Goal: Task Accomplishment & Management: Manage account settings

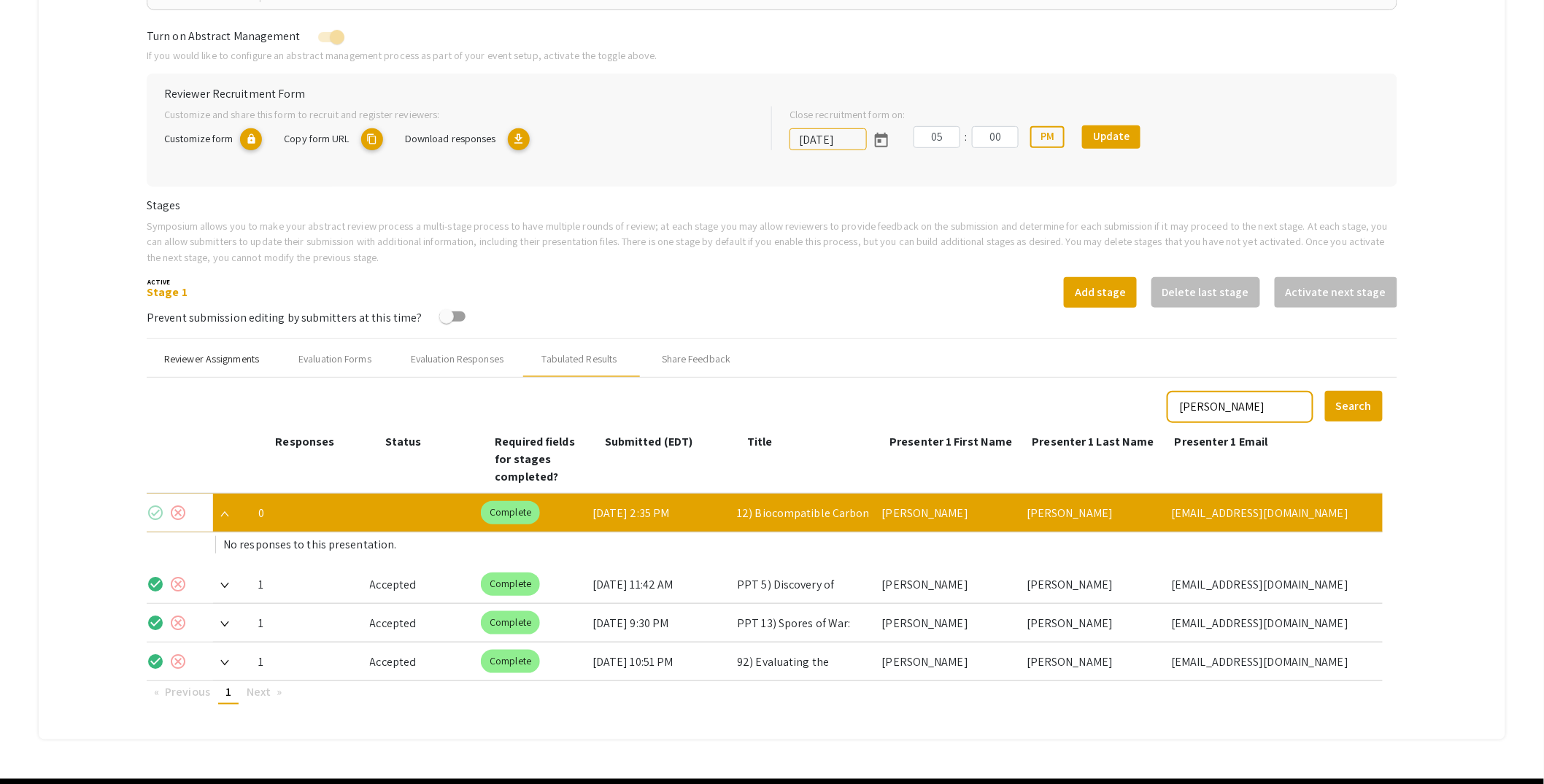
click at [212, 359] on div "Reviewer Assignments" at bounding box center [212, 360] width 95 height 15
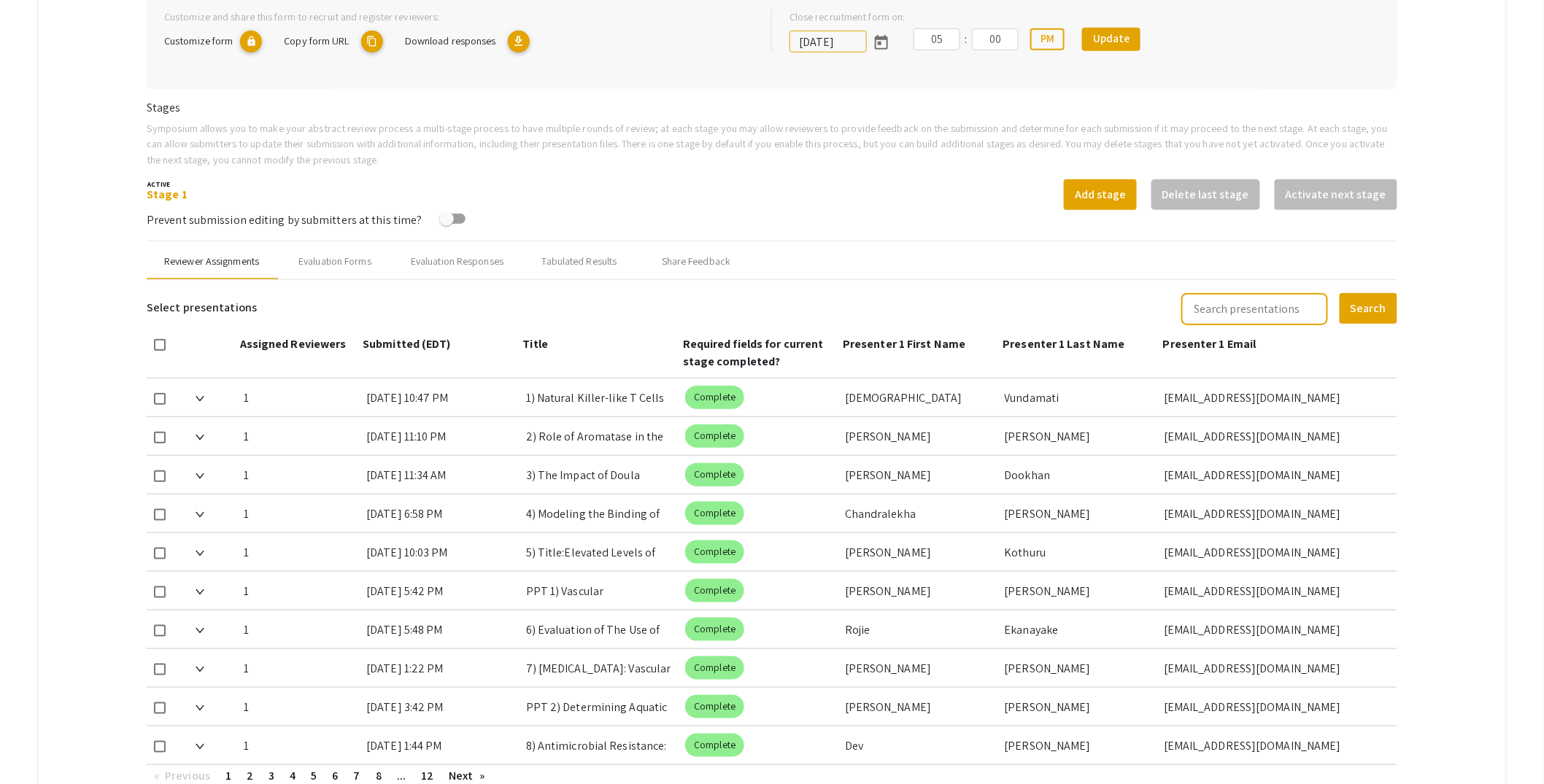
scroll to position [344, 0]
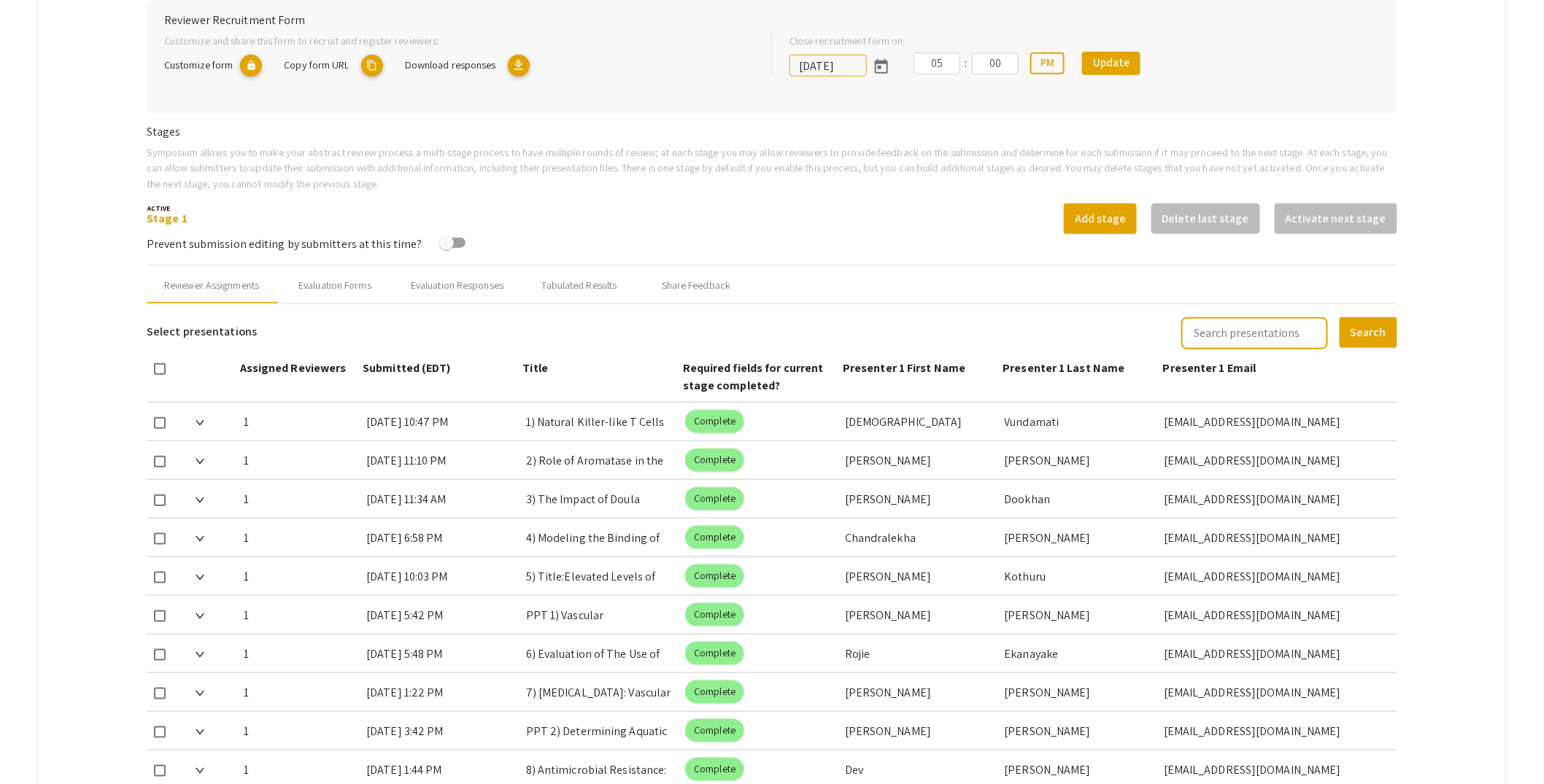
click at [1281, 338] on input "text" at bounding box center [1254, 333] width 146 height 32
type input "a"
click at [1339, 318] on button "Search" at bounding box center [1368, 333] width 58 height 31
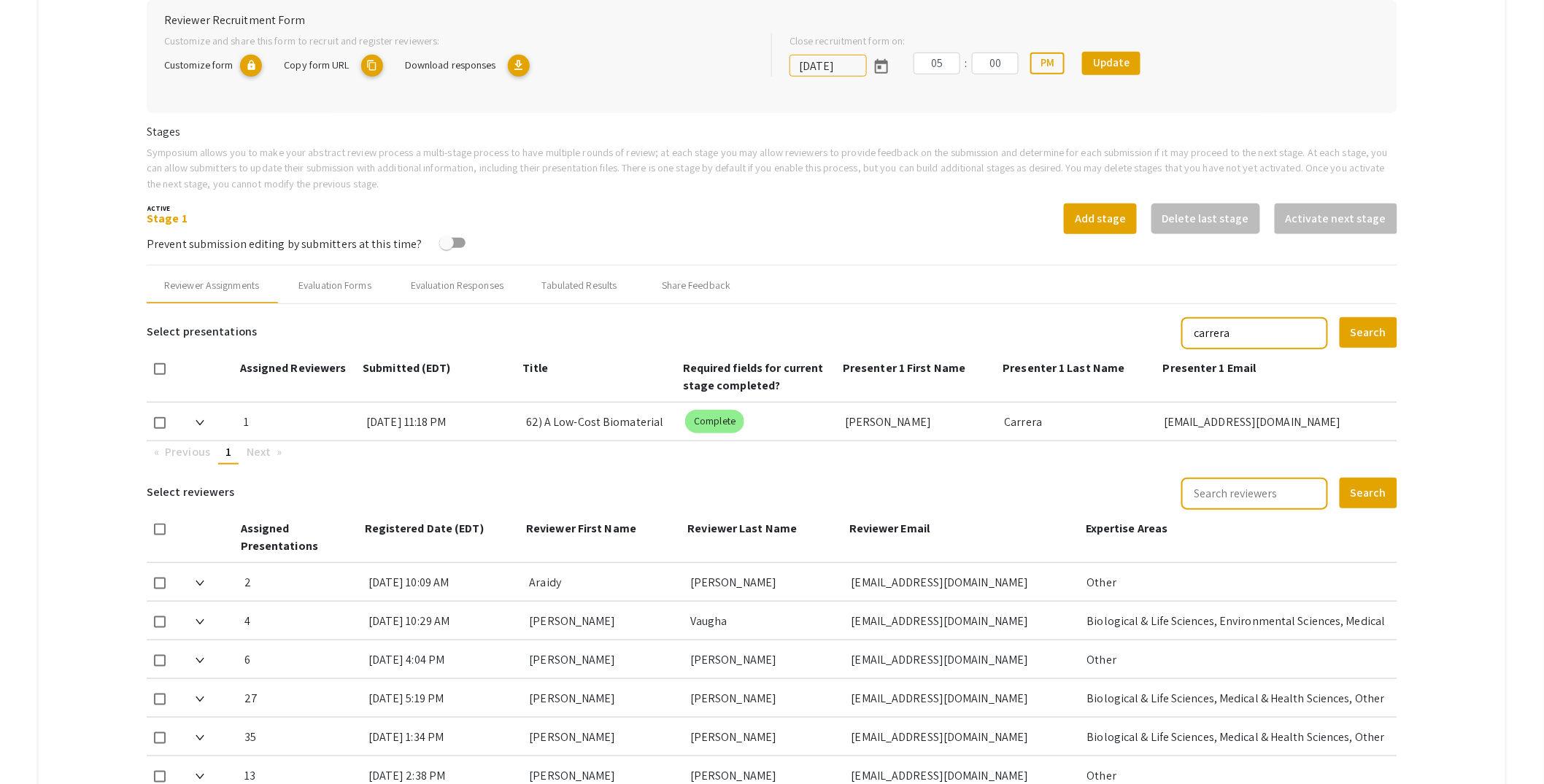
click at [1294, 330] on input "carrera" at bounding box center [1254, 333] width 146 height 32
type input "cruz"
click at [1339, 318] on button "Search" at bounding box center [1368, 333] width 58 height 31
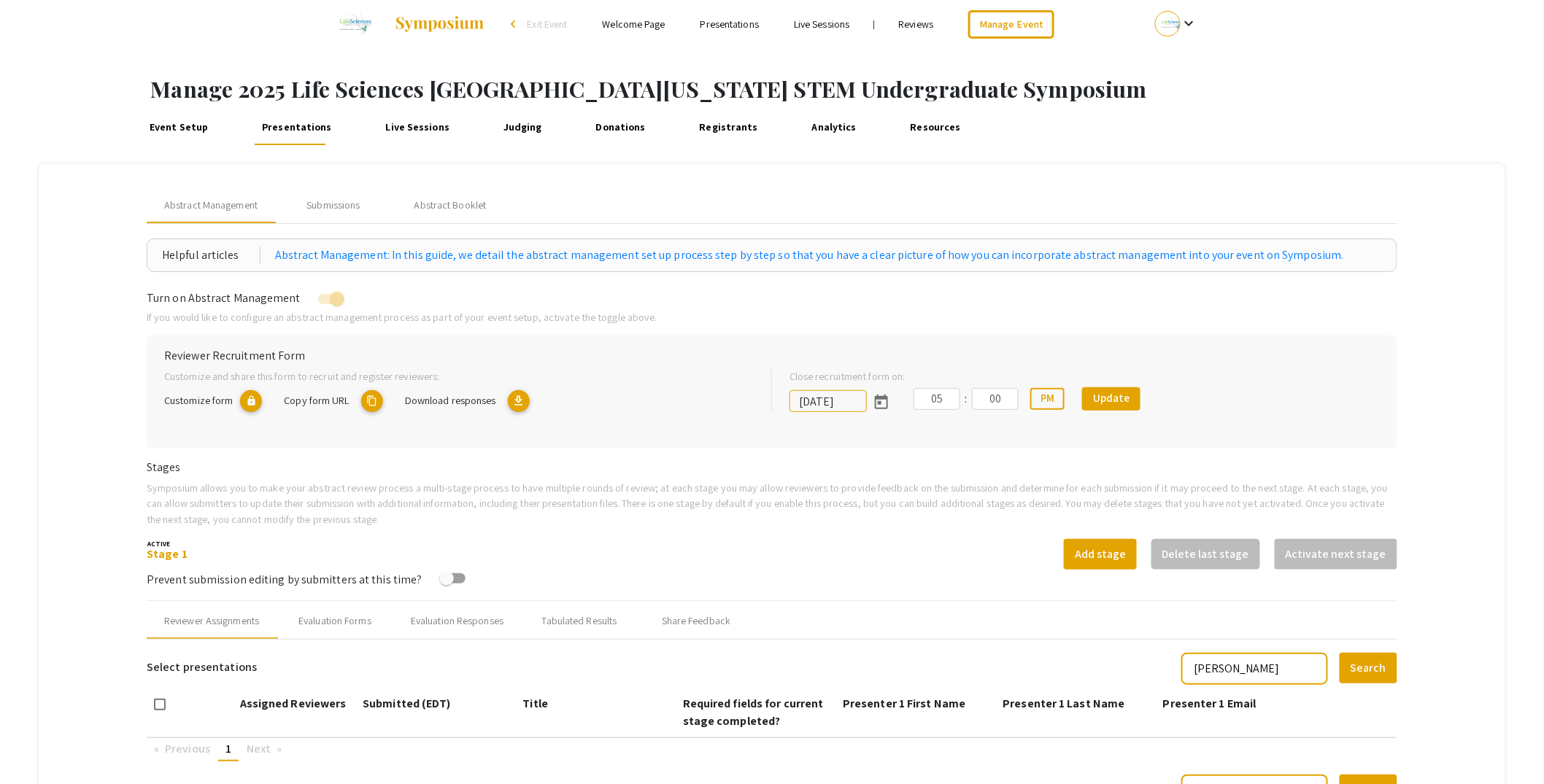
scroll to position [0, 0]
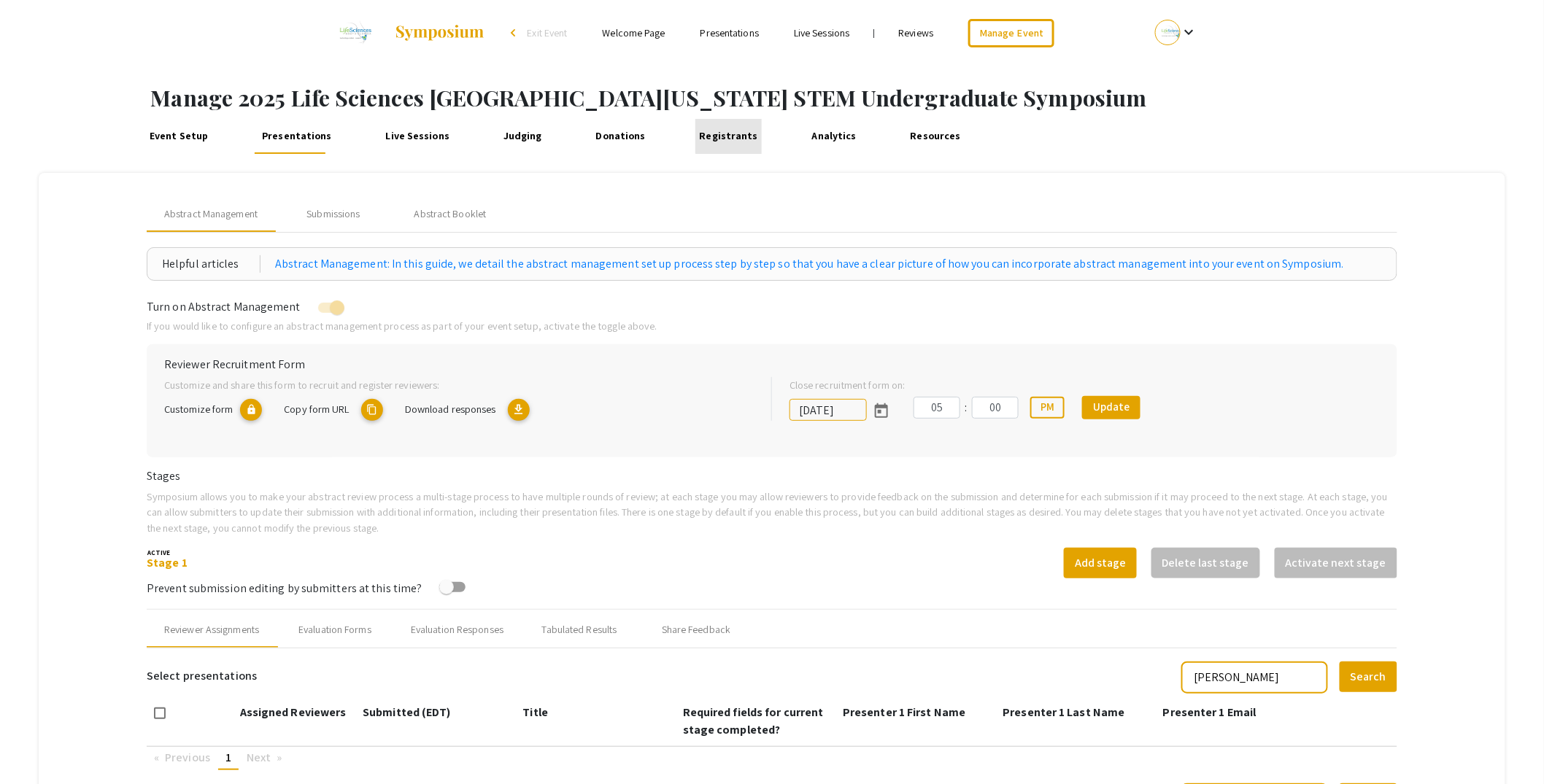
click at [714, 134] on link "Registrants" at bounding box center [728, 136] width 66 height 35
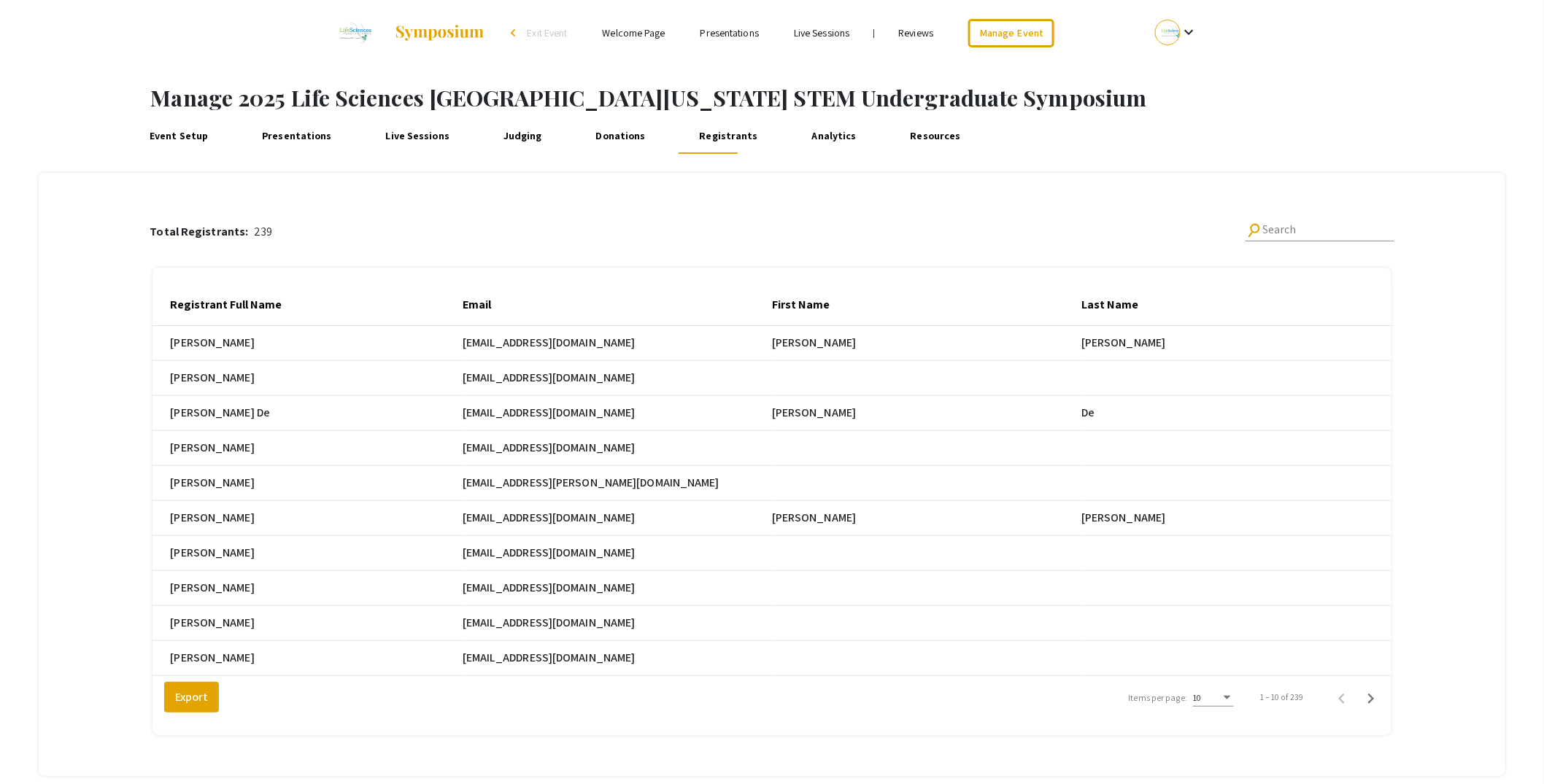
click at [1334, 220] on div "Search" at bounding box center [1328, 225] width 132 height 33
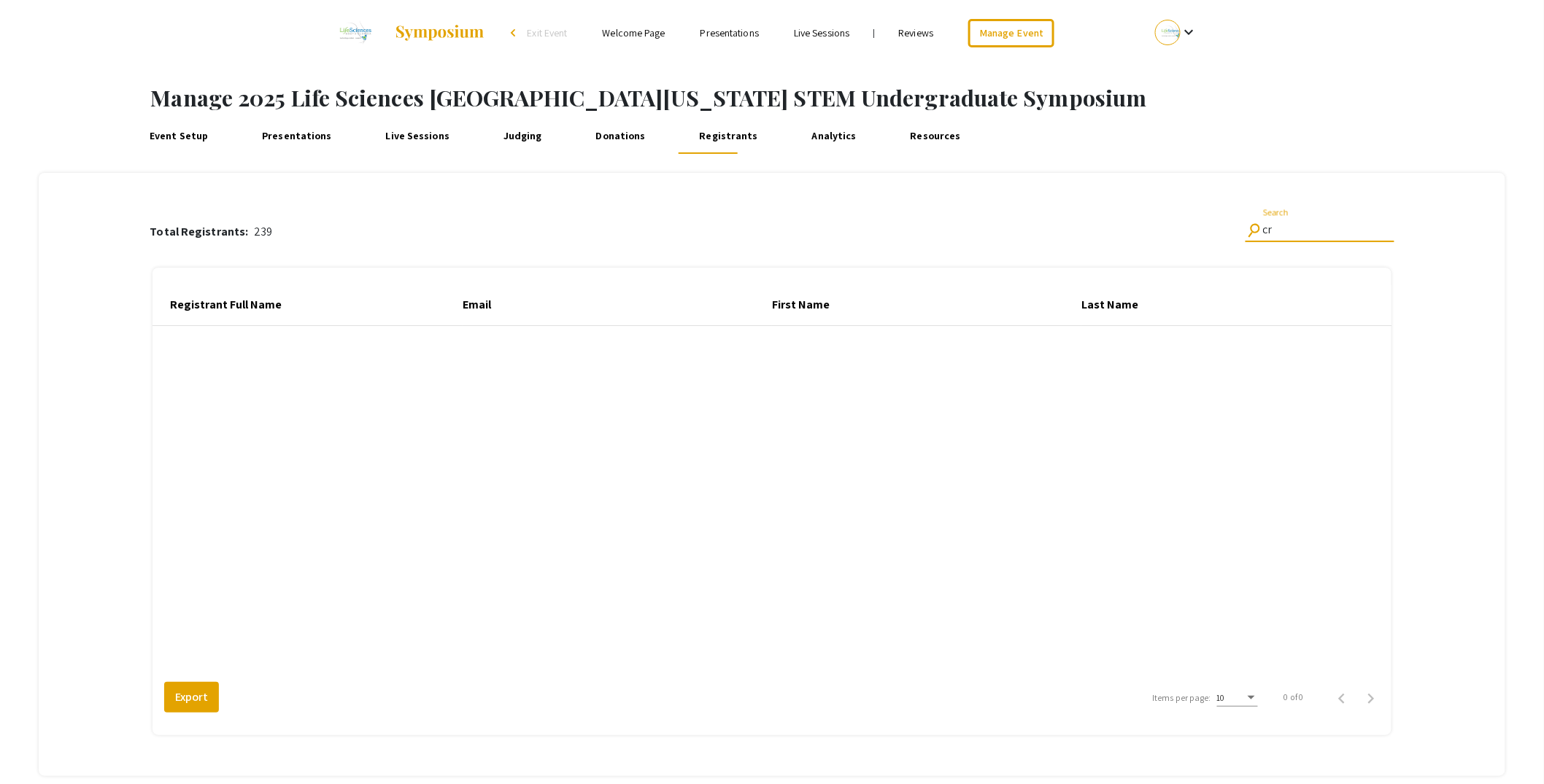
type input "c"
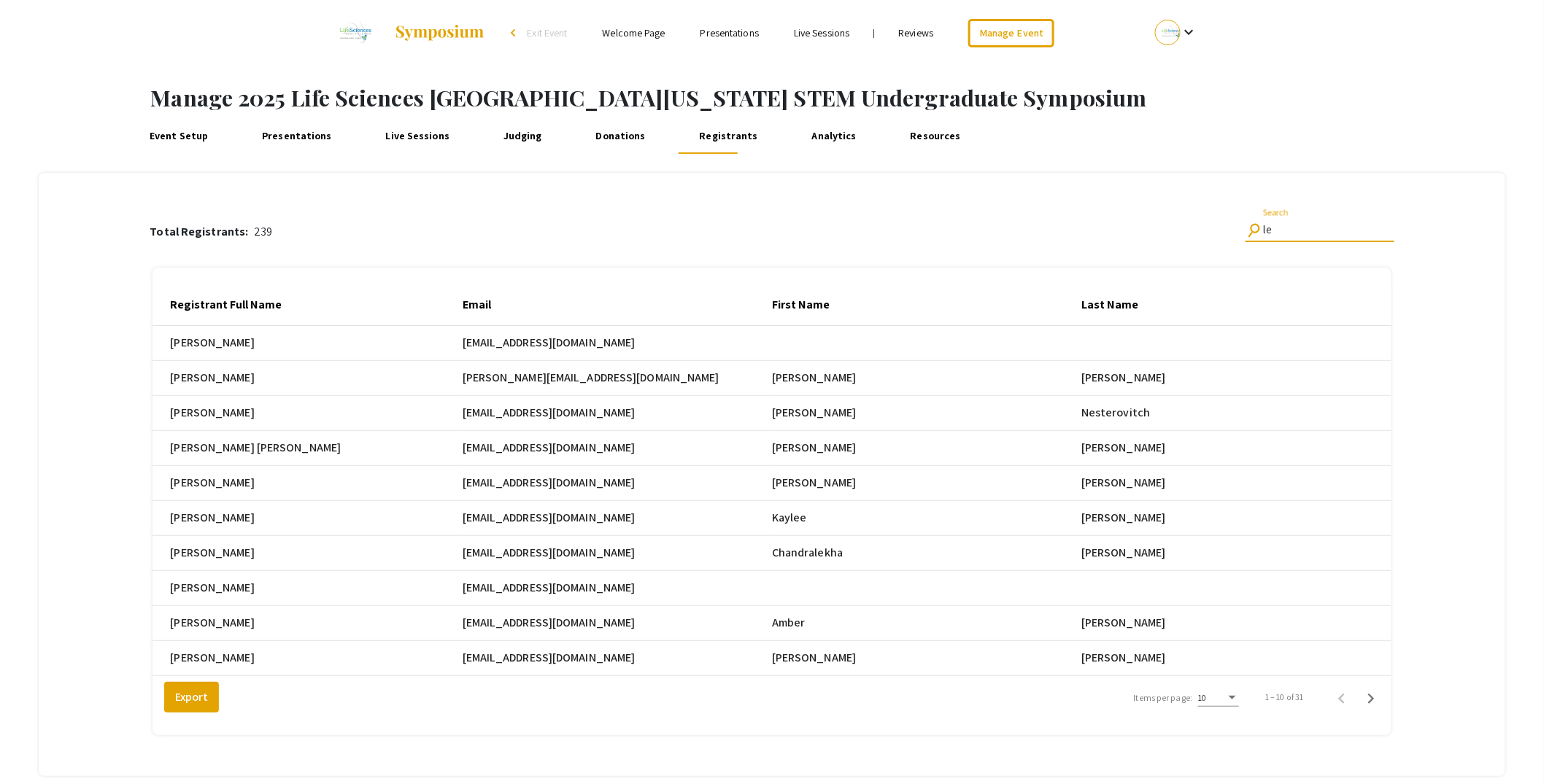
type input "l"
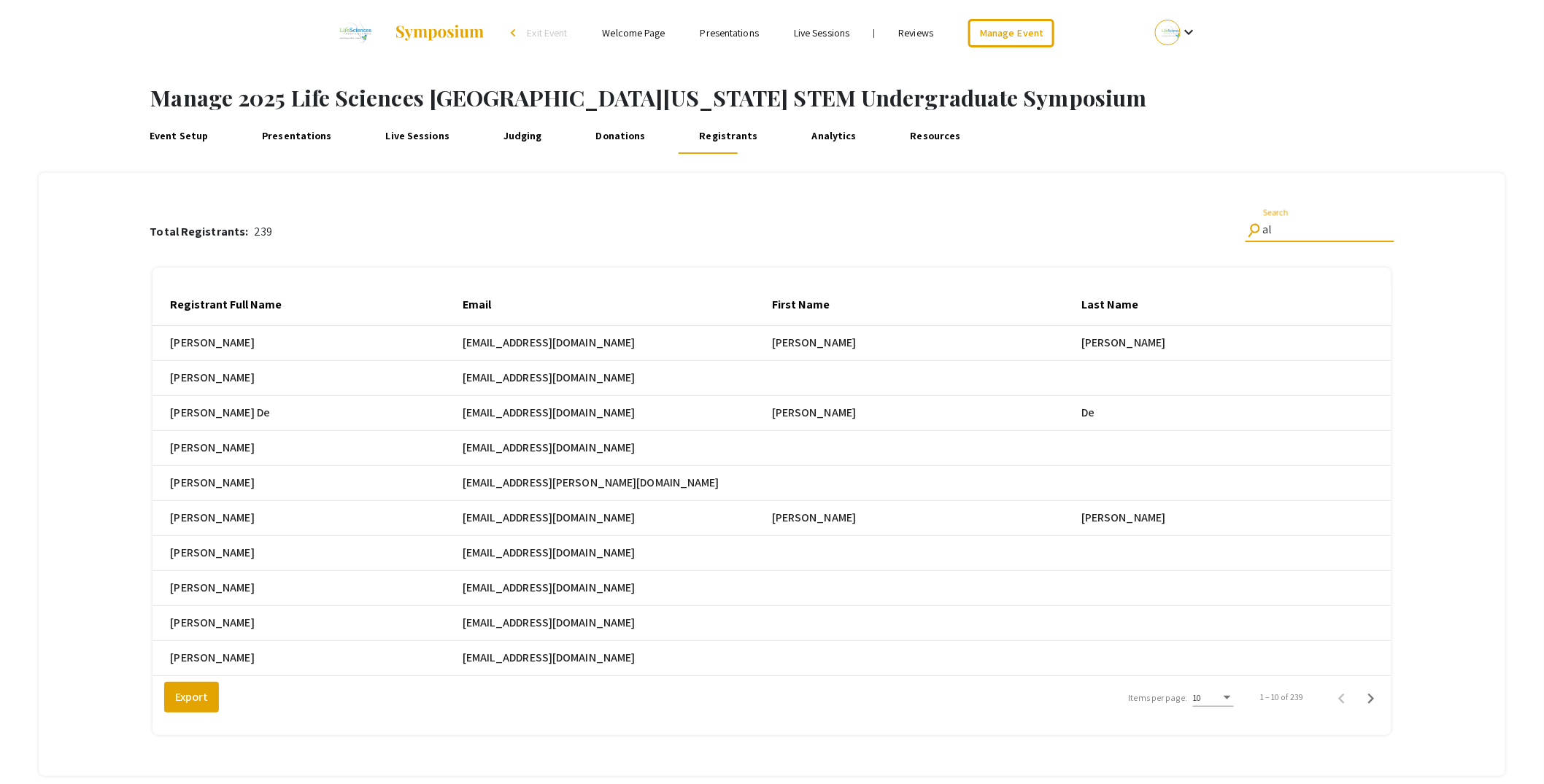
type input "a"
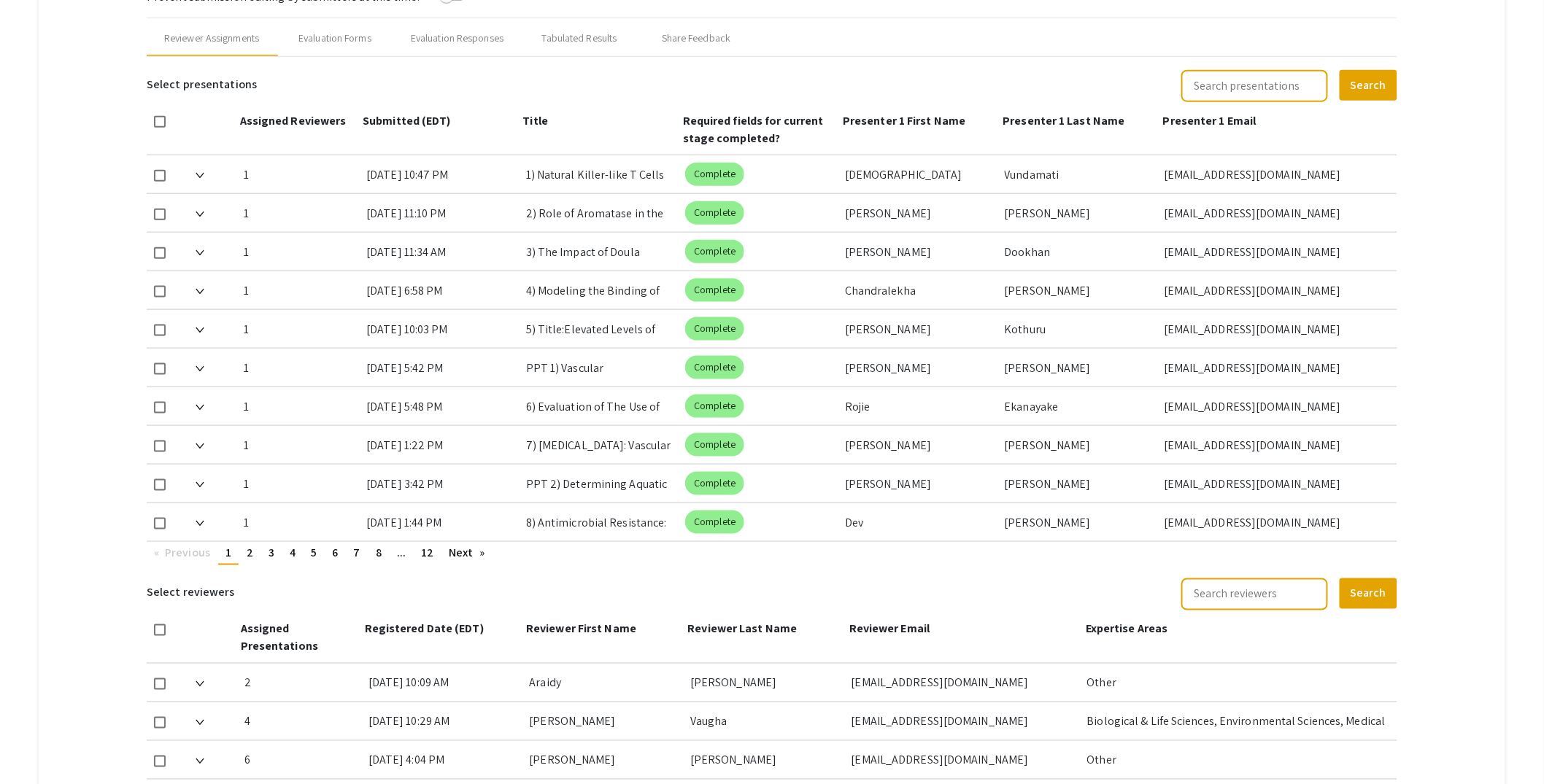
scroll to position [581, 0]
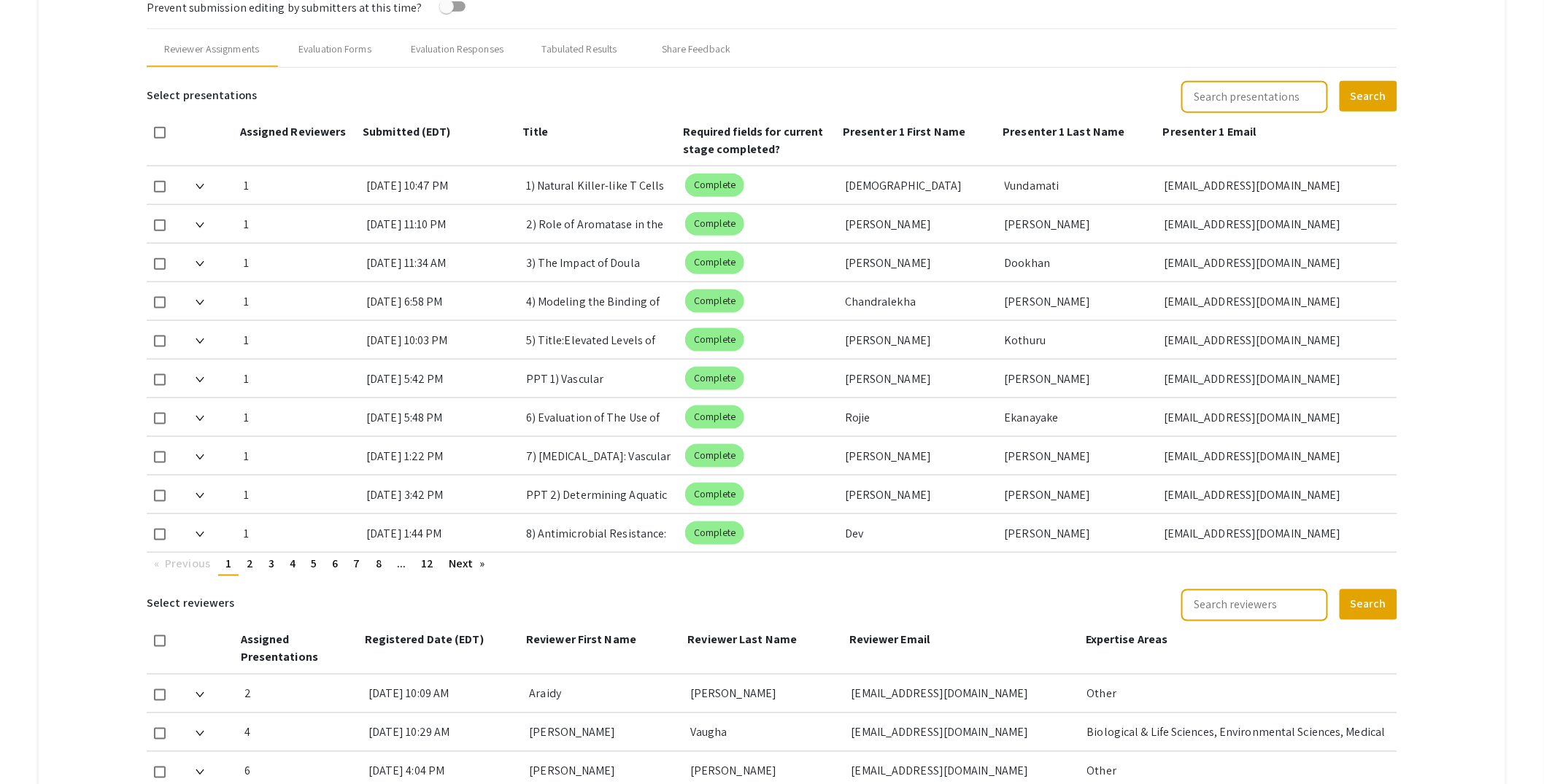
click at [1261, 100] on input "text" at bounding box center [1254, 96] width 146 height 32
type input "carrera"
click at [1396, 92] on button "Search" at bounding box center [1368, 96] width 58 height 31
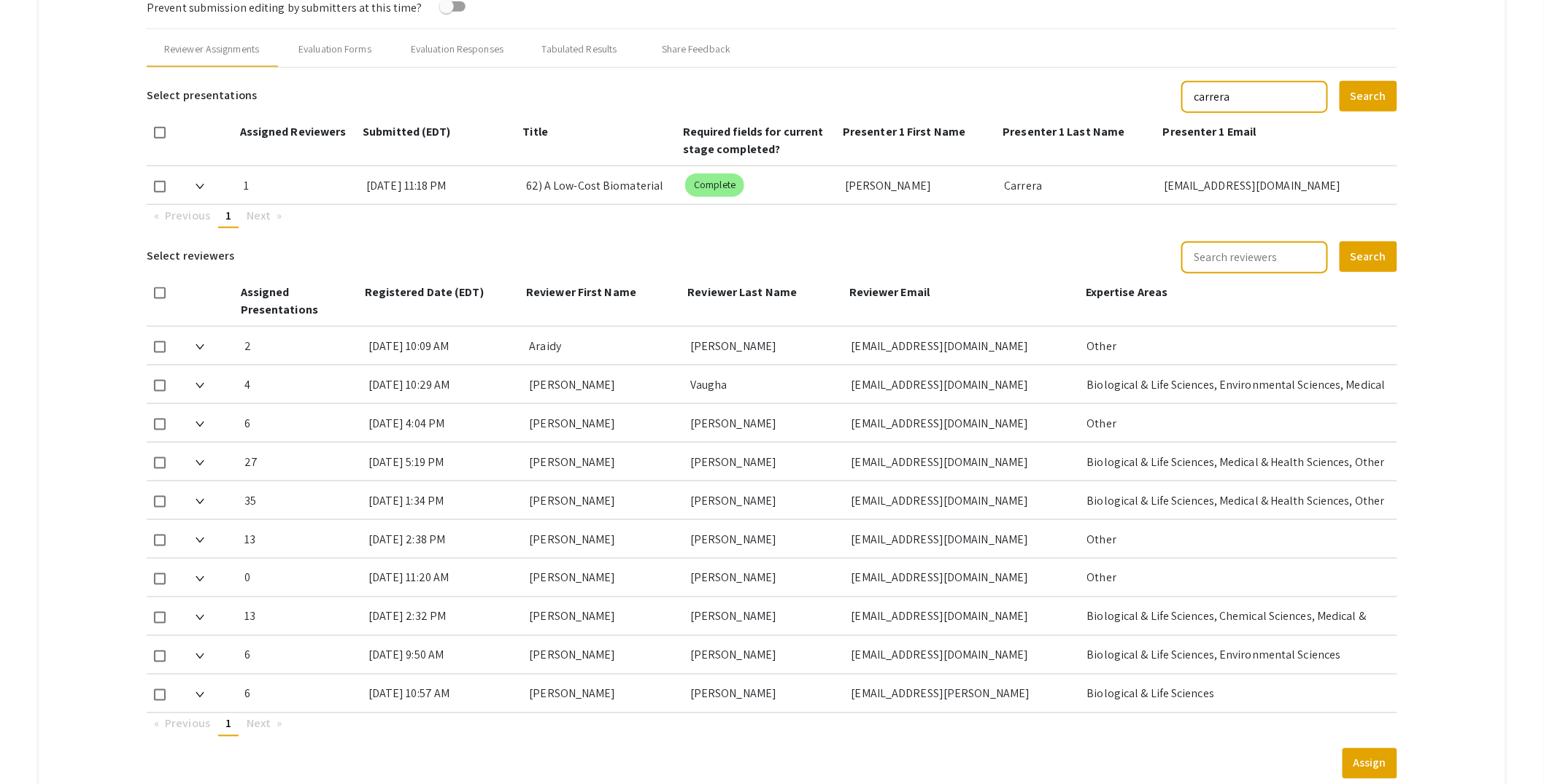
click at [845, 186] on div "1 10/7/25, 11:18 PM 62) A Low-Cost Biomaterial Solution: Lemon and Mushroom-Der…" at bounding box center [771, 185] width 1251 height 39
click at [567, 185] on div "62) A Low-Cost Biomaterial Solution: Lemon and Mushroom-Derived Carbon Dots for…" at bounding box center [600, 185] width 148 height 38
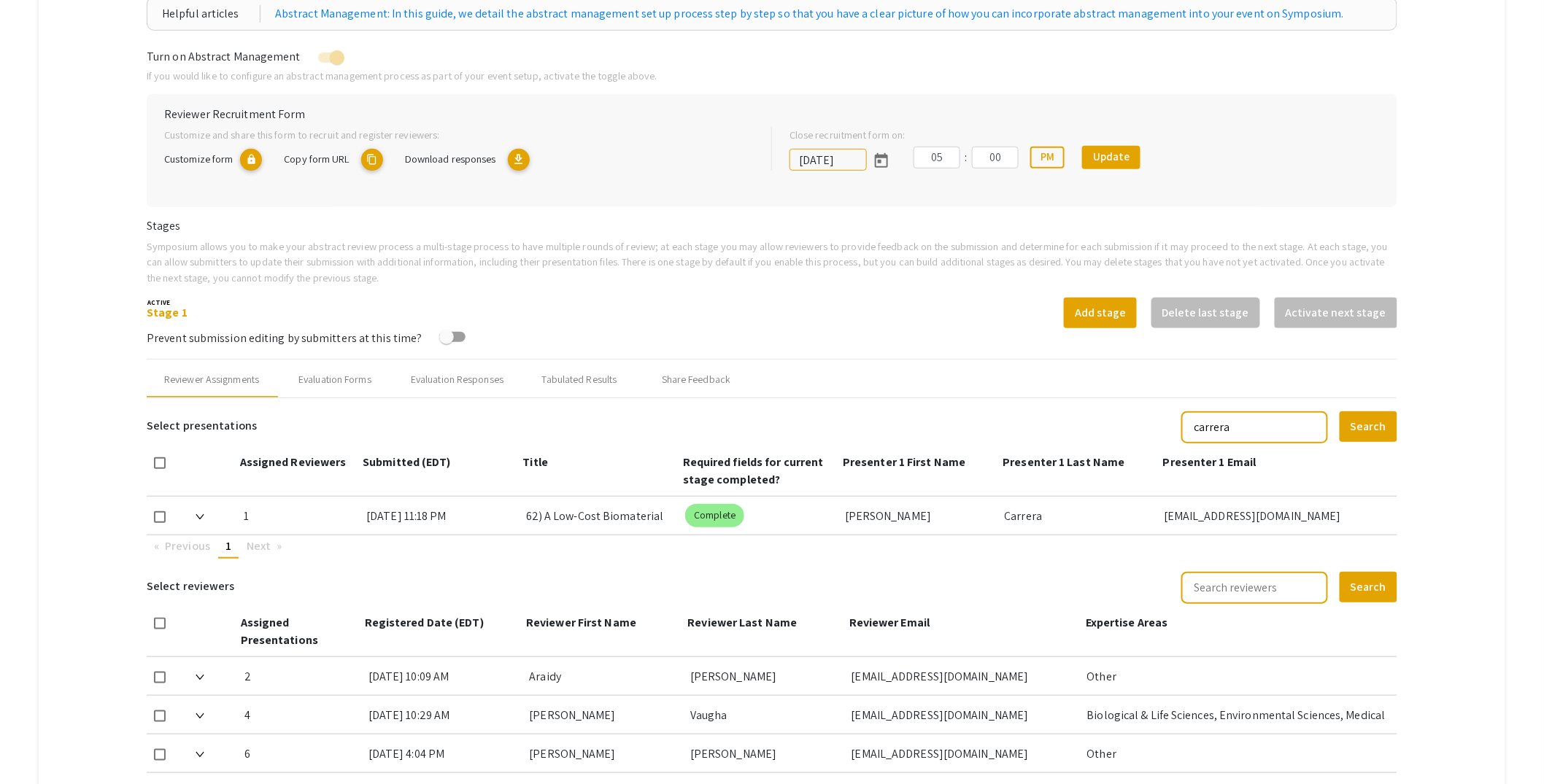
scroll to position [173, 0]
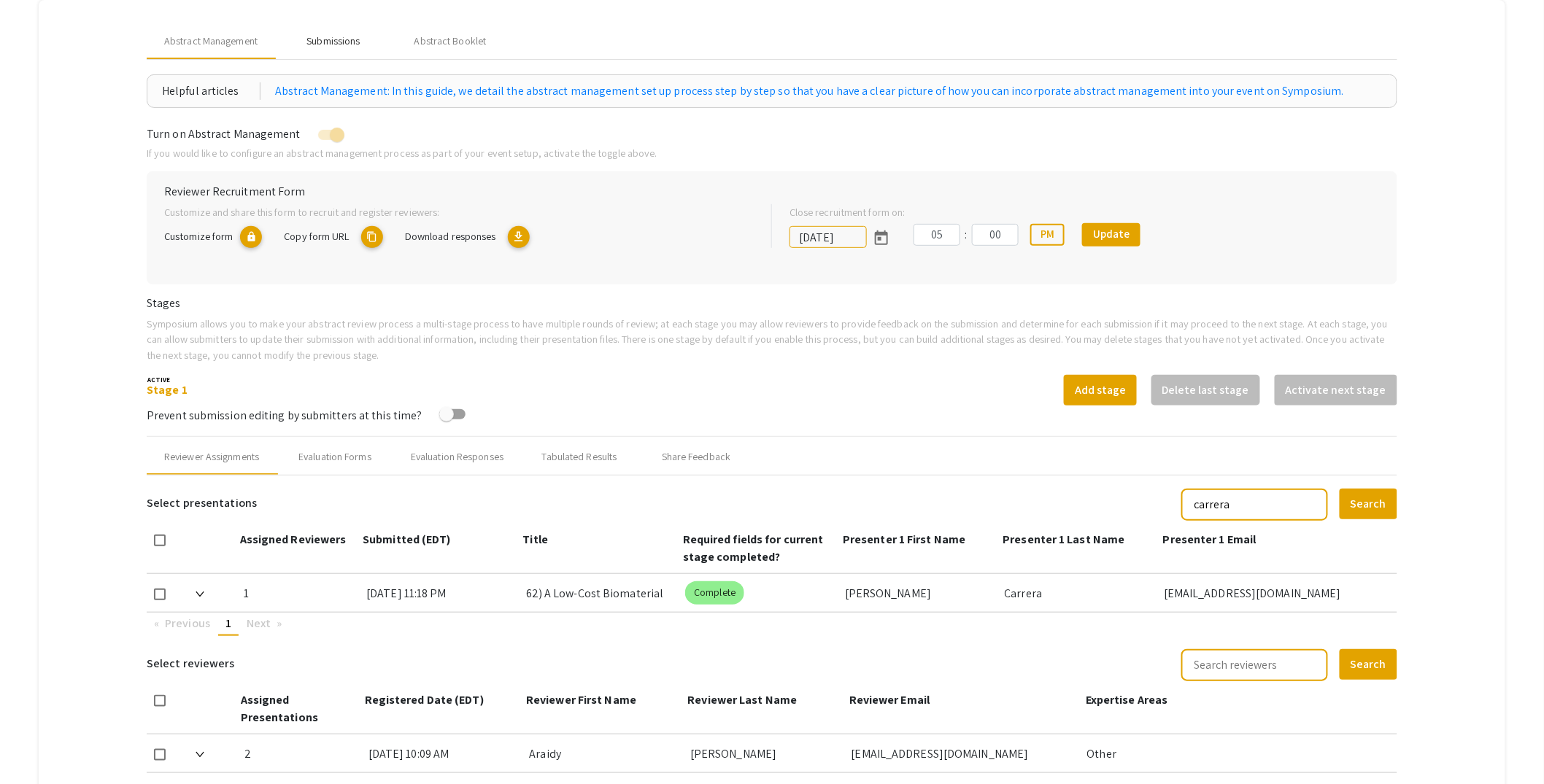
click at [345, 50] on div "Submissions" at bounding box center [334, 41] width 117 height 35
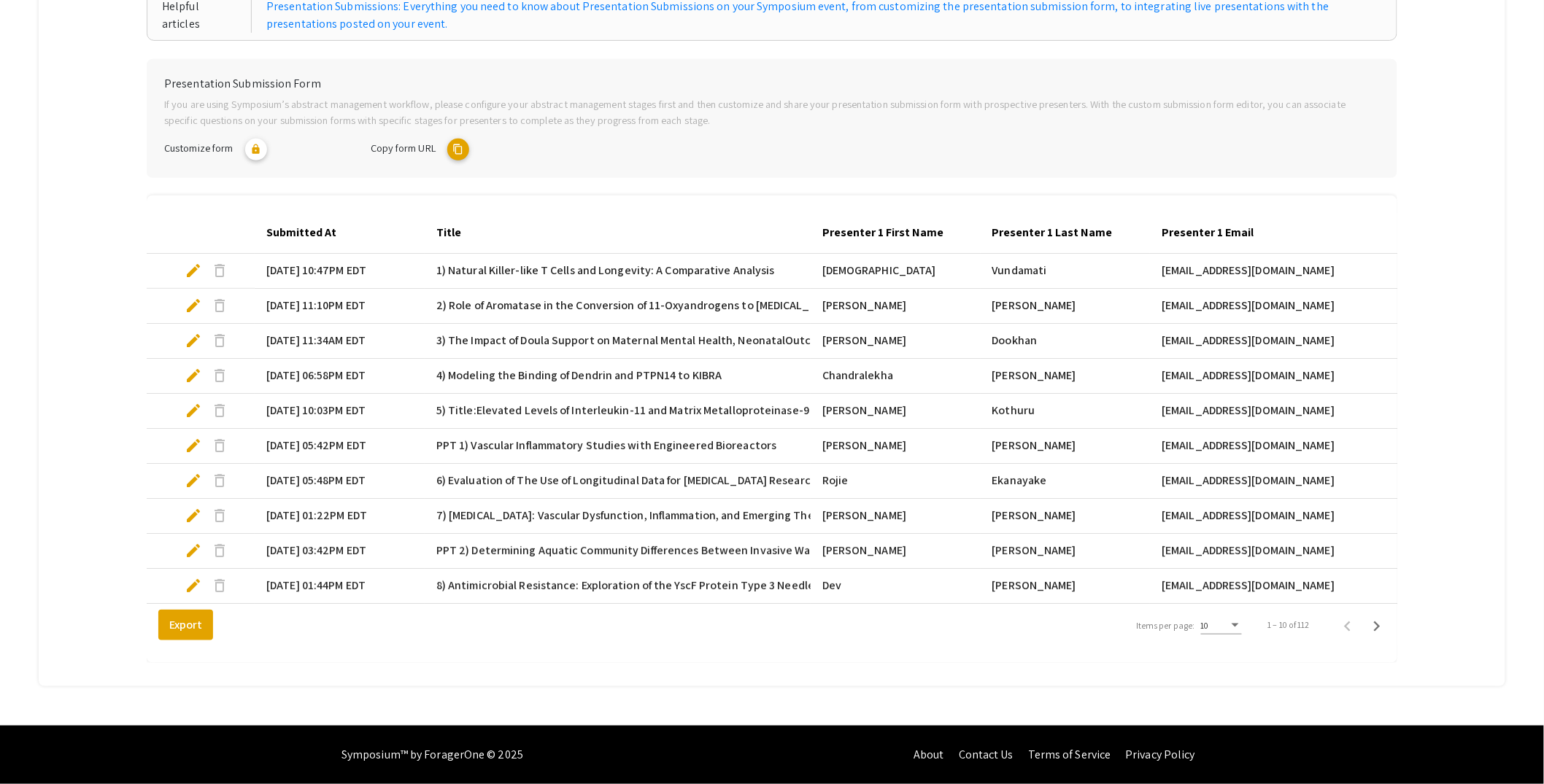
scroll to position [268, 0]
click at [1229, 633] on div "10" at bounding box center [1220, 622] width 40 height 25
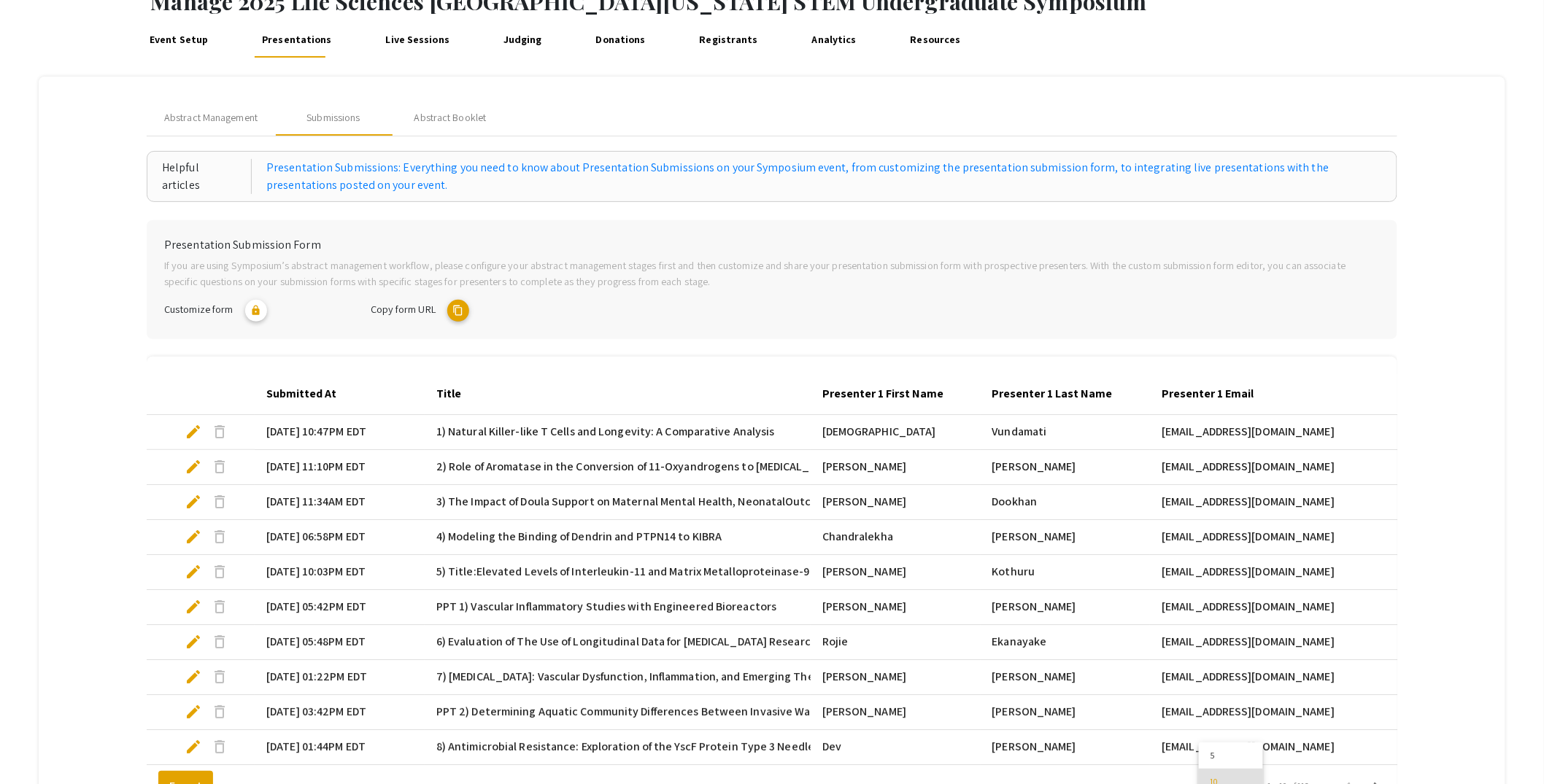
scroll to position [92, 0]
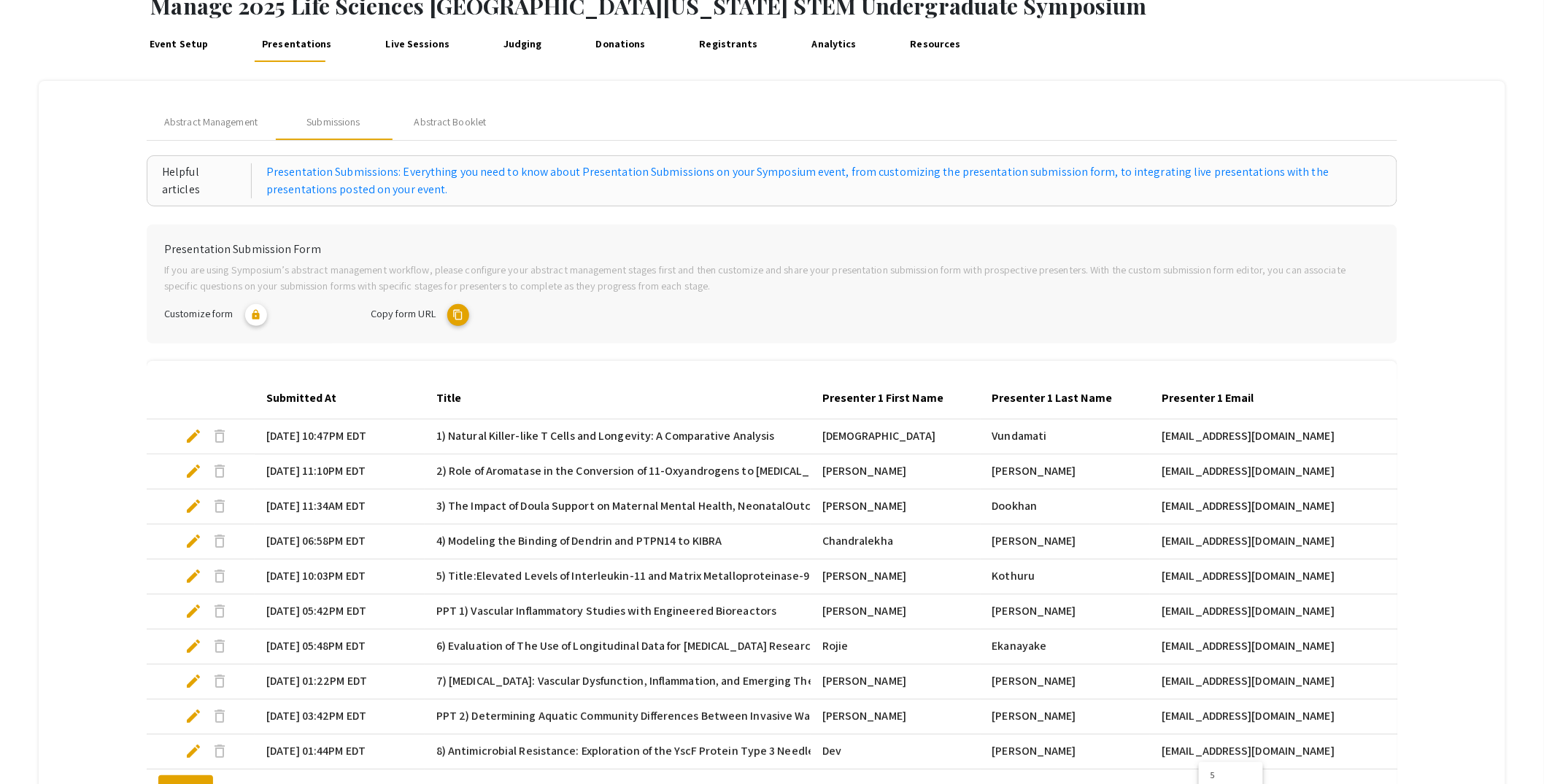
click at [215, 123] on div at bounding box center [772, 392] width 1544 height 784
click at [219, 119] on span "Abstract Management" at bounding box center [211, 122] width 94 height 15
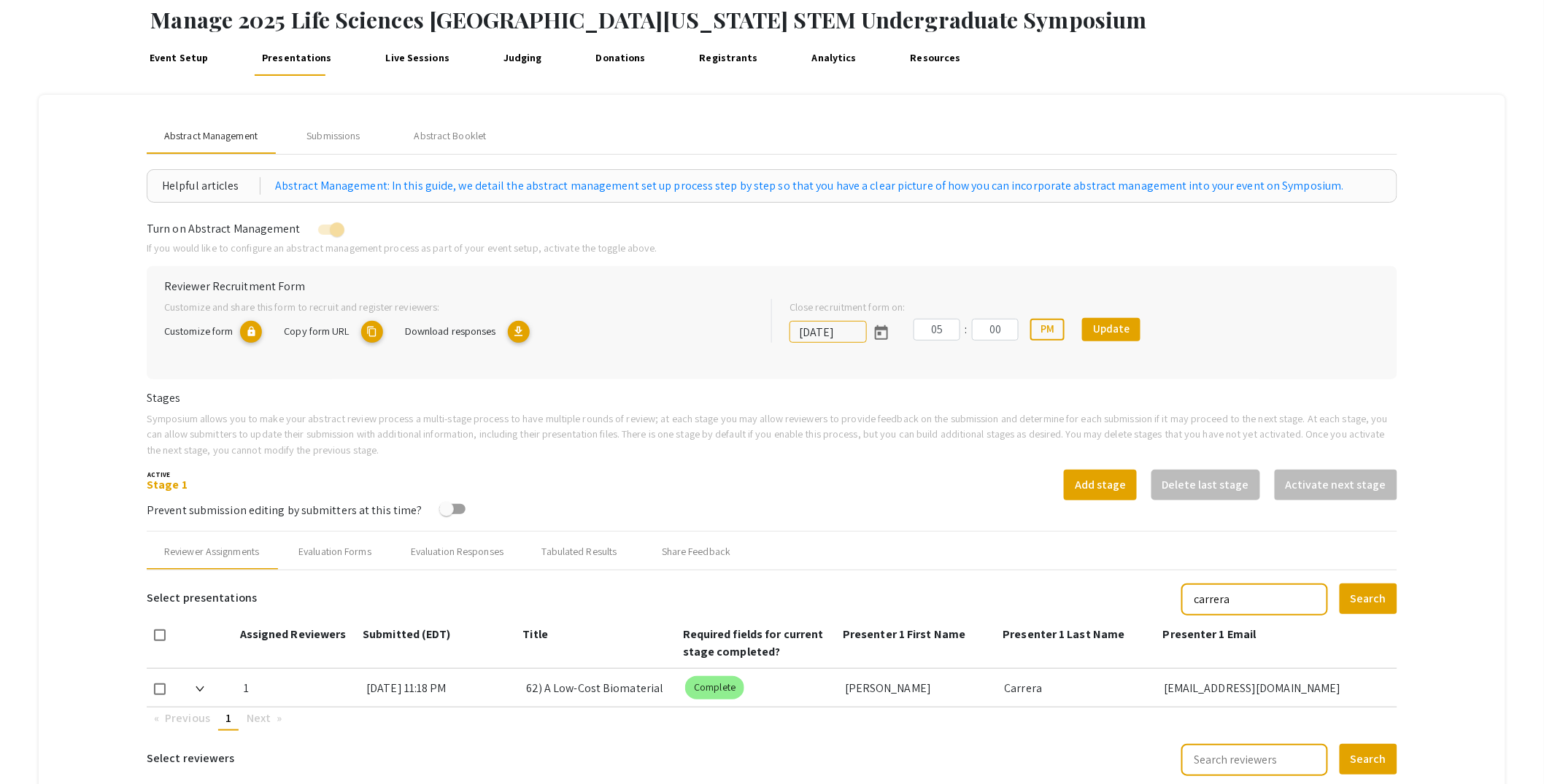
scroll to position [77, 0]
click at [337, 132] on div "Submissions" at bounding box center [333, 137] width 53 height 15
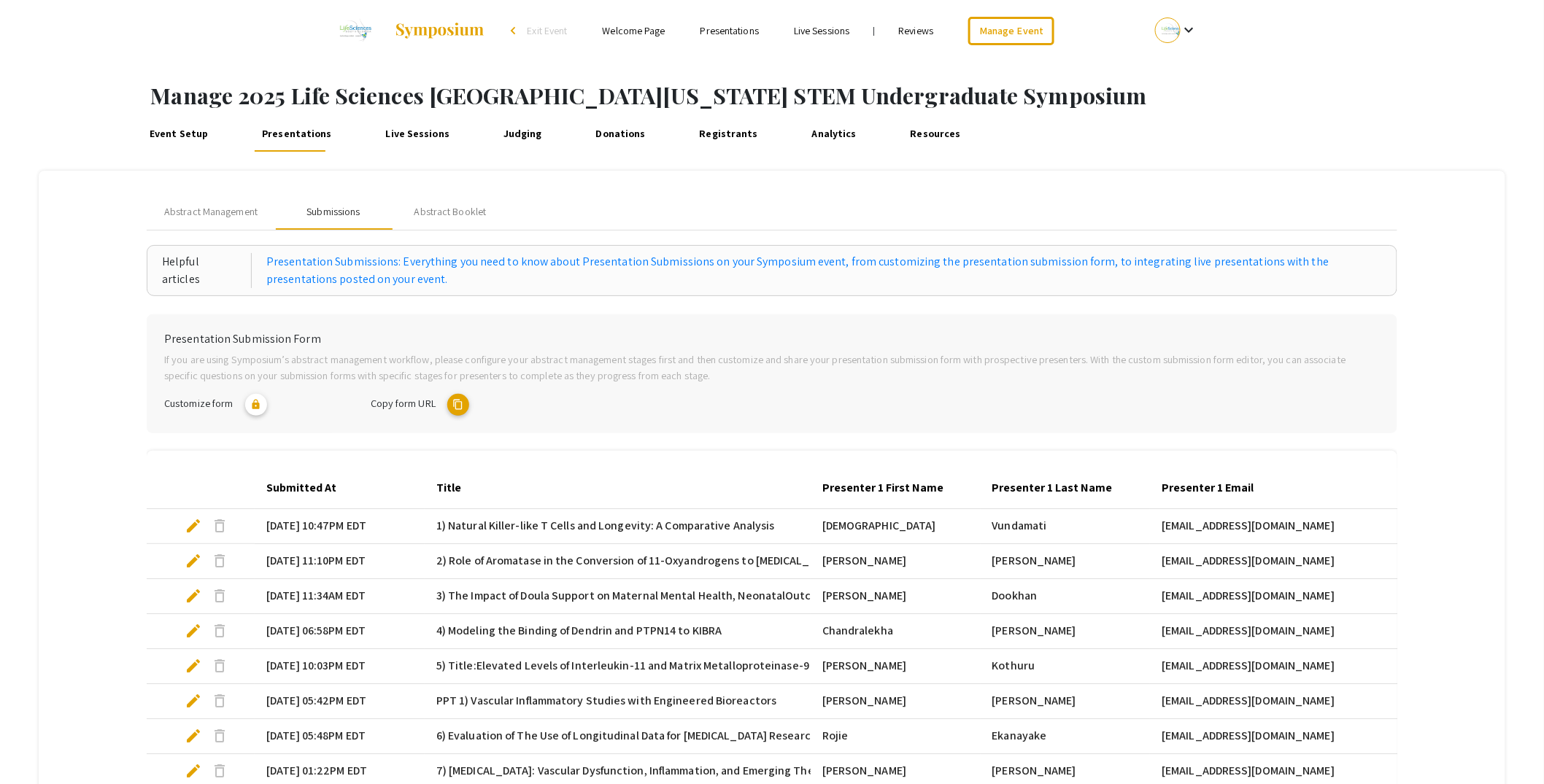
scroll to position [0, 0]
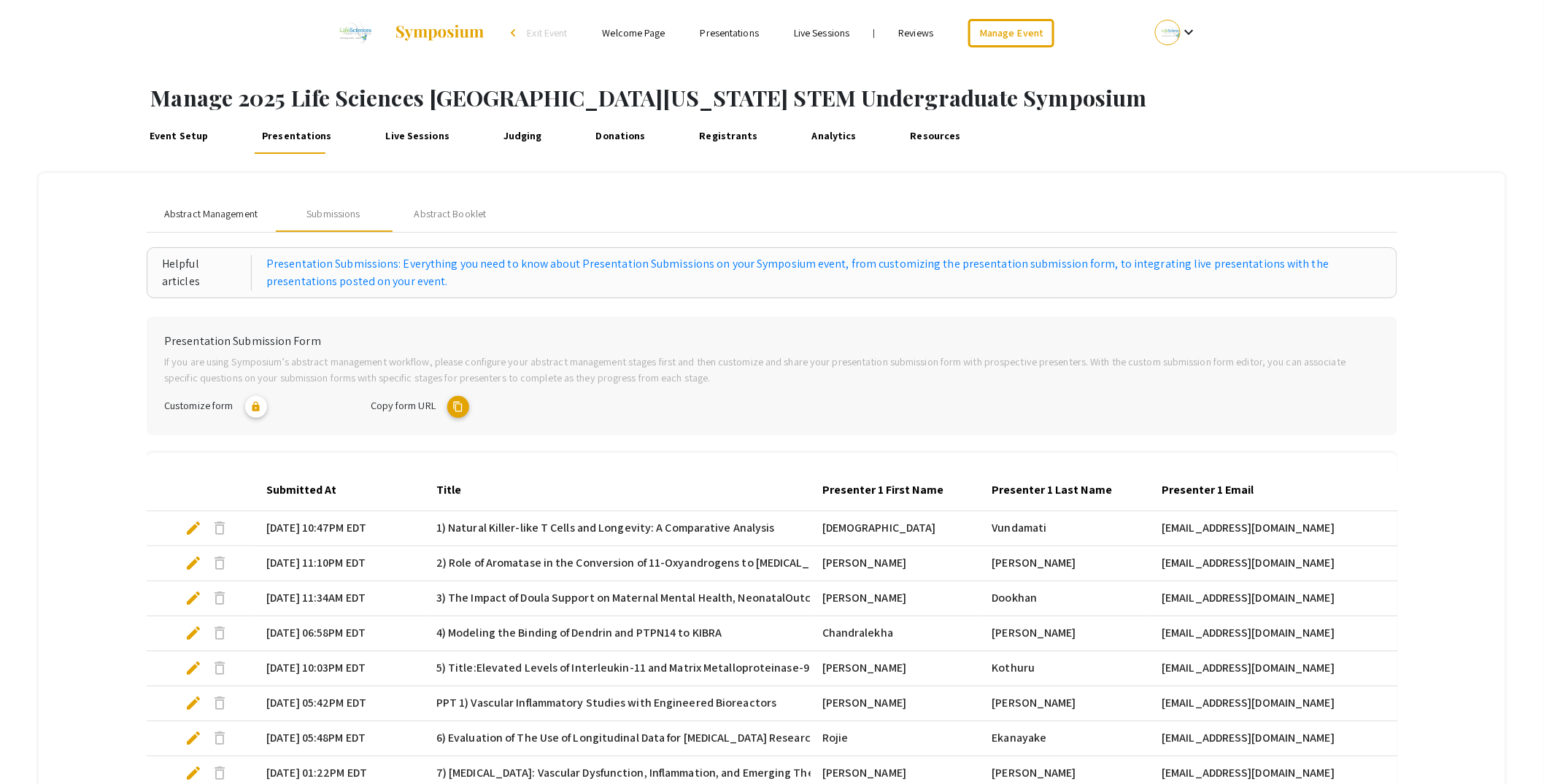
click at [242, 204] on div "Abstract Management" at bounding box center [210, 214] width 128 height 35
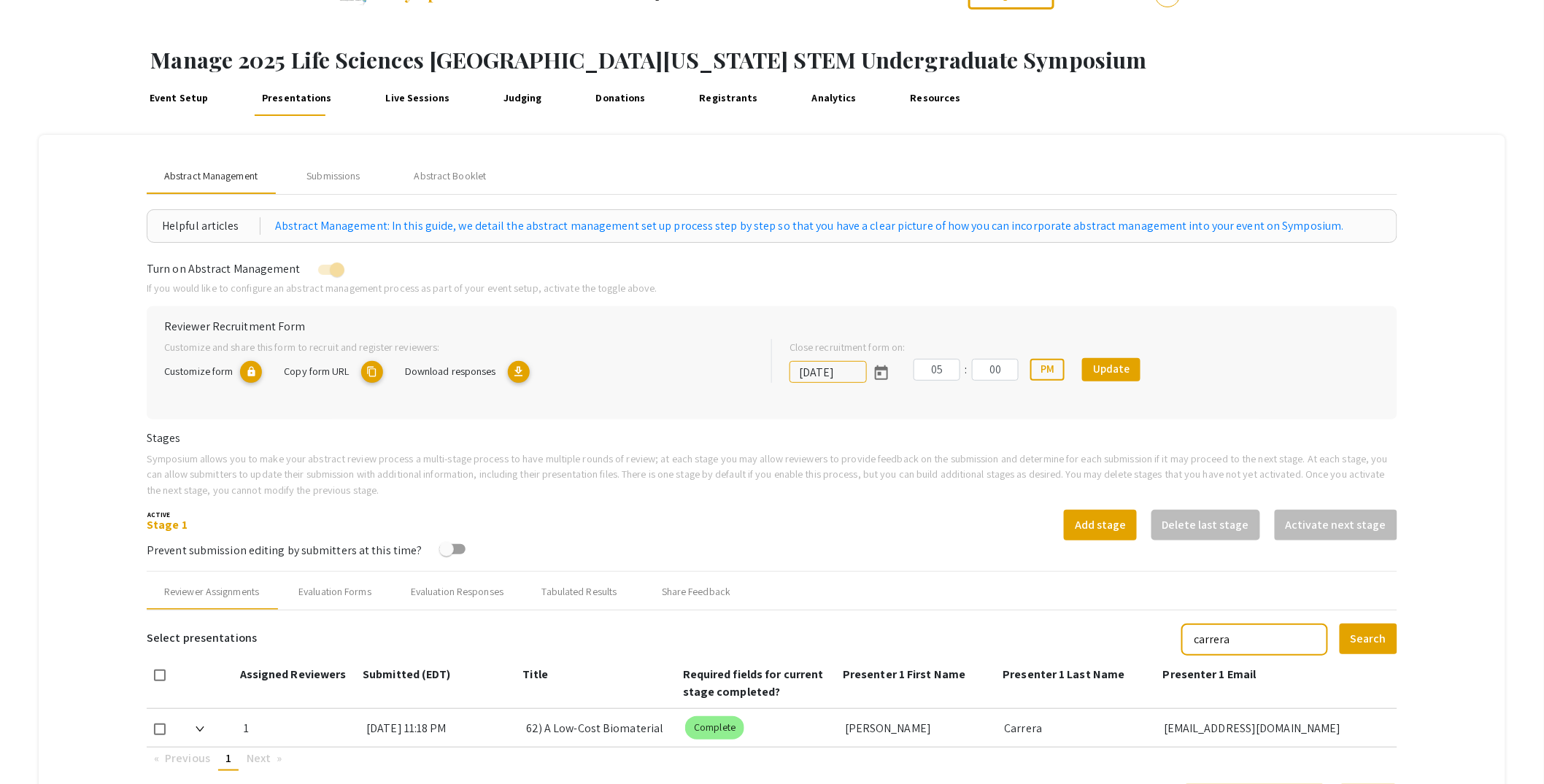
scroll to position [19, 0]
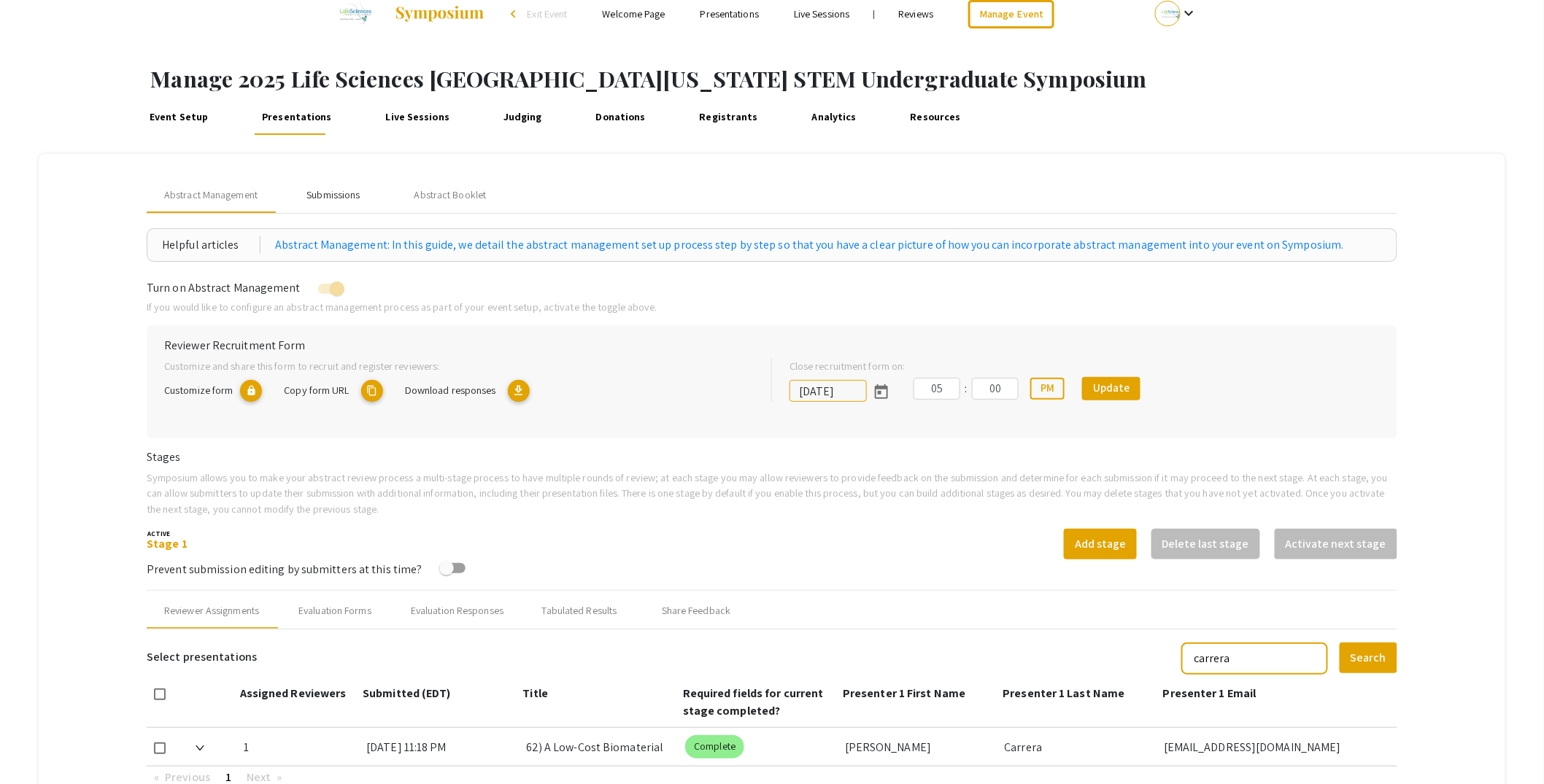
click at [343, 183] on div "Submissions" at bounding box center [334, 195] width 117 height 35
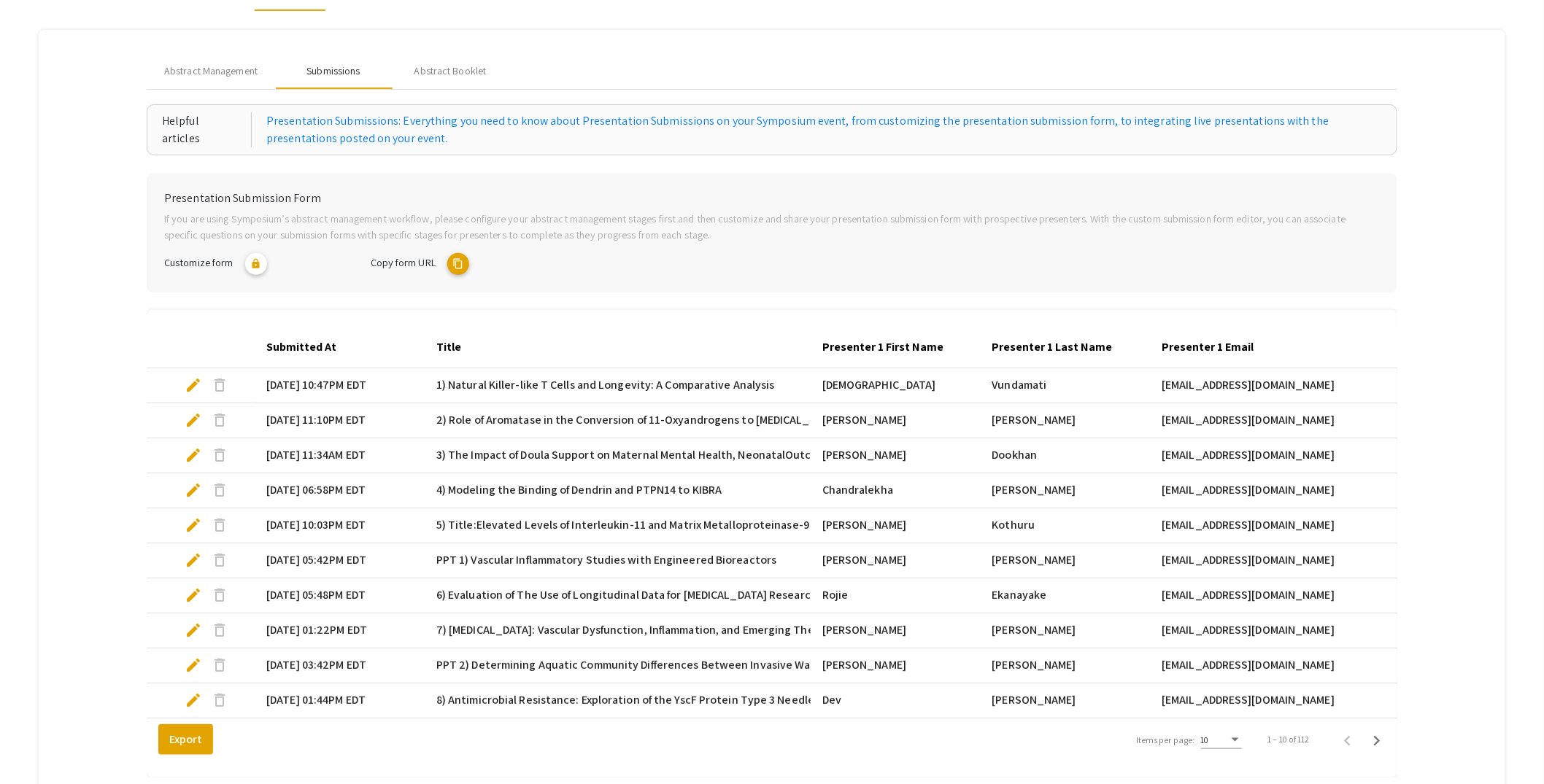
scroll to position [154, 0]
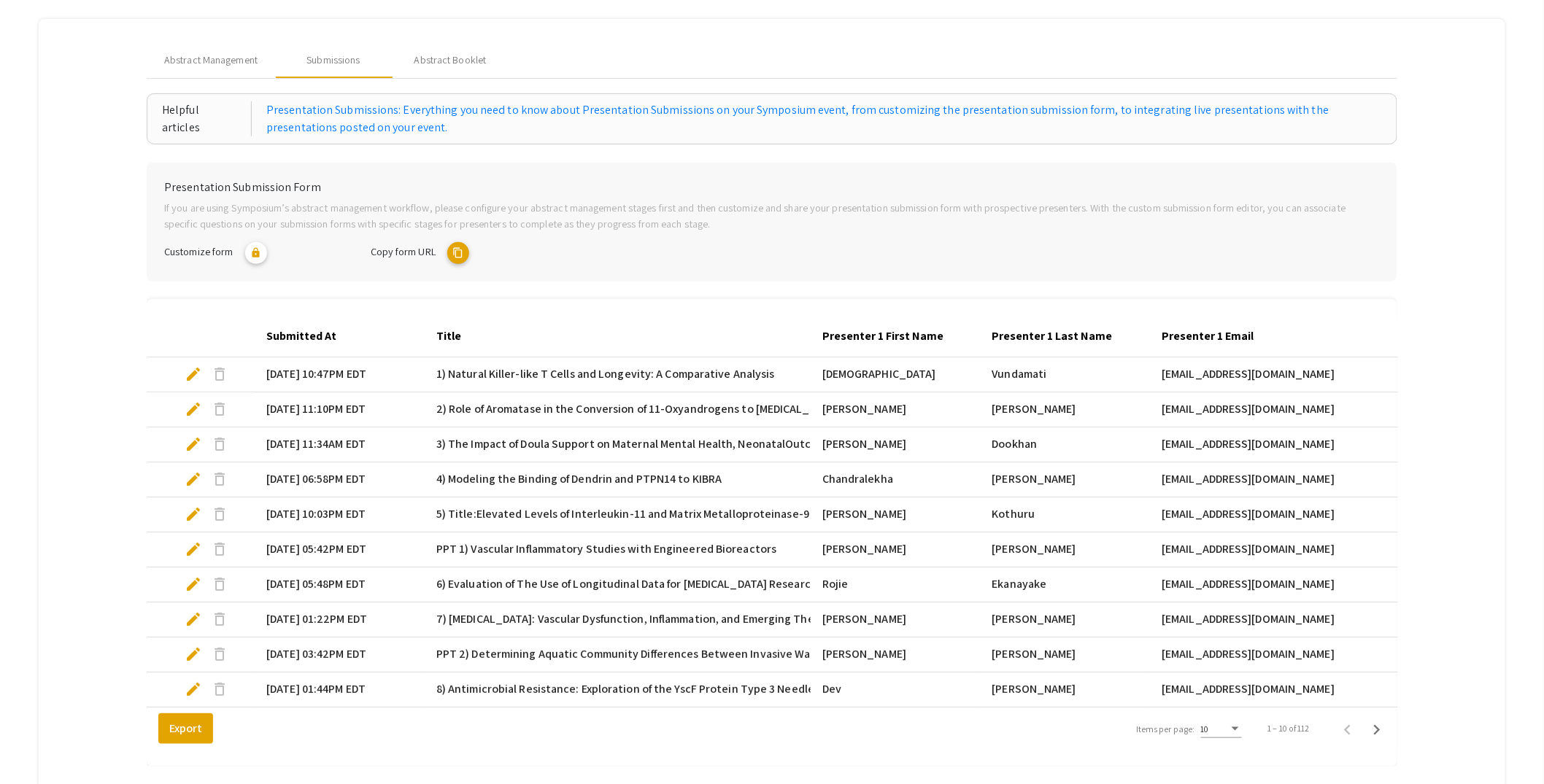
click at [1228, 735] on div "10" at bounding box center [1214, 730] width 28 height 10
click at [1237, 733] on span "25" at bounding box center [1230, 732] width 40 height 27
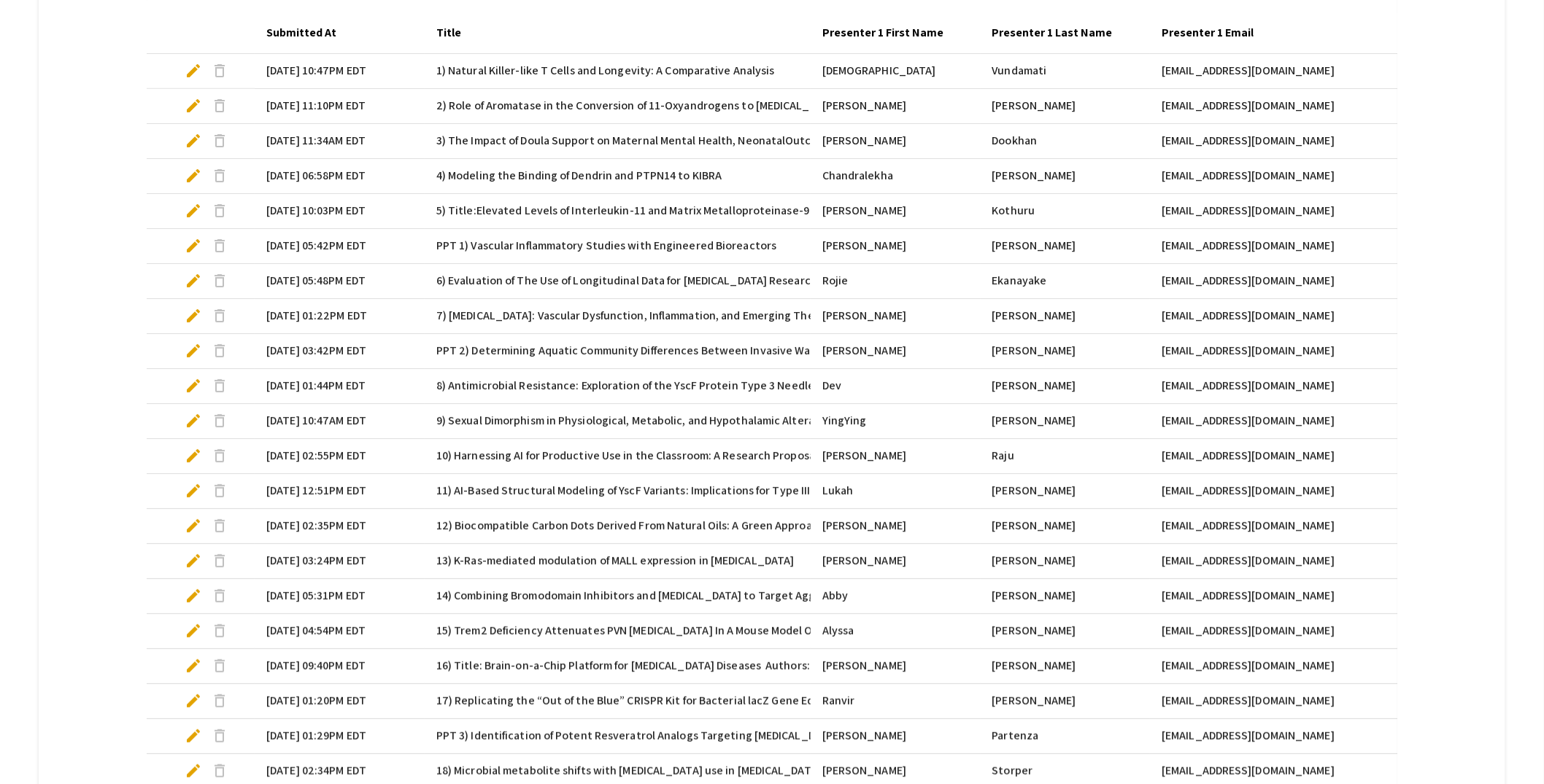
scroll to position [127, 0]
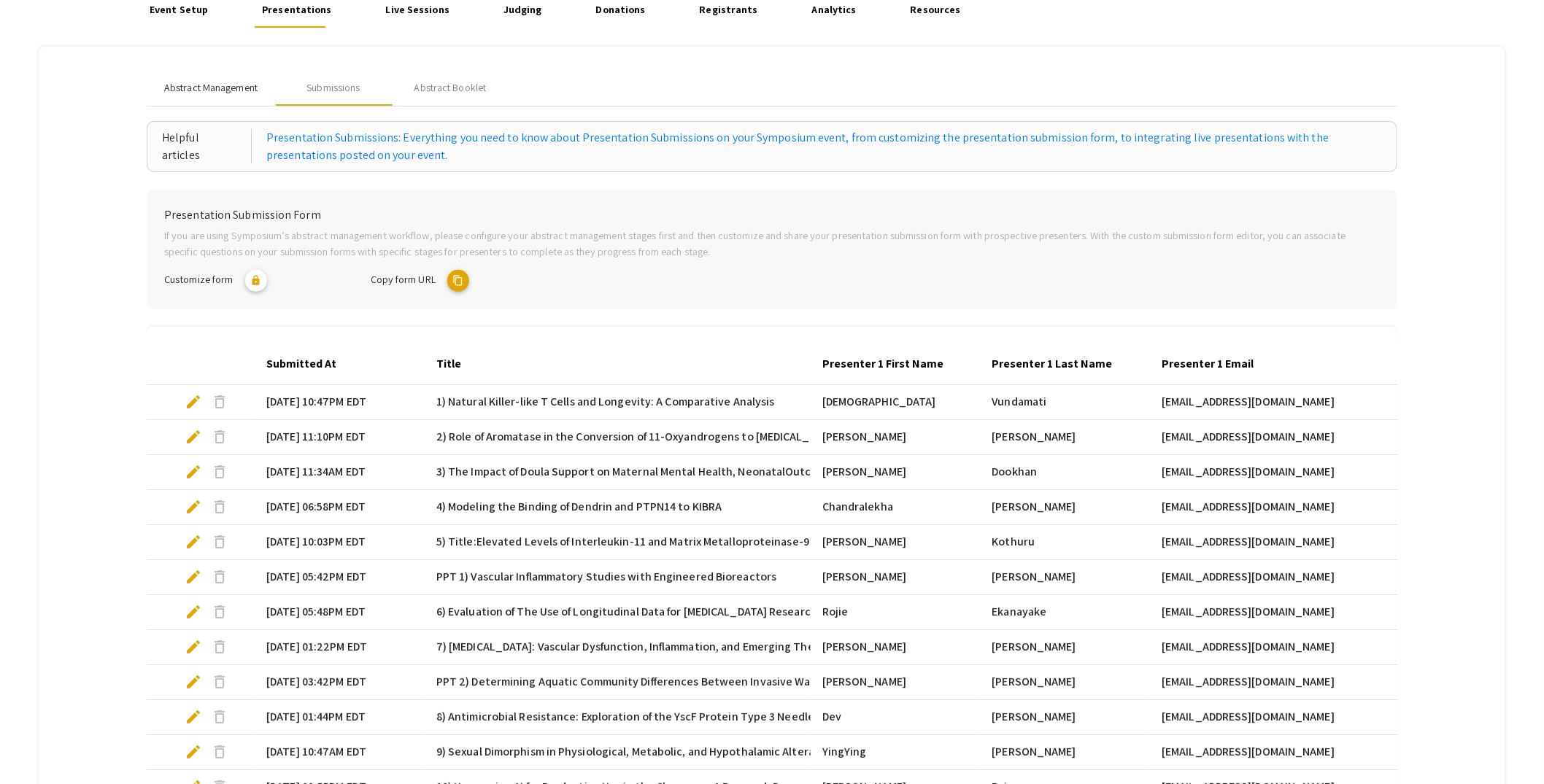
click at [188, 89] on span "Abstract Management" at bounding box center [211, 88] width 94 height 15
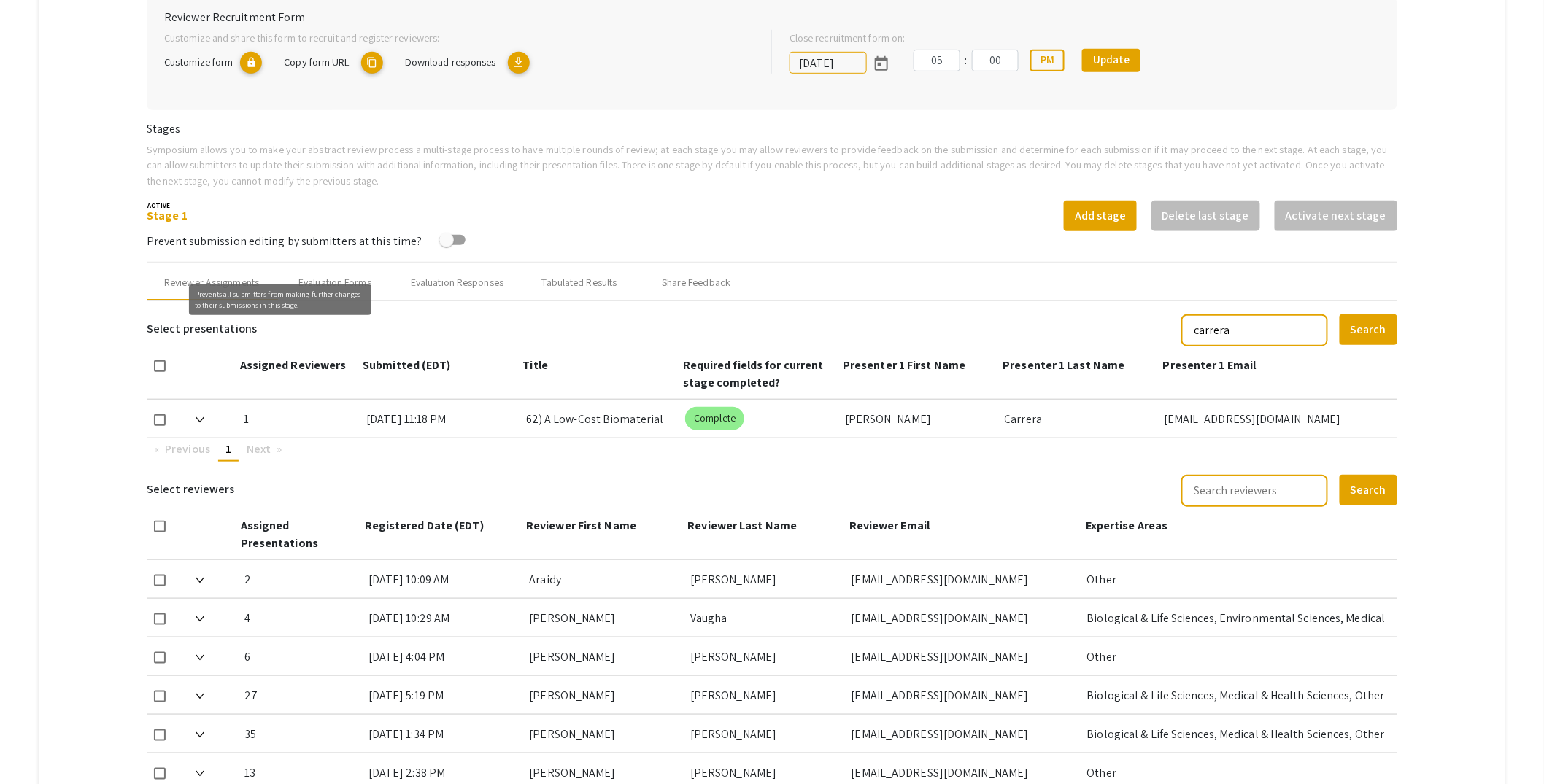
scroll to position [402, 0]
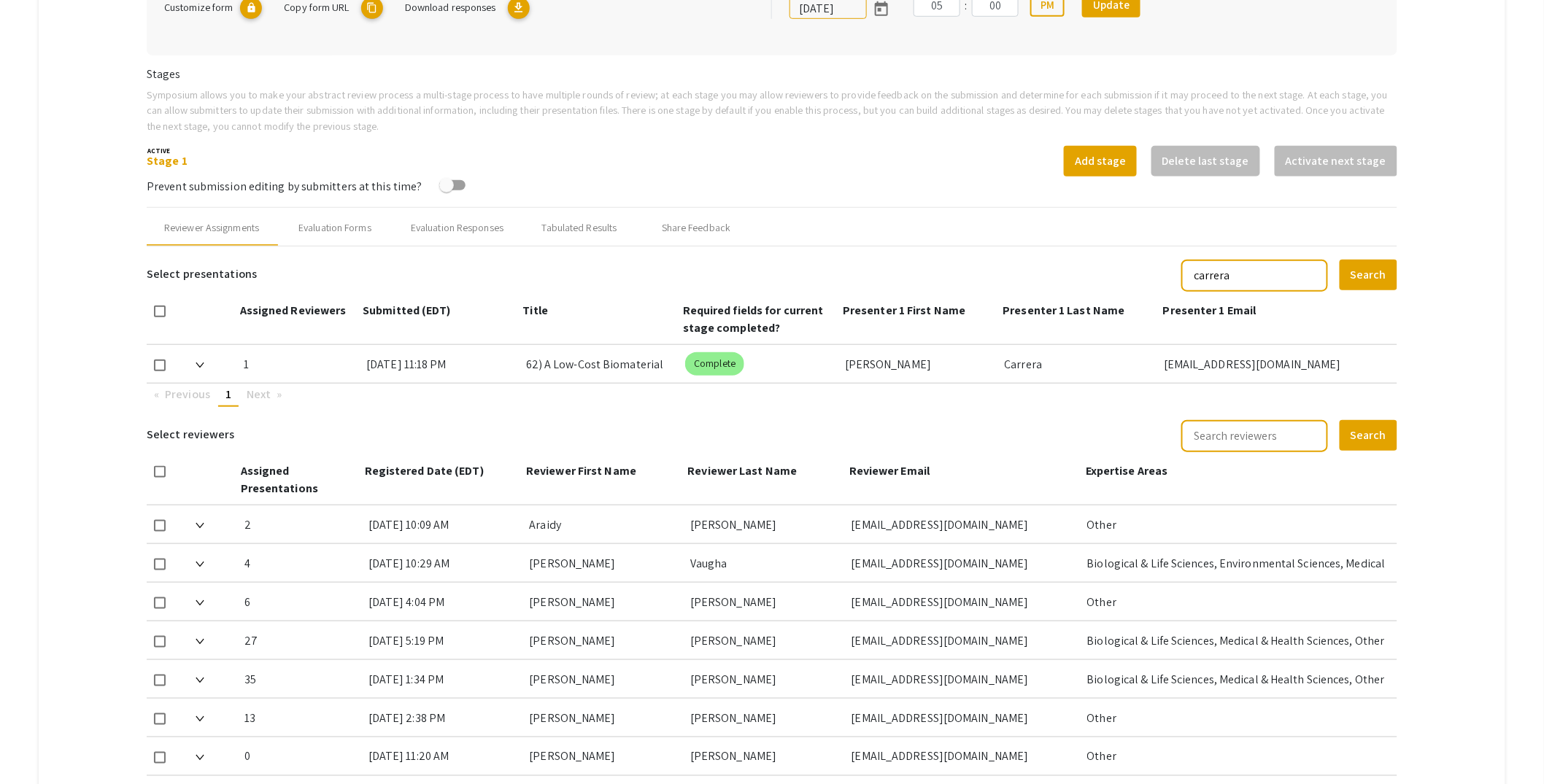
drag, startPoint x: 1281, startPoint y: 275, endPoint x: 1162, endPoint y: 281, distance: 119.2
click at [1162, 280] on app-symposium-custom-table "Select presentations carrera Search Assigned Reviewers Submitted (EDT) Title Re…" at bounding box center [771, 332] width 1251 height 149
click at [1393, 272] on button "Search" at bounding box center [1368, 275] width 58 height 31
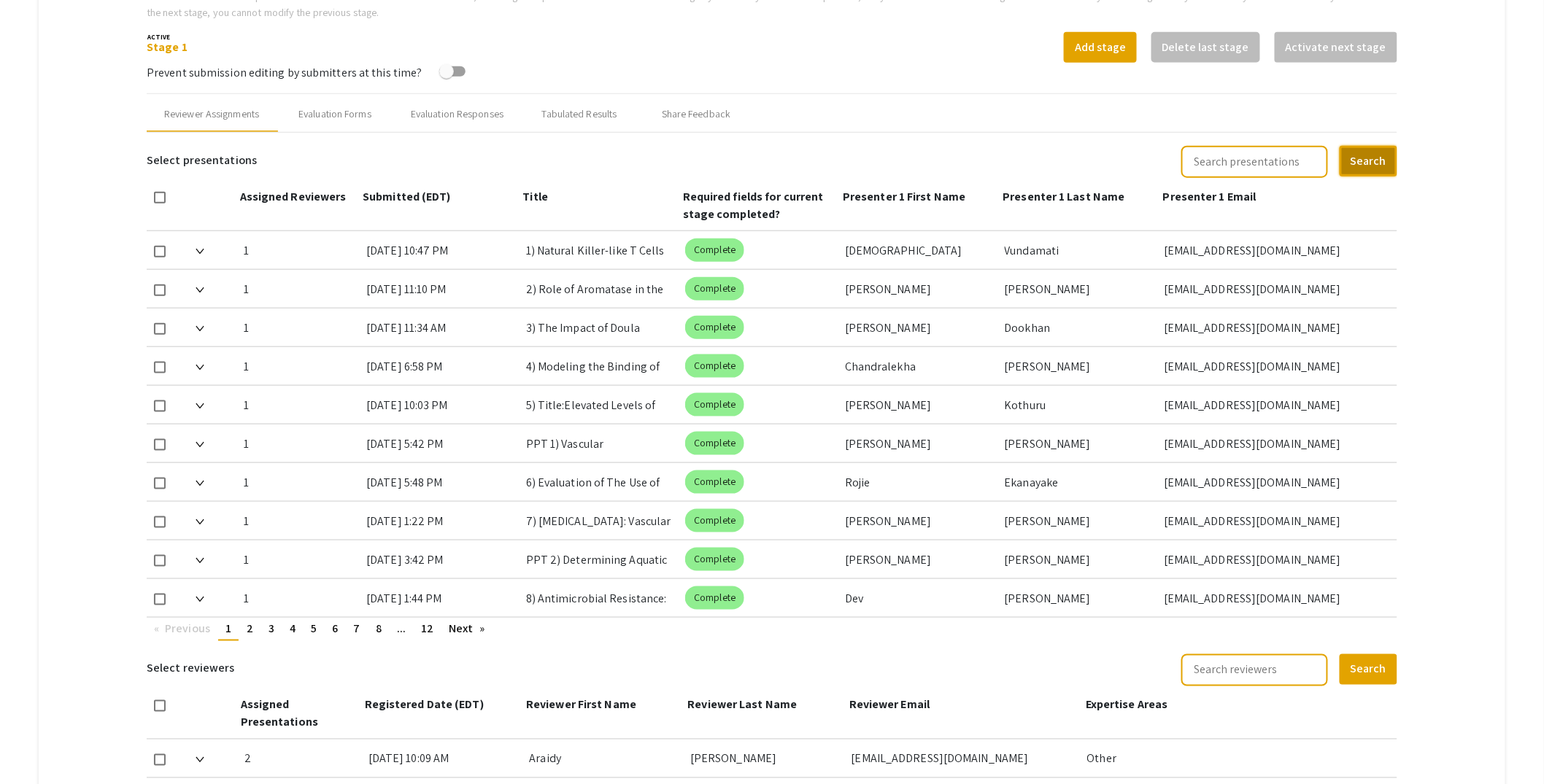
scroll to position [726, 0]
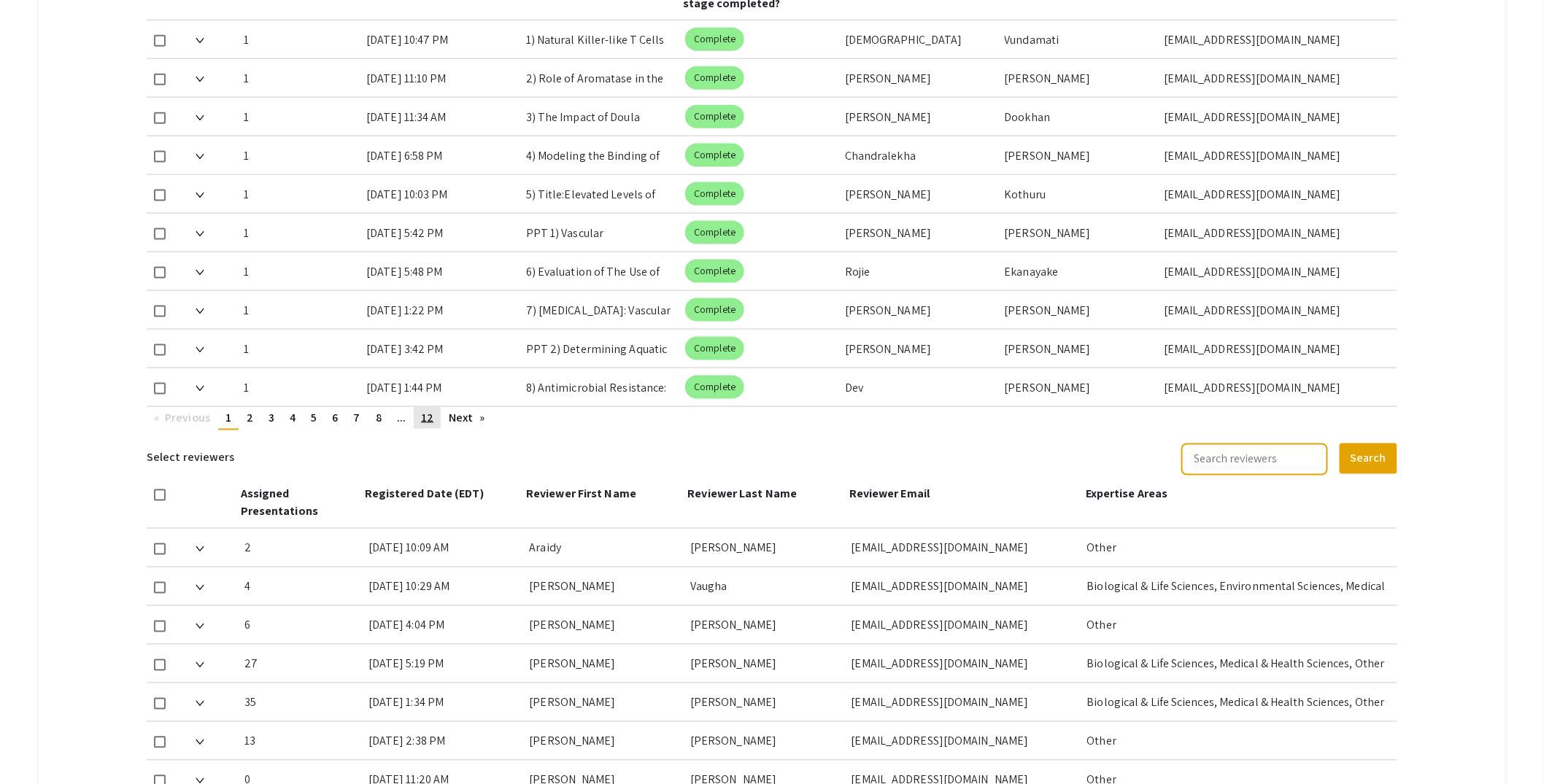
click at [435, 413] on link "page 12" at bounding box center [427, 417] width 27 height 22
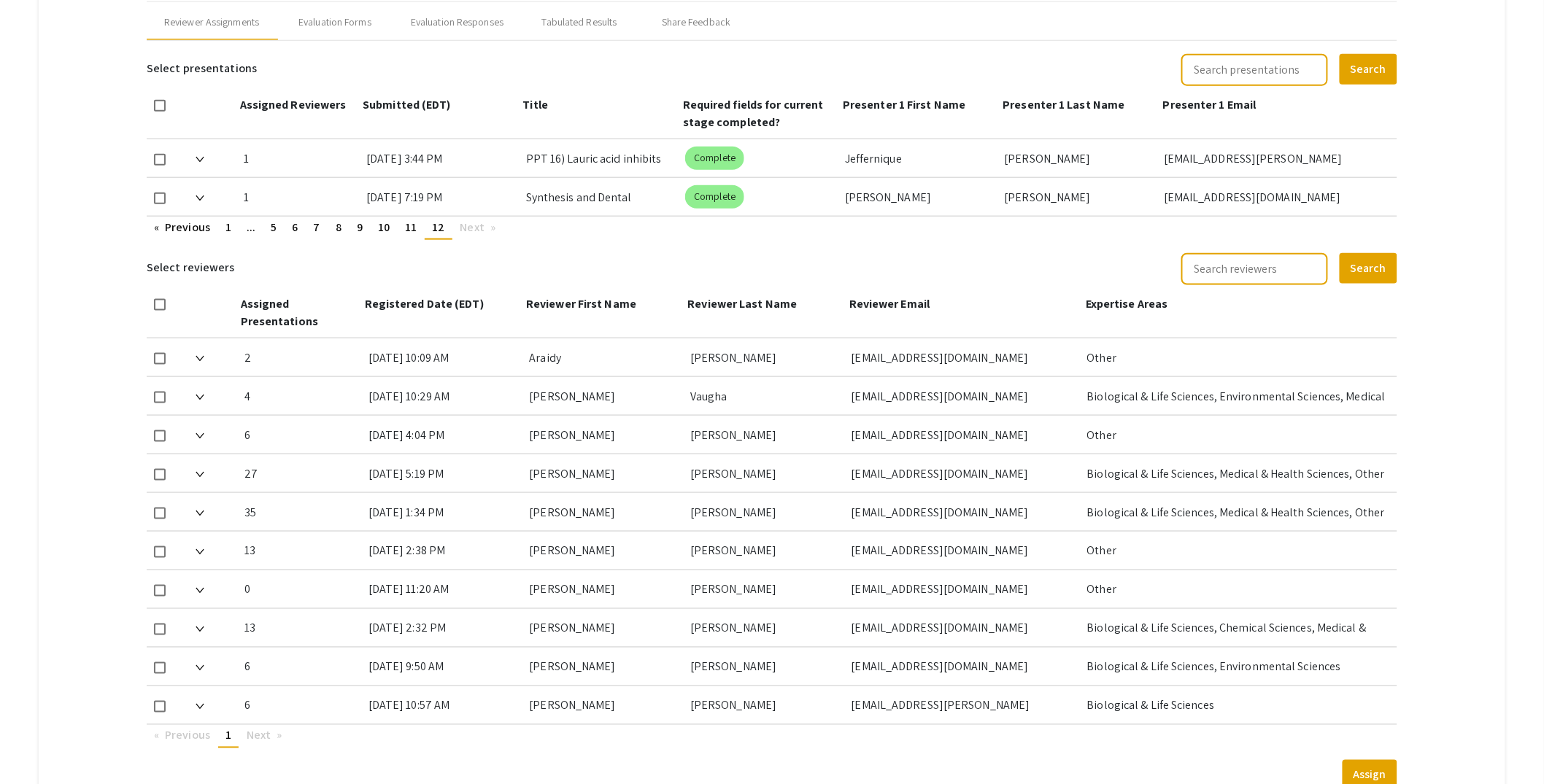
scroll to position [596, 0]
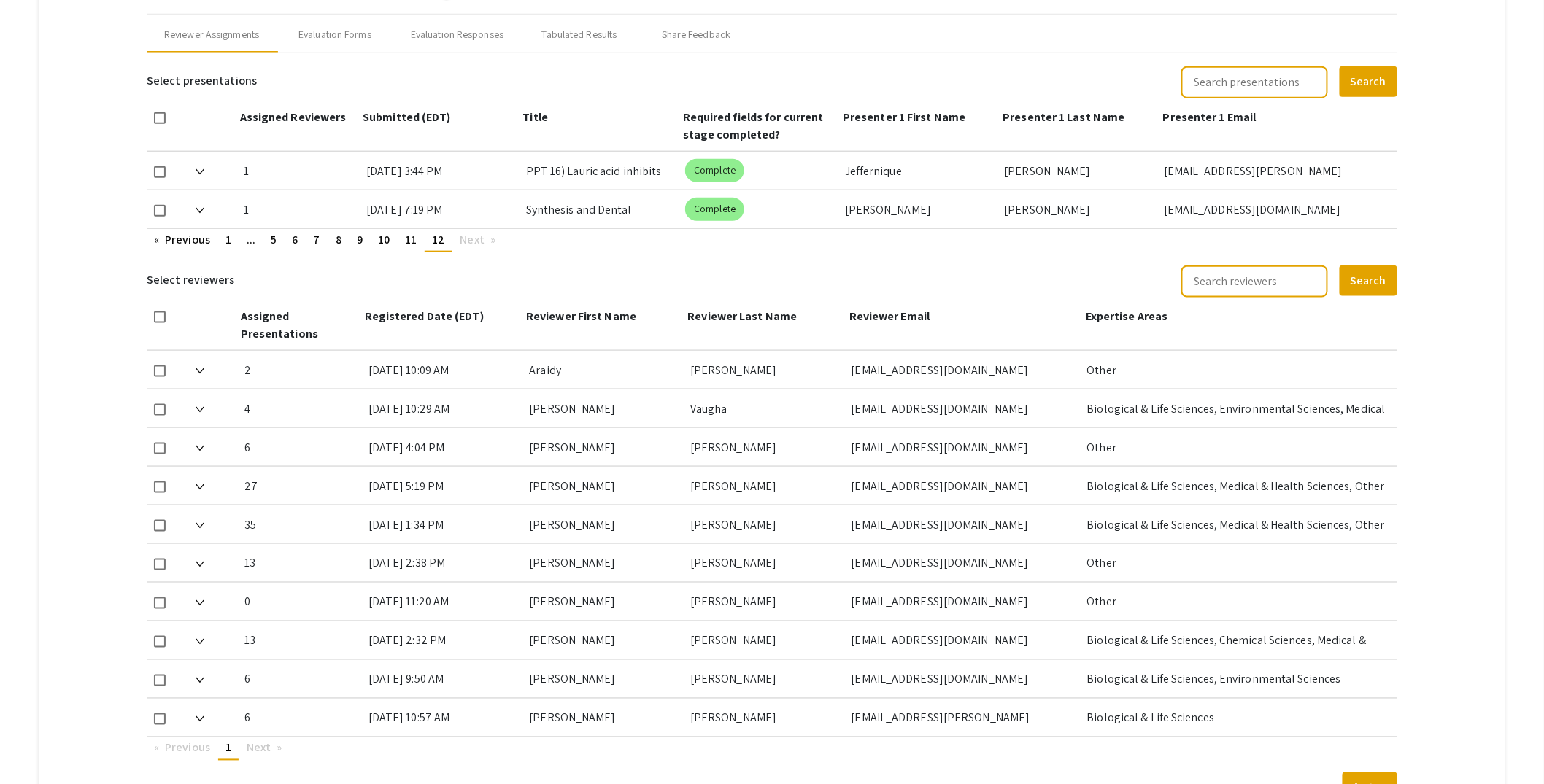
click at [249, 202] on div "1" at bounding box center [299, 209] width 111 height 38
click at [207, 210] on div at bounding box center [213, 209] width 37 height 38
click at [198, 209] on img at bounding box center [200, 211] width 9 height 6
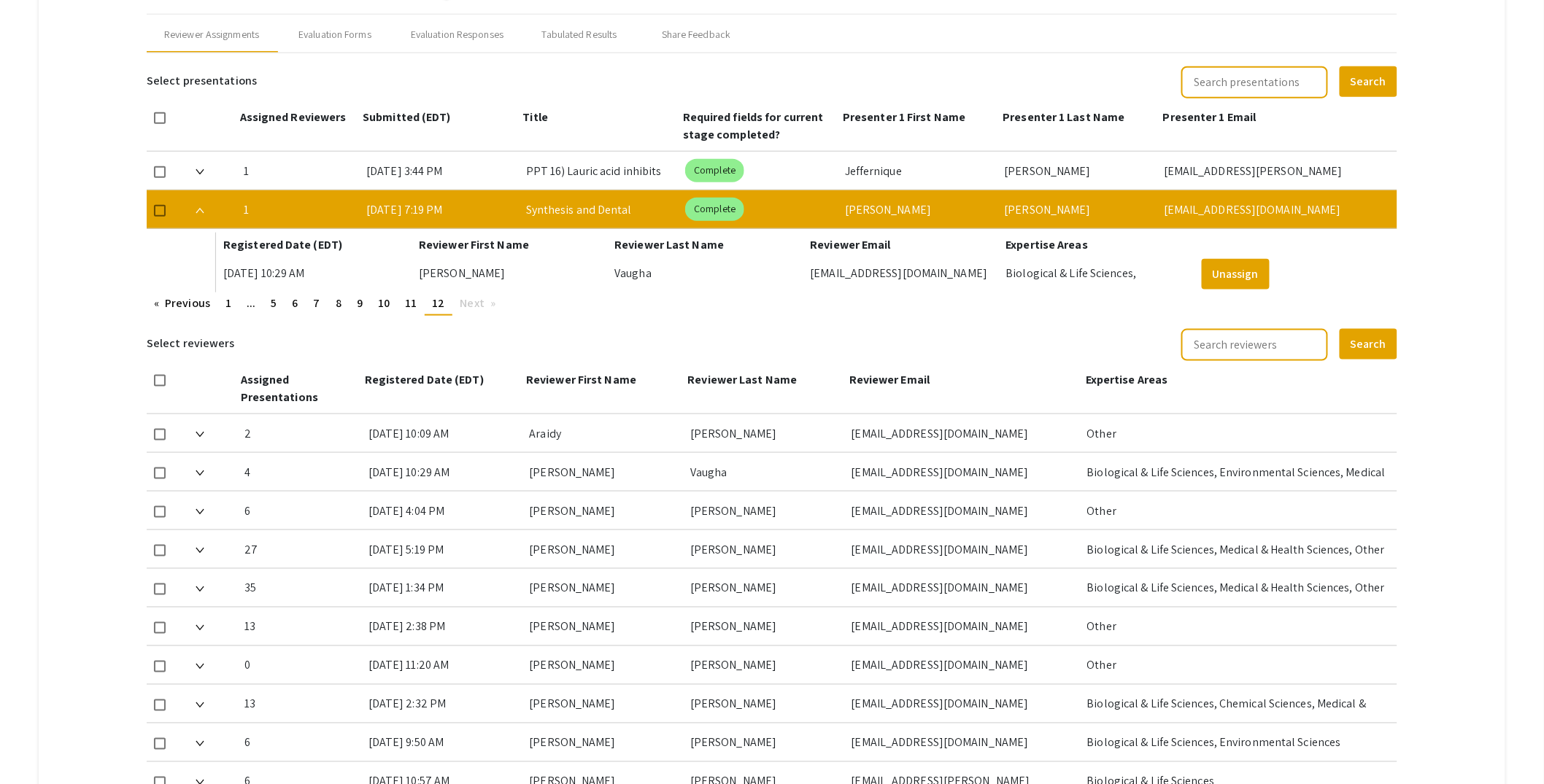
click at [201, 208] on img at bounding box center [200, 211] width 9 height 6
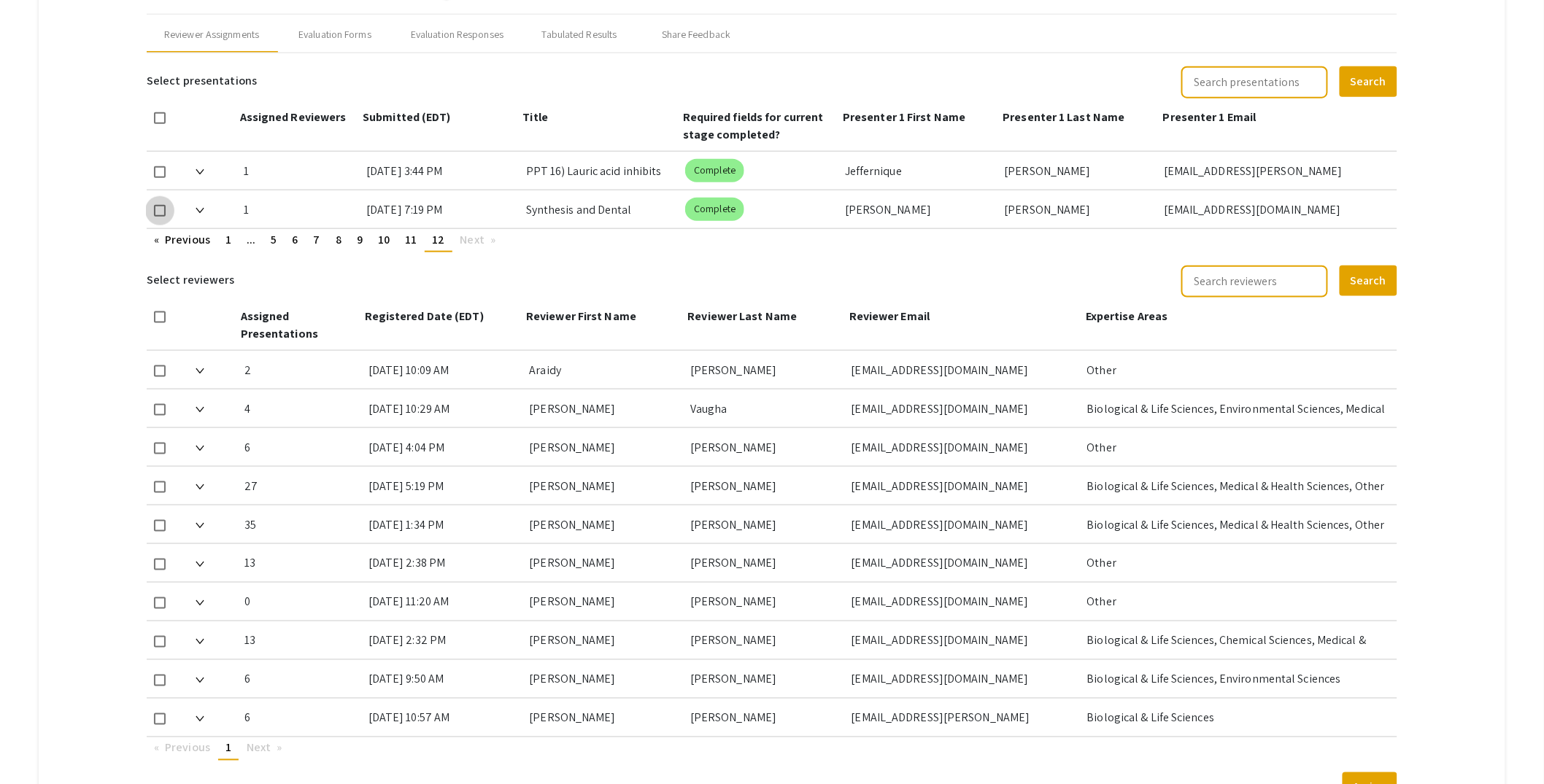
drag, startPoint x: 161, startPoint y: 207, endPoint x: 165, endPoint y: 194, distance: 13.6
click at [162, 207] on span at bounding box center [160, 211] width 12 height 12
click at [160, 217] on input "checkbox" at bounding box center [159, 217] width 1 height 1
checkbox input "true"
click at [201, 204] on span at bounding box center [200, 210] width 9 height 15
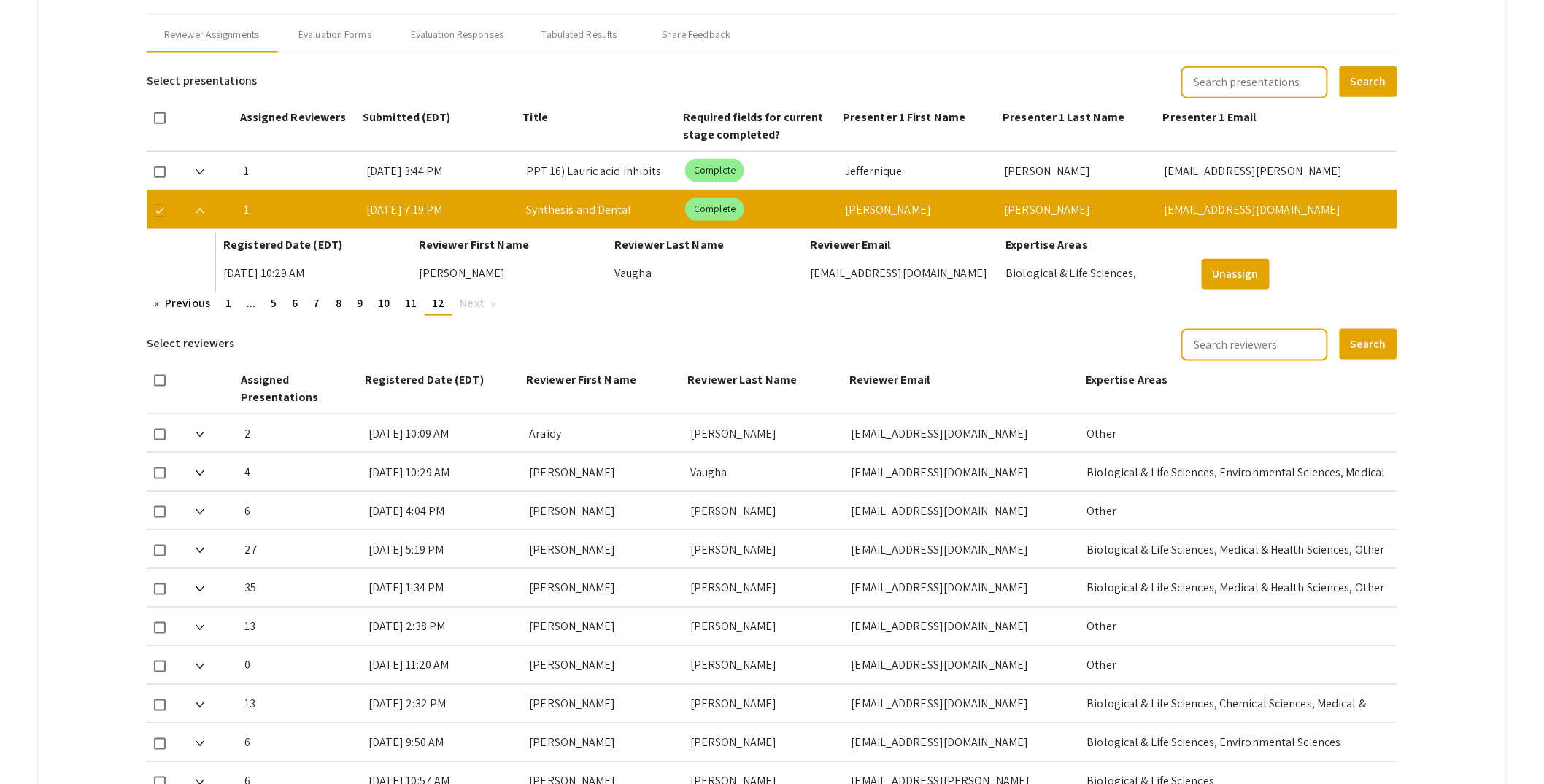
click at [199, 208] on img at bounding box center [200, 211] width 9 height 6
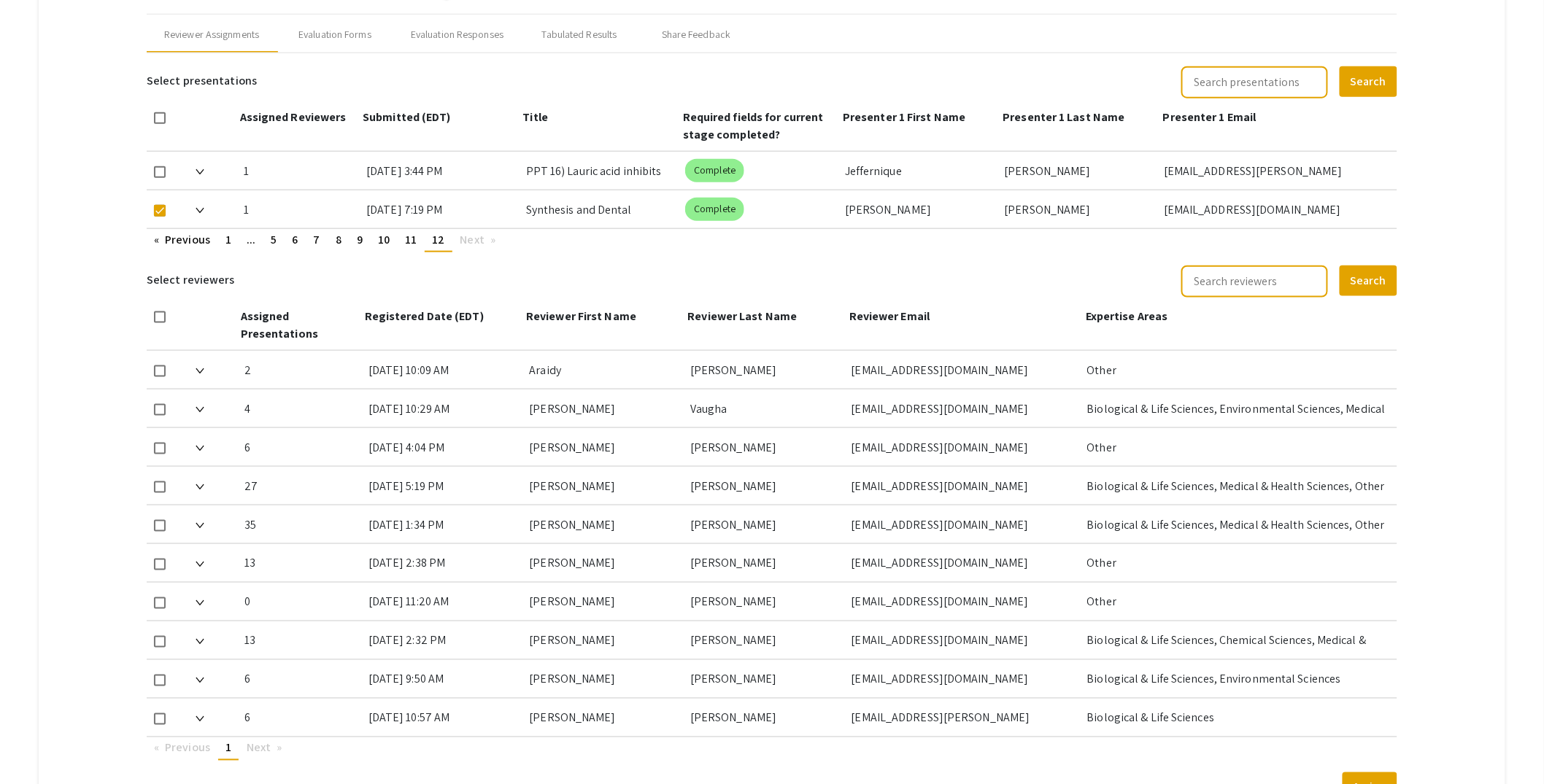
click at [199, 208] on img at bounding box center [200, 211] width 9 height 6
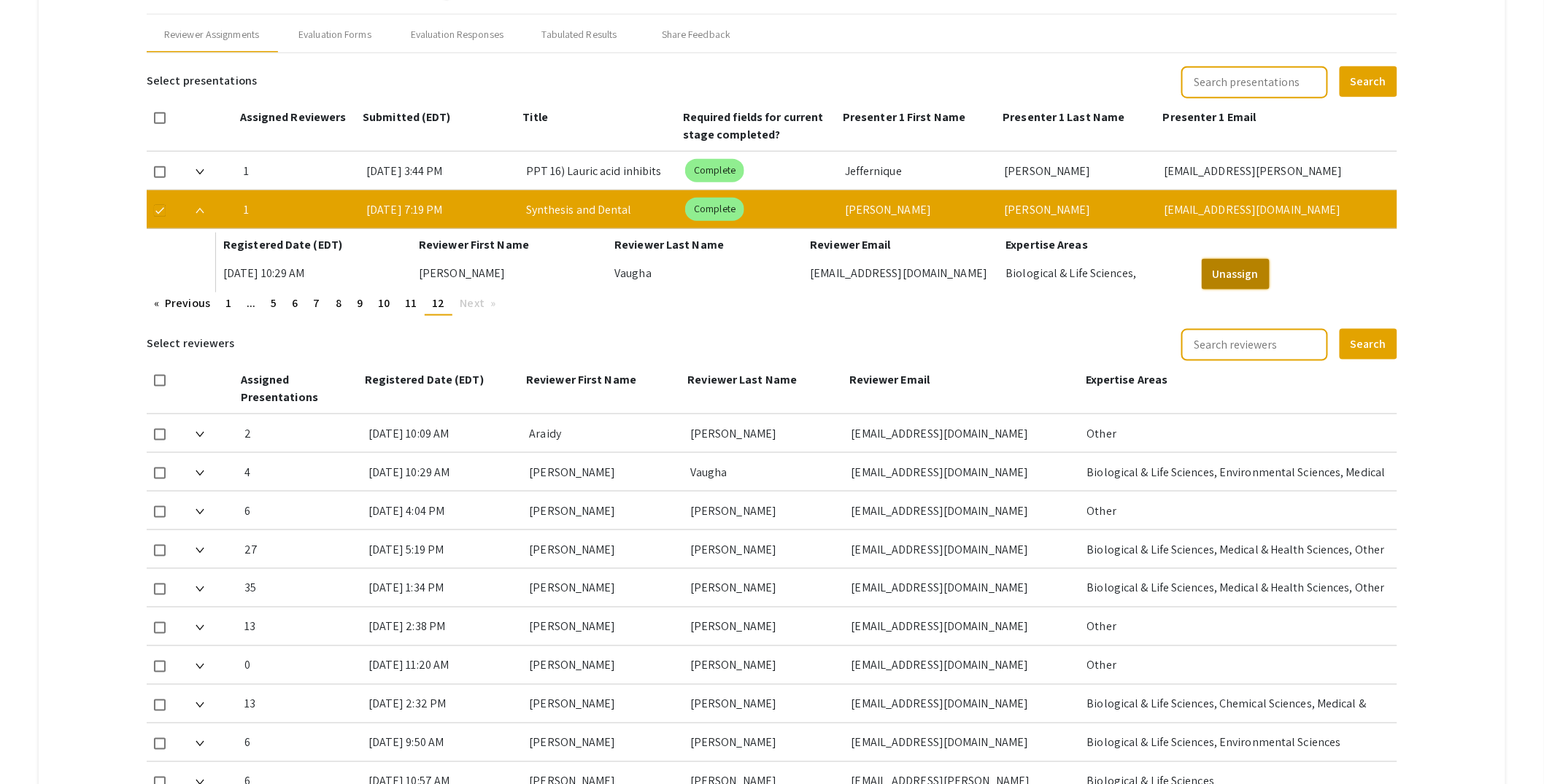
click at [1255, 271] on button "Unassign" at bounding box center [1235, 275] width 68 height 31
click at [201, 170] on img at bounding box center [200, 172] width 9 height 6
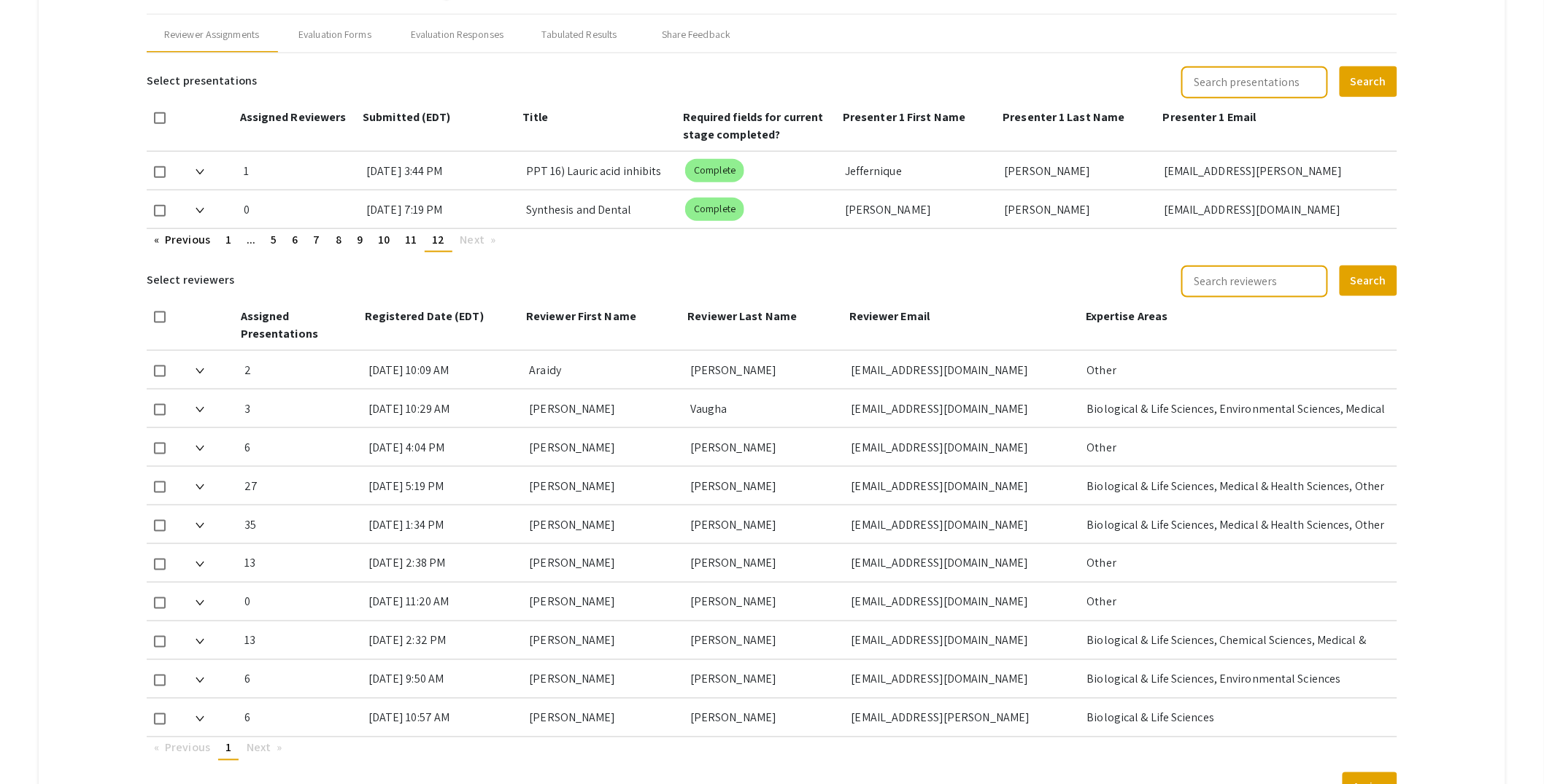
click at [204, 170] on img at bounding box center [200, 172] width 9 height 6
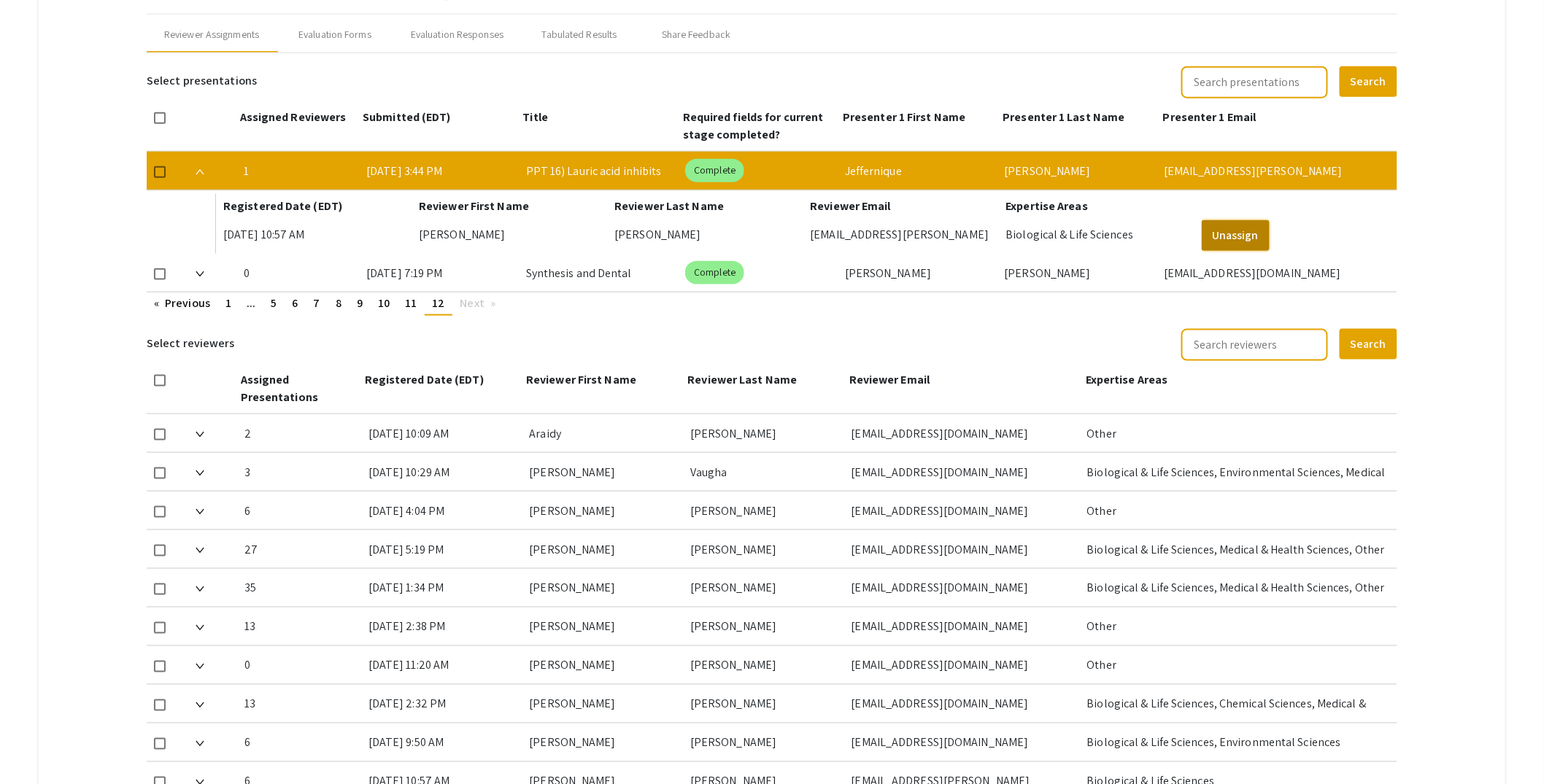
click at [1248, 229] on button "Unassign" at bounding box center [1235, 236] width 68 height 31
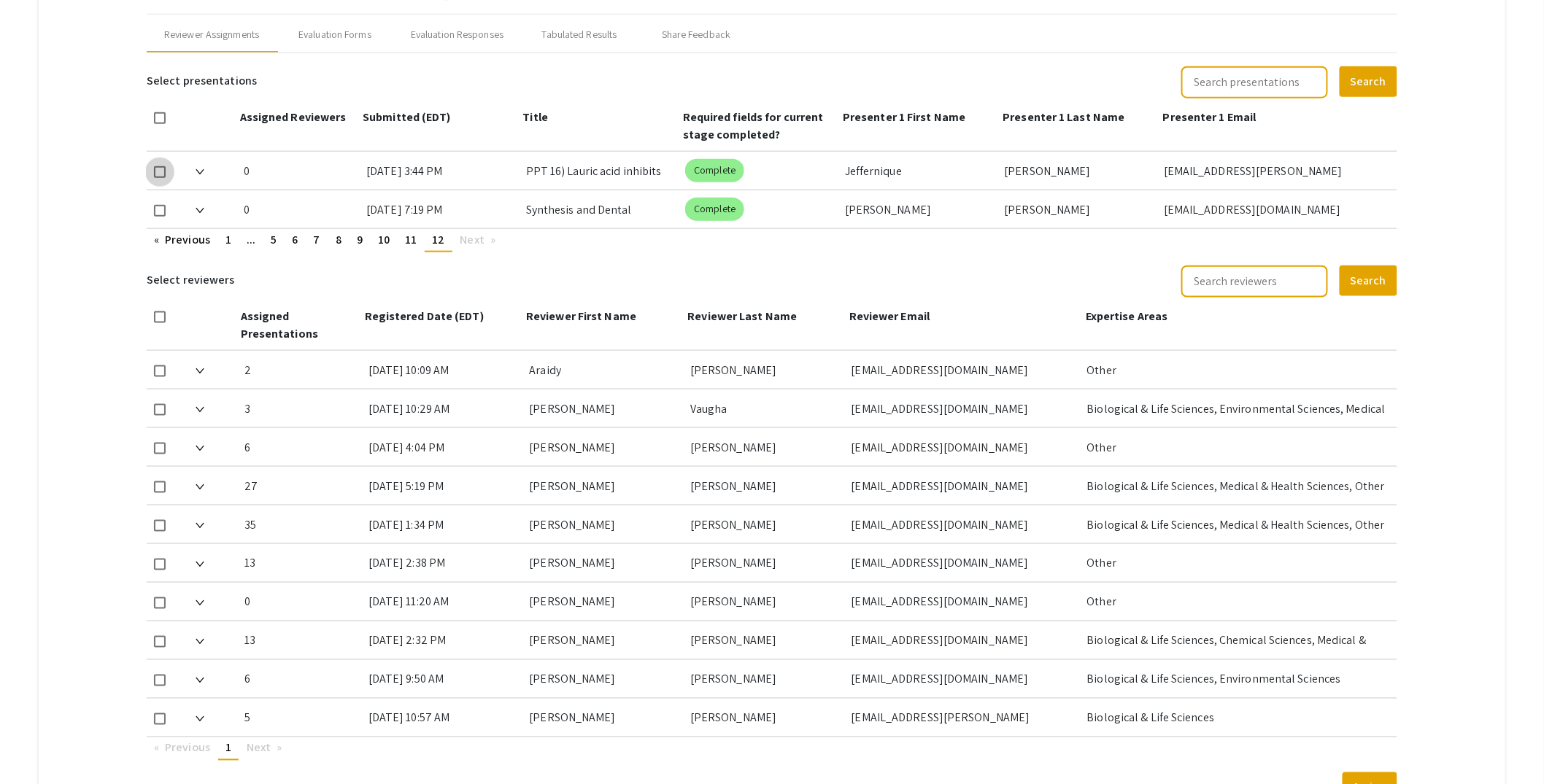
click at [164, 166] on span at bounding box center [160, 172] width 12 height 12
click at [160, 178] on input "checkbox" at bounding box center [159, 178] width 1 height 1
checkbox input "true"
click at [161, 210] on span at bounding box center [160, 211] width 12 height 12
click at [160, 217] on input "checkbox" at bounding box center [159, 217] width 1 height 1
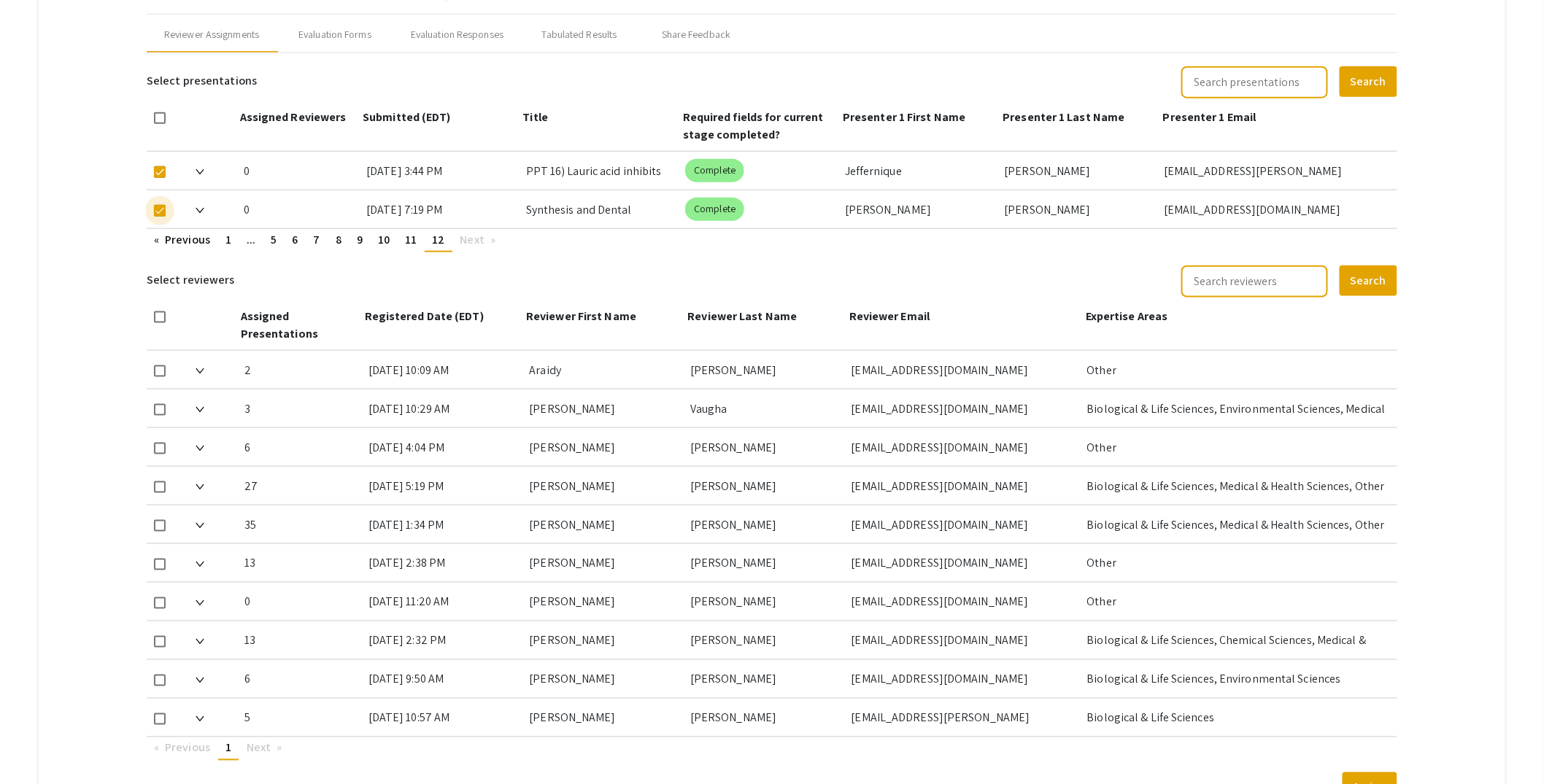
click at [156, 210] on span at bounding box center [160, 211] width 12 height 12
click at [159, 217] on input "checkbox" at bounding box center [159, 217] width 1 height 1
checkbox input "false"
click at [416, 243] on span "11" at bounding box center [411, 240] width 12 height 15
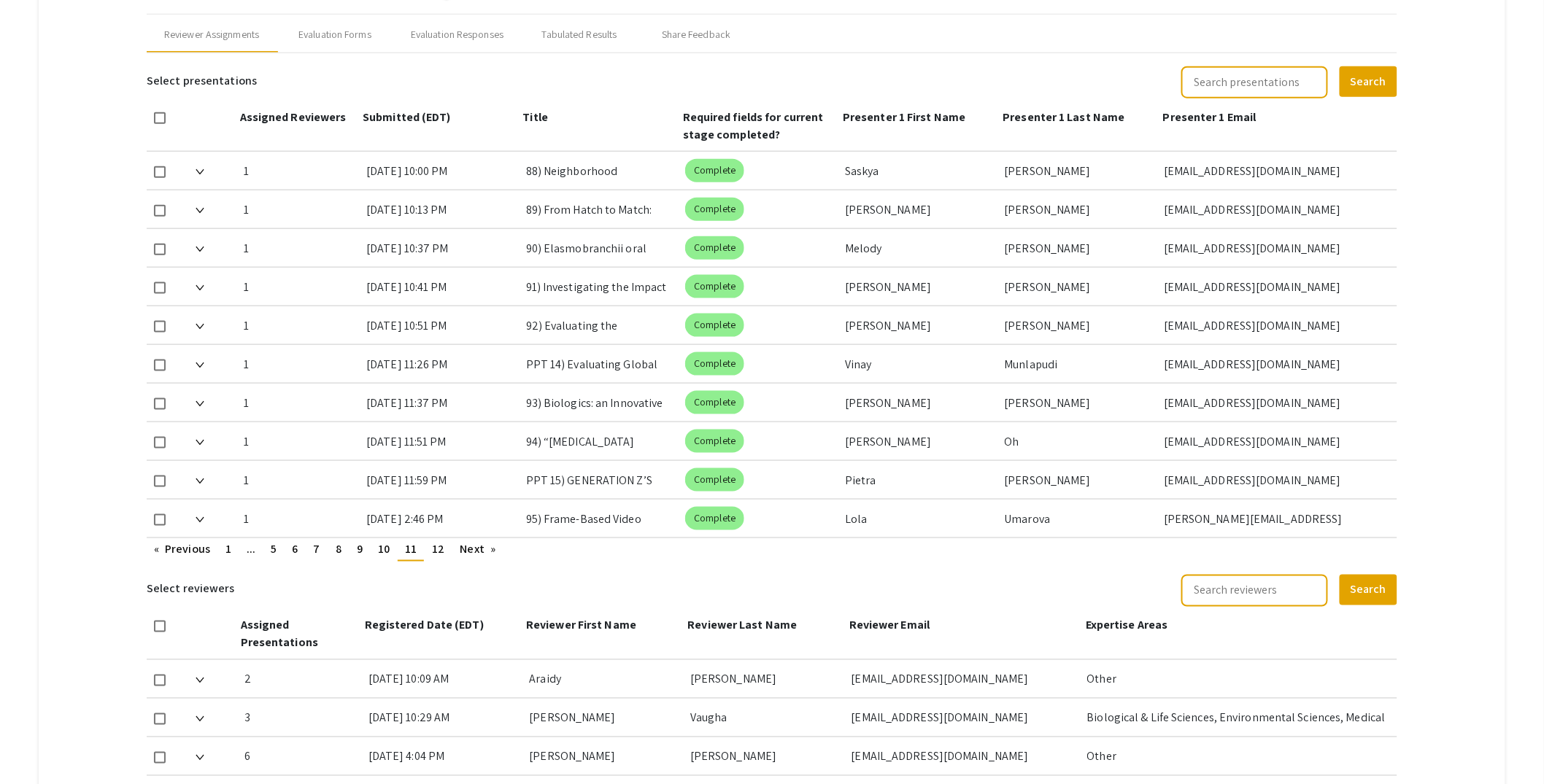
click at [199, 517] on img at bounding box center [200, 520] width 9 height 6
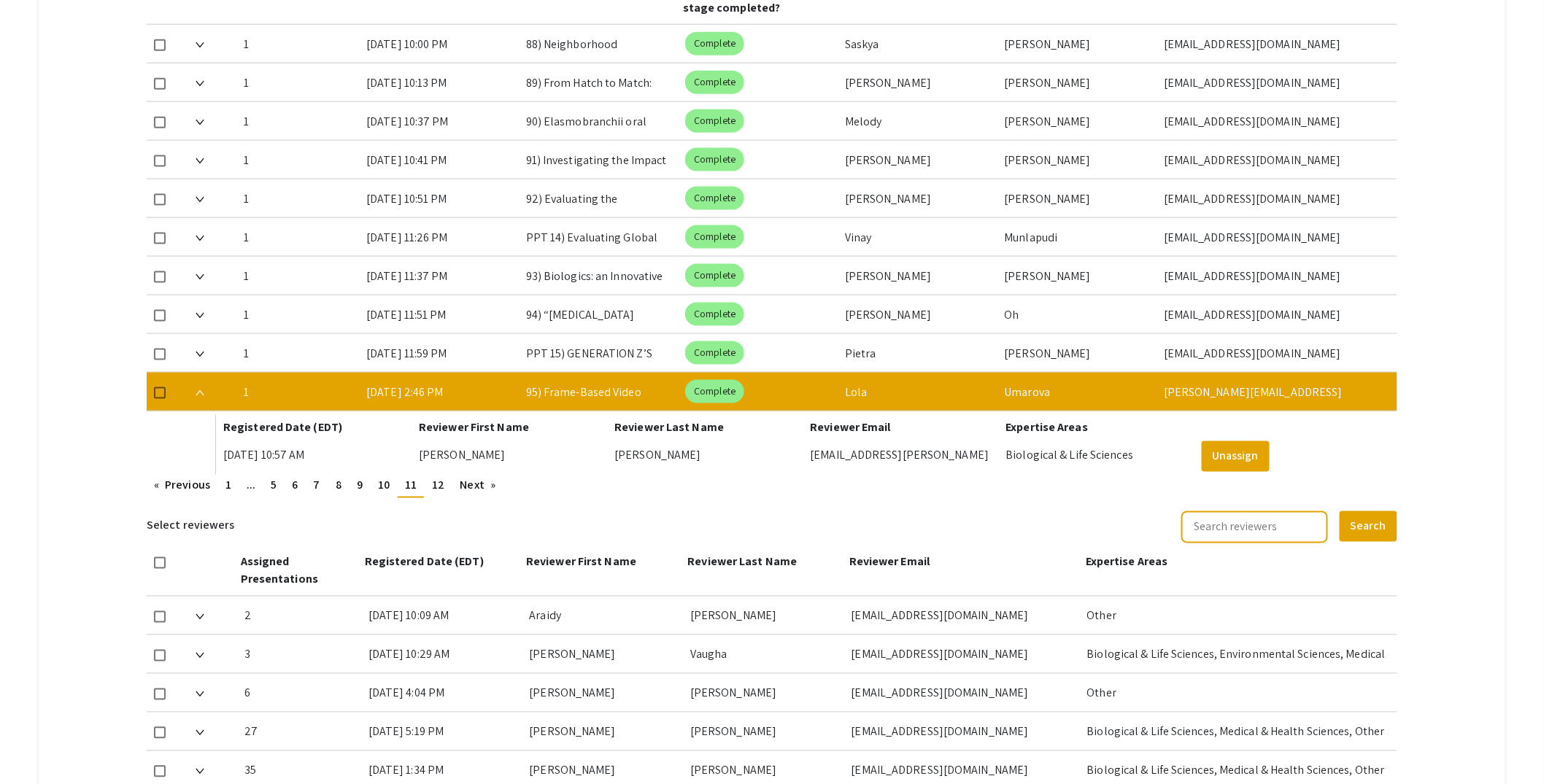
scroll to position [723, 0]
click at [443, 486] on span "12" at bounding box center [438, 485] width 12 height 15
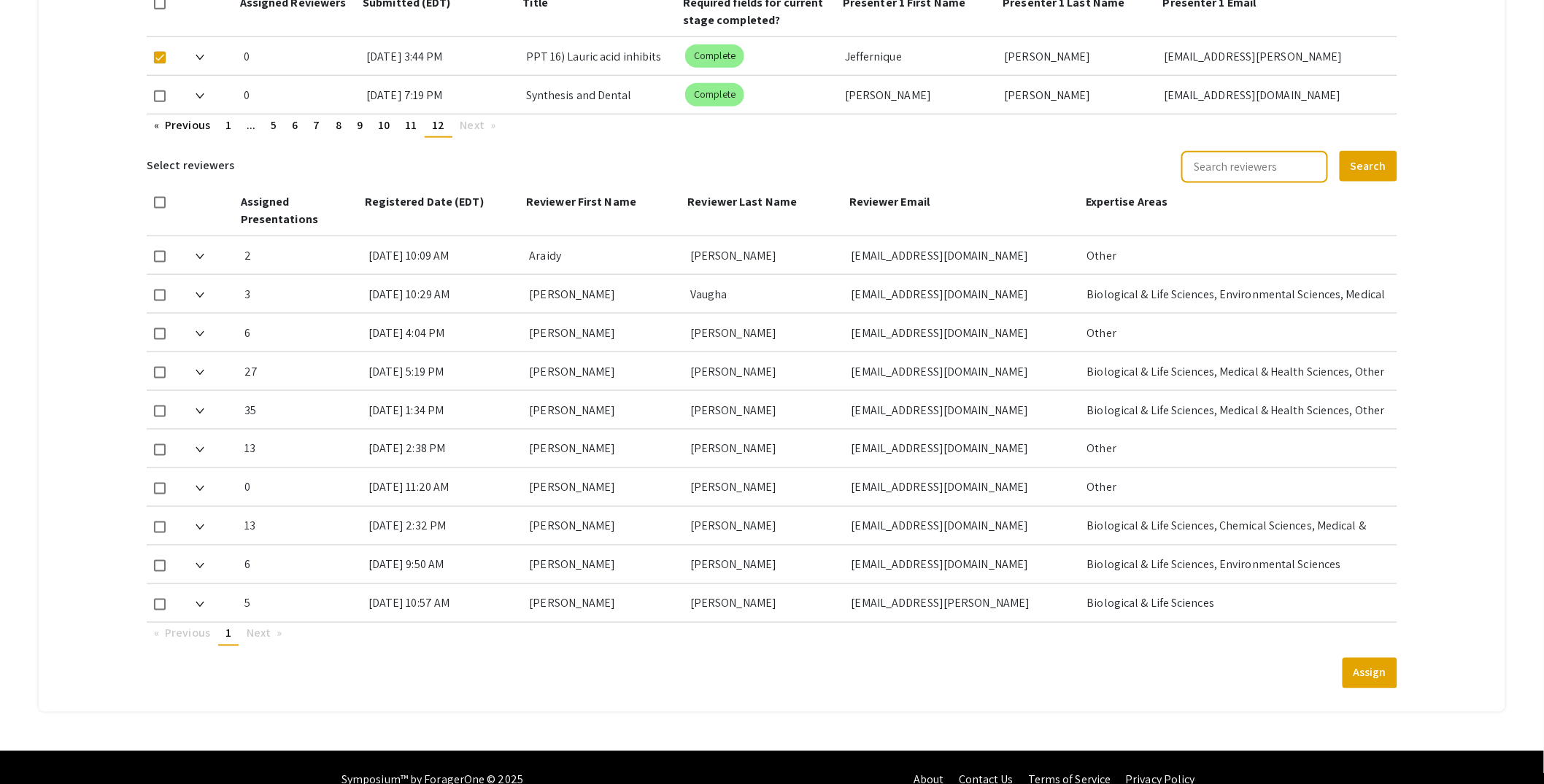
scroll to position [680, 0]
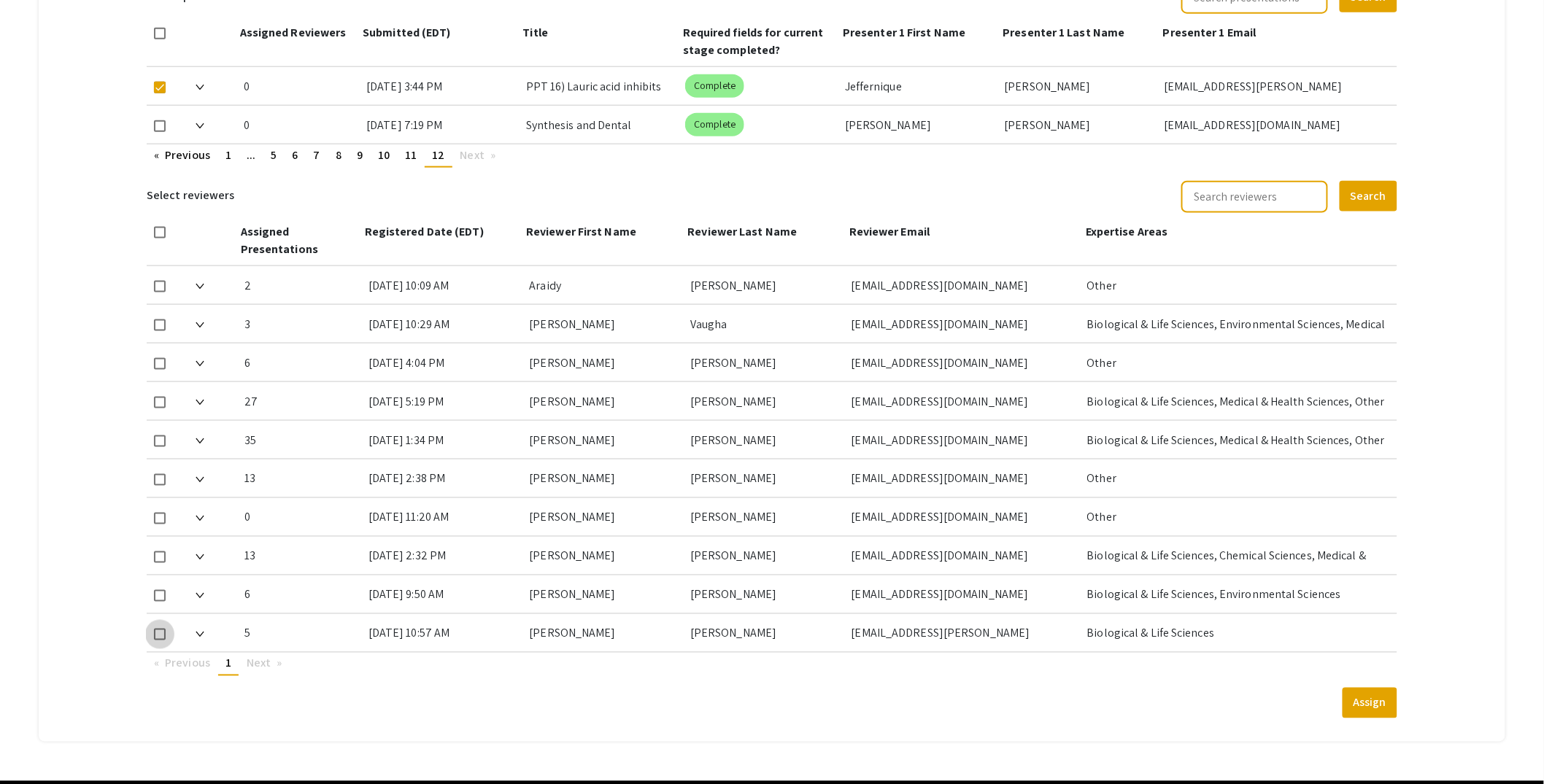
click at [162, 630] on span at bounding box center [160, 635] width 12 height 12
click at [160, 640] on input "checkbox" at bounding box center [159, 640] width 1 height 1
checkbox input "true"
click at [1396, 699] on button "Assign" at bounding box center [1370, 703] width 55 height 31
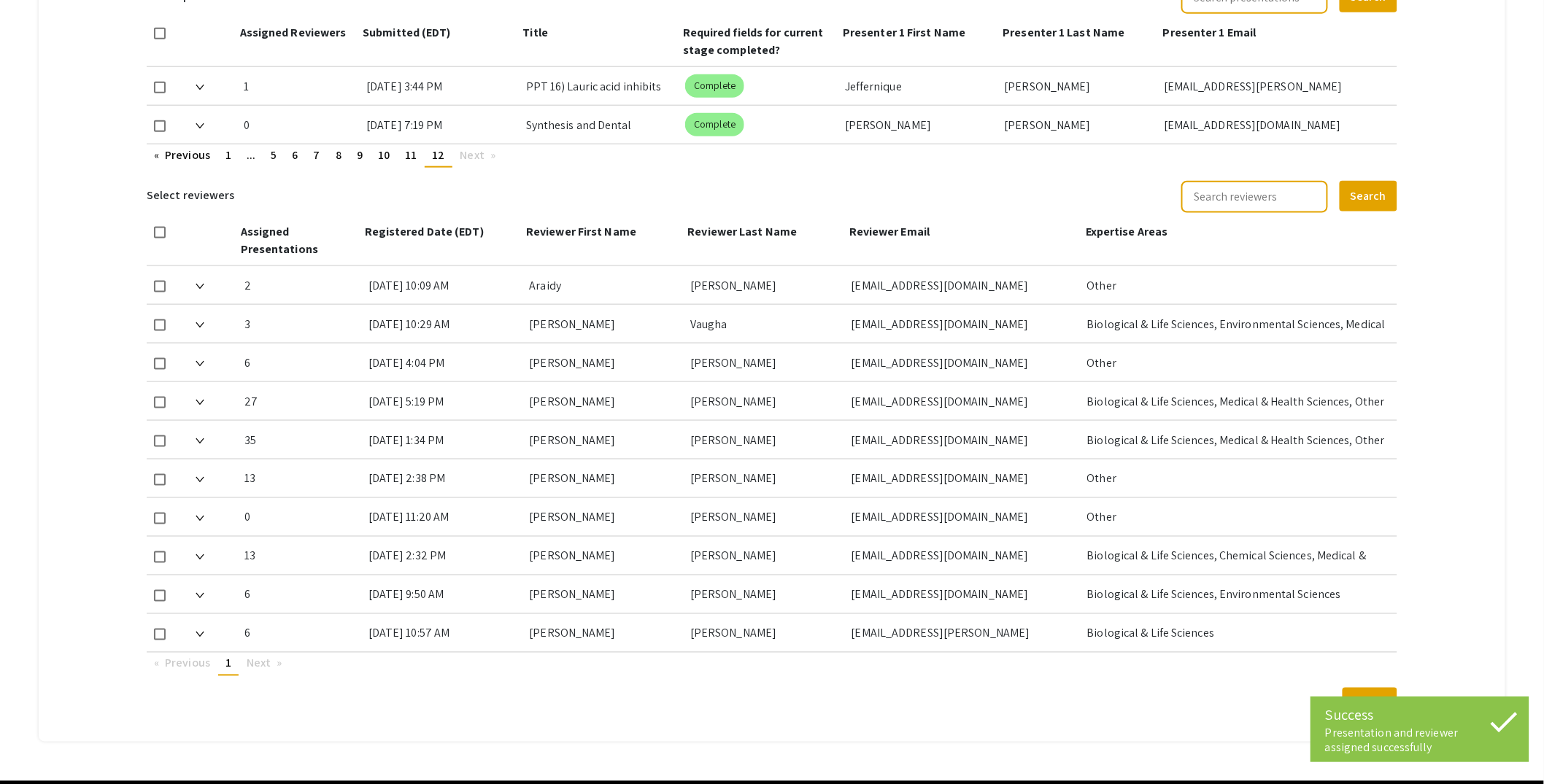
click at [203, 632] on img at bounding box center [200, 634] width 9 height 6
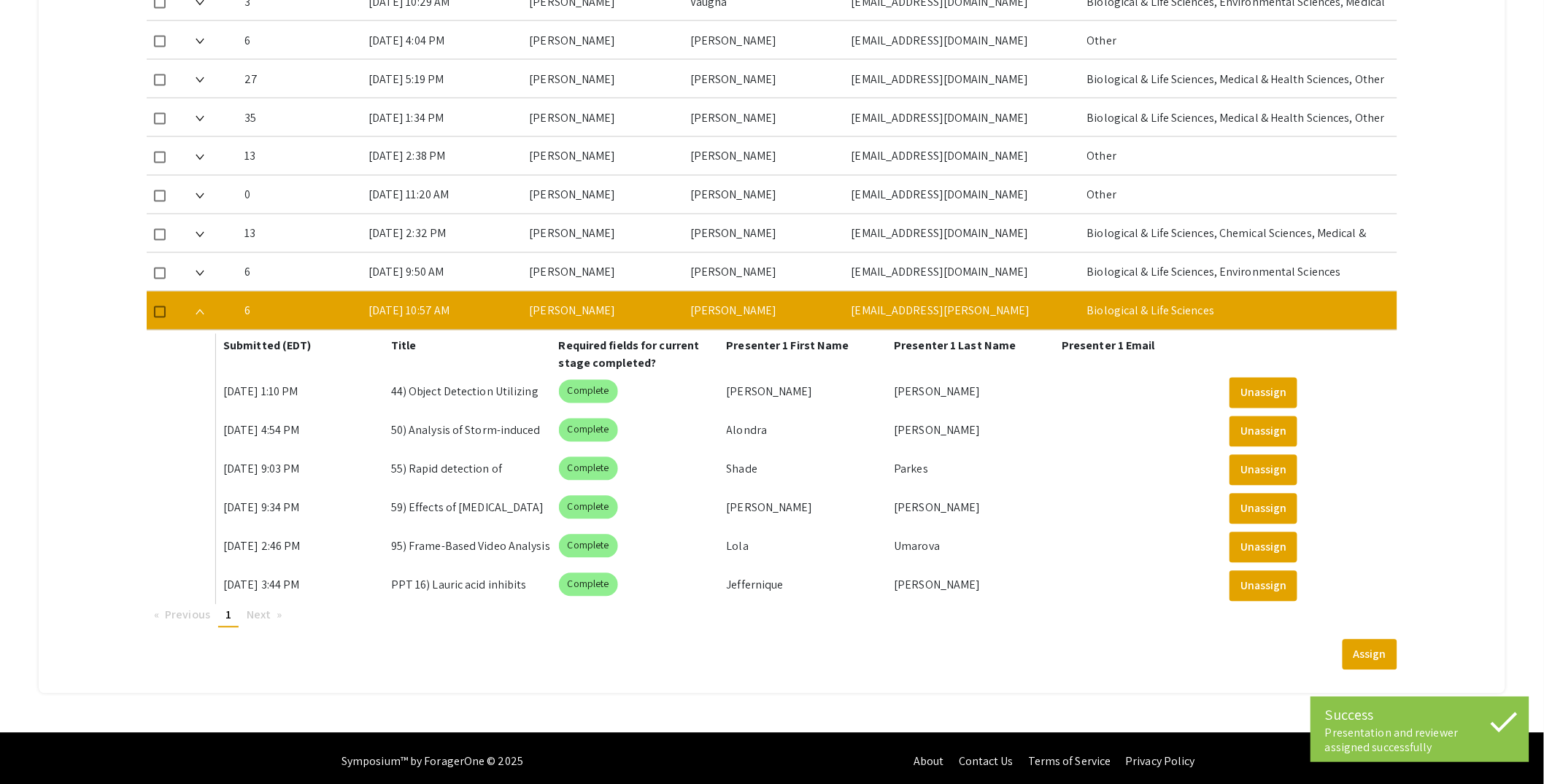
scroll to position [1003, 0]
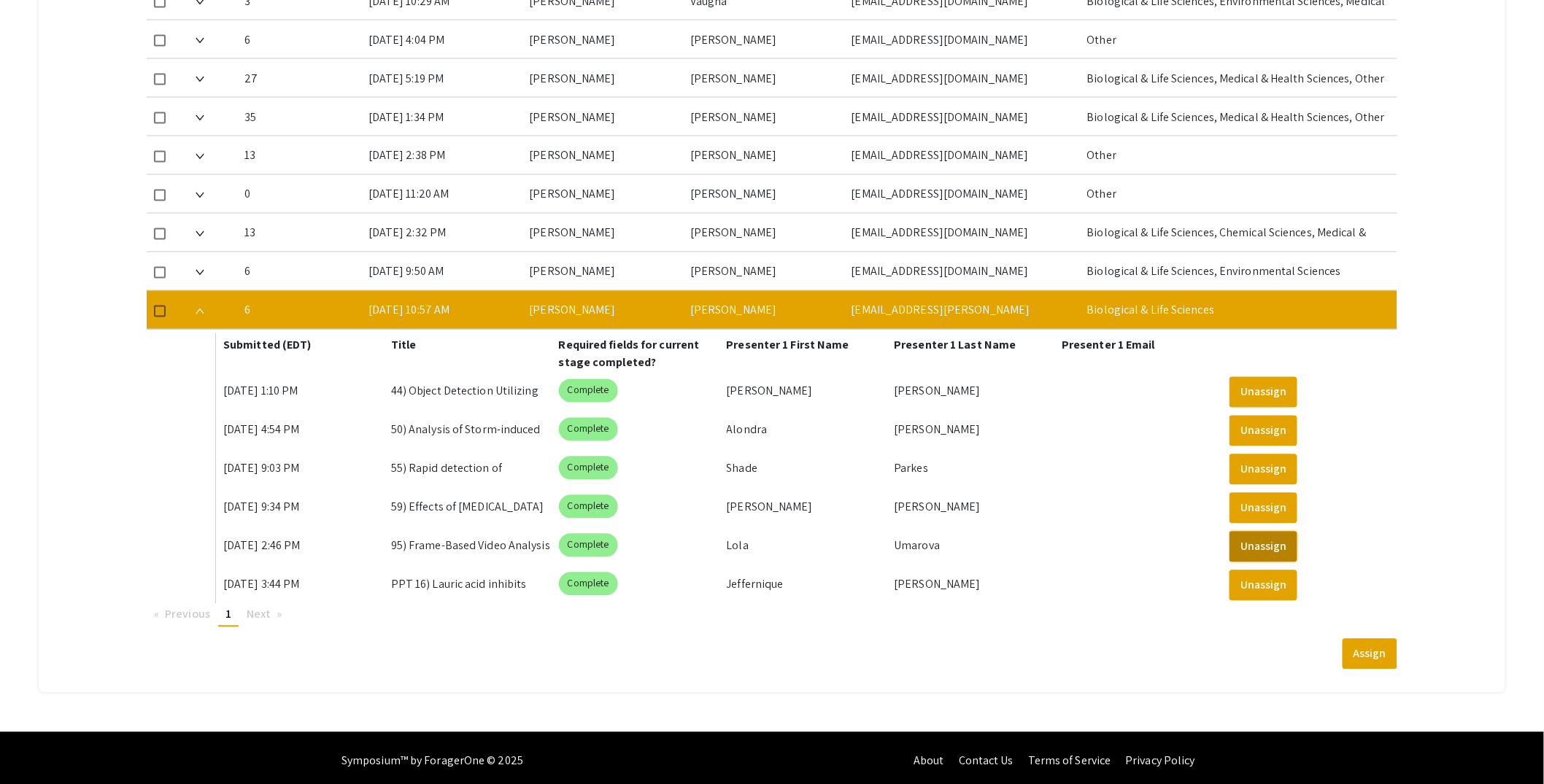
click at [1295, 539] on button "Unassign" at bounding box center [1263, 547] width 68 height 31
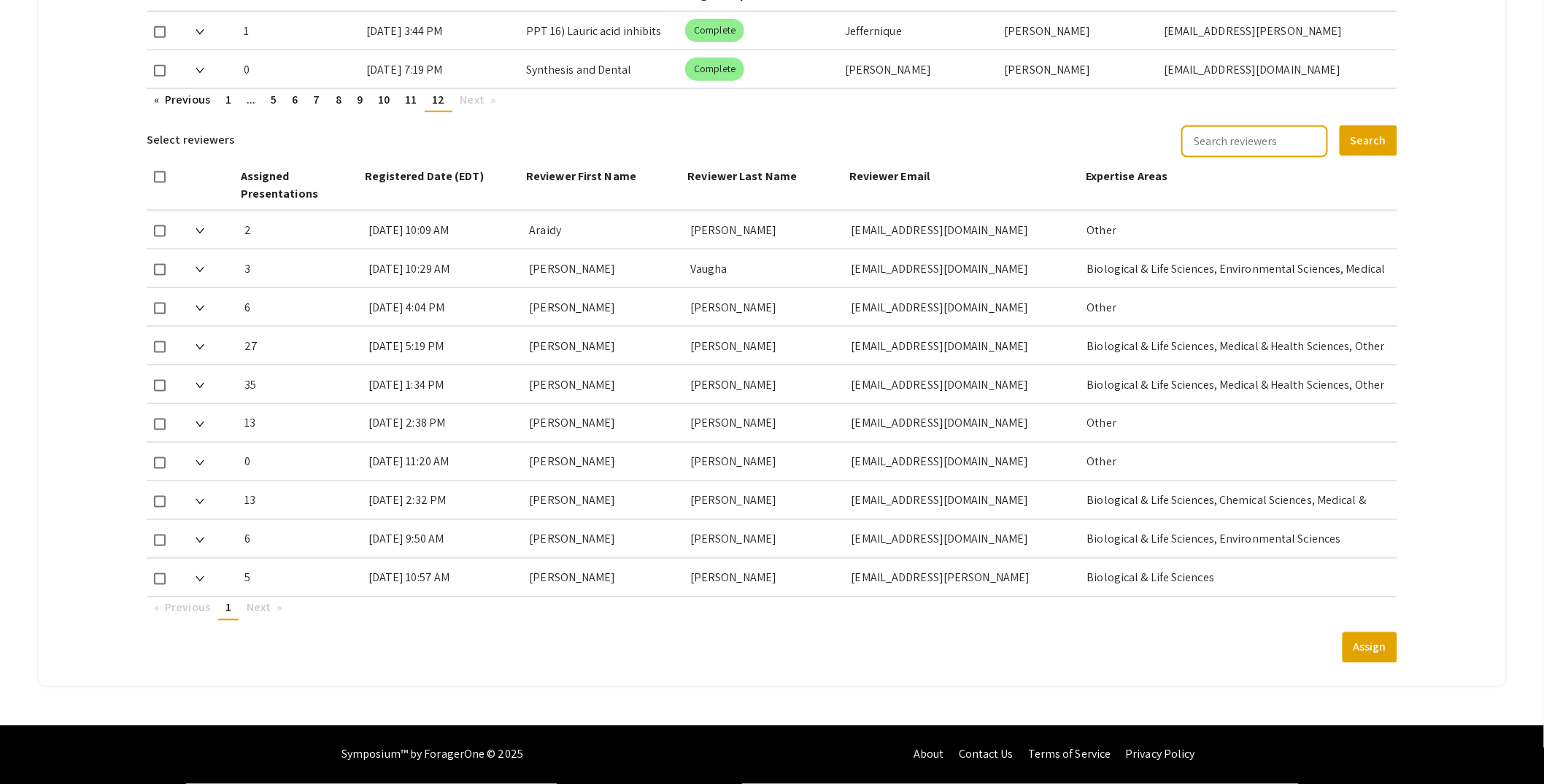
scroll to position [655, 0]
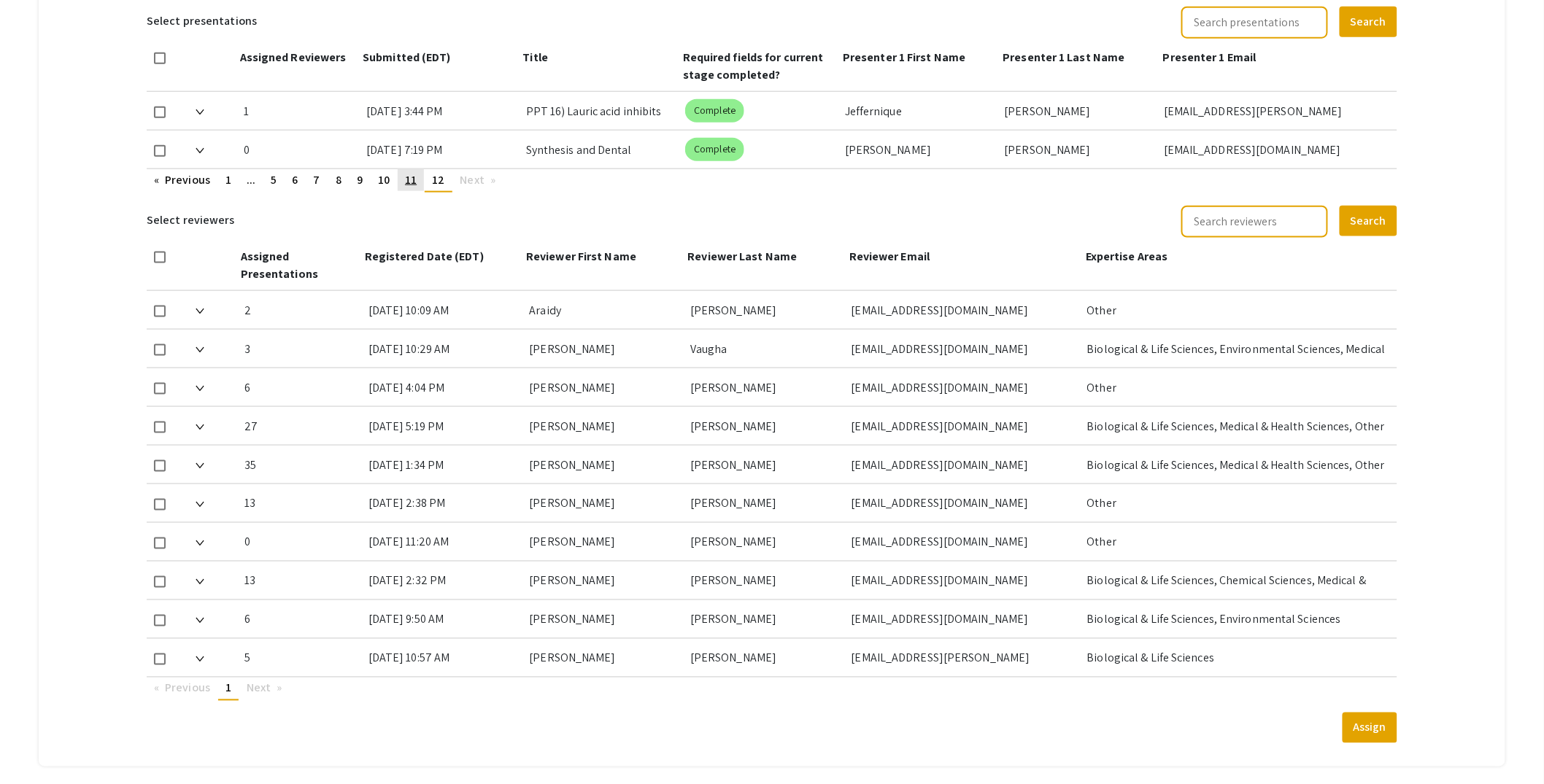
click at [412, 178] on span "11" at bounding box center [411, 180] width 12 height 15
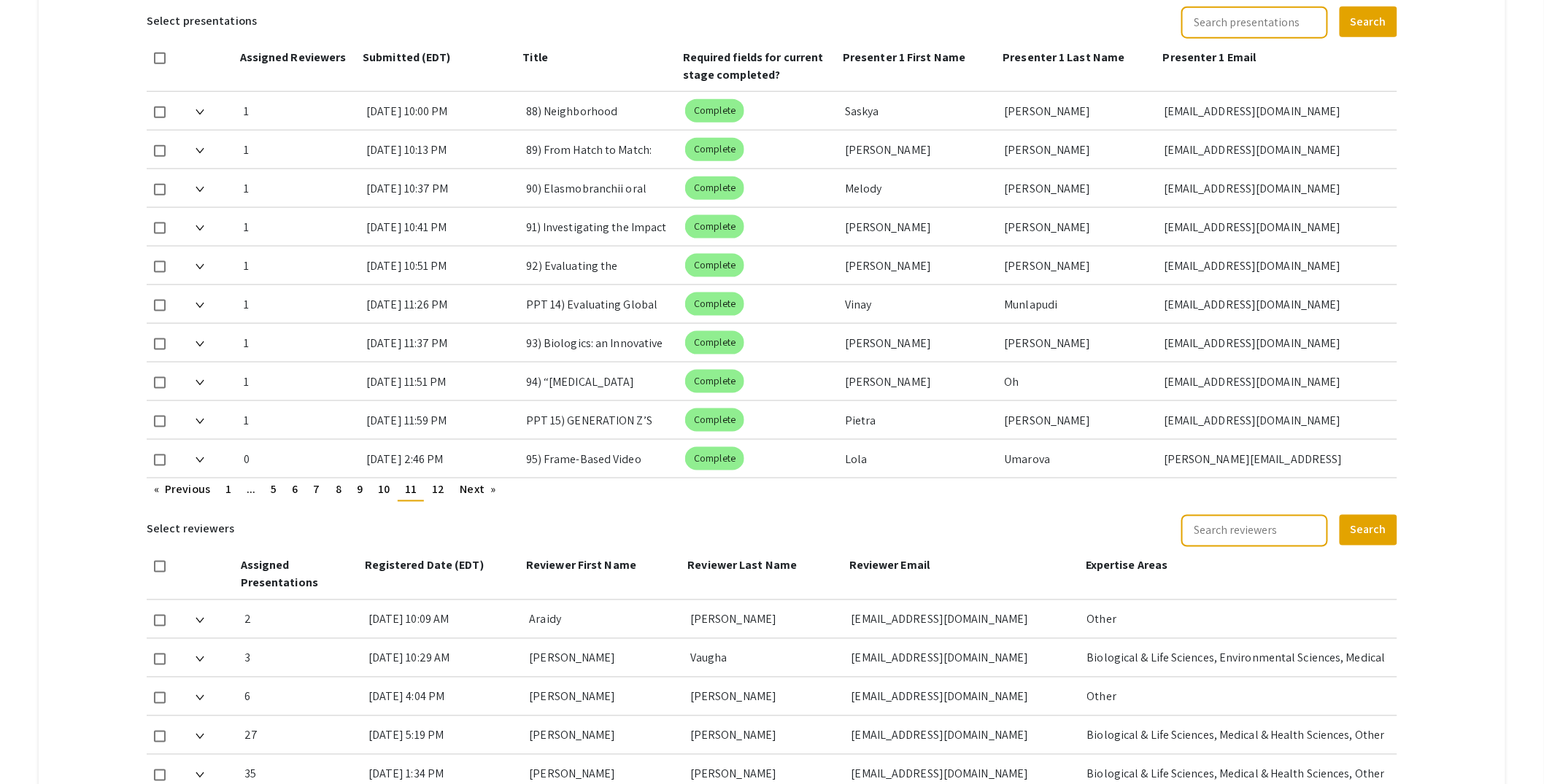
click at [160, 460] on span at bounding box center [160, 460] width 12 height 12
click at [160, 466] on input "checkbox" at bounding box center [159, 466] width 1 height 1
checkbox input "true"
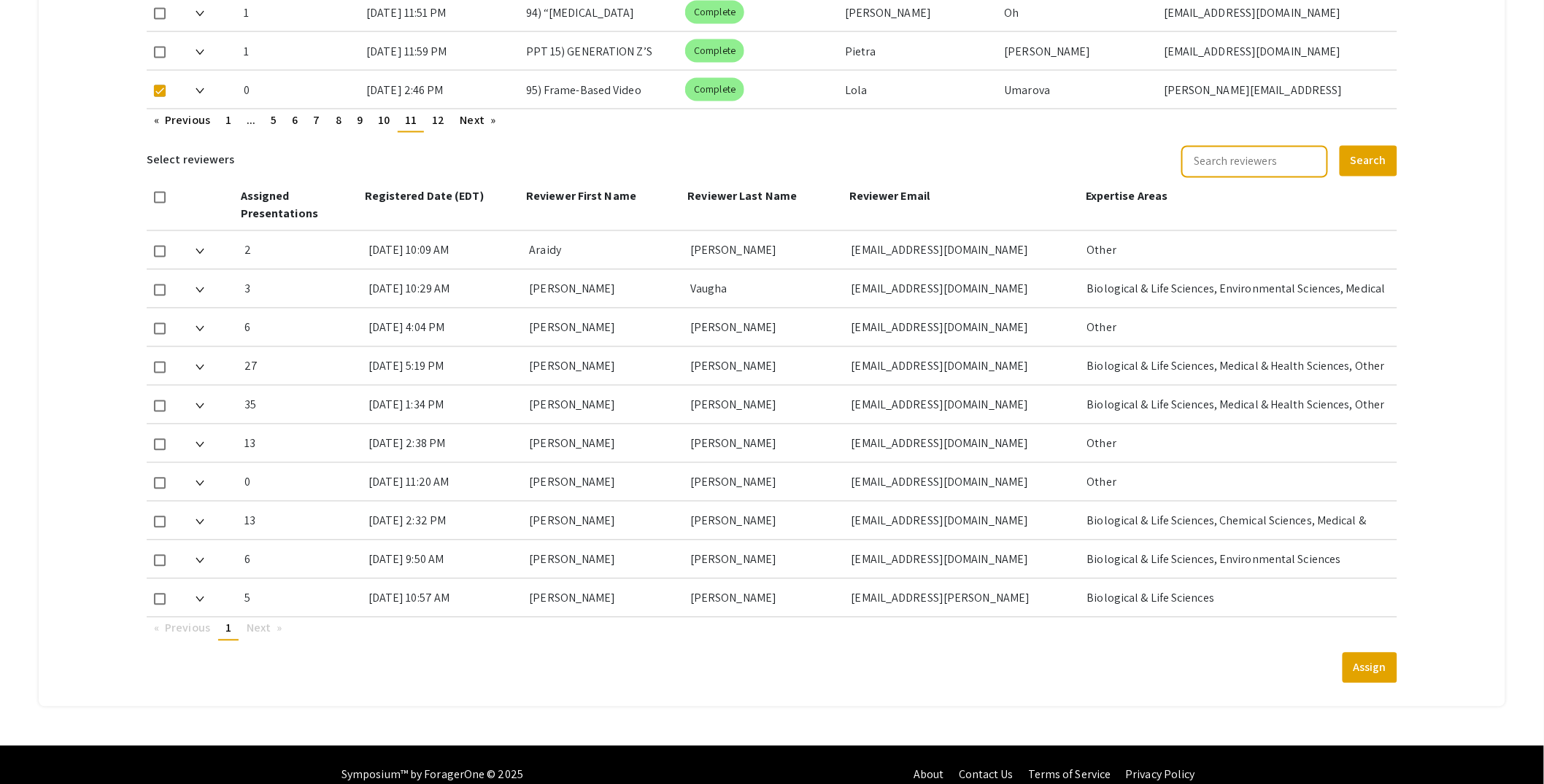
scroll to position [1038, 0]
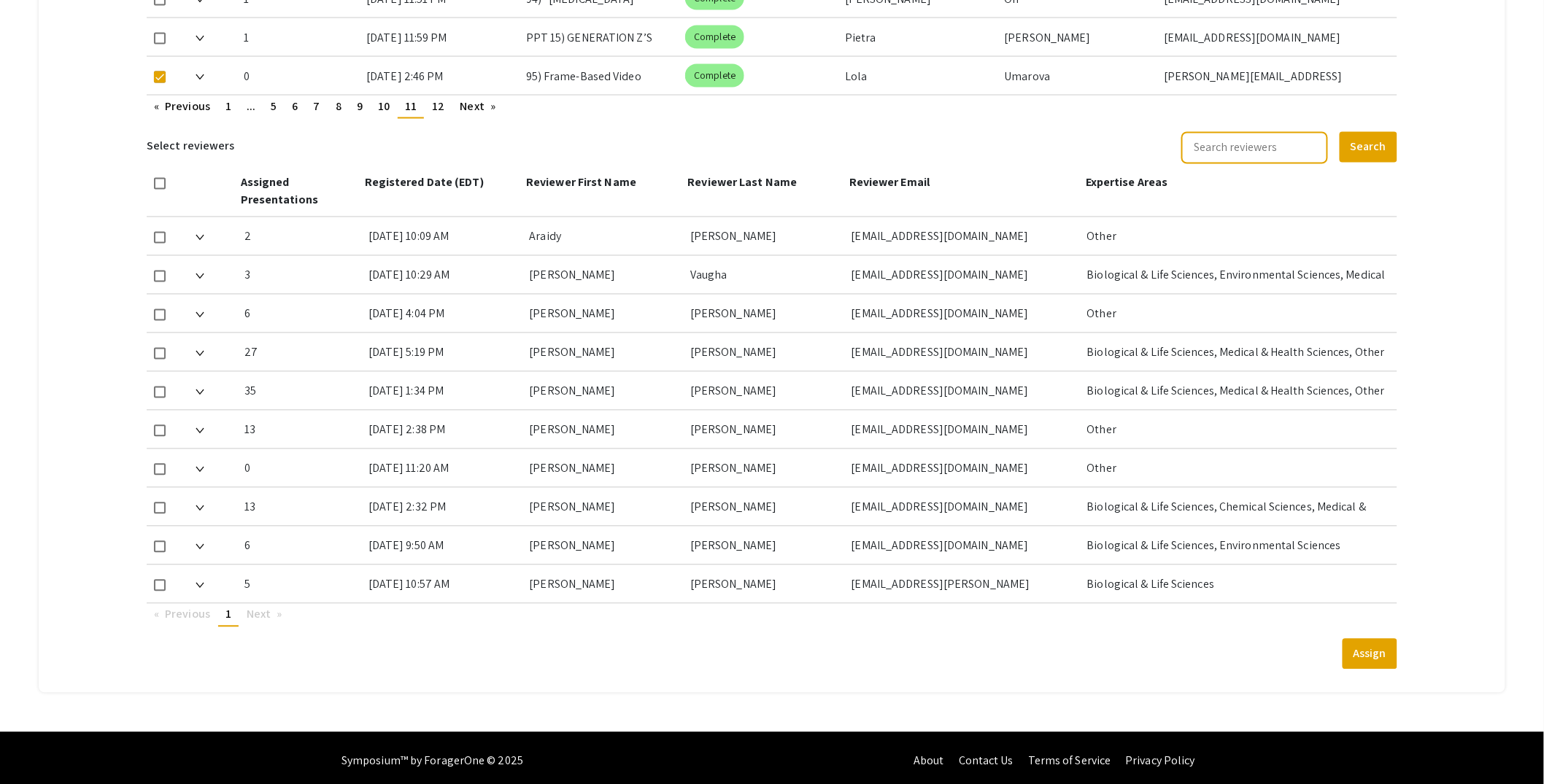
click at [160, 583] on span at bounding box center [160, 586] width 12 height 12
click at [160, 591] on input "checkbox" at bounding box center [159, 591] width 1 height 1
checkbox input "true"
click at [1388, 642] on button "Assign" at bounding box center [1370, 655] width 55 height 31
click at [201, 583] on img at bounding box center [200, 585] width 9 height 6
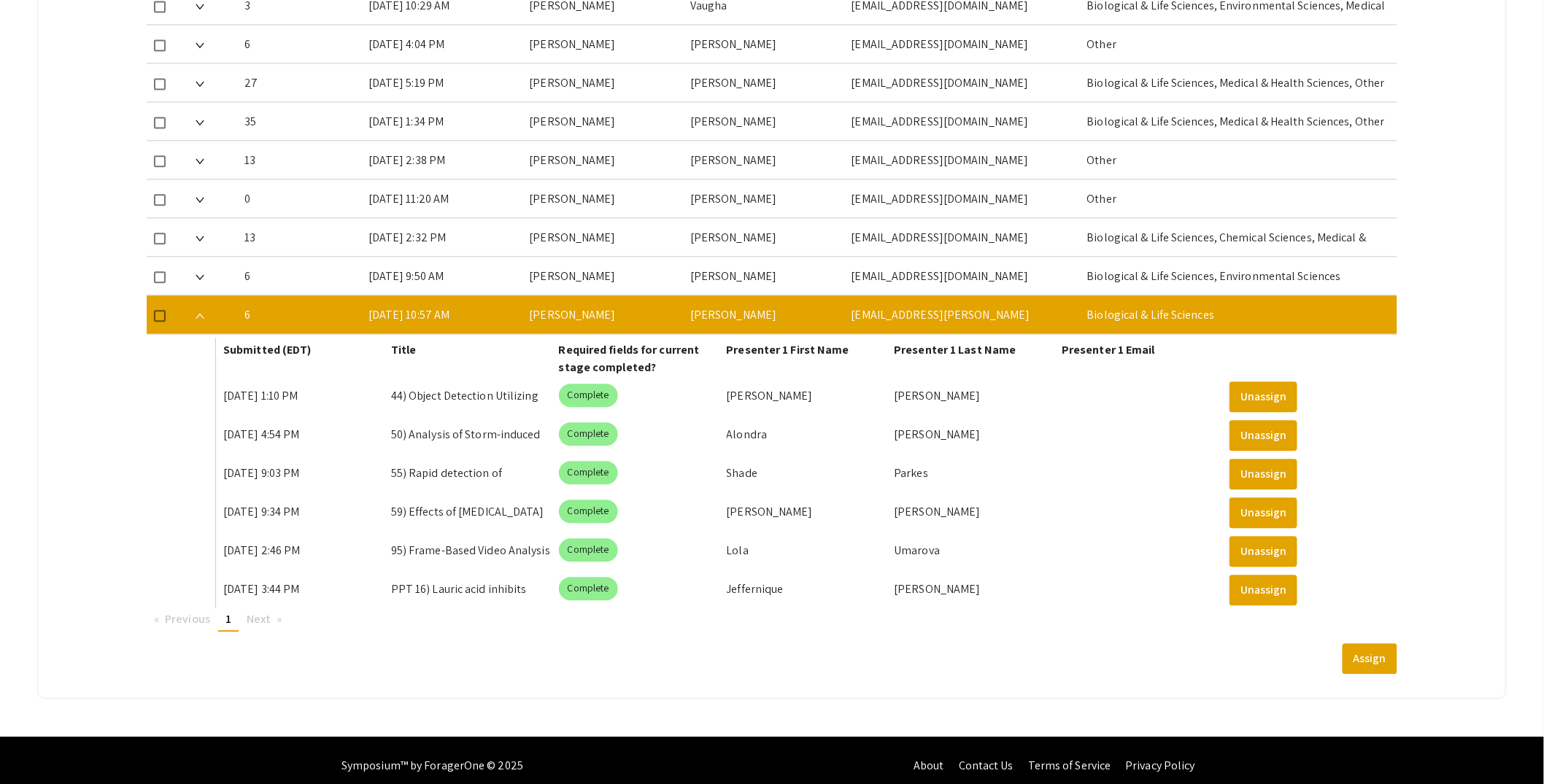
scroll to position [1312, 0]
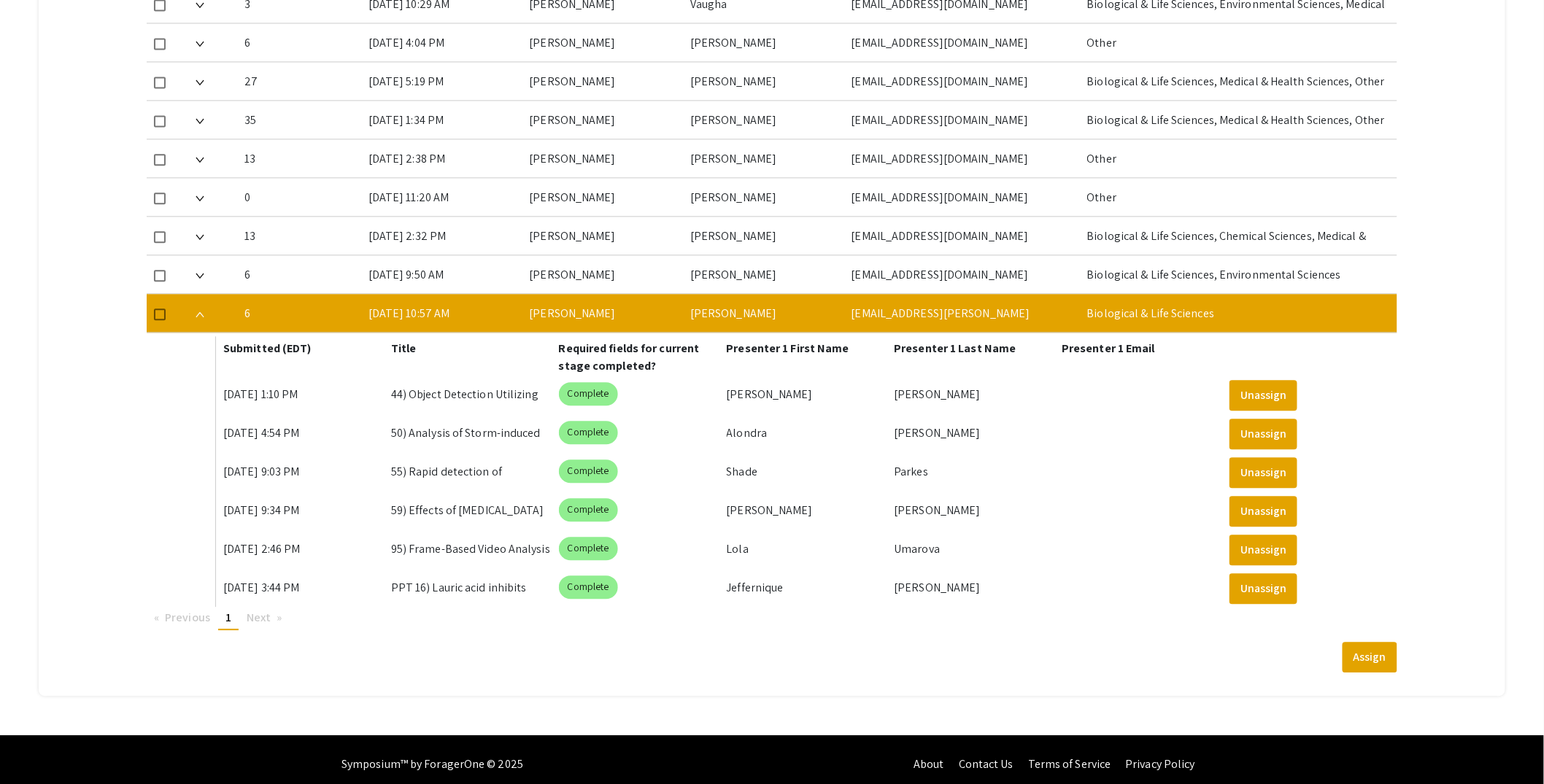
scroll to position [1309, 0]
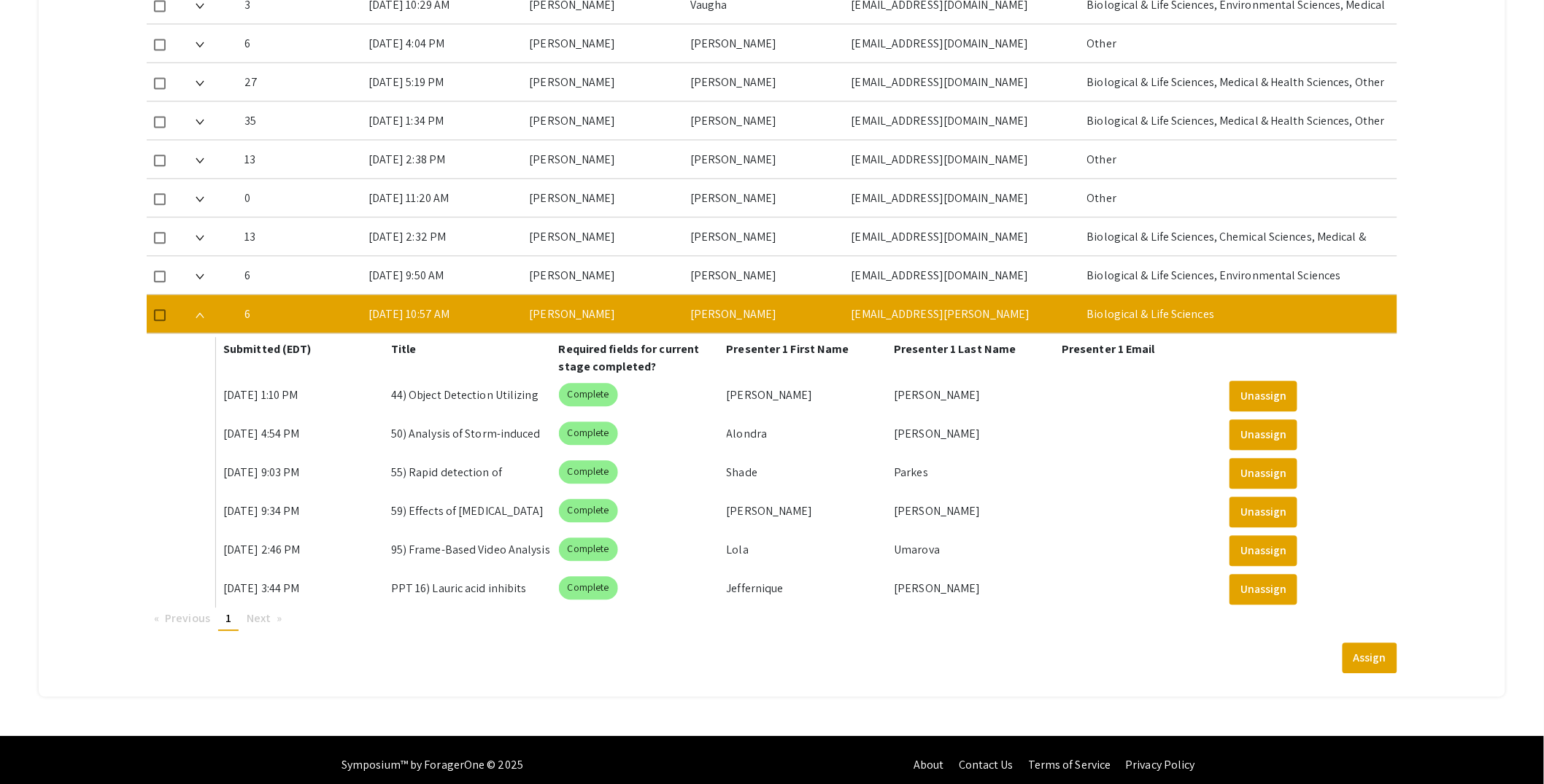
click at [201, 314] on img at bounding box center [200, 315] width 9 height 6
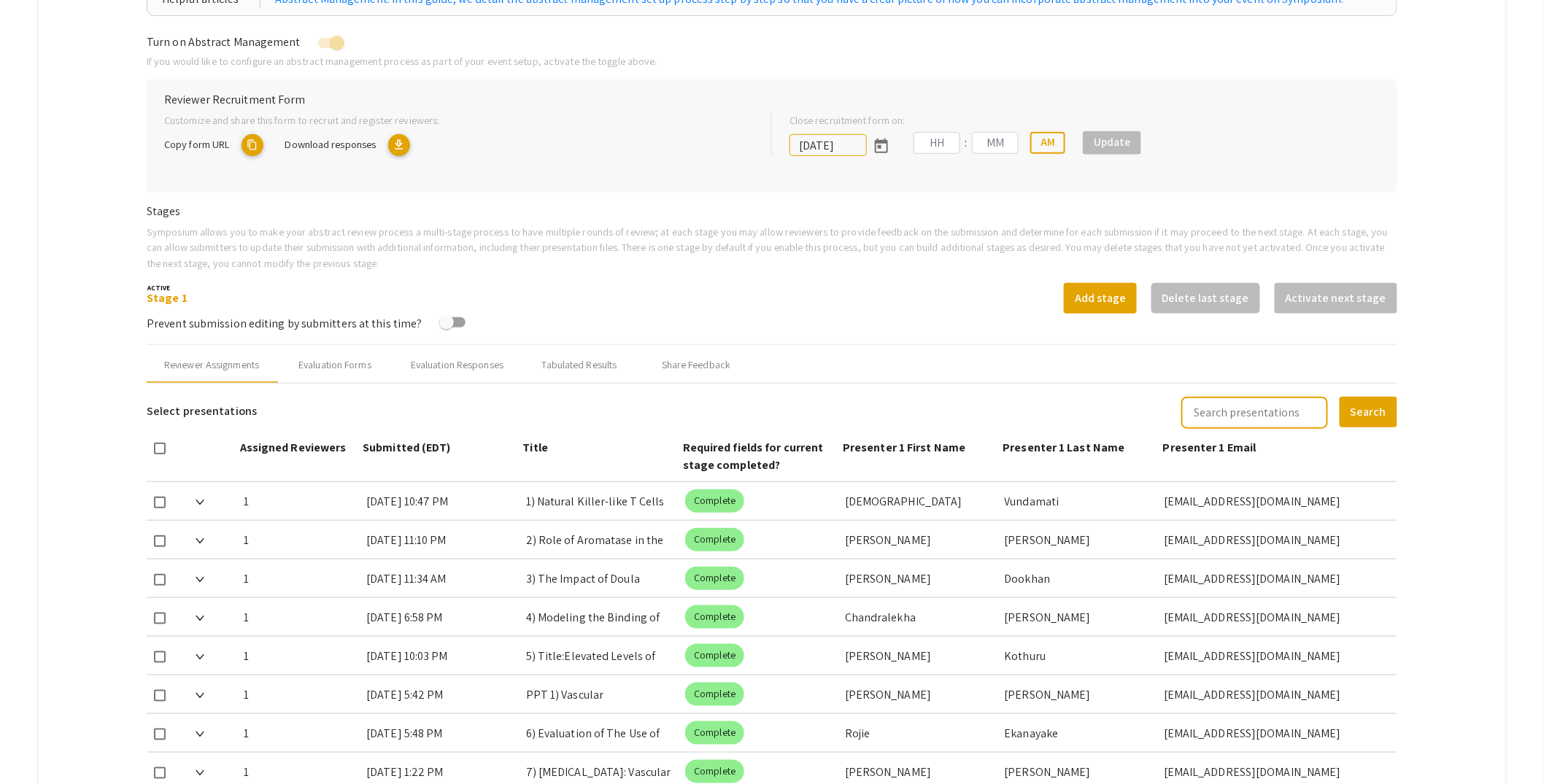
type input "[DATE]"
type input "05"
type input "00"
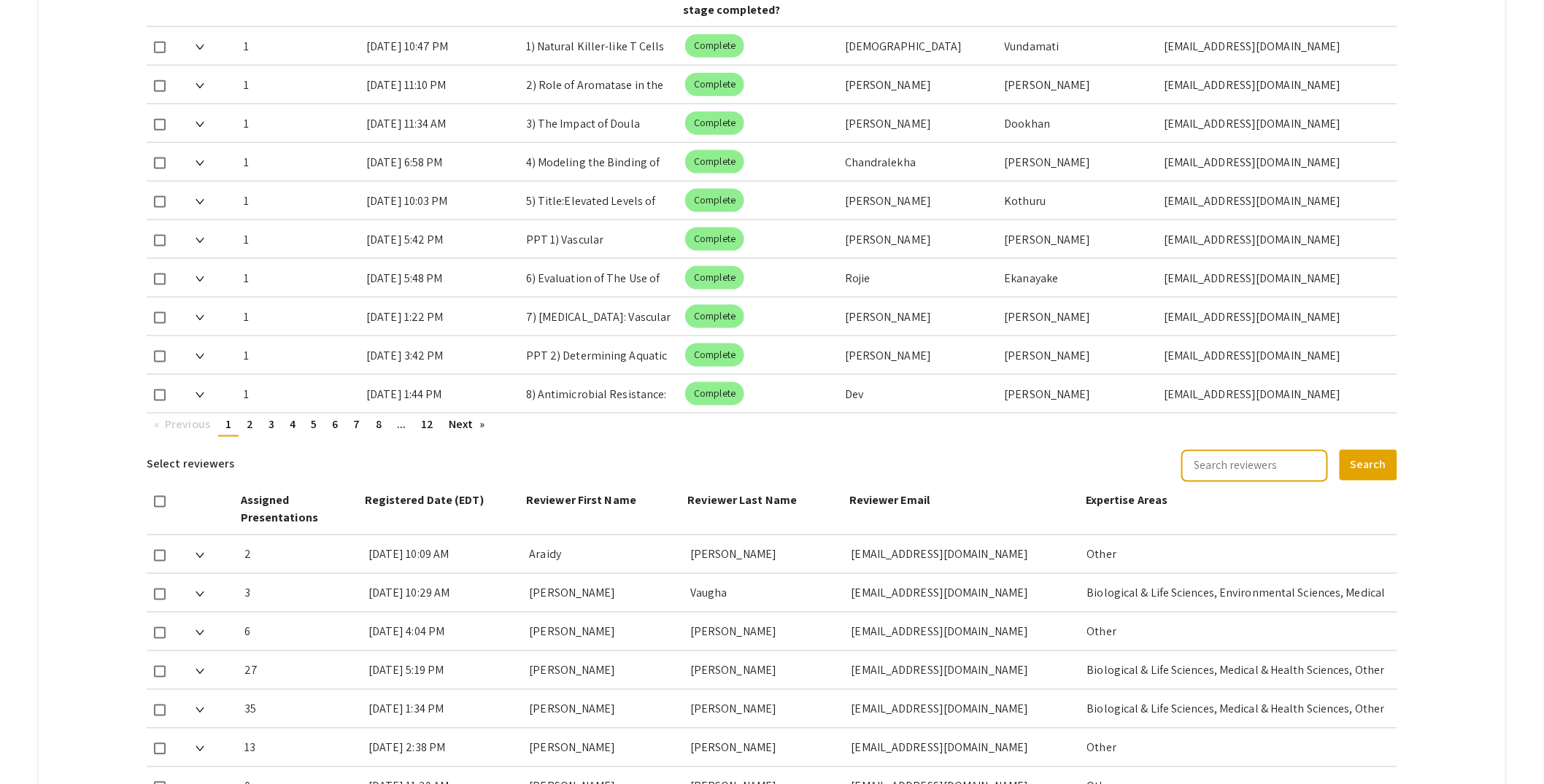
scroll to position [725, 0]
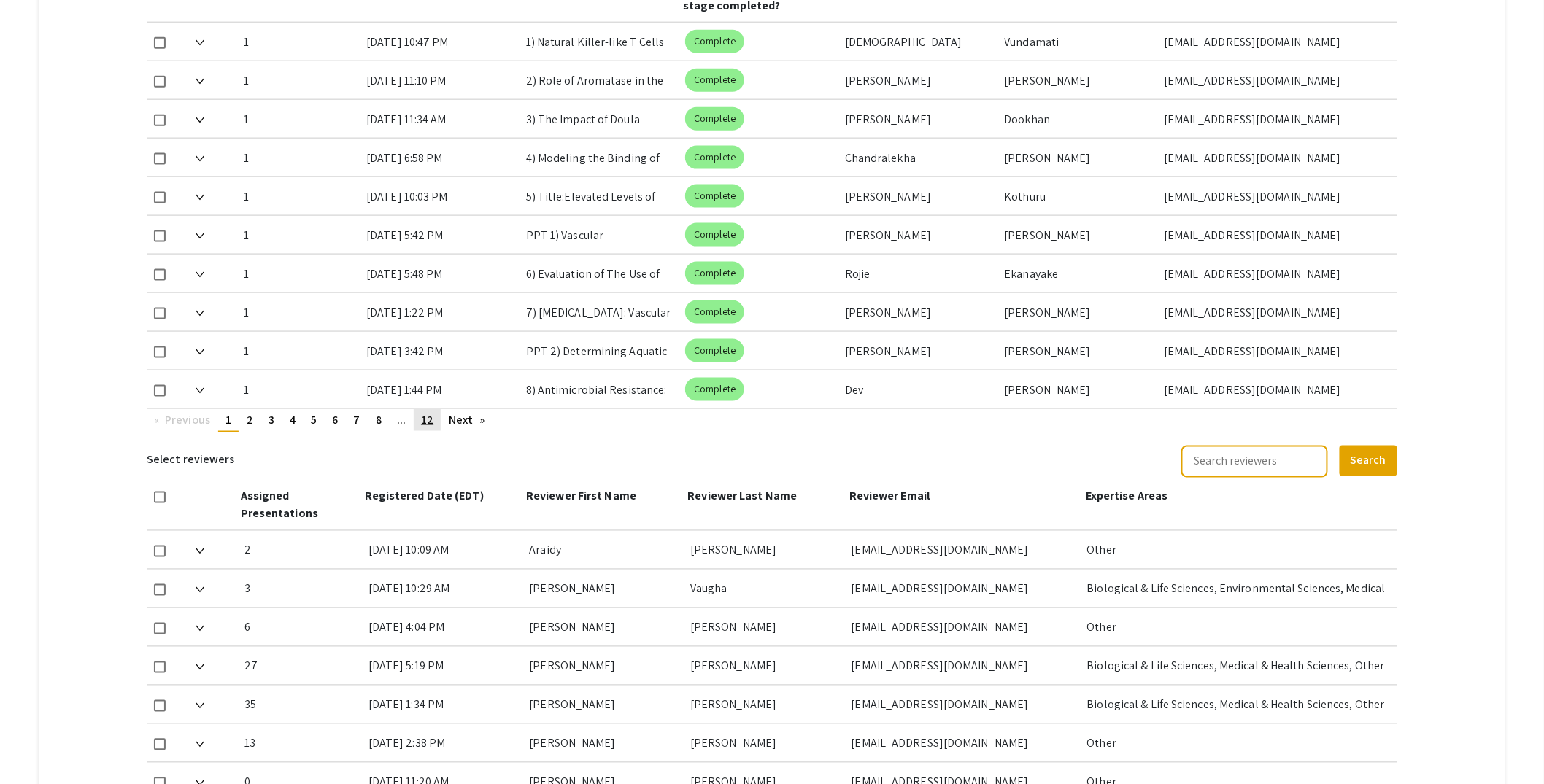
click at [431, 420] on span "12" at bounding box center [427, 420] width 12 height 15
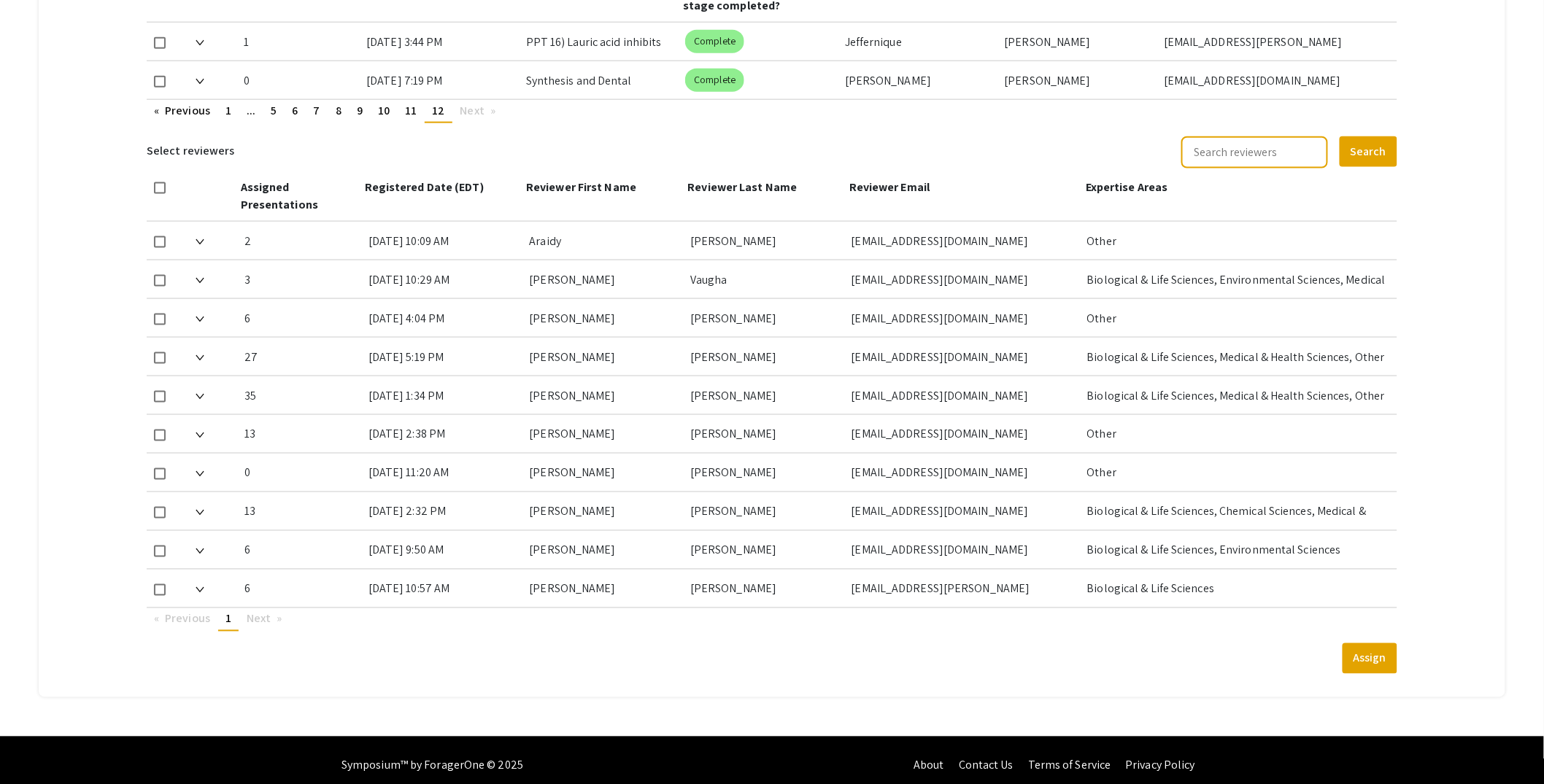
click at [156, 79] on span at bounding box center [160, 82] width 12 height 12
click at [159, 88] on input "checkbox" at bounding box center [159, 88] width 1 height 1
checkbox input "true"
click at [163, 278] on span at bounding box center [160, 281] width 12 height 12
click at [160, 287] on input "checkbox" at bounding box center [159, 287] width 1 height 1
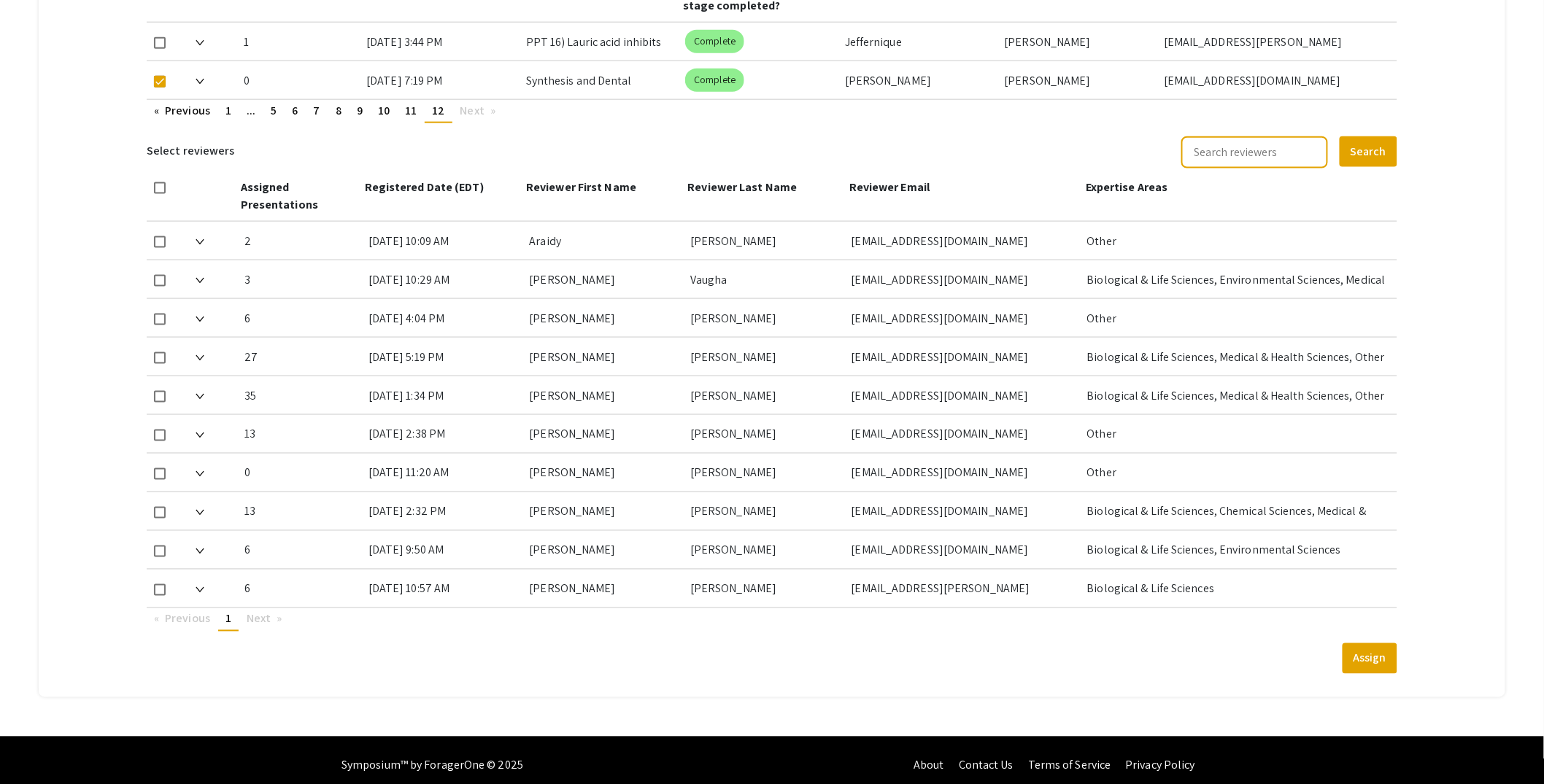
checkbox input "true"
click at [1374, 652] on button "Assign" at bounding box center [1370, 659] width 55 height 31
click at [199, 582] on span at bounding box center [200, 590] width 9 height 15
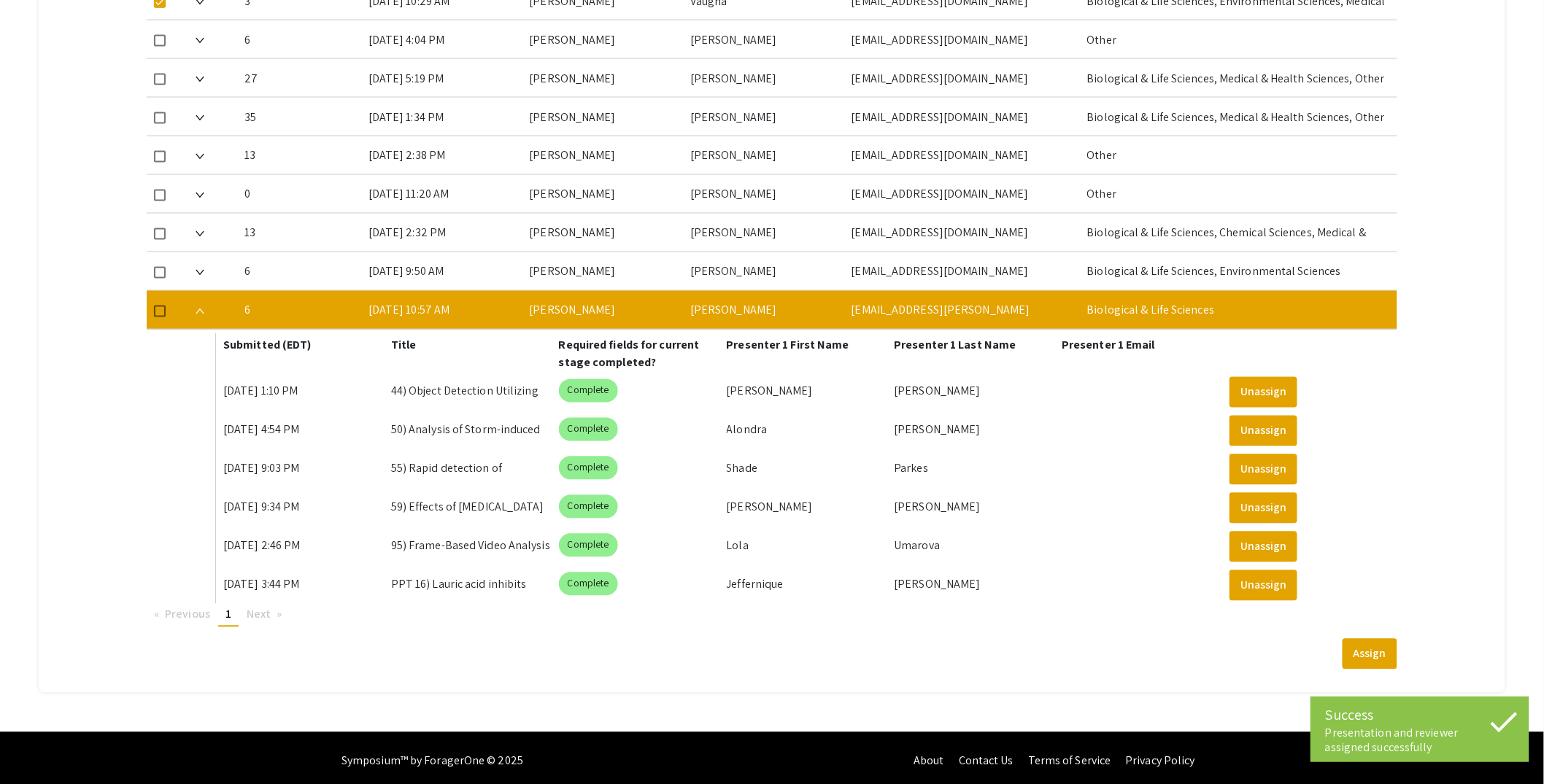
scroll to position [728, 0]
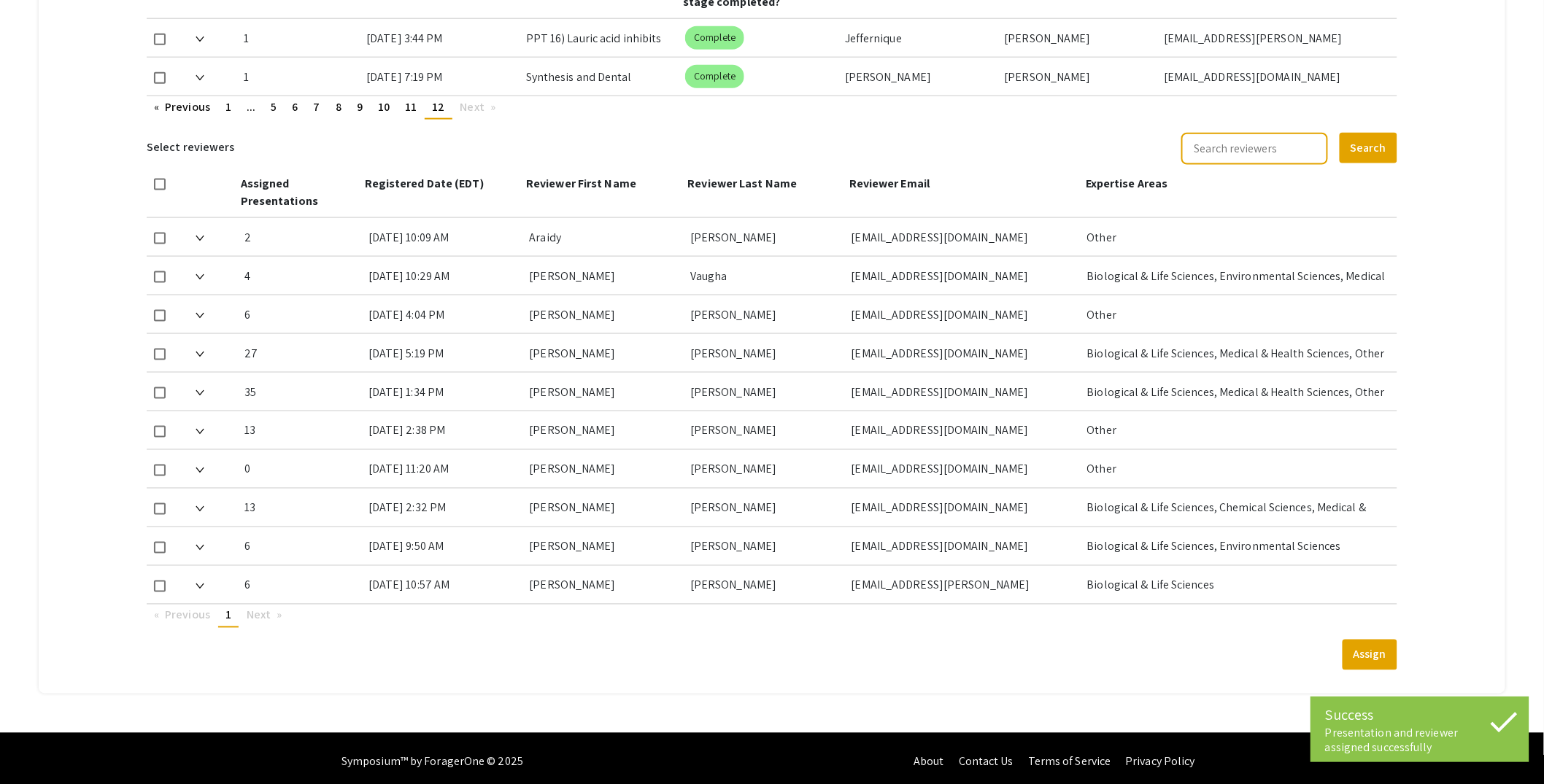
click at [199, 577] on span at bounding box center [200, 585] width 9 height 15
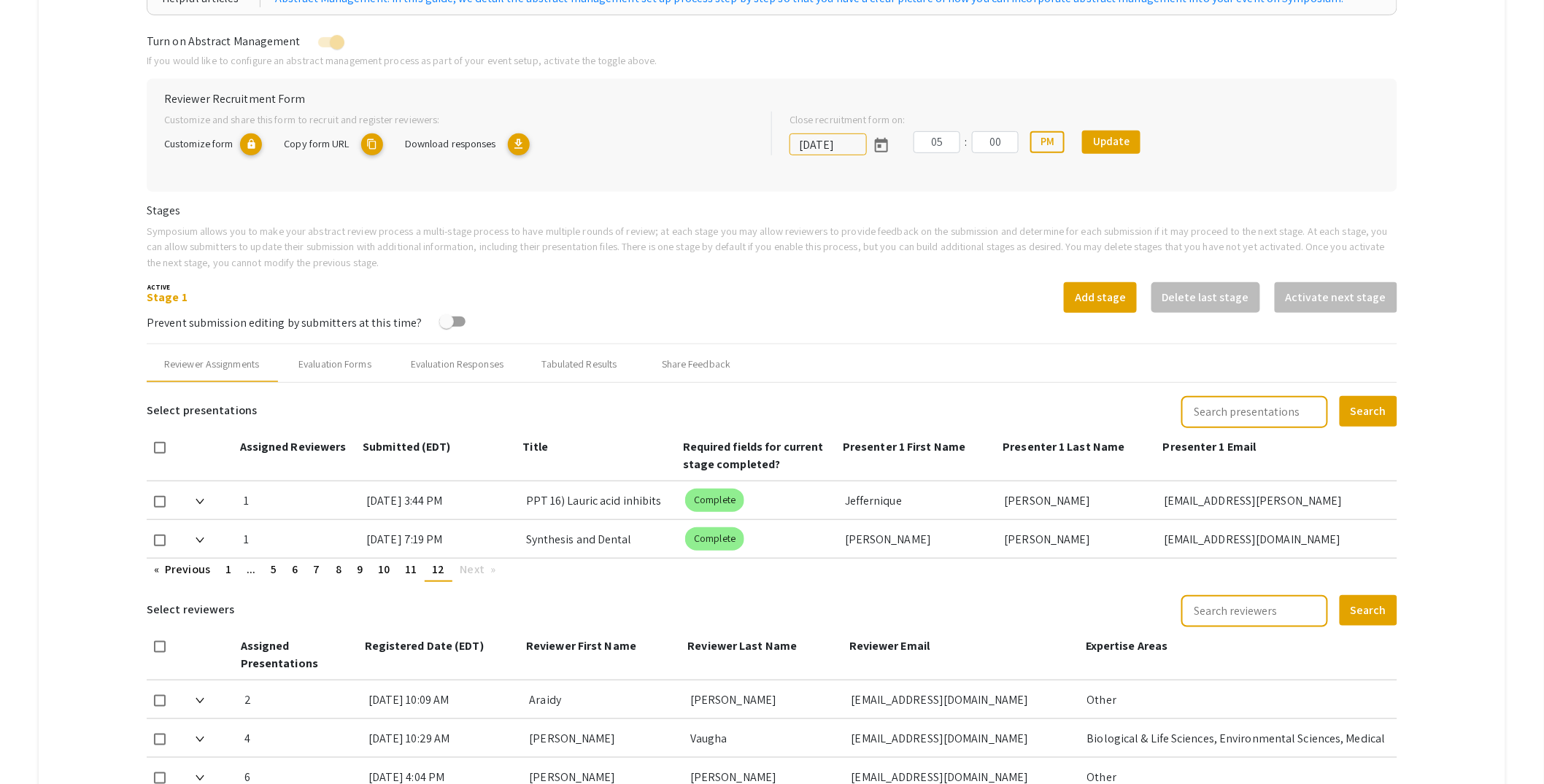
scroll to position [274, 0]
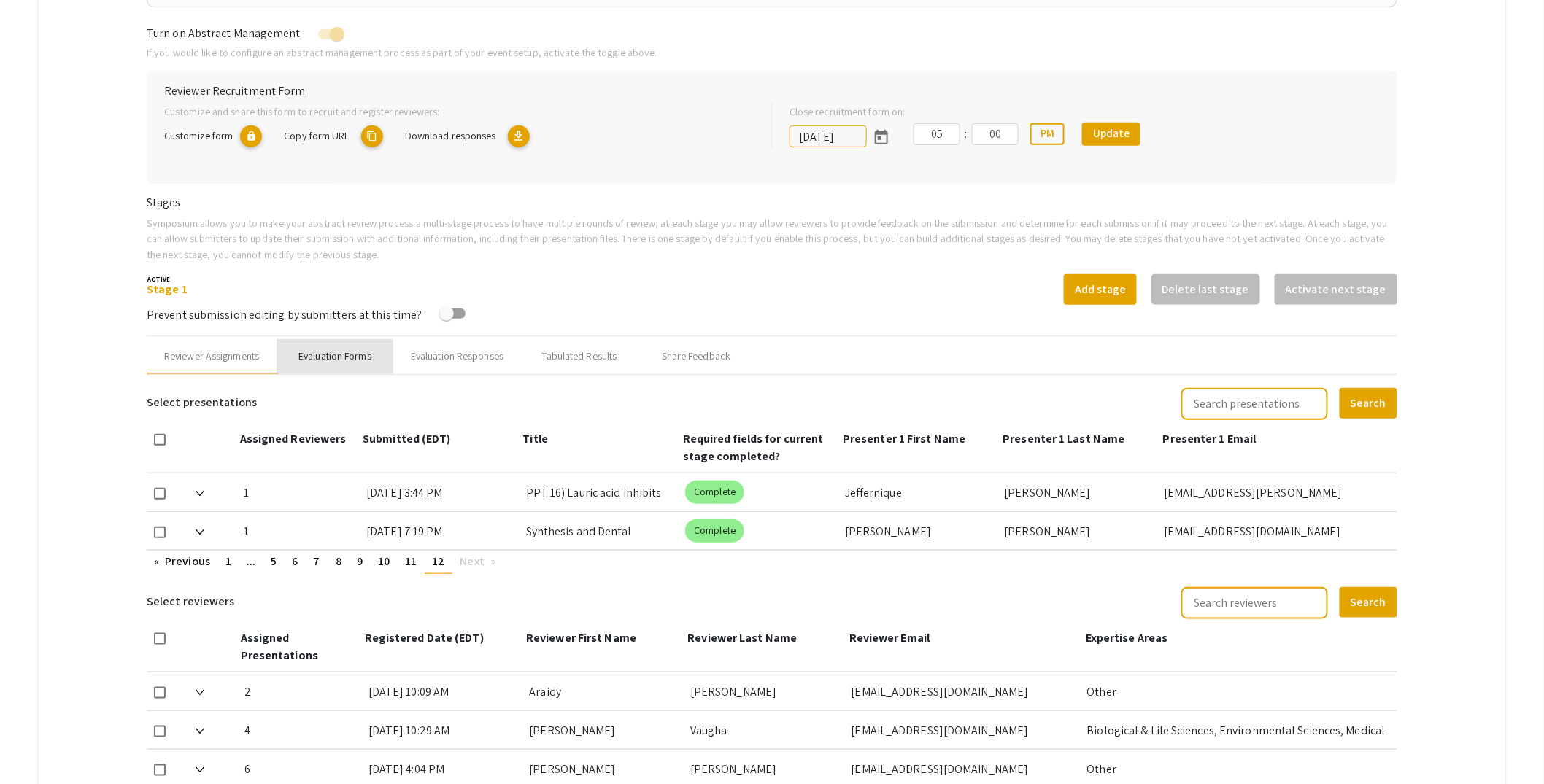
click at [380, 355] on div "Evaluation Forms" at bounding box center [335, 356] width 117 height 35
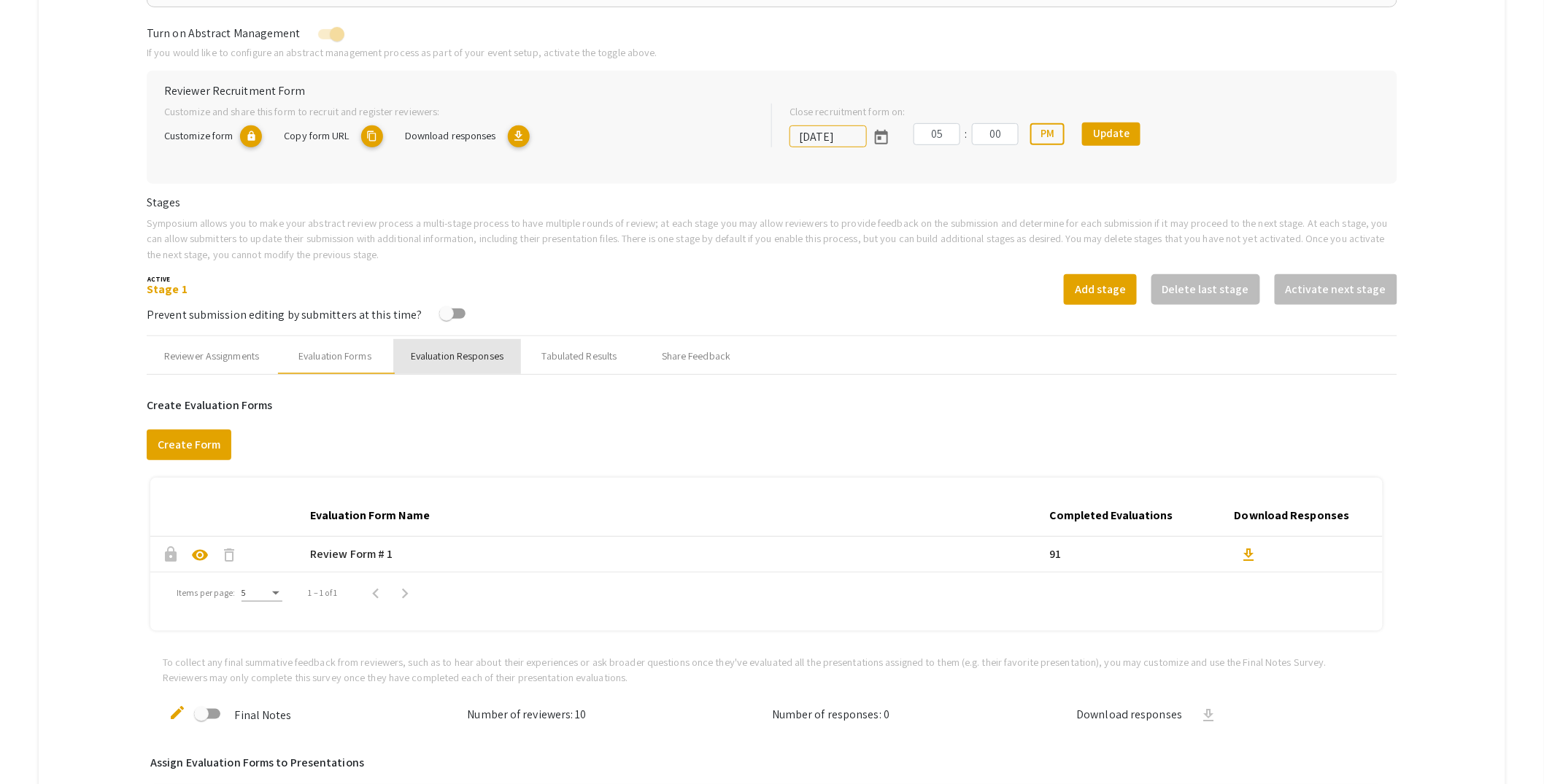
click at [449, 358] on div "Evaluation Responses" at bounding box center [457, 356] width 93 height 15
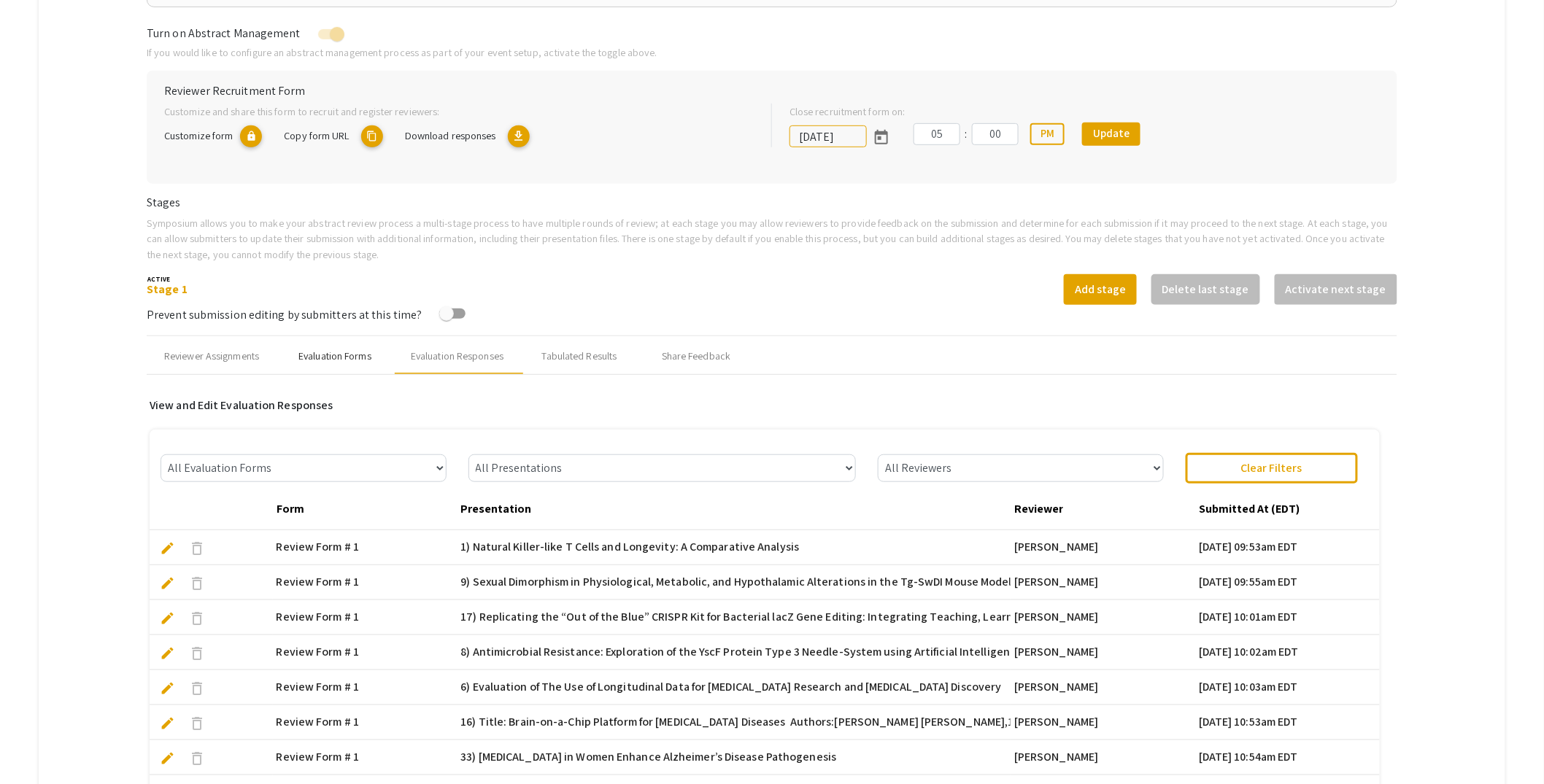
click at [346, 361] on div "Evaluation Forms" at bounding box center [335, 356] width 73 height 15
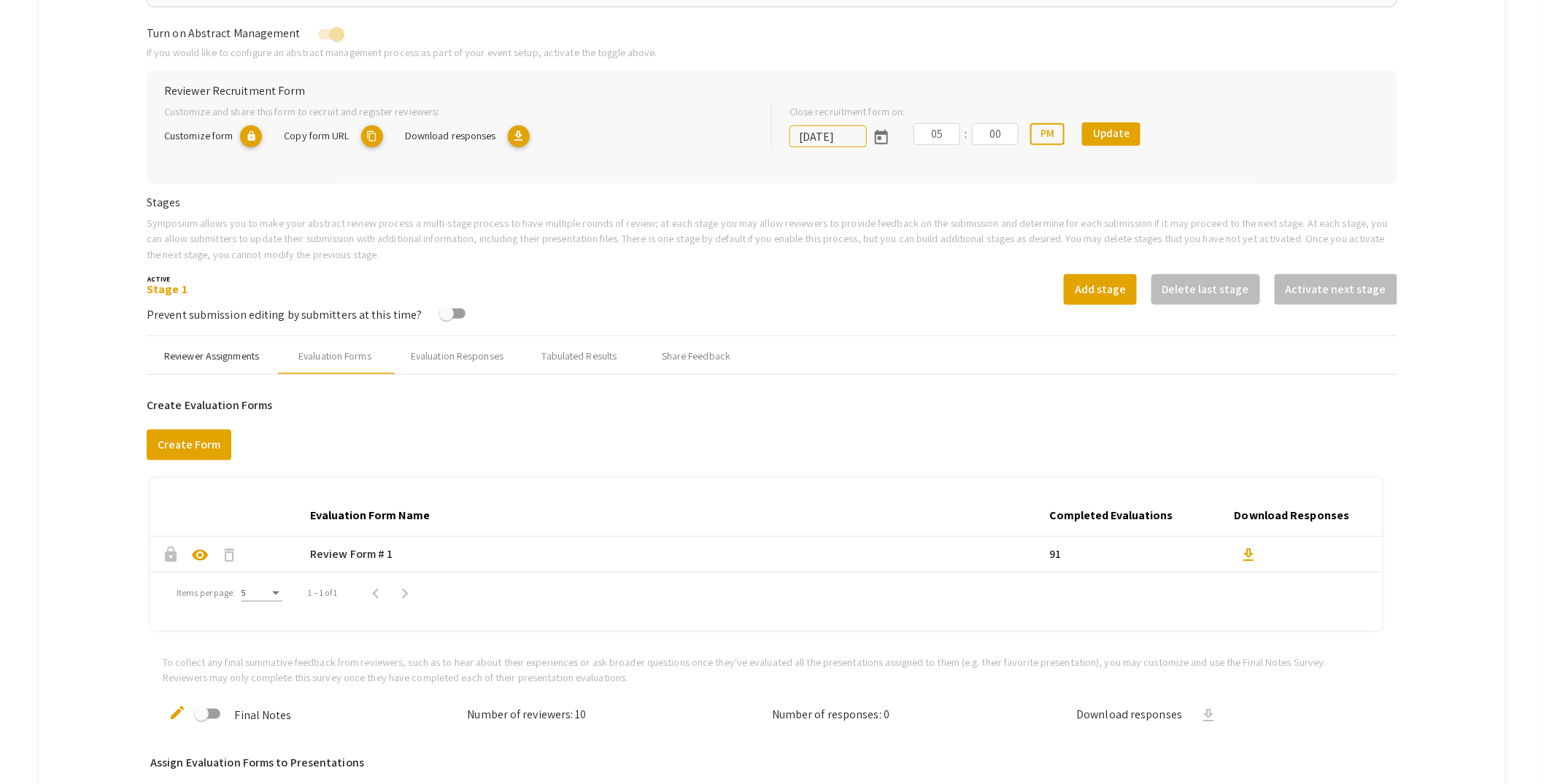
click at [226, 361] on div "Reviewer Assignments" at bounding box center [212, 356] width 95 height 15
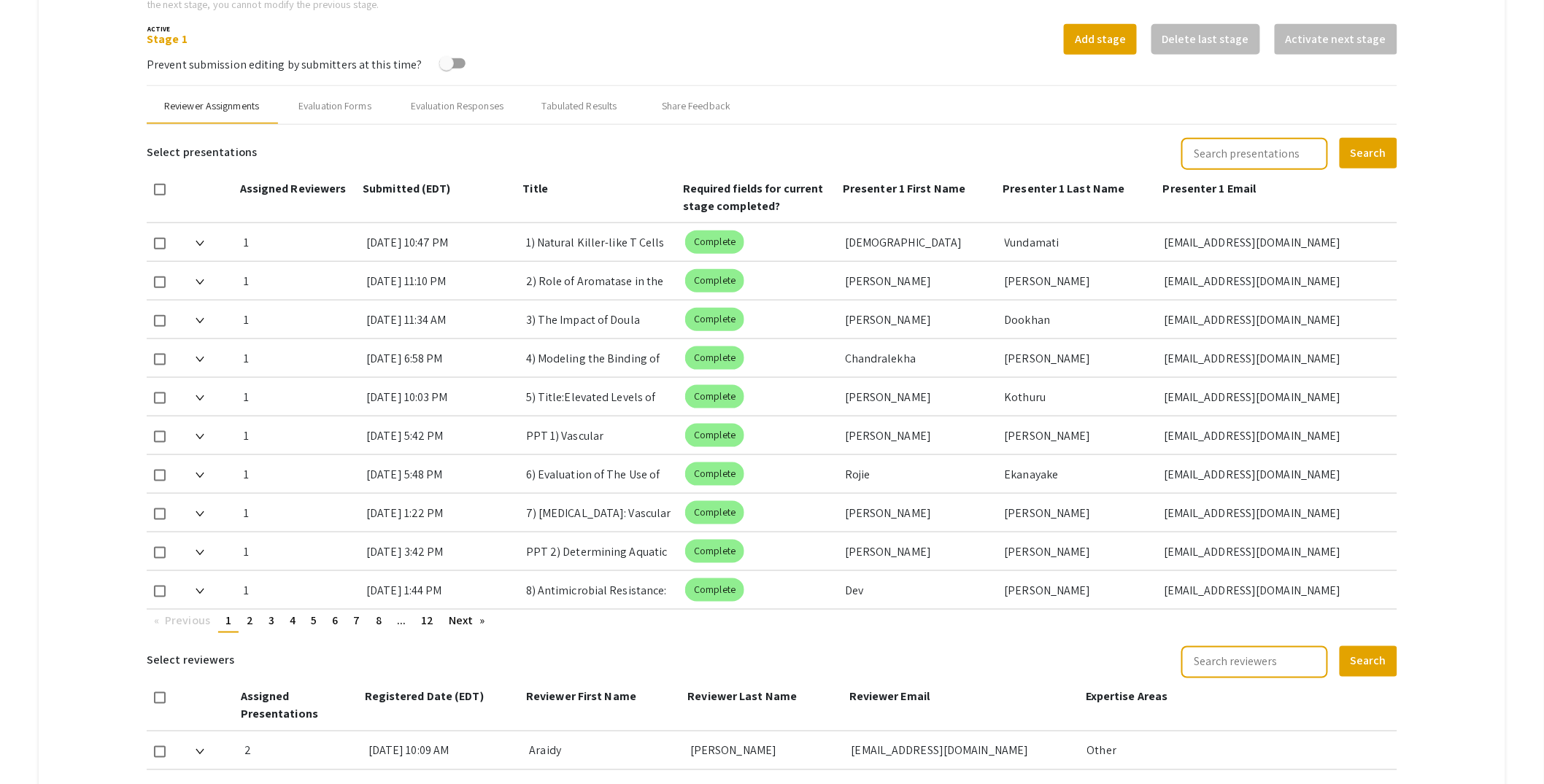
scroll to position [523, 0]
click at [361, 106] on div "Evaluation Forms" at bounding box center [335, 107] width 73 height 15
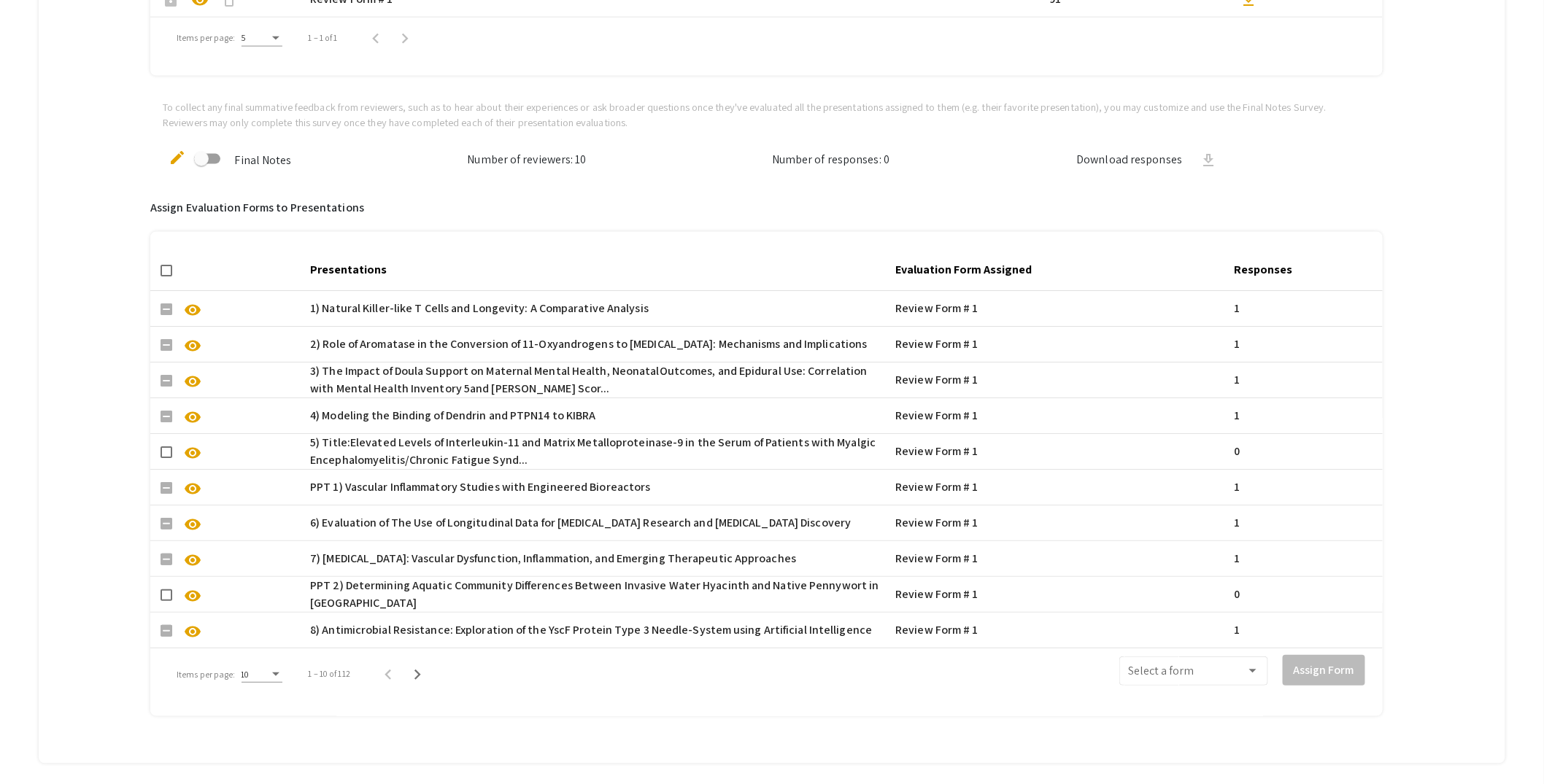
scroll to position [845, 0]
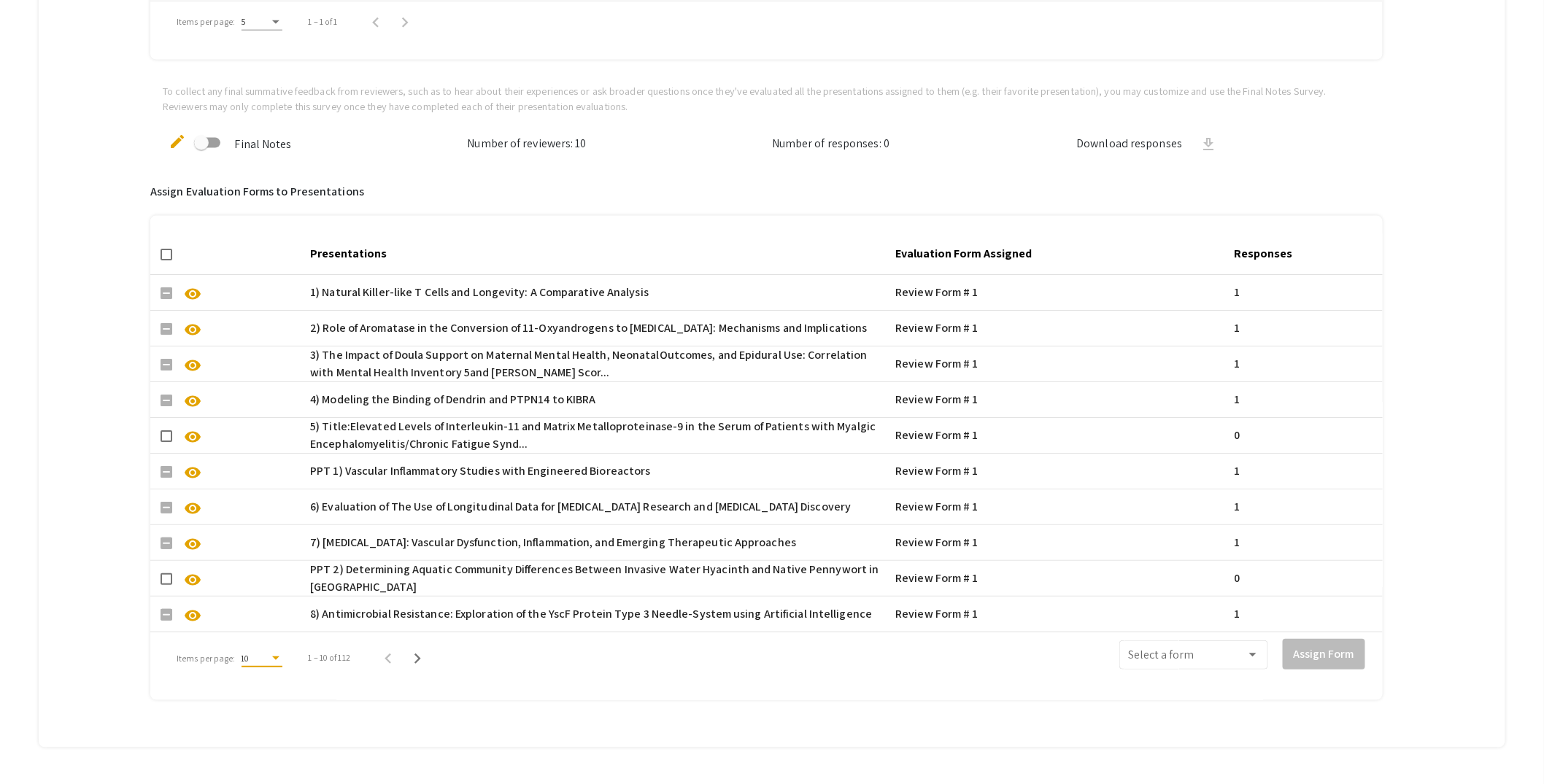
click at [276, 658] on div "Items per page:" at bounding box center [275, 659] width 13 height 10
click at [268, 731] on span "50" at bounding box center [260, 736] width 40 height 27
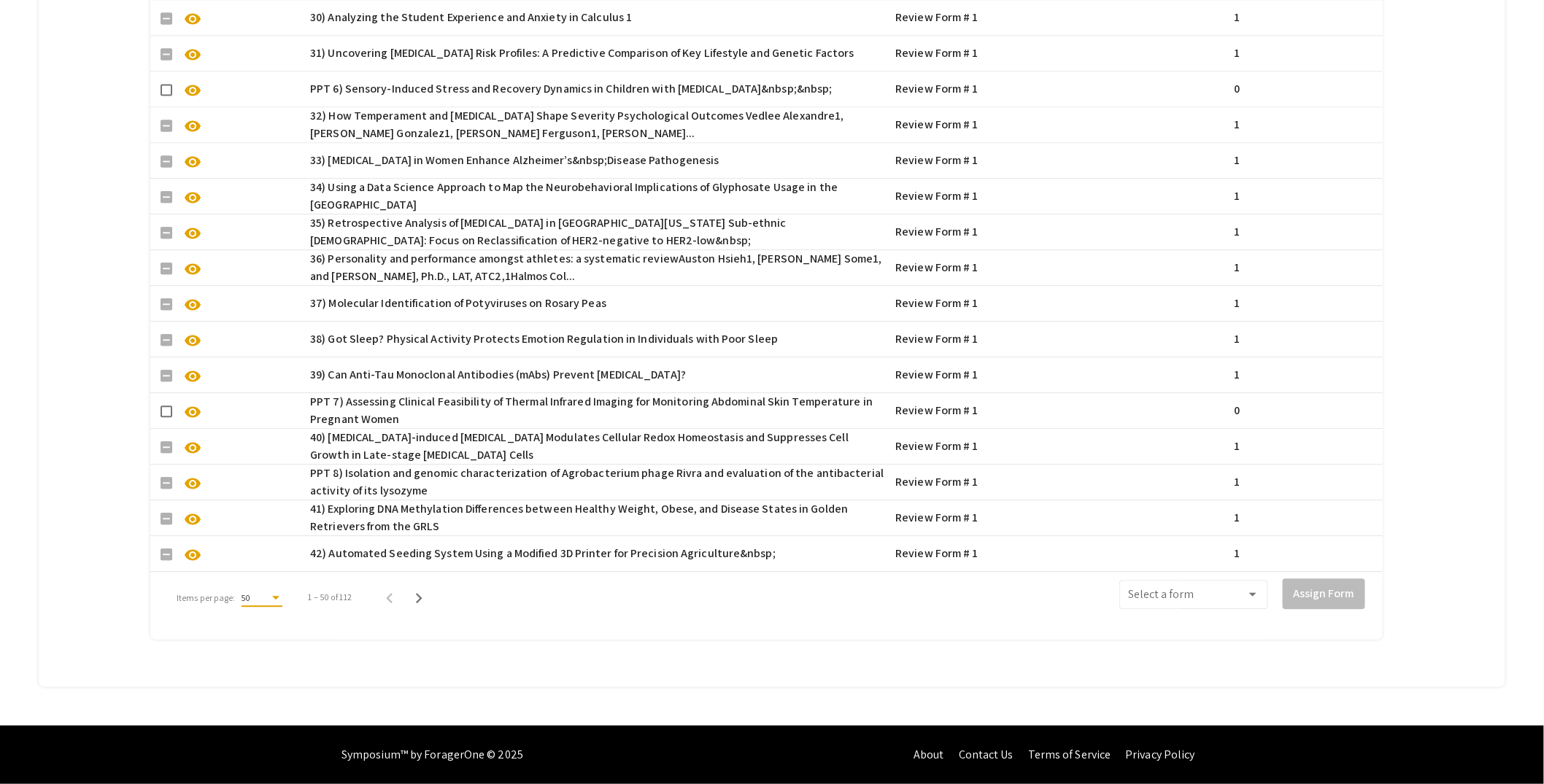
scroll to position [2349, 0]
click at [424, 588] on icon "Next page" at bounding box center [419, 598] width 21 height 21
click at [423, 588] on icon "Next page" at bounding box center [427, 598] width 21 height 21
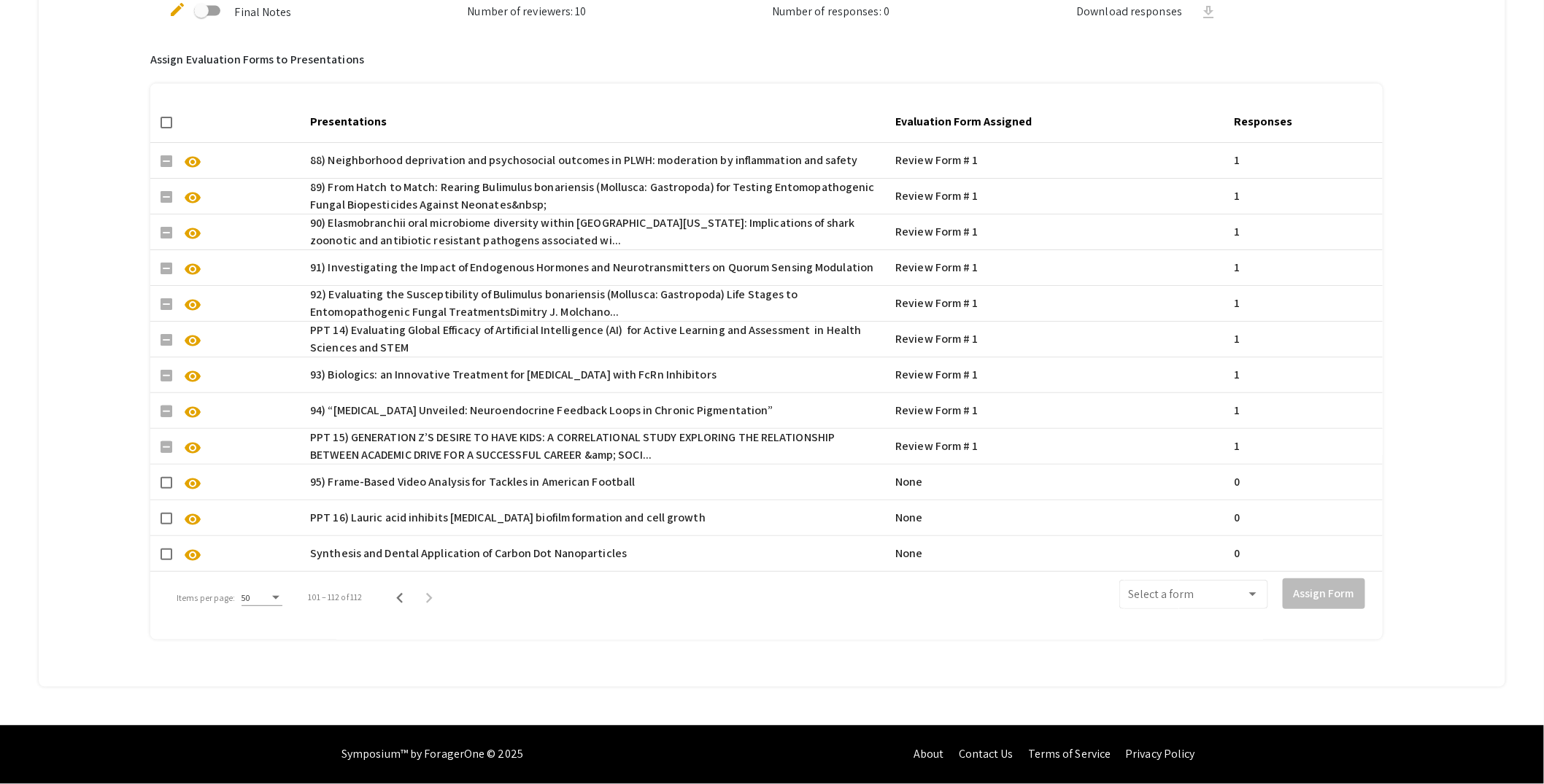
scroll to position [989, 0]
click at [175, 505] on mat-cell "visibility" at bounding box center [227, 518] width 154 height 35
click at [171, 513] on span at bounding box center [166, 519] width 12 height 12
click at [166, 524] on input "checkbox" at bounding box center [165, 524] width 1 height 1
checkbox input "true"
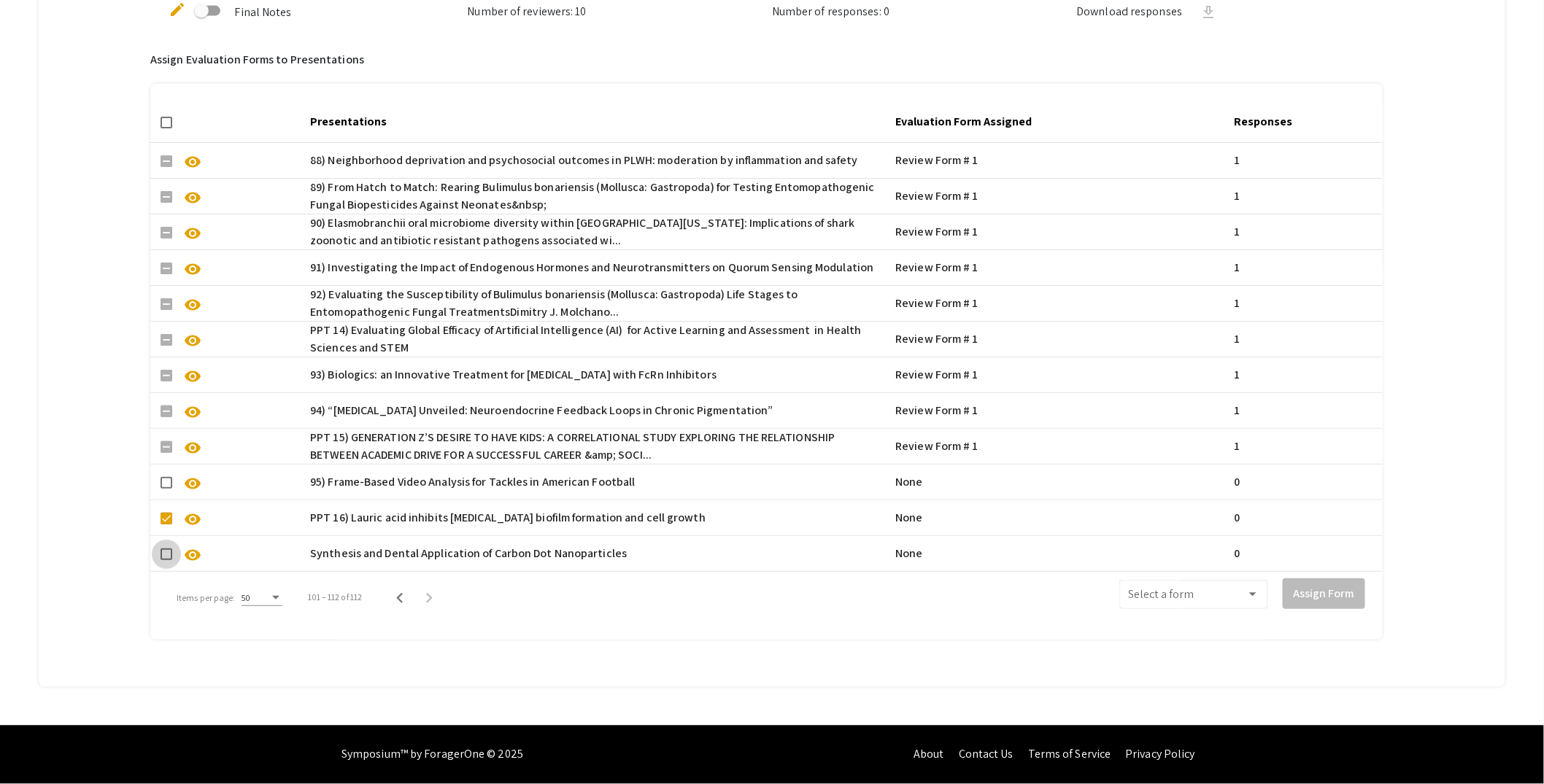
click at [169, 548] on span at bounding box center [166, 554] width 12 height 12
click at [166, 560] on input "checkbox" at bounding box center [165, 560] width 1 height 1
checkbox input "true"
click at [1238, 591] on span at bounding box center [1187, 597] width 118 height 13
click at [1220, 614] on span "Review Form # 1" at bounding box center [1206, 620] width 132 height 35
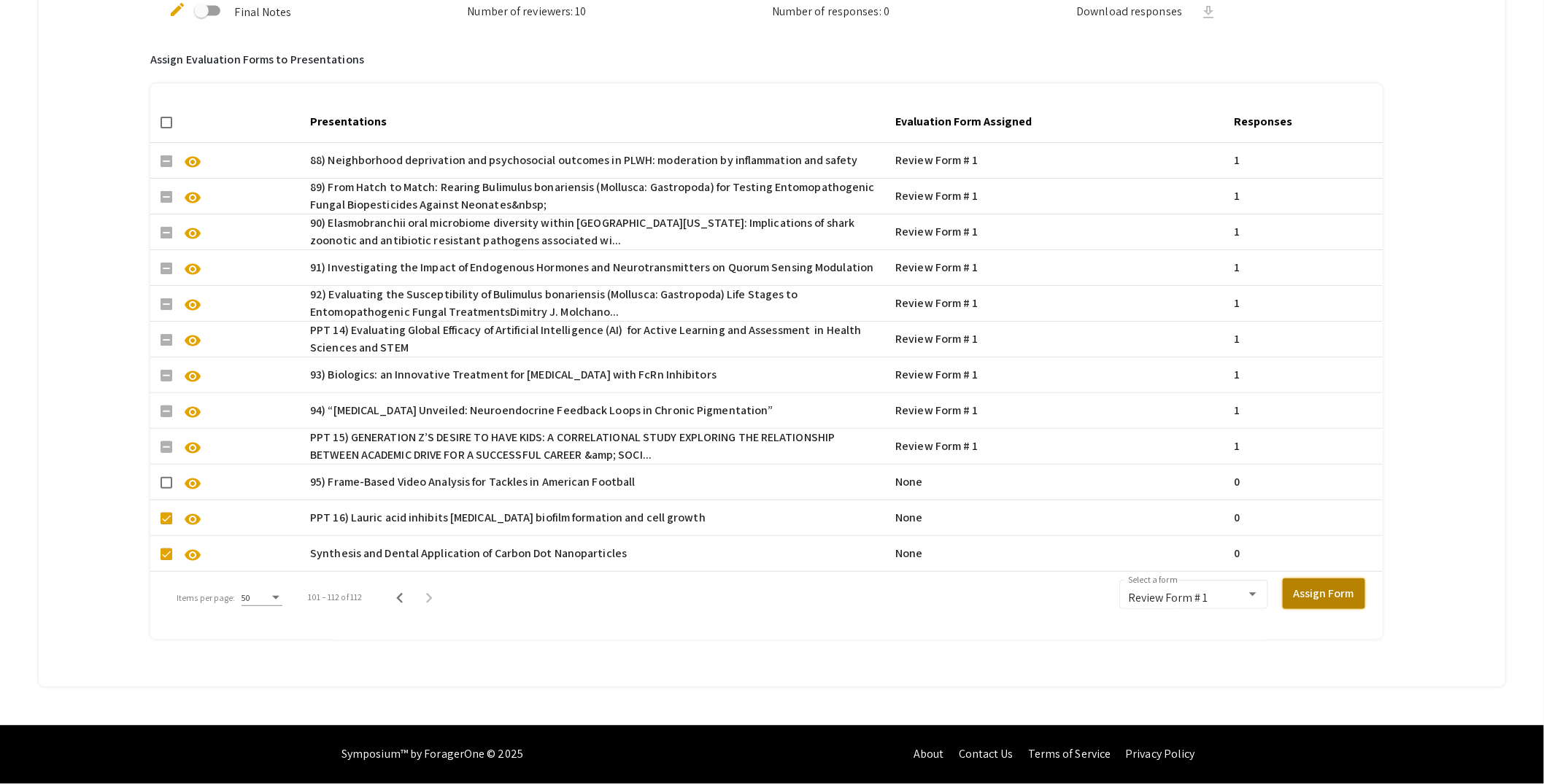
click at [1343, 578] on button "Assign Form" at bounding box center [1324, 594] width 83 height 31
click at [172, 477] on span at bounding box center [166, 483] width 12 height 12
click at [166, 489] on input "checkbox" at bounding box center [165, 489] width 1 height 1
checkbox input "true"
click at [1310, 578] on button "Assign Form" at bounding box center [1324, 594] width 83 height 31
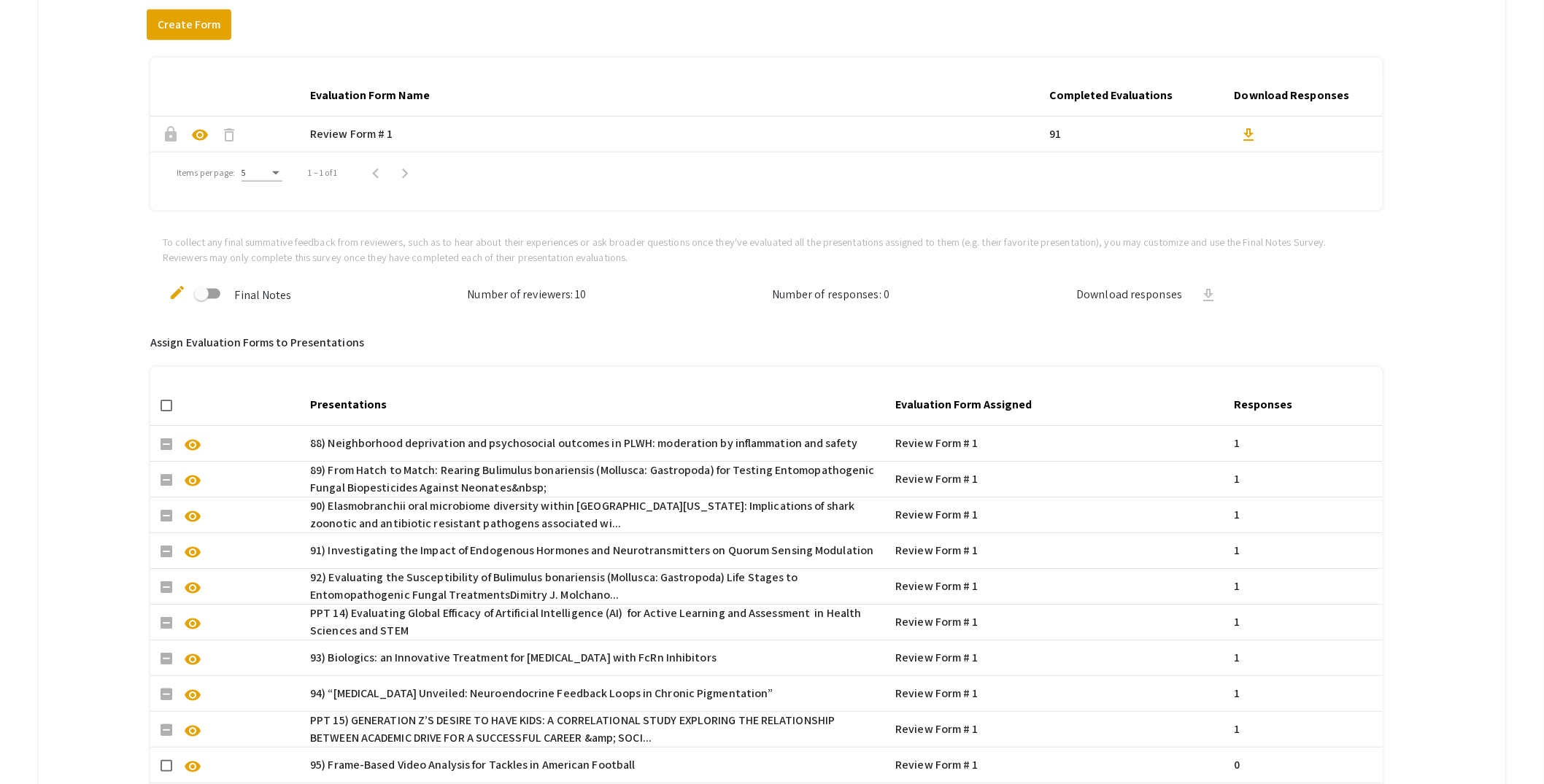
scroll to position [680, 0]
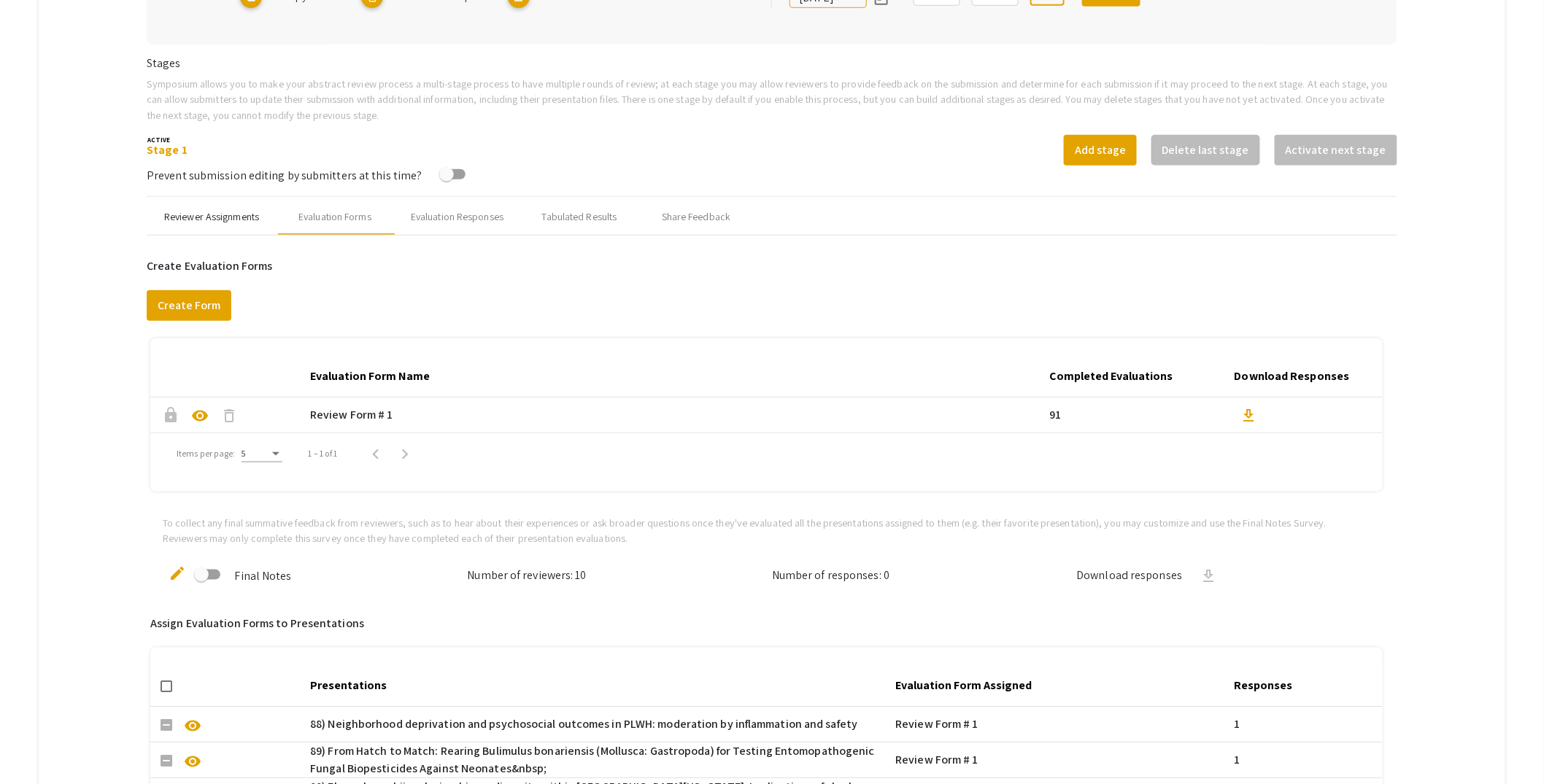
click at [201, 226] on div "Reviewer Assignments" at bounding box center [211, 217] width 130 height 35
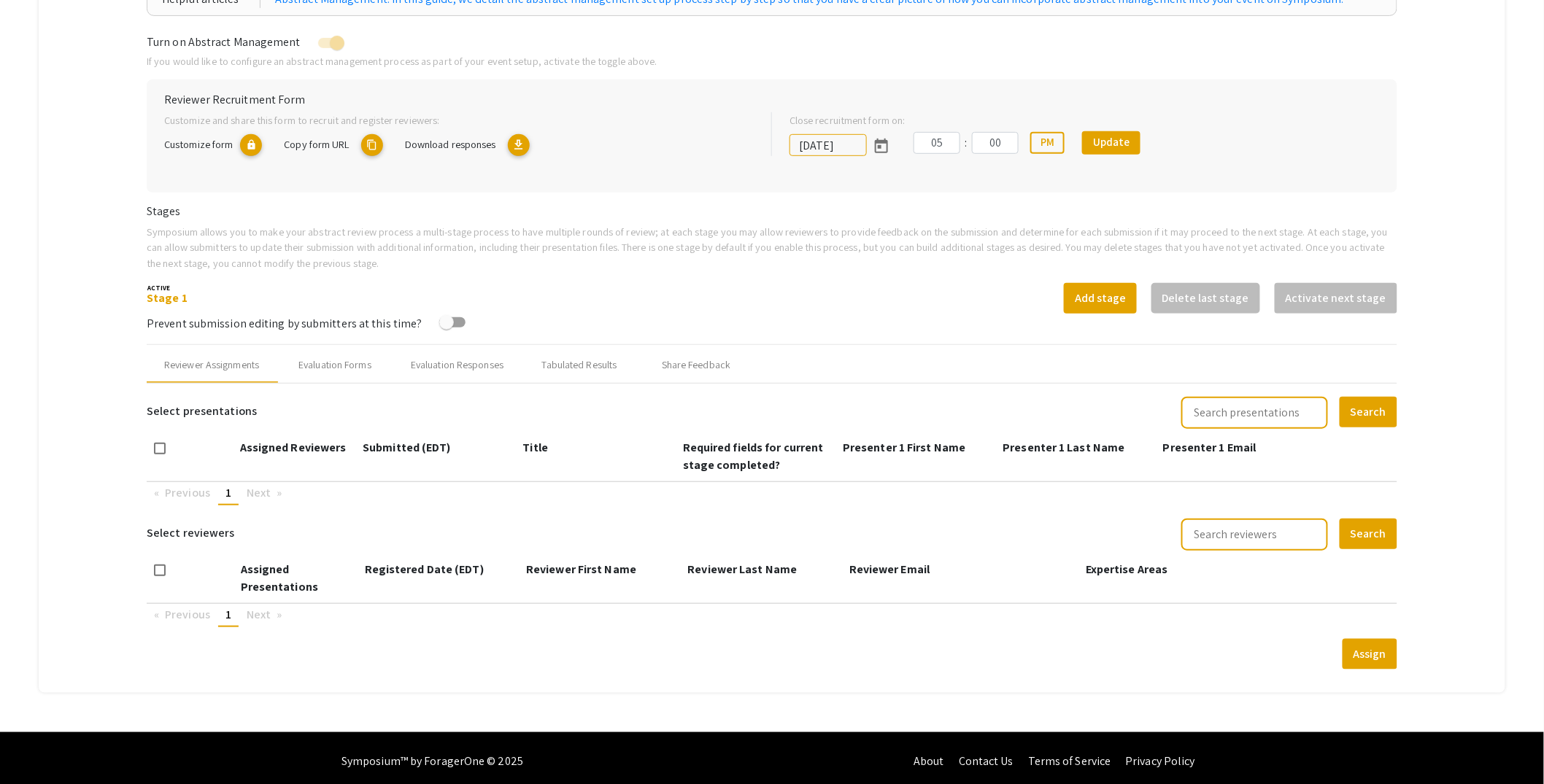
click at [94, 322] on mat-tab-group "Abstract Management Submissions Abstract Booklet Helpful articles Abstract Mana…" at bounding box center [772, 299] width 1467 height 784
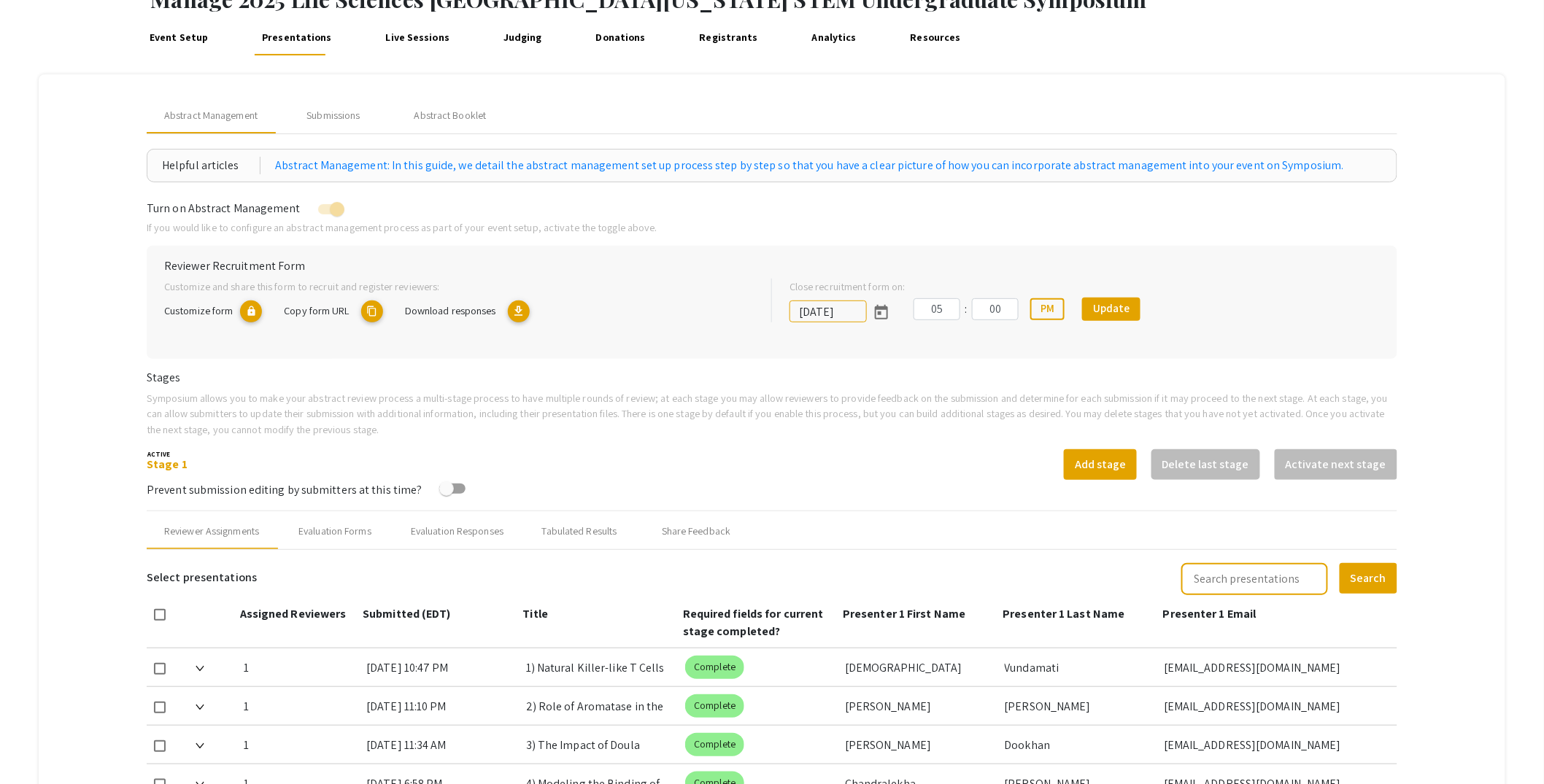
scroll to position [97, 0]
click at [1281, 587] on input "text" at bounding box center [1254, 580] width 146 height 32
type input "carrera"
click at [1339, 565] on button "Search" at bounding box center [1368, 580] width 58 height 31
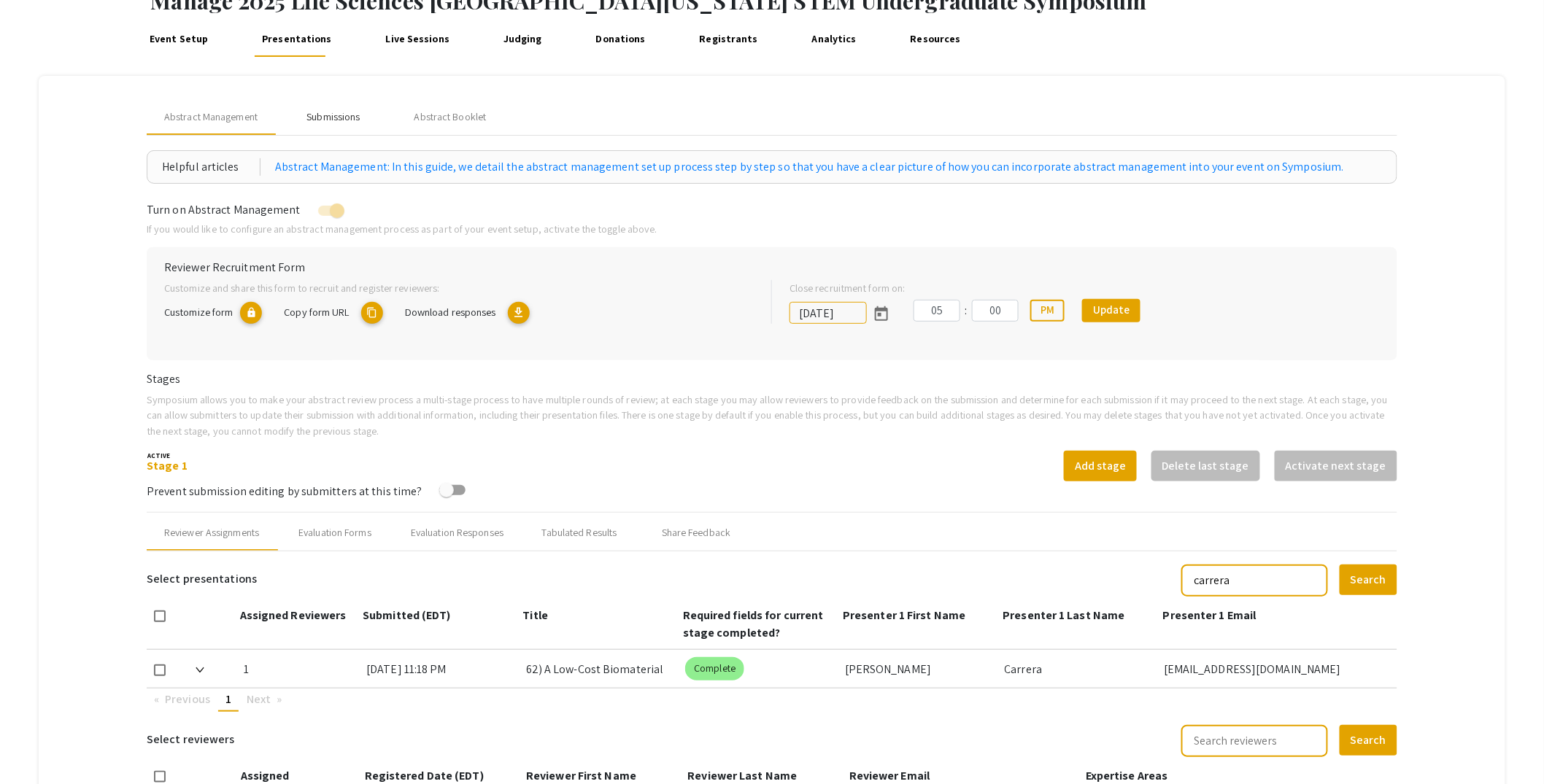
click at [328, 124] on div "Submissions" at bounding box center [333, 117] width 53 height 15
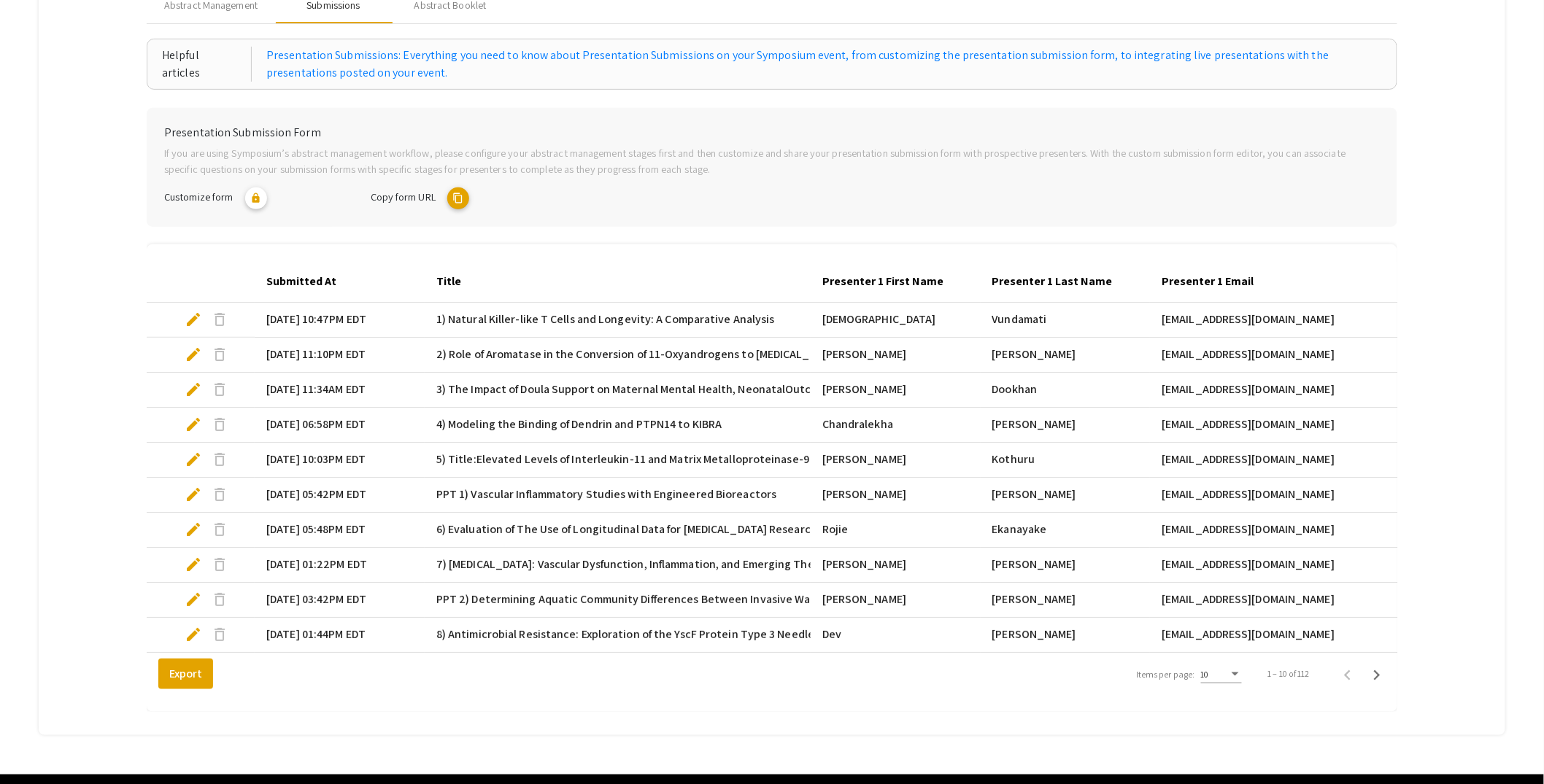
scroll to position [268, 0]
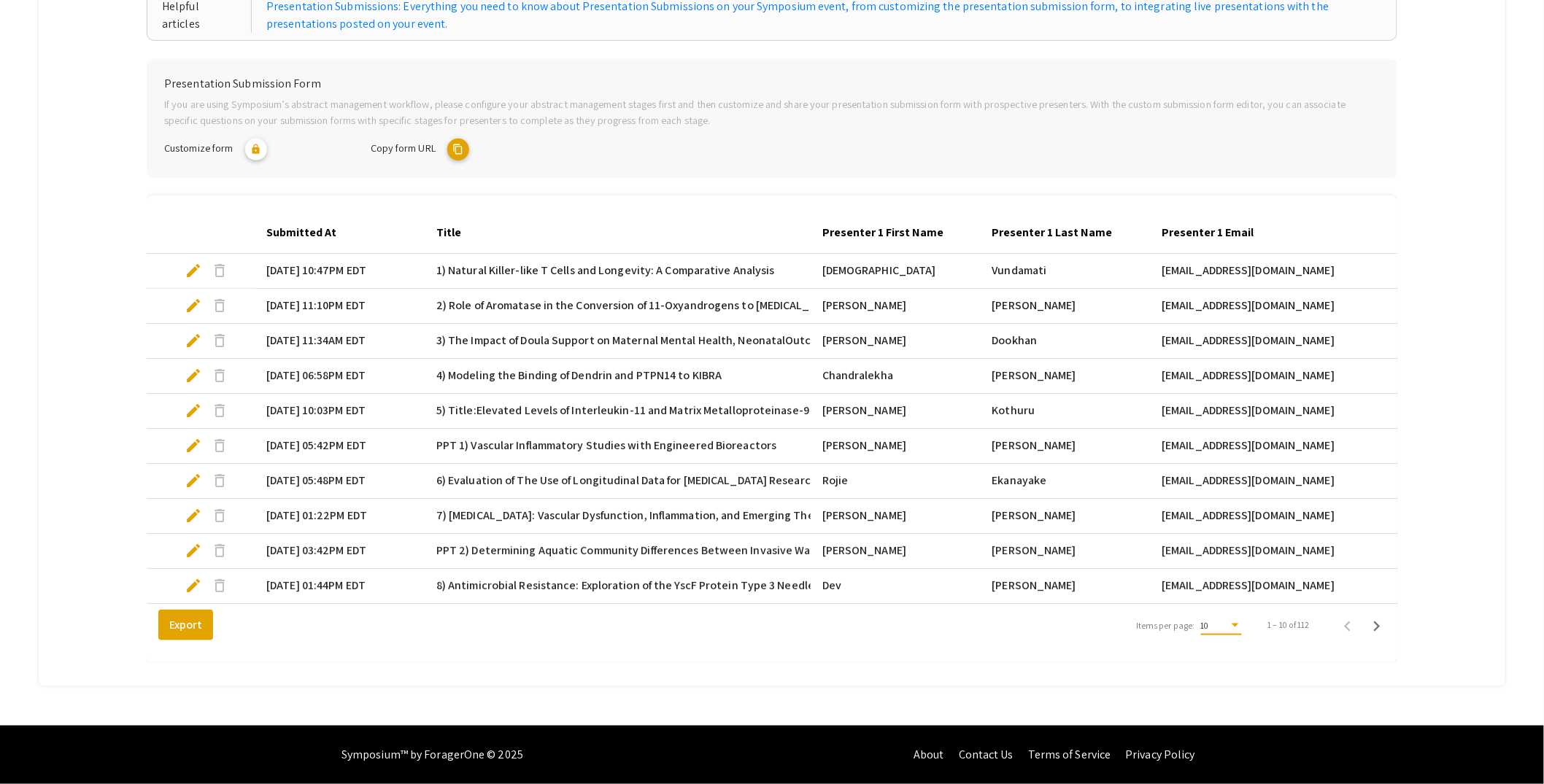
click at [1228, 623] on div "10" at bounding box center [1214, 626] width 28 height 10
click at [1232, 655] on span "25" at bounding box center [1230, 652] width 40 height 27
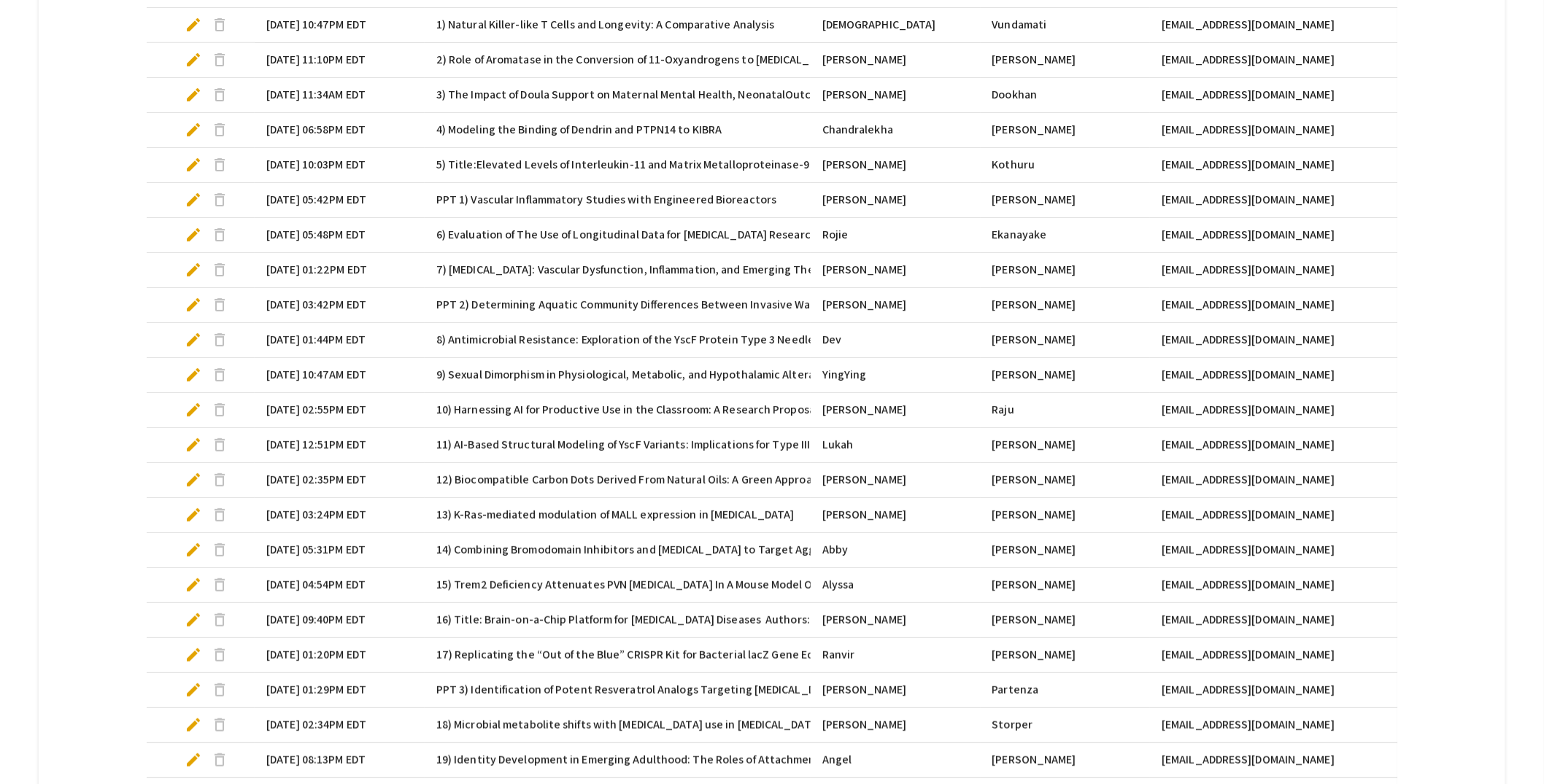
scroll to position [793, 0]
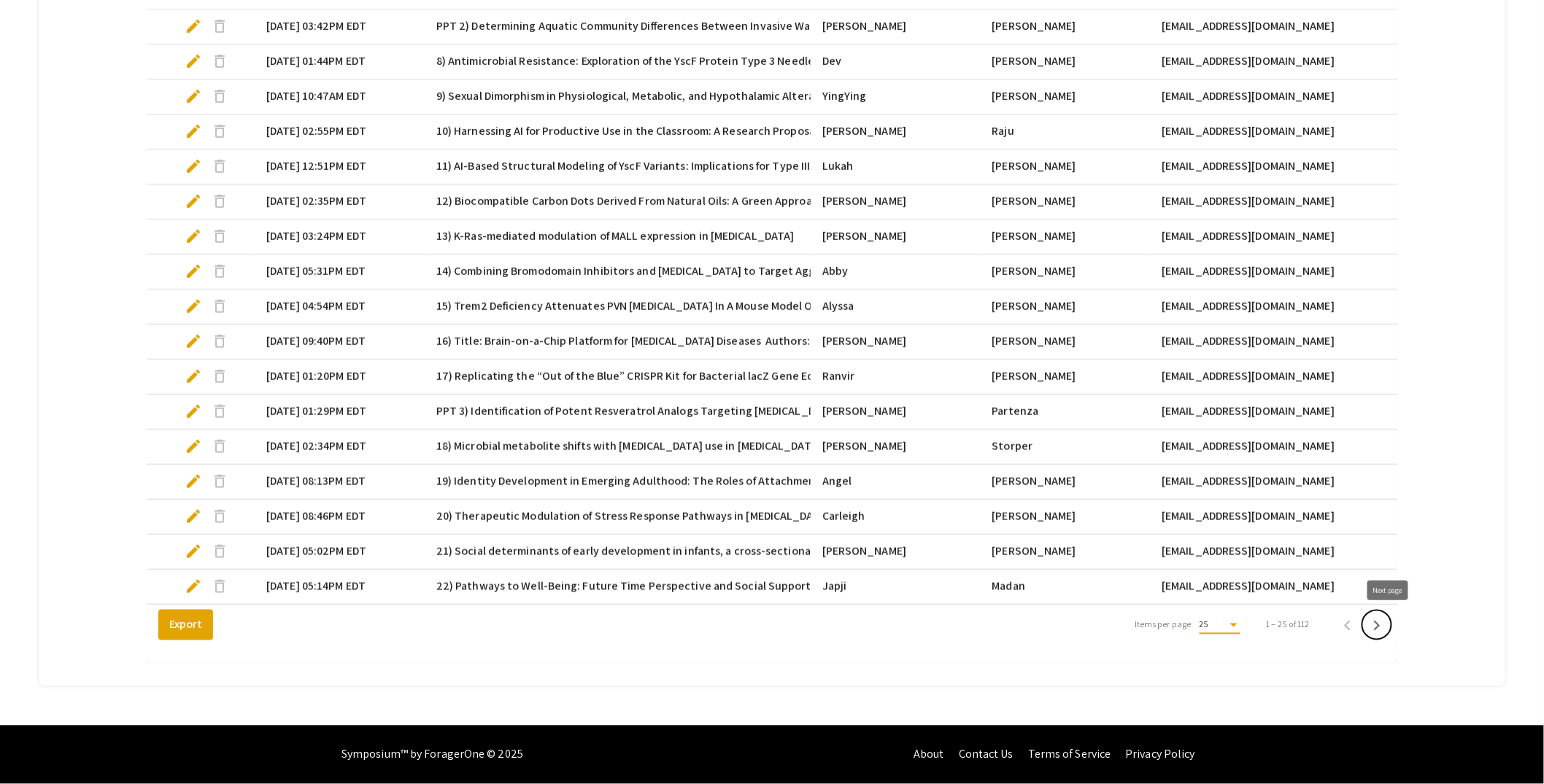
click at [1387, 630] on icon "Next page" at bounding box center [1377, 626] width 21 height 21
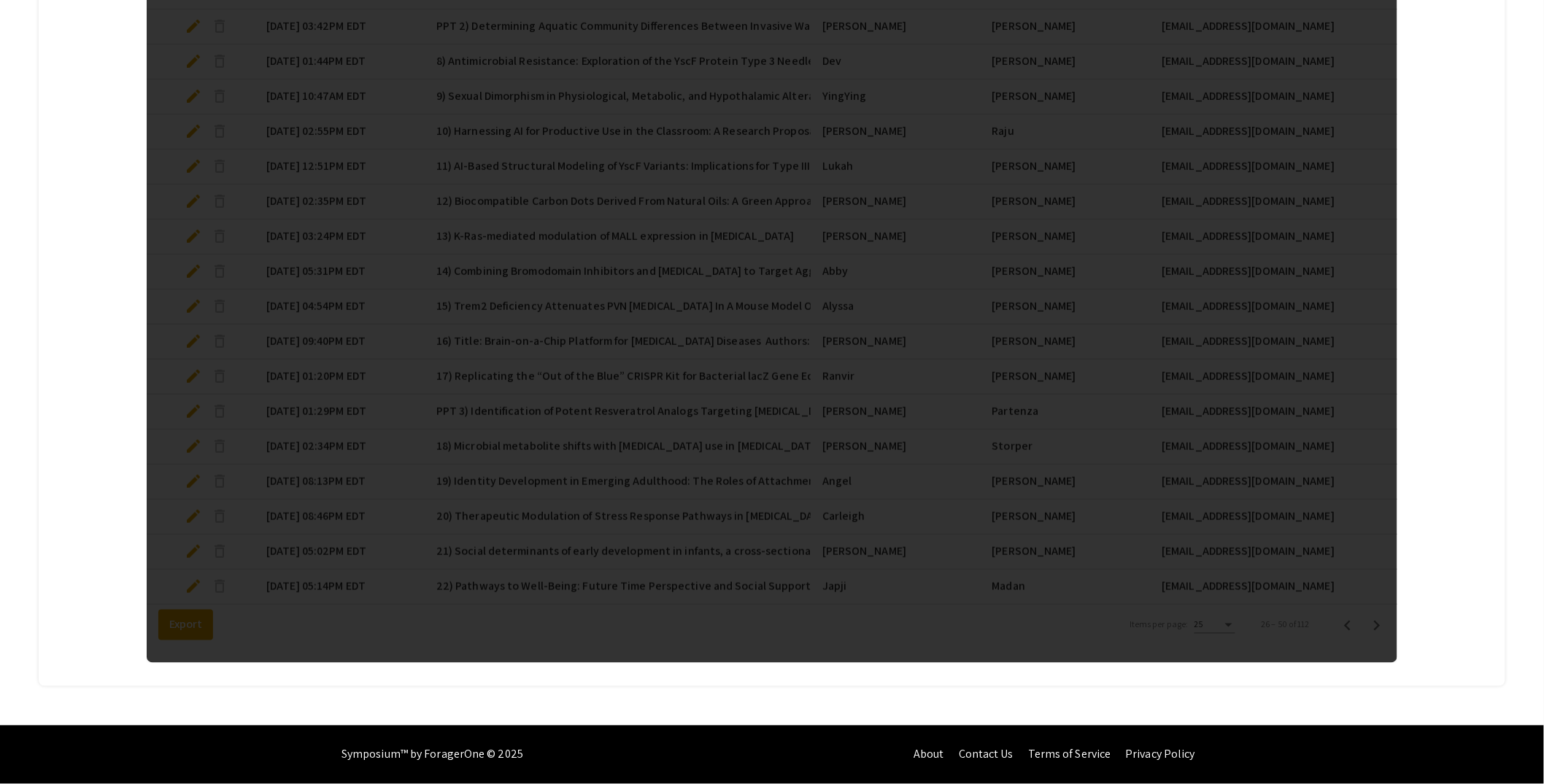
click at [1392, 630] on div at bounding box center [771, 167] width 1251 height 992
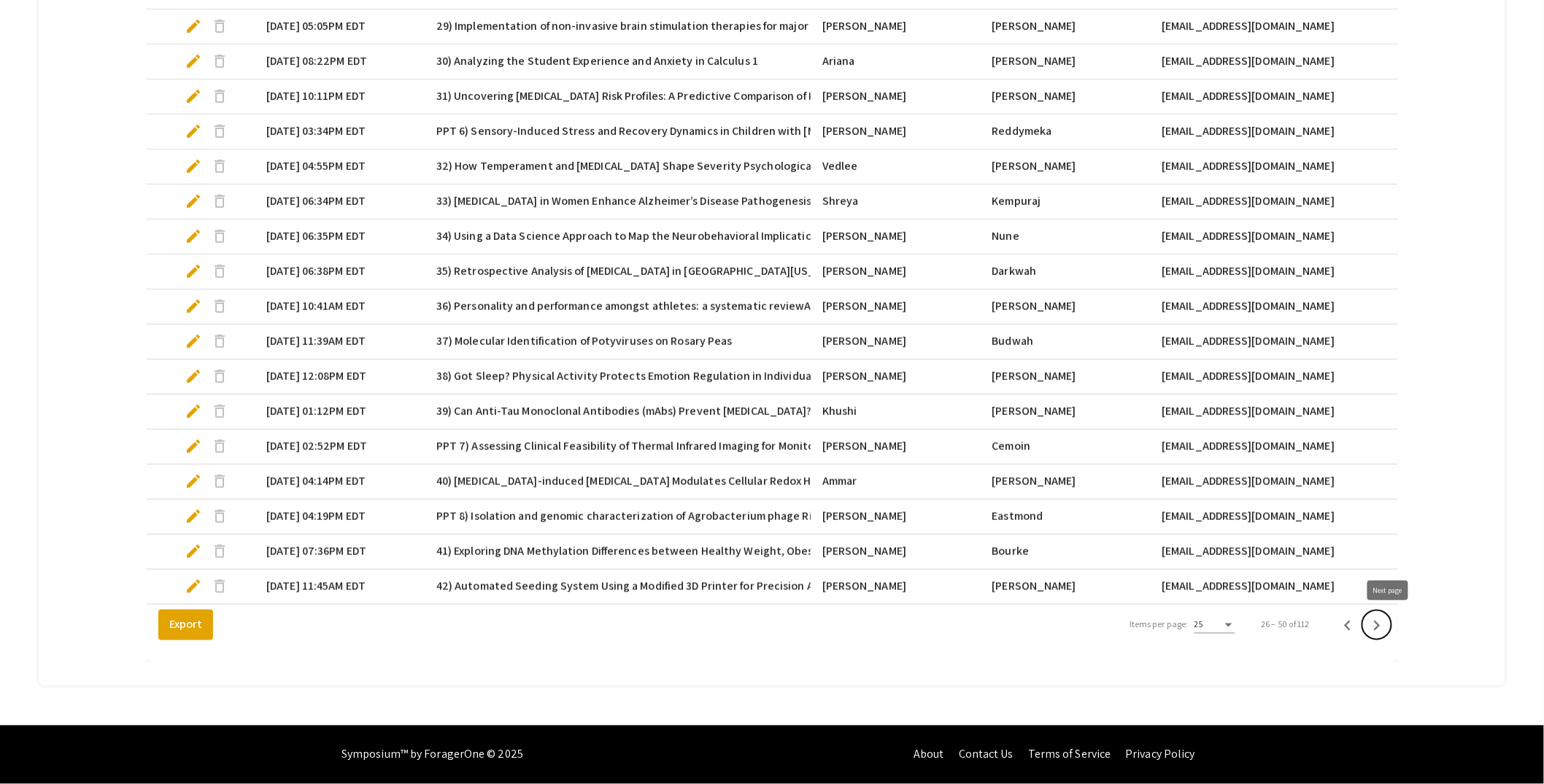
click at [1387, 630] on icon "Next page" at bounding box center [1377, 626] width 21 height 21
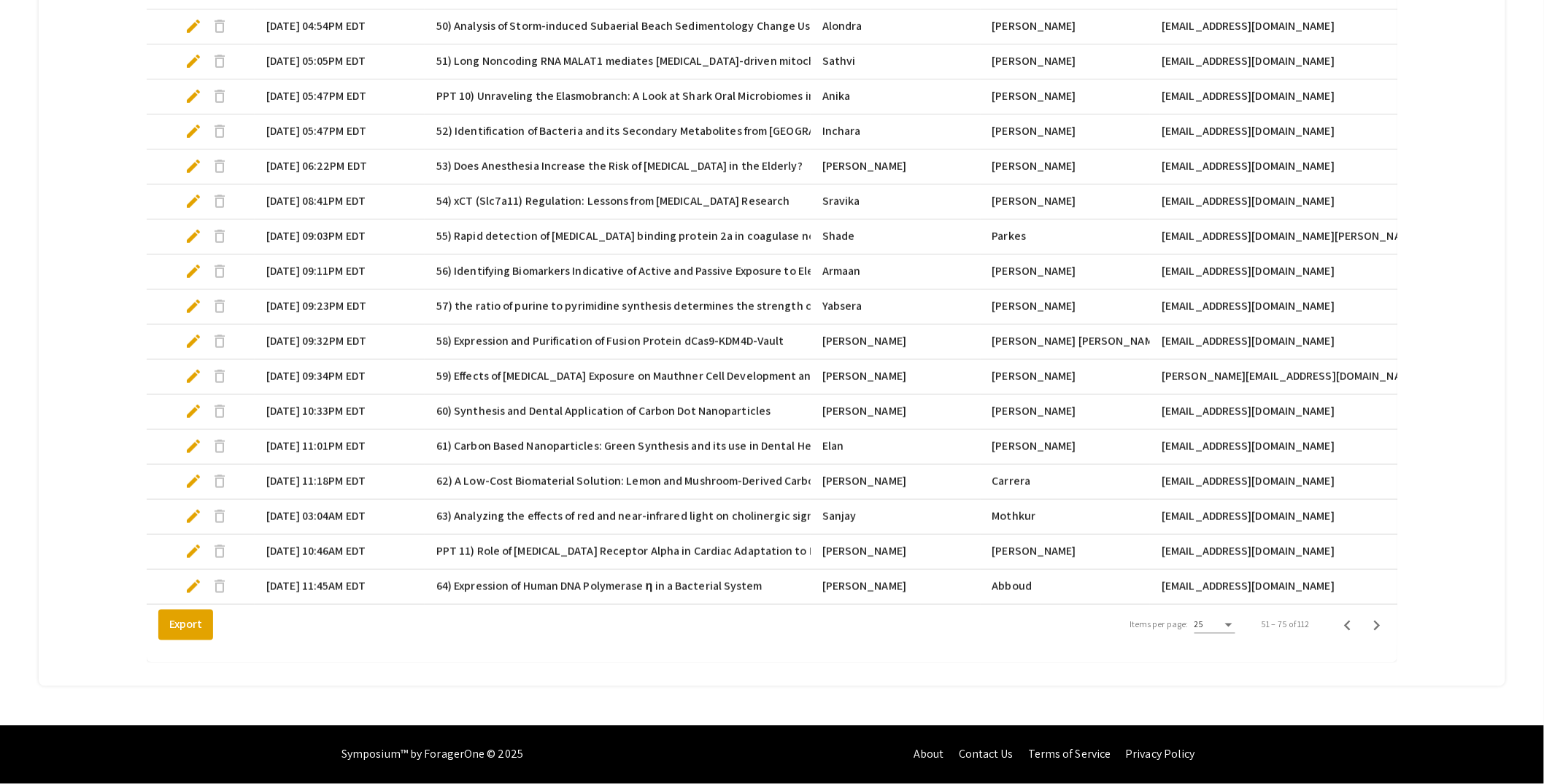
click at [194, 472] on span "edit" at bounding box center [193, 481] width 17 height 17
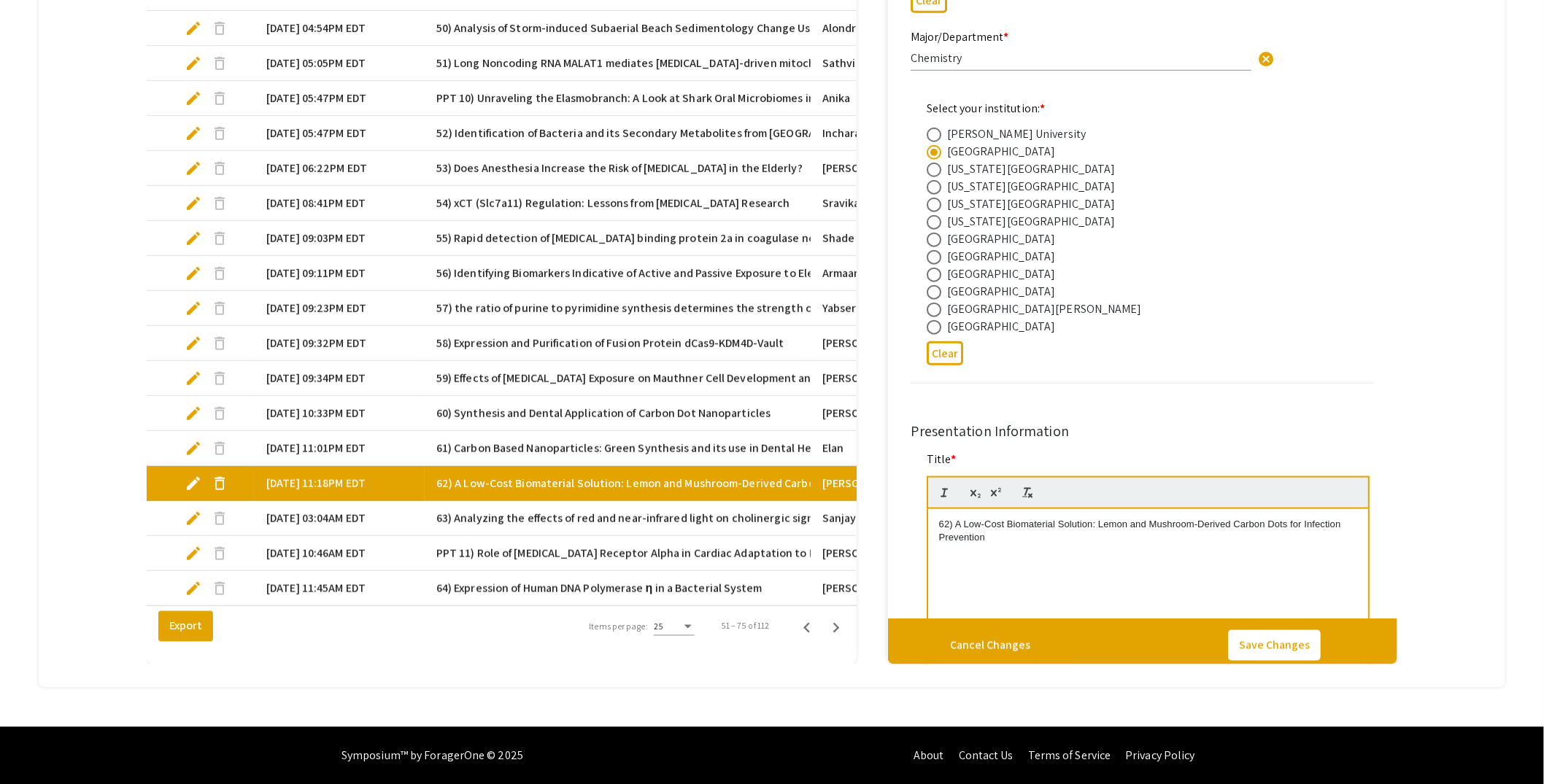
select select "custom"
type input "0"
select select "custom"
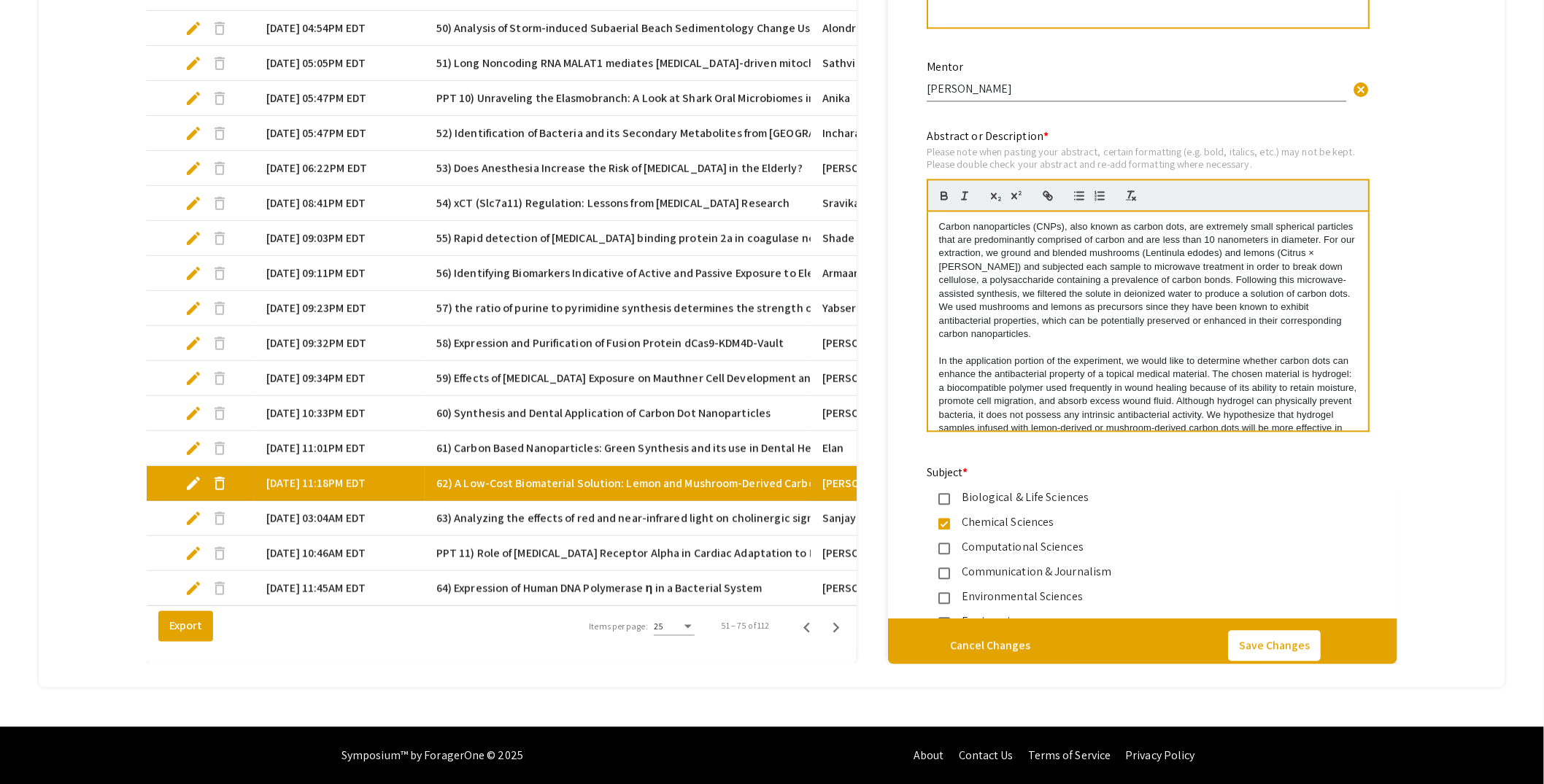
type input "1"
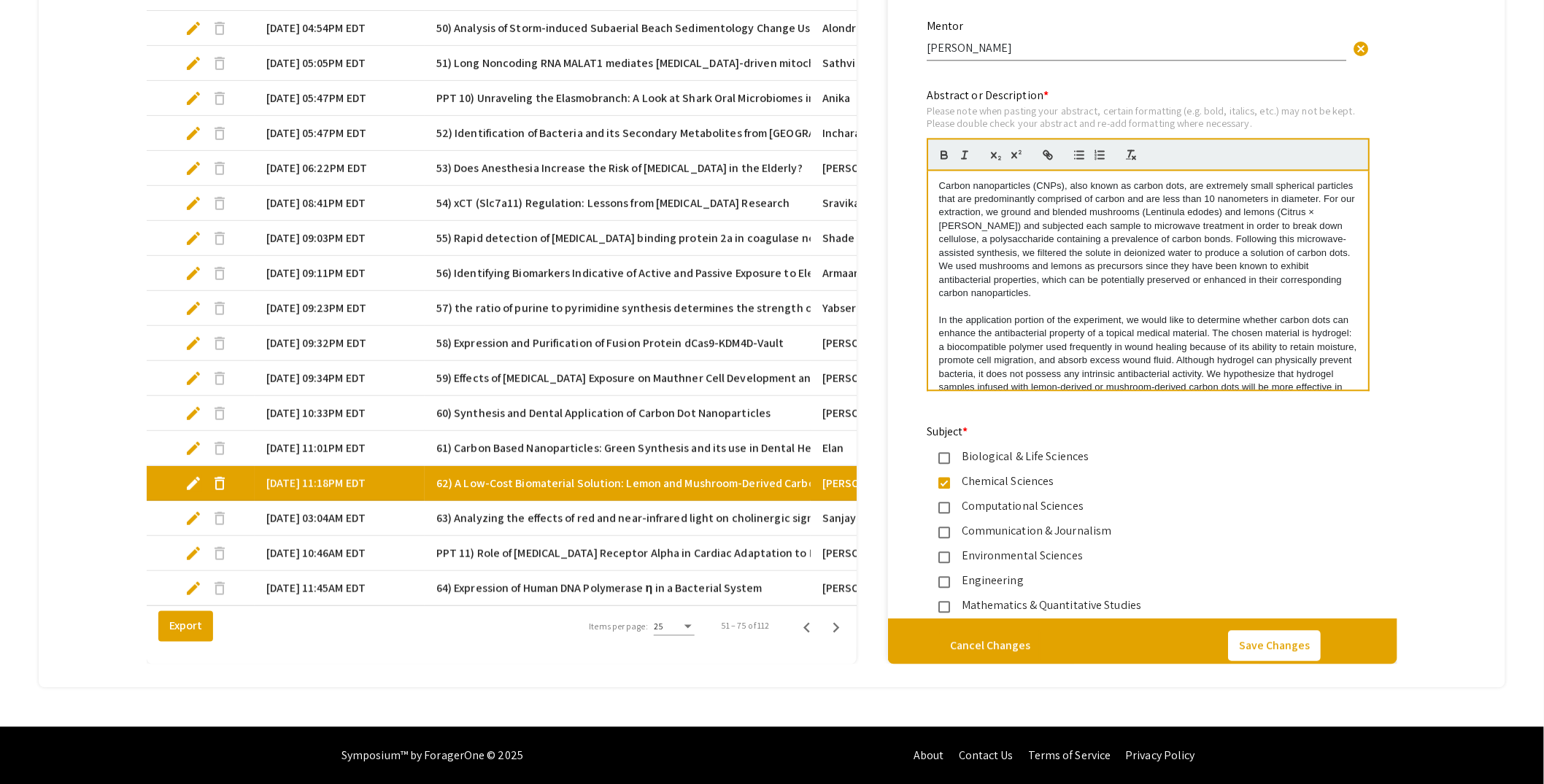
select select "auto"
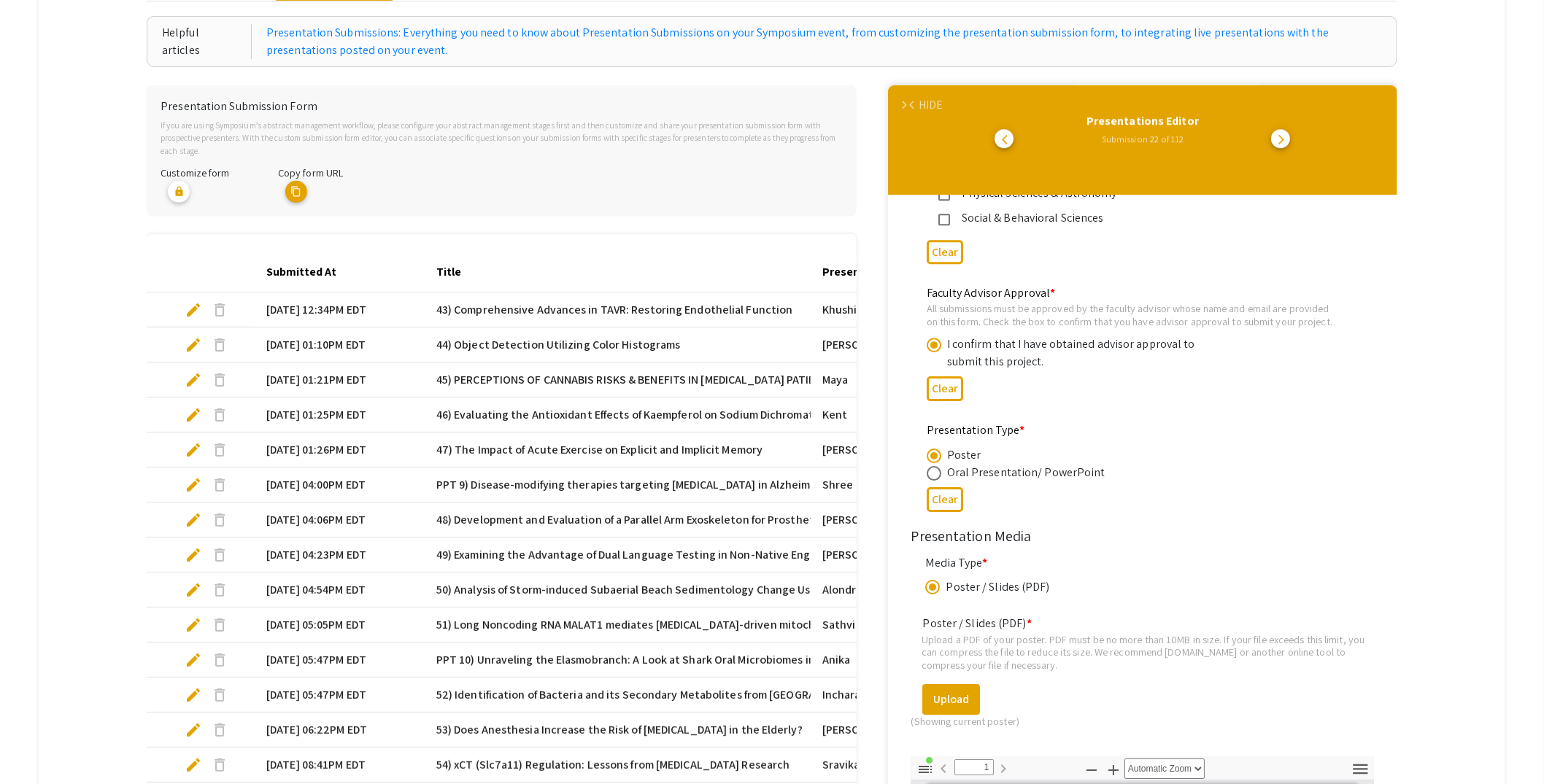
scroll to position [0, 0]
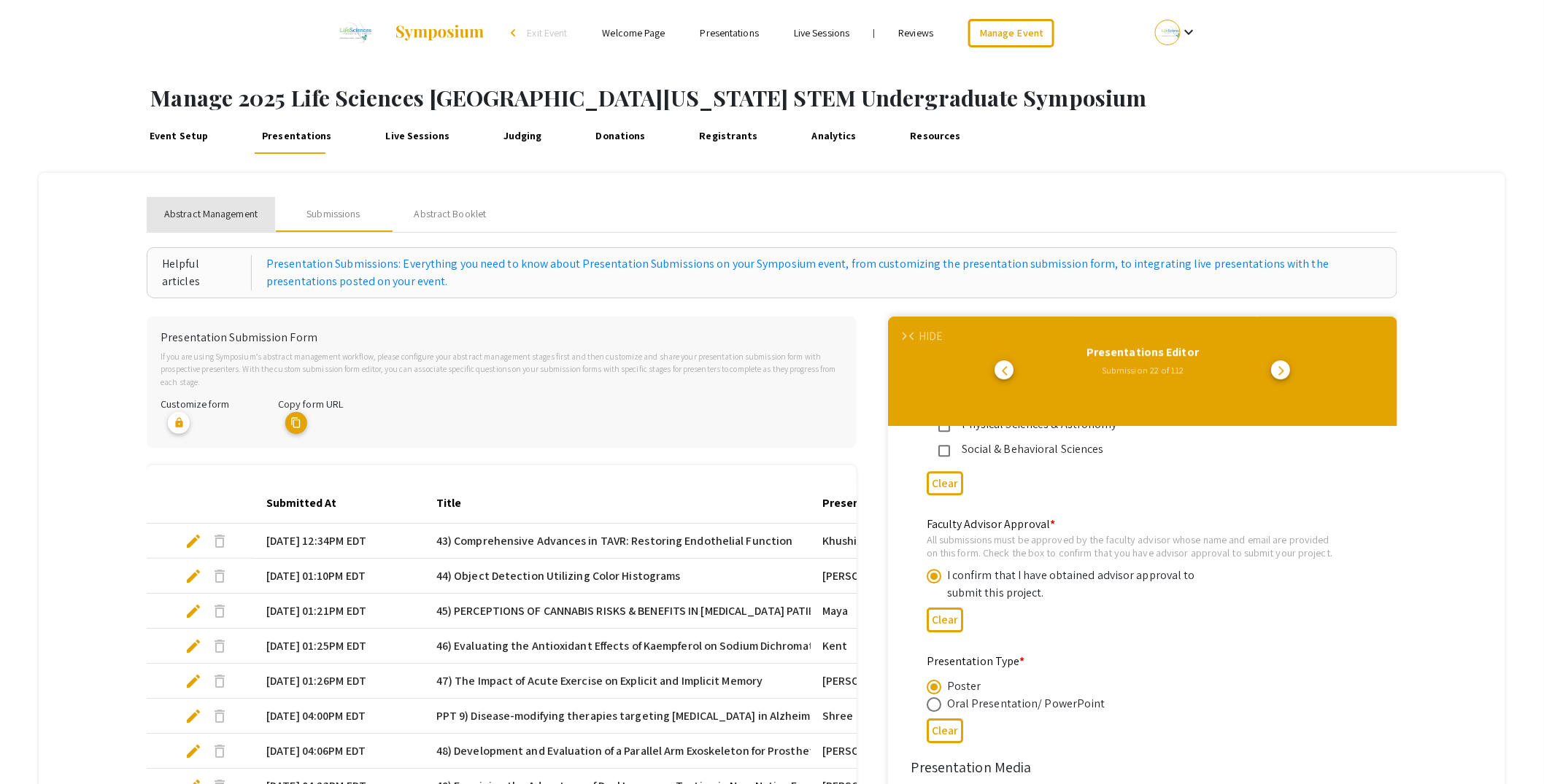
click at [184, 209] on span "Abstract Management" at bounding box center [211, 214] width 94 height 15
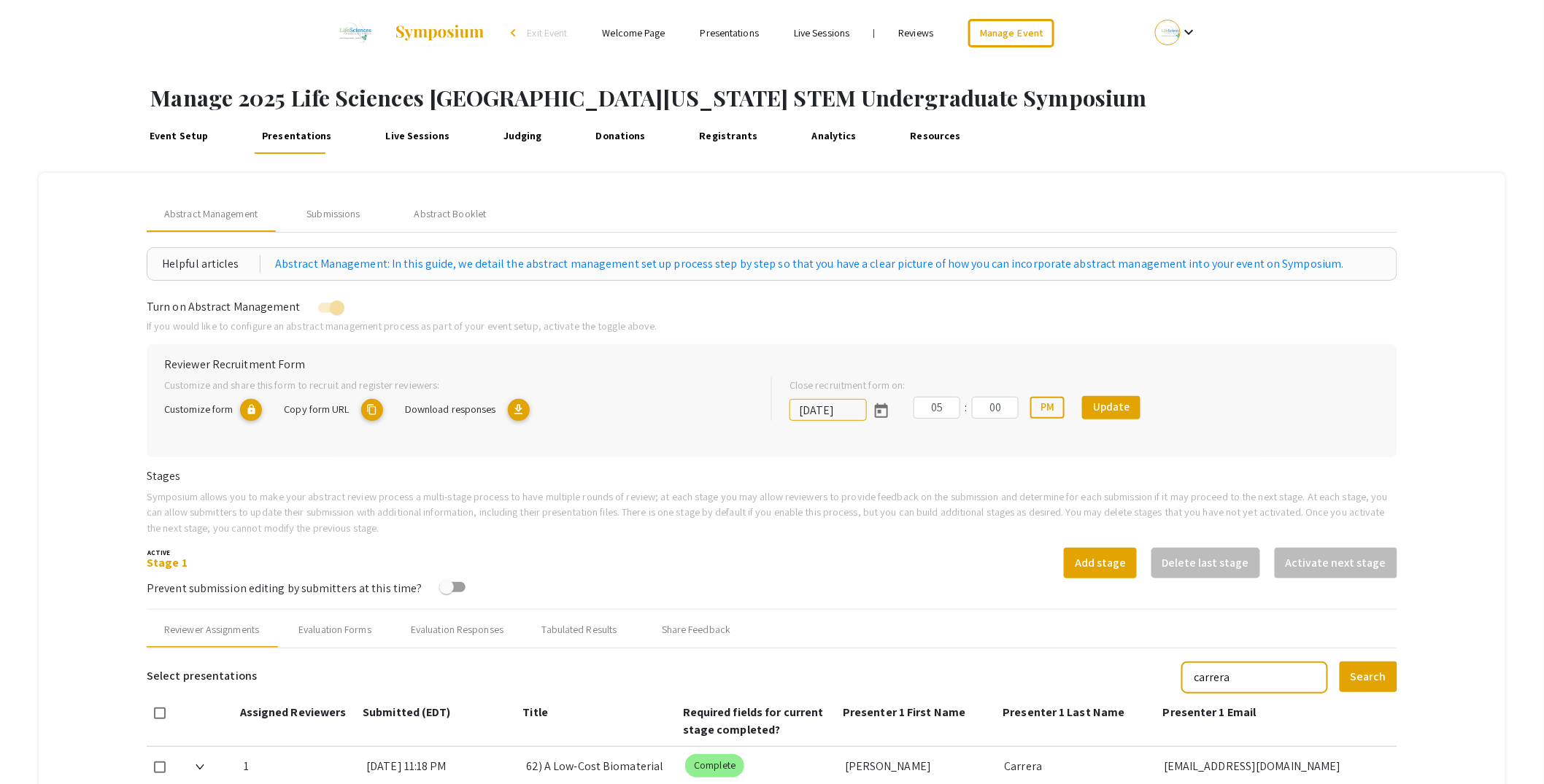
click at [116, 355] on mat-tab-group "Abstract Management Submissions Abstract Booklet Helpful articles Abstract Mana…" at bounding box center [772, 777] width 1467 height 1209
click at [99, 563] on mat-tab-group "Abstract Management Submissions Abstract Booklet Helpful articles Abstract Mana…" at bounding box center [772, 777] width 1467 height 1209
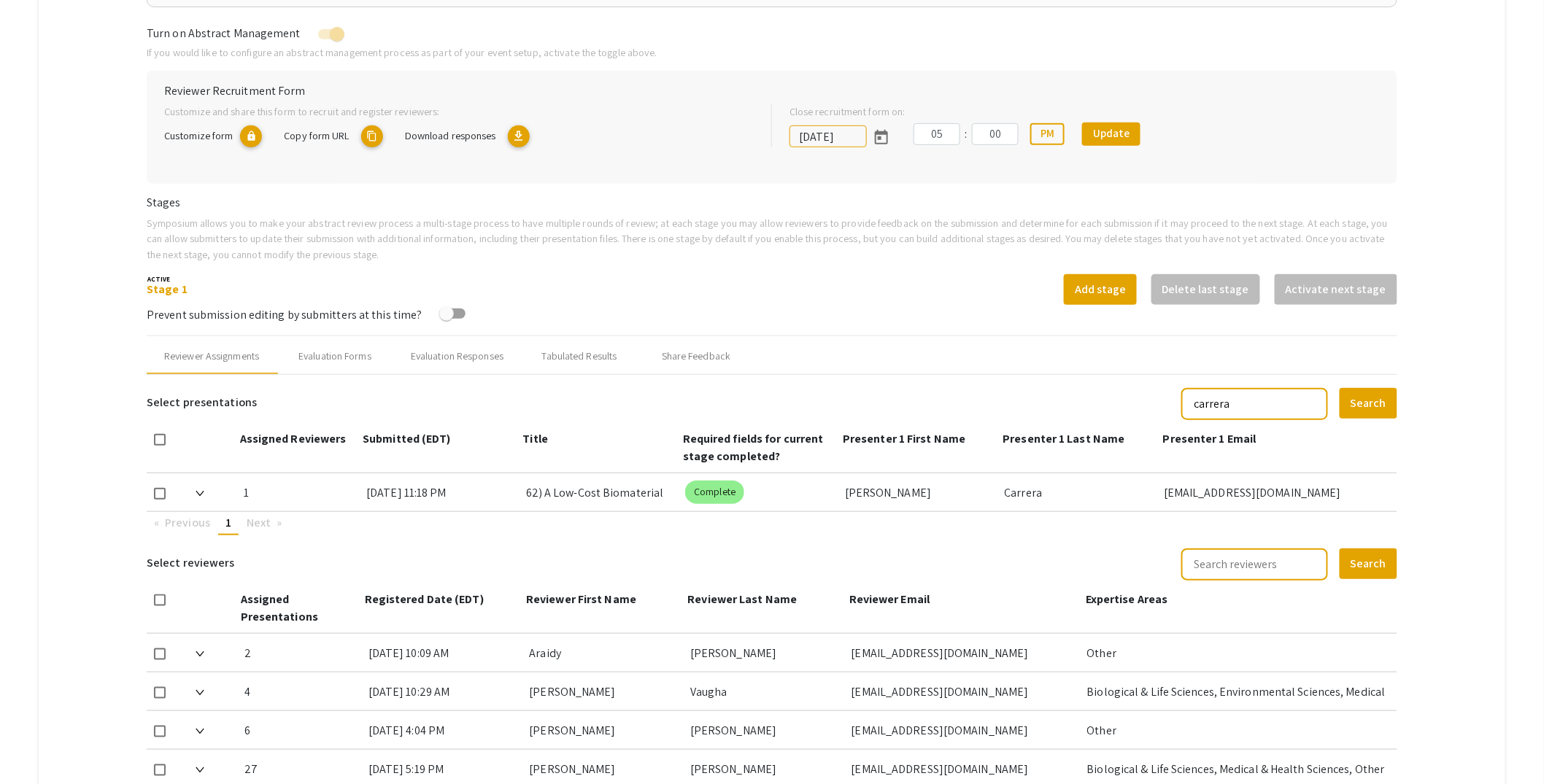
scroll to position [404, 0]
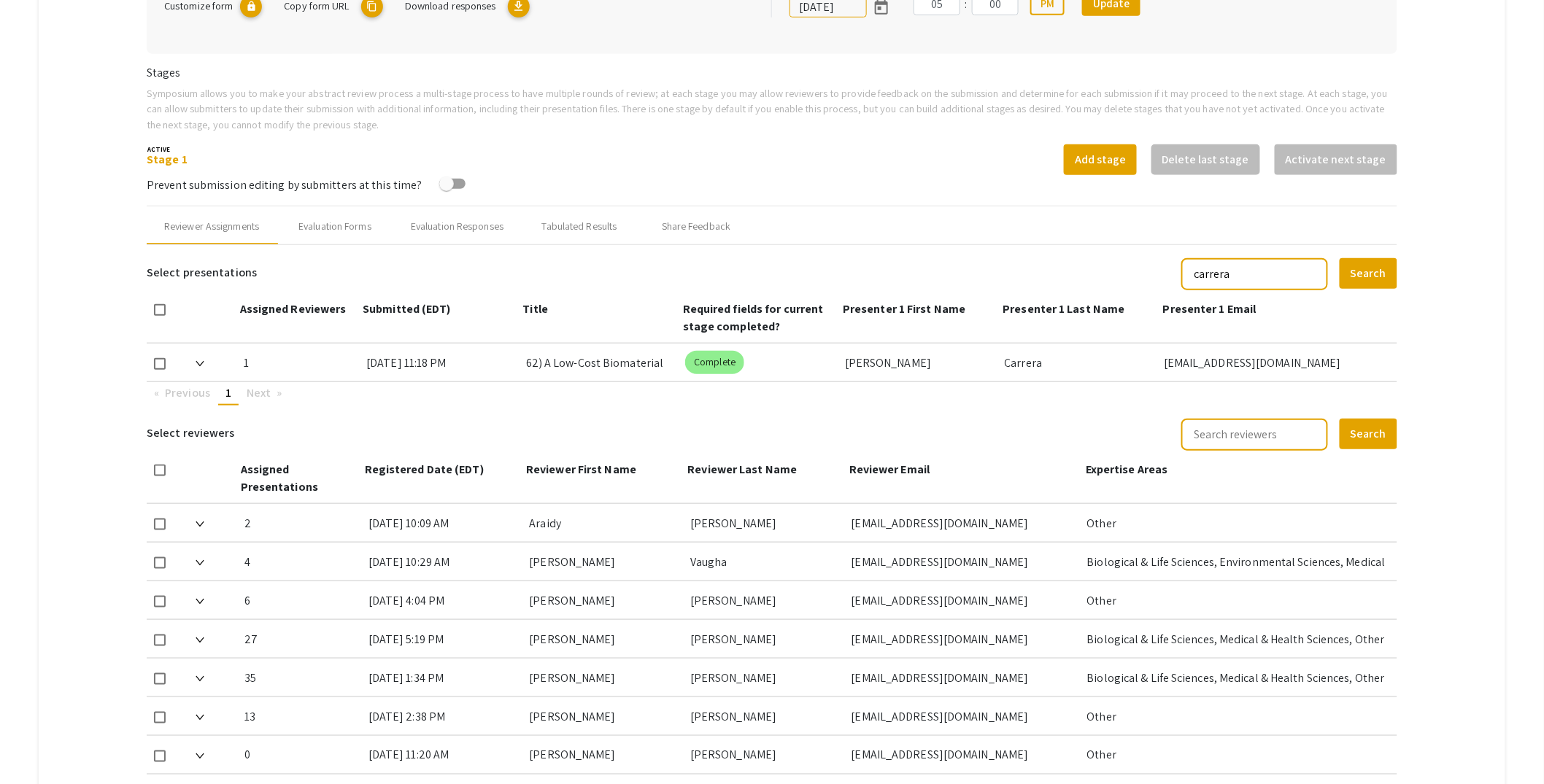
drag, startPoint x: 1310, startPoint y: 272, endPoint x: 1188, endPoint y: 275, distance: 122.0
click at [1188, 275] on app-symposium-custom-table "Select presentations carrera Search Assigned Reviewers Submitted (EDT) Title Re…" at bounding box center [771, 330] width 1251 height 149
click at [1387, 279] on button "Search" at bounding box center [1368, 274] width 58 height 31
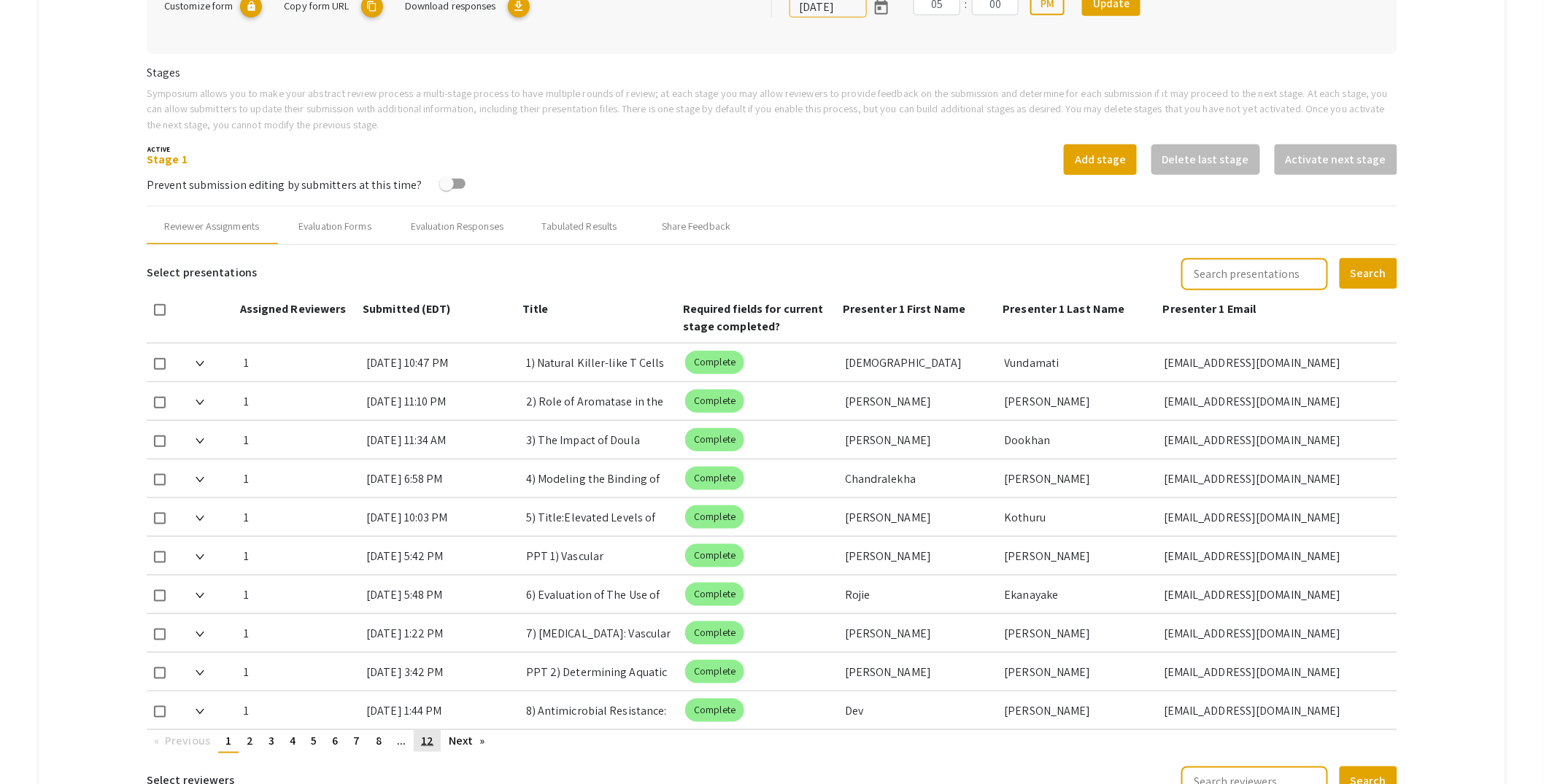
click at [427, 734] on span "12" at bounding box center [427, 741] width 12 height 15
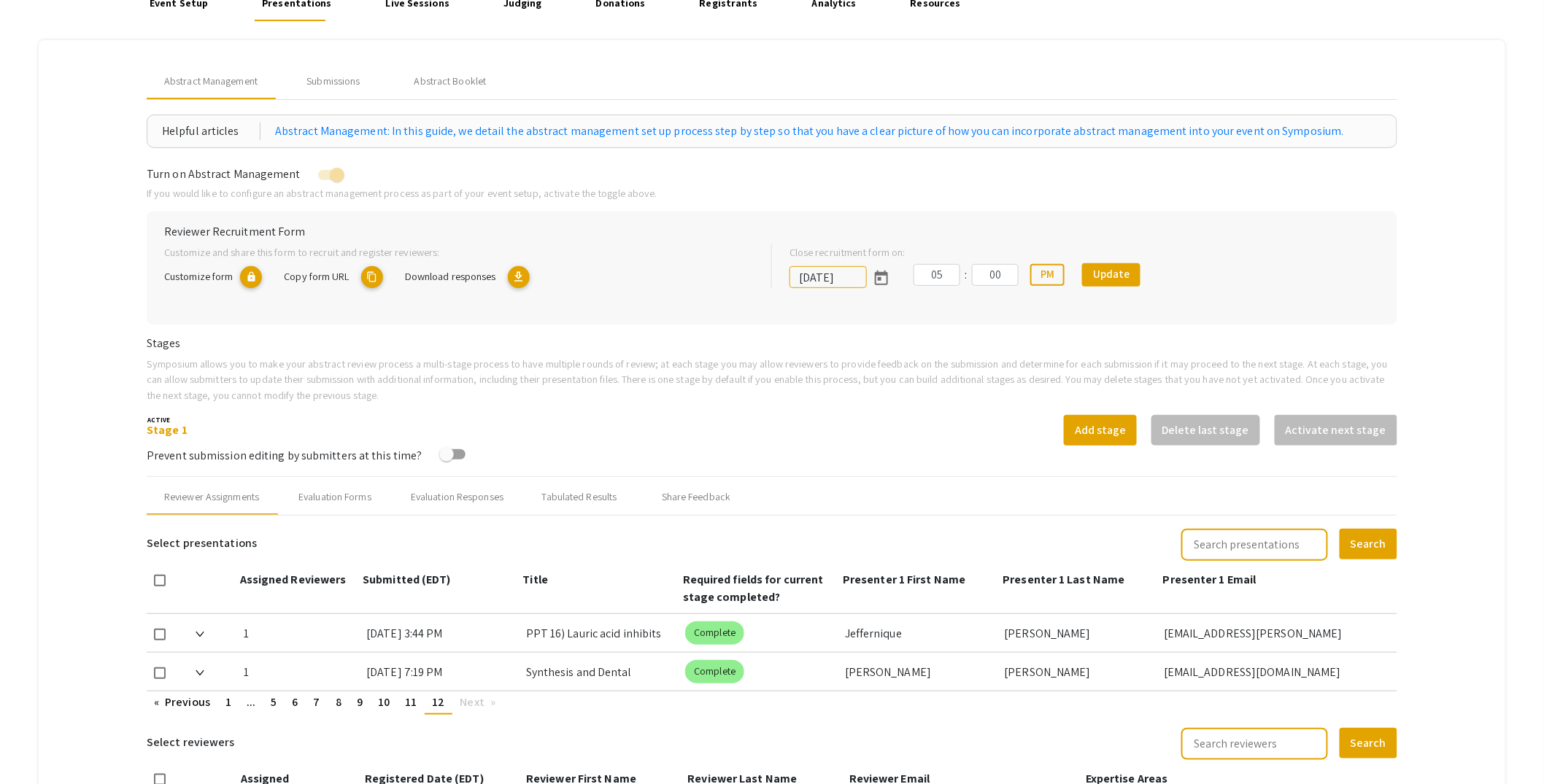
scroll to position [120, 0]
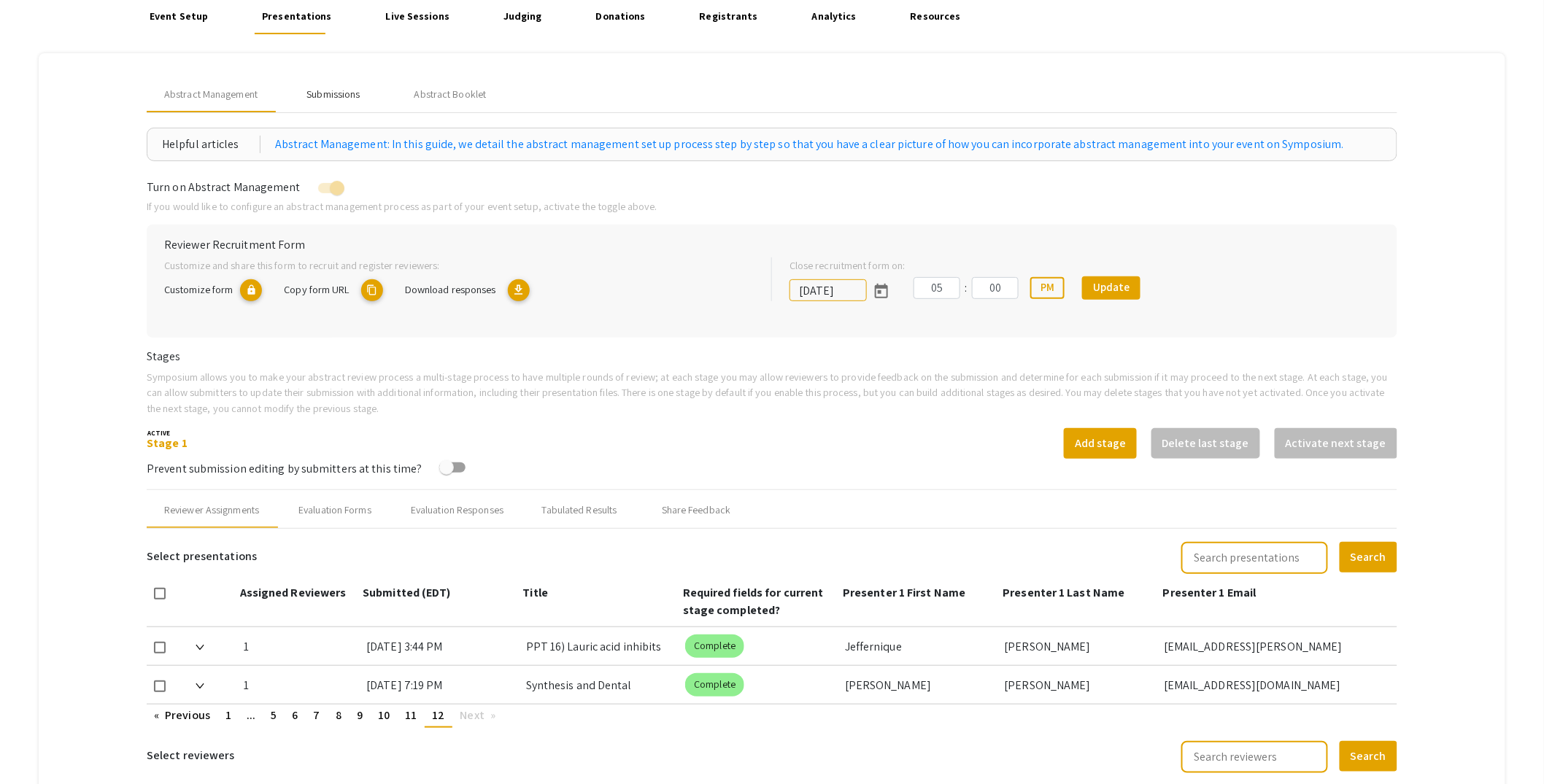
click at [343, 90] on div "Submissions" at bounding box center [333, 95] width 53 height 15
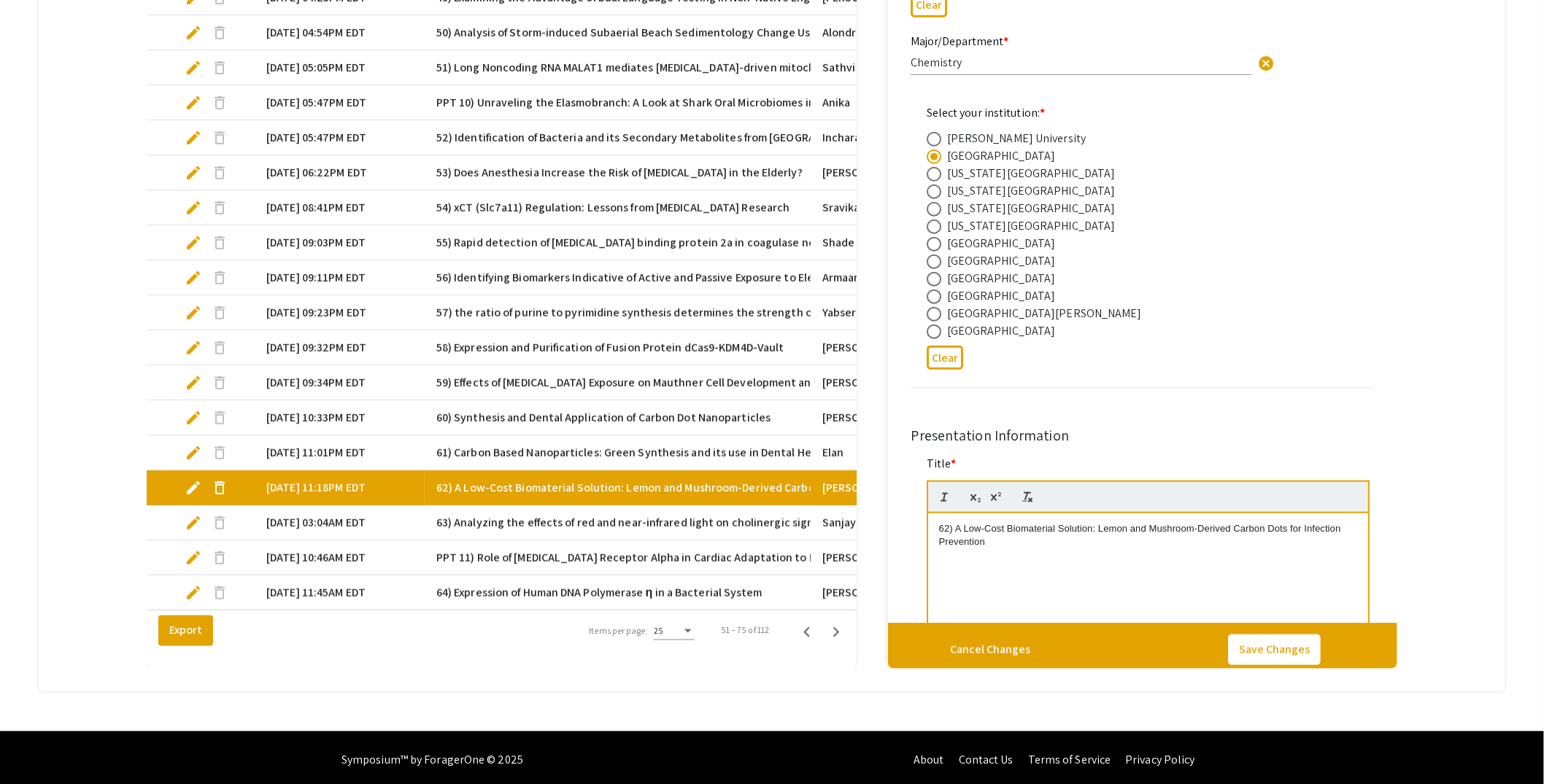
scroll to position [791, 0]
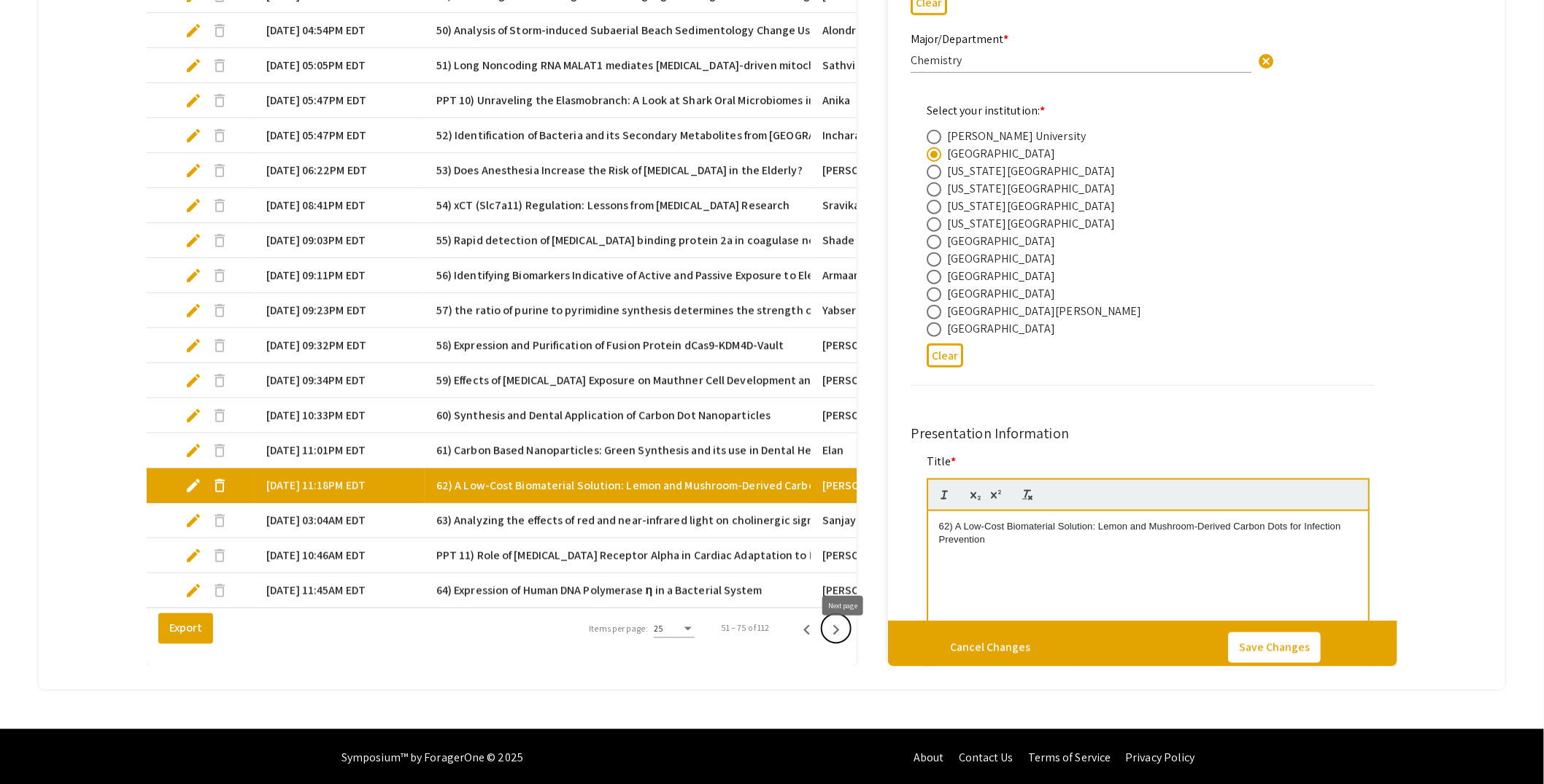
click at [846, 640] on icon "Next page" at bounding box center [837, 631] width 21 height 21
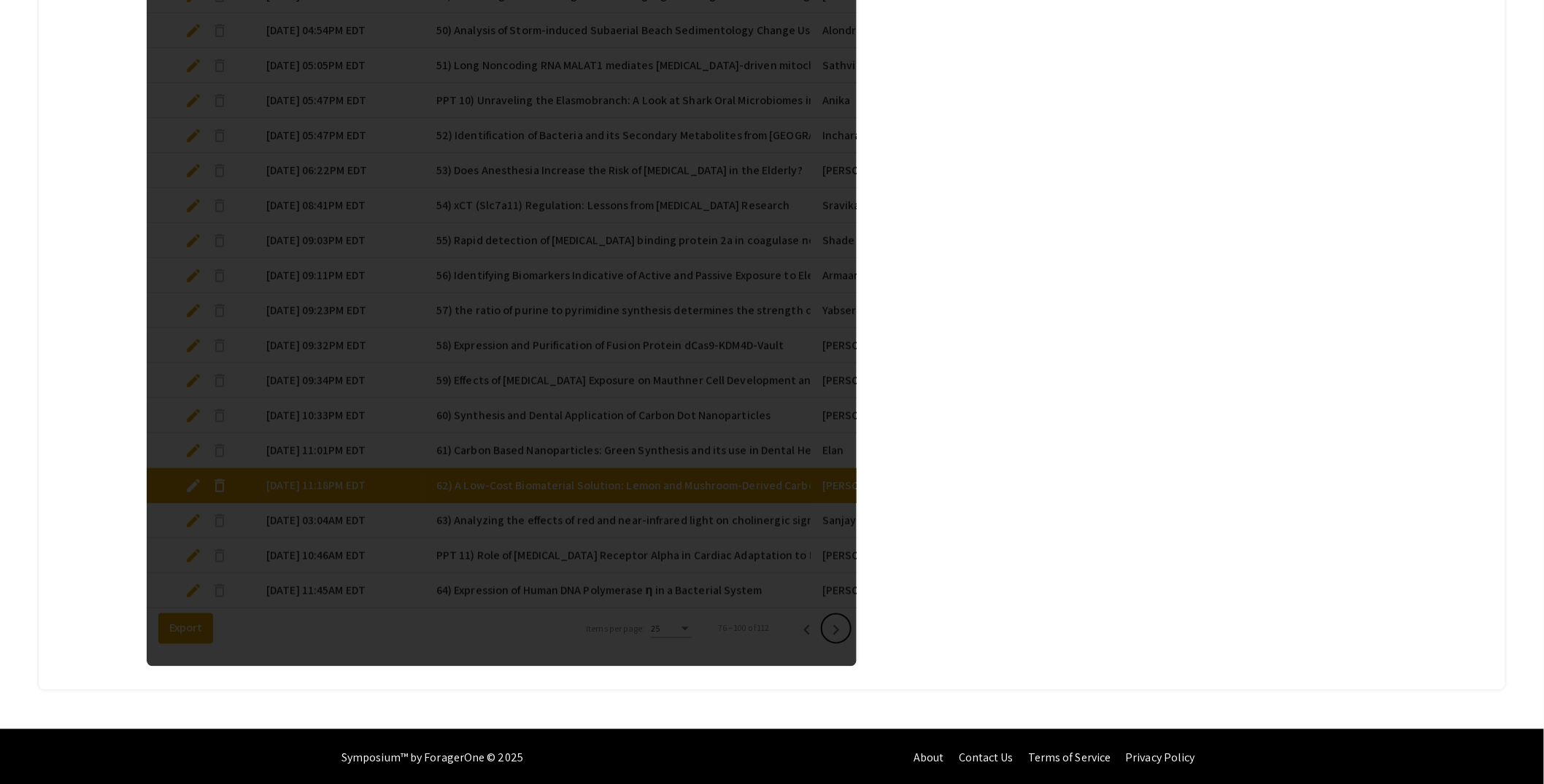
select select "custom"
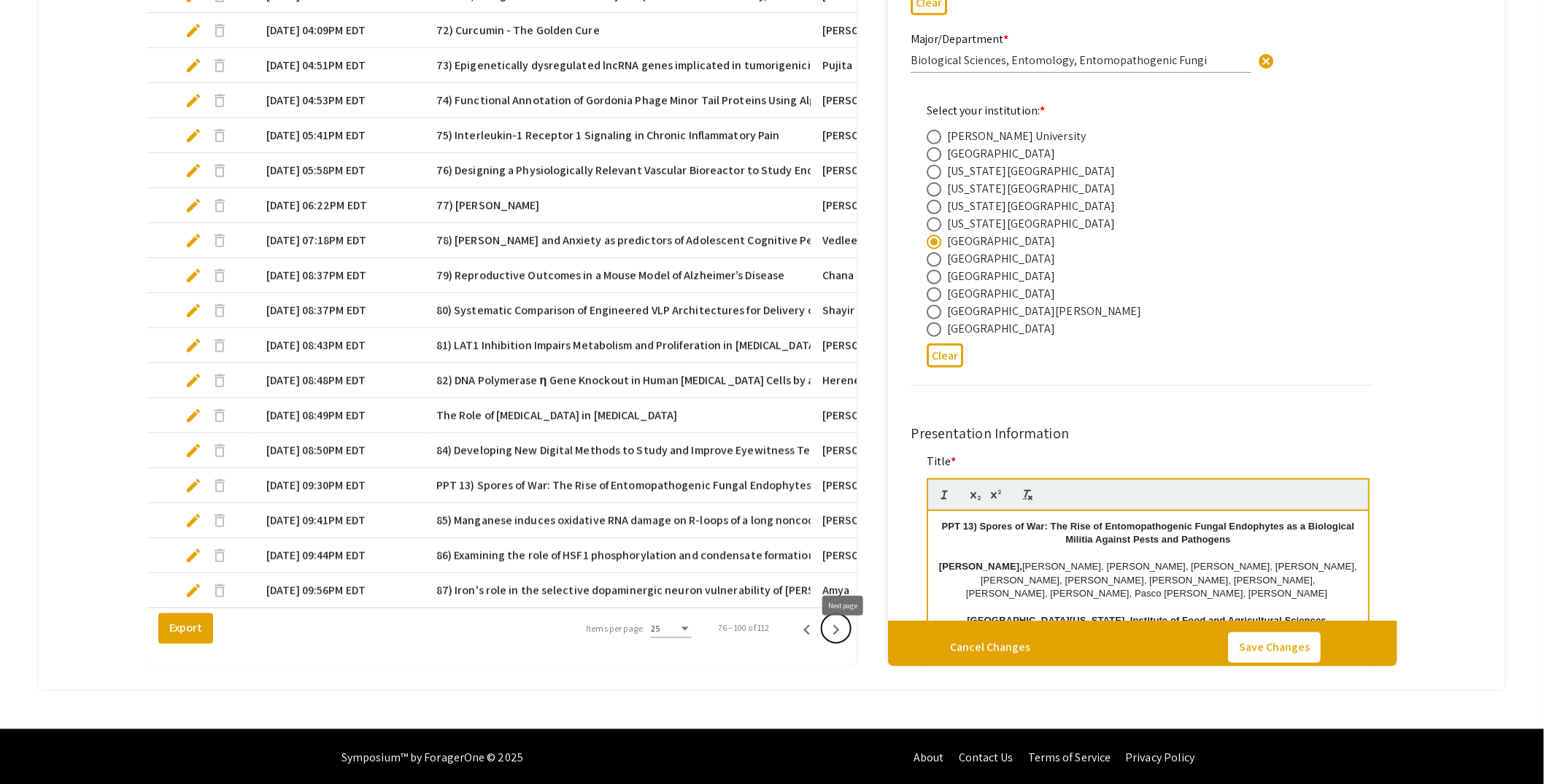
type input "0"
select select "custom"
type input "1"
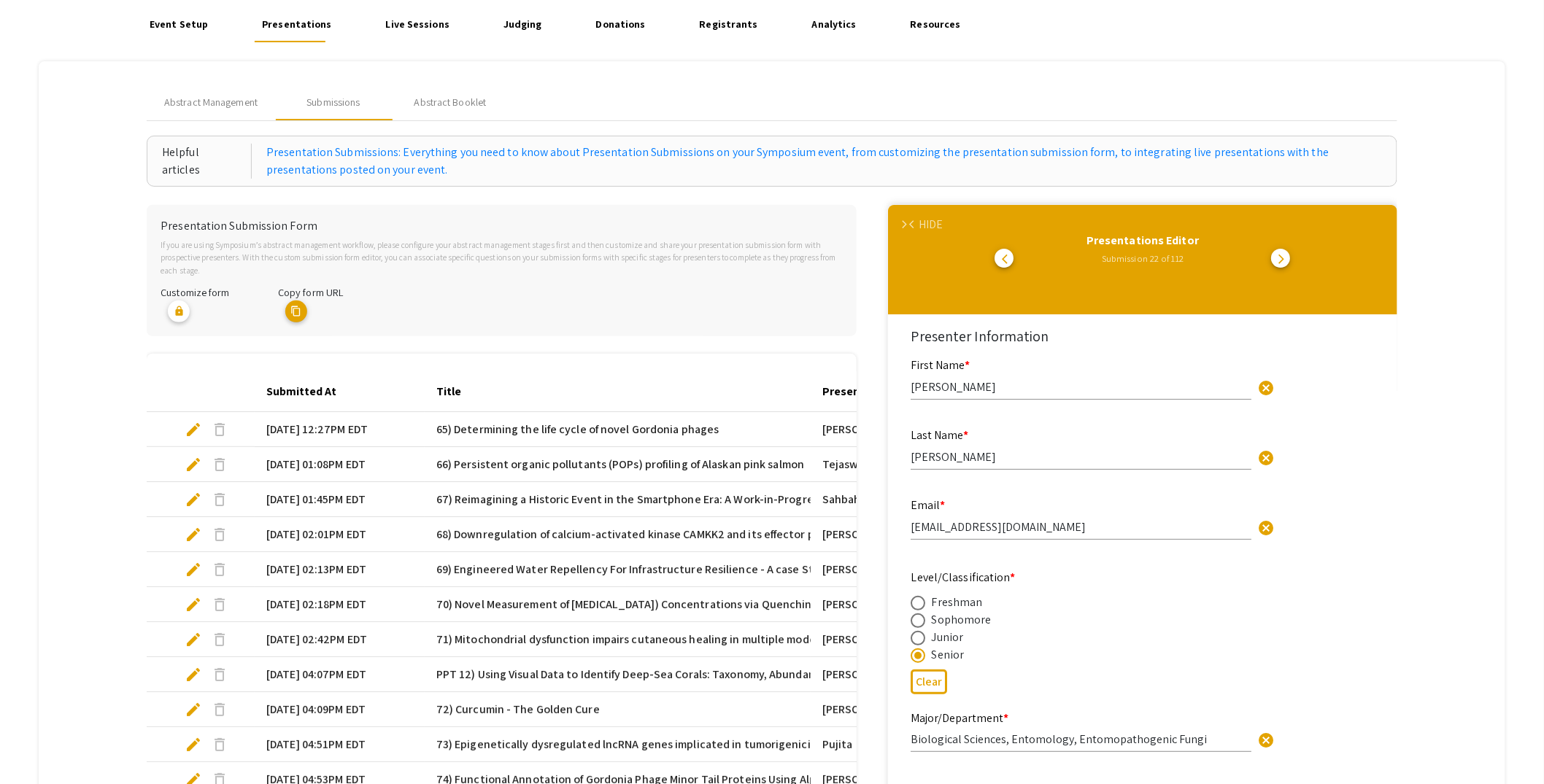
select select "auto"
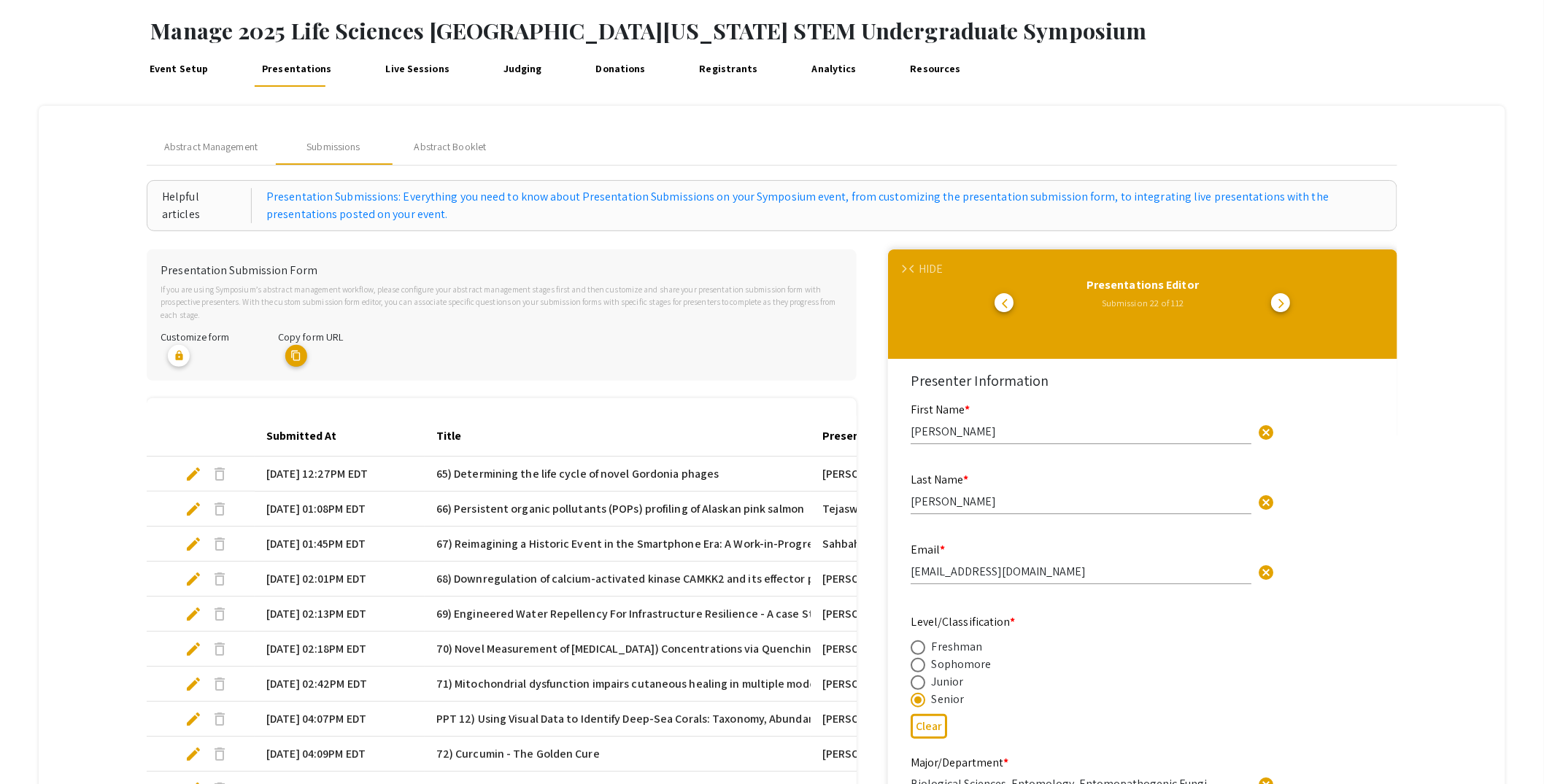
scroll to position [3, 0]
click at [917, 261] on div "arrow_forward_ios arrow_back_ios HIDE" at bounding box center [909, 269] width 19 height 17
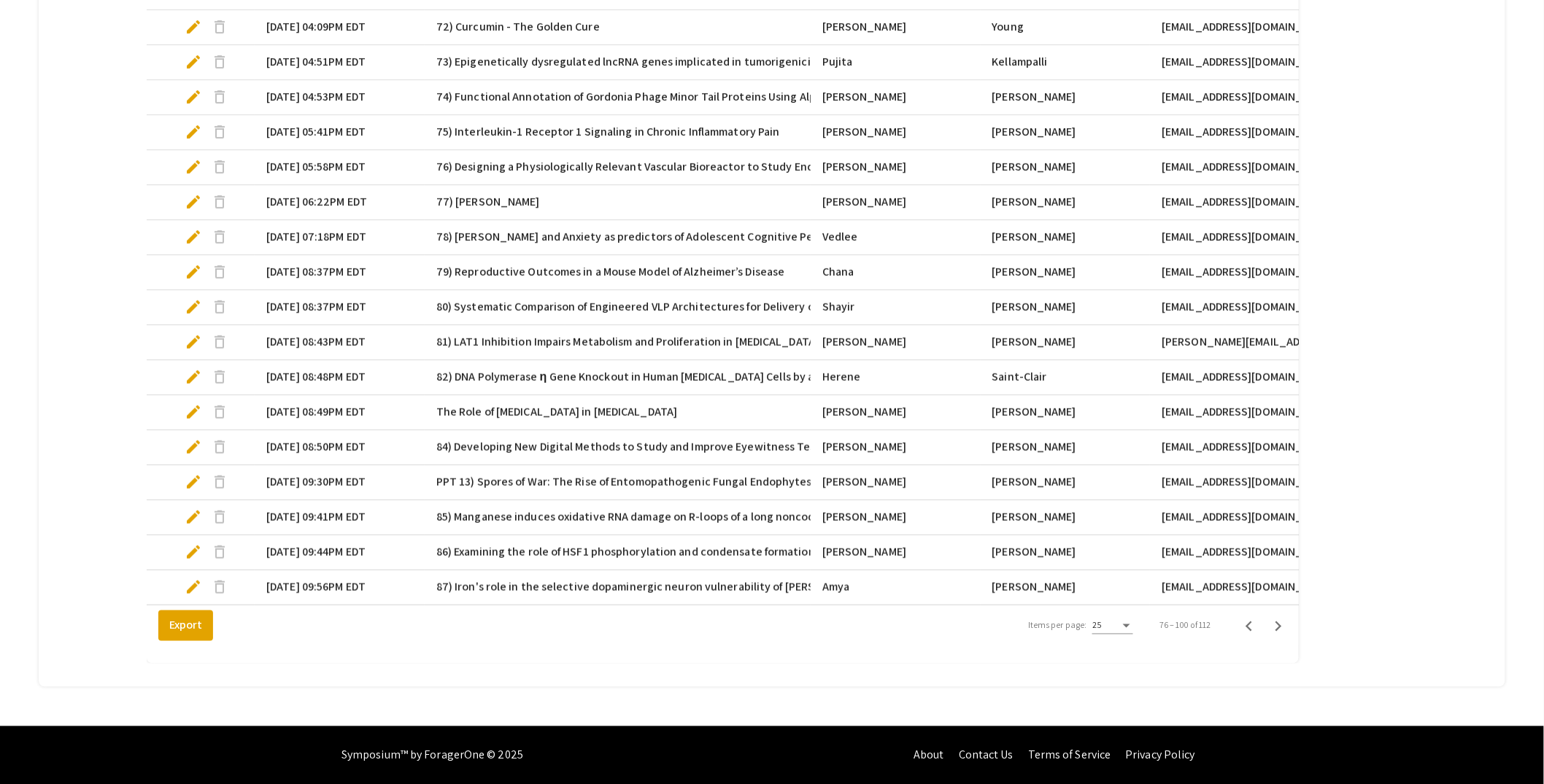
scroll to position [789, 0]
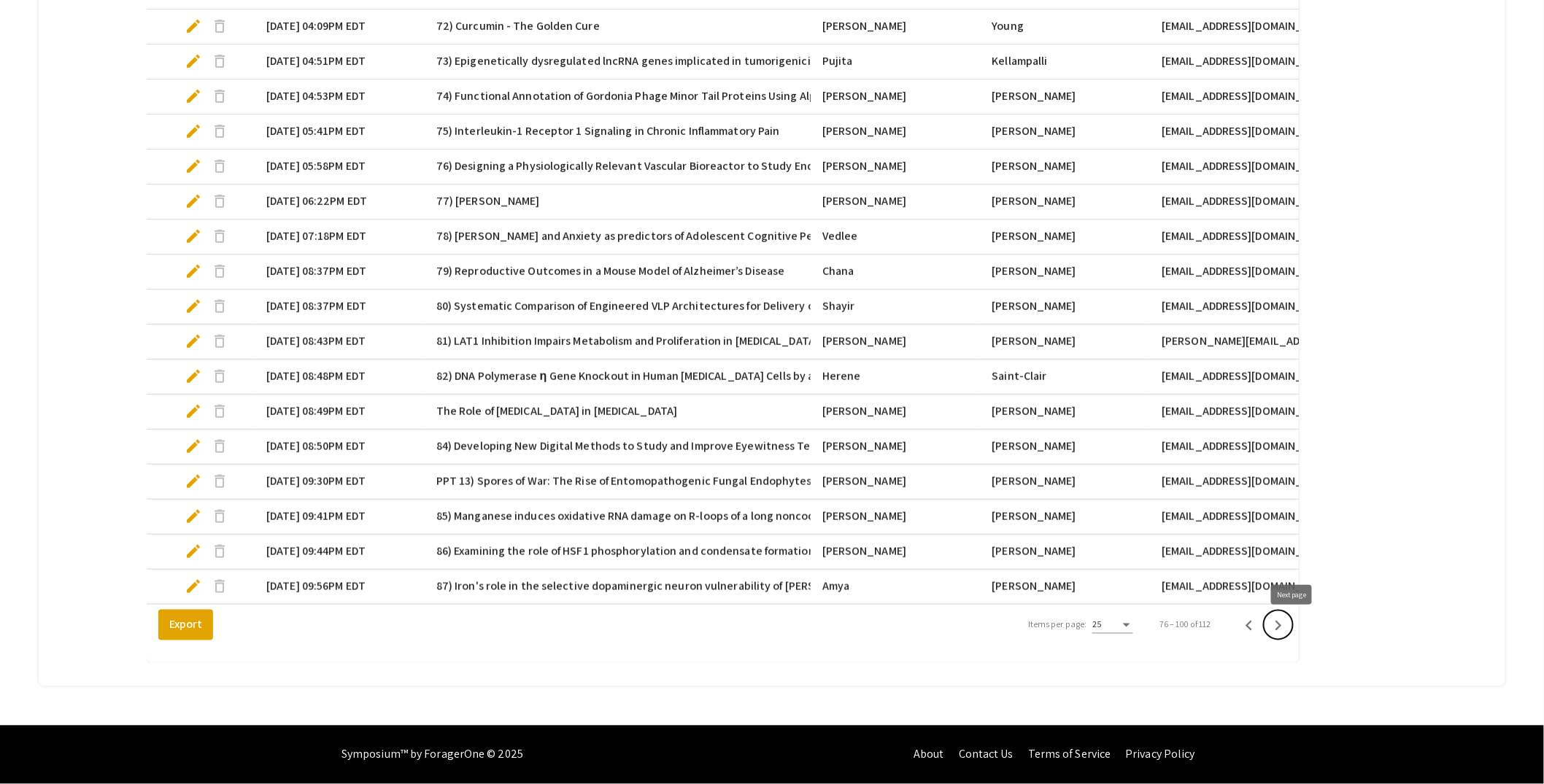
click at [1288, 632] on icon "Next page" at bounding box center [1278, 626] width 21 height 21
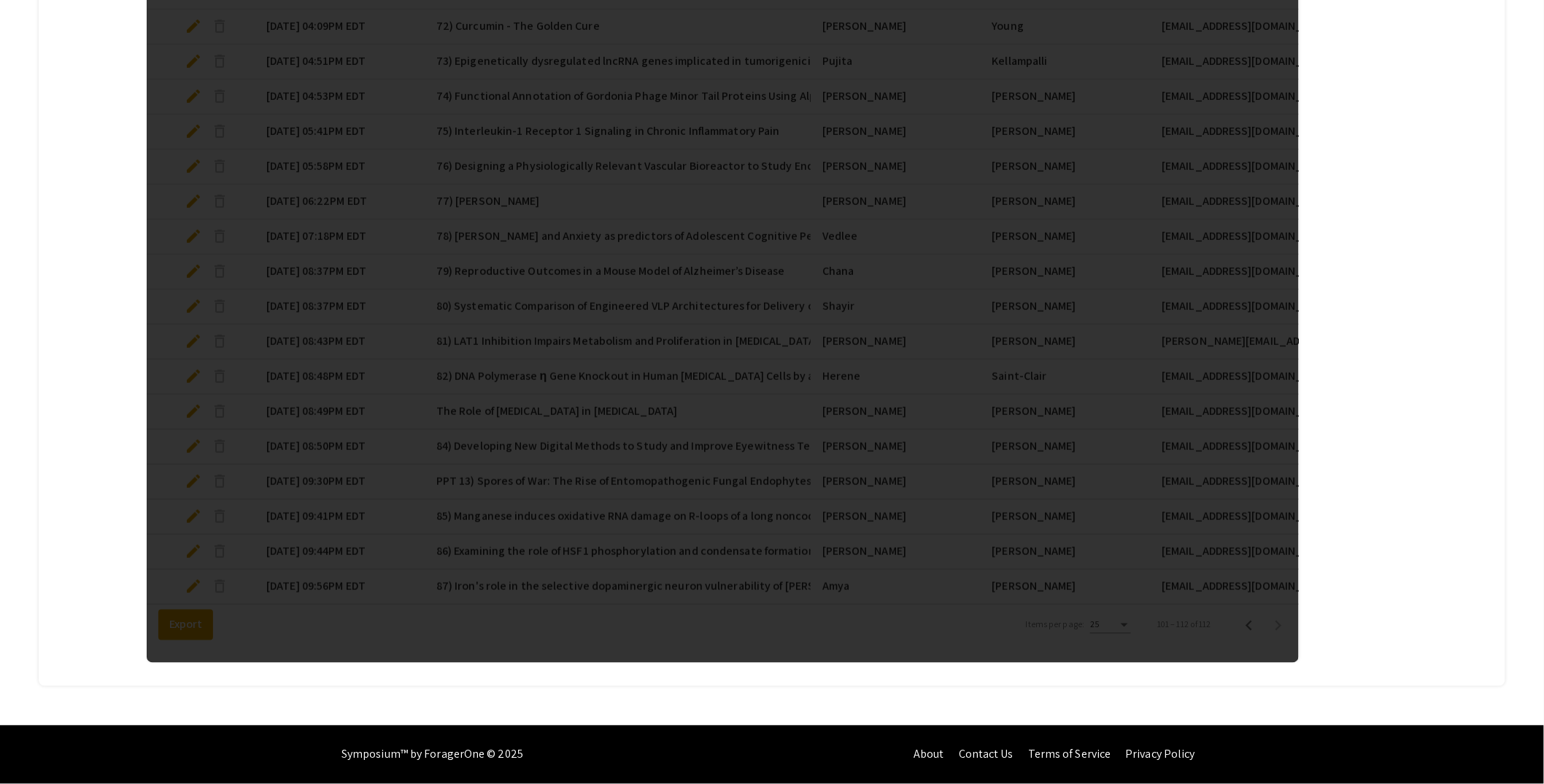
scroll to position [337, 0]
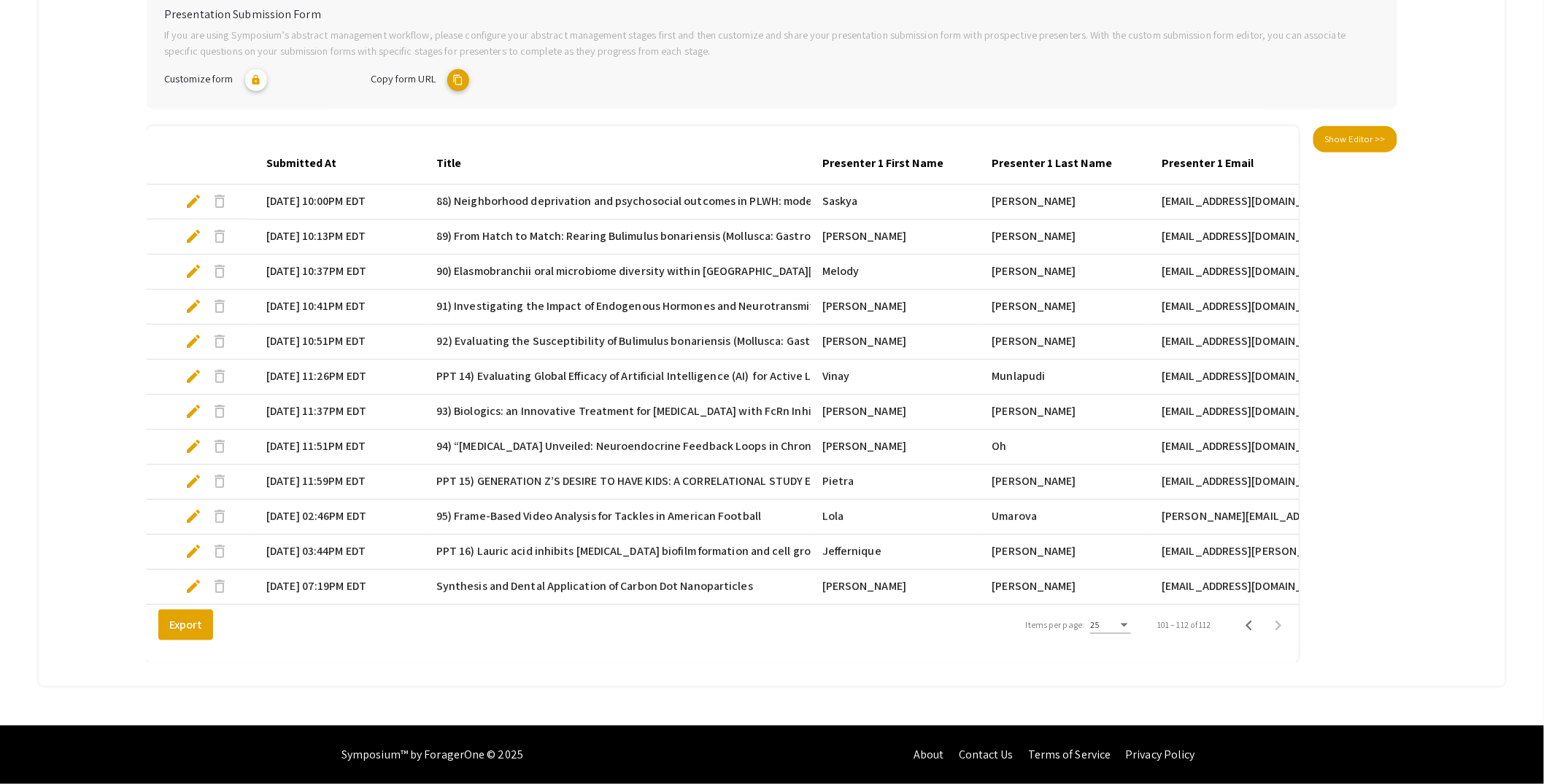
click at [189, 577] on span "edit" at bounding box center [193, 586] width 17 height 17
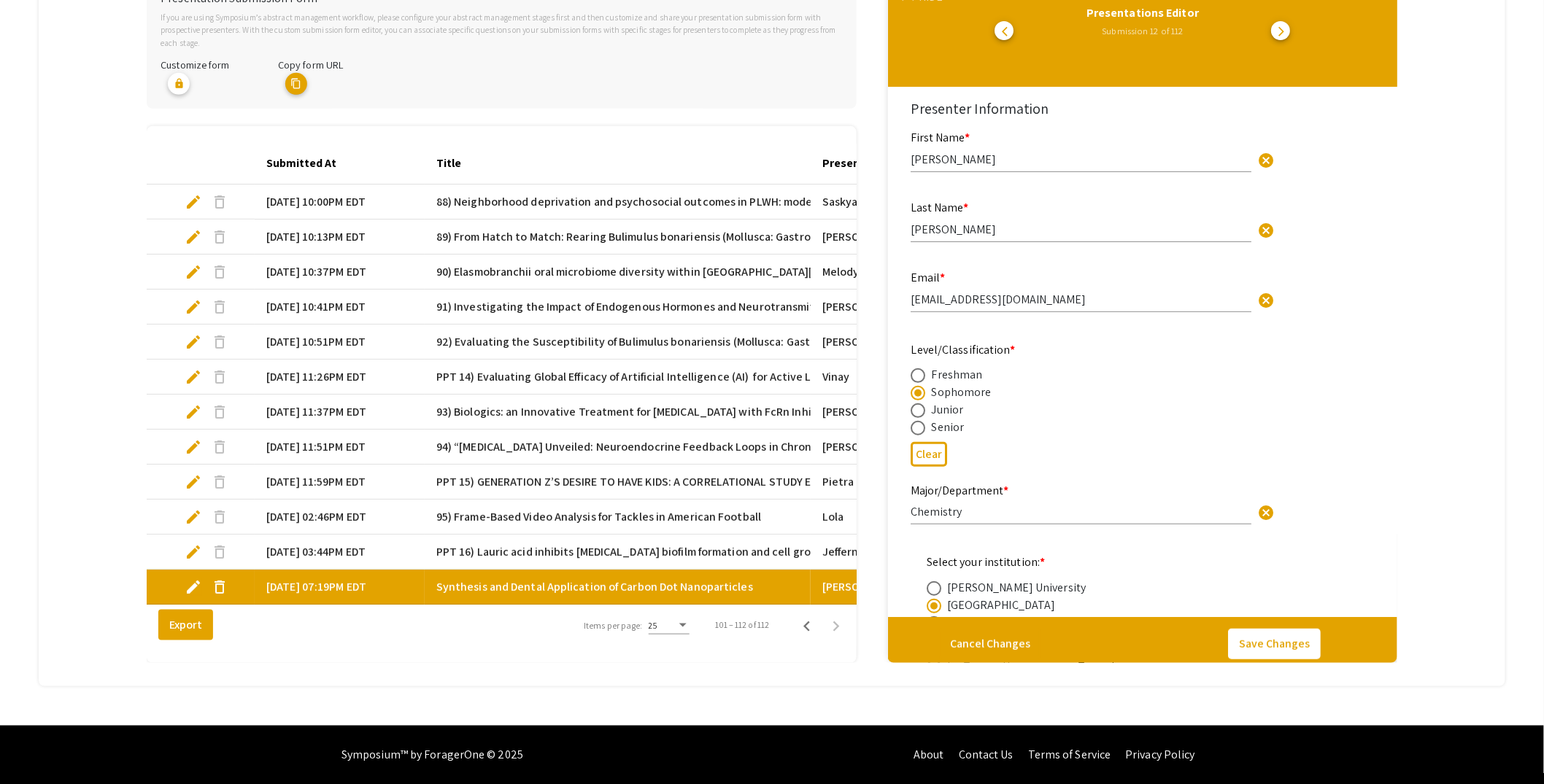
select select "custom"
type input "1"
select select "auto"
click at [913, 151] on input "Sabeen" at bounding box center [1081, 159] width 341 height 15
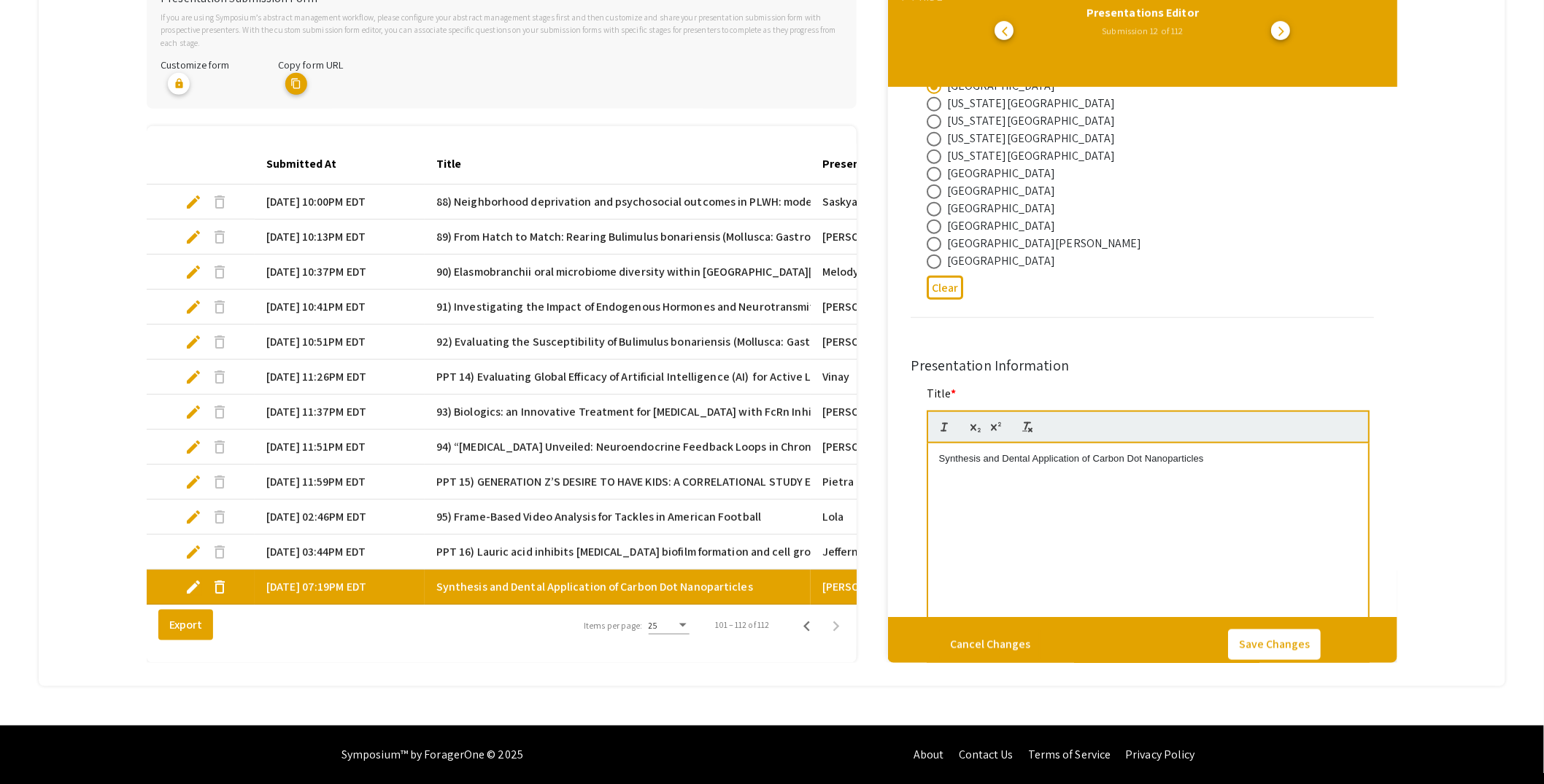
scroll to position [658, 0]
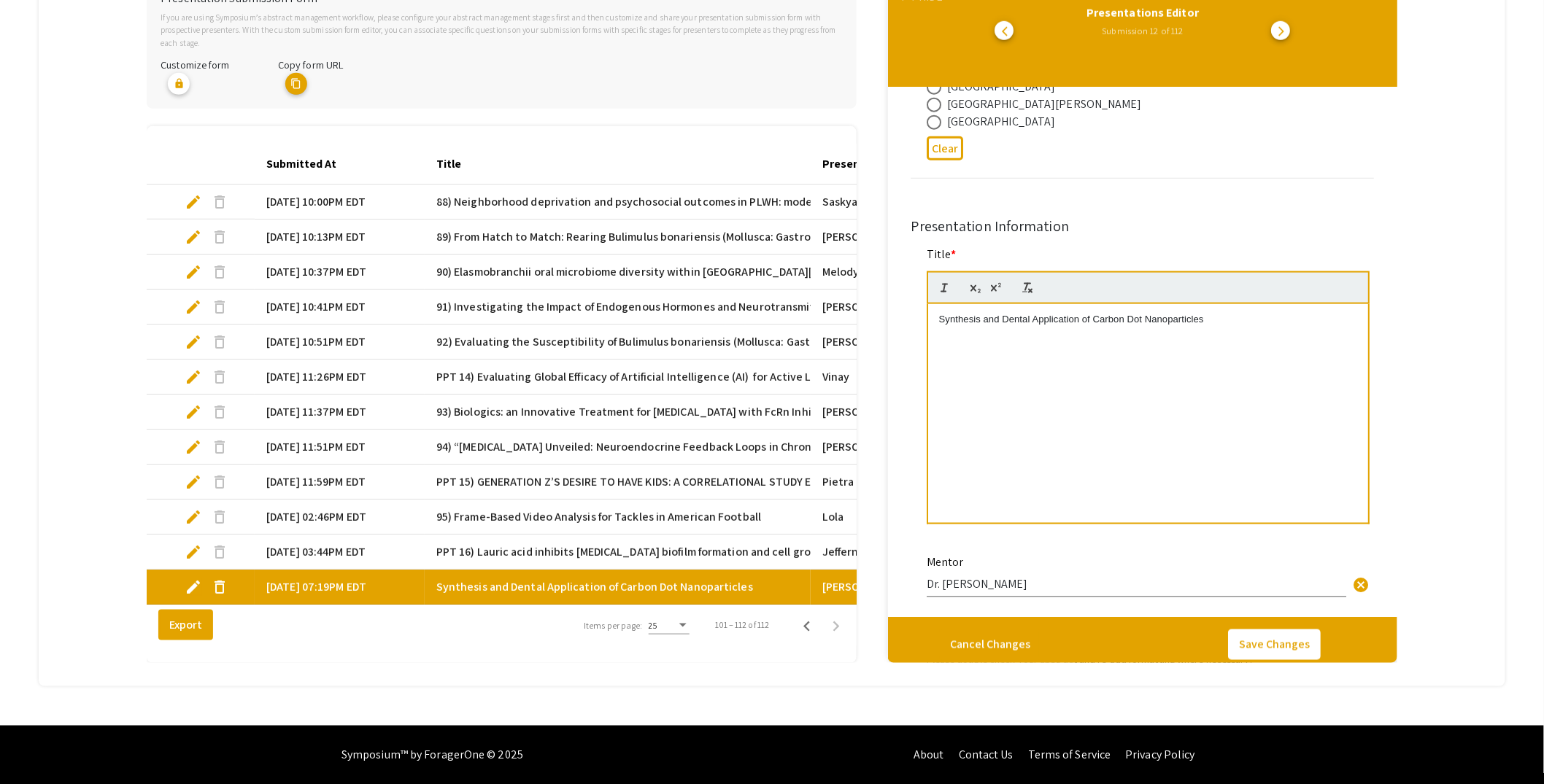
click at [935, 304] on div "Synthesis and Dental Application of Carbon Dot Nanoparticles" at bounding box center [1147, 413] width 440 height 219
click at [1261, 629] on button "Save Changes" at bounding box center [1275, 645] width 93 height 31
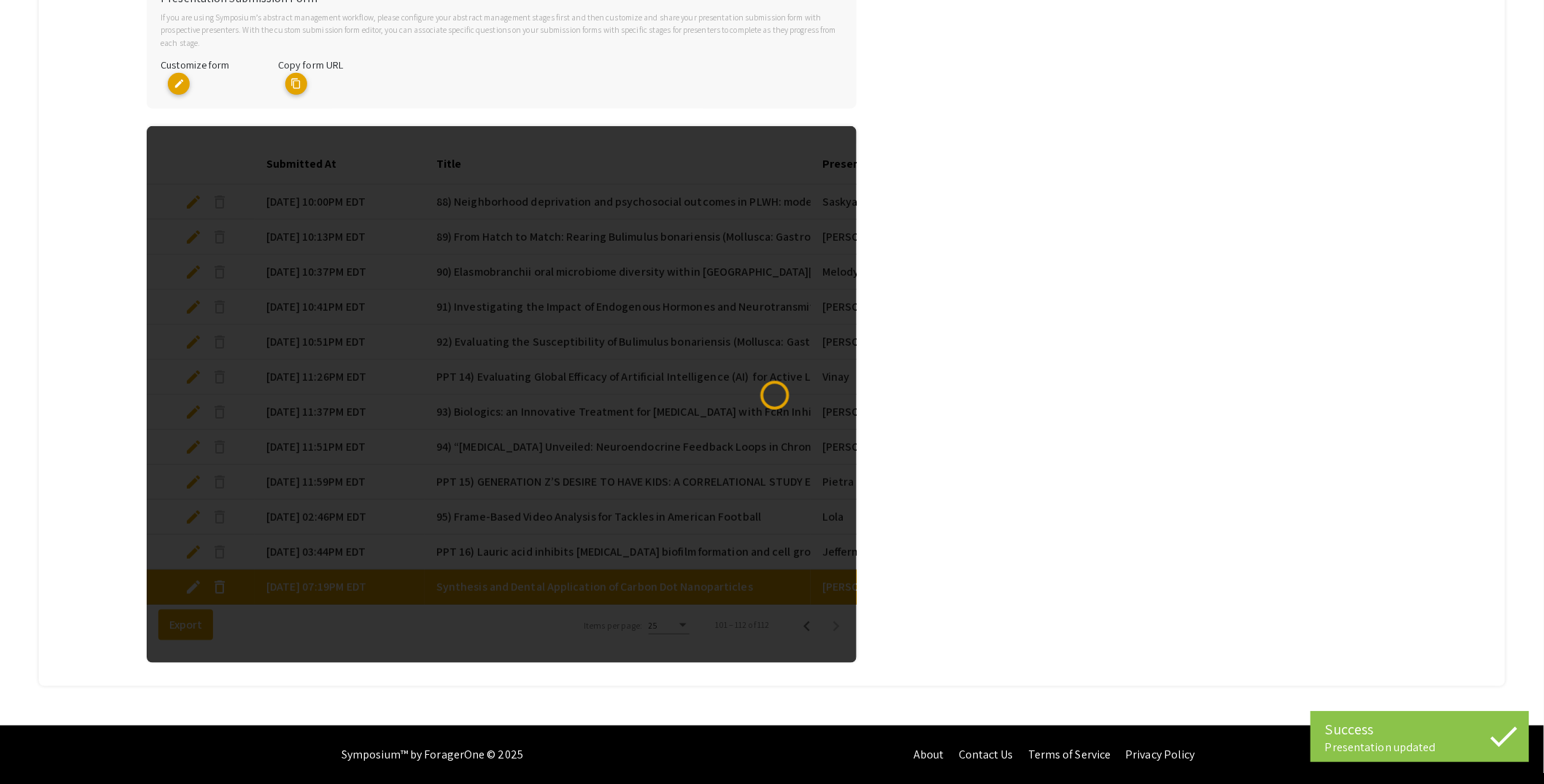
select select "custom"
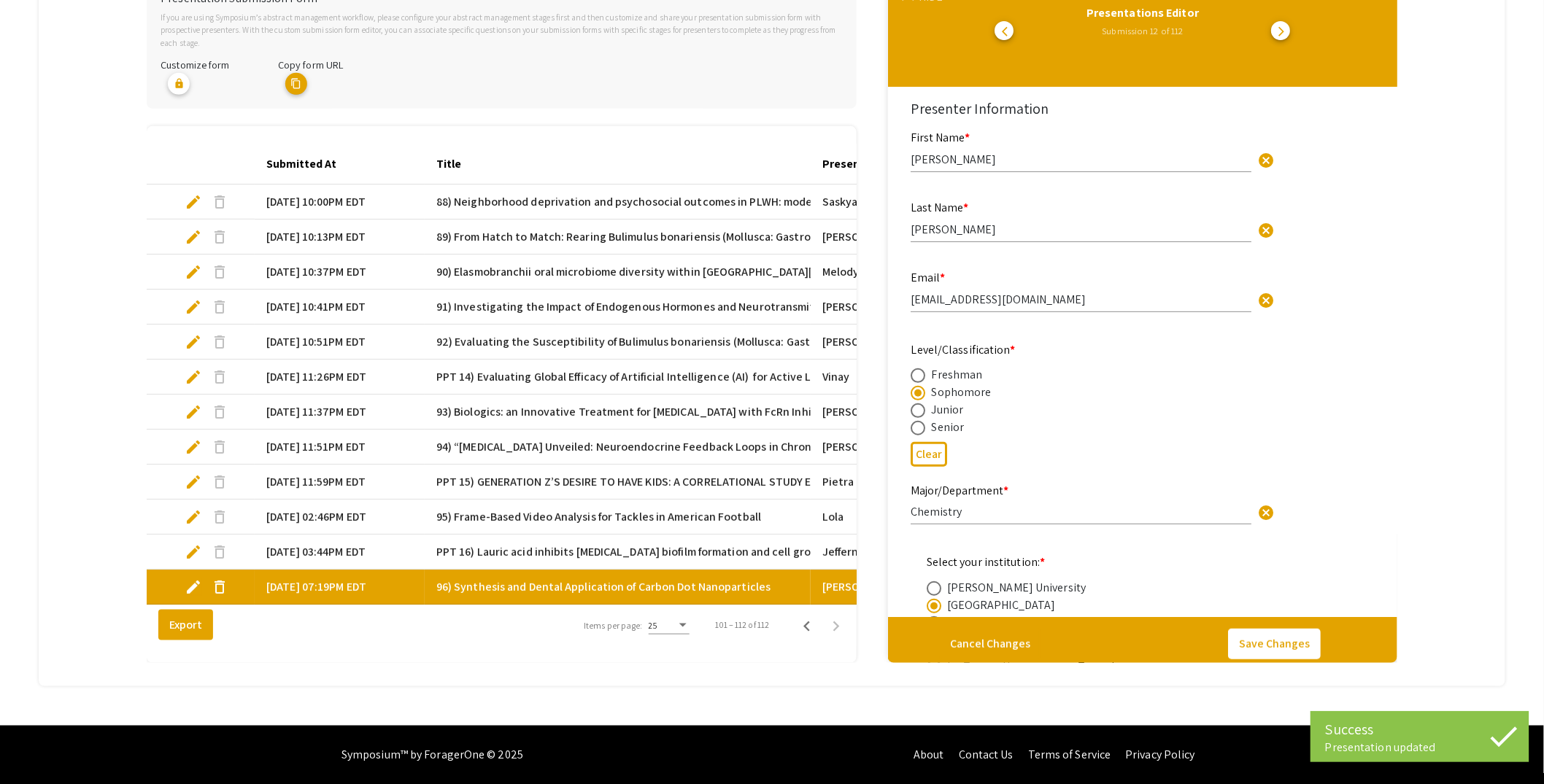
type input "0"
select select "custom"
type input "1"
select select "auto"
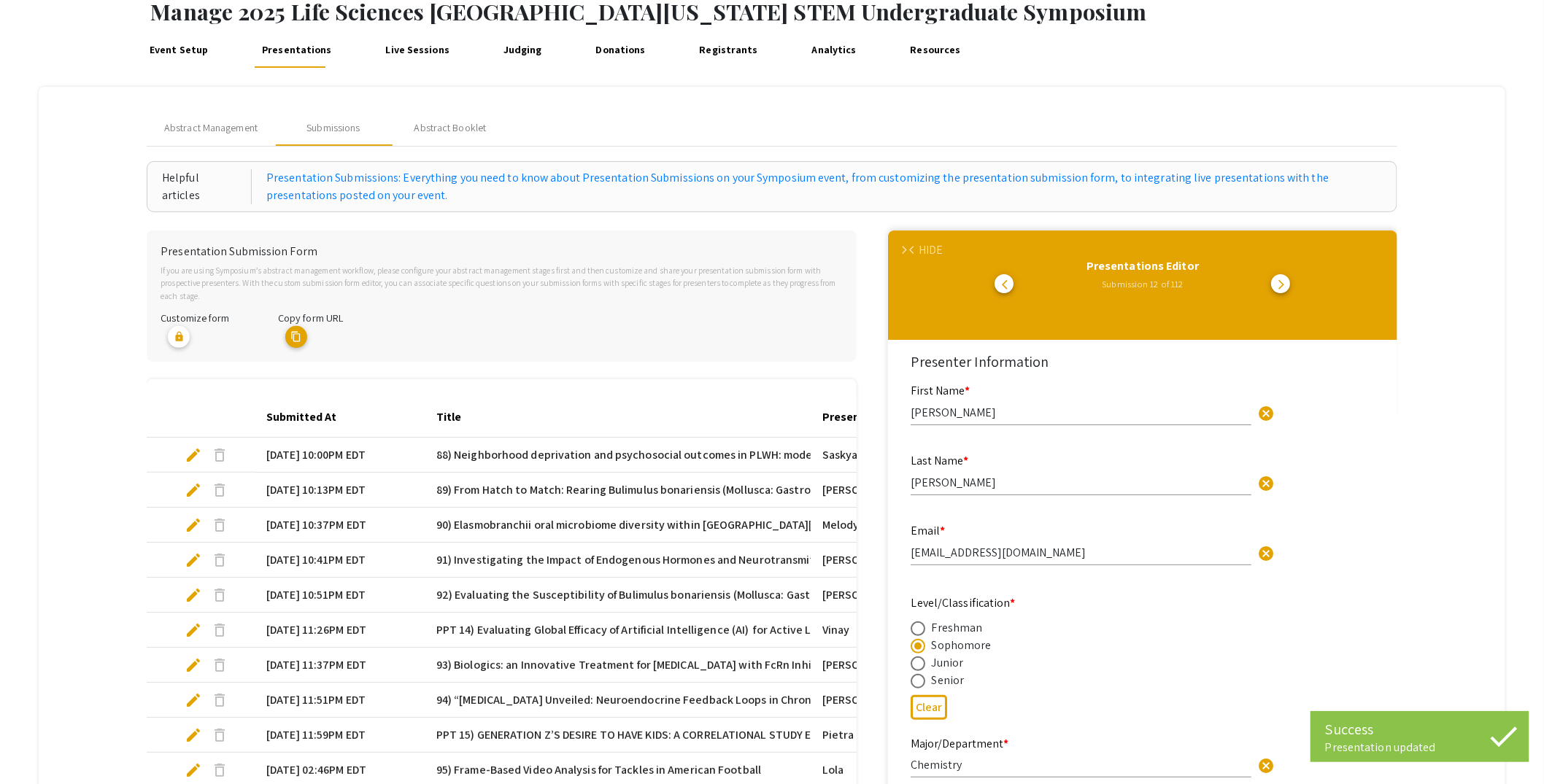
scroll to position [60, 0]
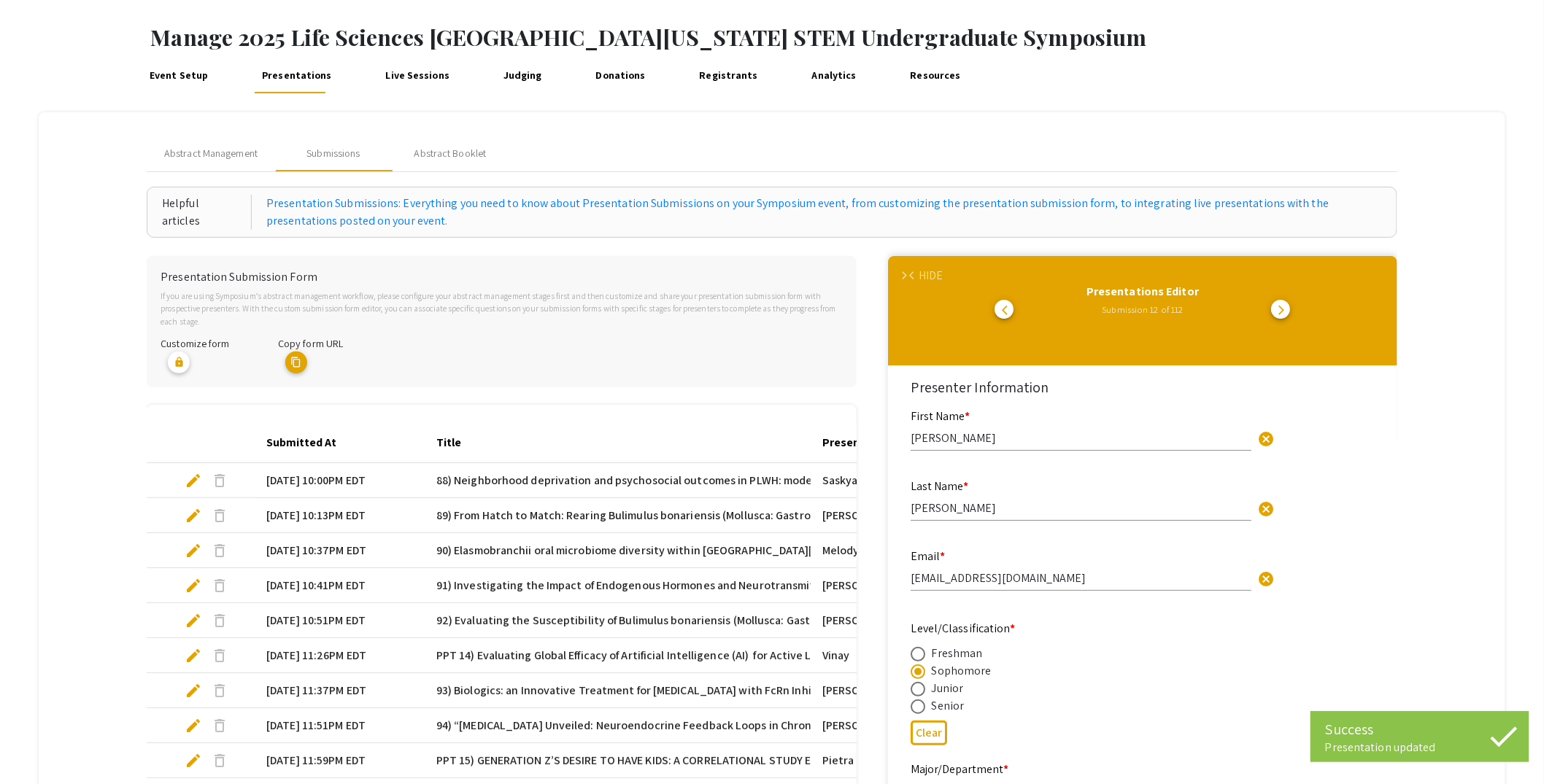
click at [934, 276] on div "HIDE" at bounding box center [930, 275] width 24 height 17
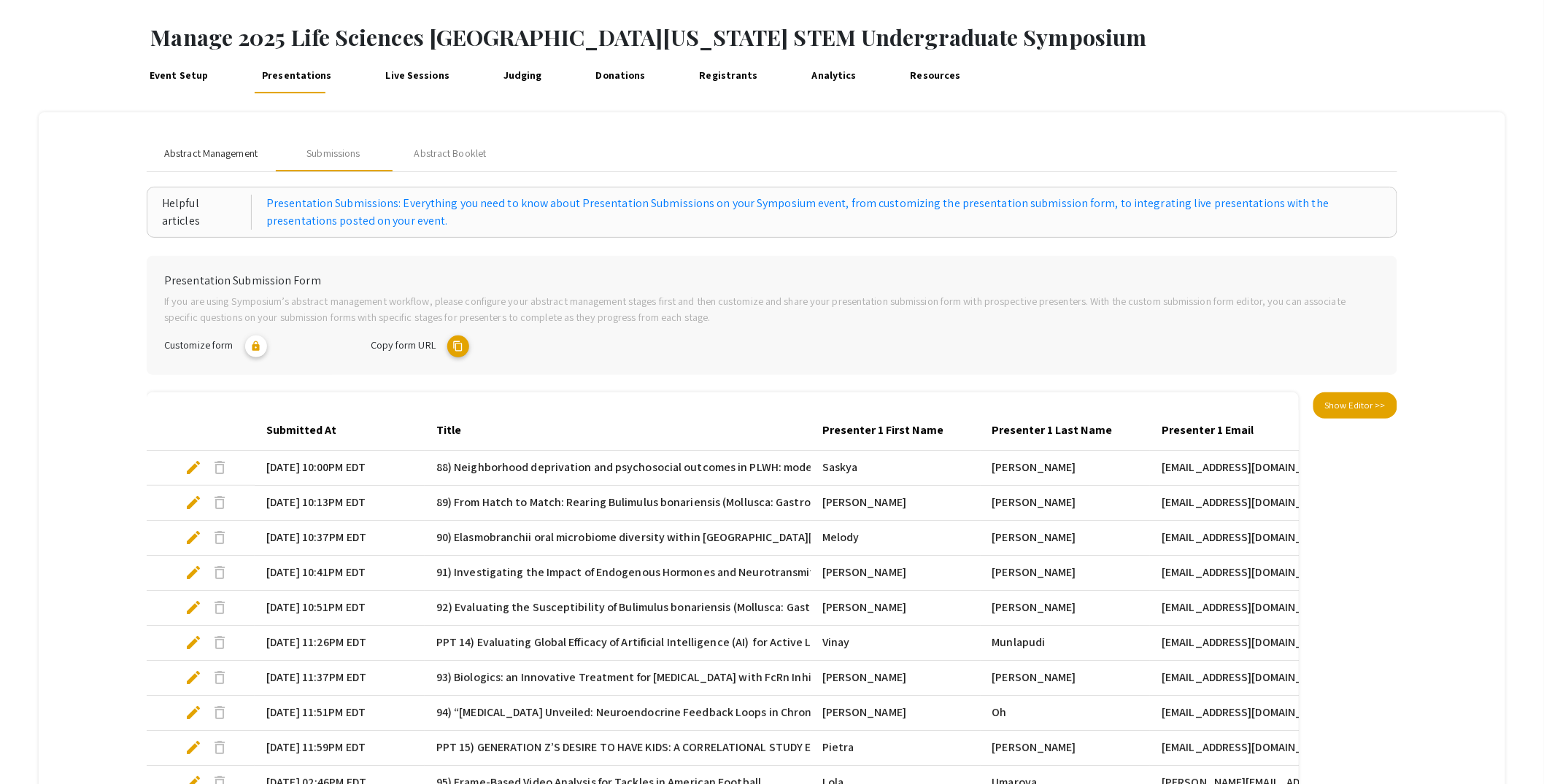
click at [211, 146] on span "Abstract Management" at bounding box center [211, 154] width 94 height 15
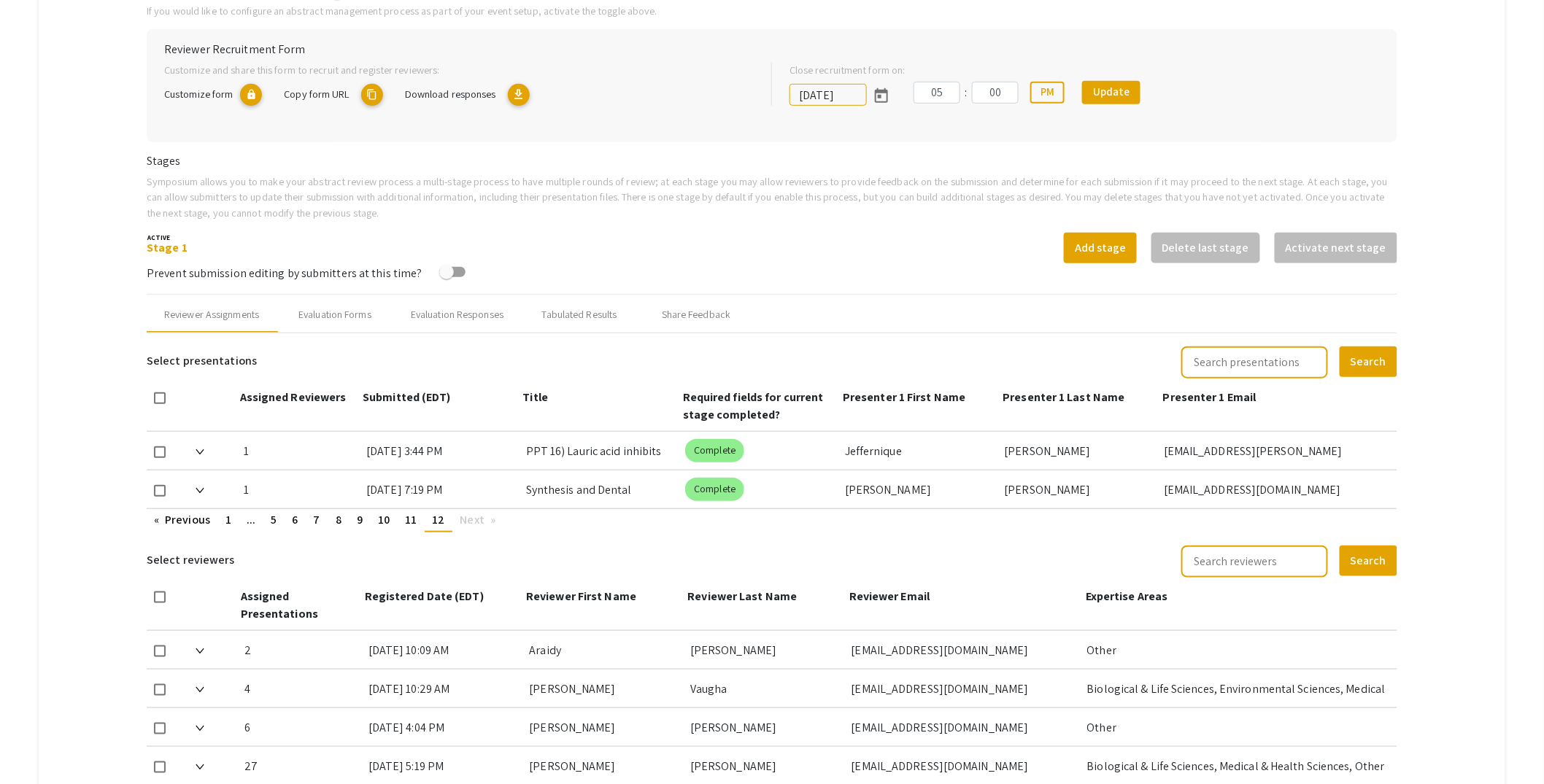
scroll to position [342, 0]
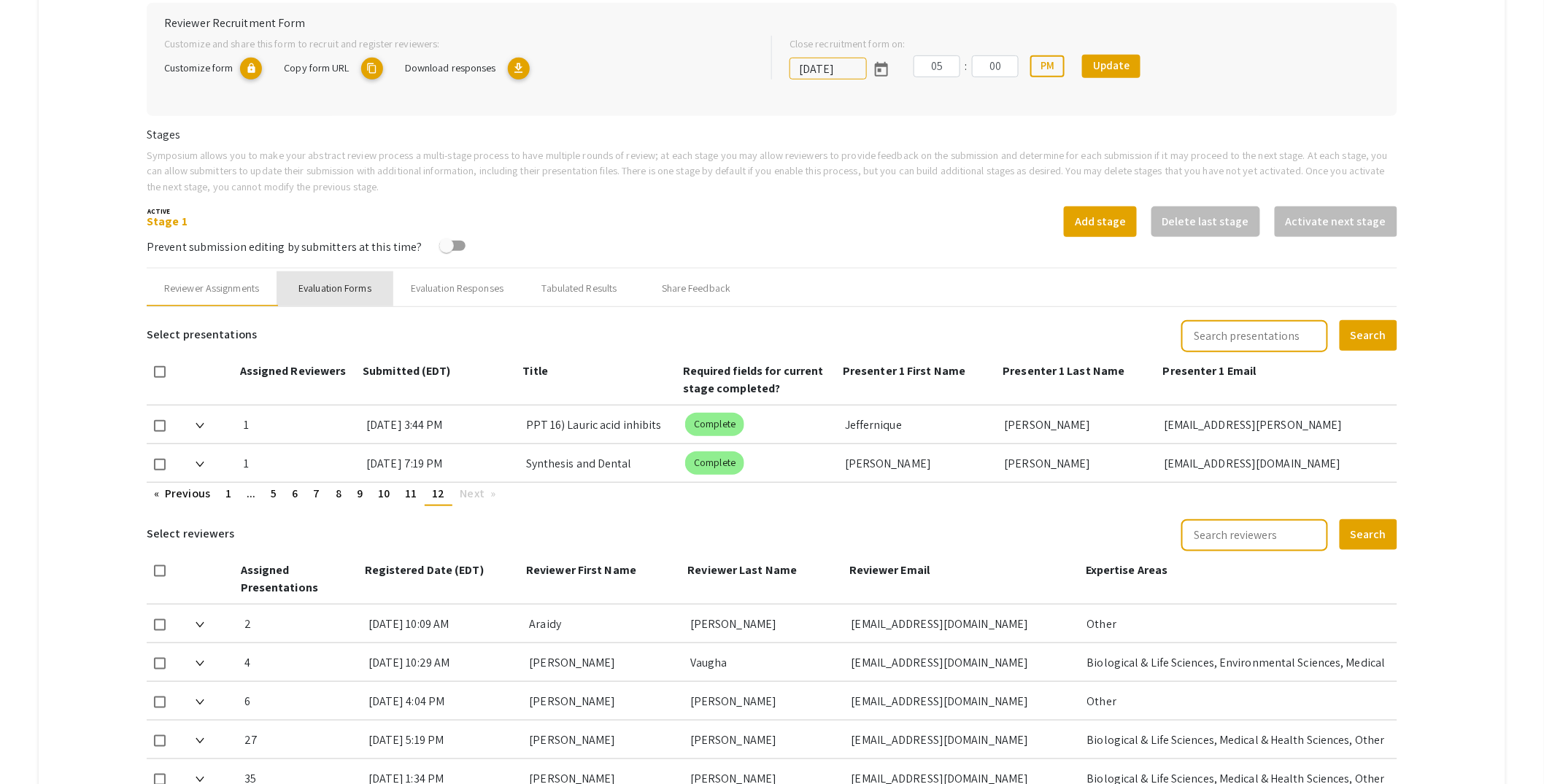
click at [355, 281] on div "Evaluation Forms" at bounding box center [335, 288] width 73 height 15
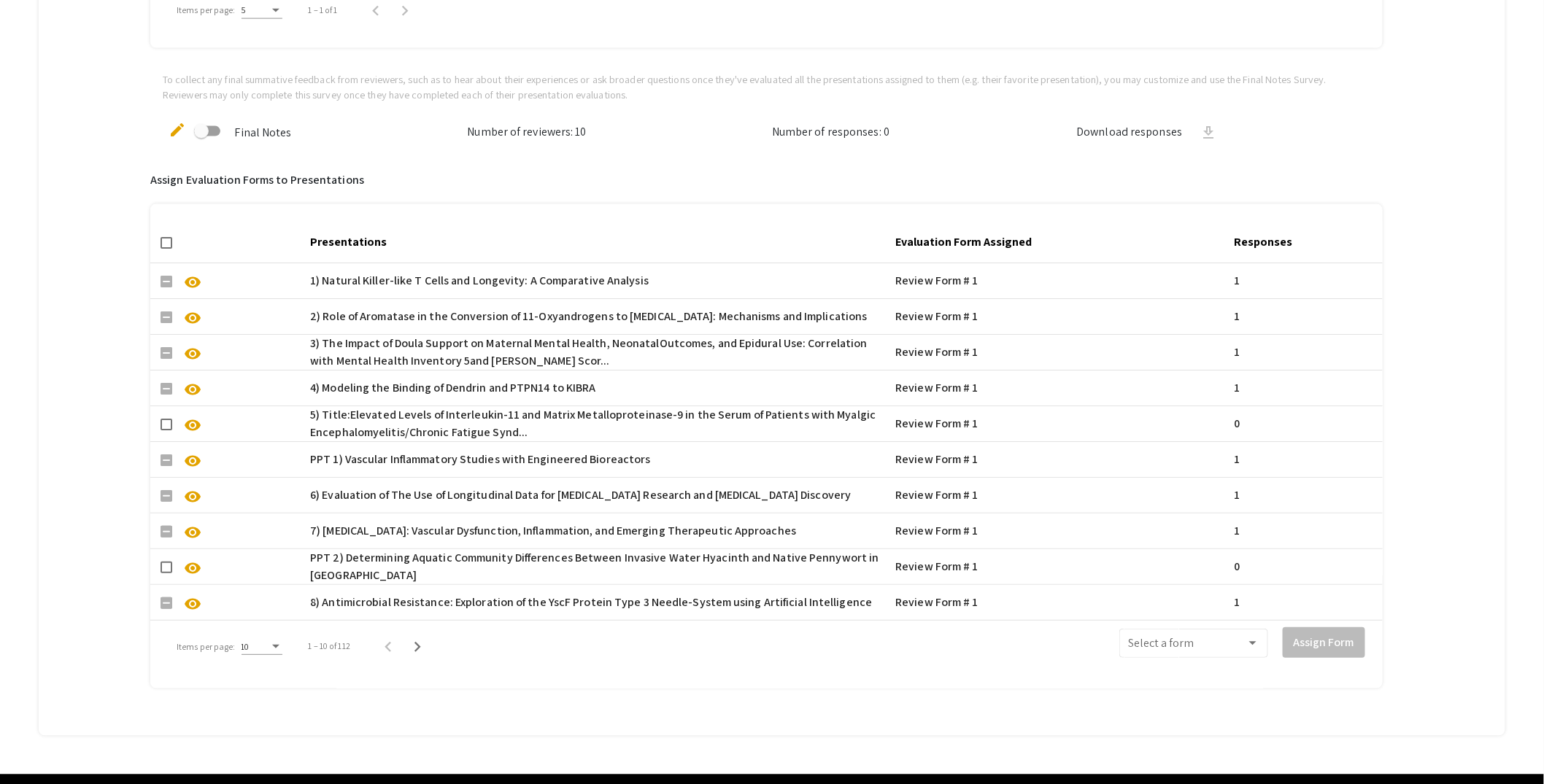
scroll to position [917, 0]
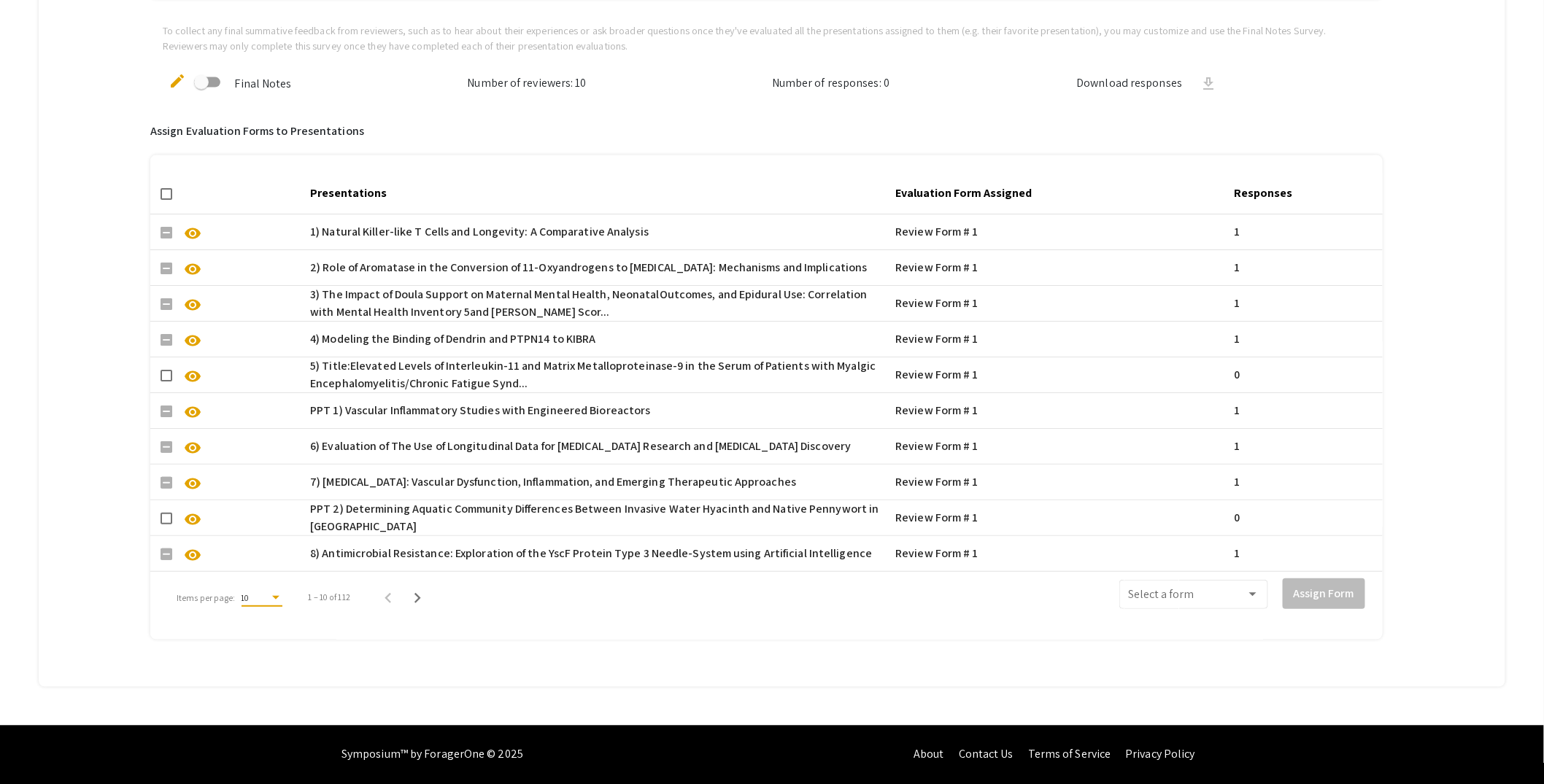
click at [269, 593] on div "Items per page:" at bounding box center [275, 598] width 13 height 10
click at [263, 657] on span "50" at bounding box center [260, 664] width 40 height 27
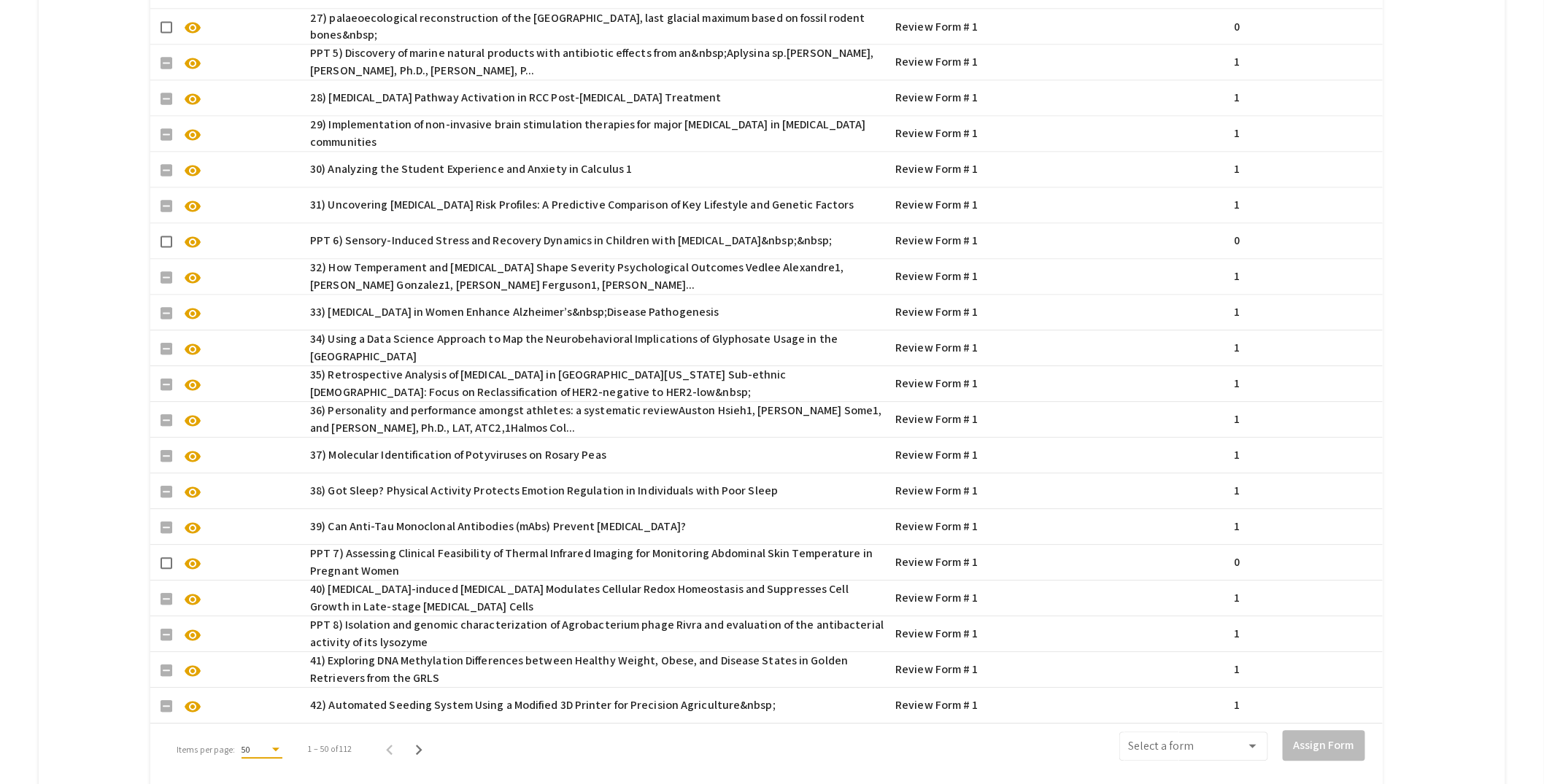
scroll to position [2349, 0]
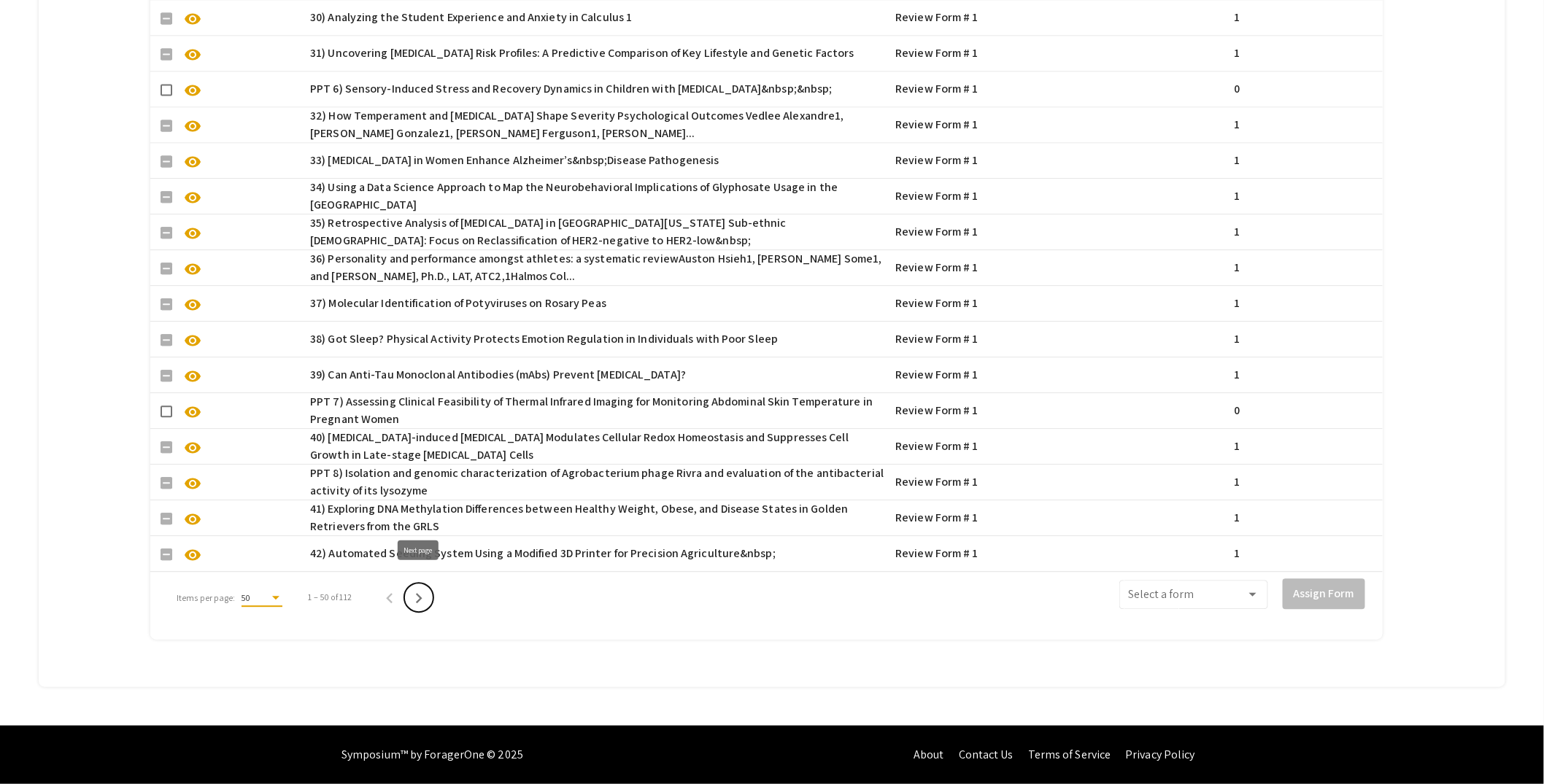
click at [407, 591] on button "Next page" at bounding box center [419, 597] width 29 height 29
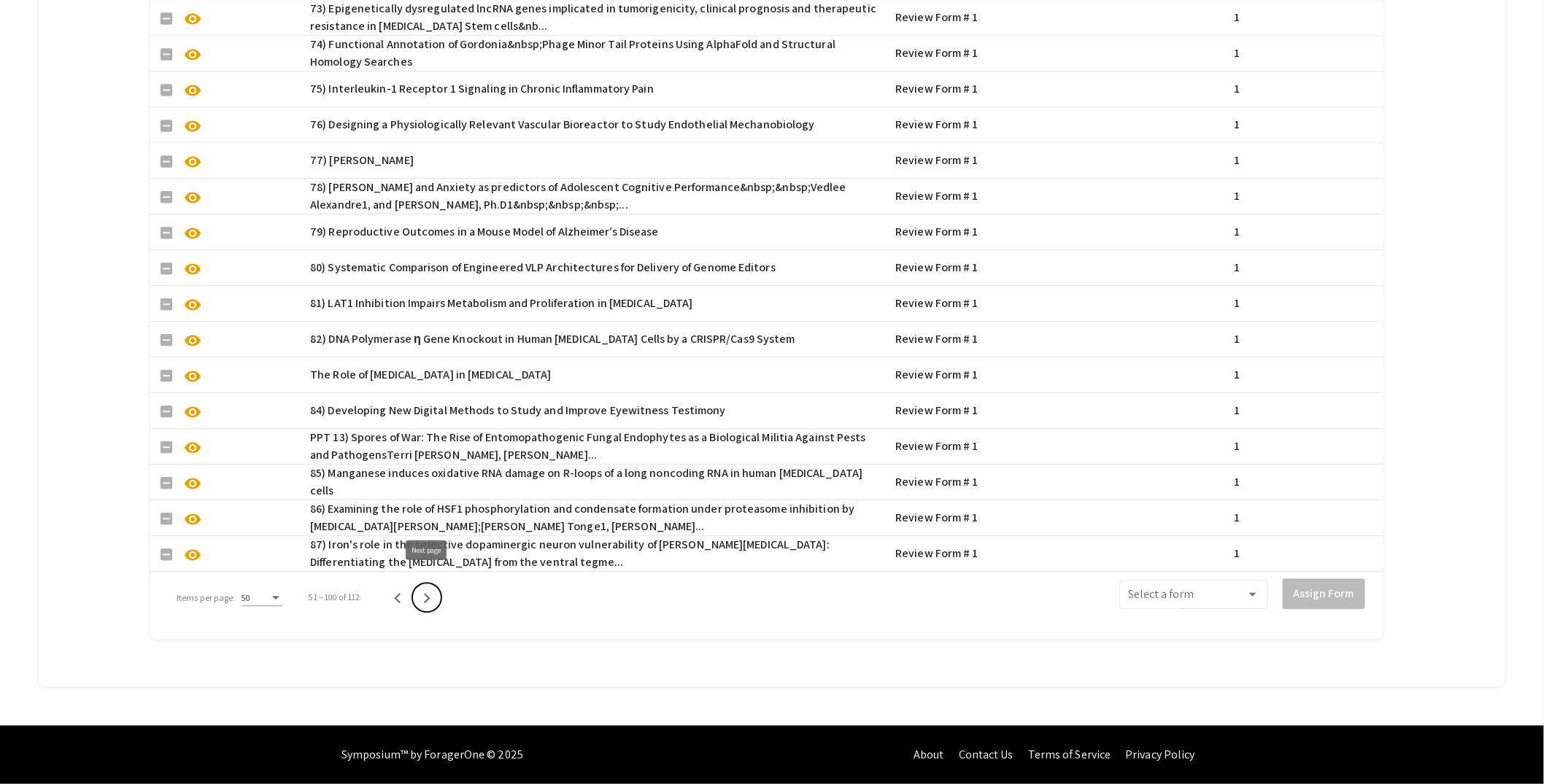
click at [429, 592] on icon "Next page" at bounding box center [427, 598] width 21 height 21
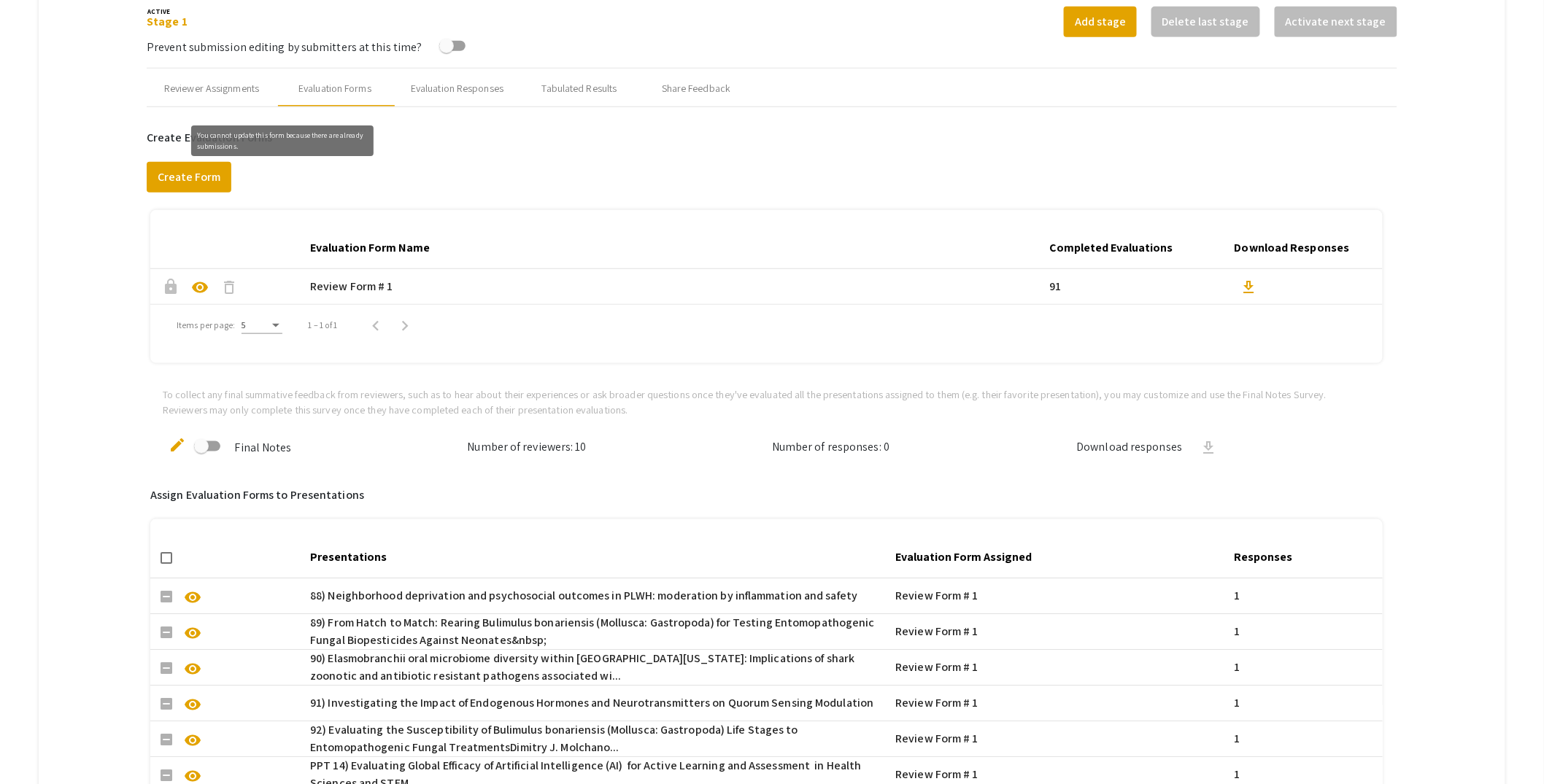
scroll to position [356, 0]
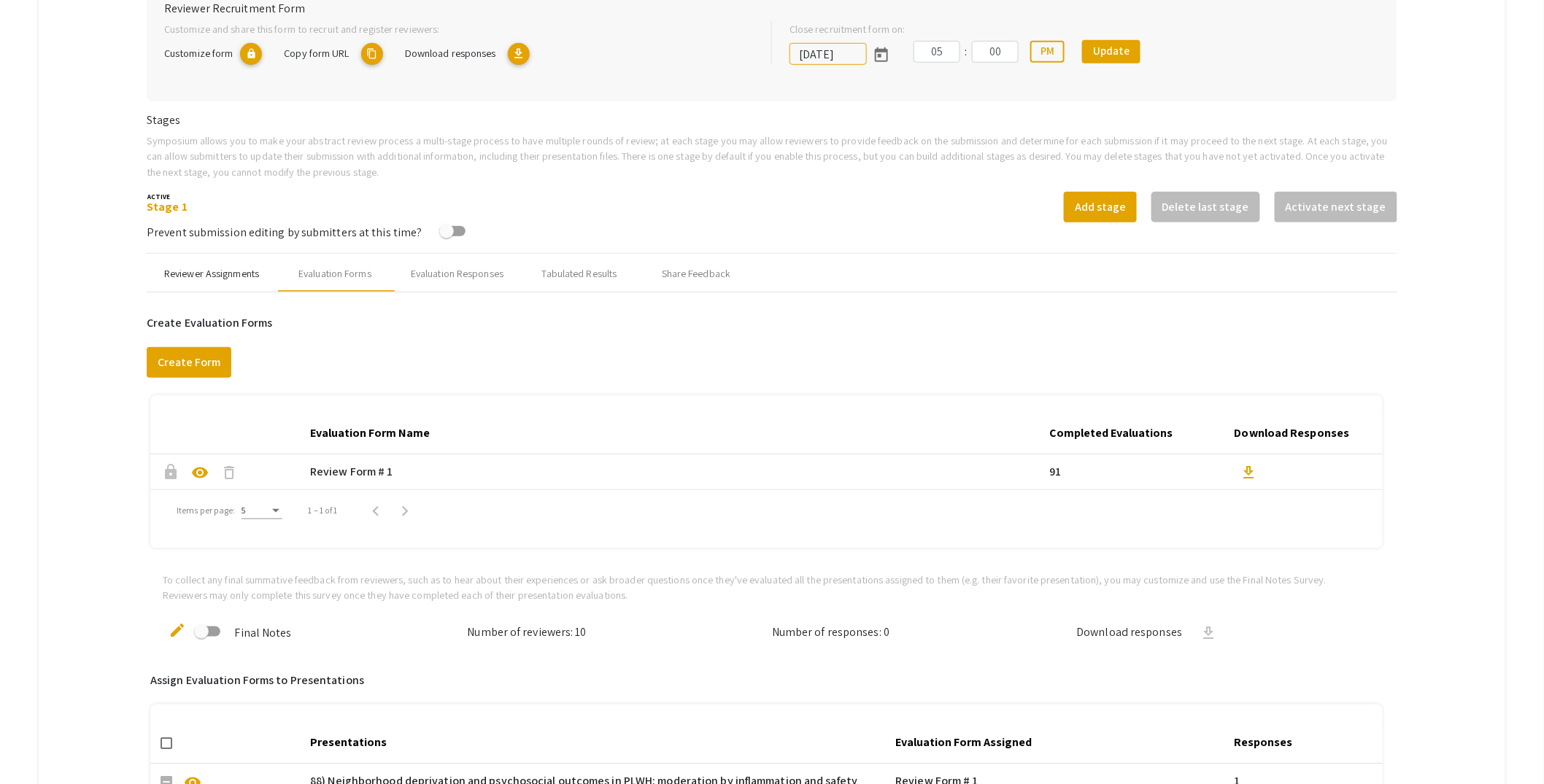
click at [170, 275] on div "Reviewer Assignments" at bounding box center [212, 274] width 95 height 15
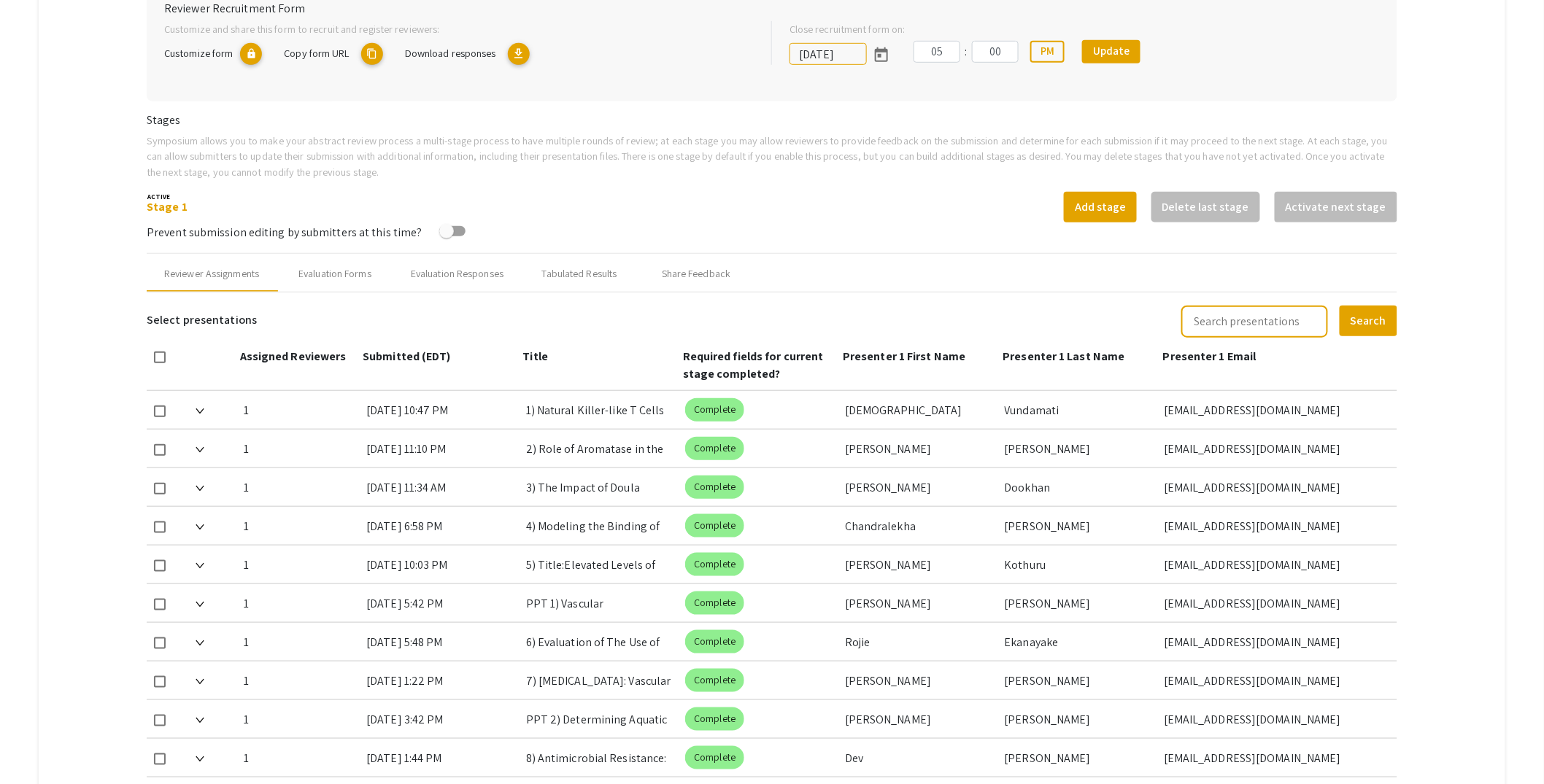
click at [103, 286] on mat-tab-group "Abstract Management Submissions Abstract Booklet Helpful articles Abstract Mana…" at bounding box center [772, 596] width 1467 height 1558
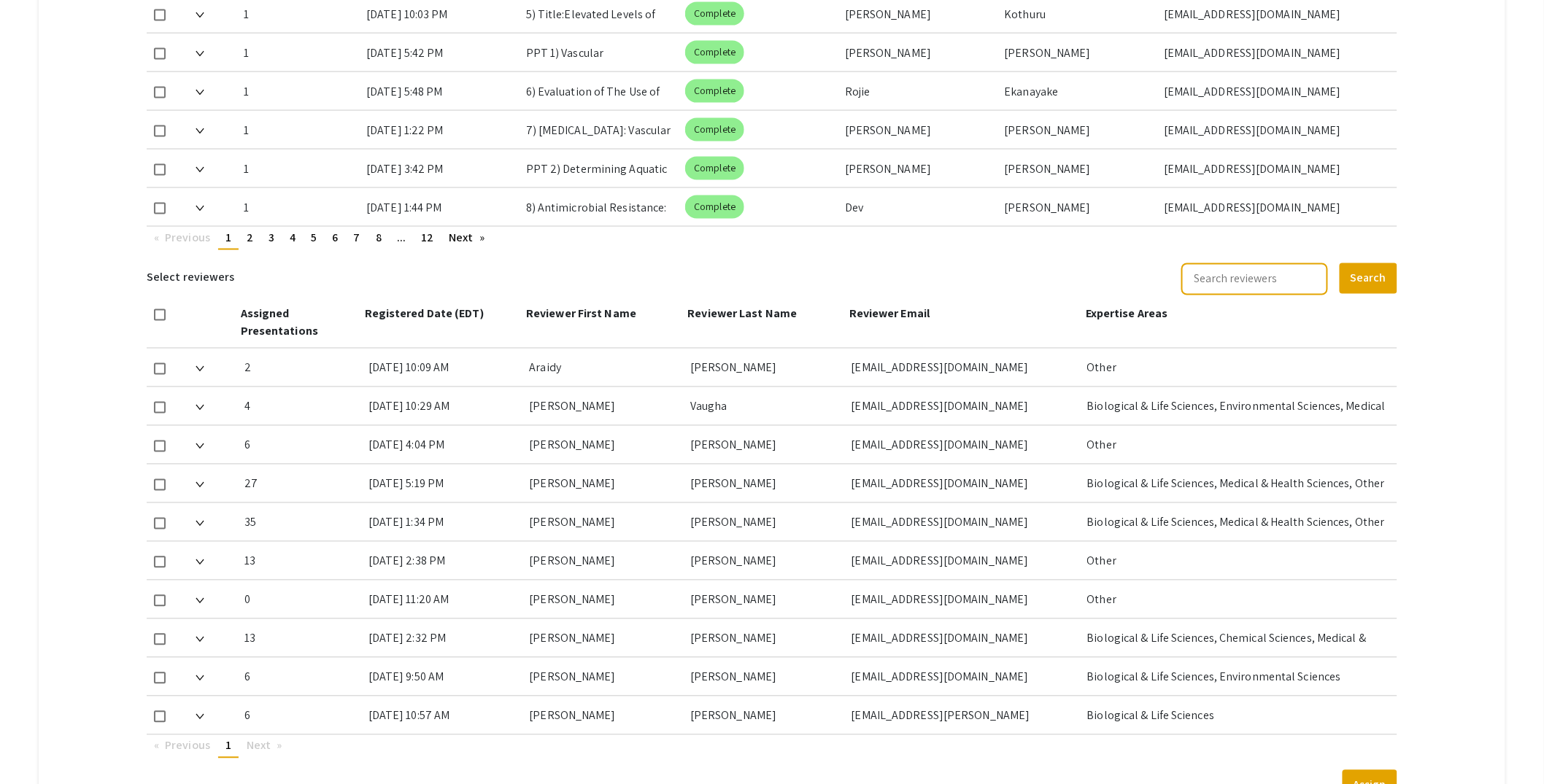
scroll to position [905, 0]
click at [425, 236] on span "12" at bounding box center [427, 239] width 12 height 15
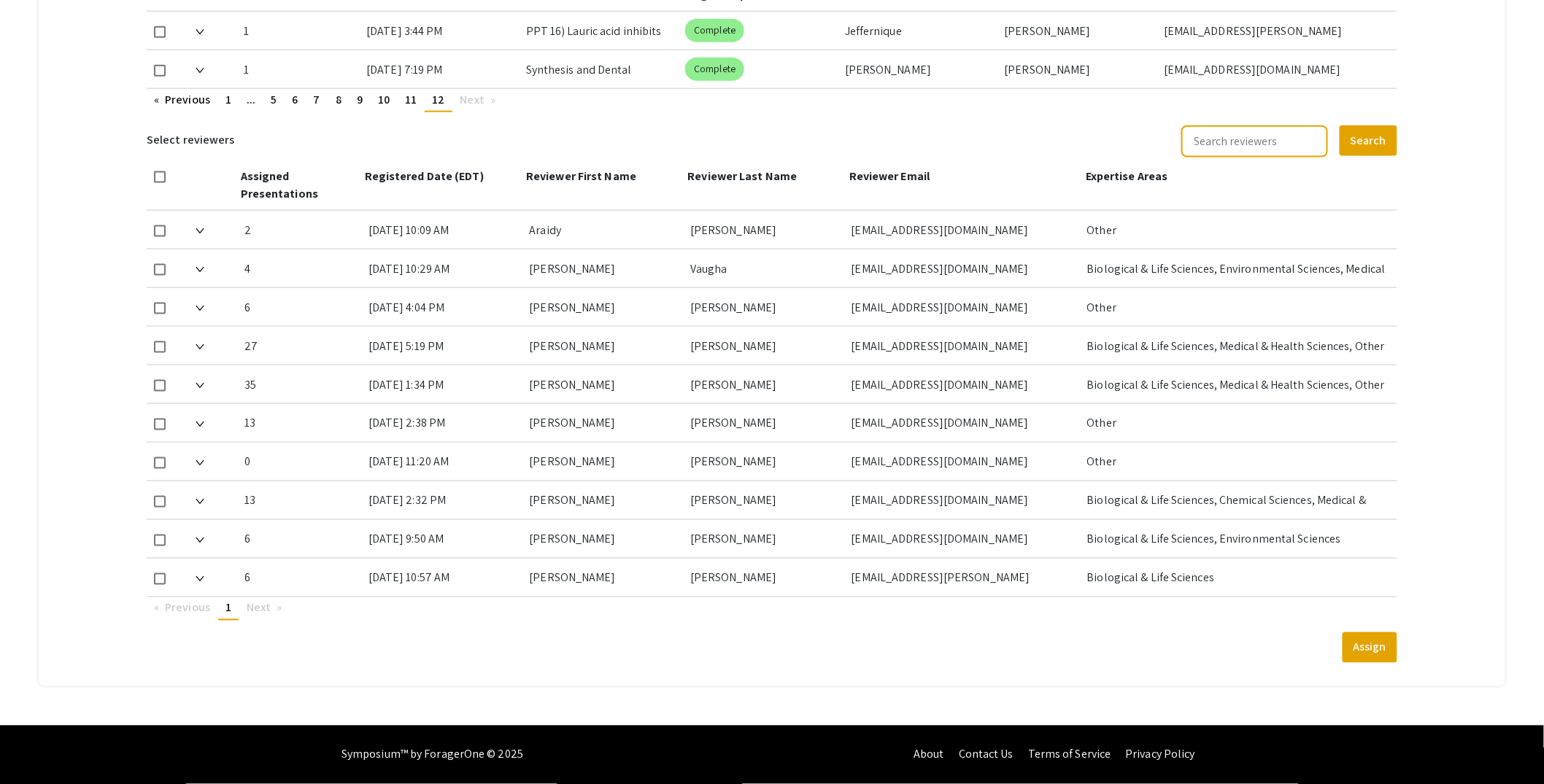
scroll to position [519, 0]
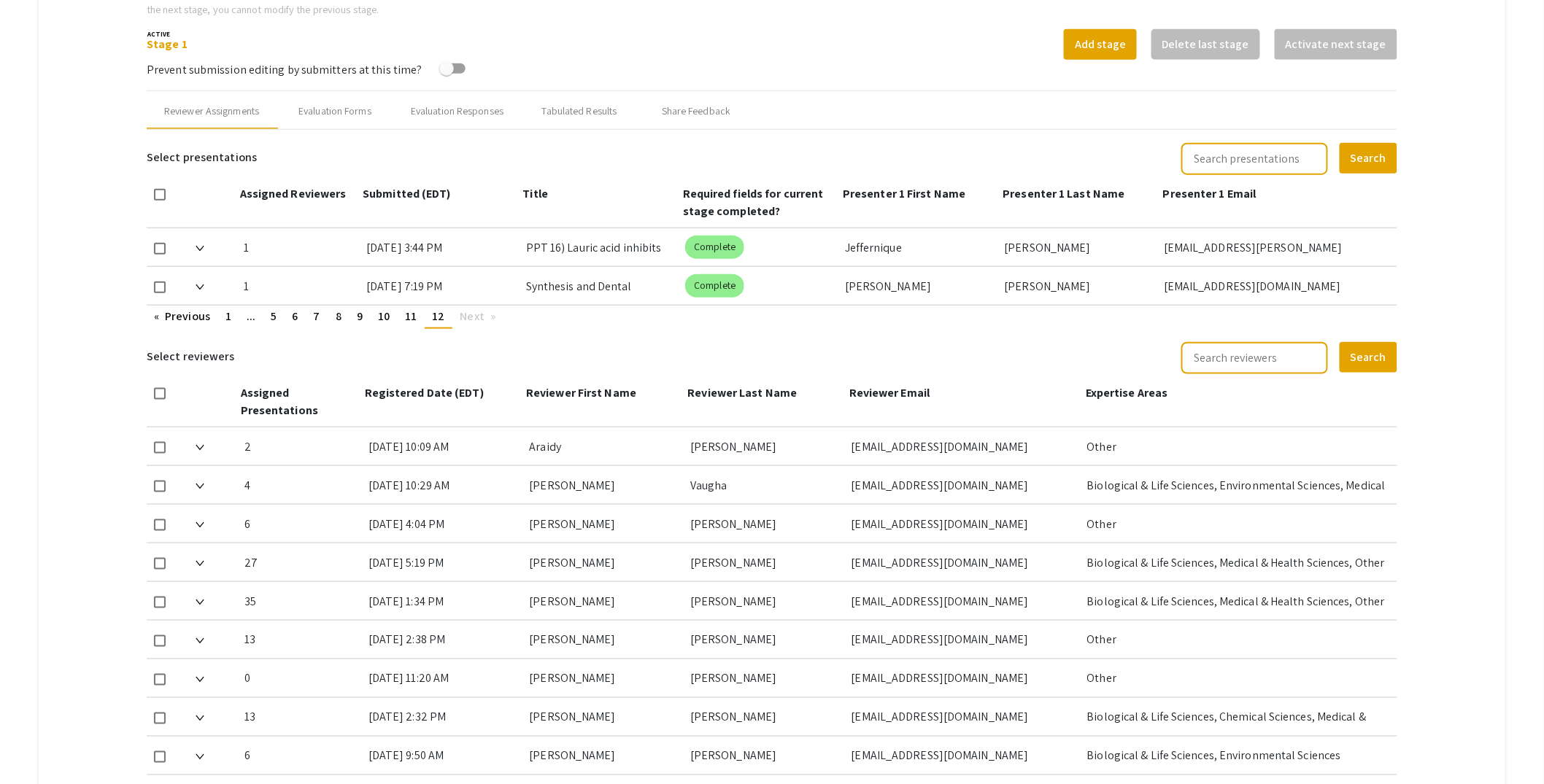
click at [200, 285] on img at bounding box center [200, 287] width 9 height 6
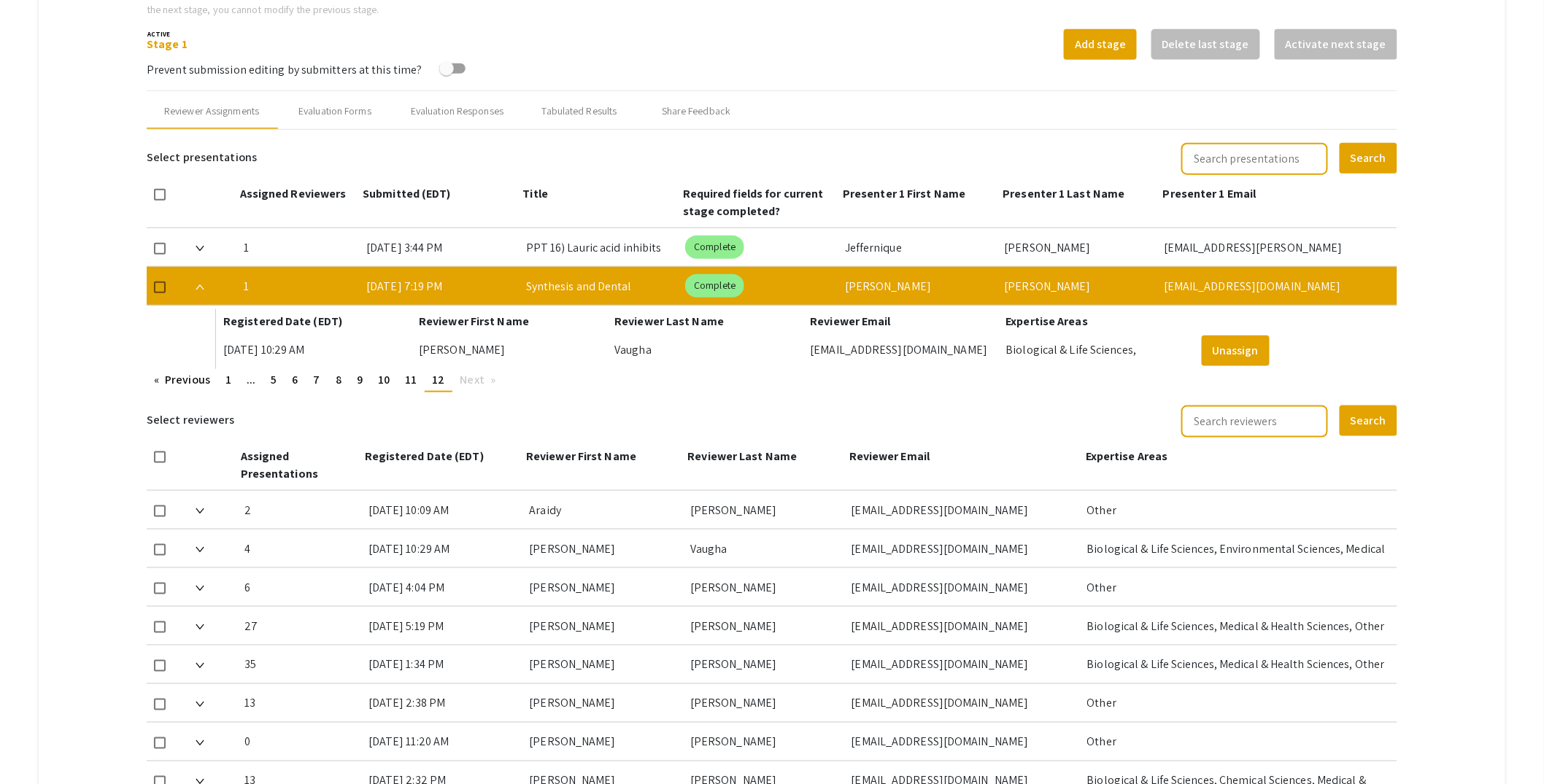
click at [200, 285] on img at bounding box center [200, 287] width 9 height 6
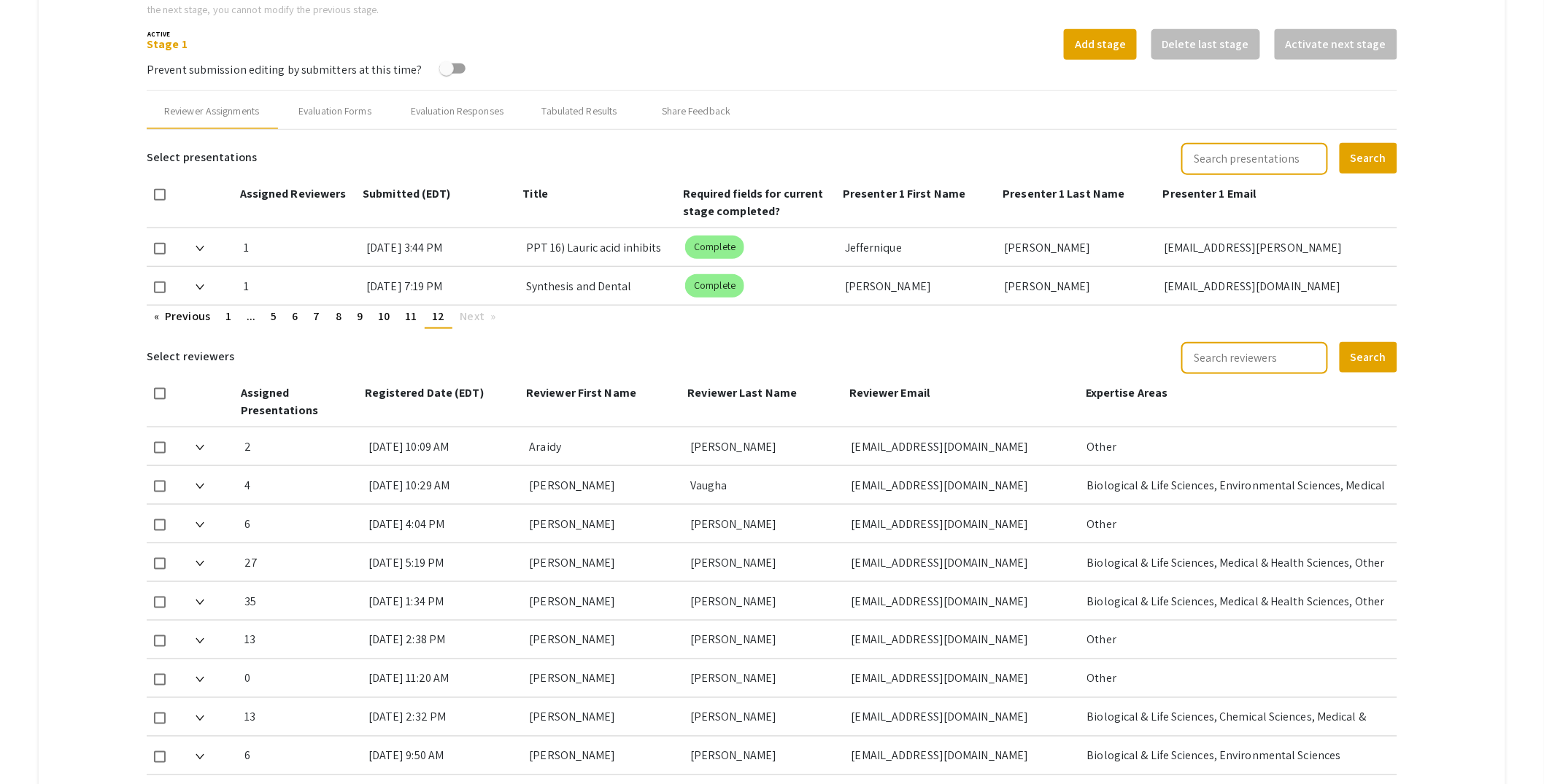
click at [201, 246] on img at bounding box center [200, 249] width 9 height 6
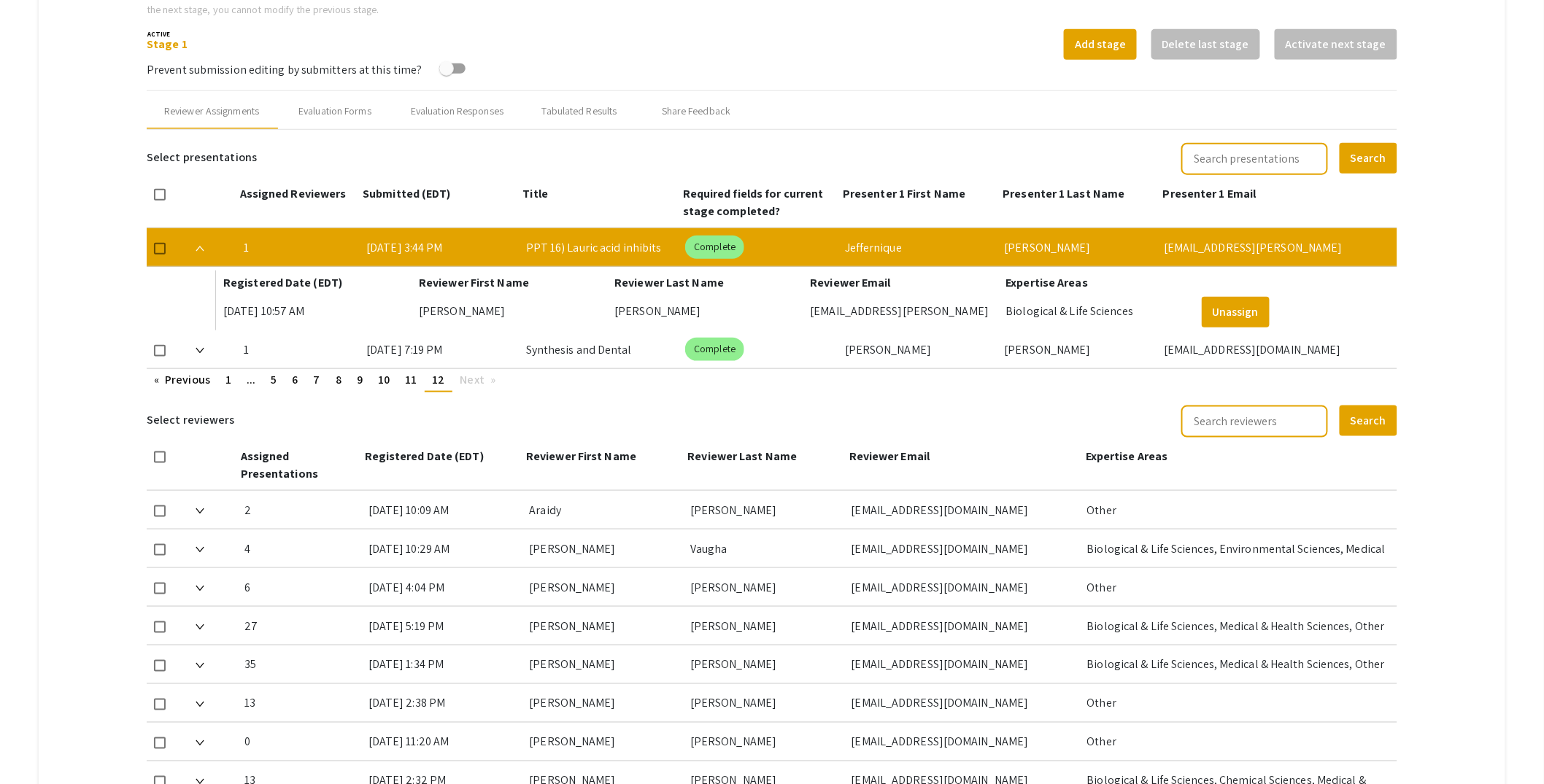
click at [201, 246] on img at bounding box center [200, 249] width 9 height 6
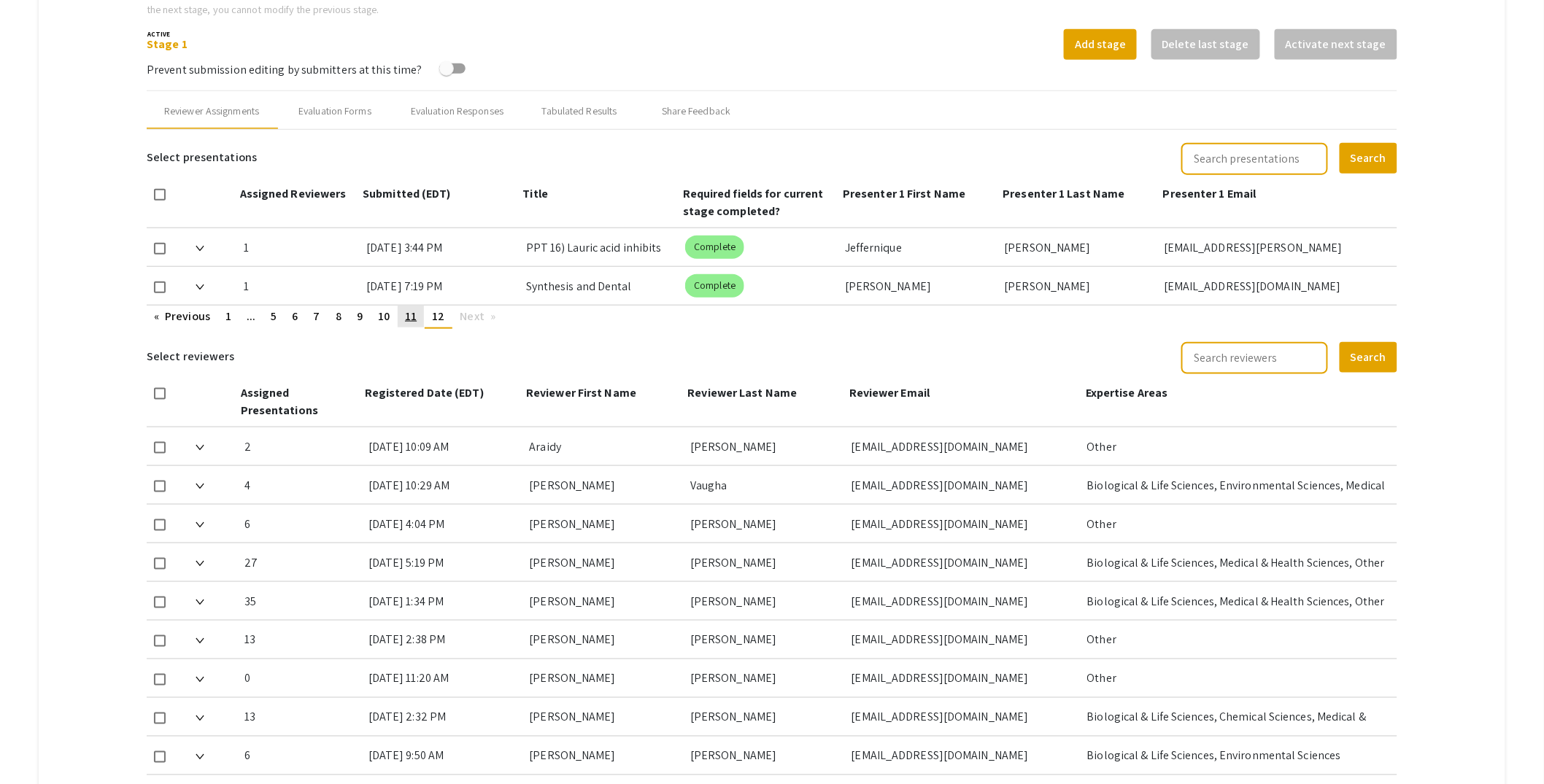
click at [414, 312] on span "11" at bounding box center [411, 317] width 12 height 15
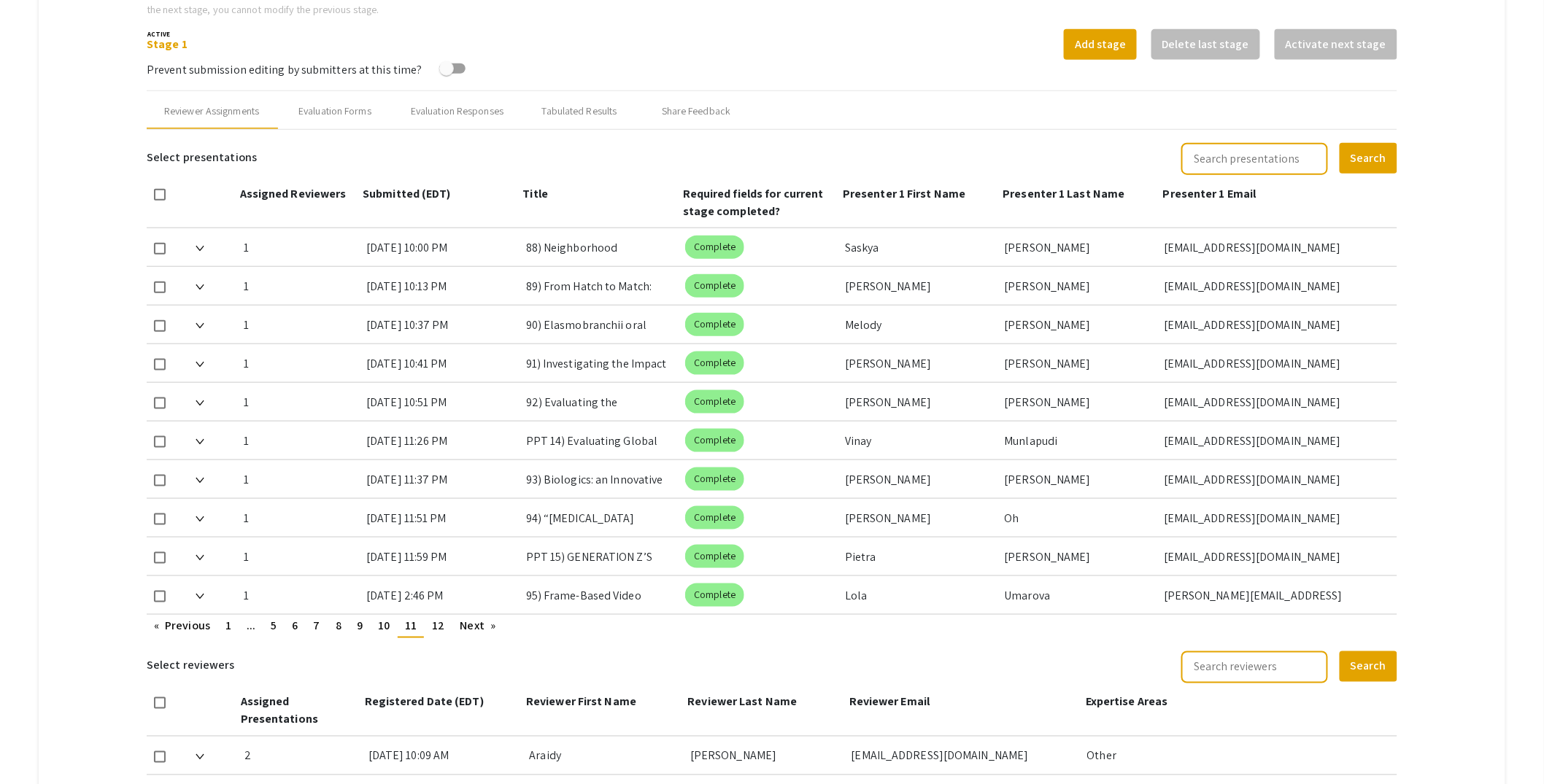
click at [200, 594] on img at bounding box center [200, 596] width 9 height 6
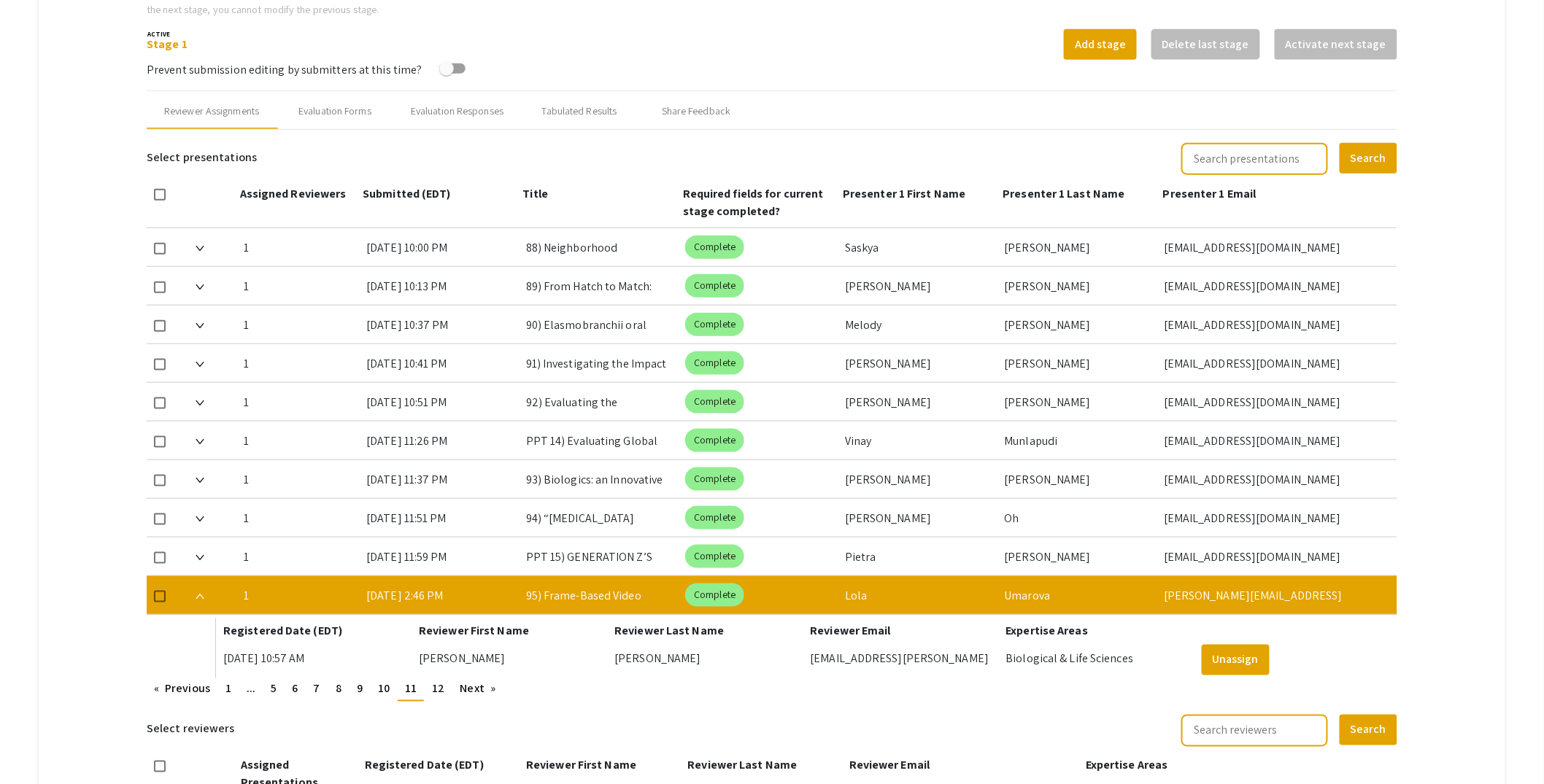
click at [201, 594] on img at bounding box center [200, 596] width 9 height 6
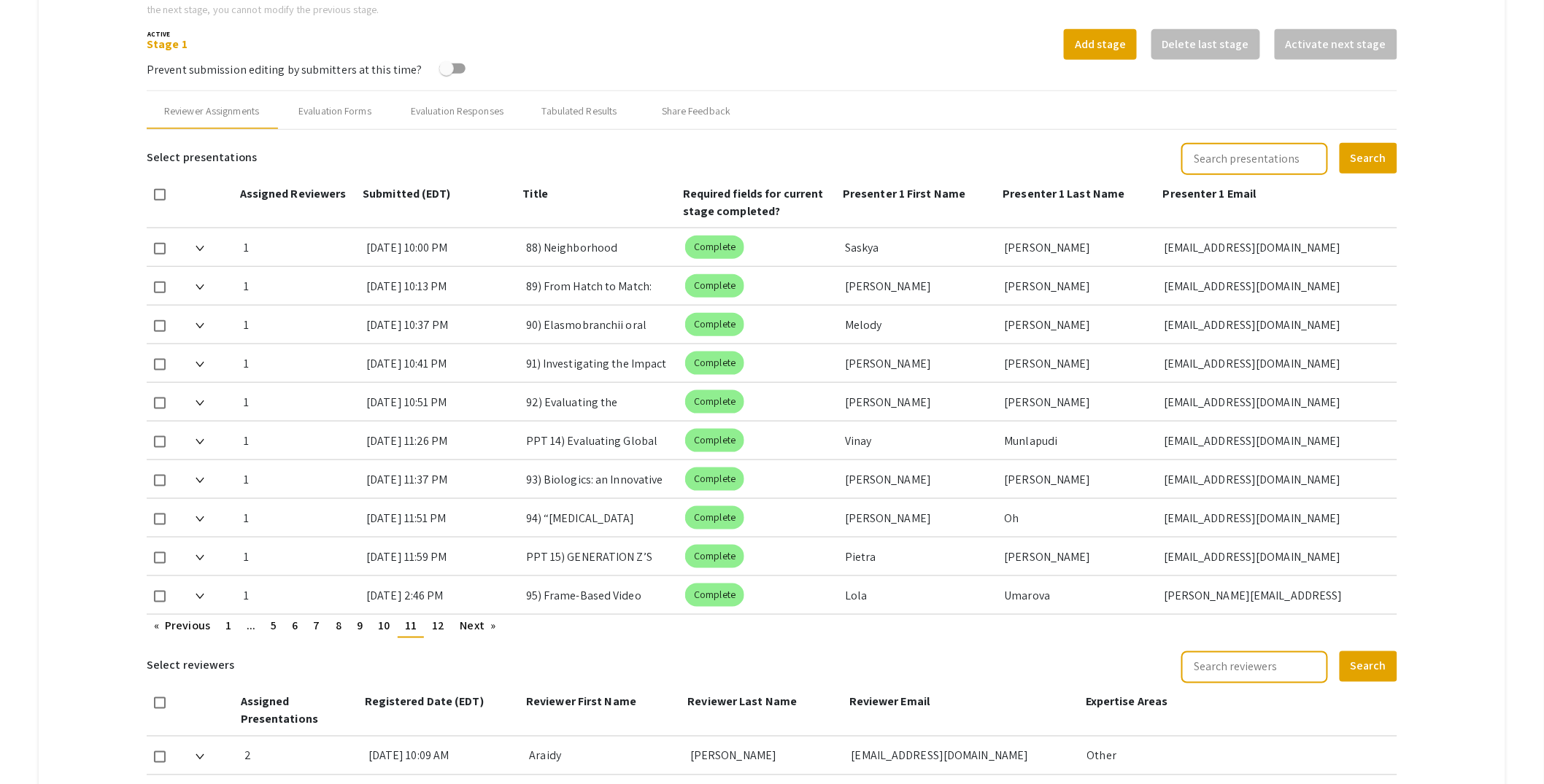
click at [201, 555] on img at bounding box center [200, 558] width 9 height 6
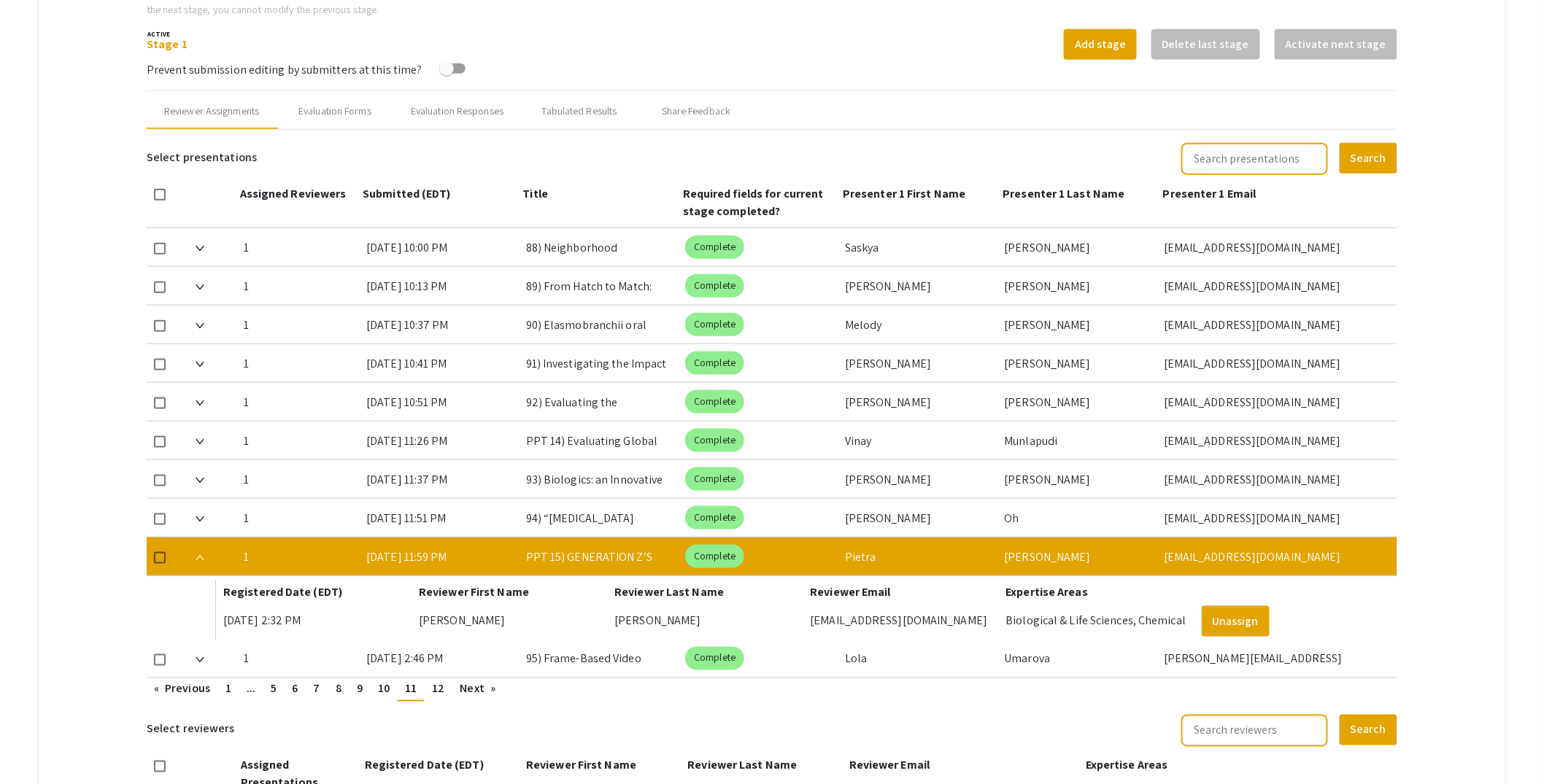
click at [201, 555] on img at bounding box center [200, 558] width 9 height 6
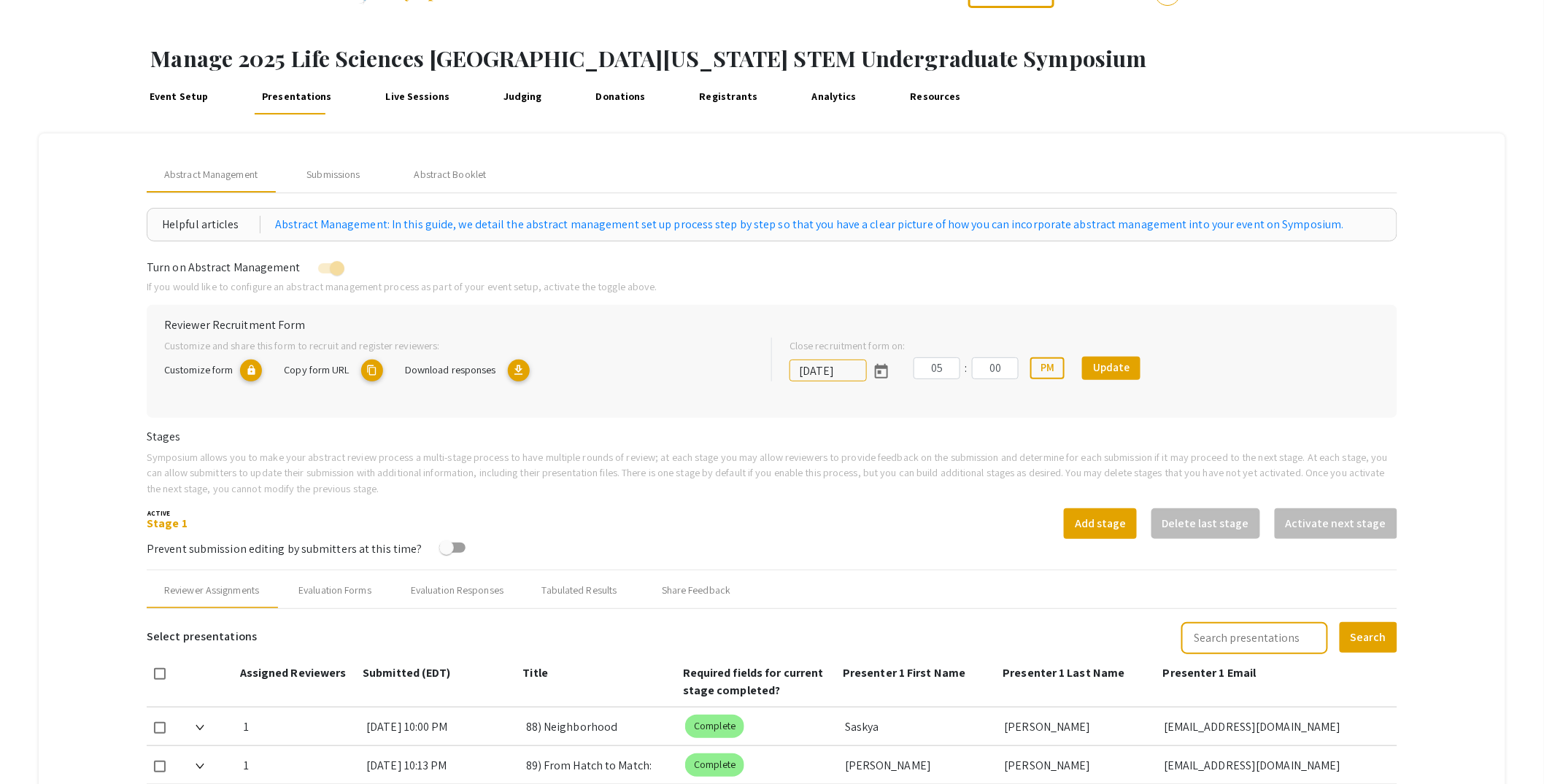
scroll to position [24, 0]
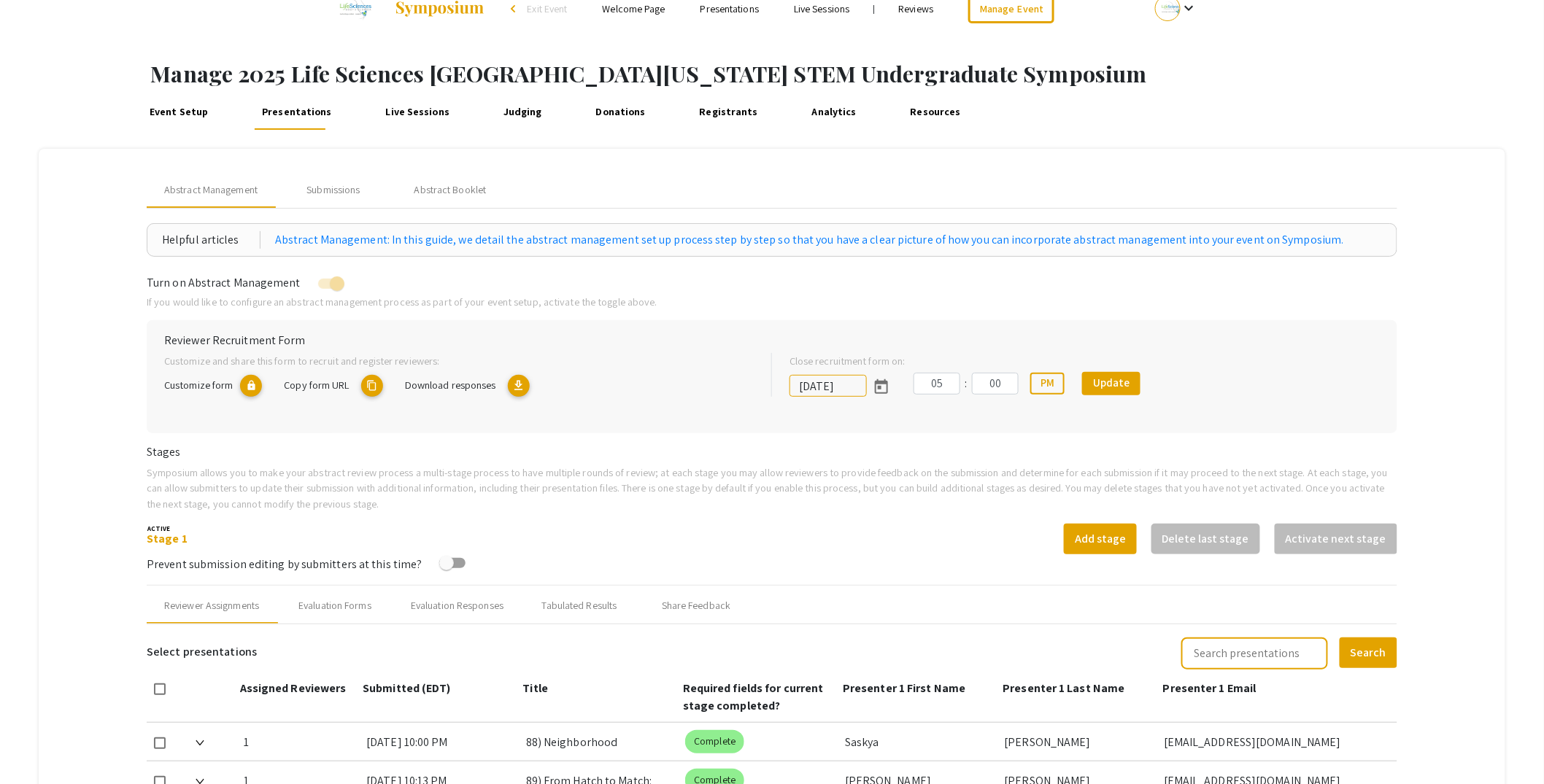
click at [1411, 123] on div "Event Setup Presentations Live Sessions Judging Donations Registrants Analytics…" at bounding box center [832, 112] width 1421 height 35
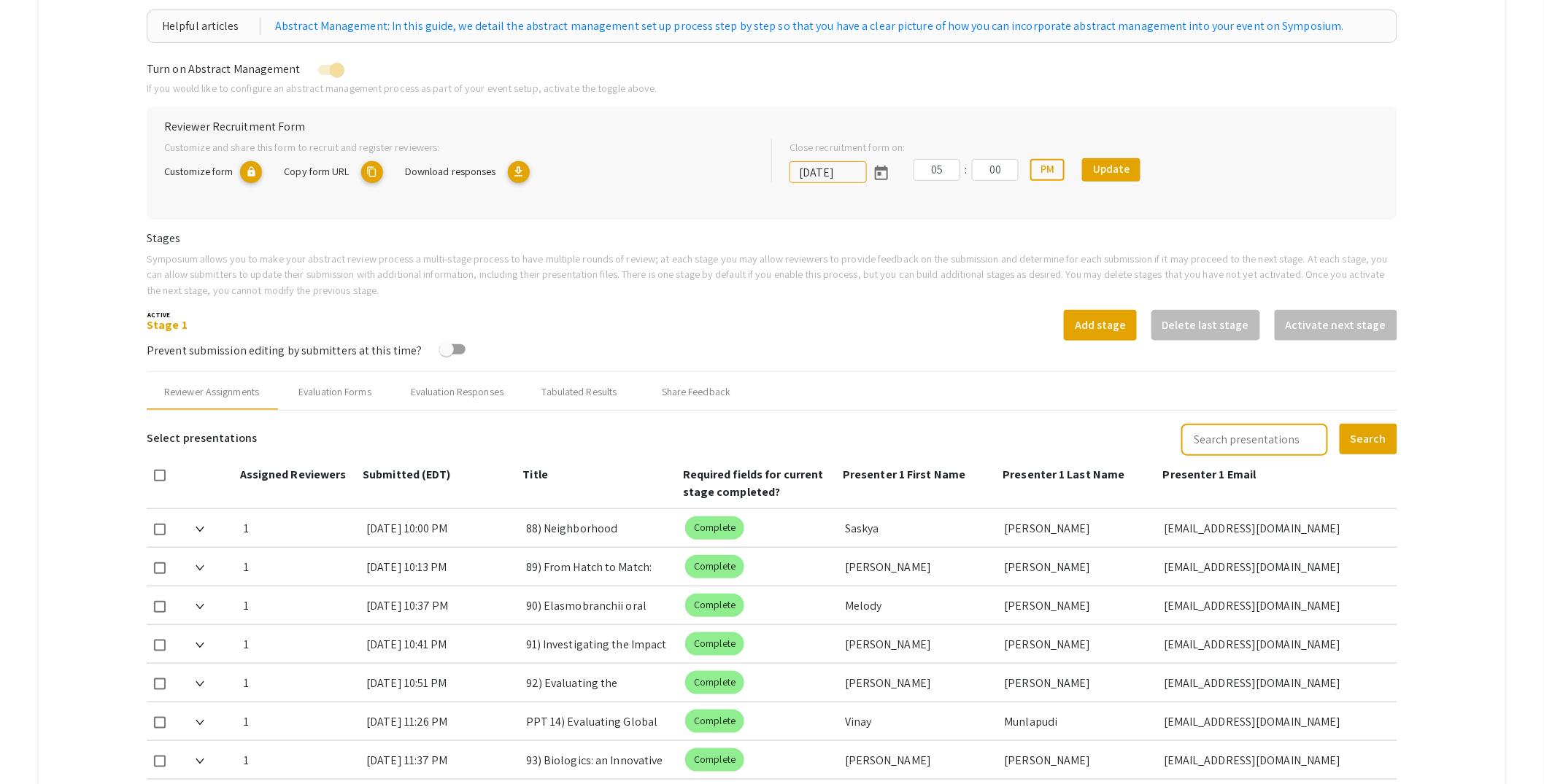
scroll to position [305, 0]
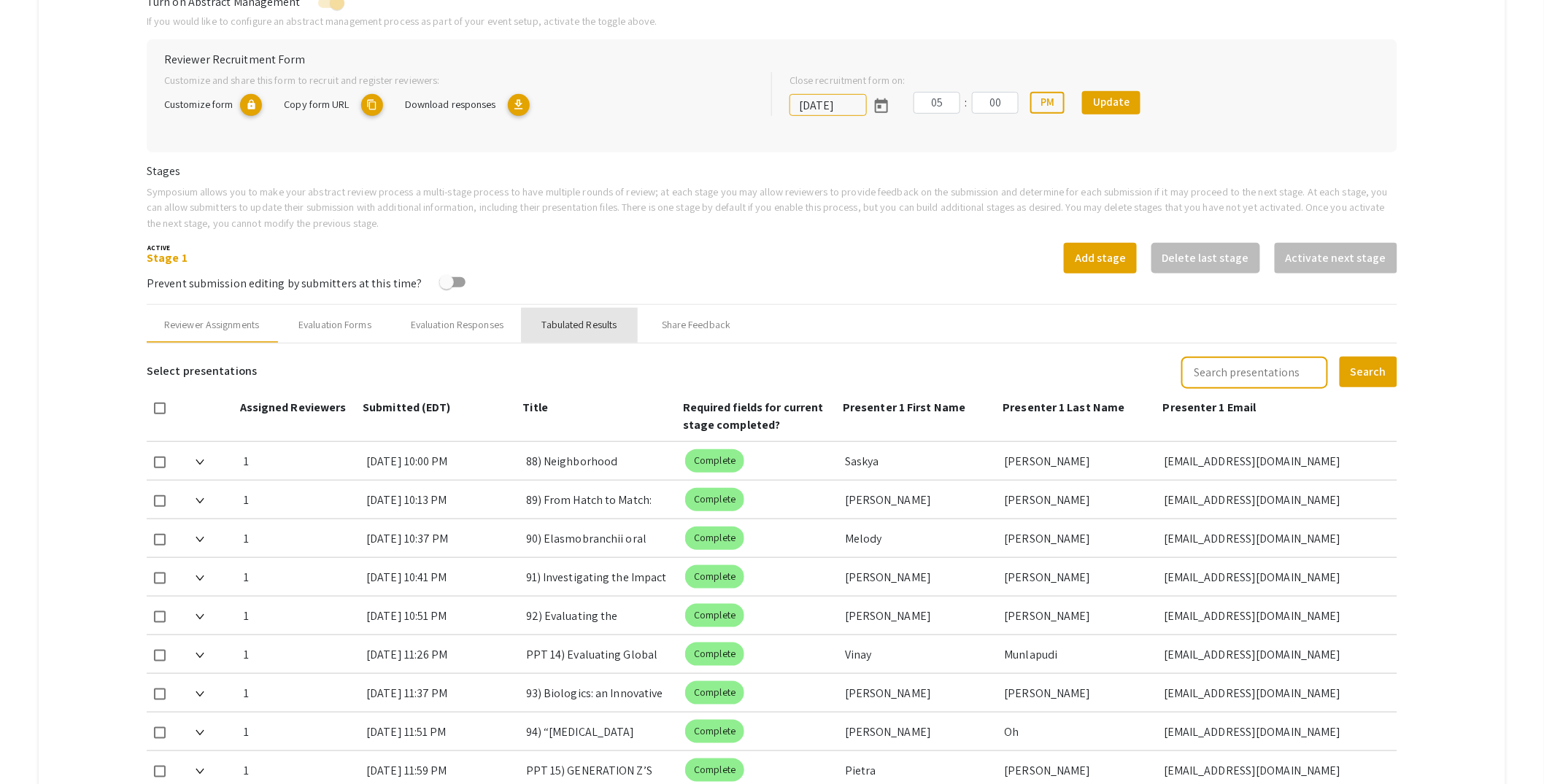
click at [587, 324] on div "Tabulated Results" at bounding box center [579, 325] width 75 height 15
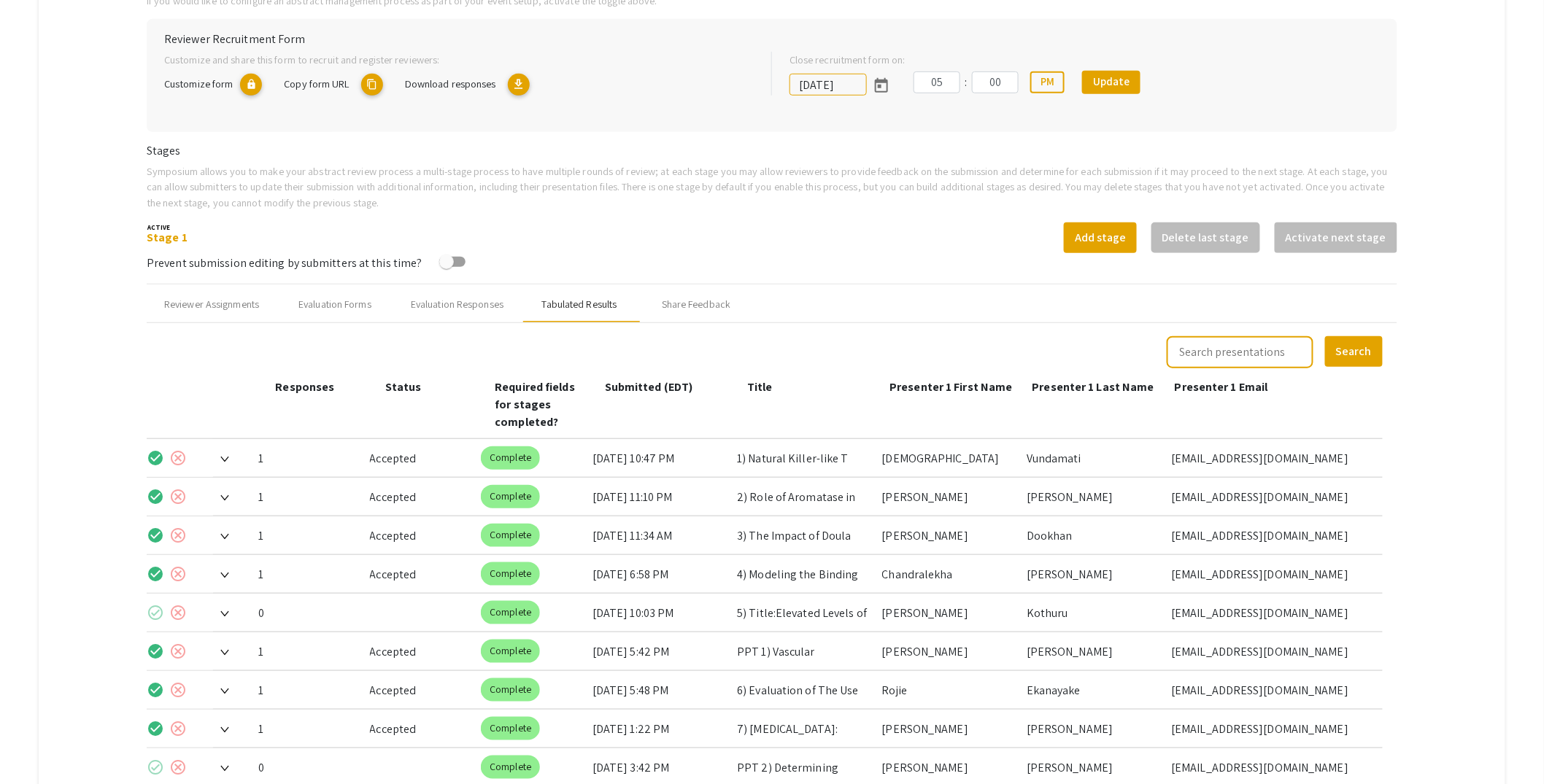
scroll to position [502, 0]
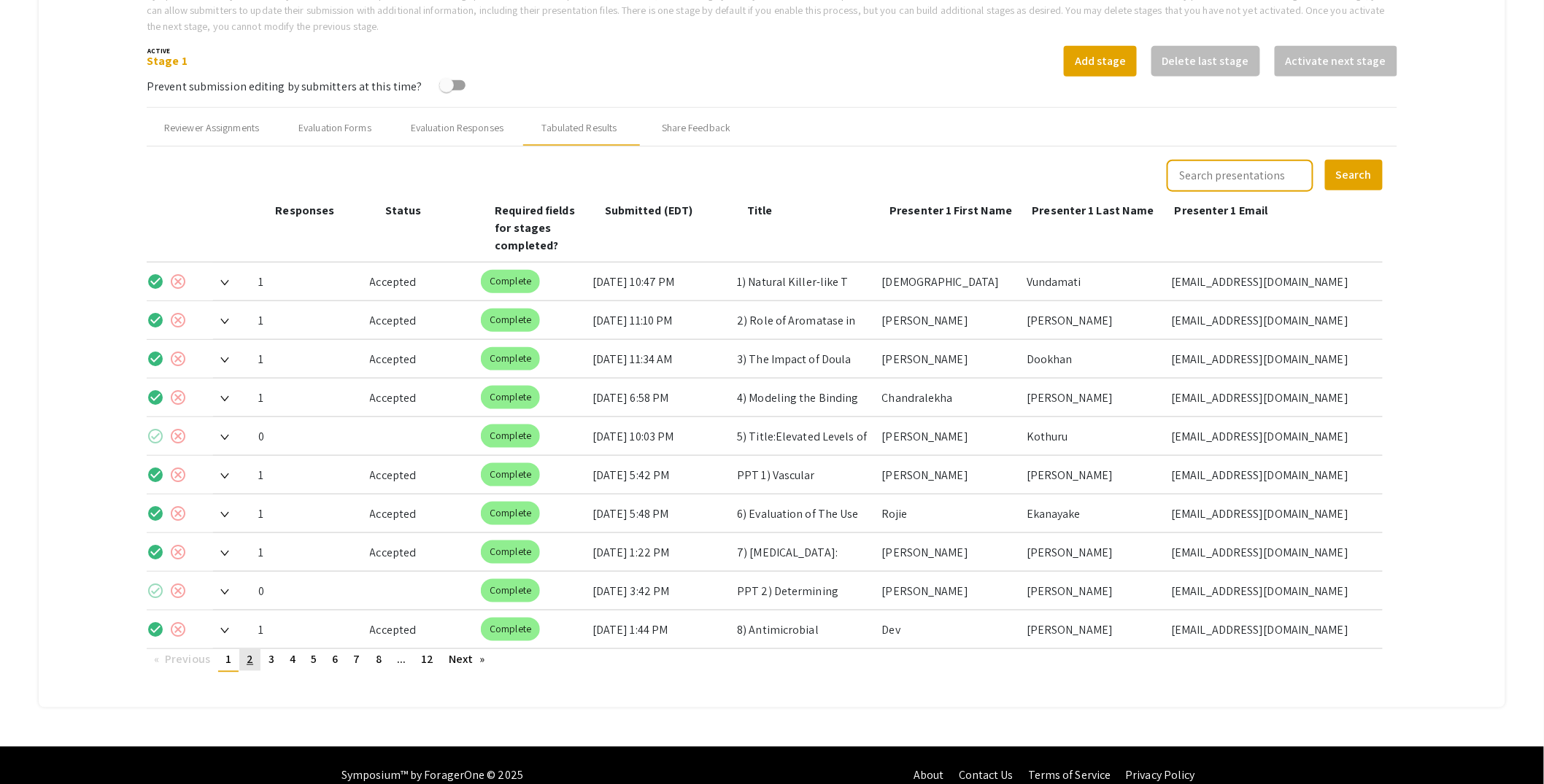
click at [253, 652] on span "2" at bounding box center [250, 660] width 7 height 15
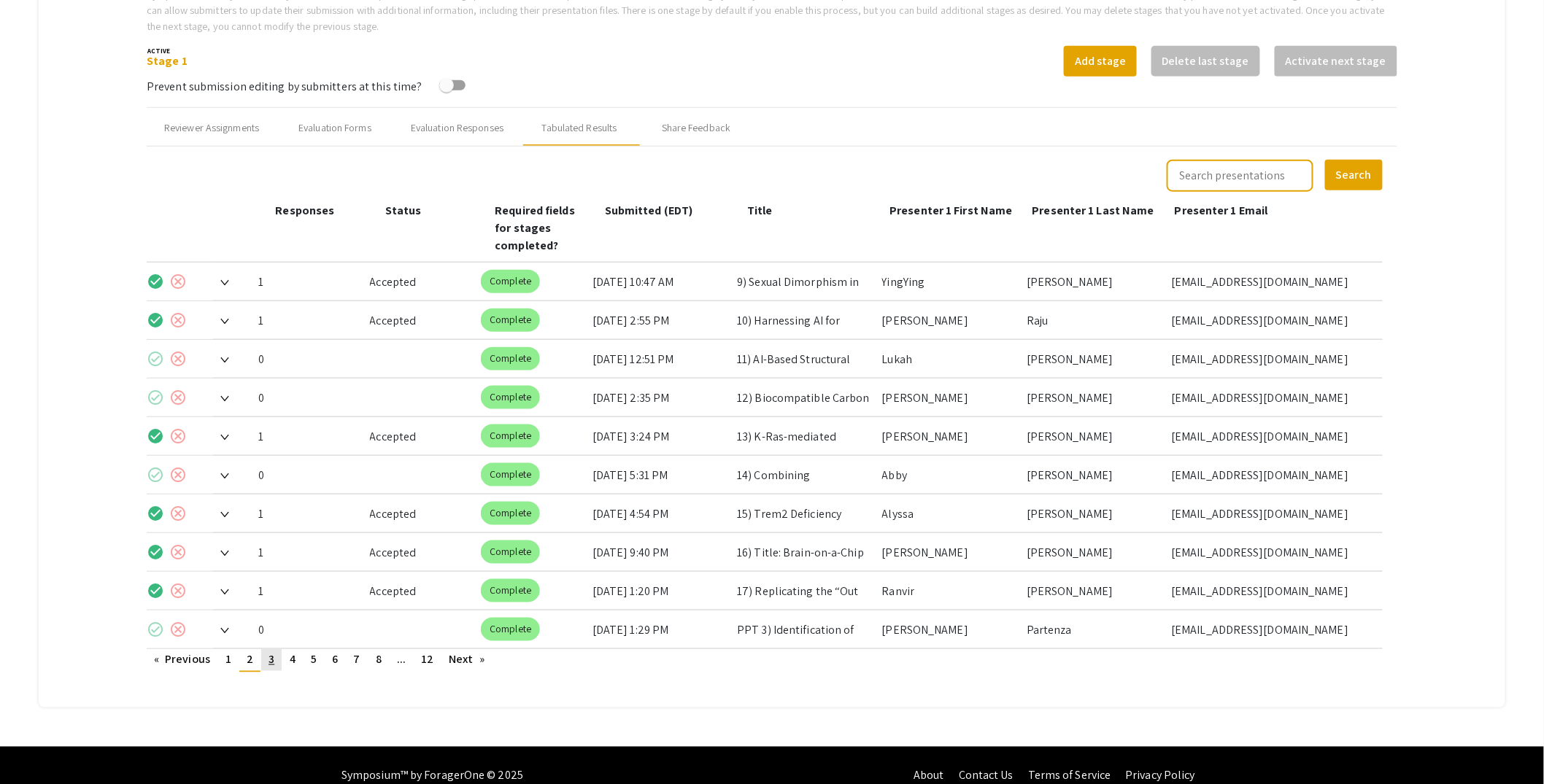
click at [278, 649] on link "page 3" at bounding box center [271, 659] width 21 height 22
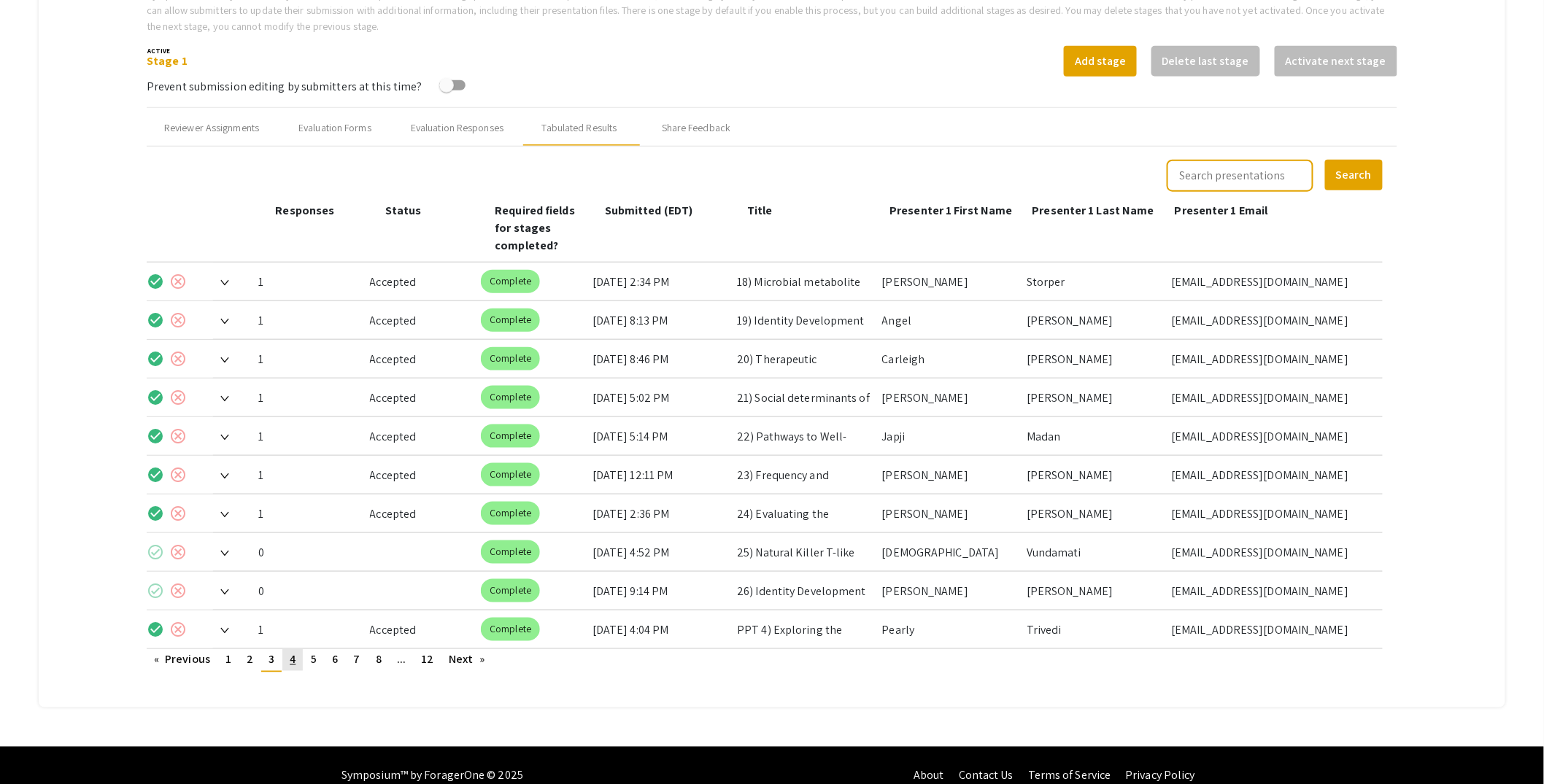
click at [299, 649] on link "page 4" at bounding box center [293, 659] width 21 height 22
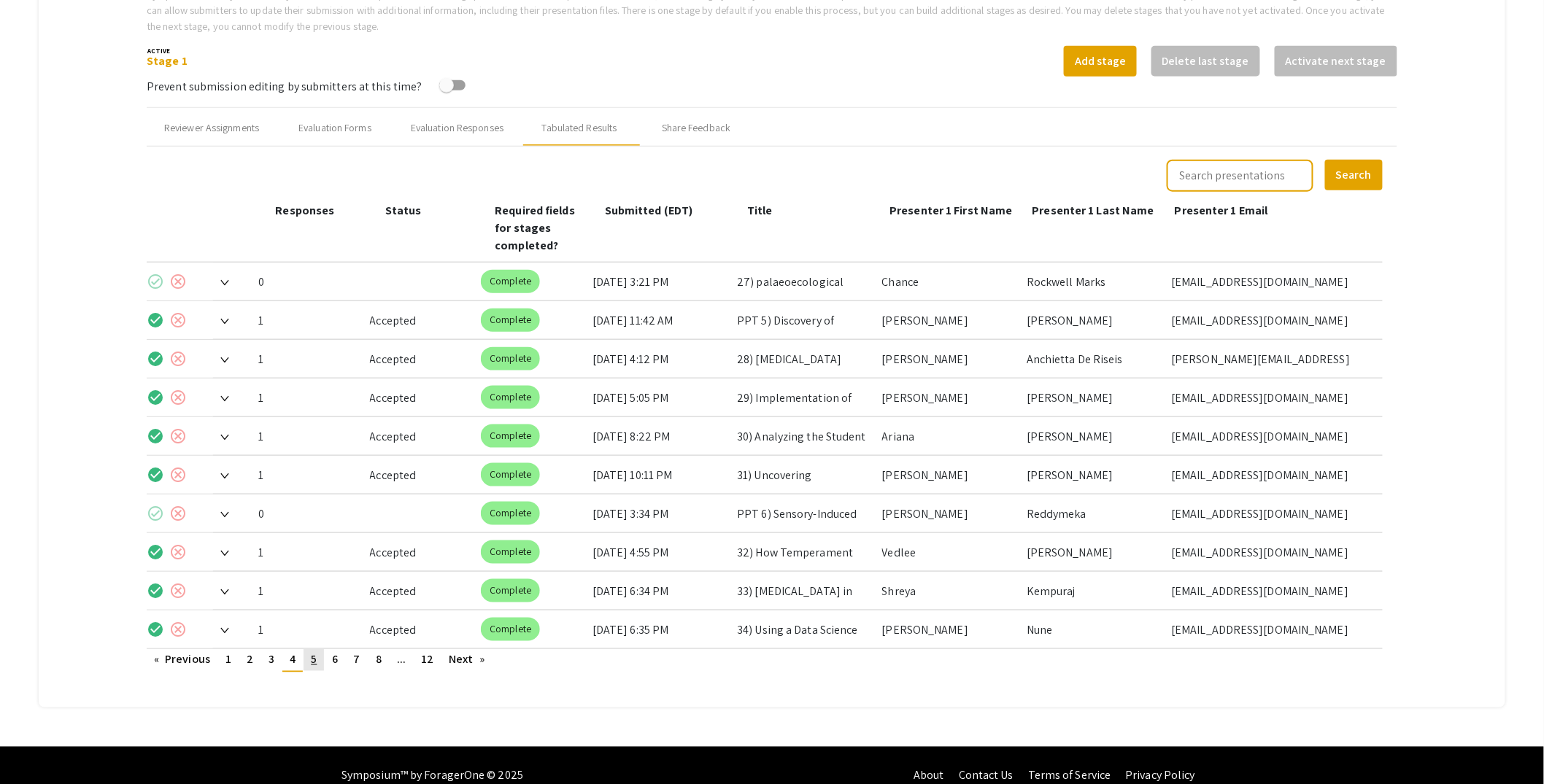
click at [314, 652] on span "5" at bounding box center [313, 660] width 6 height 15
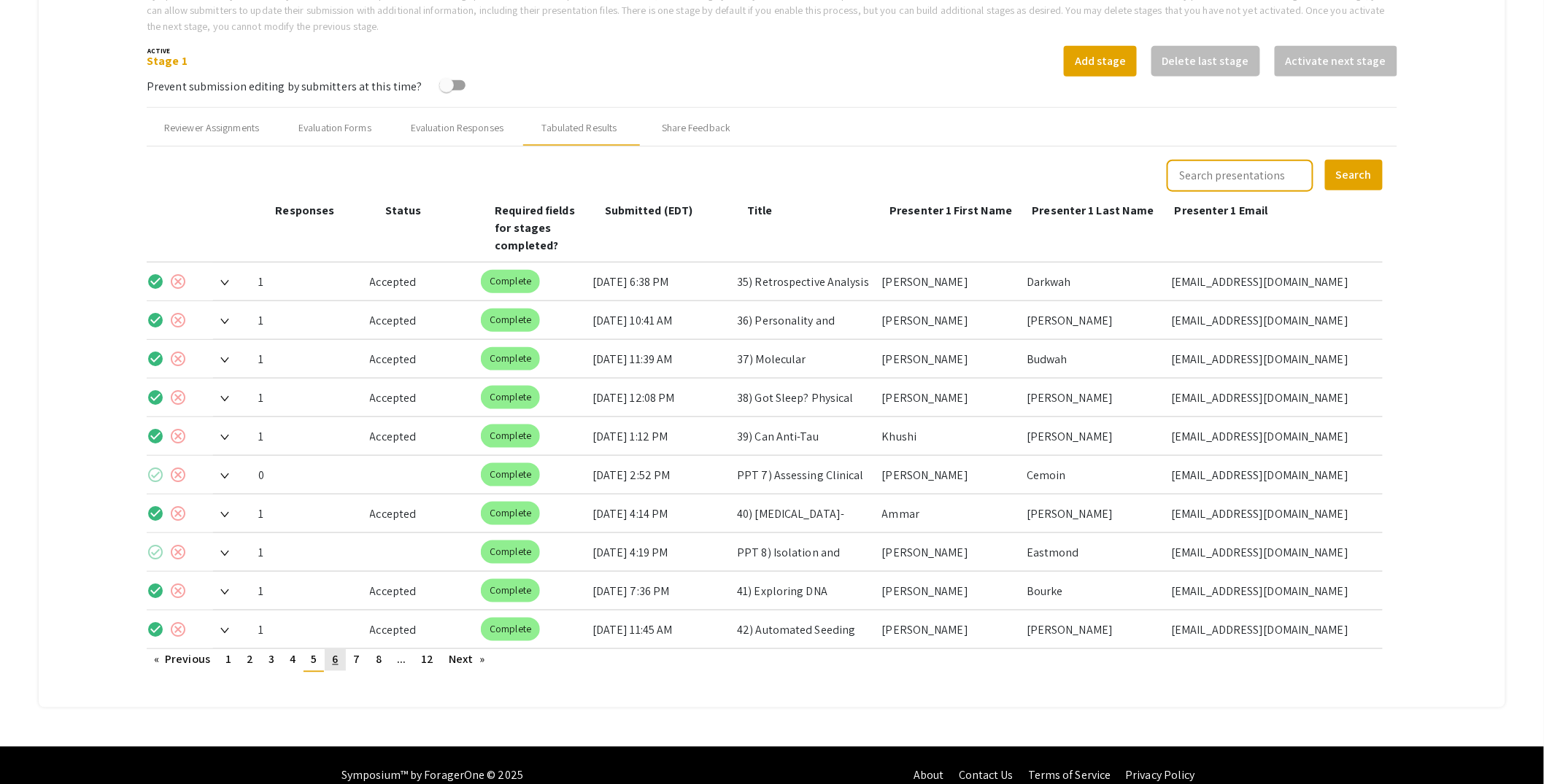
click at [337, 652] on span "6" at bounding box center [335, 660] width 6 height 15
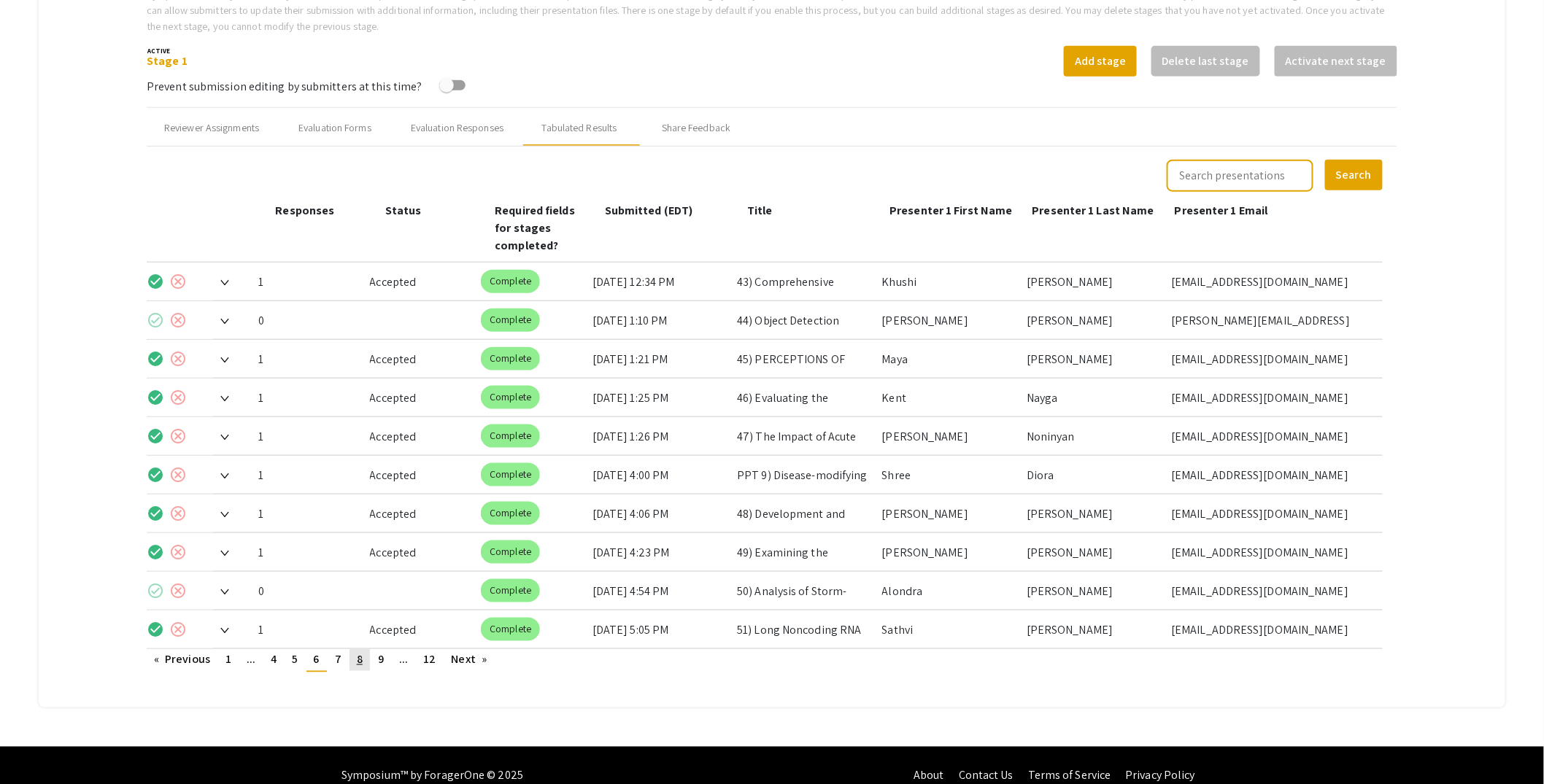
click at [354, 649] on link "page 8" at bounding box center [360, 659] width 21 height 22
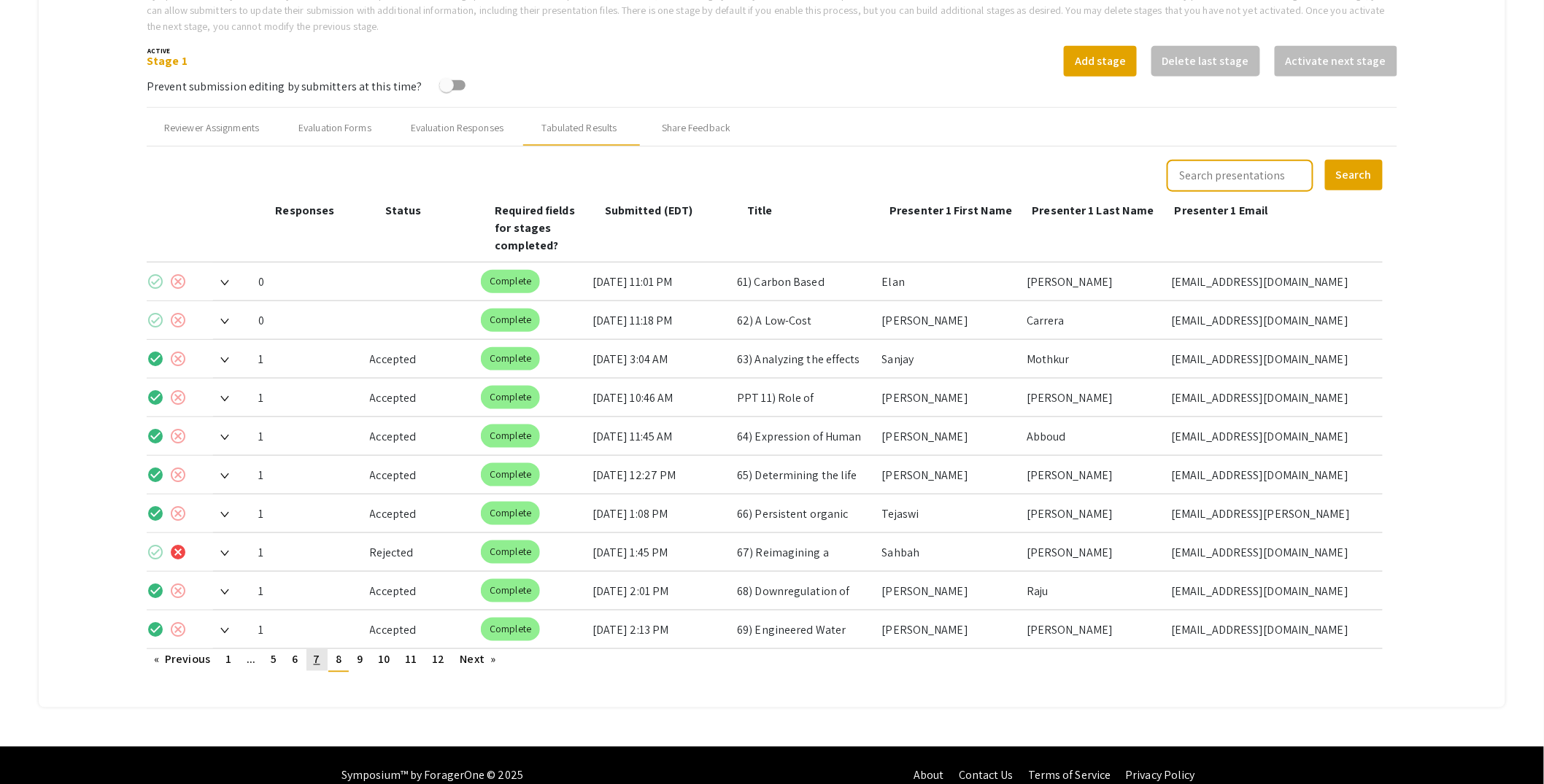
click at [324, 649] on link "page 7" at bounding box center [317, 659] width 22 height 22
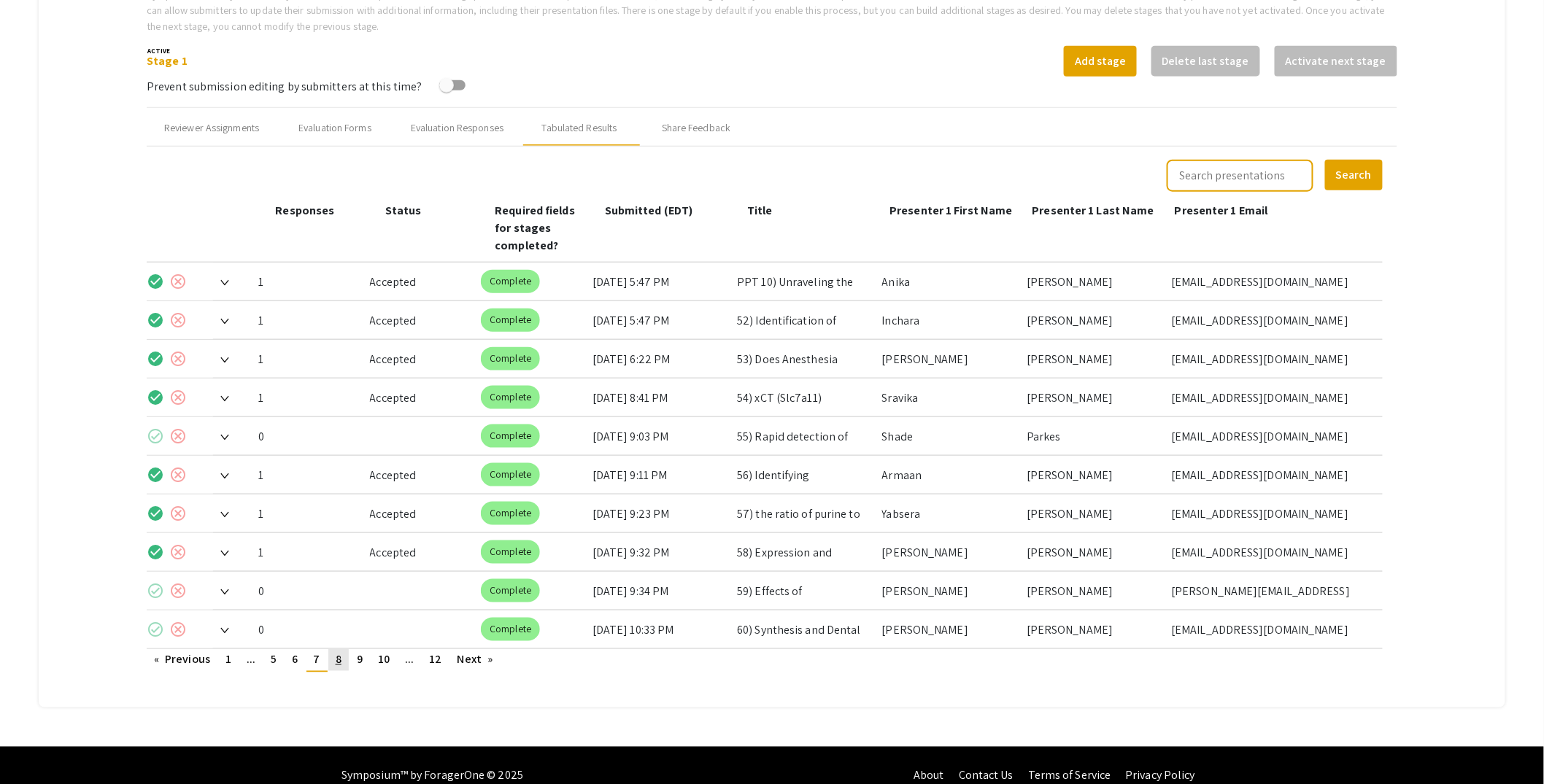
click at [336, 649] on link "page 8" at bounding box center [338, 659] width 21 height 22
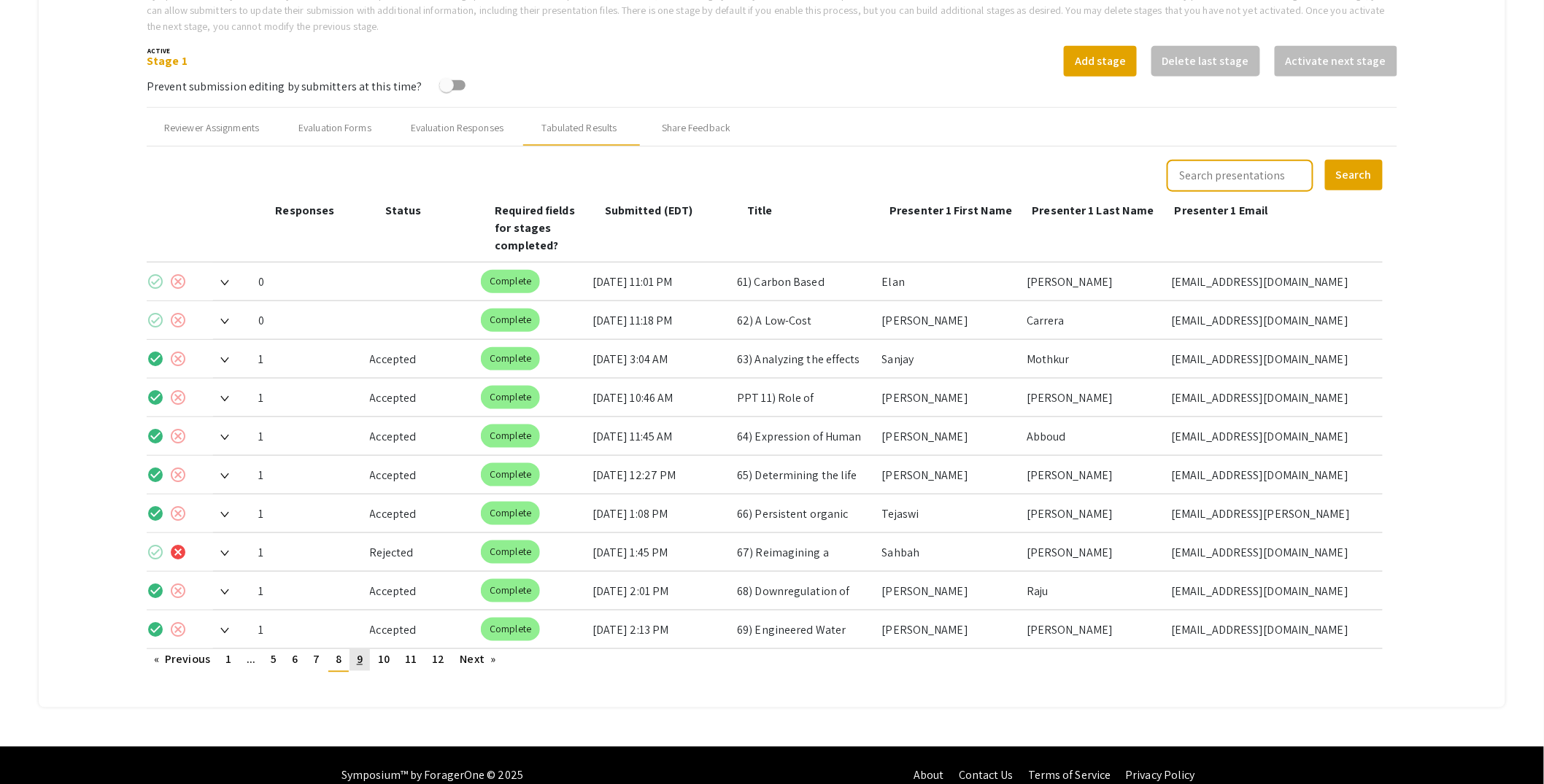
click at [357, 652] on span "9" at bounding box center [360, 660] width 6 height 15
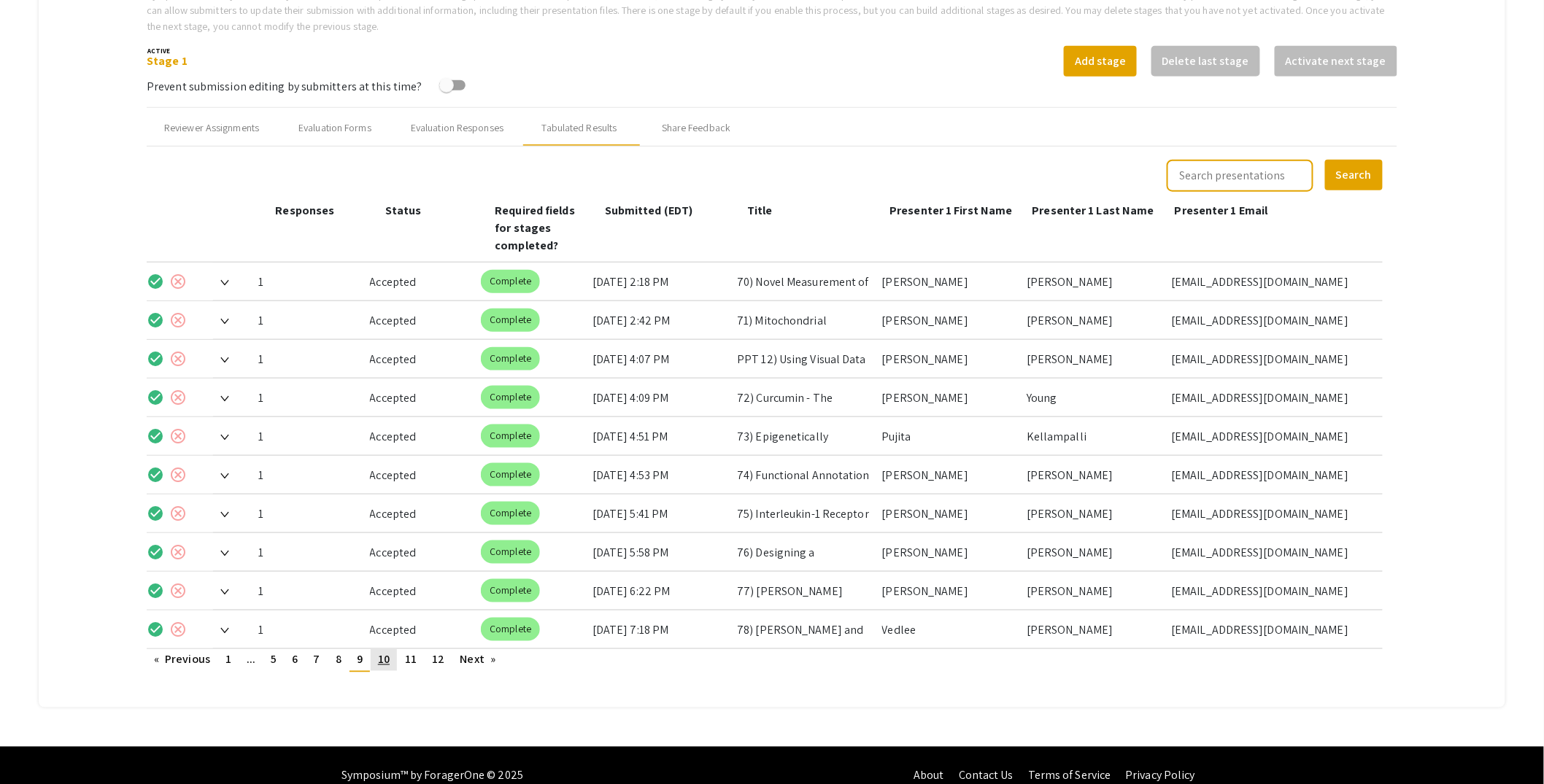
click at [383, 652] on span "10" at bounding box center [384, 660] width 12 height 15
click at [415, 652] on span "11" at bounding box center [411, 660] width 12 height 15
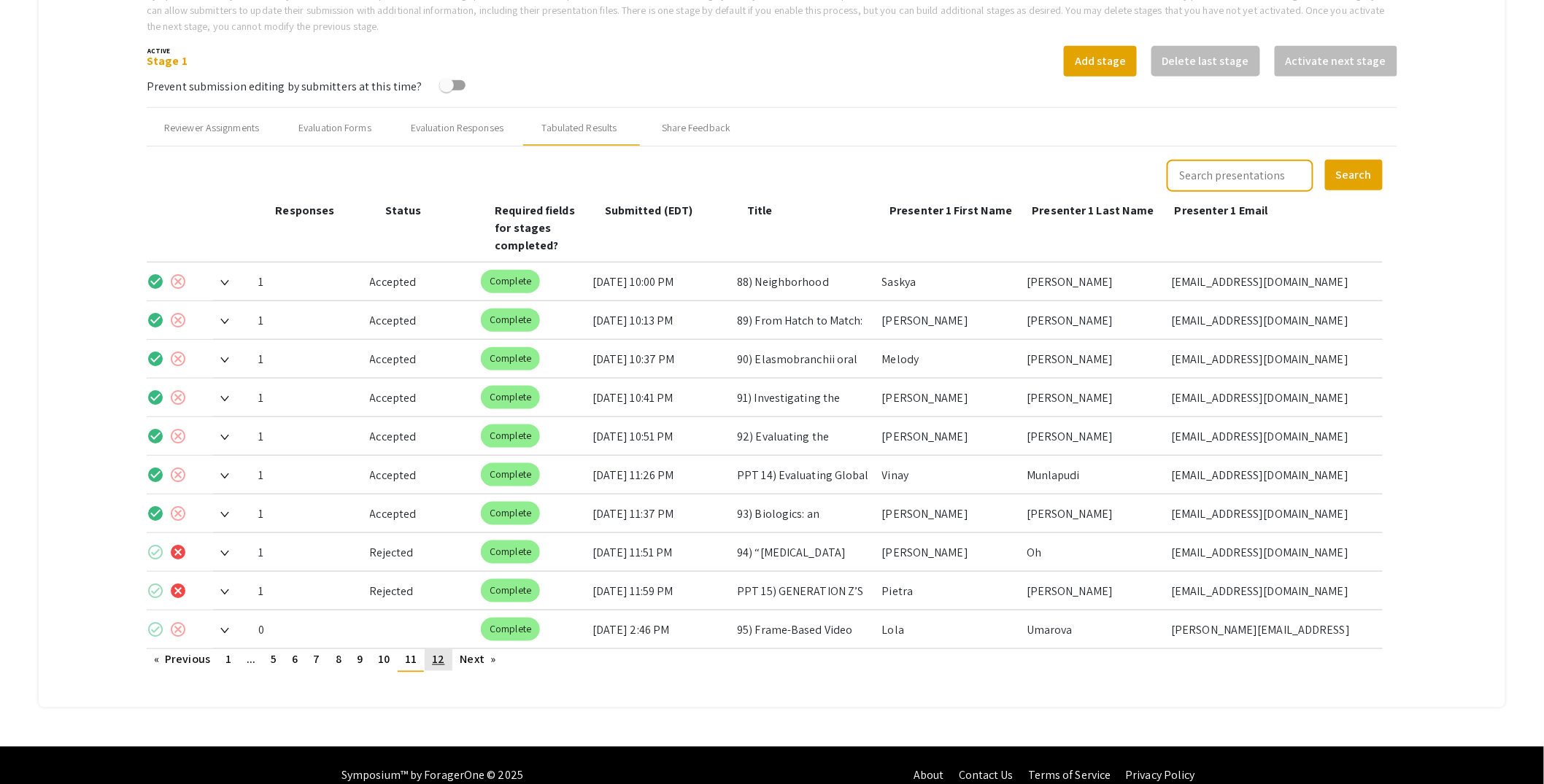
click at [438, 652] on span "12" at bounding box center [438, 660] width 12 height 15
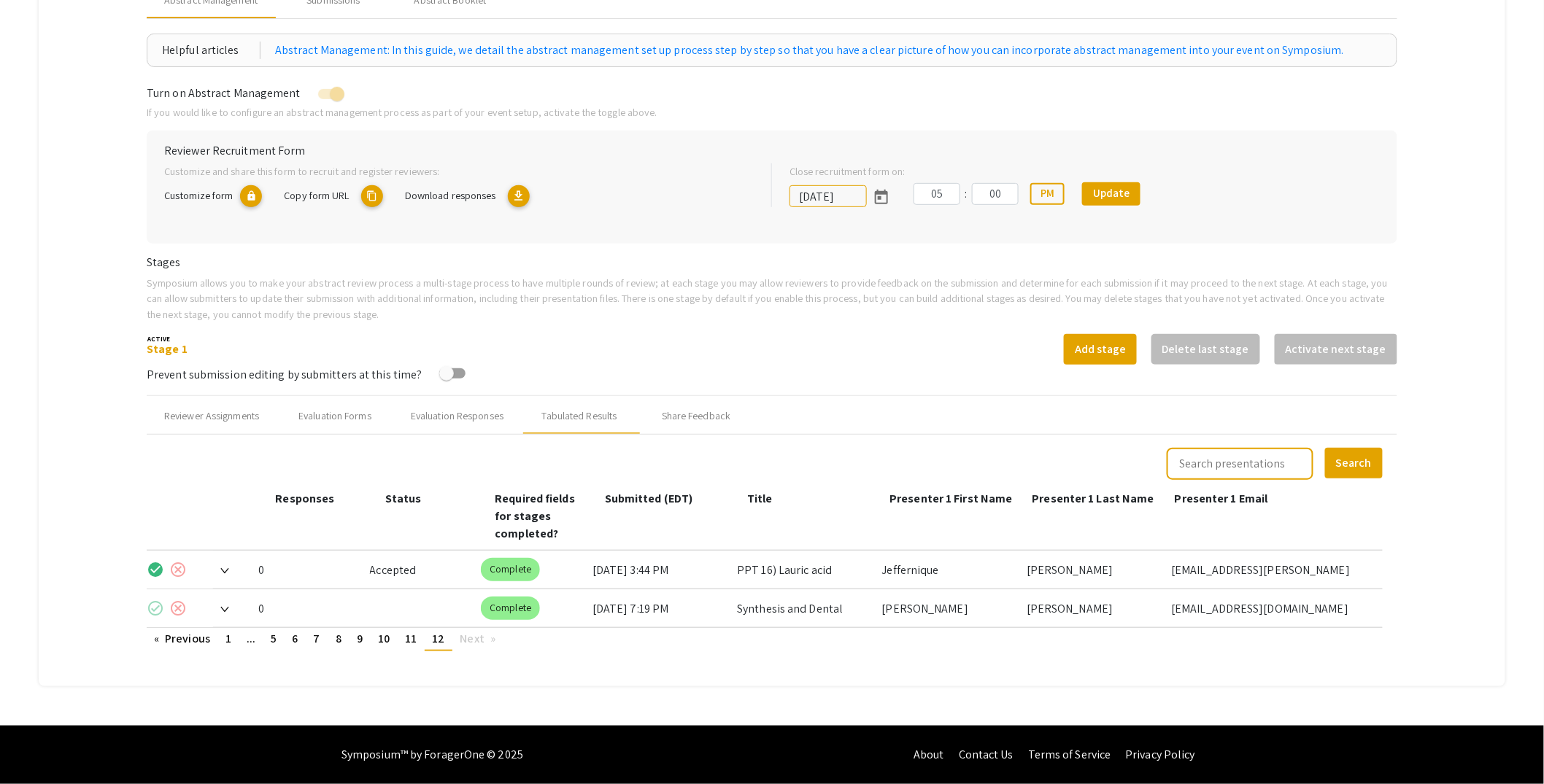
scroll to position [193, 0]
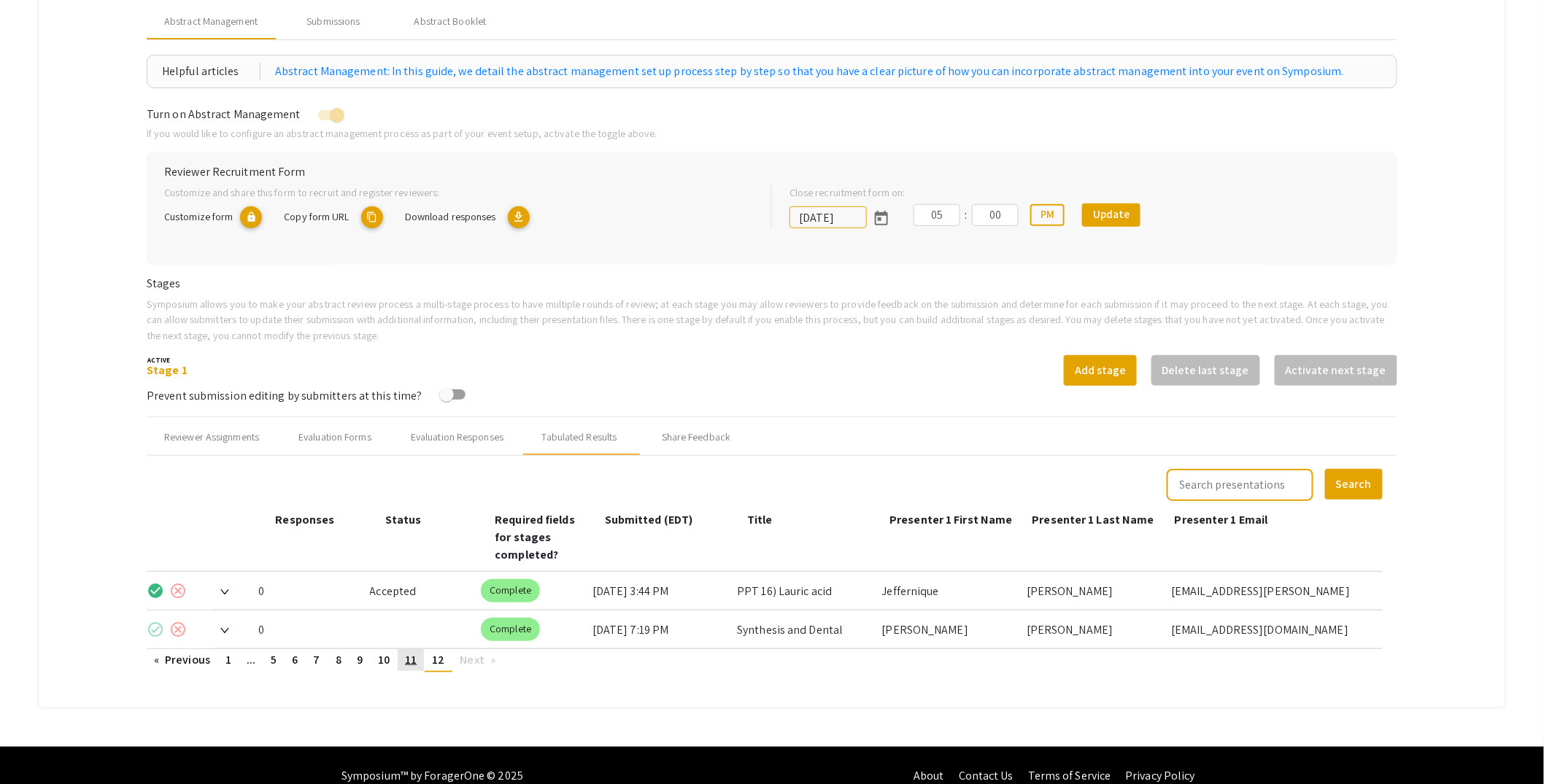
click at [416, 652] on span "11" at bounding box center [411, 660] width 12 height 15
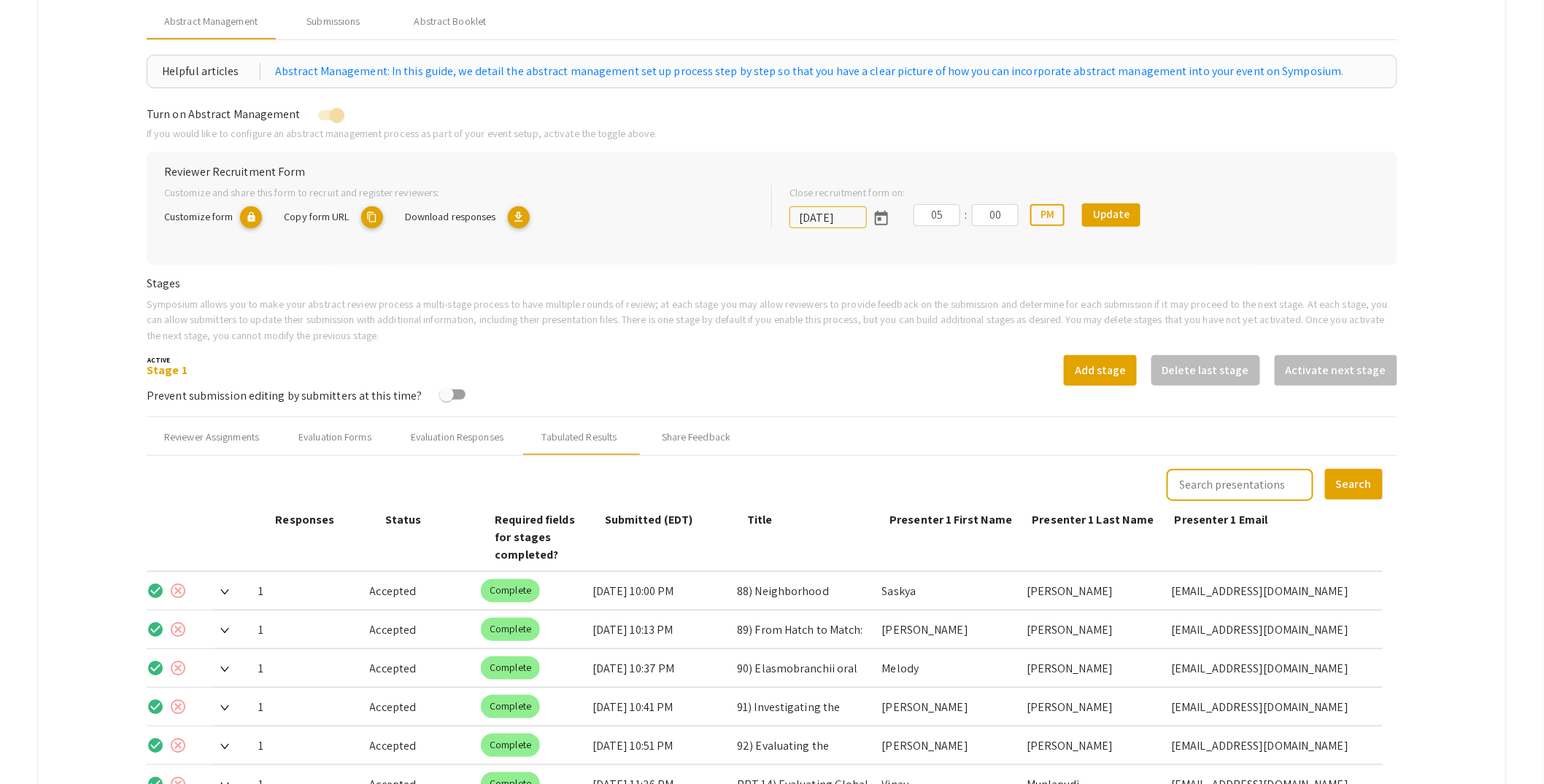
click at [1319, 223] on div "10/25/2025 05 : 00 PM Update" at bounding box center [1084, 224] width 590 height 40
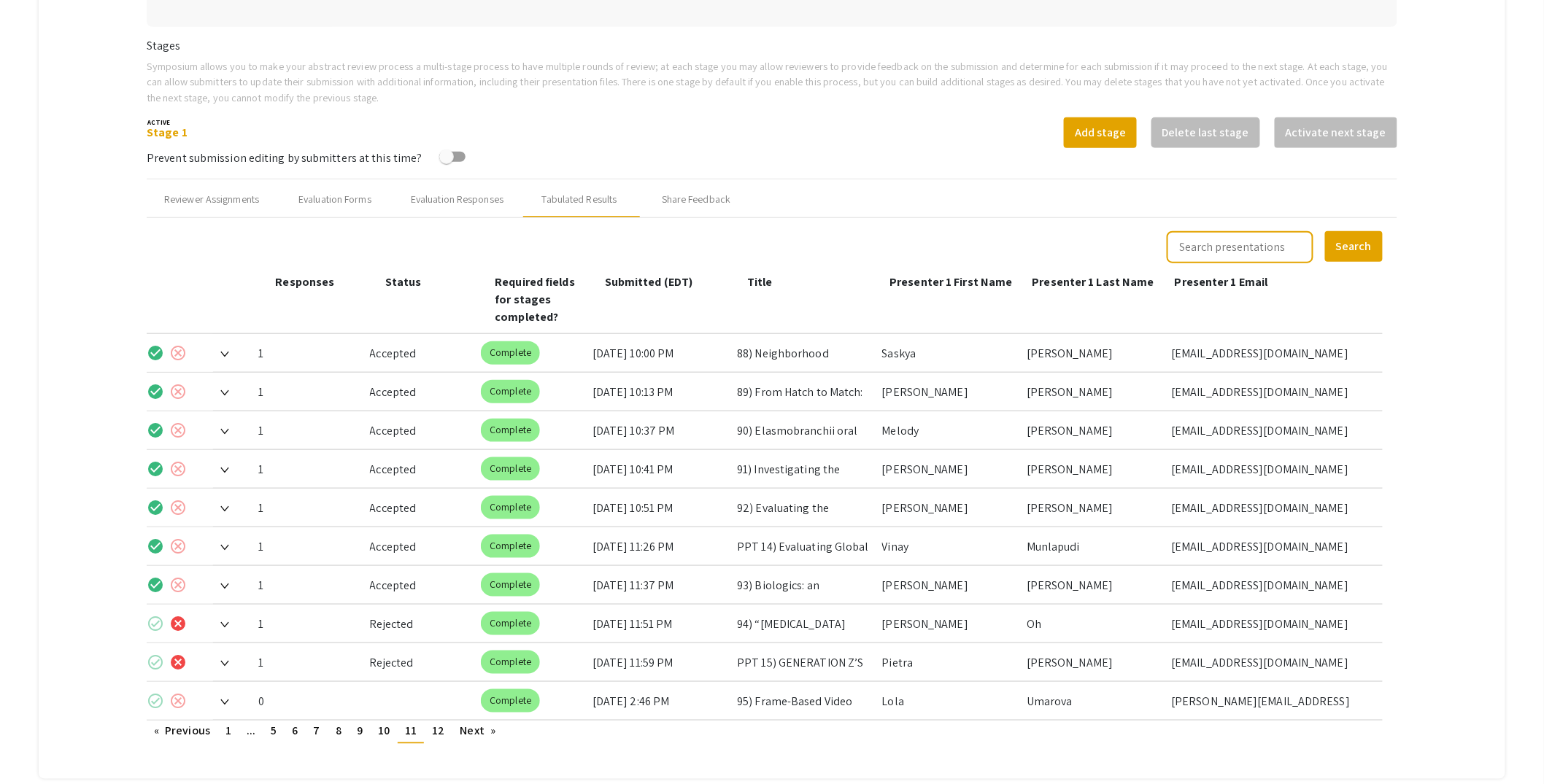
scroll to position [502, 0]
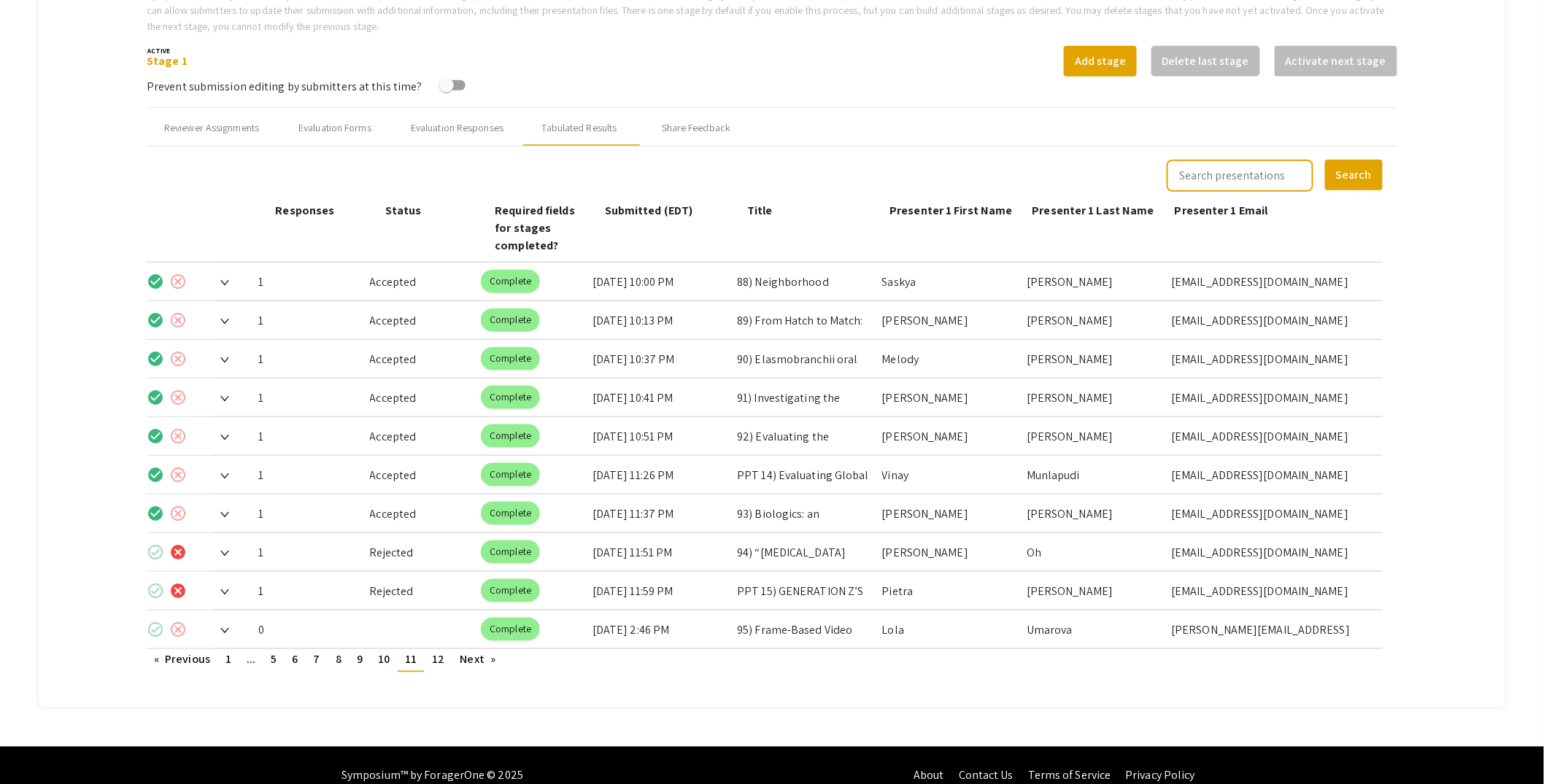
click at [229, 551] on img at bounding box center [225, 553] width 9 height 6
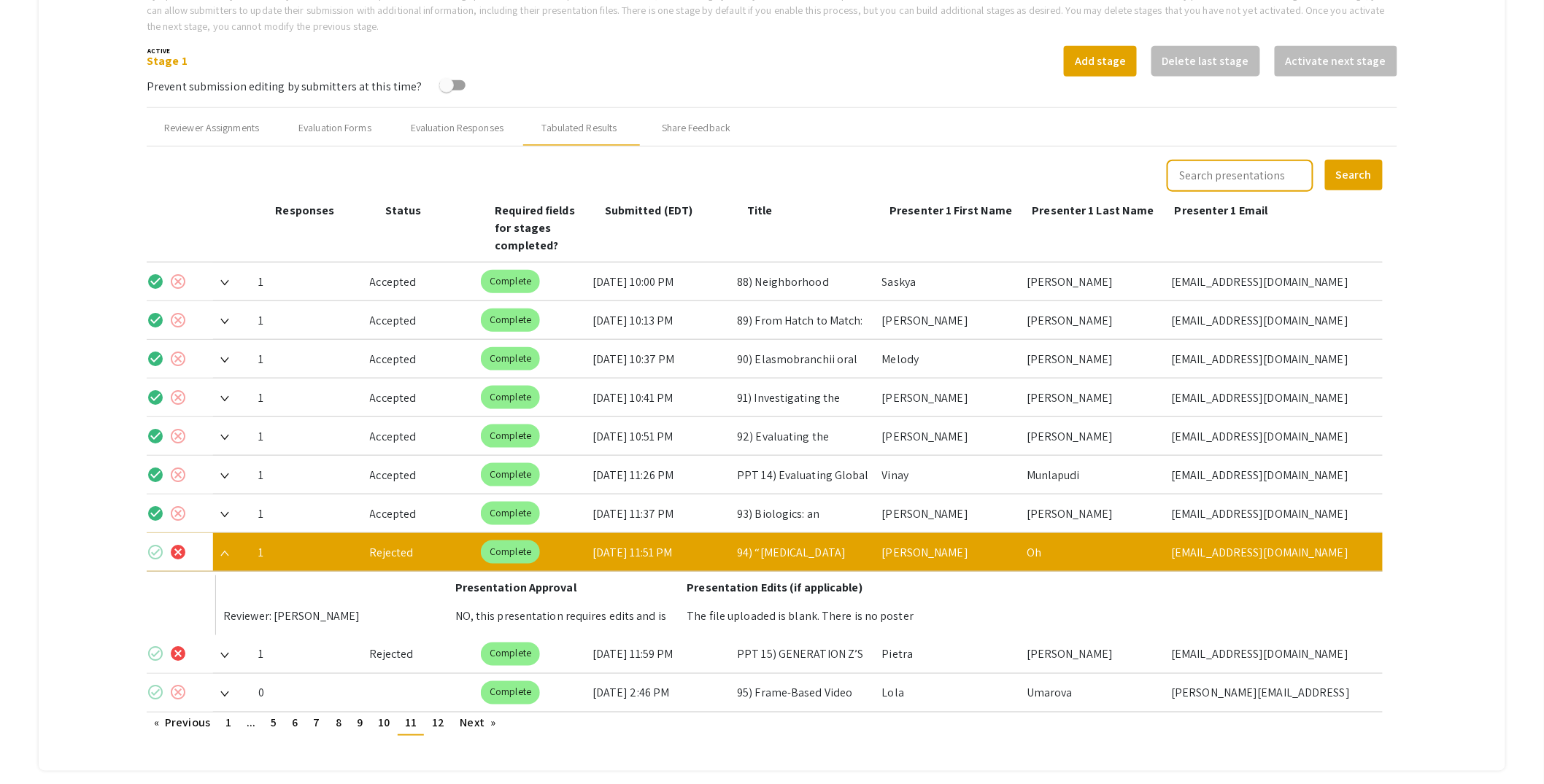
click at [181, 544] on mat-icon "cancel" at bounding box center [178, 553] width 17 height 17
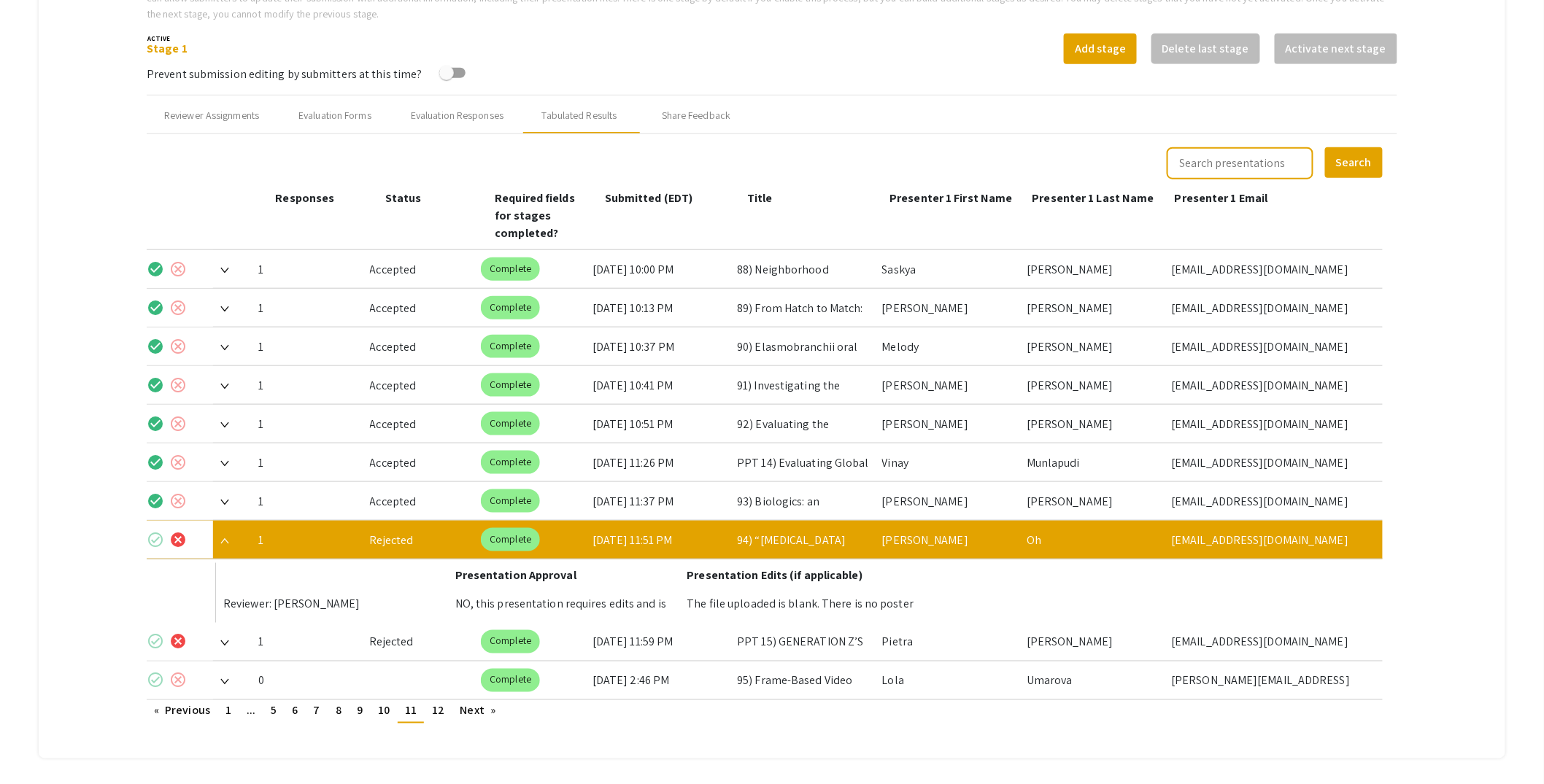
scroll to position [521, 0]
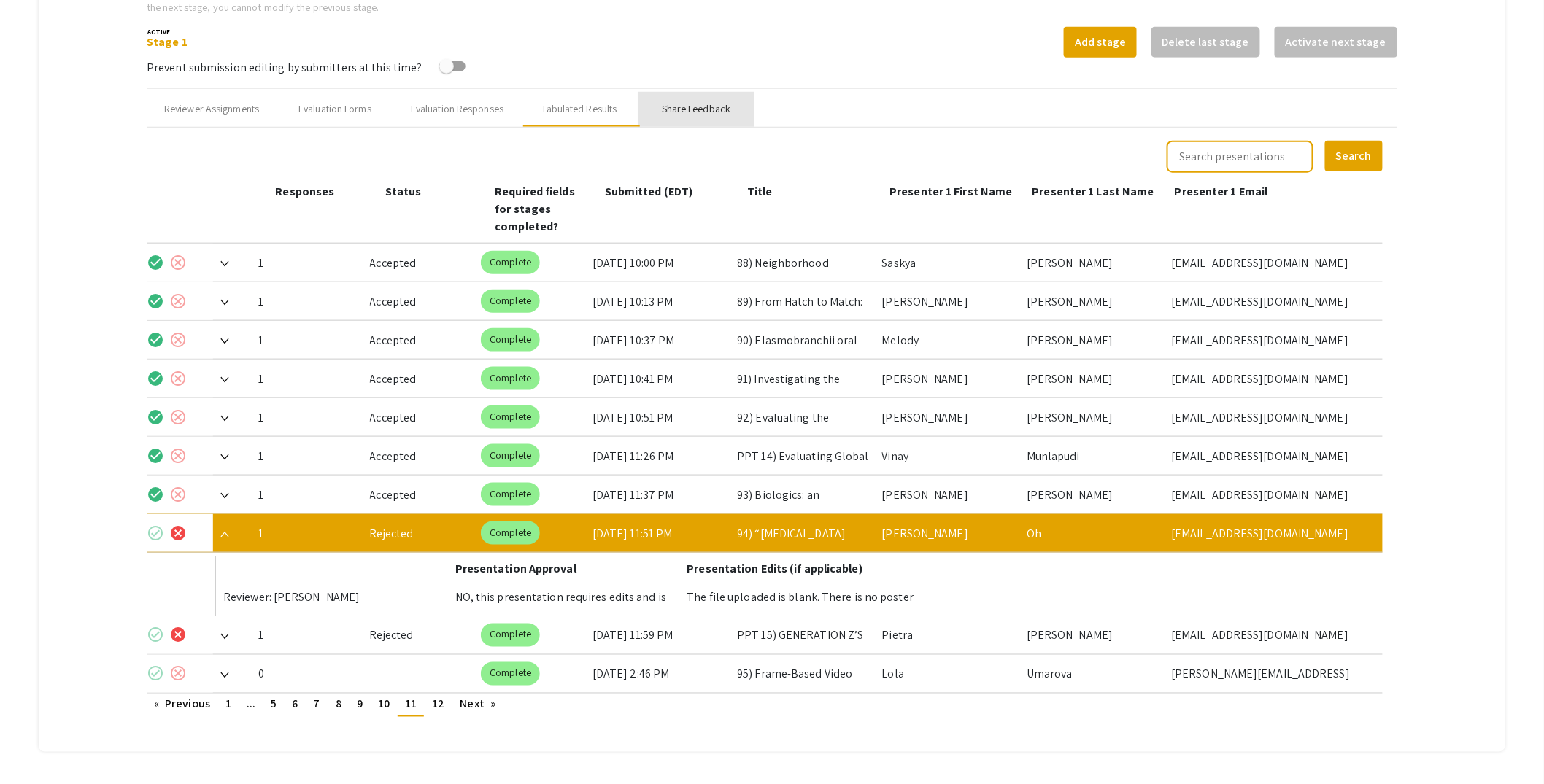
click at [688, 108] on div "Share Feedback" at bounding box center [696, 109] width 69 height 15
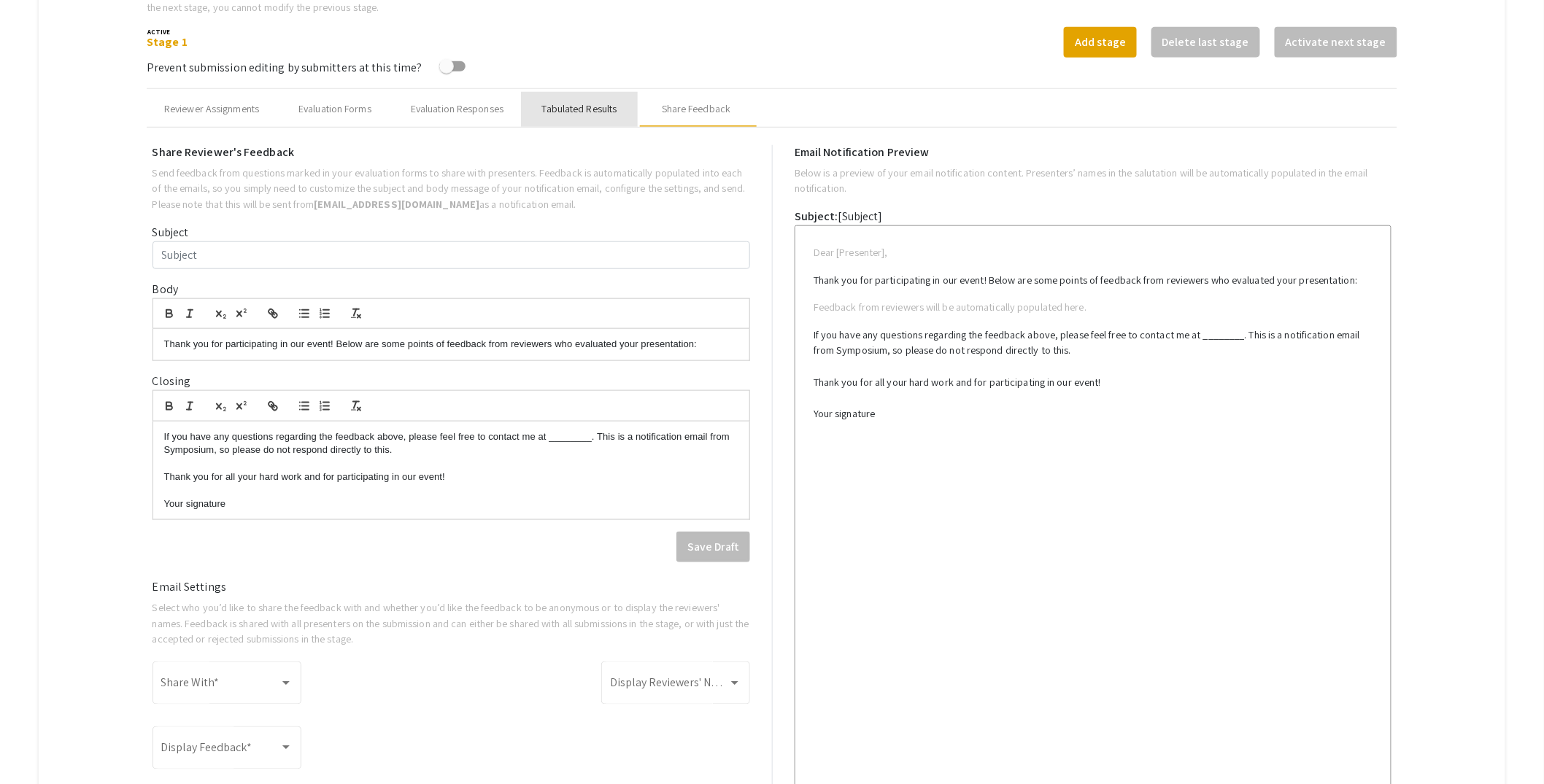
click at [610, 111] on div "Tabulated Results" at bounding box center [579, 109] width 75 height 15
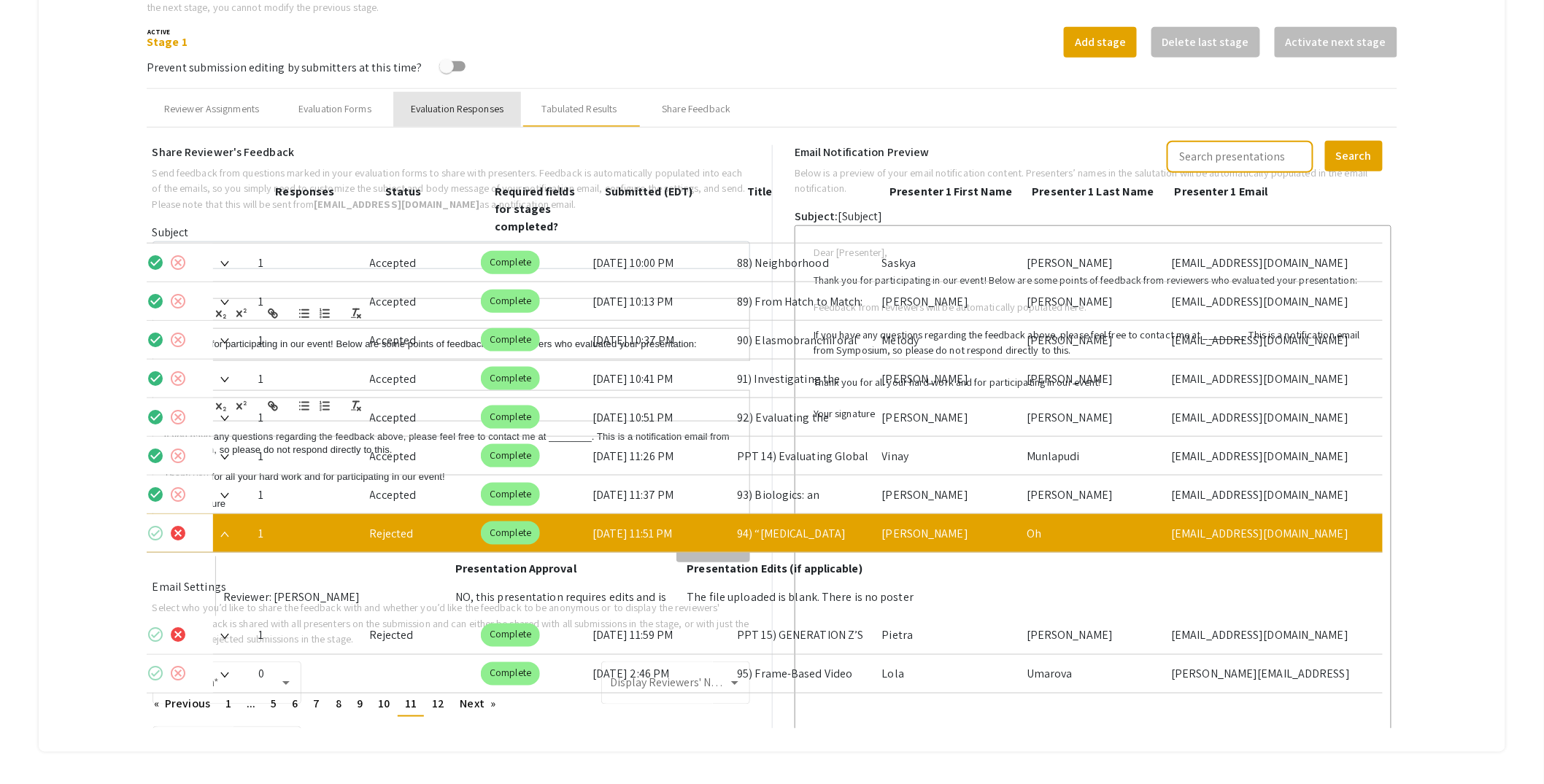
click at [472, 113] on div "Evaluation Responses" at bounding box center [457, 109] width 93 height 15
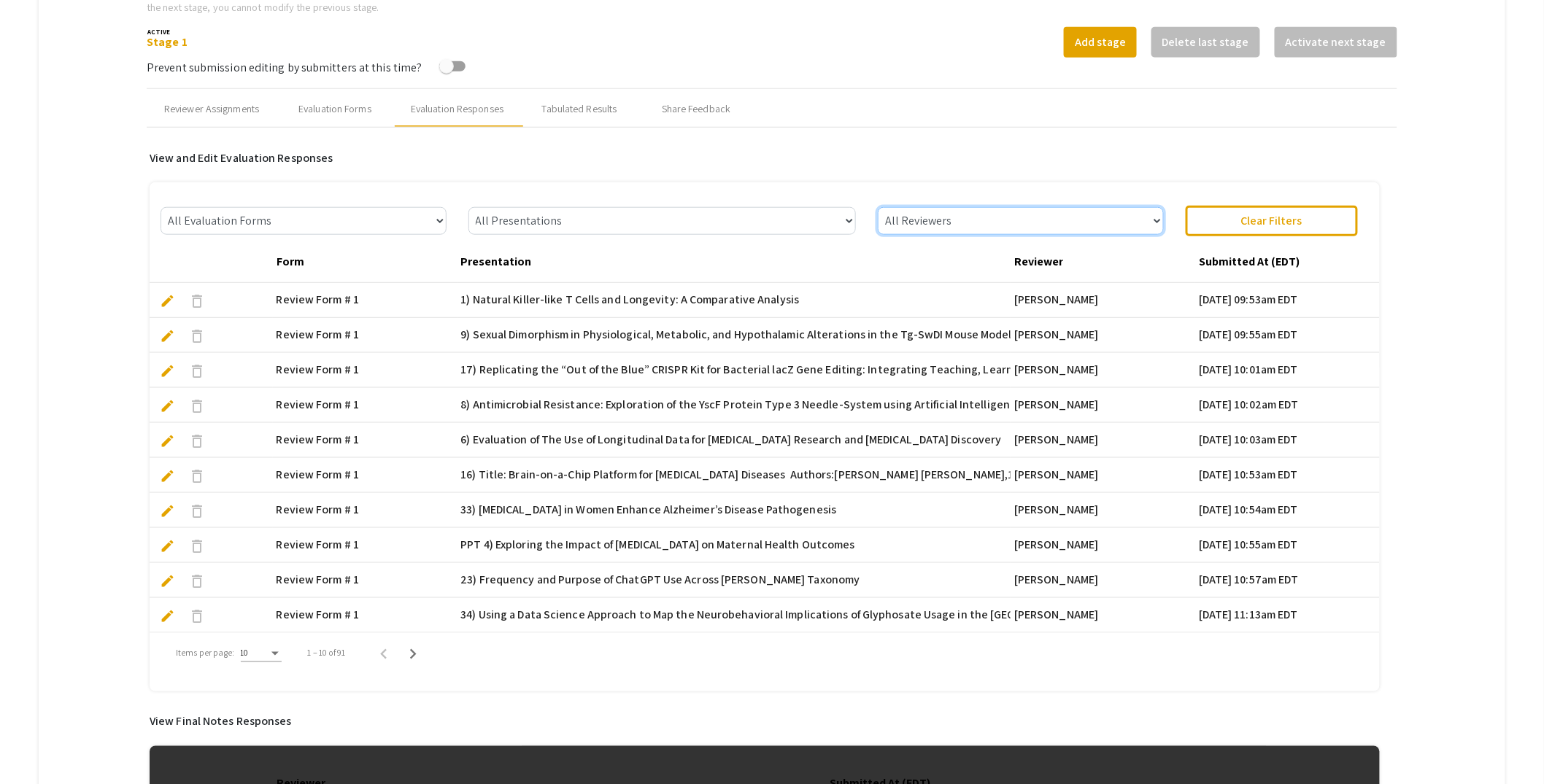
click at [1097, 219] on select "All Reviewers Lisa Robison Robert Speth Melodie Eichbauer Allen Varela Leslie K…" at bounding box center [1020, 221] width 285 height 28
select select "Leslie Knecht"
click at [885, 207] on select "All Reviewers Lisa Robison Robert Speth Melodie Eichbauer Allen Varela Leslie K…" at bounding box center [1020, 221] width 285 height 28
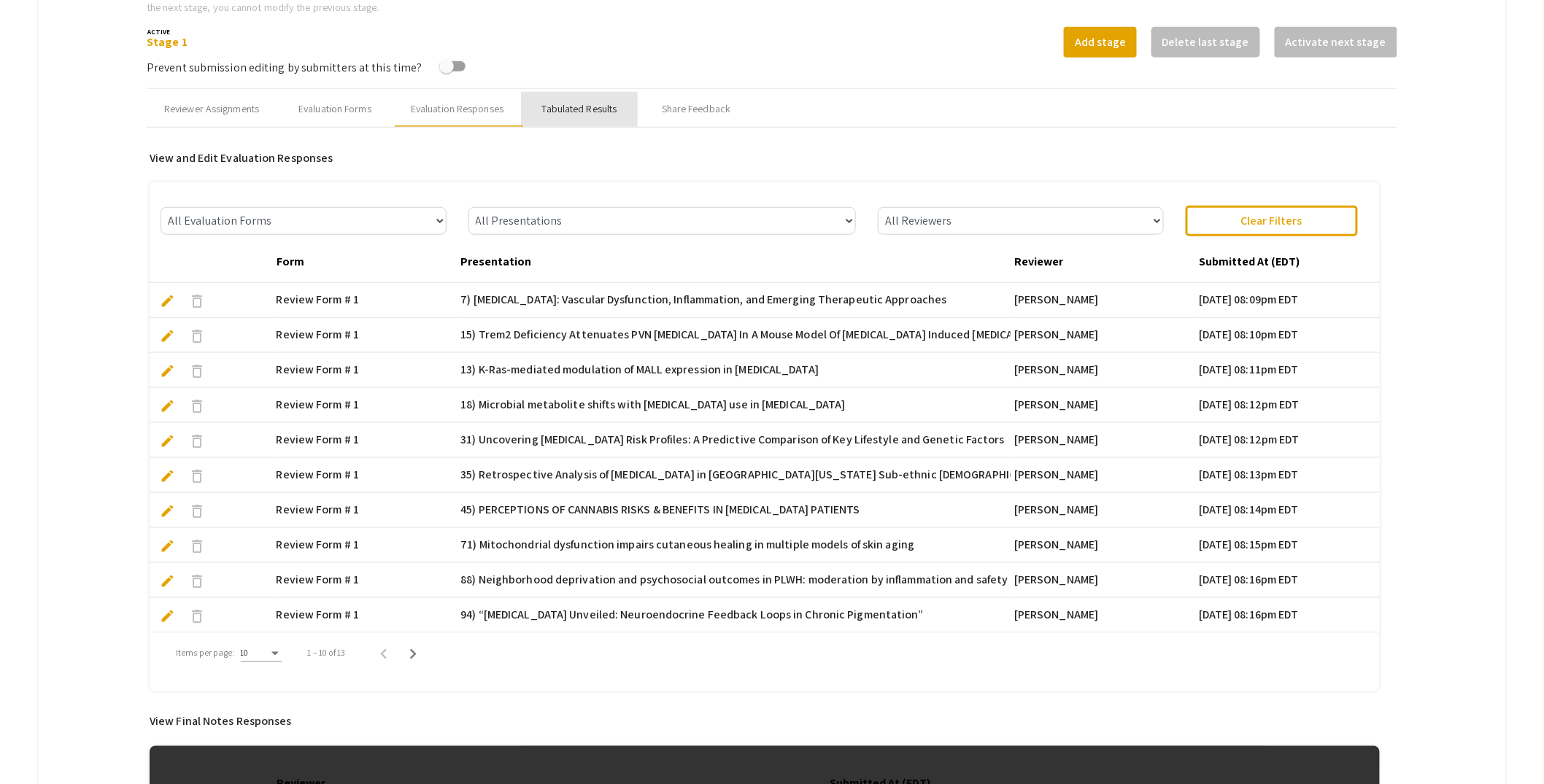
click at [587, 108] on div "Tabulated Results" at bounding box center [579, 109] width 75 height 15
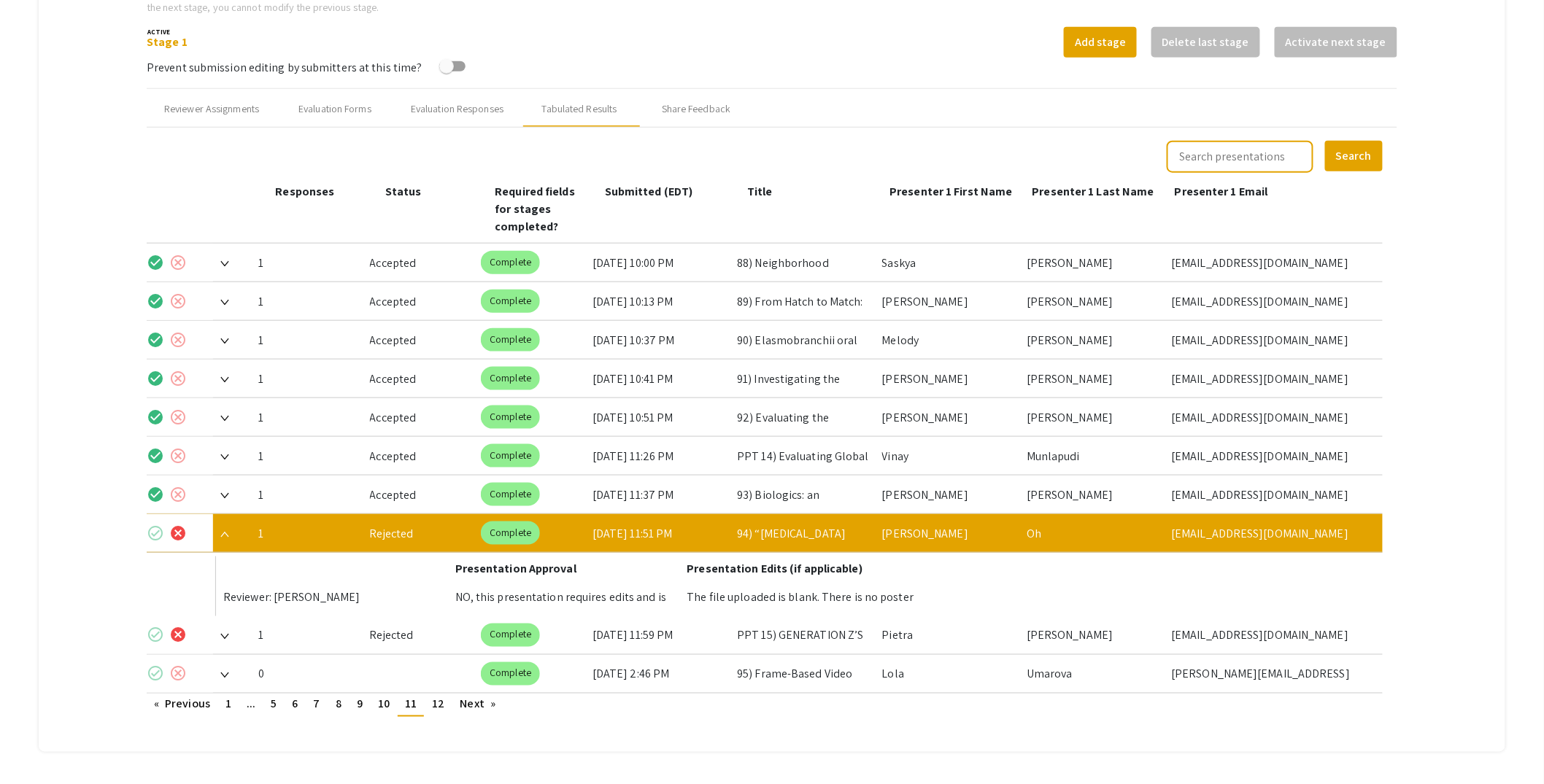
click at [158, 524] on mat-icon "check_circle" at bounding box center [155, 533] width 17 height 17
click at [226, 634] on img at bounding box center [225, 637] width 9 height 6
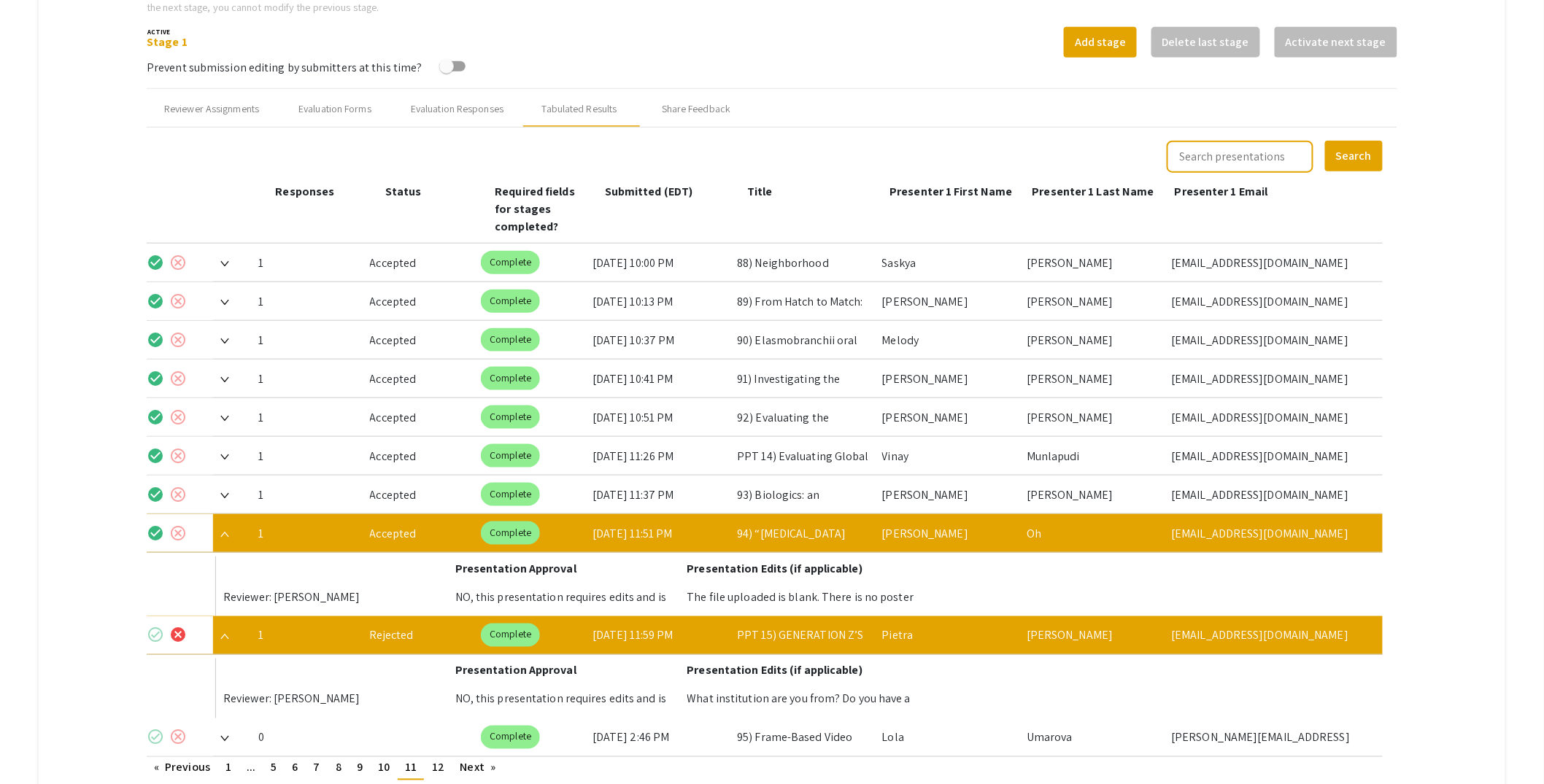
click at [151, 627] on mat-icon "check_circle" at bounding box center [155, 635] width 17 height 17
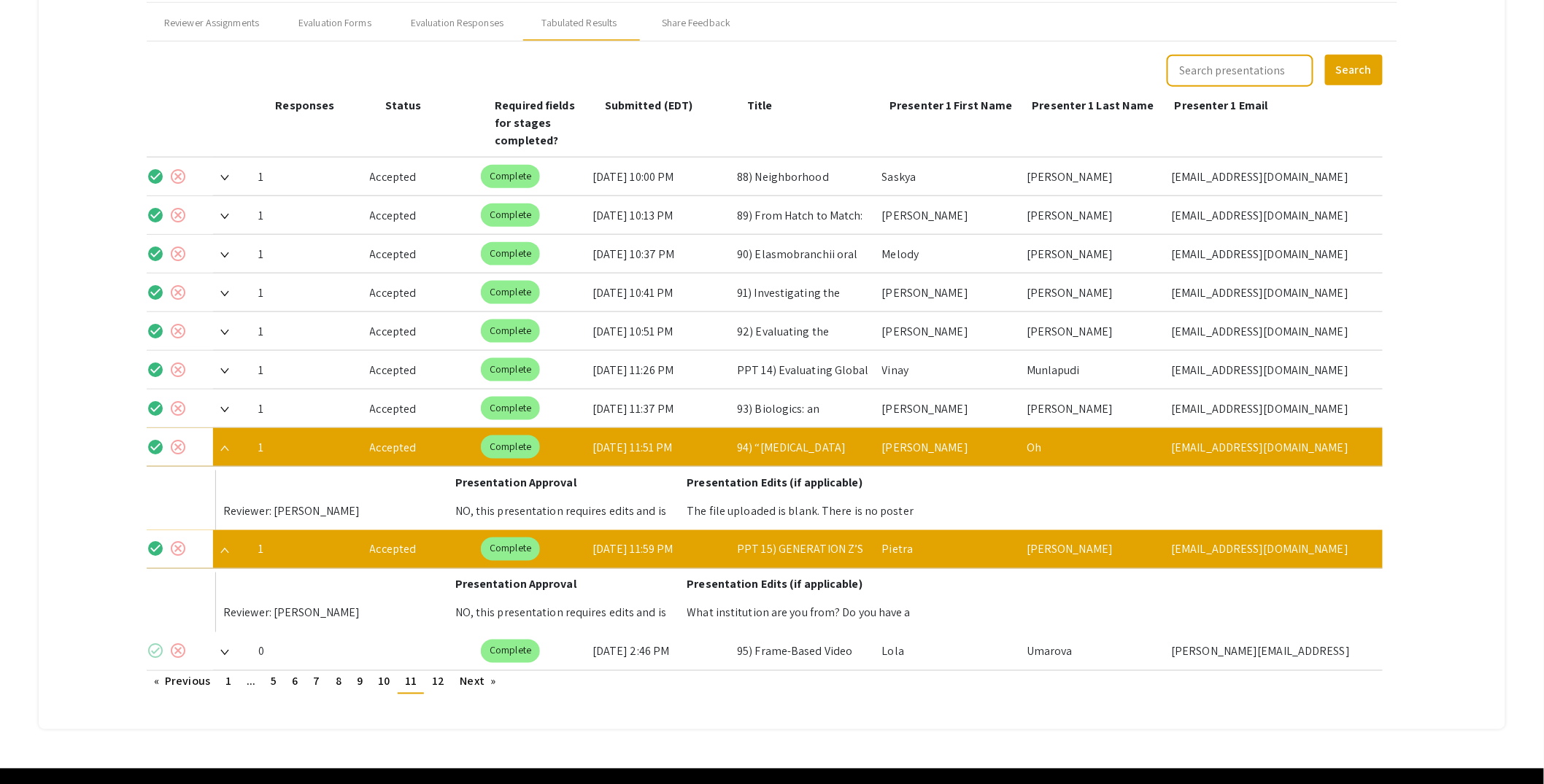
scroll to position [629, 0]
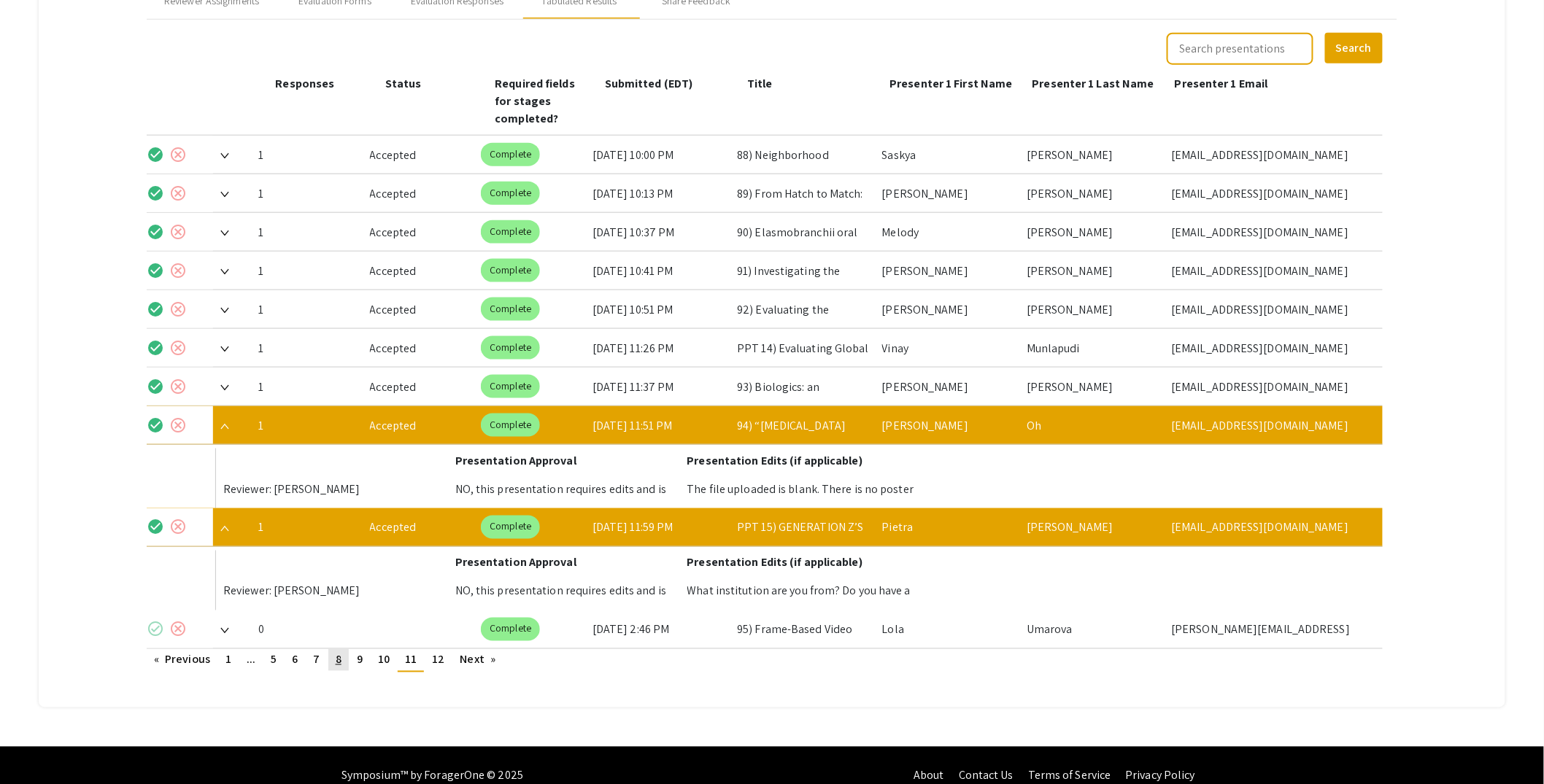
click at [334, 649] on link "page 8" at bounding box center [338, 659] width 21 height 22
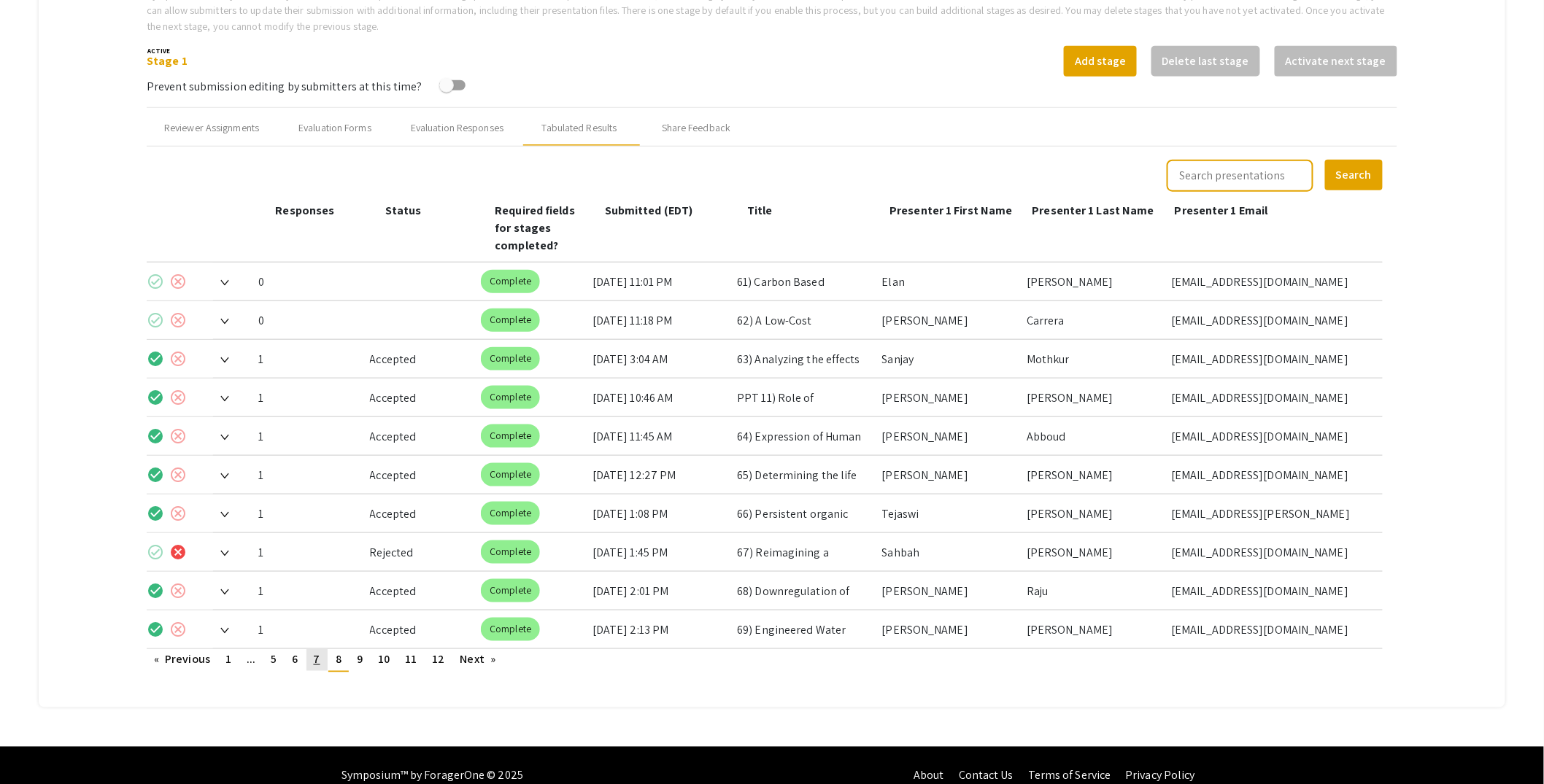
click at [323, 649] on link "page 7" at bounding box center [317, 659] width 22 height 22
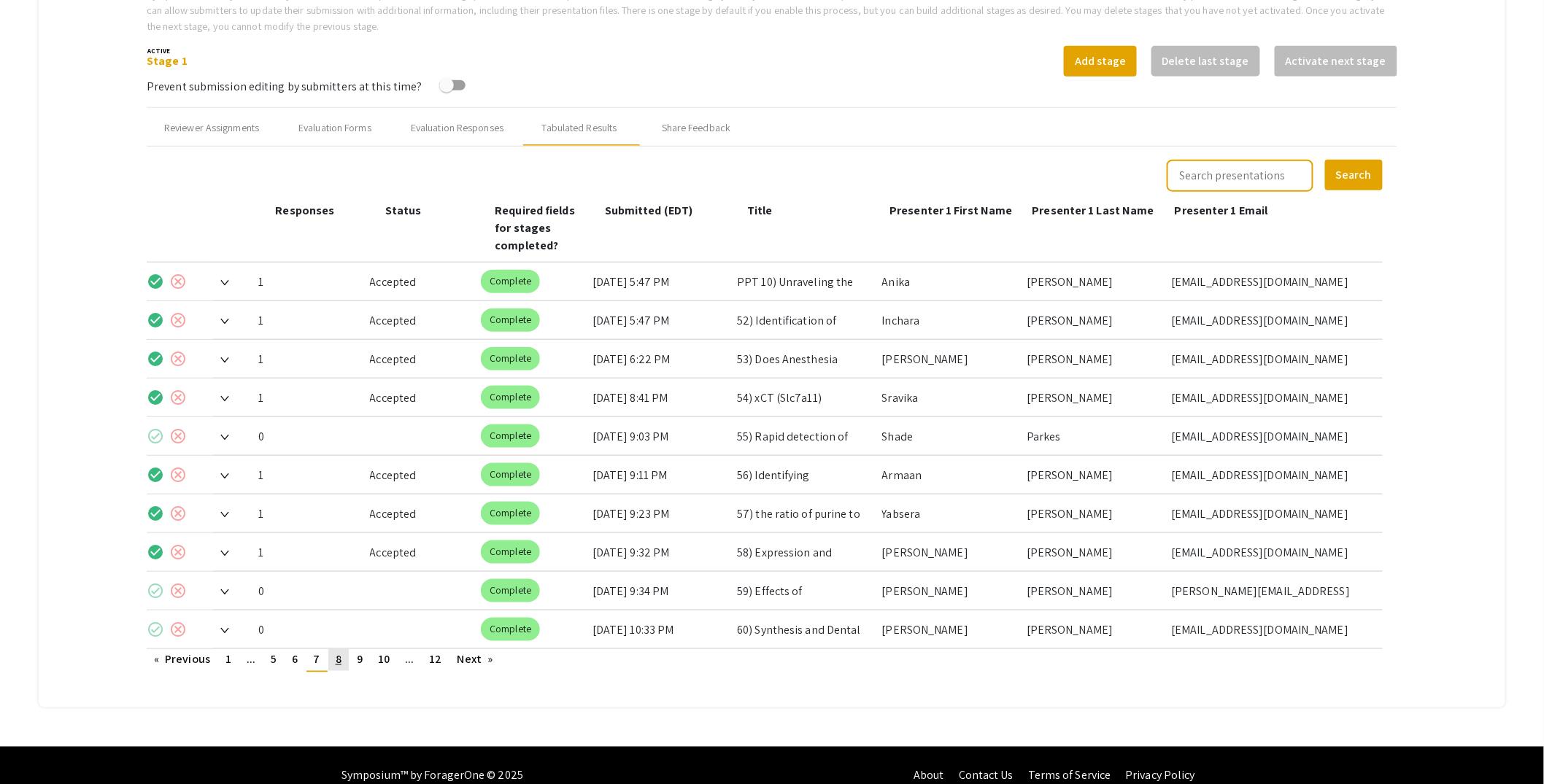
click at [346, 649] on link "page 8" at bounding box center [338, 659] width 21 height 22
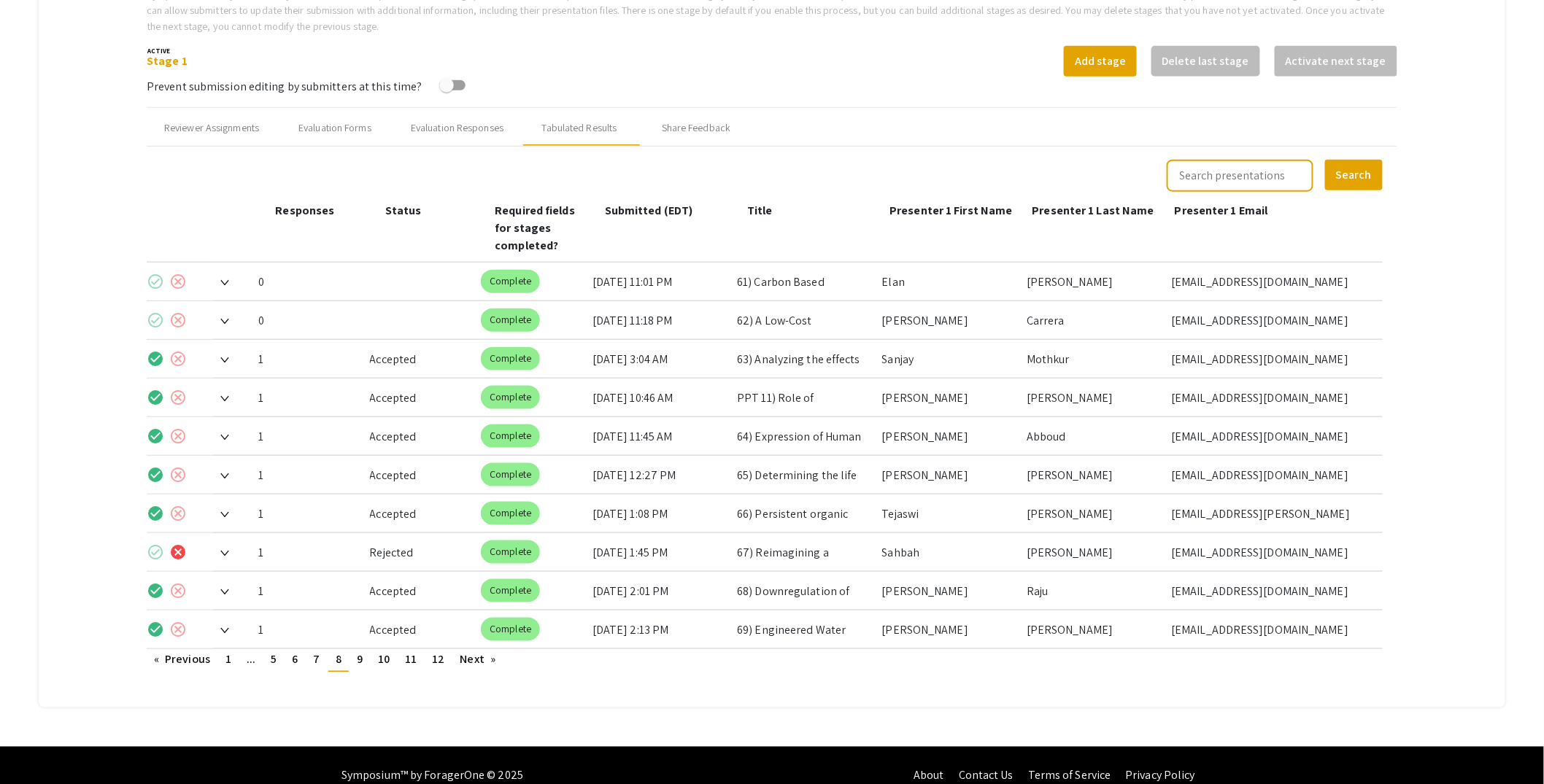
click at [226, 551] on img at bounding box center [225, 553] width 9 height 6
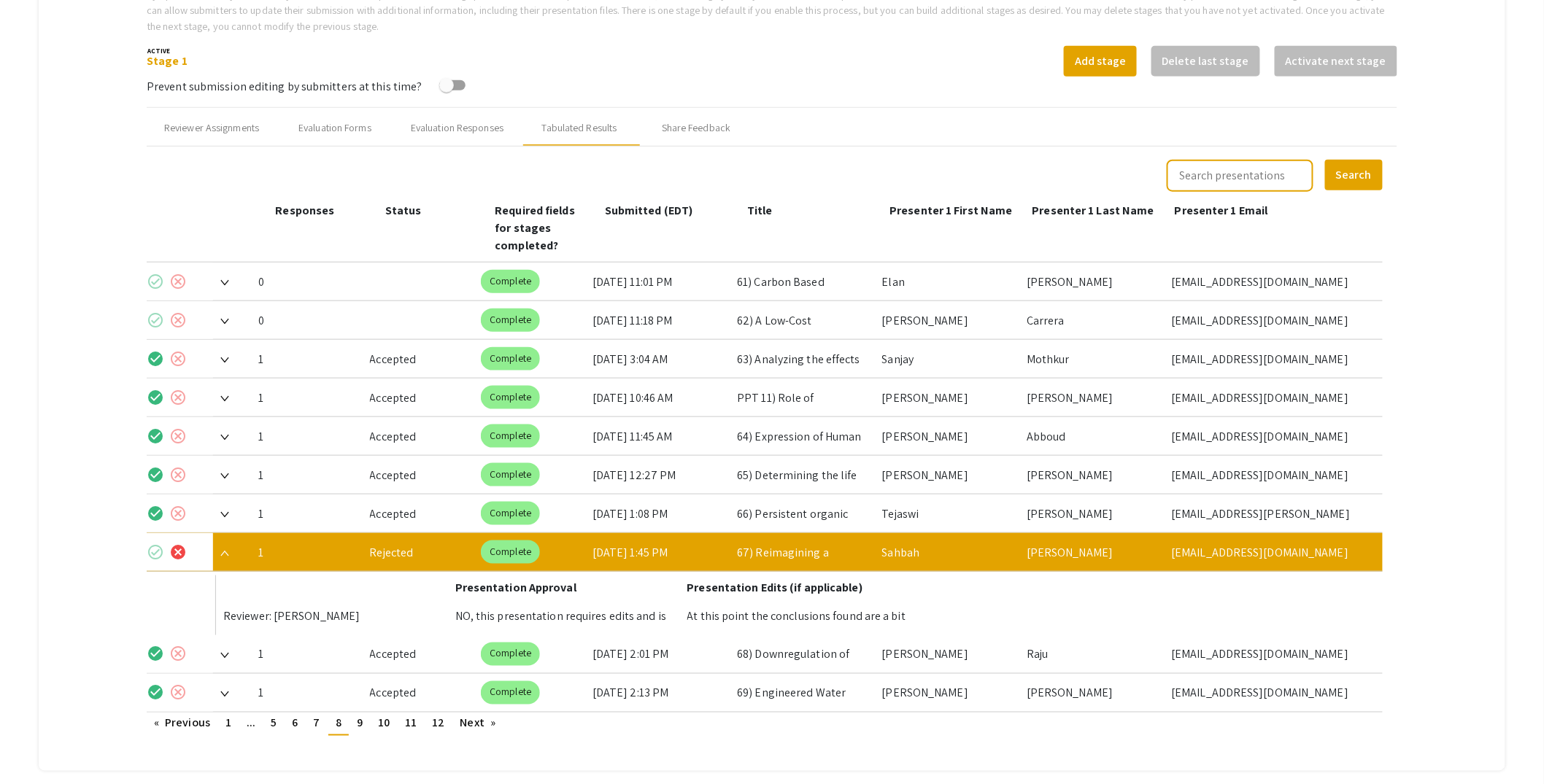
click at [159, 544] on mat-icon "check_circle" at bounding box center [155, 553] width 17 height 17
click at [224, 551] on img at bounding box center [225, 553] width 9 height 6
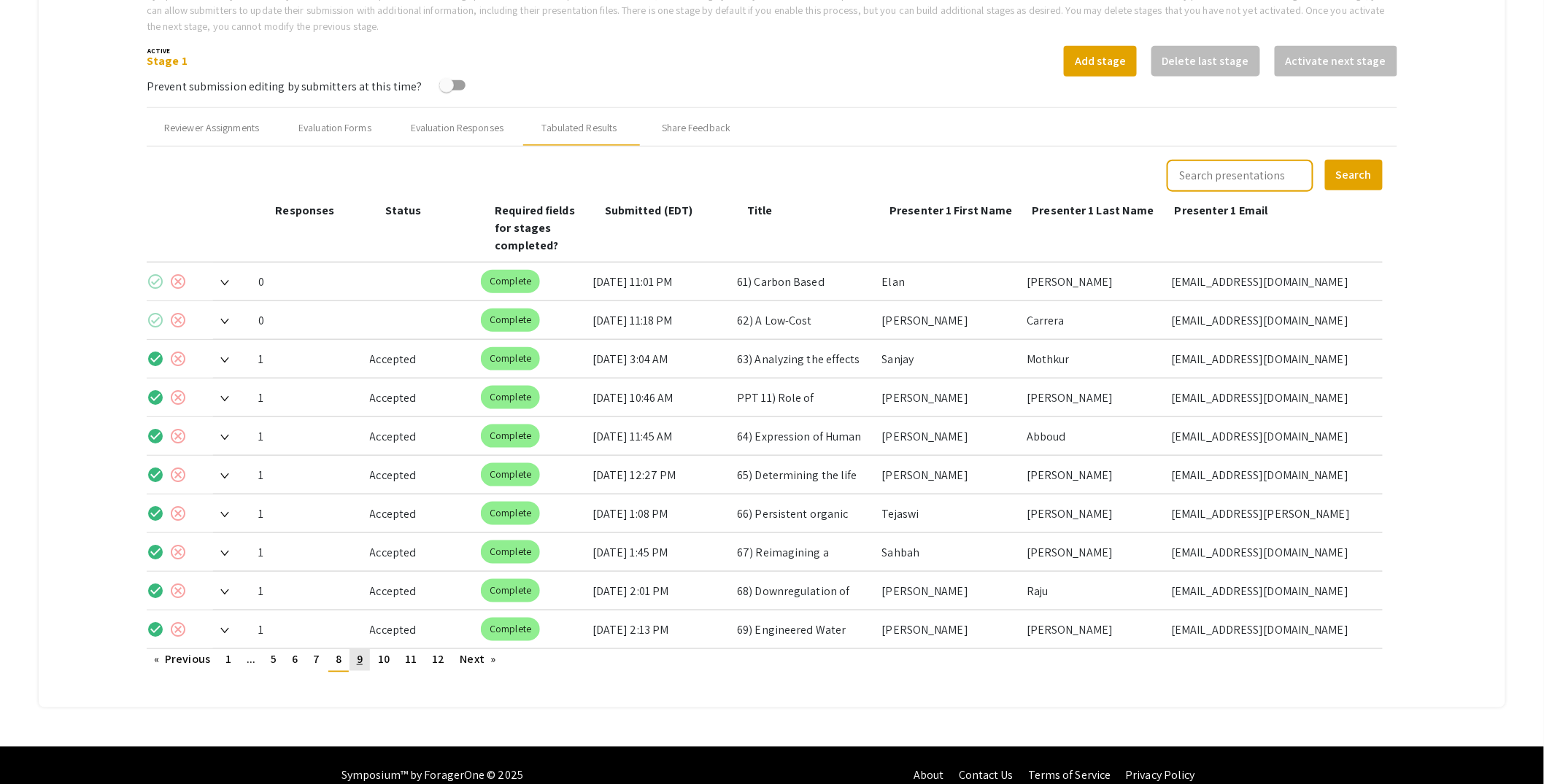
click at [359, 652] on span "9" at bounding box center [360, 660] width 6 height 15
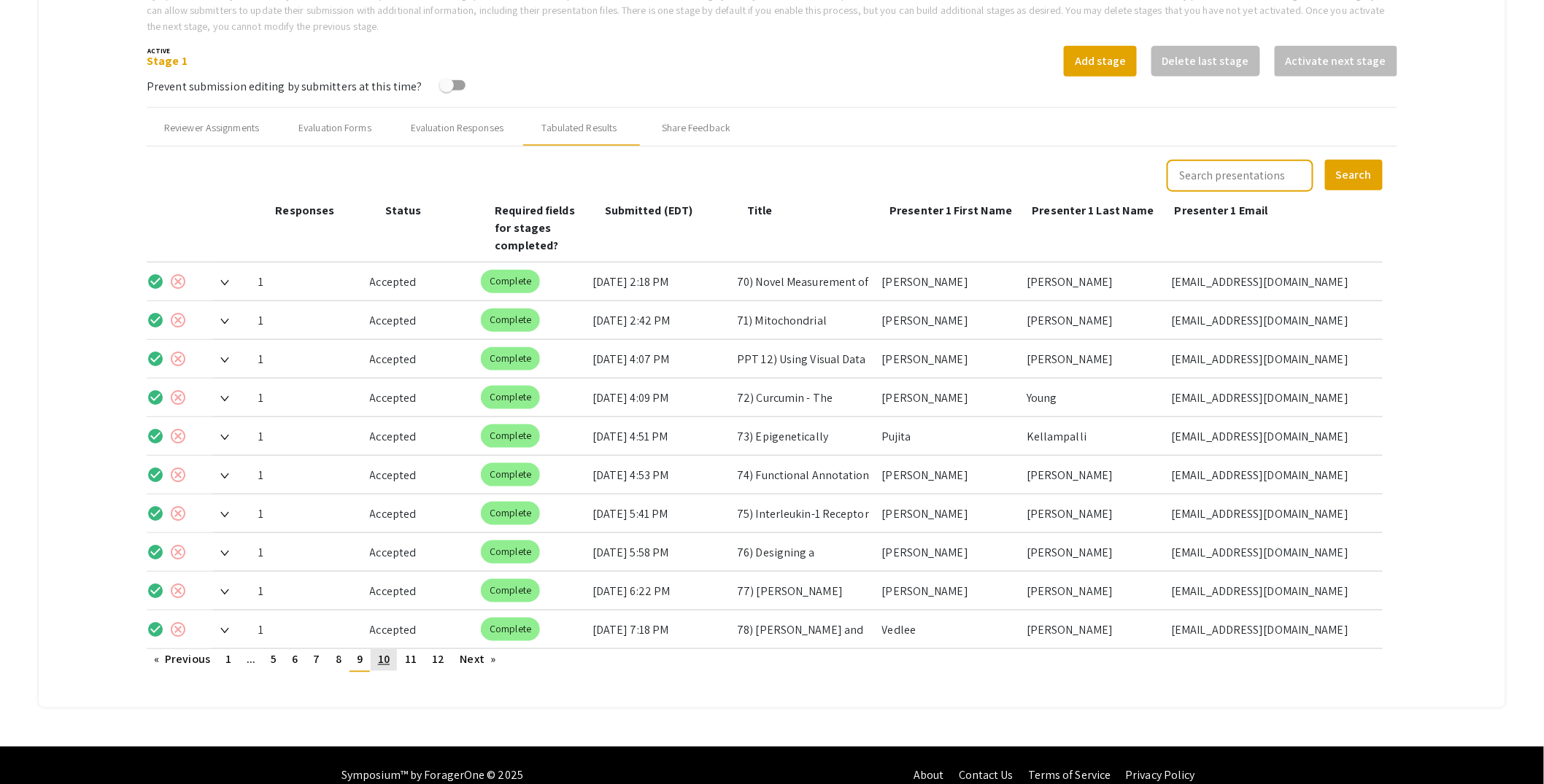
click at [380, 652] on span "10" at bounding box center [384, 660] width 12 height 15
click at [225, 628] on img at bounding box center [225, 631] width 9 height 6
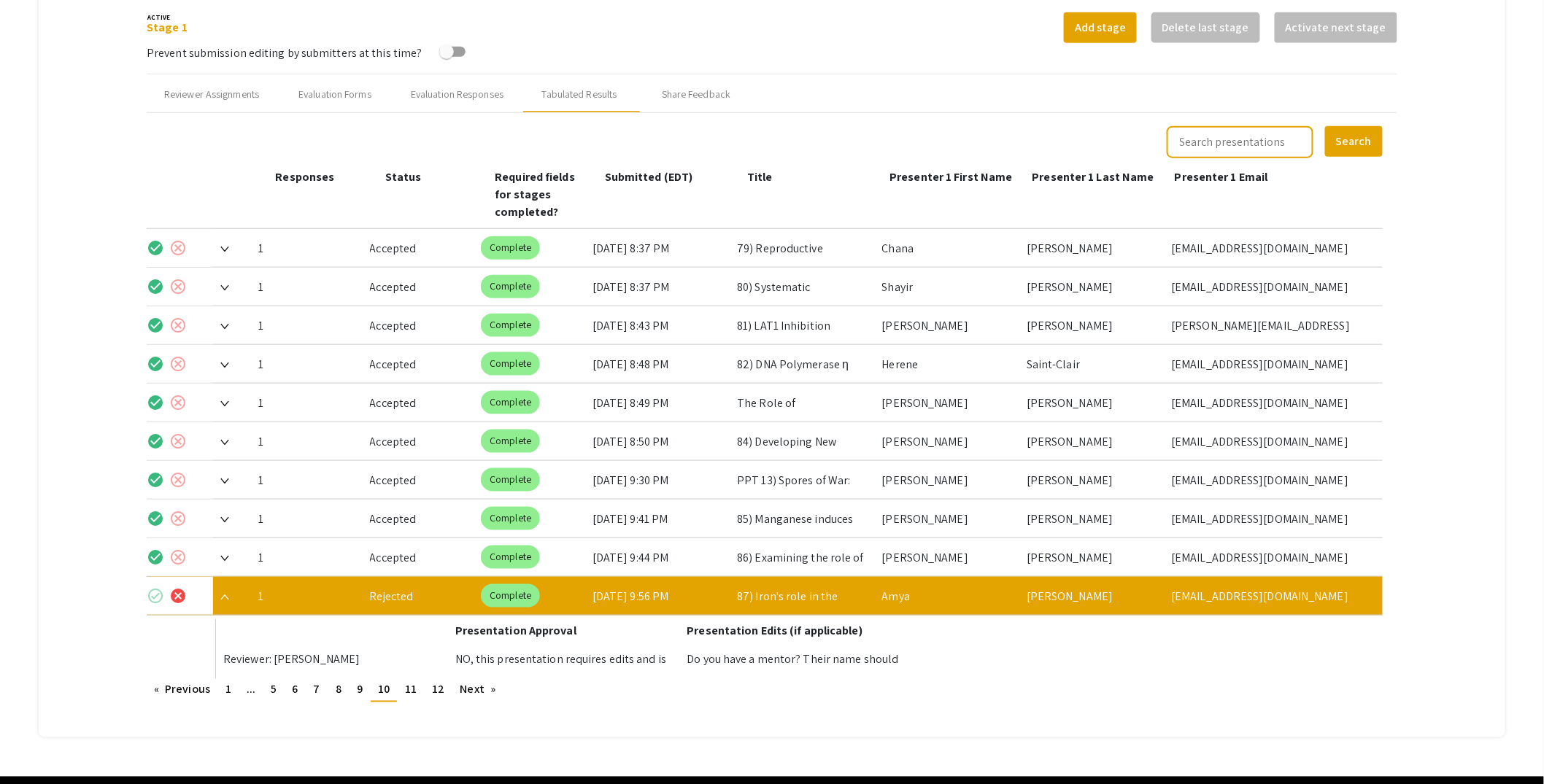
scroll to position [563, 0]
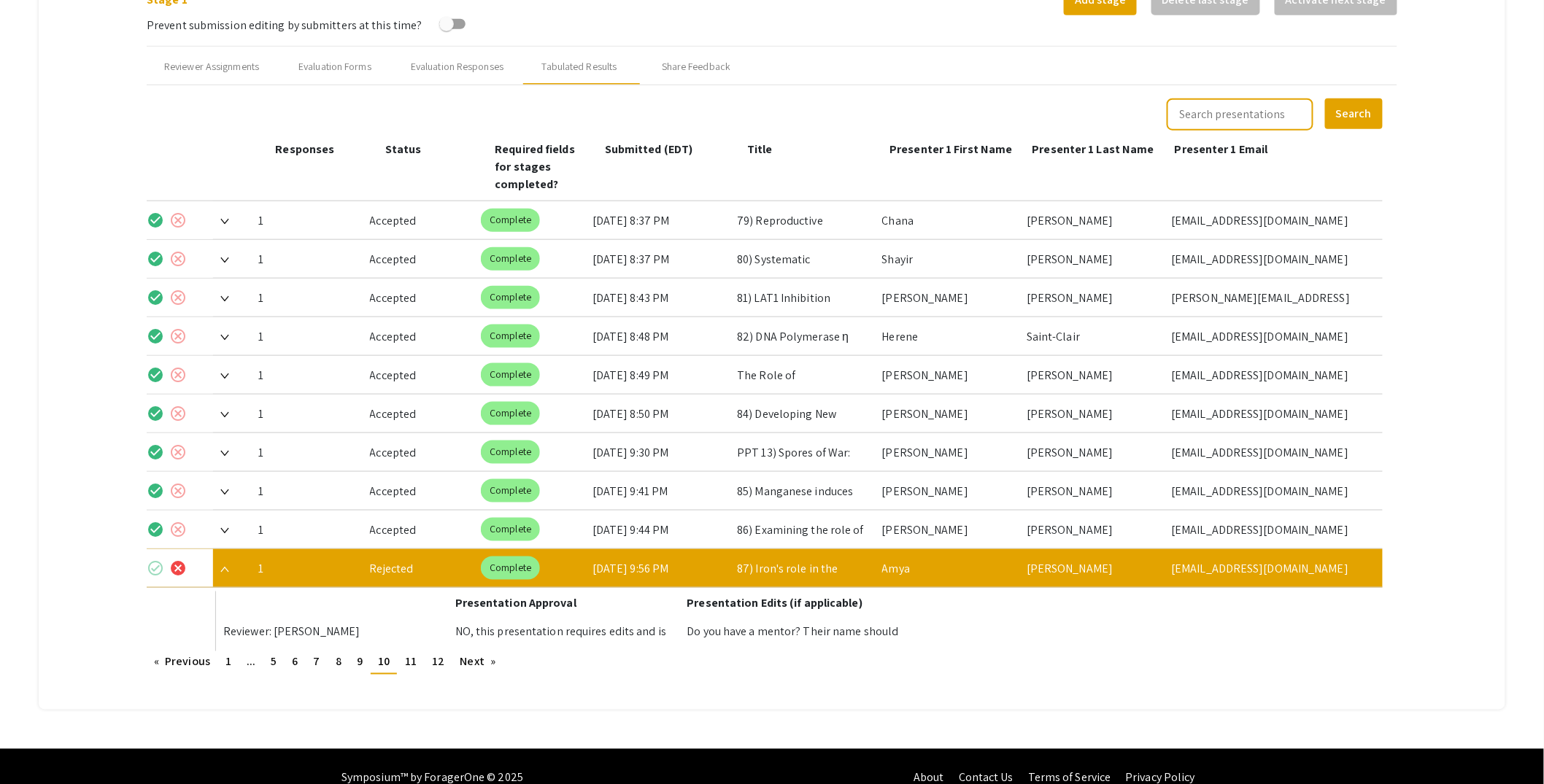
click at [157, 559] on mat-icon "check_circle" at bounding box center [155, 568] width 17 height 17
click at [405, 654] on span "11" at bounding box center [411, 662] width 12 height 15
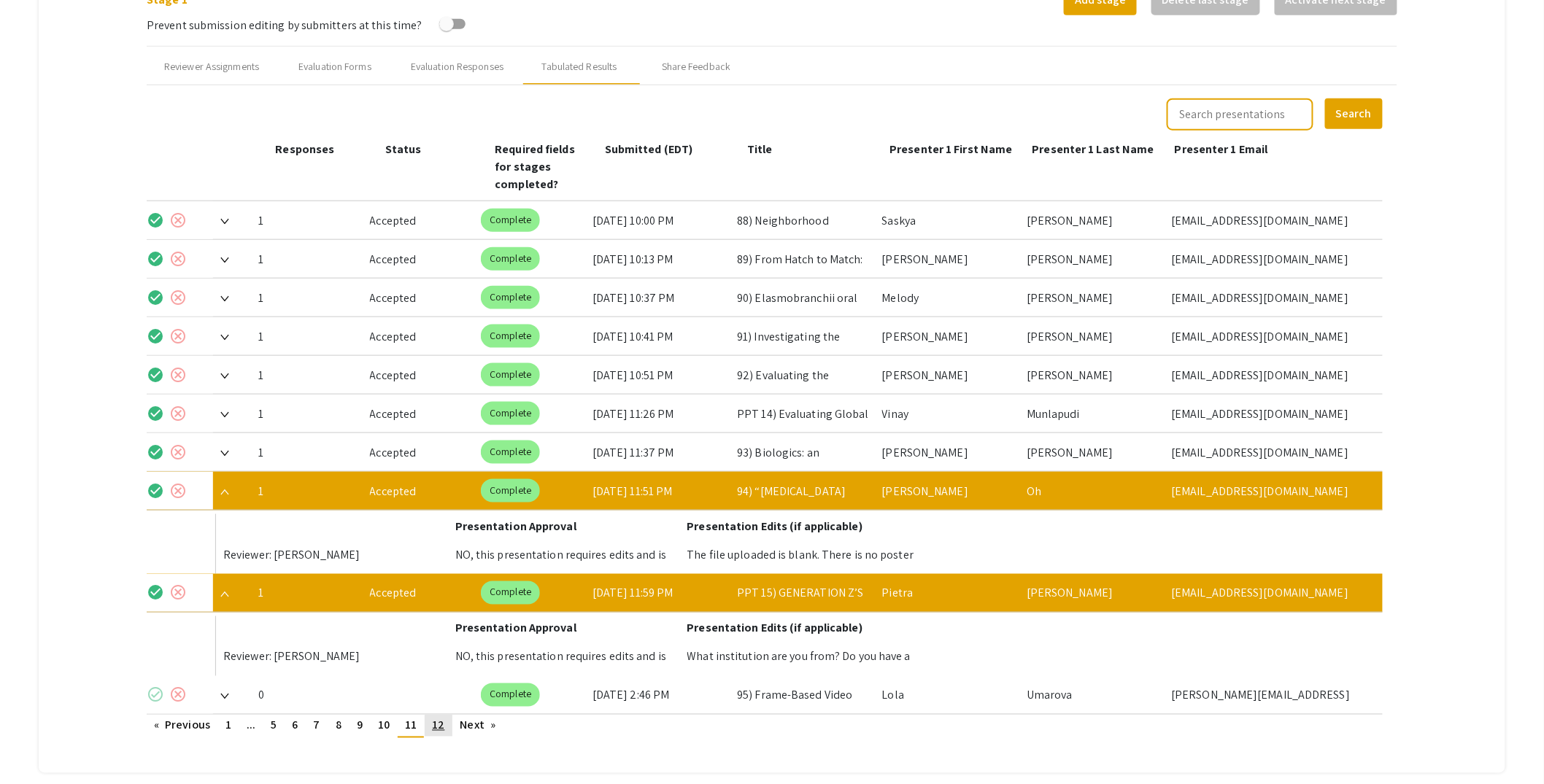
click at [442, 718] on span "12" at bounding box center [438, 725] width 12 height 15
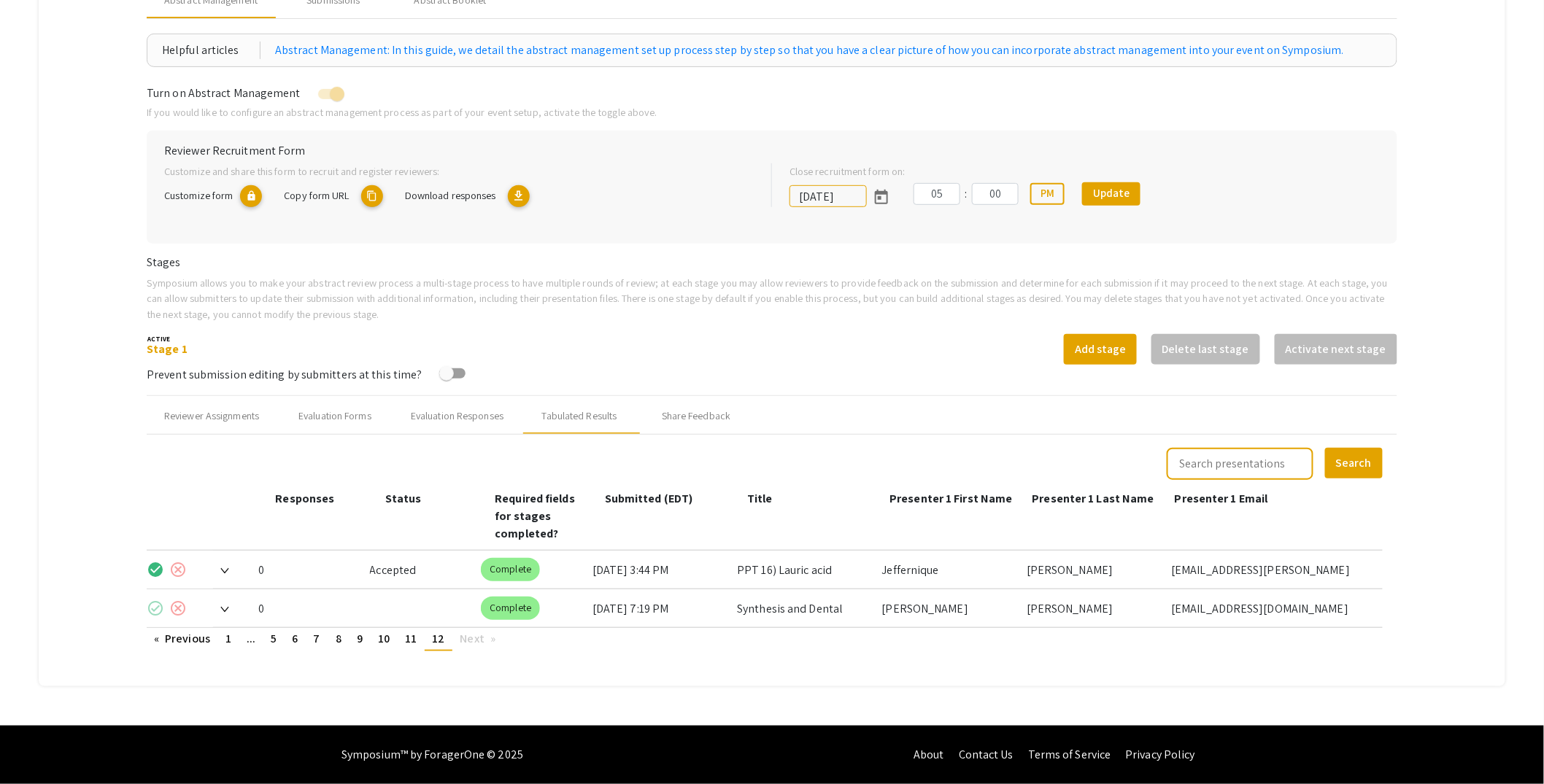
scroll to position [193, 0]
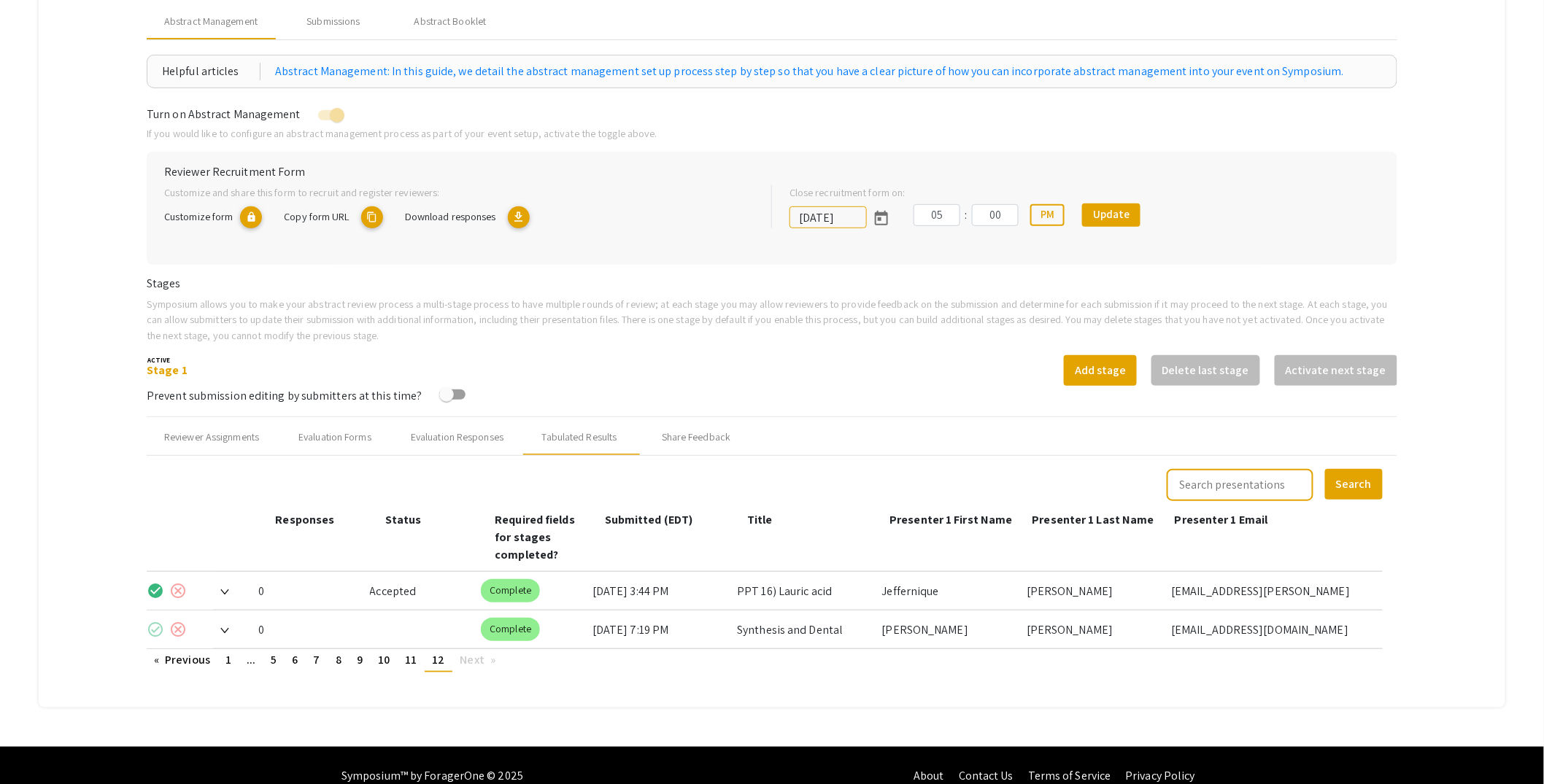
click at [229, 583] on span at bounding box center [221, 591] width 16 height 15
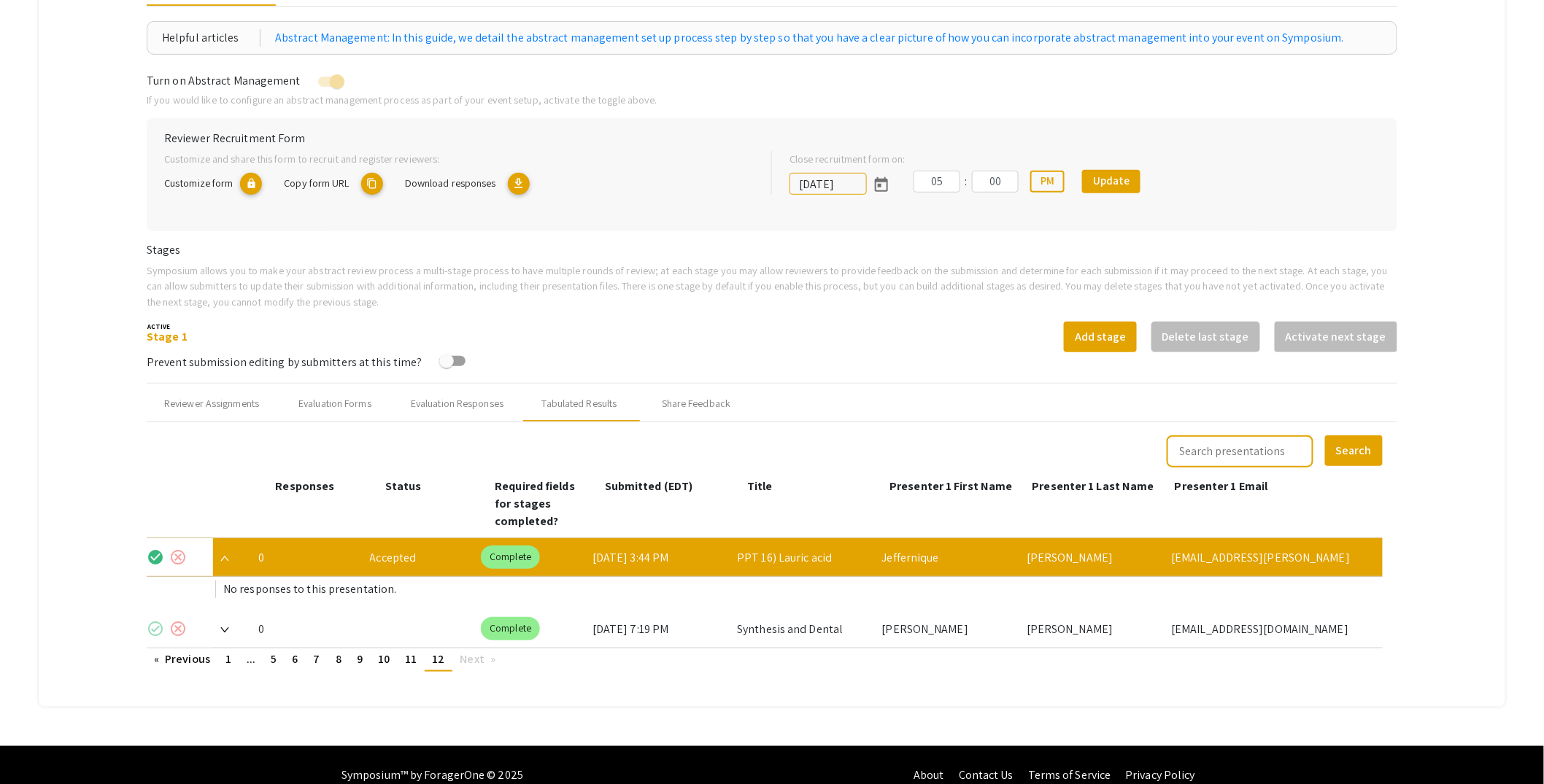
click at [157, 548] on mat-icon "check_circle" at bounding box center [155, 557] width 17 height 17
click at [225, 556] on img at bounding box center [225, 559] width 9 height 6
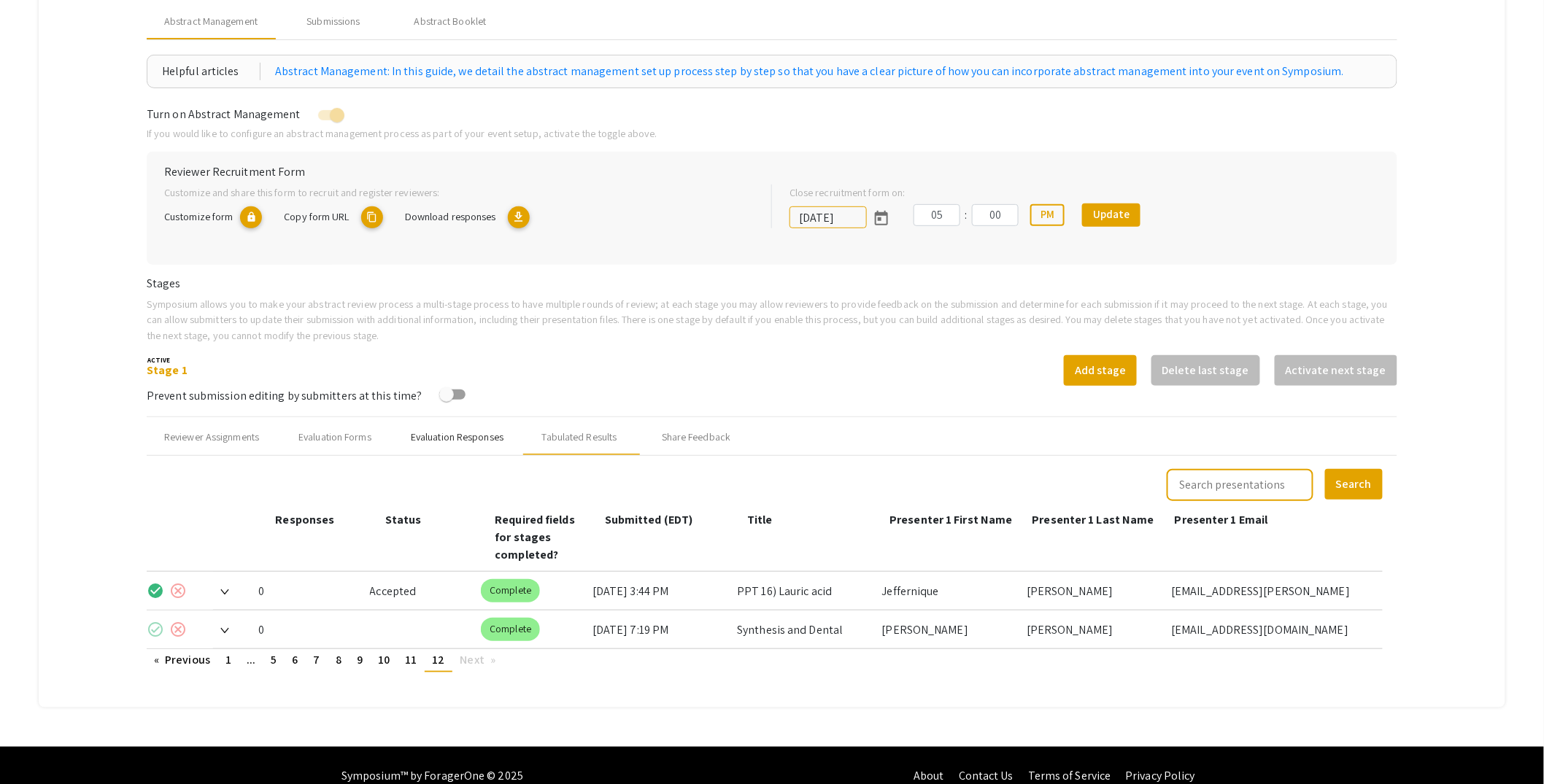
click at [467, 438] on div "Evaluation Responses" at bounding box center [457, 437] width 93 height 15
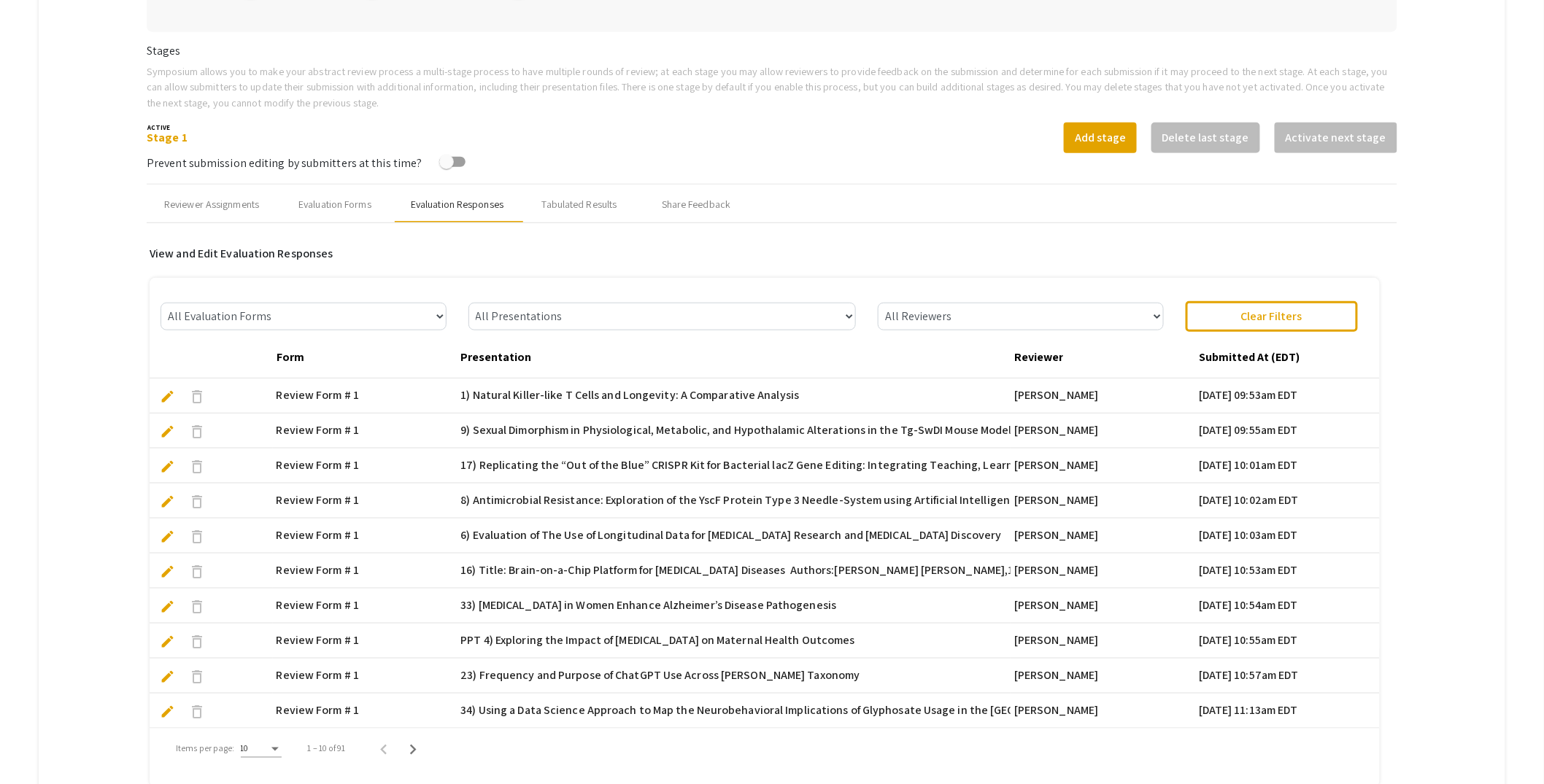
scroll to position [430, 0]
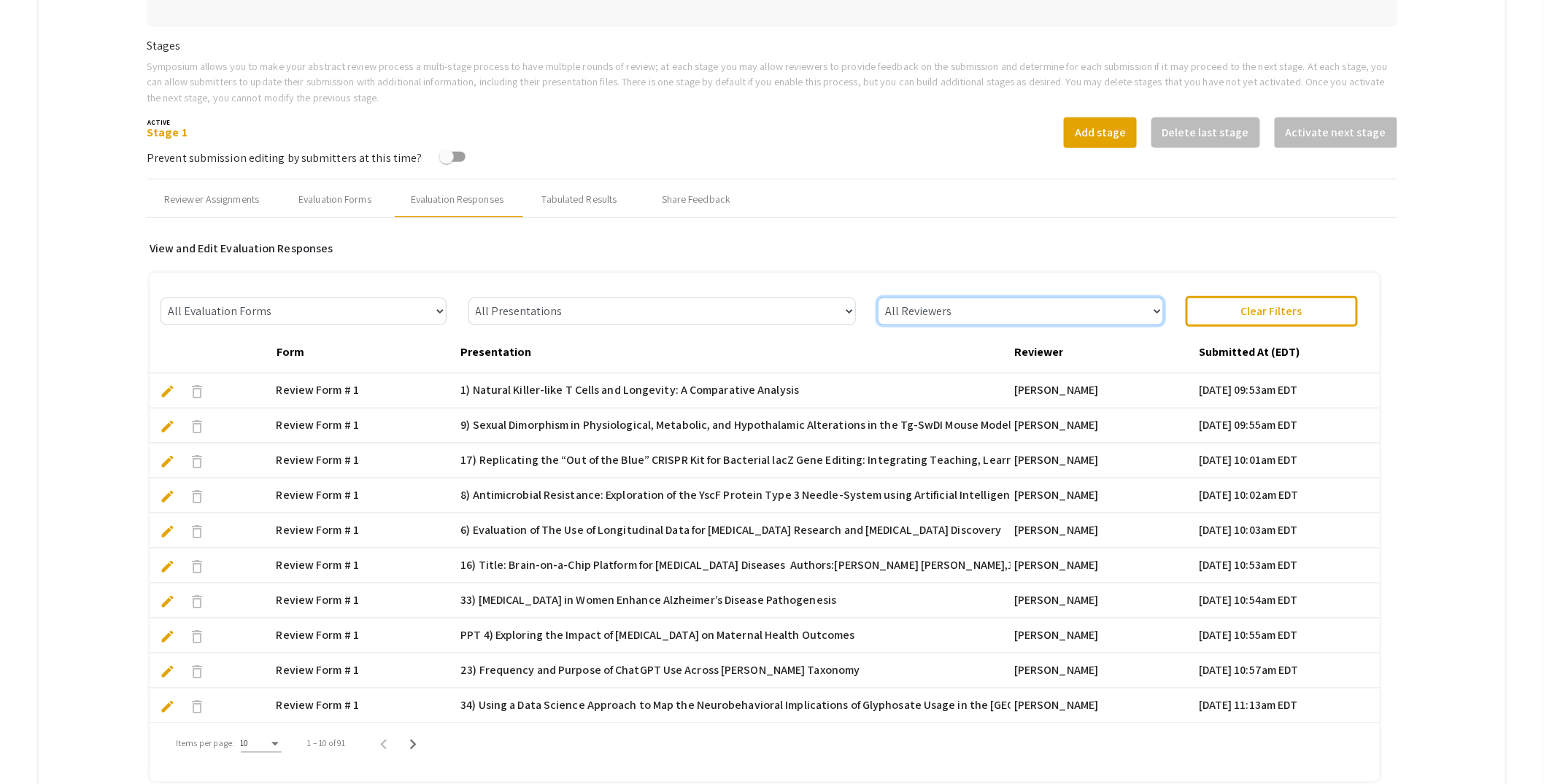
click at [1041, 318] on select "All Reviewers Lisa Robison Robert Speth Melodie Eichbauer Allen Varela Leslie K…" at bounding box center [1020, 312] width 285 height 28
select select "Leslie Knecht"
click at [885, 298] on select "All Reviewers Lisa Robison Robert Speth Melodie Eichbauer Allen Varela Leslie K…" at bounding box center [1020, 312] width 285 height 28
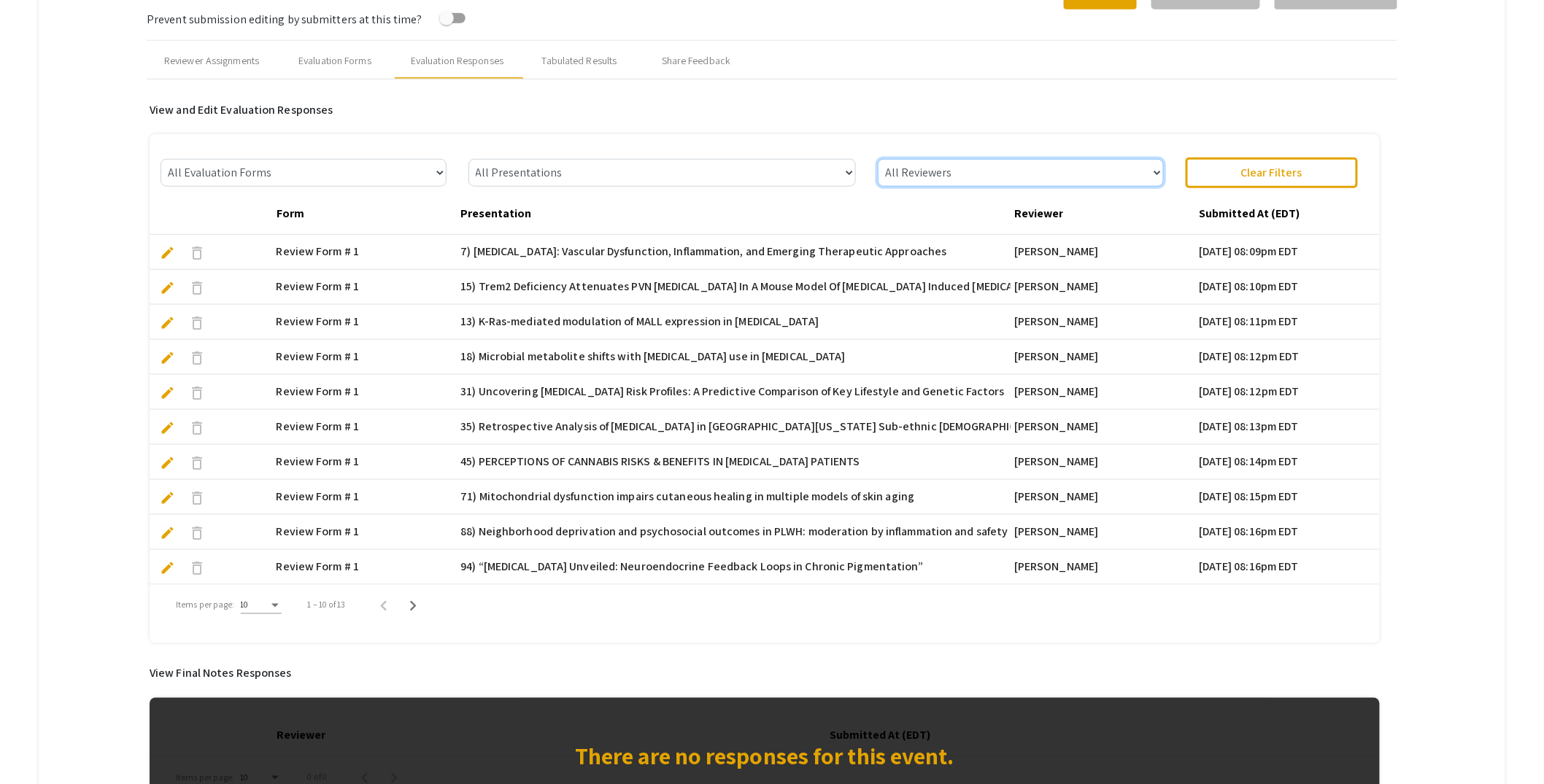
scroll to position [588, 0]
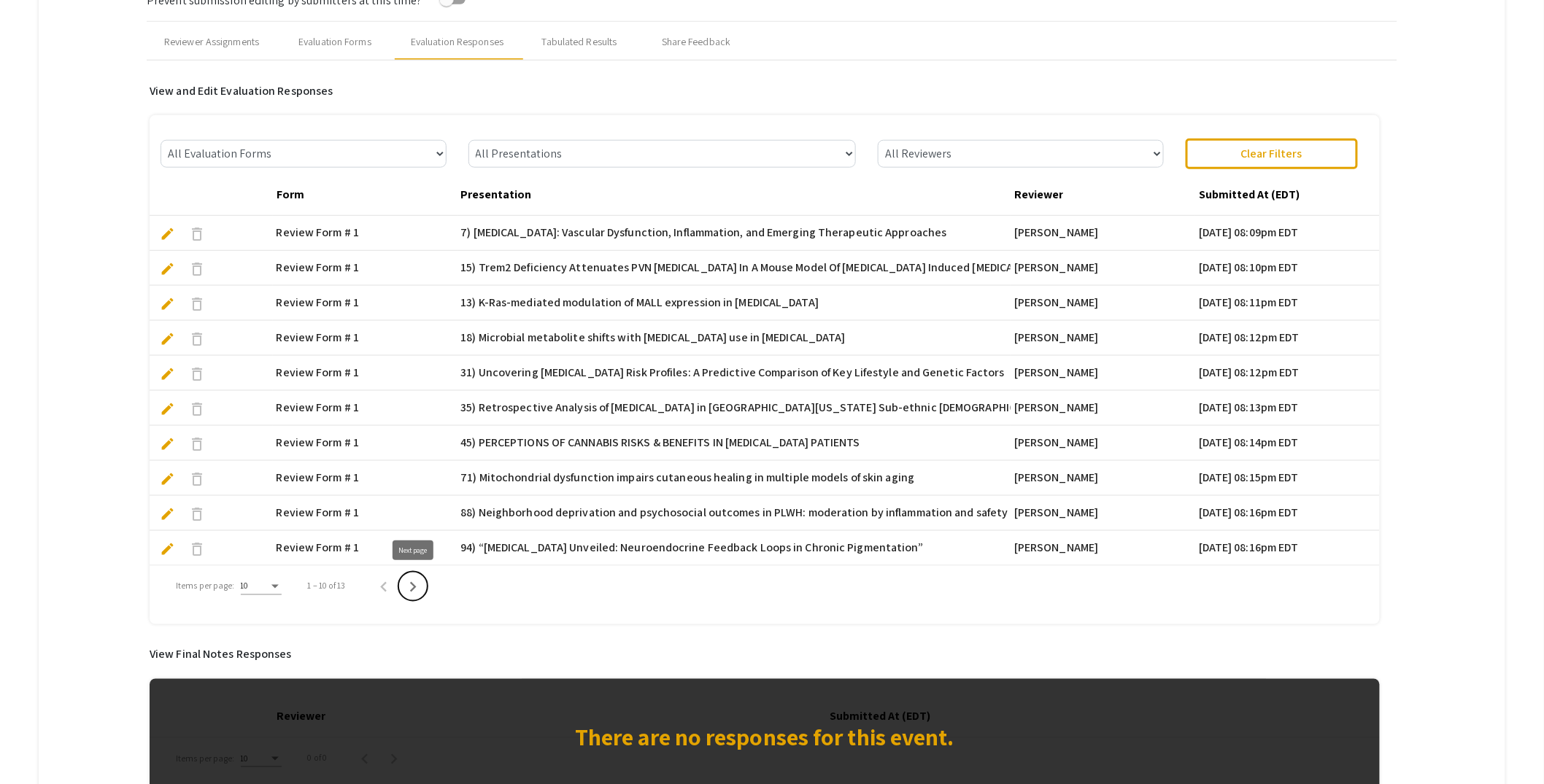
click at [411, 586] on icon "Next page" at bounding box center [413, 588] width 21 height 21
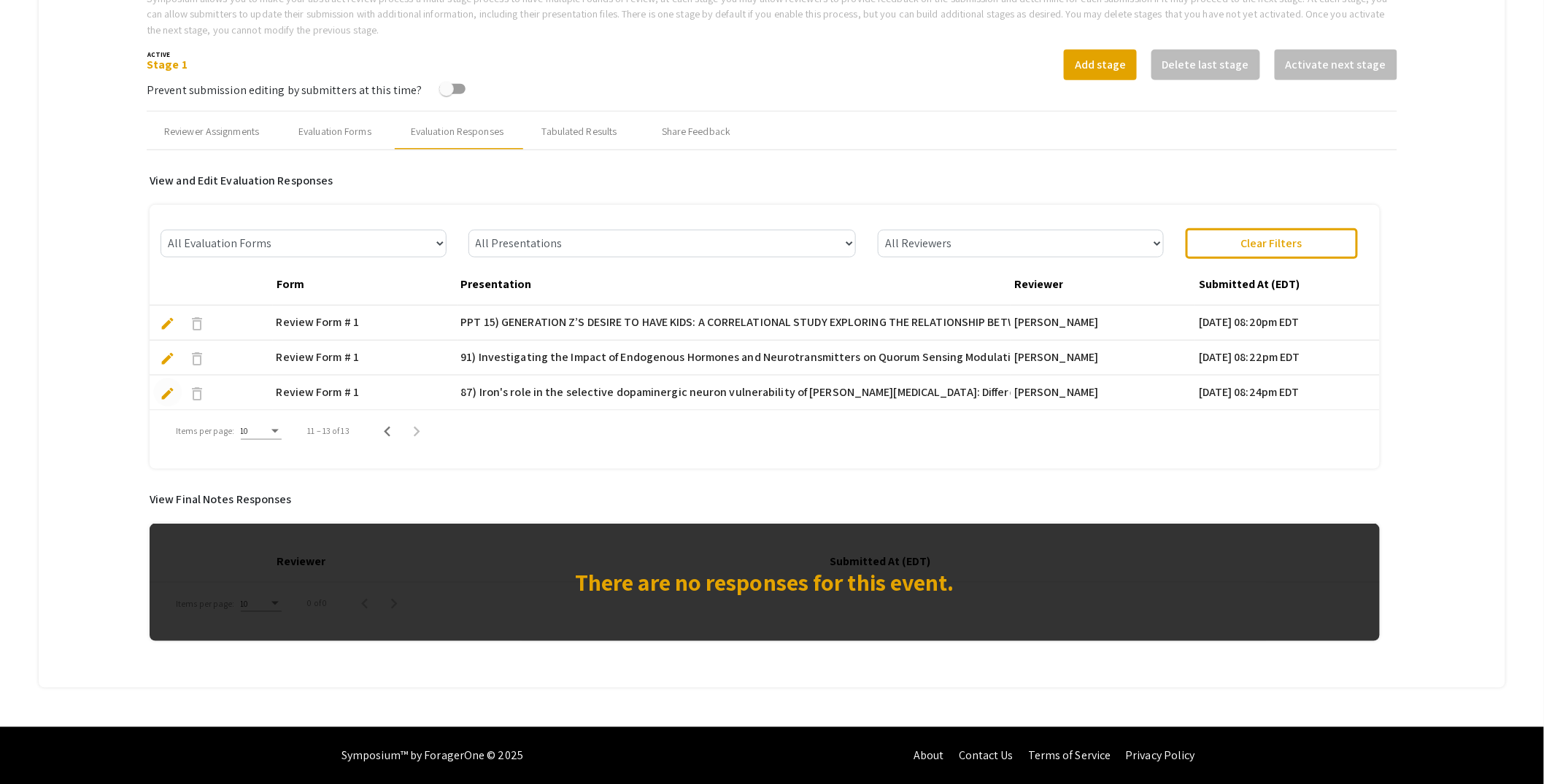
click at [171, 389] on span "edit" at bounding box center [168, 393] width 15 height 15
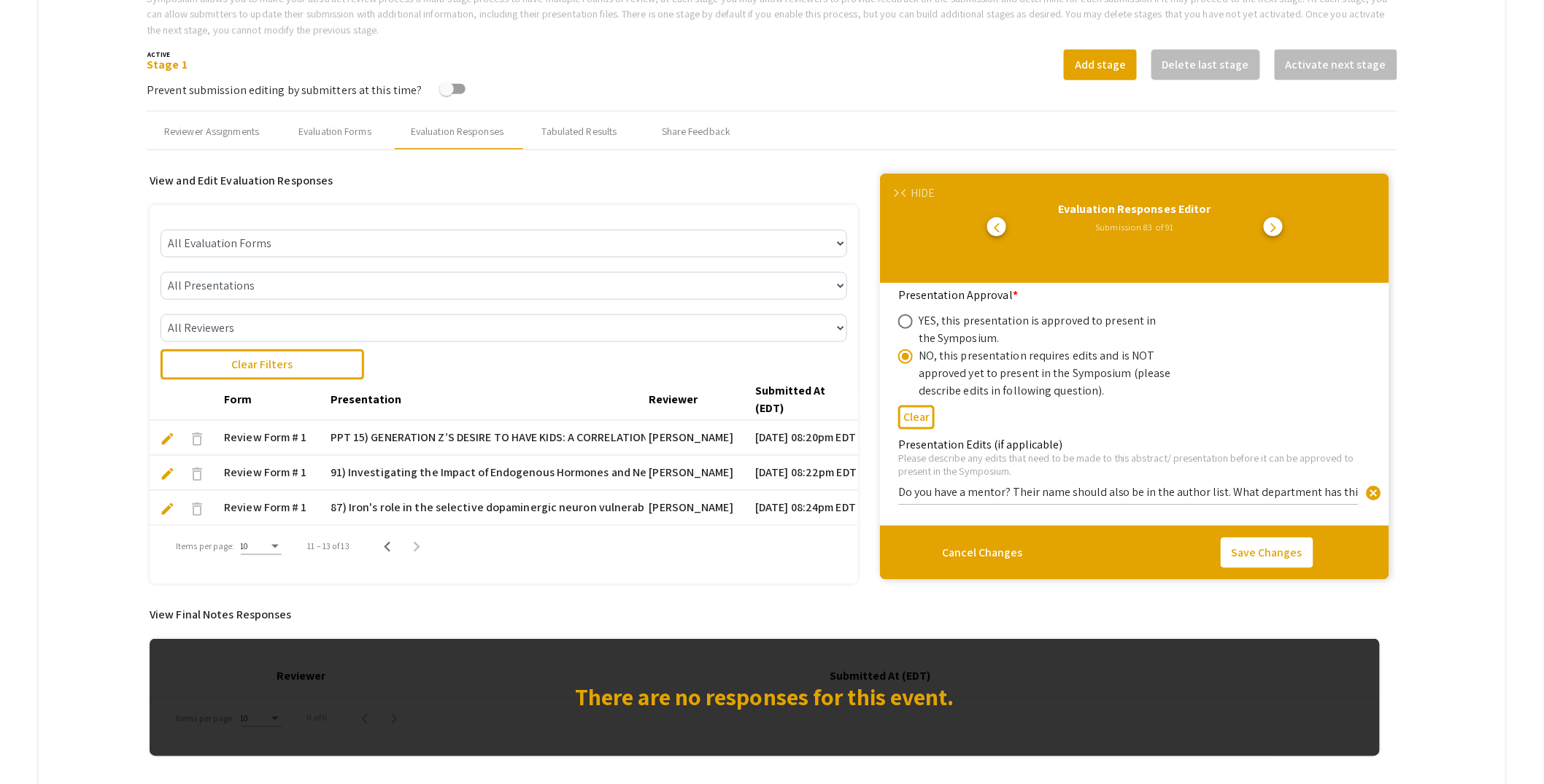
click at [978, 496] on input "Do you have a mentor? Their name should also be in the author list. What depart…" at bounding box center [1127, 492] width 460 height 15
drag, startPoint x: 906, startPoint y: 491, endPoint x: 1435, endPoint y: 483, distance: 529.1
click at [1435, 483] on mat-tab-group "Abstract Management Submissions Abstract Booklet Helpful articles Abstract Mana…" at bounding box center [772, 238] width 1467 height 1128
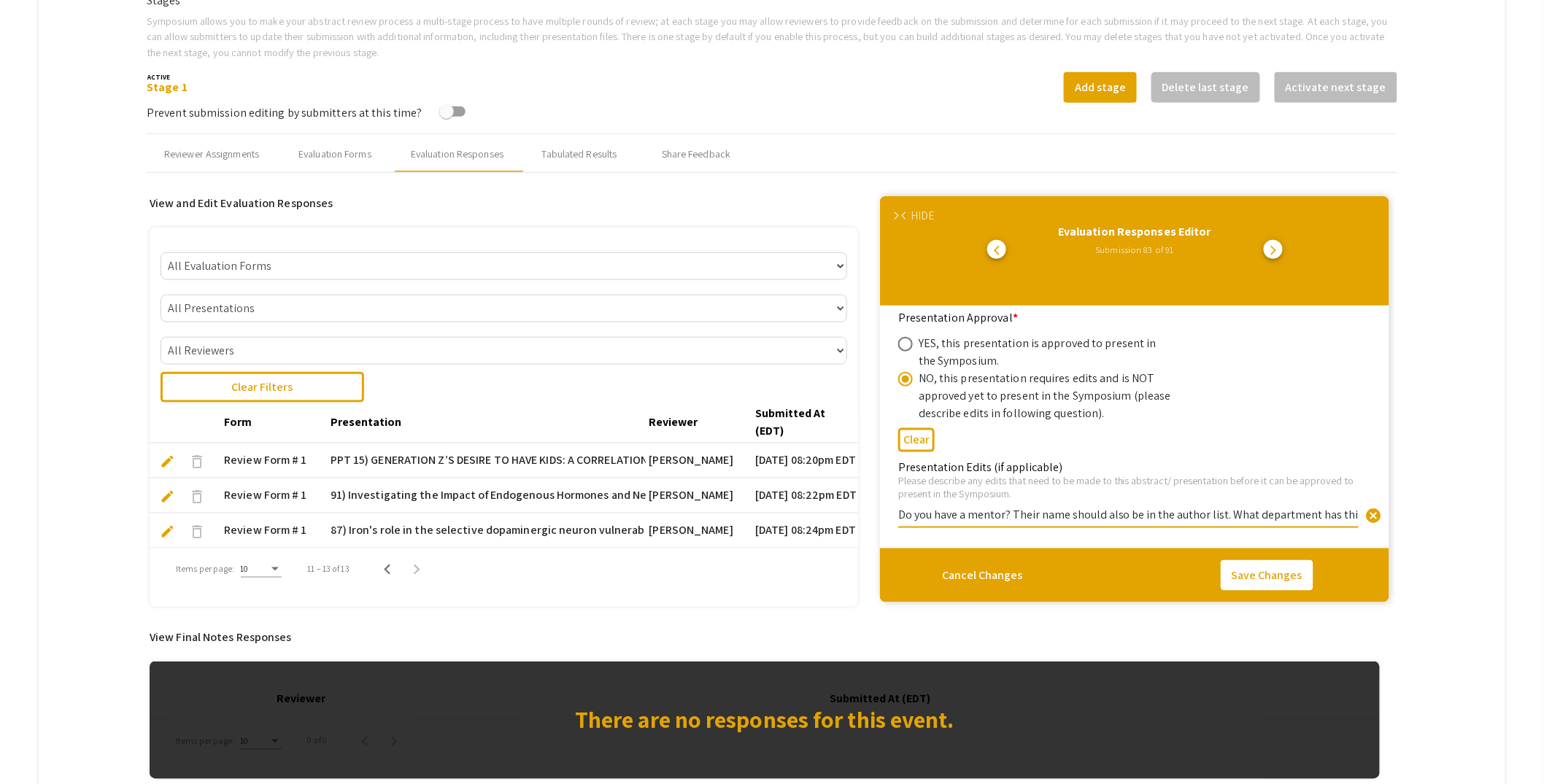
scroll to position [574, 0]
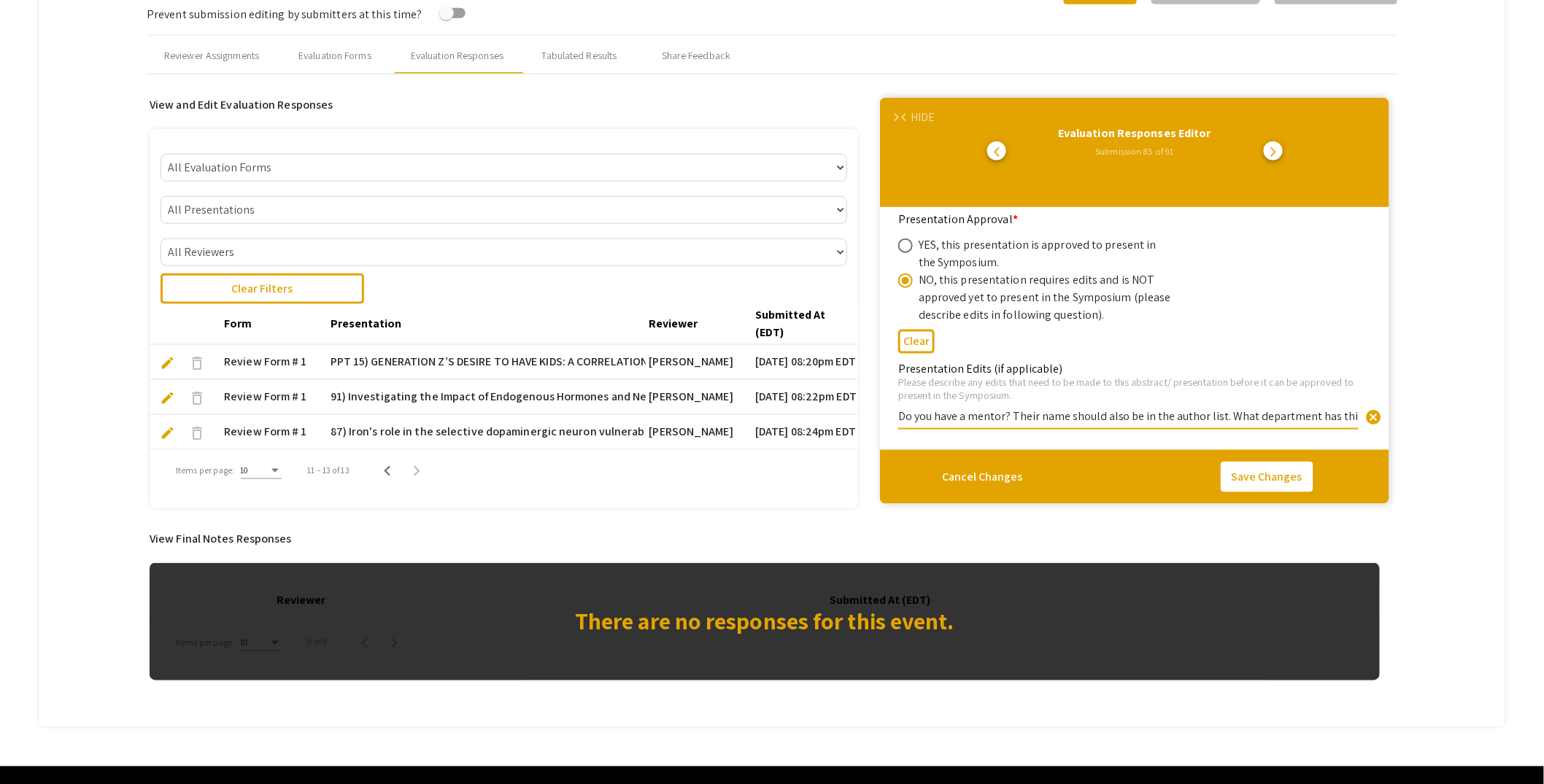
click at [1071, 418] on input "Do you have a mentor? Their name should also be in the author list. What depart…" at bounding box center [1127, 417] width 460 height 15
click at [1062, 419] on input "Do you have a mentor? Their name should also be in the author list. What depart…" at bounding box center [1127, 417] width 460 height 15
click at [387, 466] on icon "Previous page" at bounding box center [387, 472] width 7 height 10
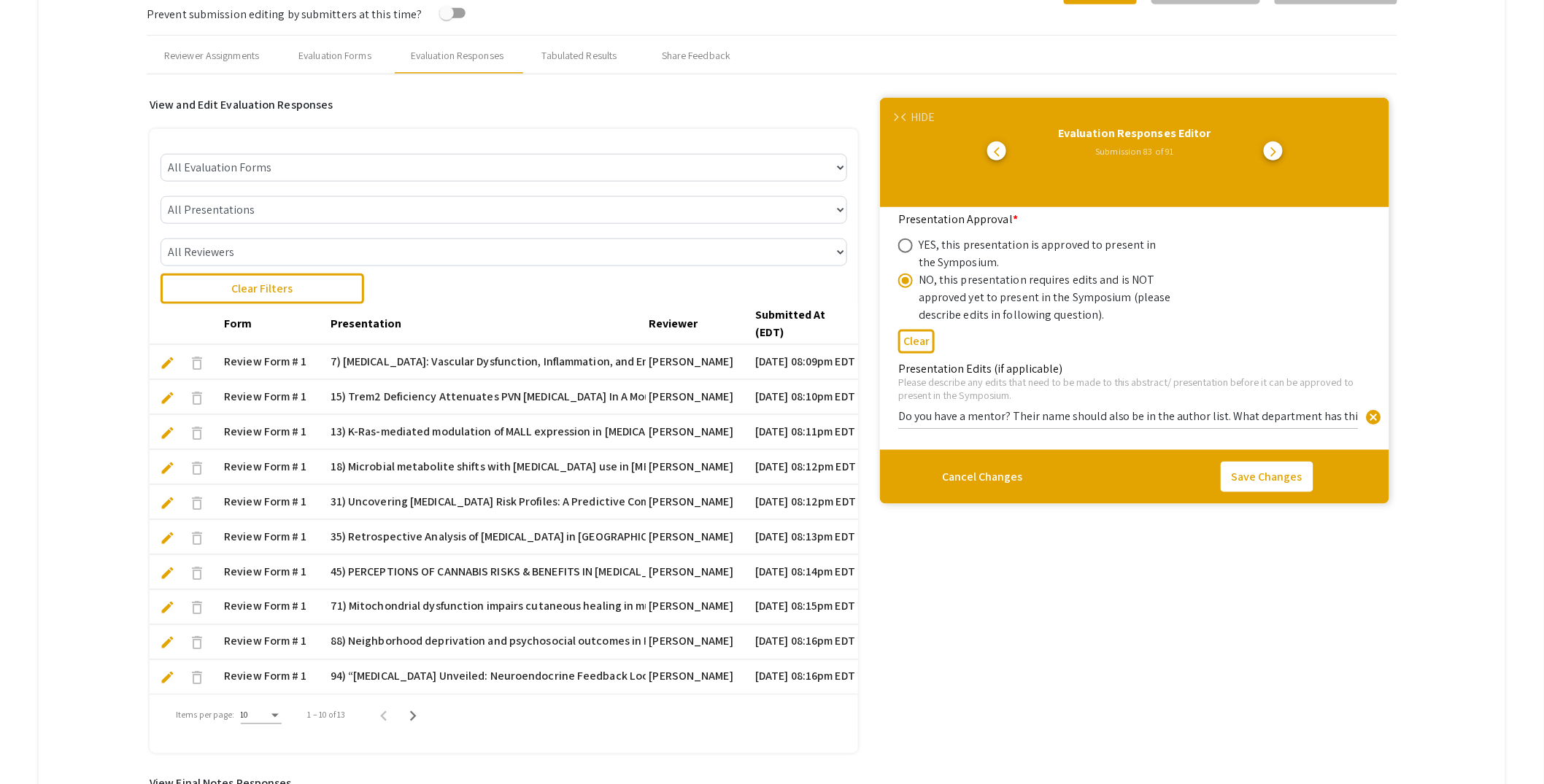
click at [166, 677] on span "edit" at bounding box center [168, 678] width 15 height 15
click at [163, 677] on span "edit" at bounding box center [168, 678] width 15 height 15
click at [1220, 415] on input "The file uploaded is blank. There is no poster that shows up." at bounding box center [1127, 417] width 460 height 15
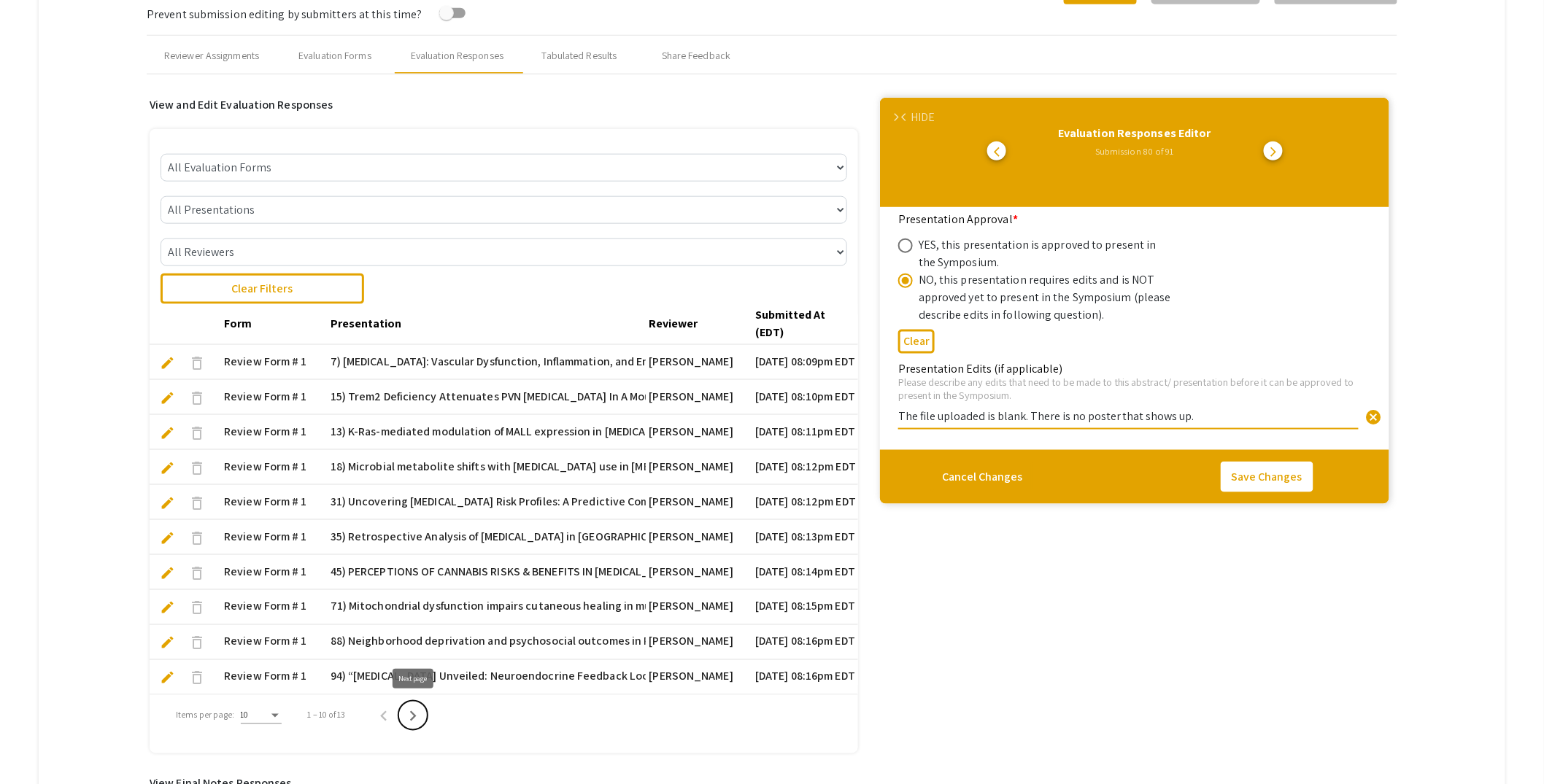
click at [411, 714] on icon "Next page" at bounding box center [413, 717] width 21 height 21
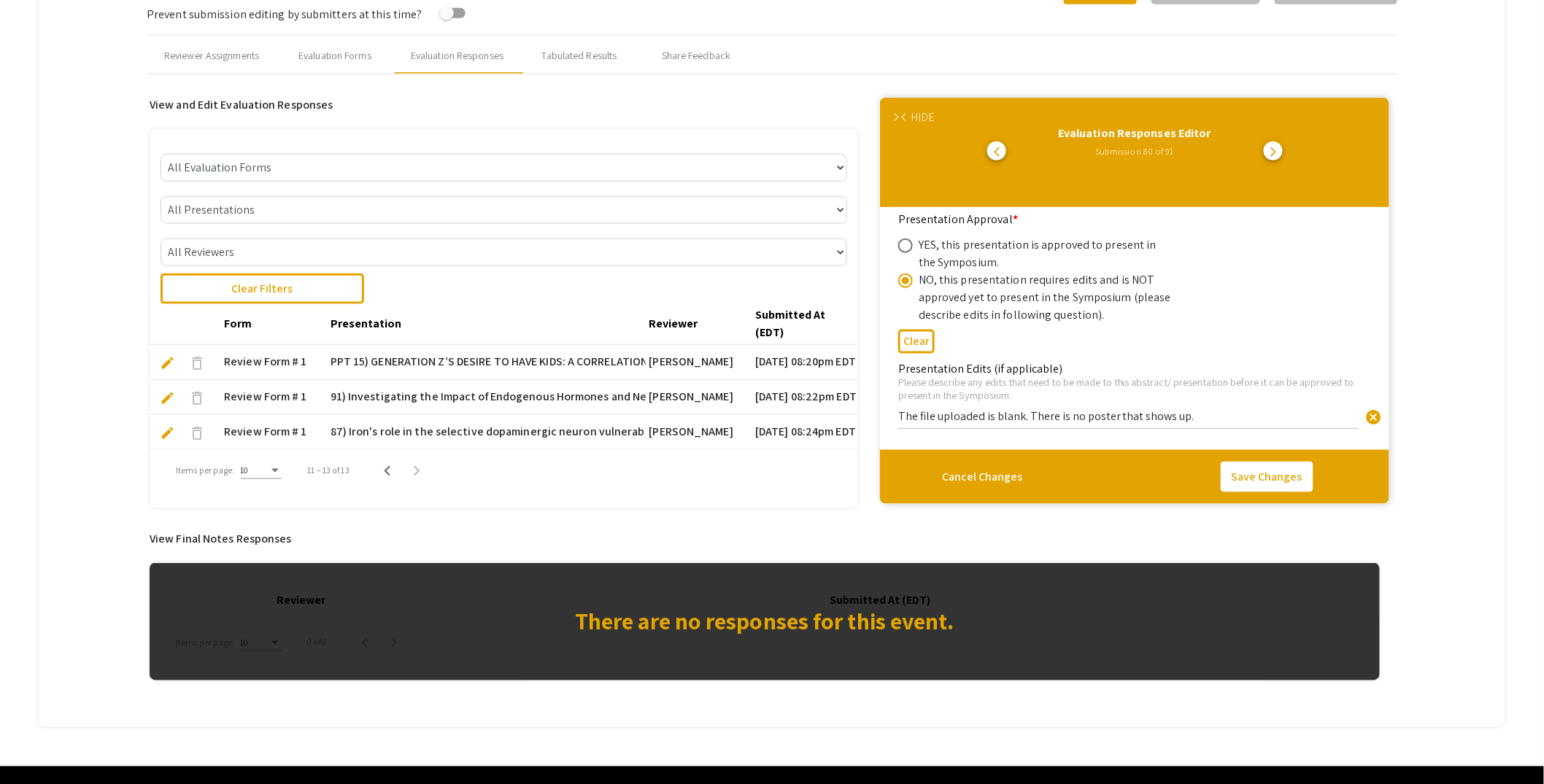
click at [165, 359] on span "edit" at bounding box center [168, 363] width 15 height 15
click at [988, 412] on input "What institution are you from? Do you have a faculty mentor? These things shoul…" at bounding box center [1127, 417] width 460 height 15
click at [170, 357] on span "edit" at bounding box center [168, 363] width 15 height 15
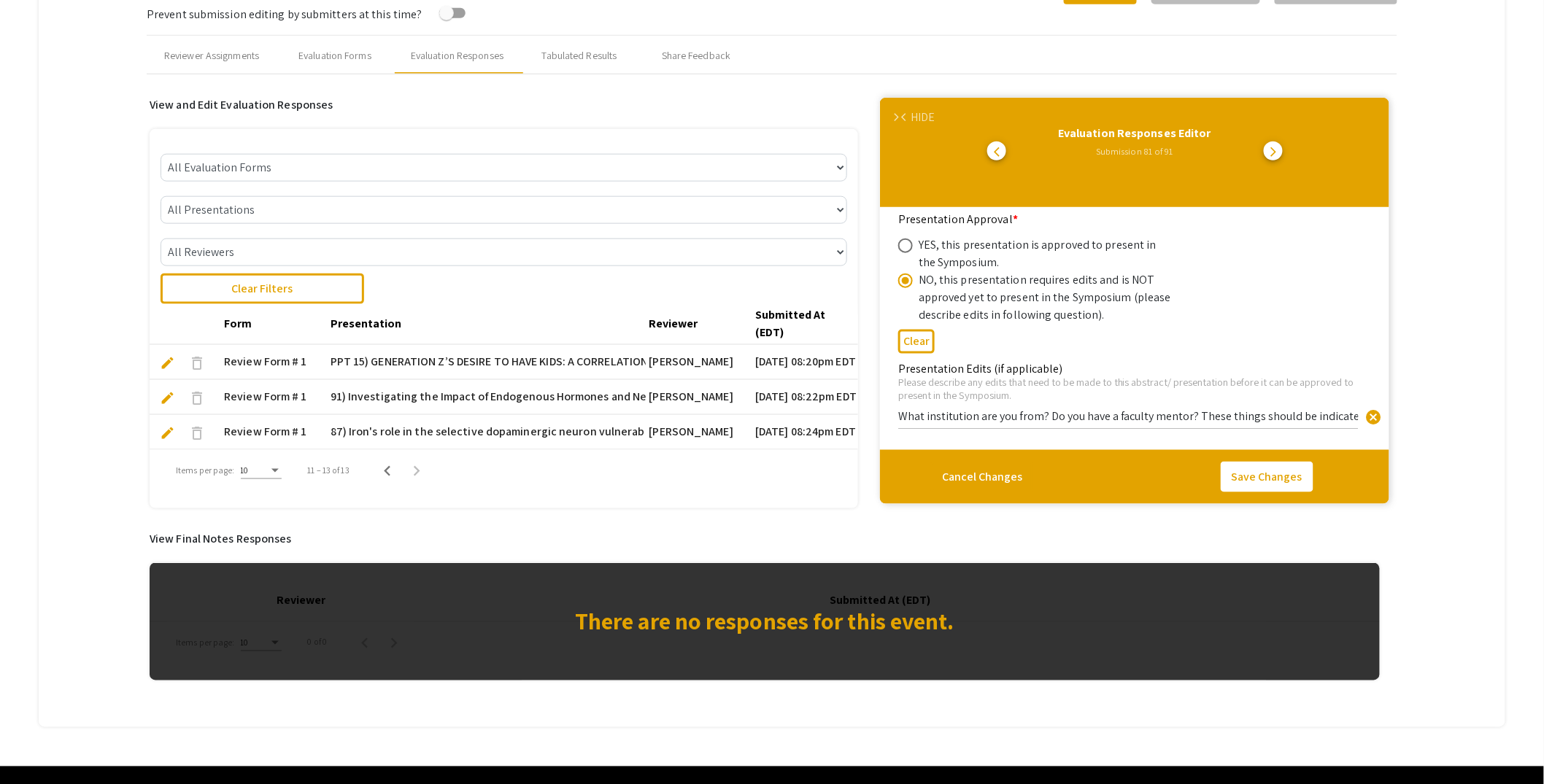
click at [934, 117] on div "HIDE" at bounding box center [923, 117] width 24 height 17
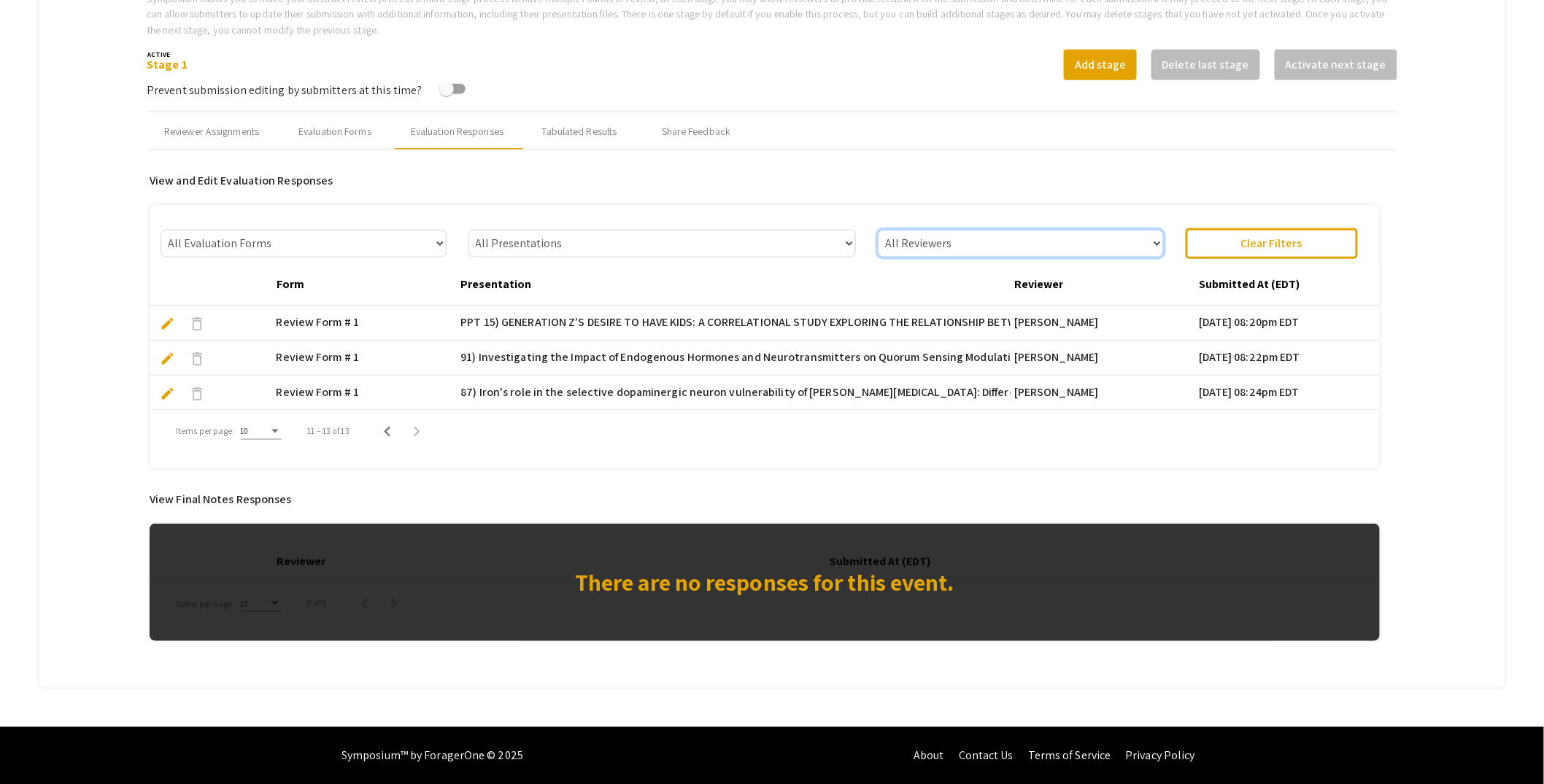
click at [1022, 244] on select "All Reviewers Leslie Knecht" at bounding box center [1020, 244] width 285 height 28
click at [885, 230] on select "All Reviewers Leslie Knecht" at bounding box center [1020, 244] width 285 height 28
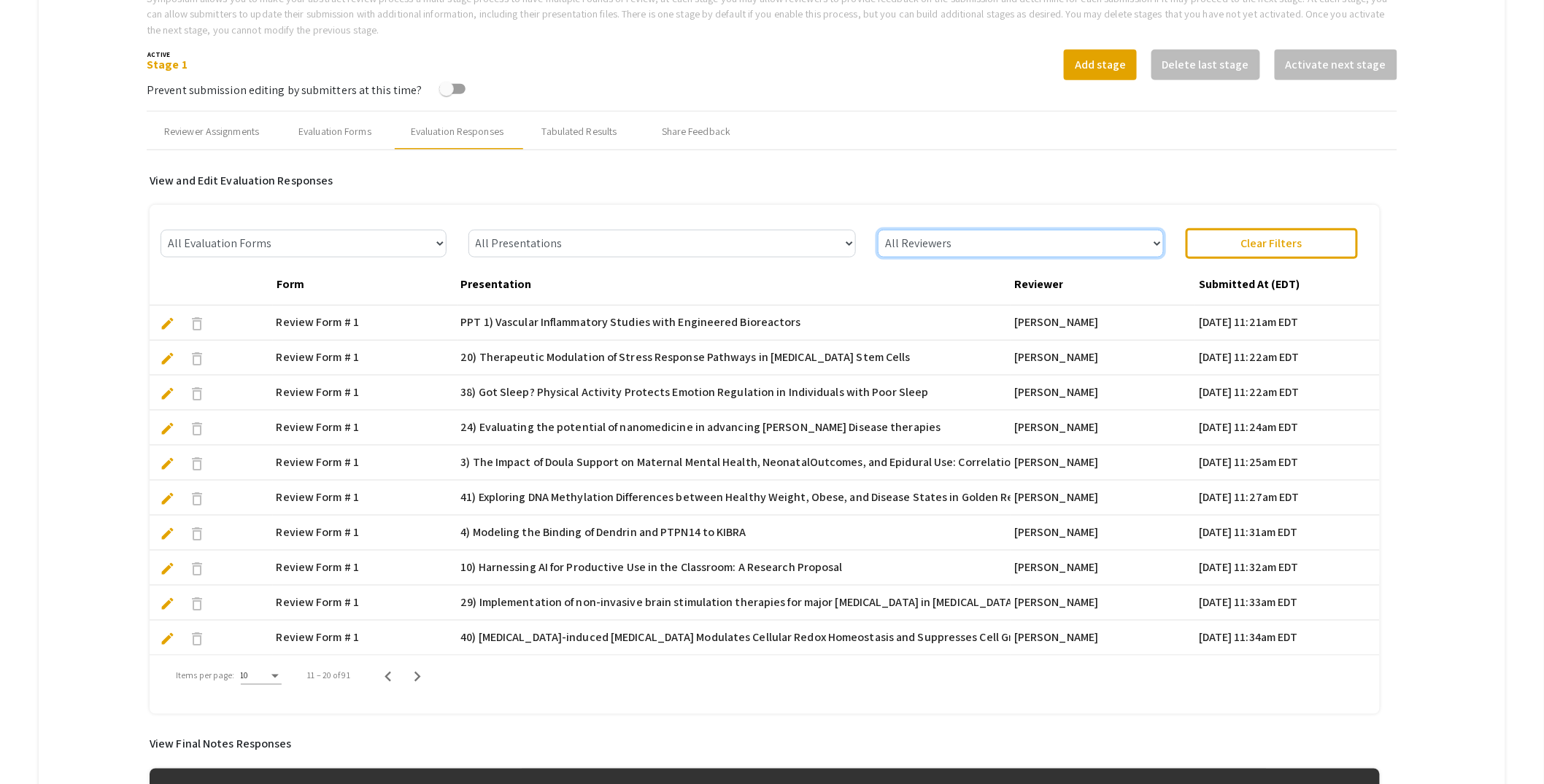
click at [1110, 236] on select "All Reviewers Lisa Robison Robert Speth Melodie Eichbauer Allen Varela Leslie K…" at bounding box center [1020, 244] width 285 height 28
select select "[PERSON_NAME]"
click at [885, 230] on select "All Reviewers Lisa Robison Robert Speth Melodie Eichbauer Allen Varela Leslie K…" at bounding box center [1020, 244] width 285 height 28
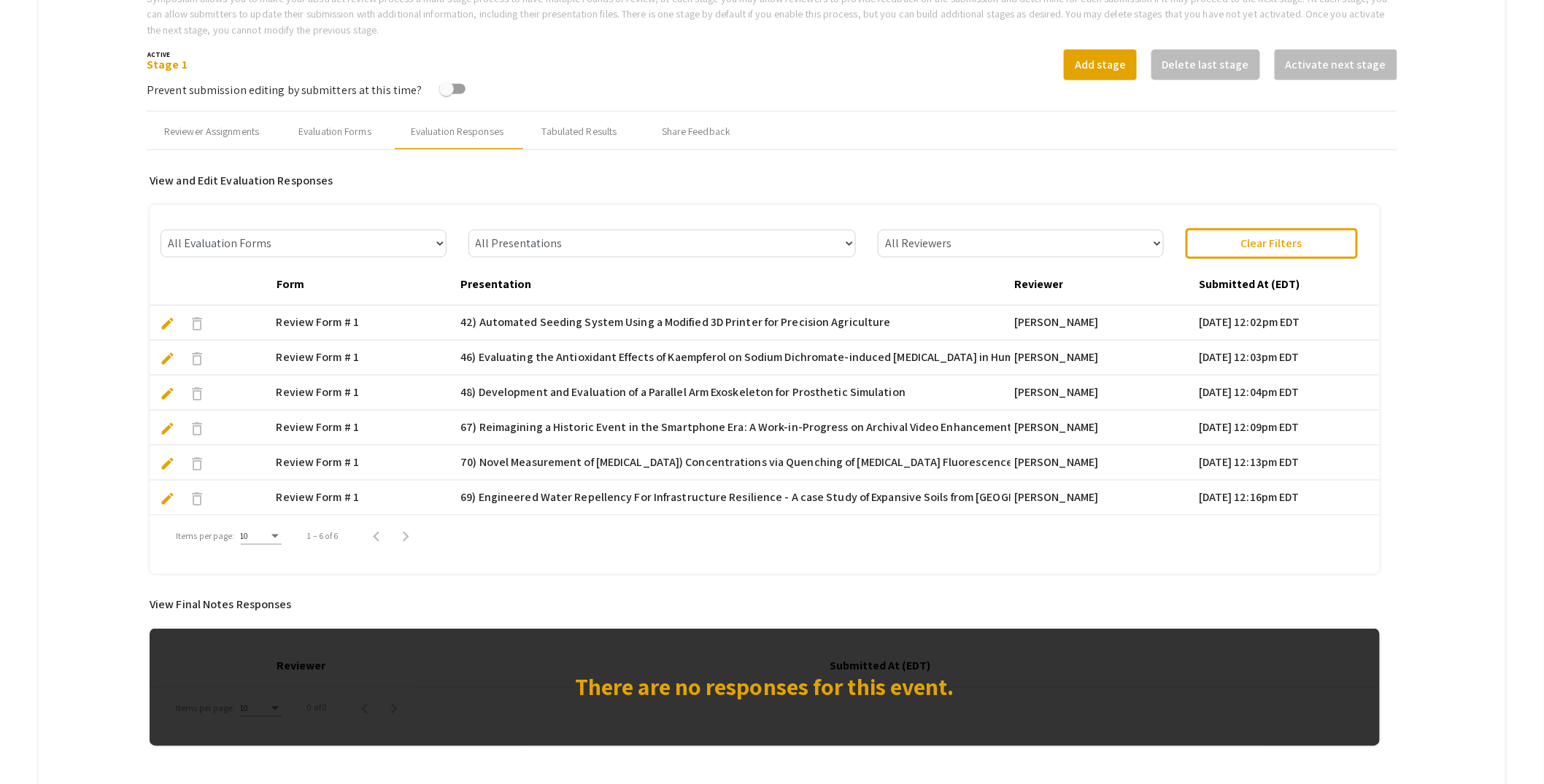
click at [171, 425] on span "edit" at bounding box center [168, 429] width 15 height 15
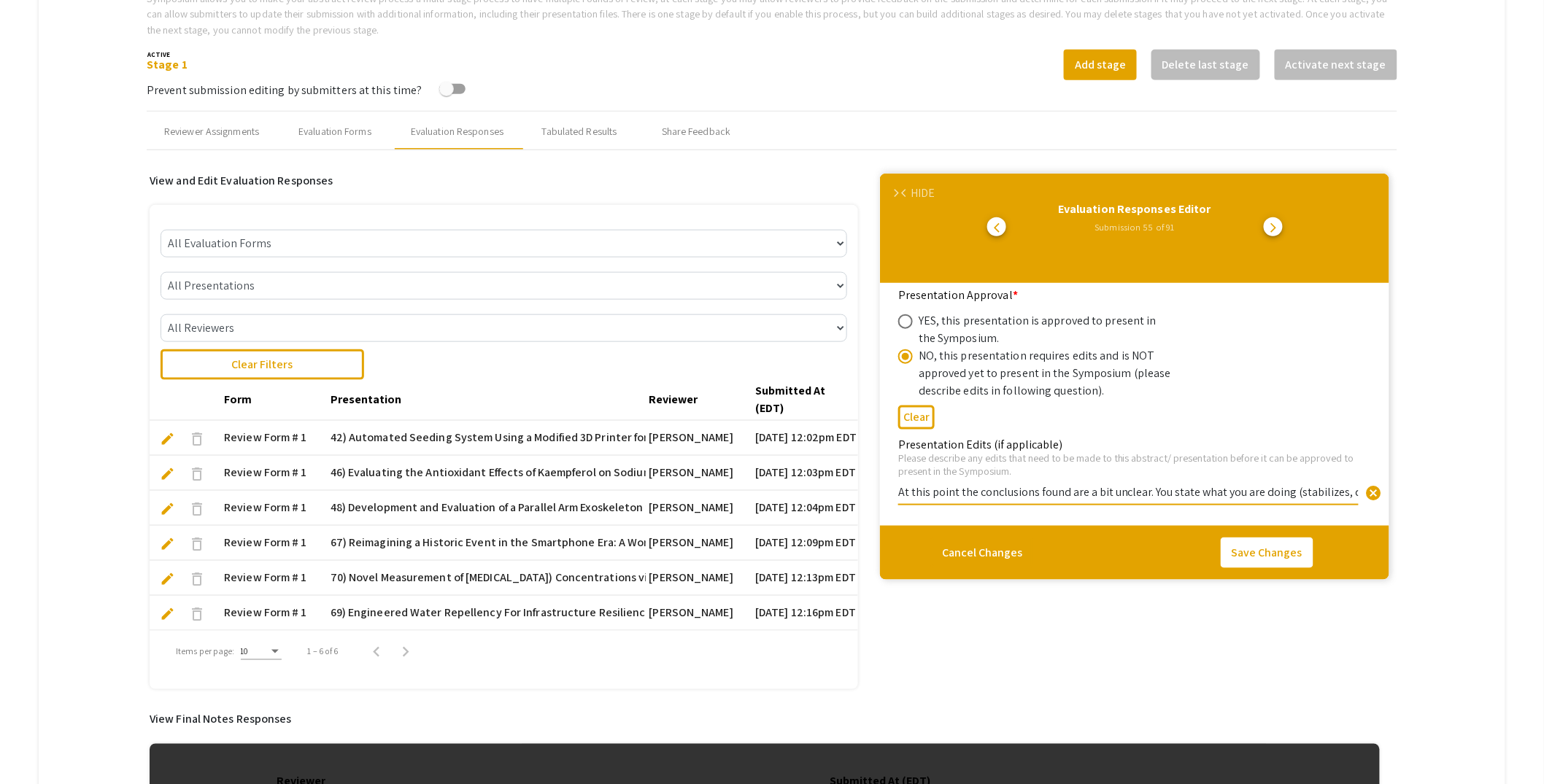
click at [1150, 486] on input "At this point the conclusions found are a bit unclear. You state what you are d…" at bounding box center [1127, 492] width 460 height 15
click at [1016, 488] on input "At this point the conclusions found are a bit unclear. You state what you are d…" at bounding box center [1127, 492] width 460 height 15
click at [1020, 491] on input "At this point the conclusions found are a bit unclear. You state what you are d…" at bounding box center [1127, 492] width 460 height 15
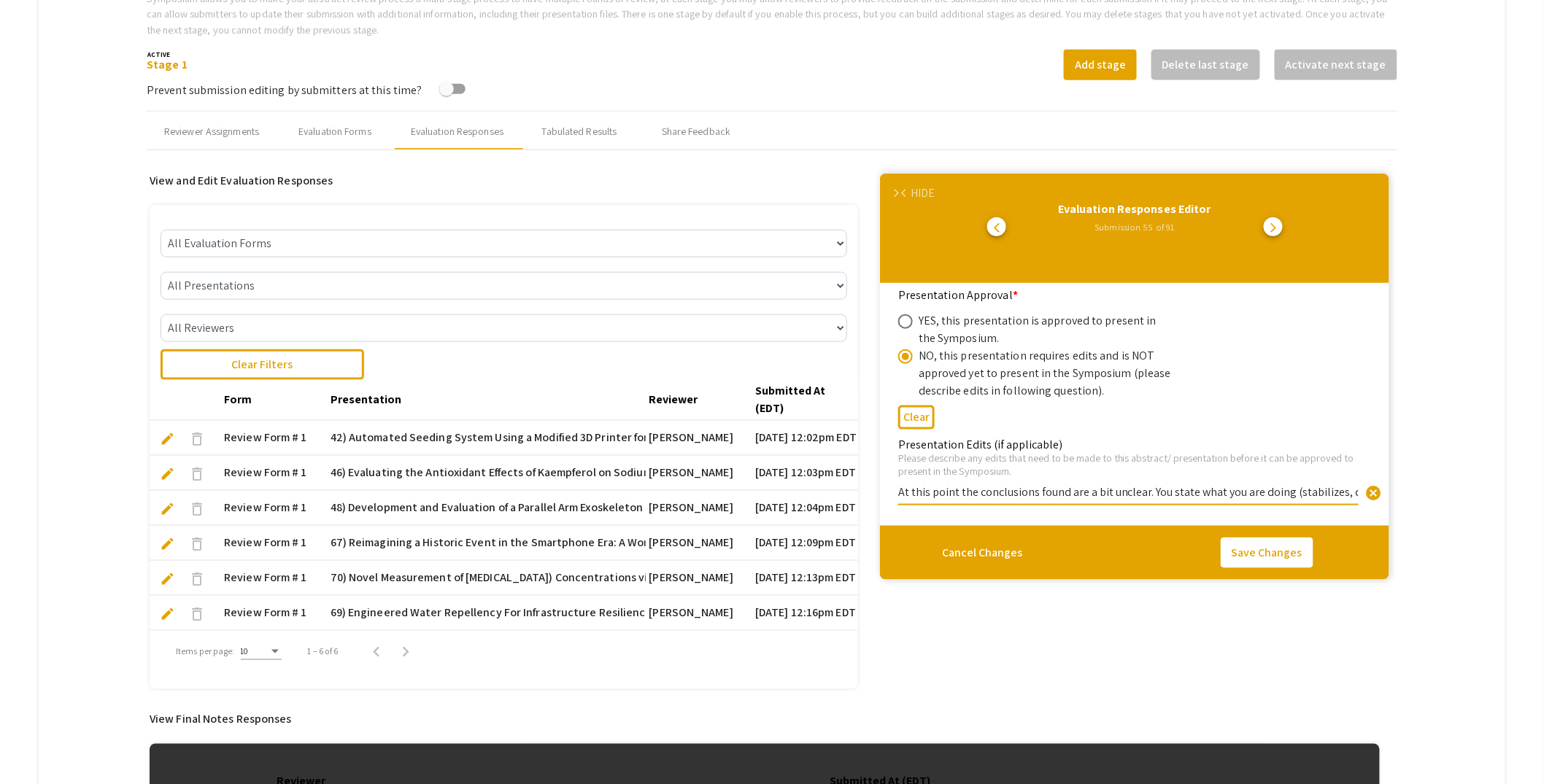
click at [1020, 491] on input "At this point the conclusions found are a bit unclear. You state what you are d…" at bounding box center [1127, 492] width 460 height 15
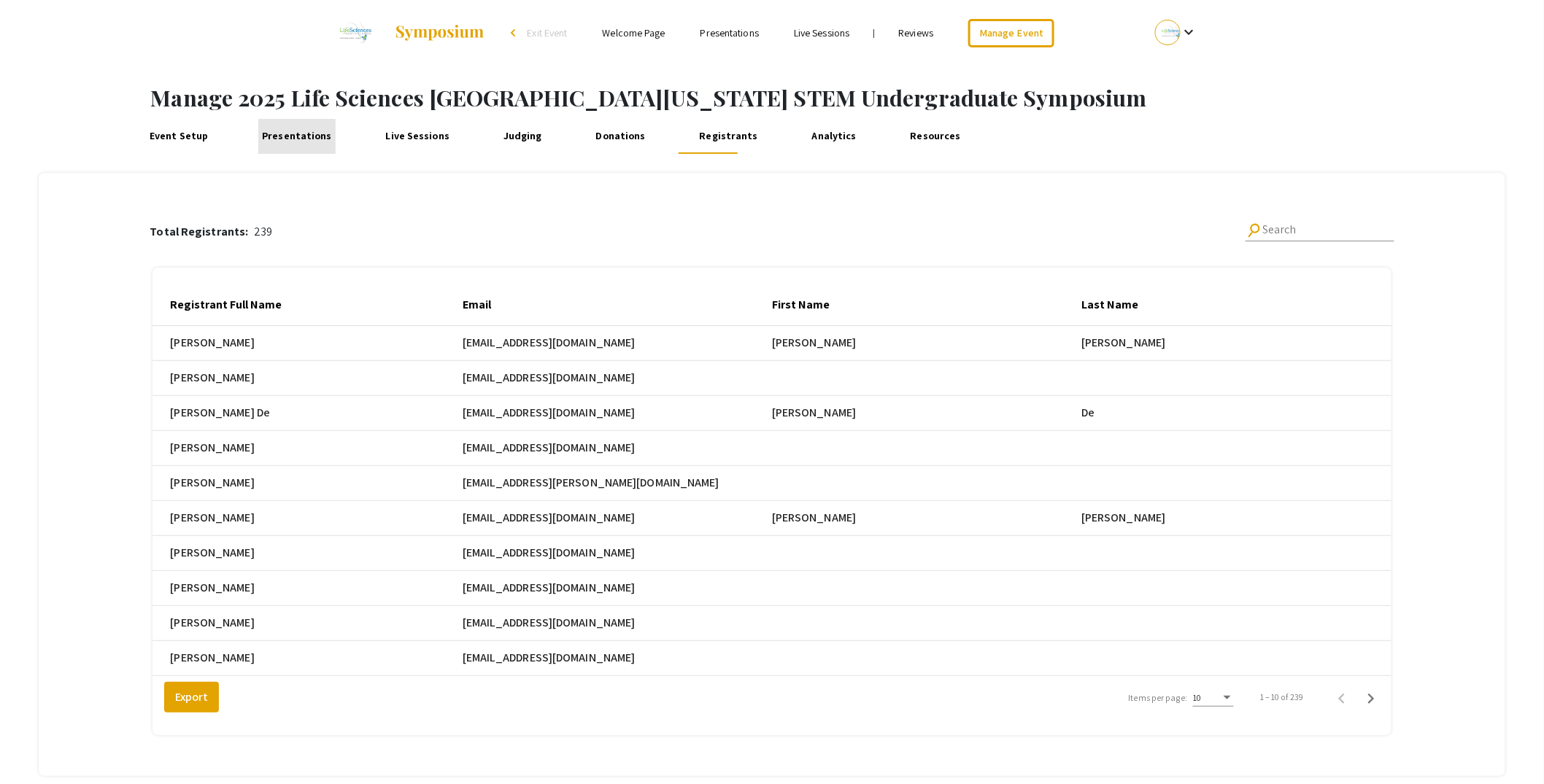
click at [316, 135] on link "Presentations" at bounding box center [297, 136] width 77 height 35
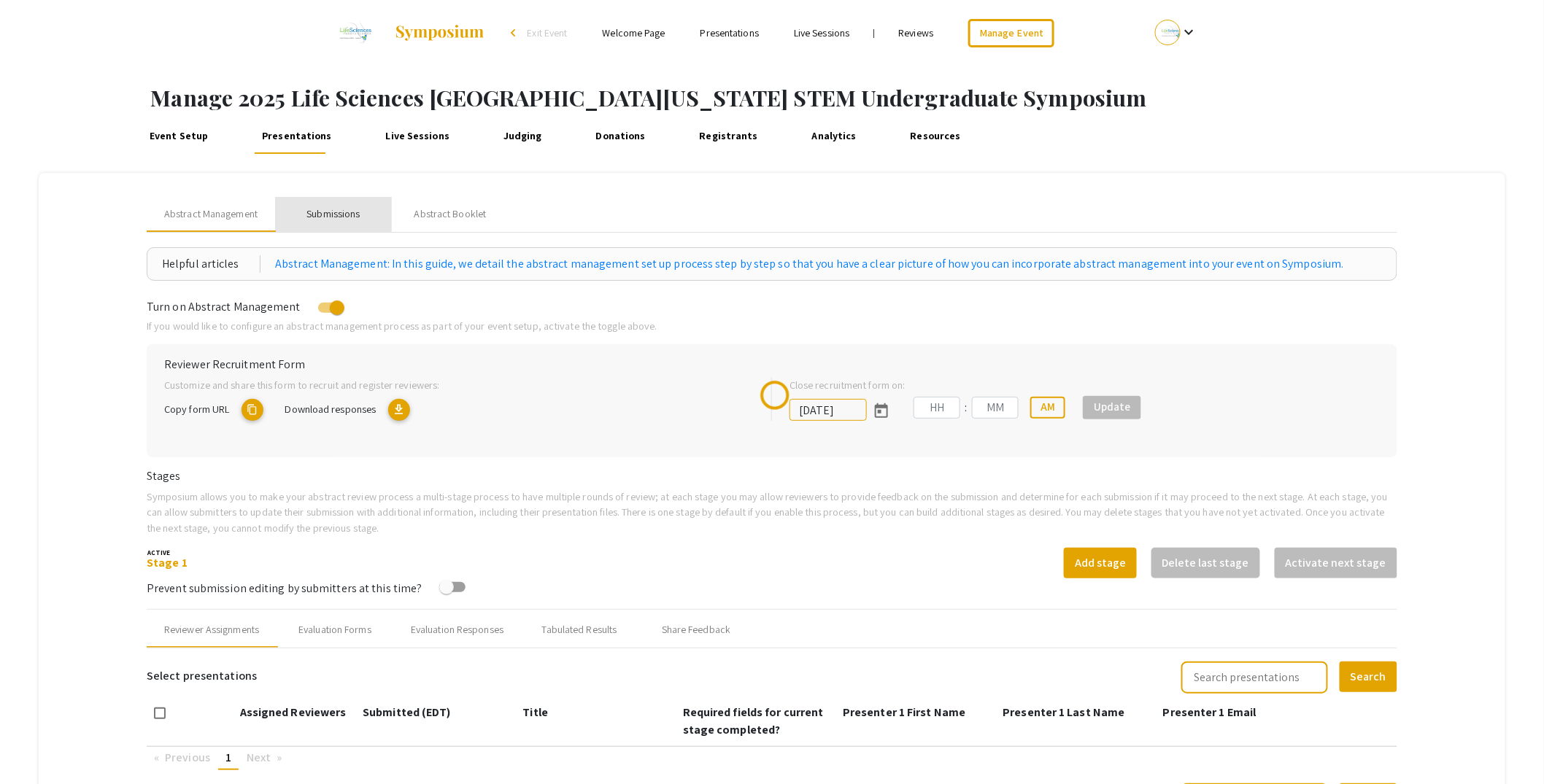
click at [347, 213] on div "Submissions" at bounding box center [333, 214] width 53 height 15
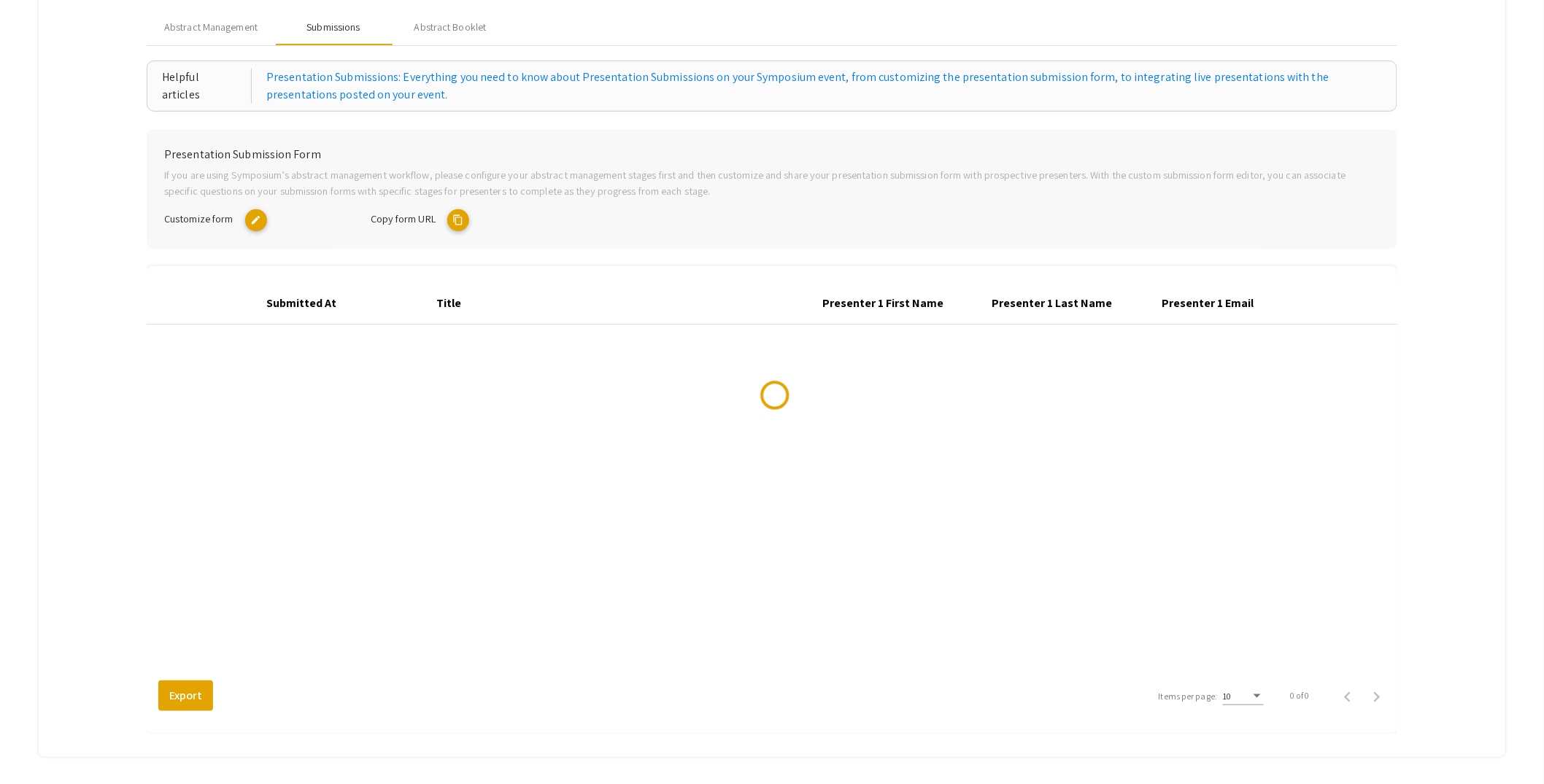
scroll to position [248, 0]
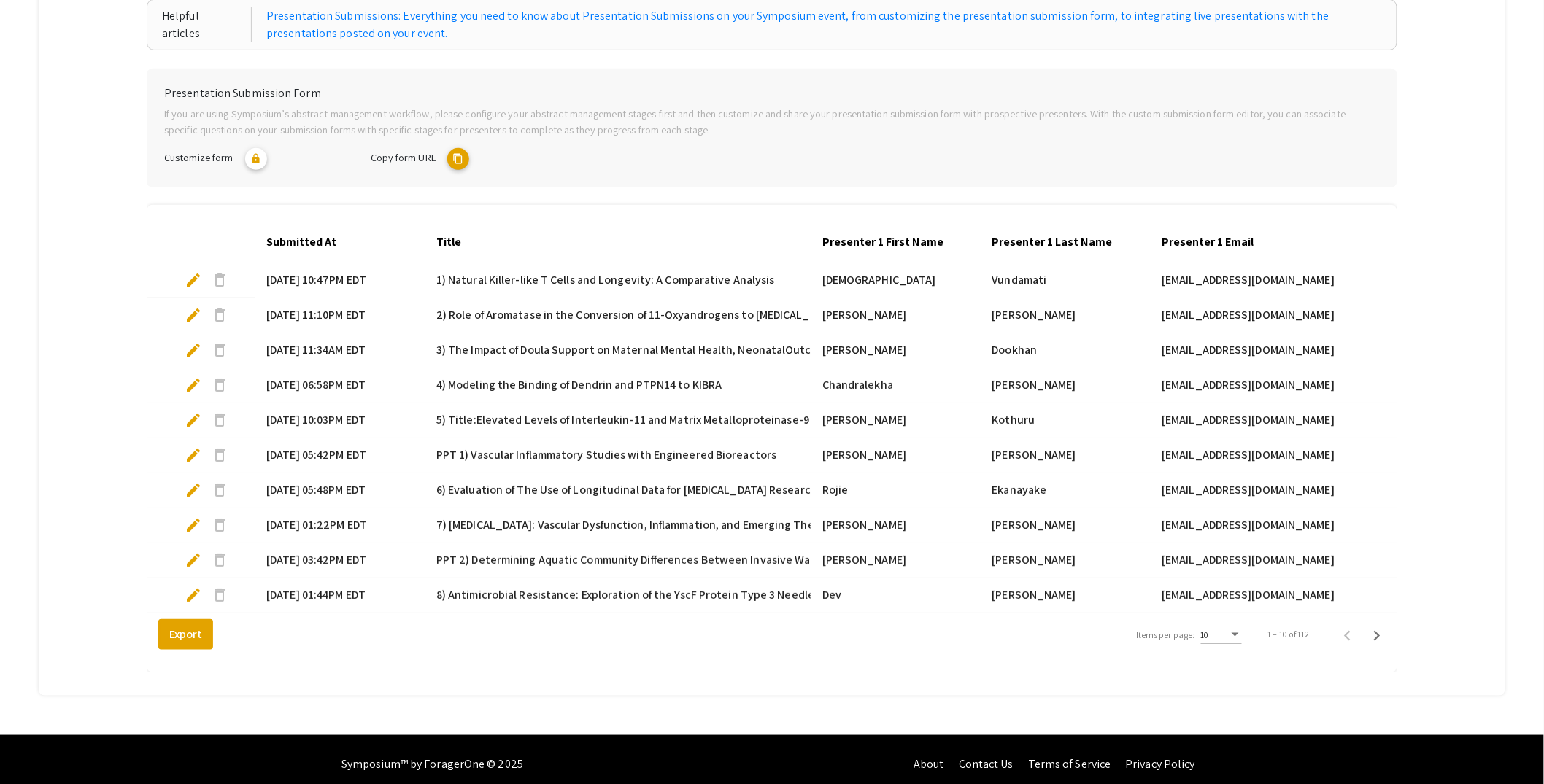
click at [1230, 644] on div "10" at bounding box center [1220, 632] width 40 height 25
click at [1233, 676] on span "25" at bounding box center [1230, 672] width 40 height 27
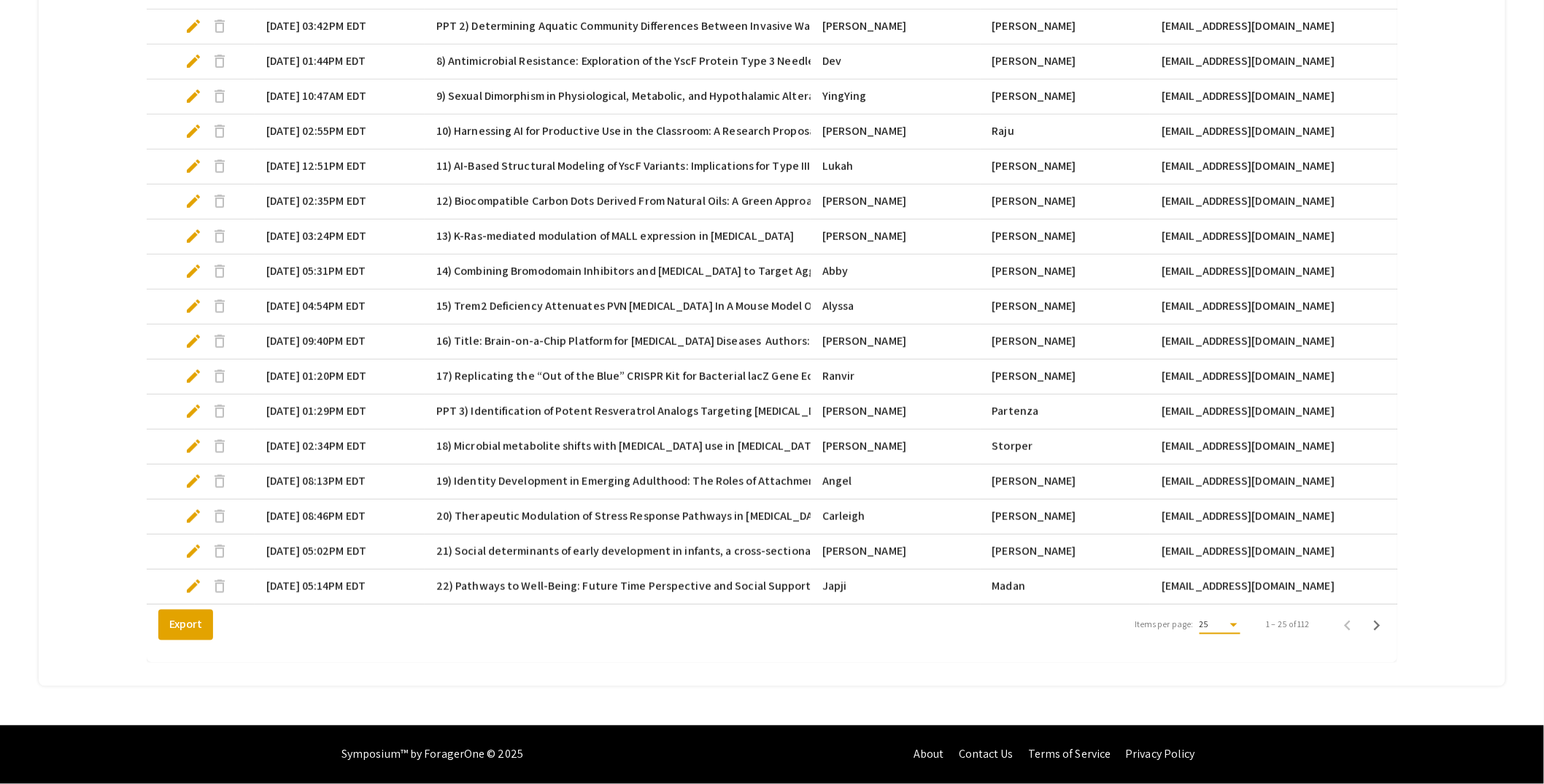
scroll to position [793, 0]
click at [1387, 626] on icon "Next page" at bounding box center [1377, 626] width 21 height 21
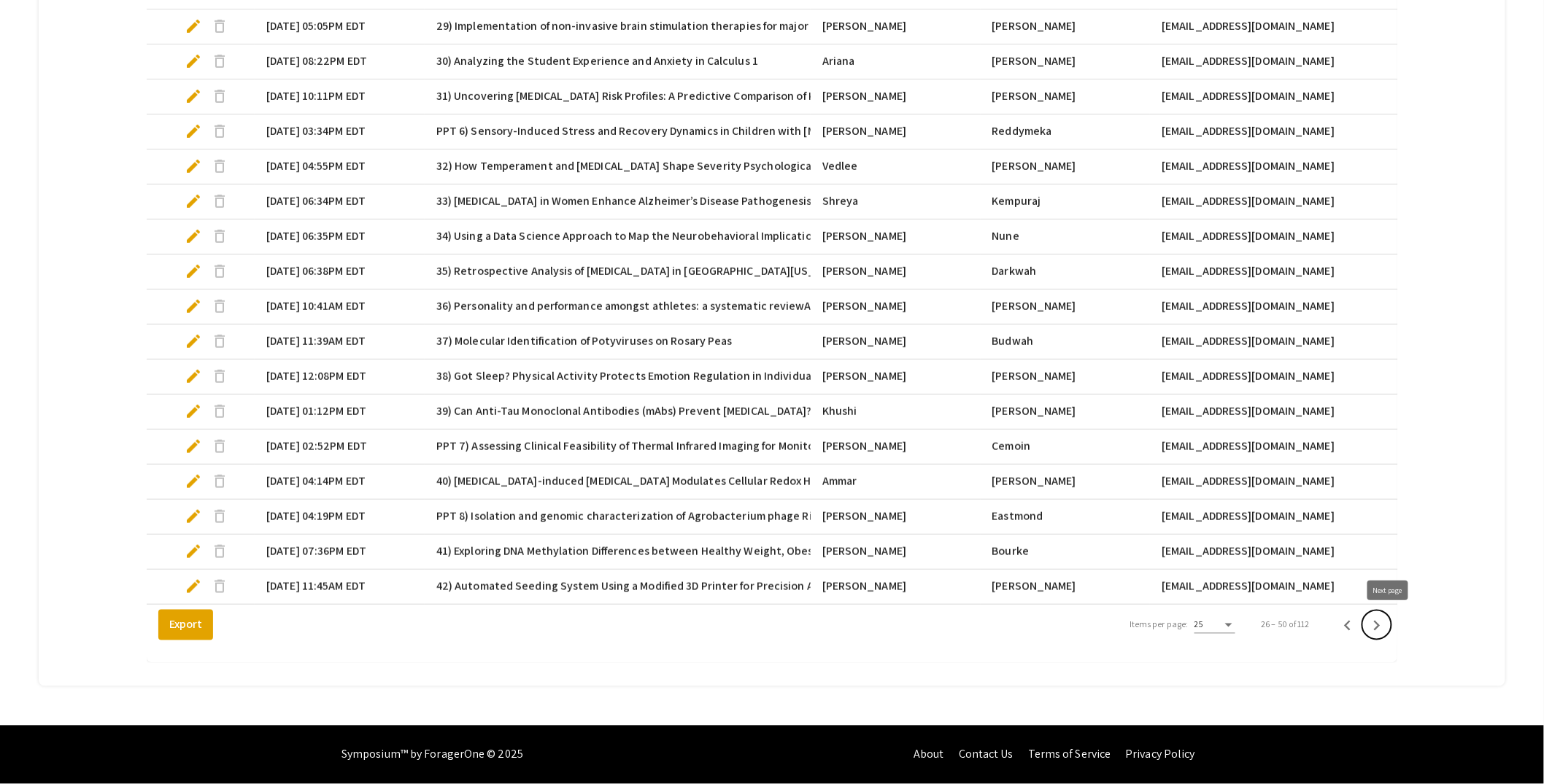
click at [1387, 626] on icon "Next page" at bounding box center [1377, 626] width 21 height 21
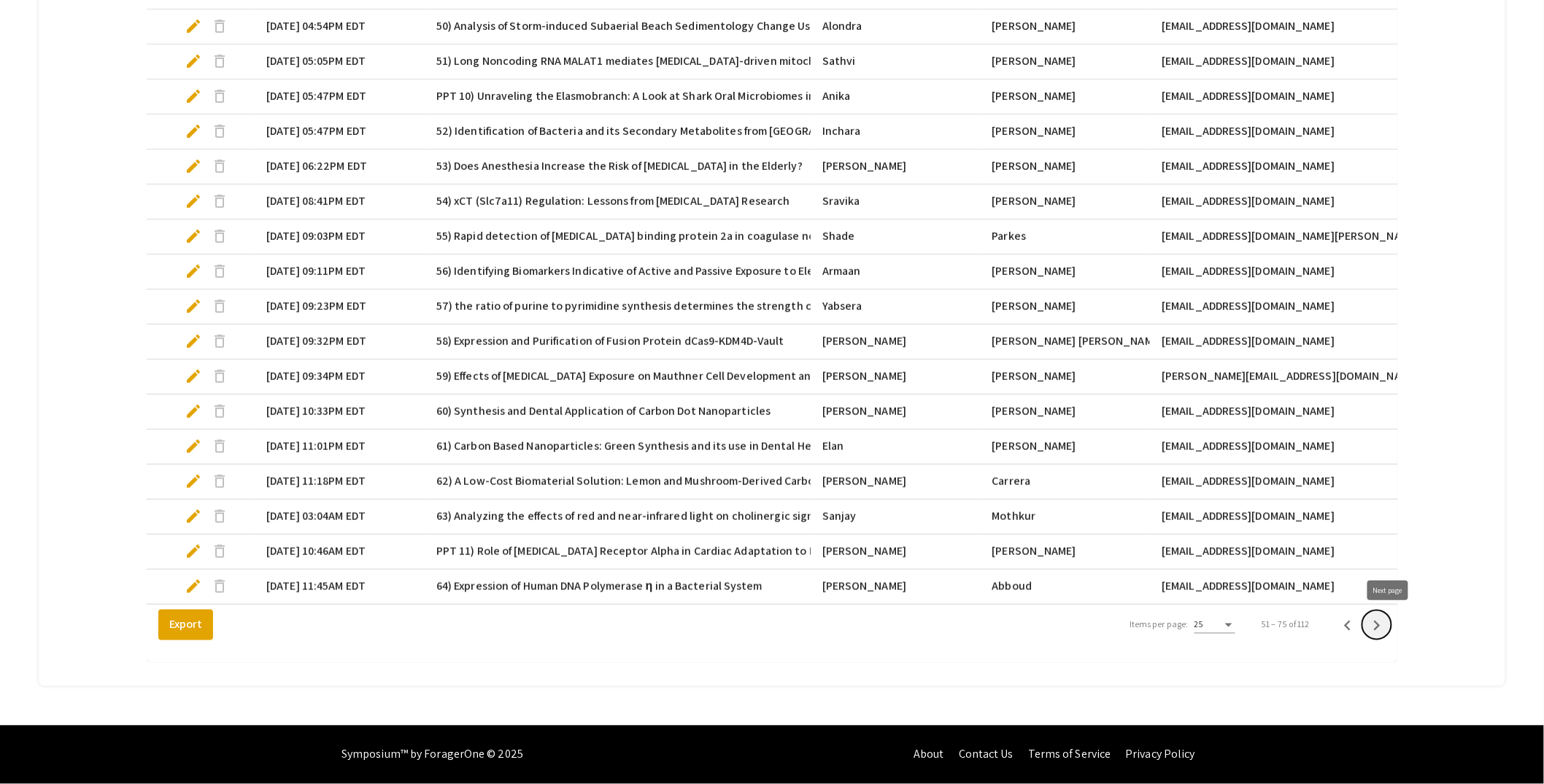
click at [1387, 626] on icon "Next page" at bounding box center [1377, 626] width 21 height 21
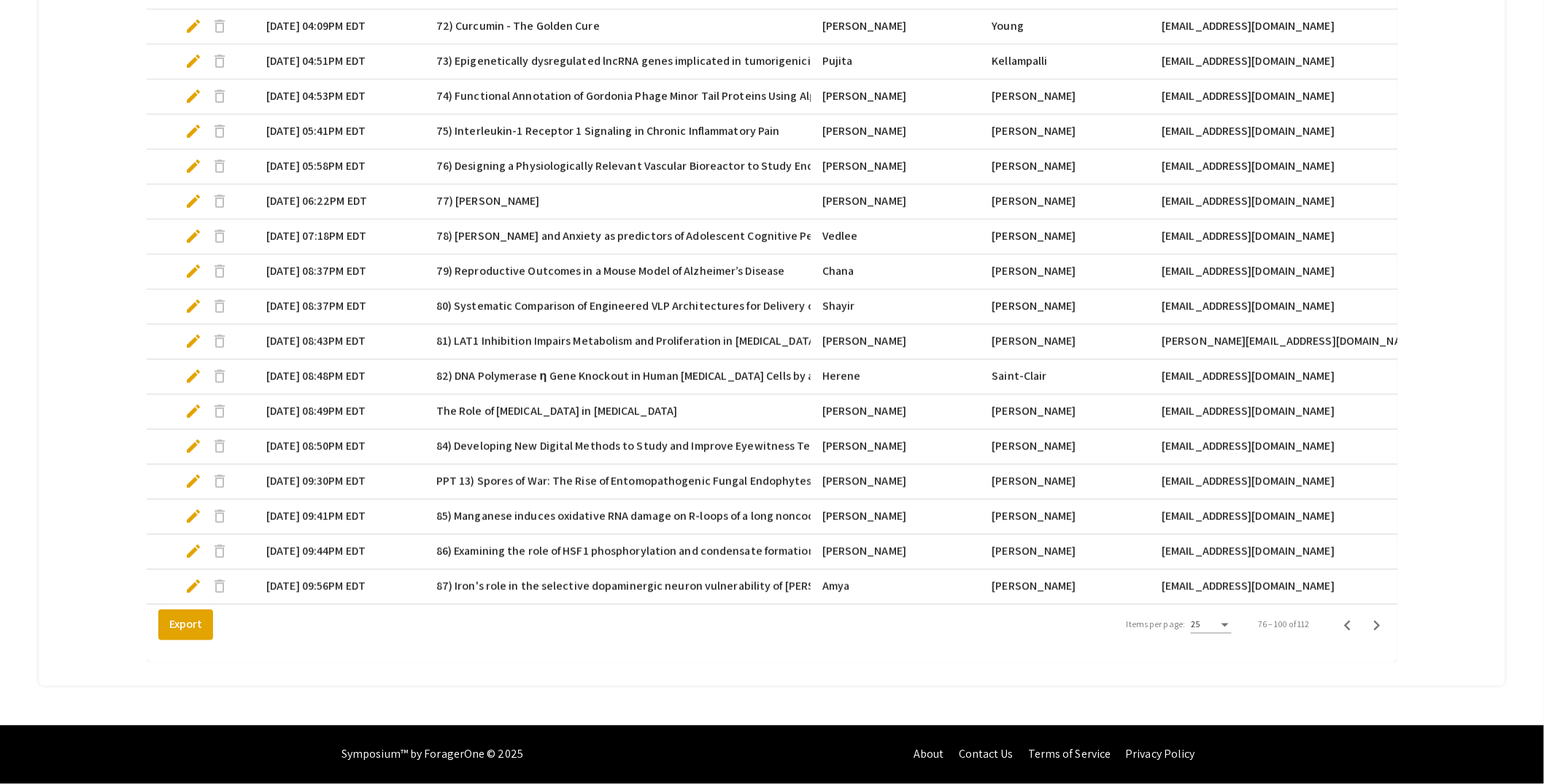
click at [190, 577] on span "edit" at bounding box center [193, 586] width 17 height 17
select select "custom"
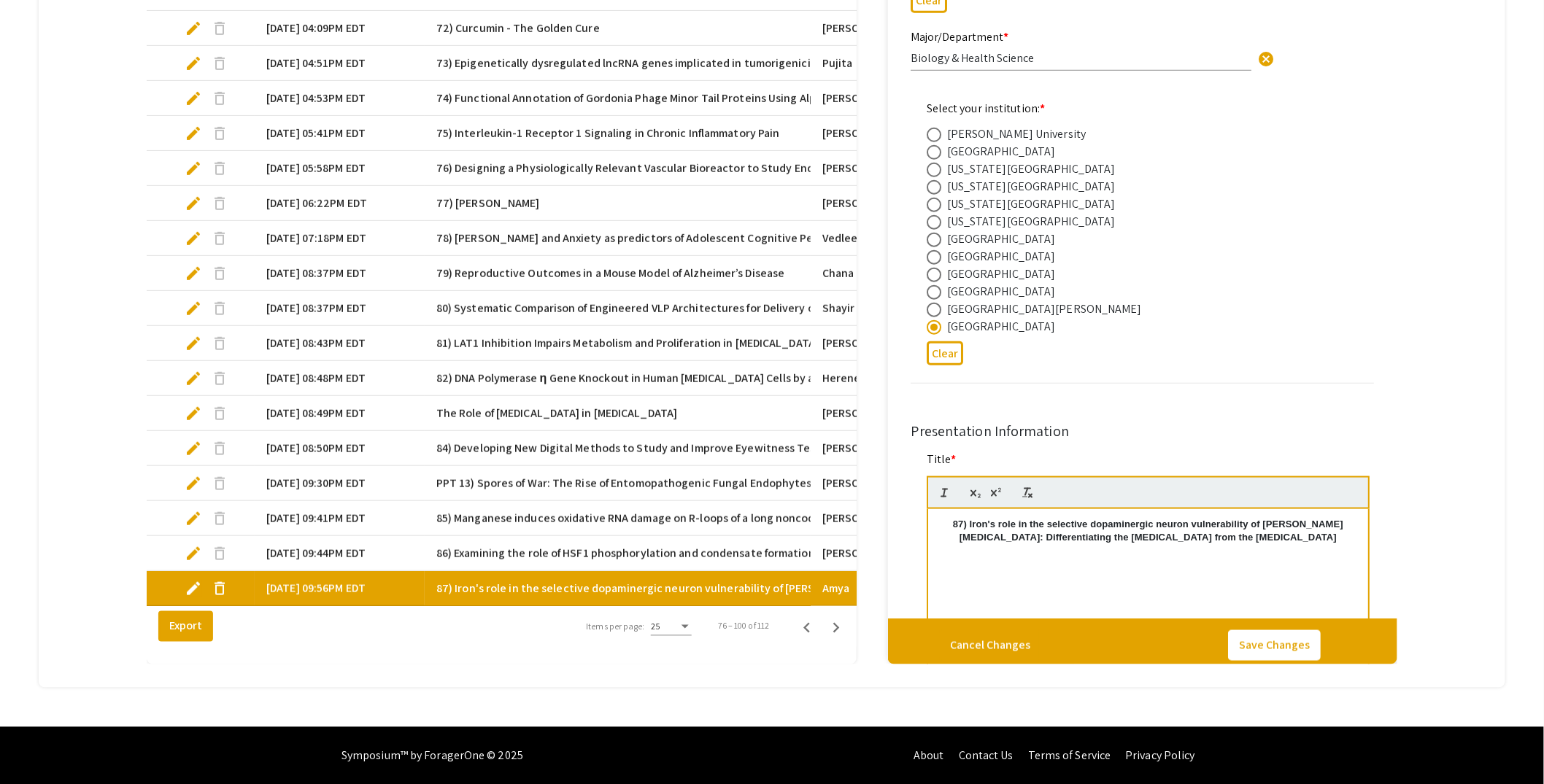
type input "0"
select select "custom"
type input "1"
select select "auto"
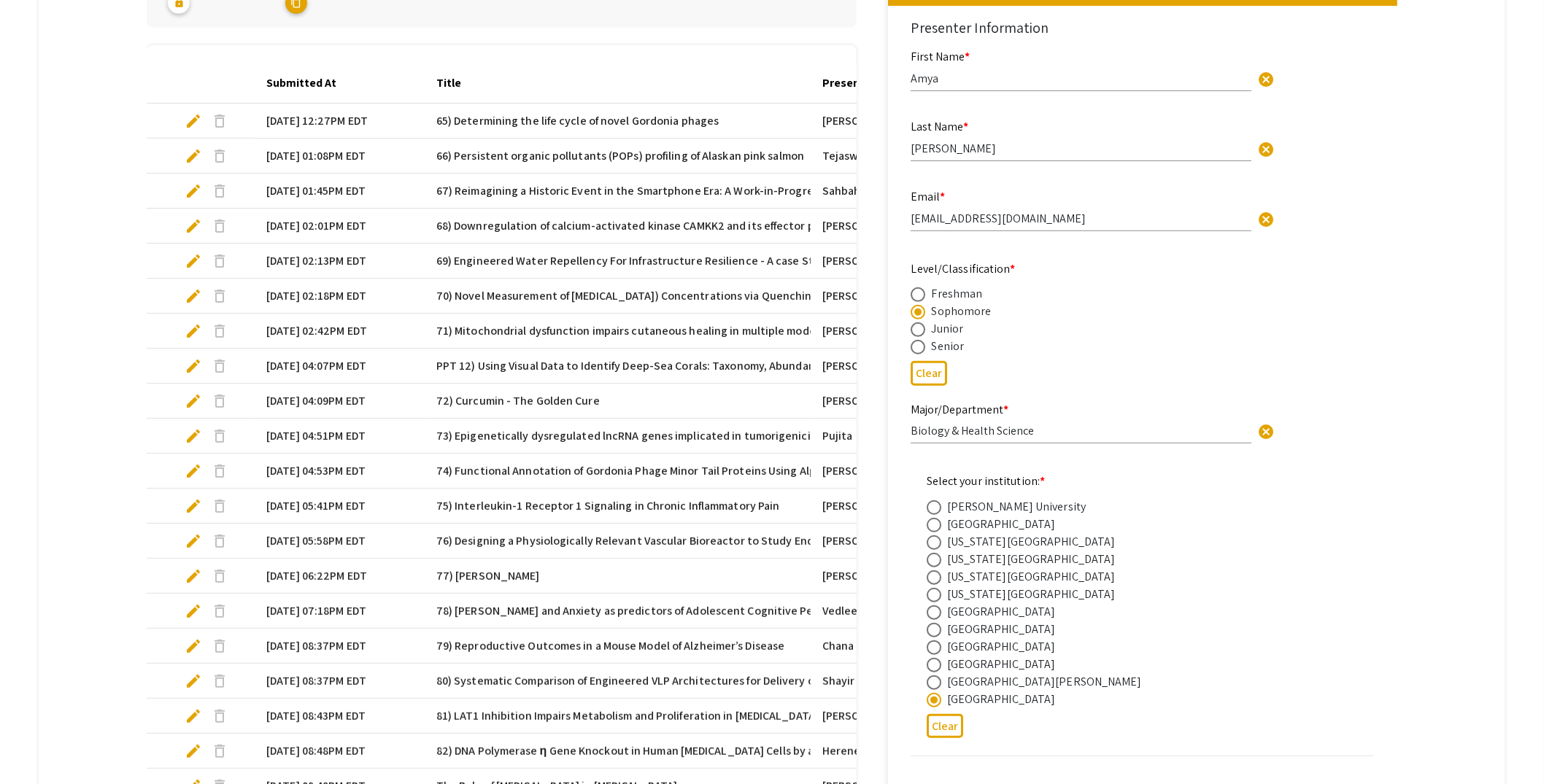
scroll to position [414, 0]
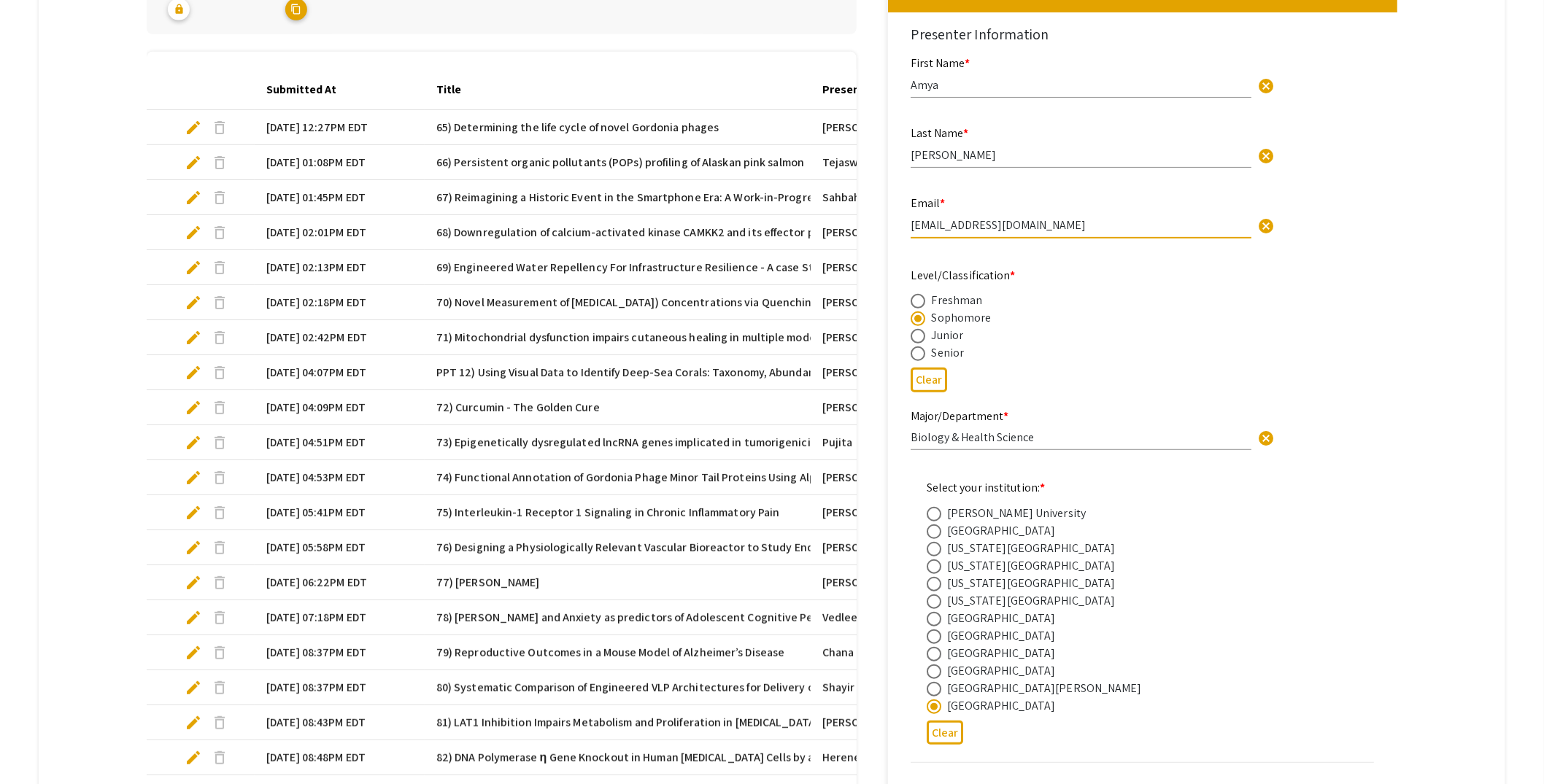
drag, startPoint x: 1008, startPoint y: 227, endPoint x: 913, endPoint y: 228, distance: 95.0
click at [913, 228] on input "ajw347@miami.edu" at bounding box center [1081, 225] width 341 height 15
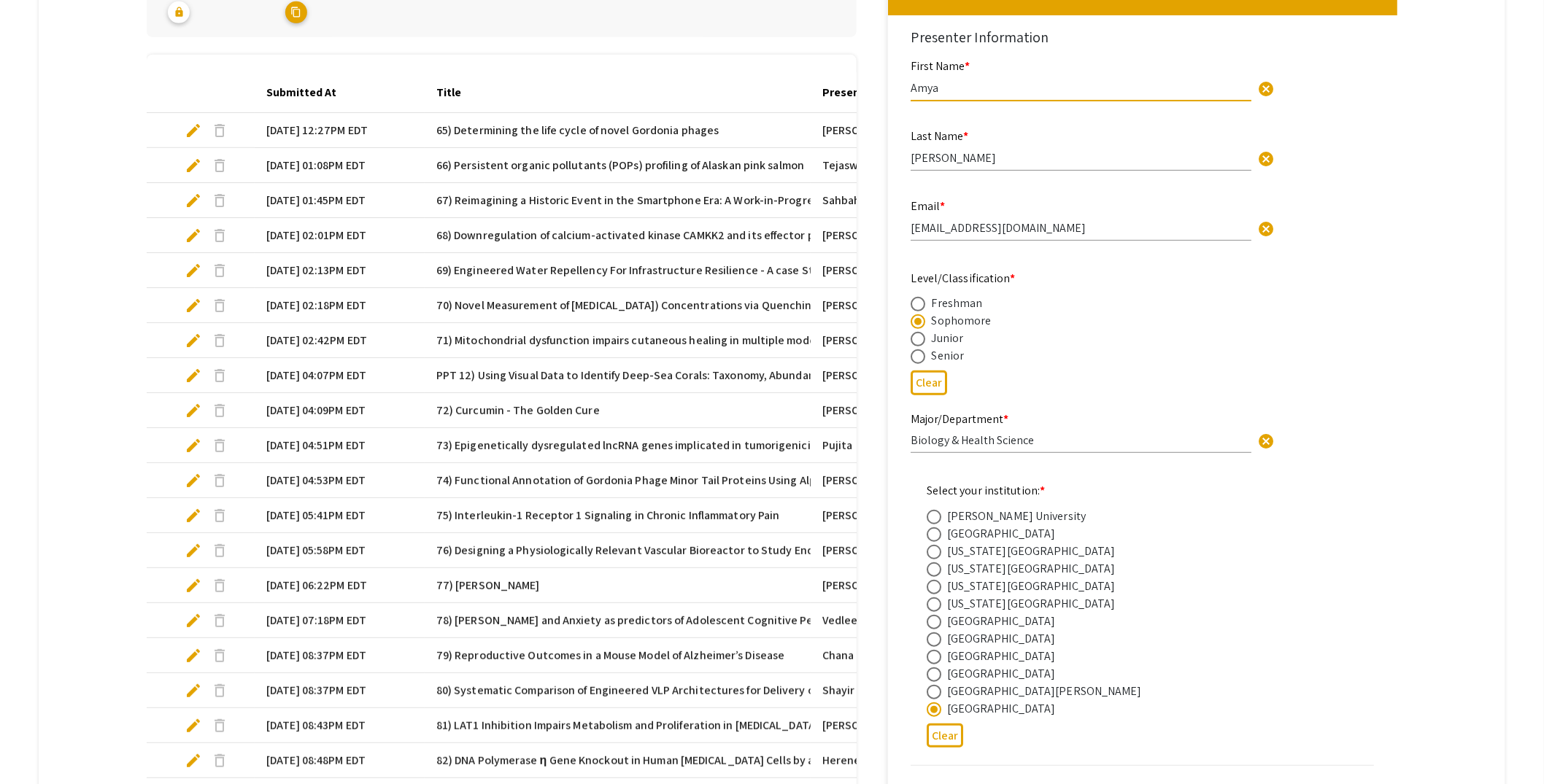
drag, startPoint x: 940, startPoint y: 90, endPoint x: 913, endPoint y: 89, distance: 27.0
click at [913, 89] on input "Amya" at bounding box center [1081, 88] width 341 height 15
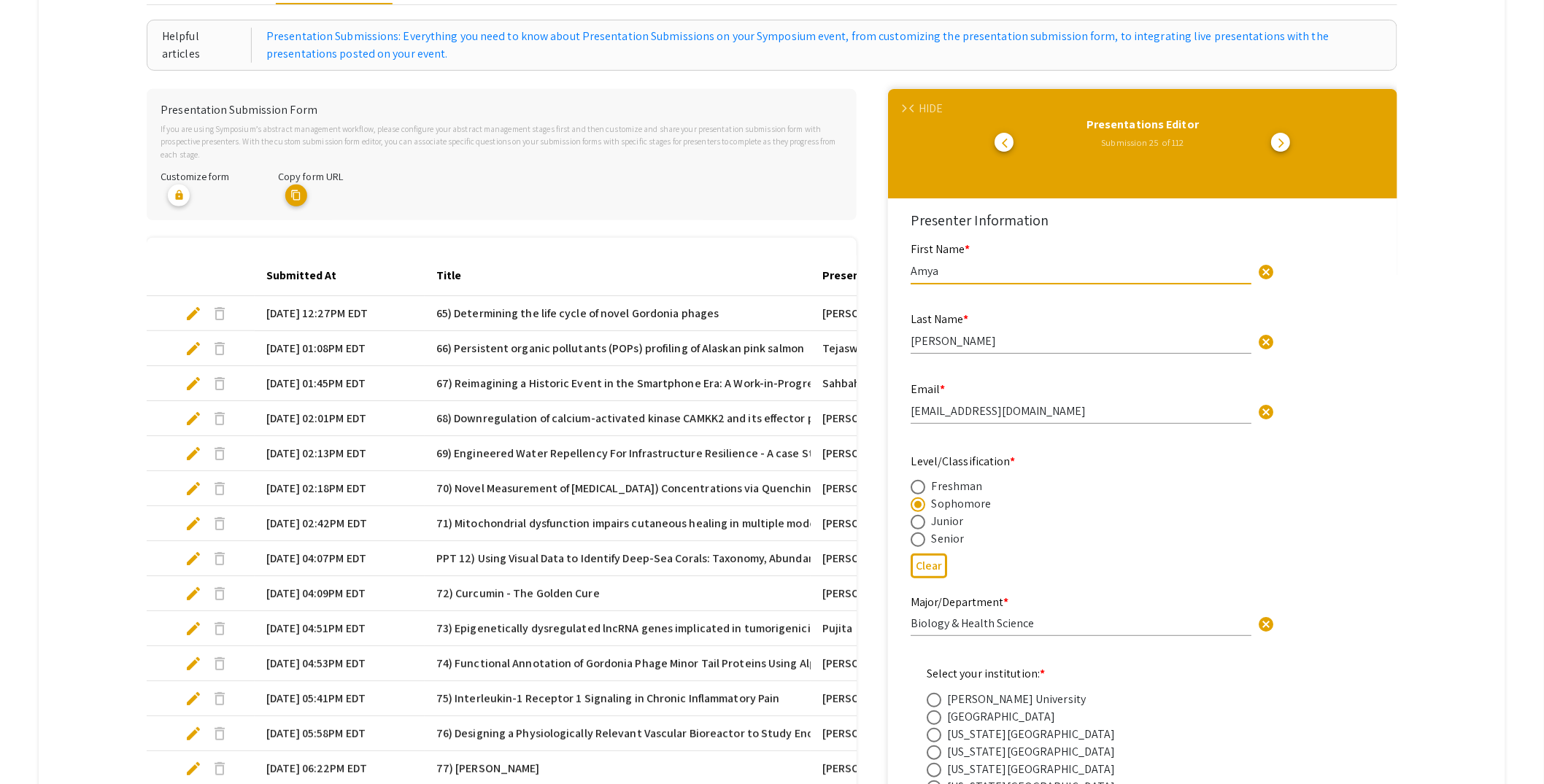
scroll to position [209, 0]
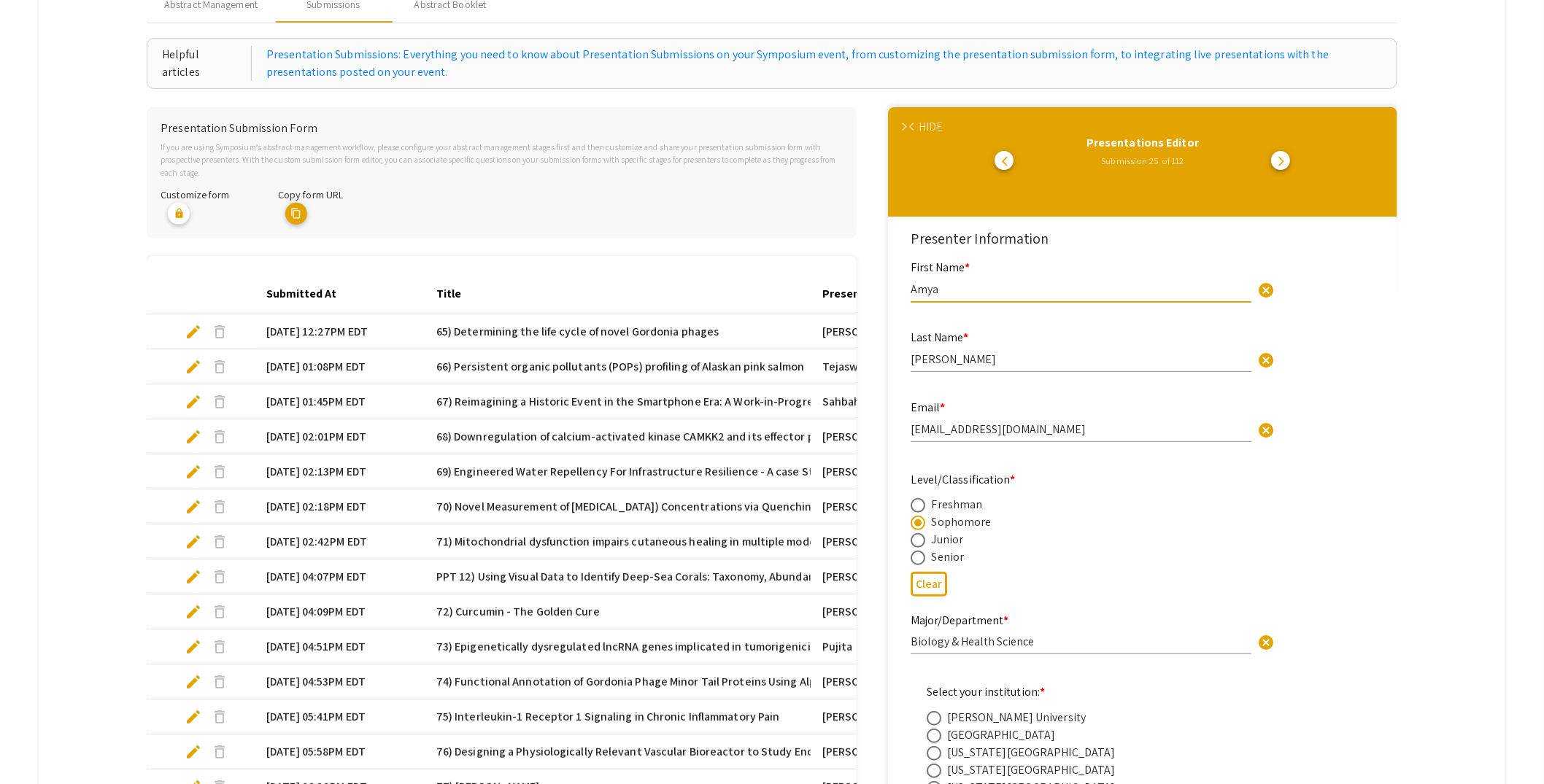
click at [931, 125] on div "HIDE" at bounding box center [930, 127] width 24 height 17
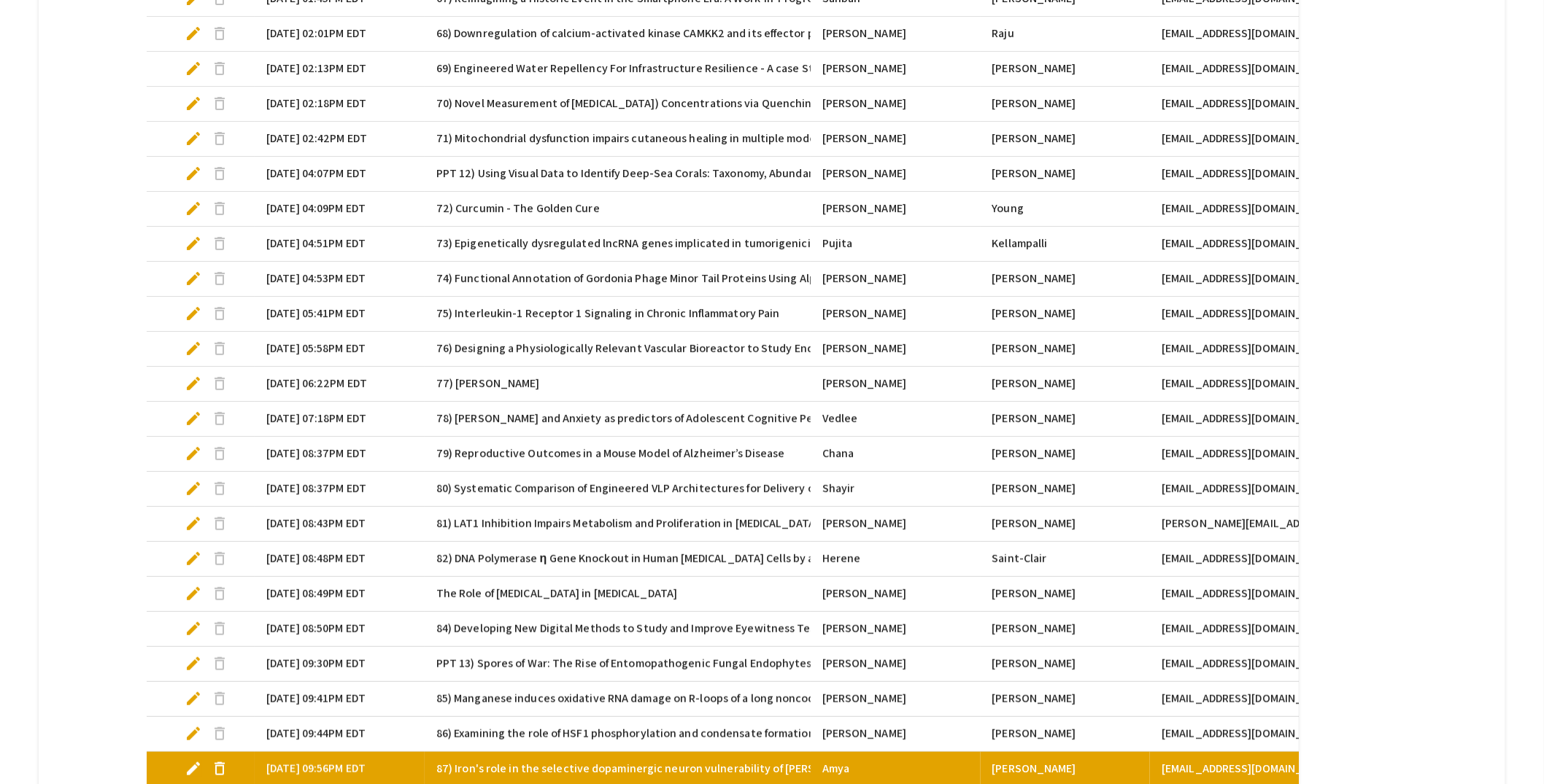
scroll to position [793, 0]
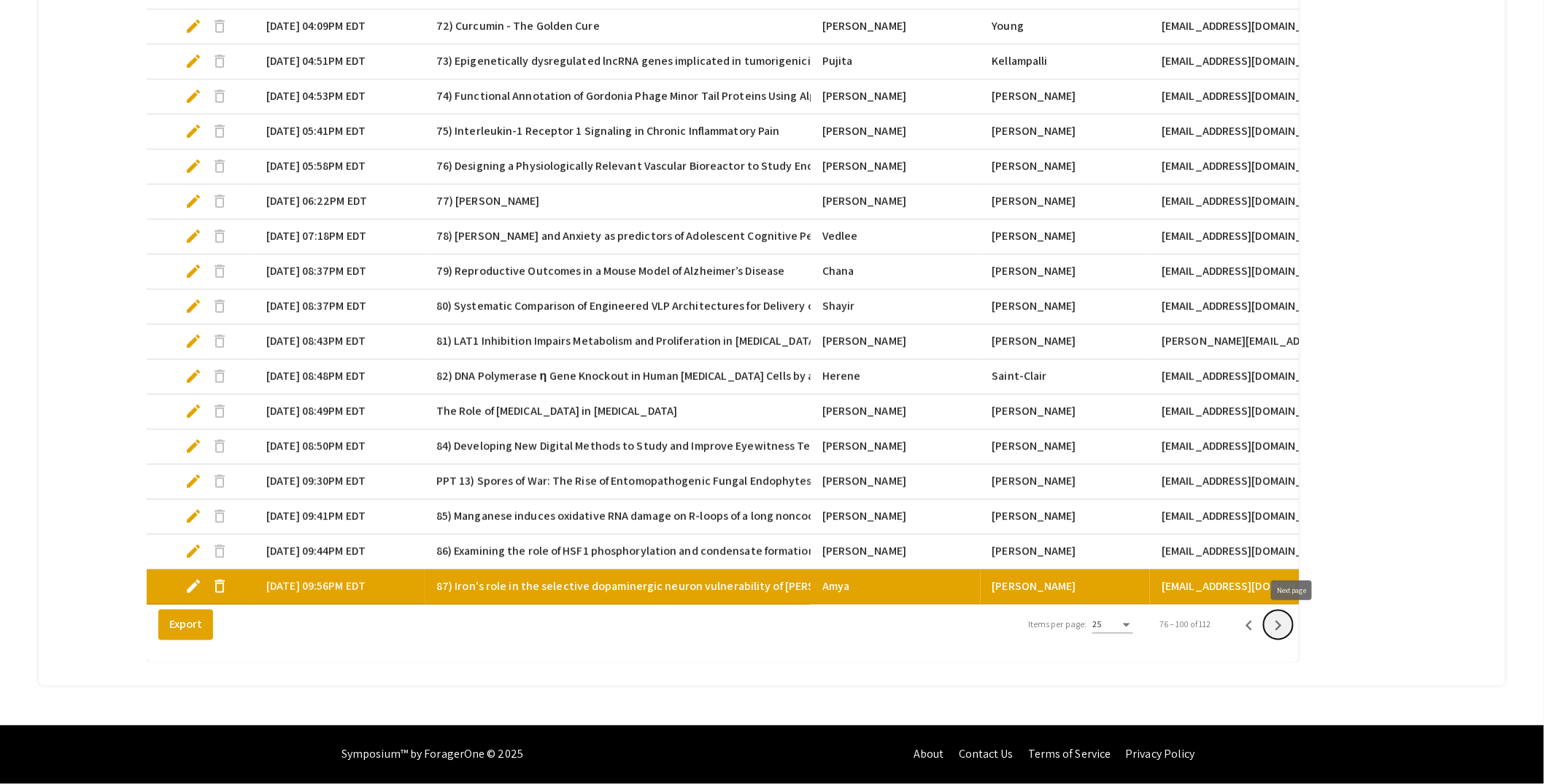
click at [1288, 625] on icon "Next page" at bounding box center [1278, 626] width 21 height 21
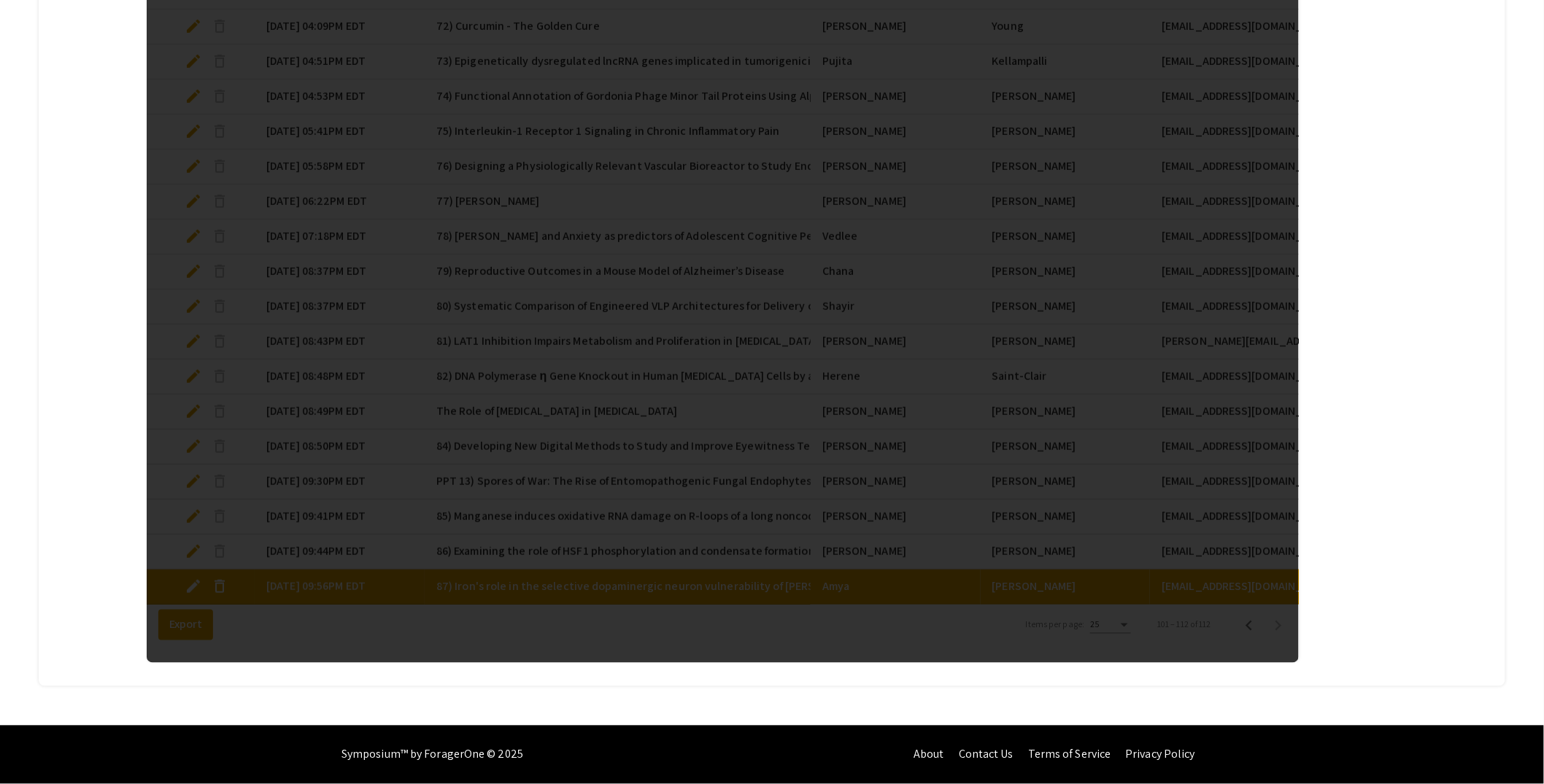
scroll to position [337, 0]
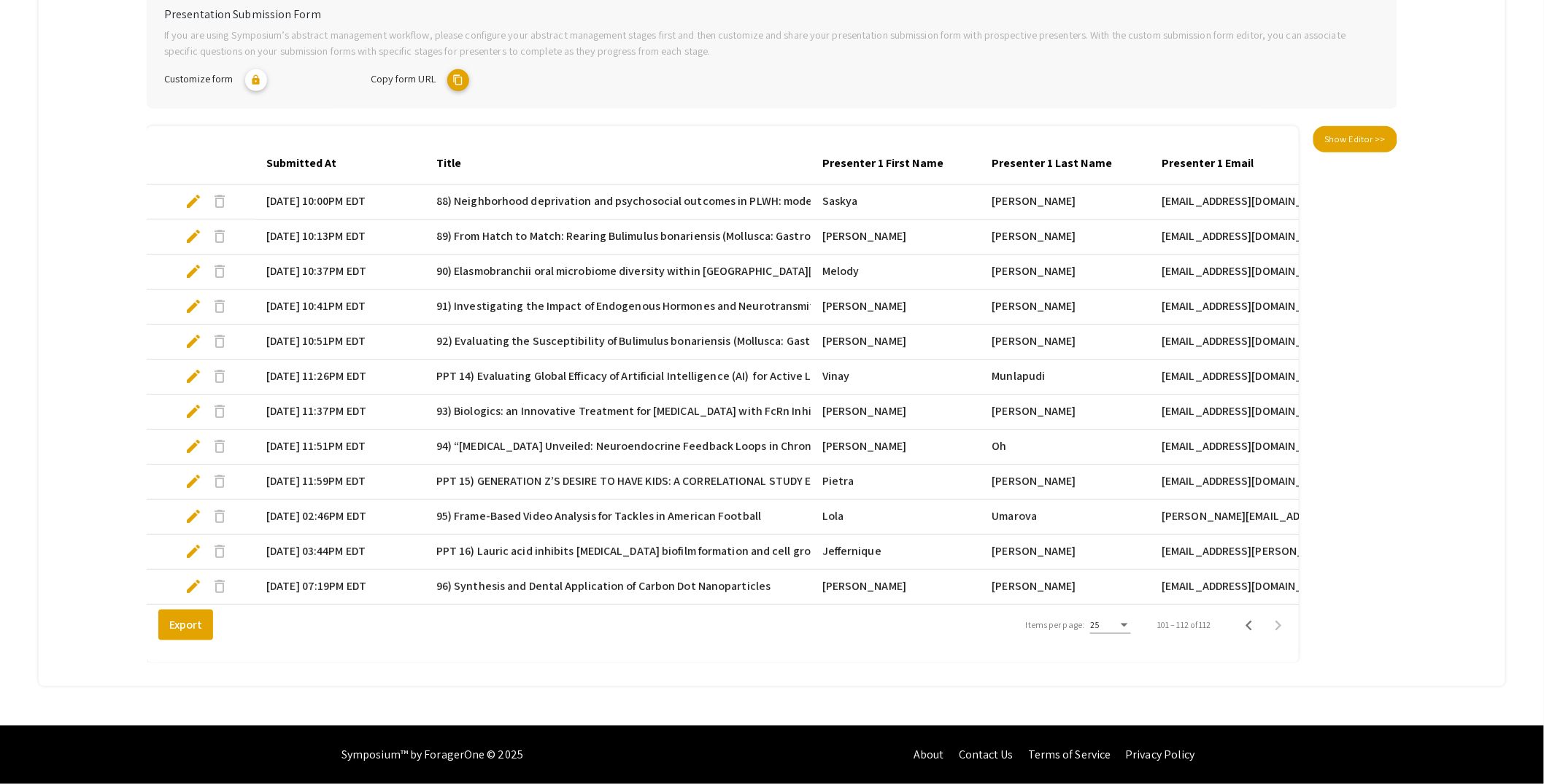
click at [189, 438] on span "edit" at bounding box center [193, 447] width 17 height 17
select select "custom"
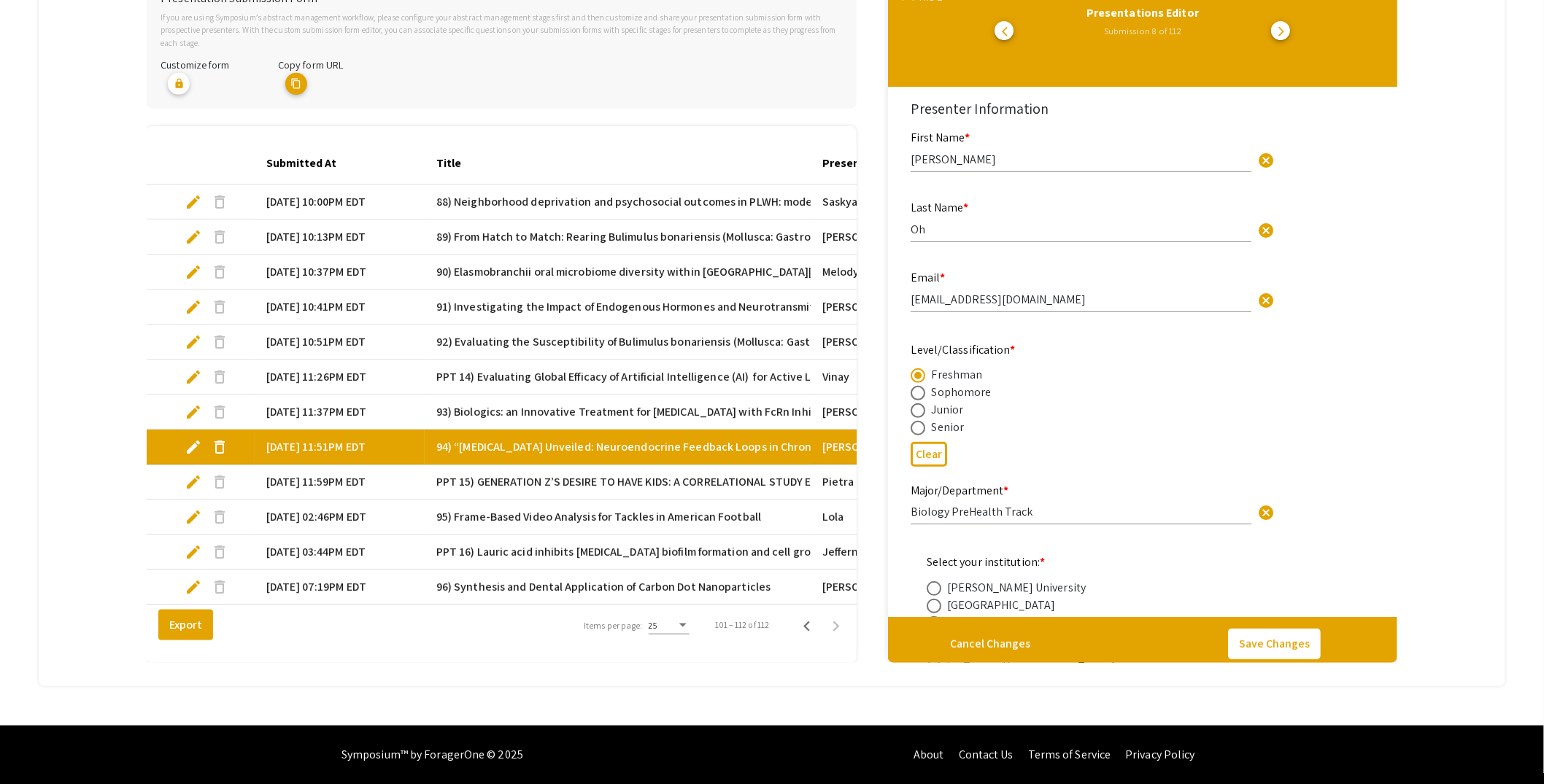
type input "0"
select select "custom"
type input "1"
select select "auto"
drag, startPoint x: 1084, startPoint y: 287, endPoint x: 907, endPoint y: 292, distance: 177.1
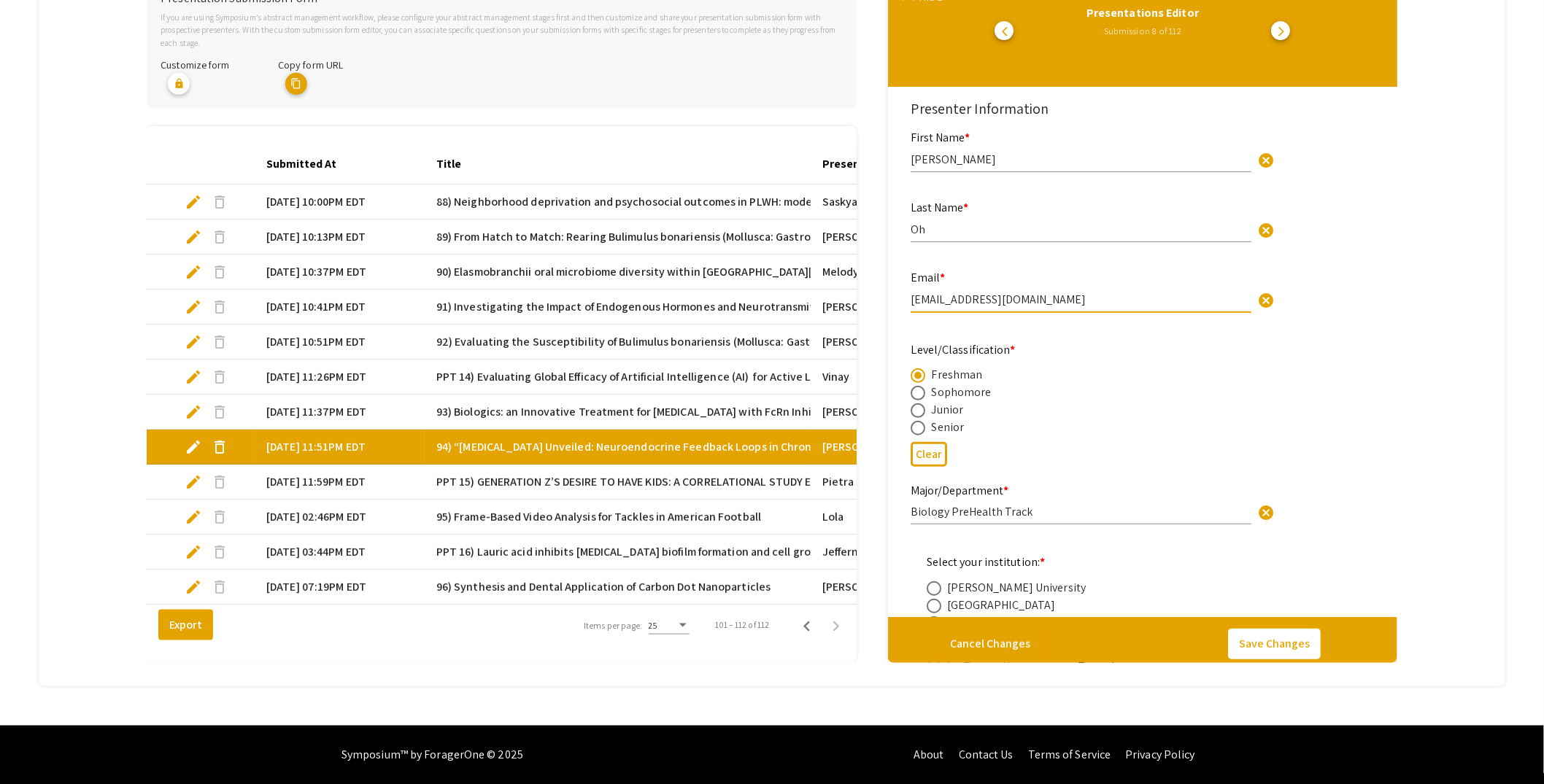
click at [907, 292] on div "Email * sophiaohmanagement@gmail.com cancel This field is required." at bounding box center [1087, 299] width 375 height 61
click at [195, 473] on span "edit" at bounding box center [193, 482] width 17 height 17
select select "custom"
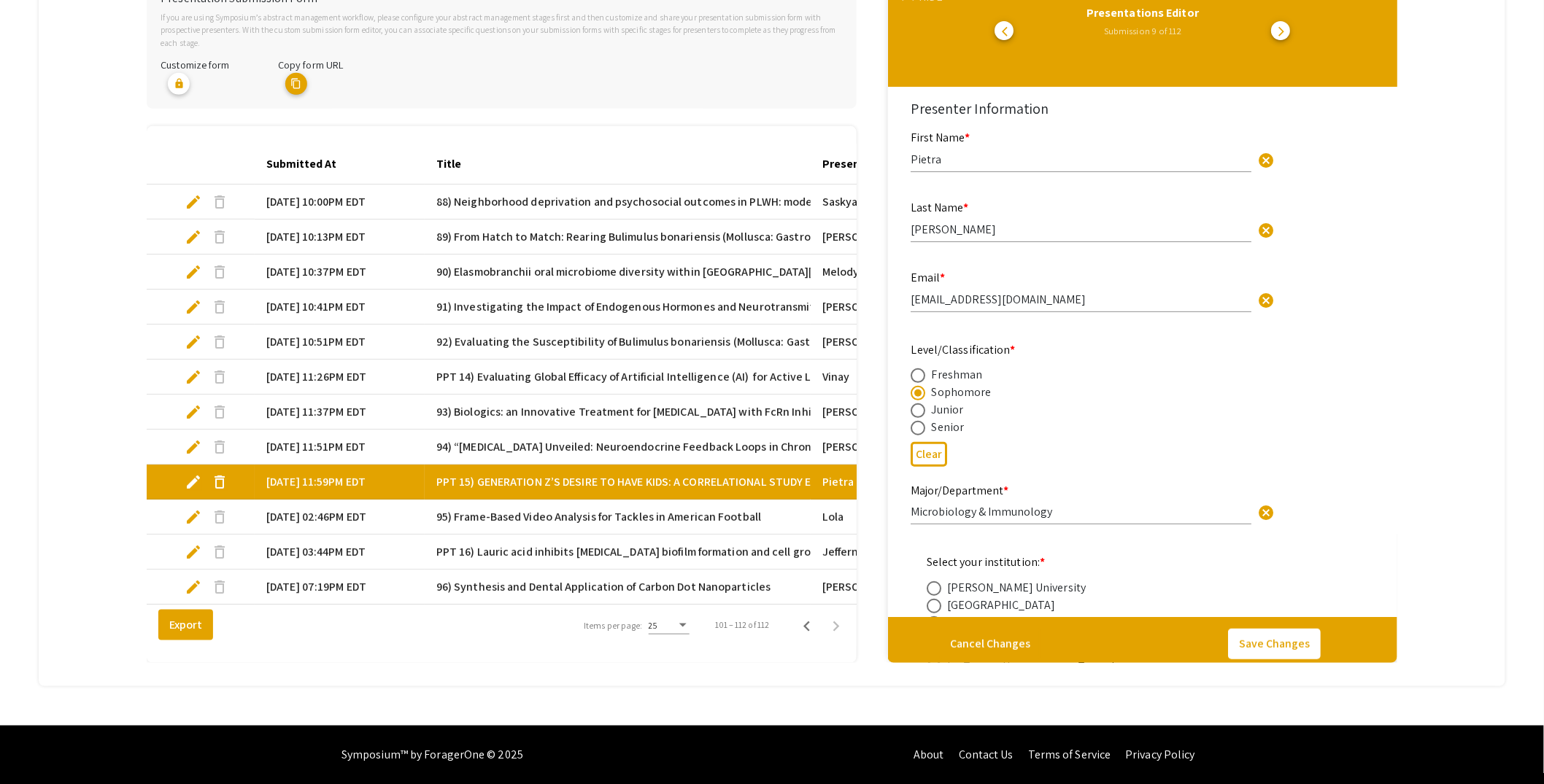
type input "0"
select select "auto"
type input "1"
select select "auto"
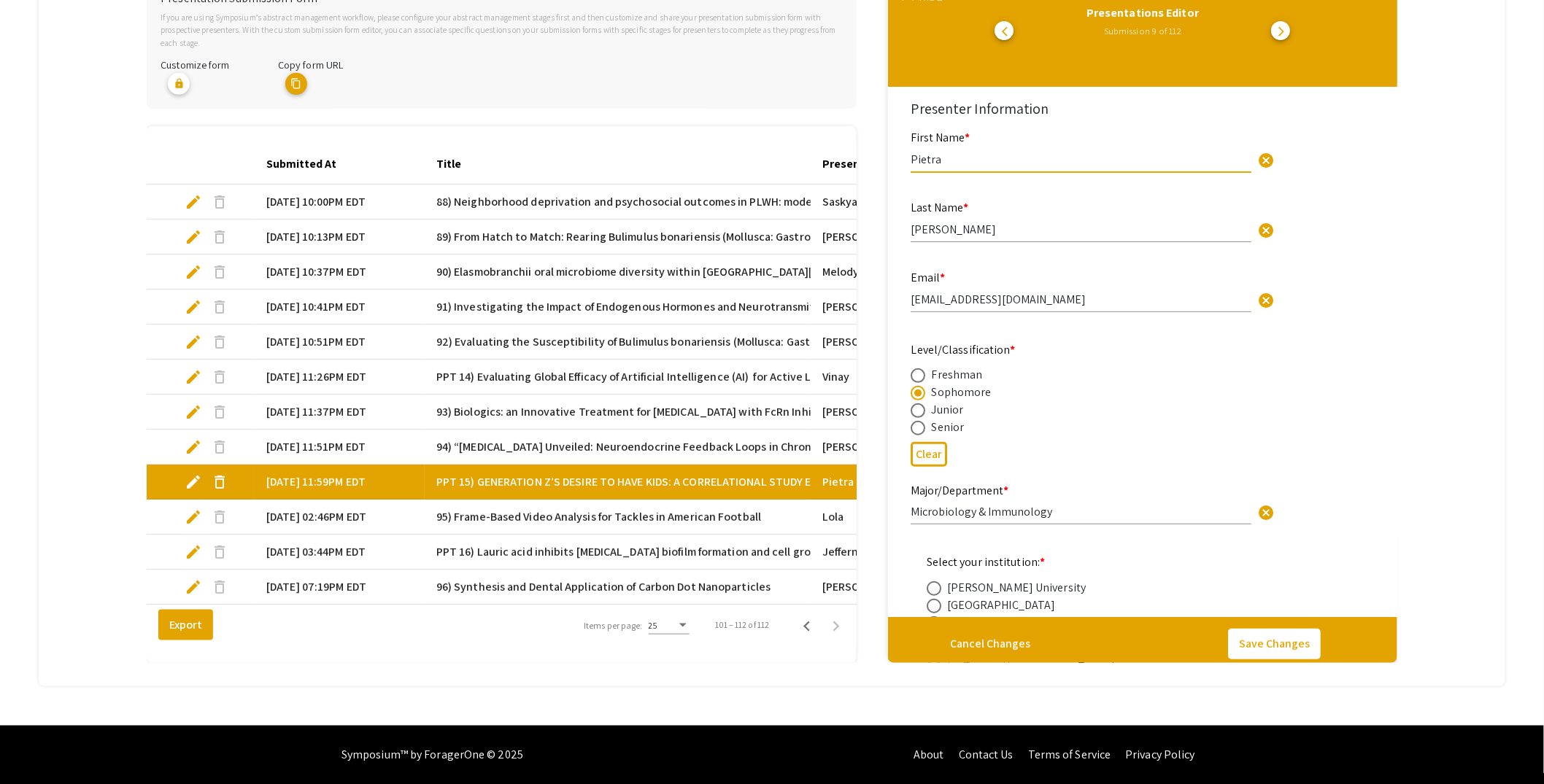
click at [956, 152] on input "Pietra" at bounding box center [1081, 159] width 341 height 15
drag, startPoint x: 1013, startPoint y: 290, endPoint x: 912, endPoint y: 291, distance: 101.0
click at [912, 292] on input "Pxa534@miami.edu" at bounding box center [1081, 299] width 341 height 15
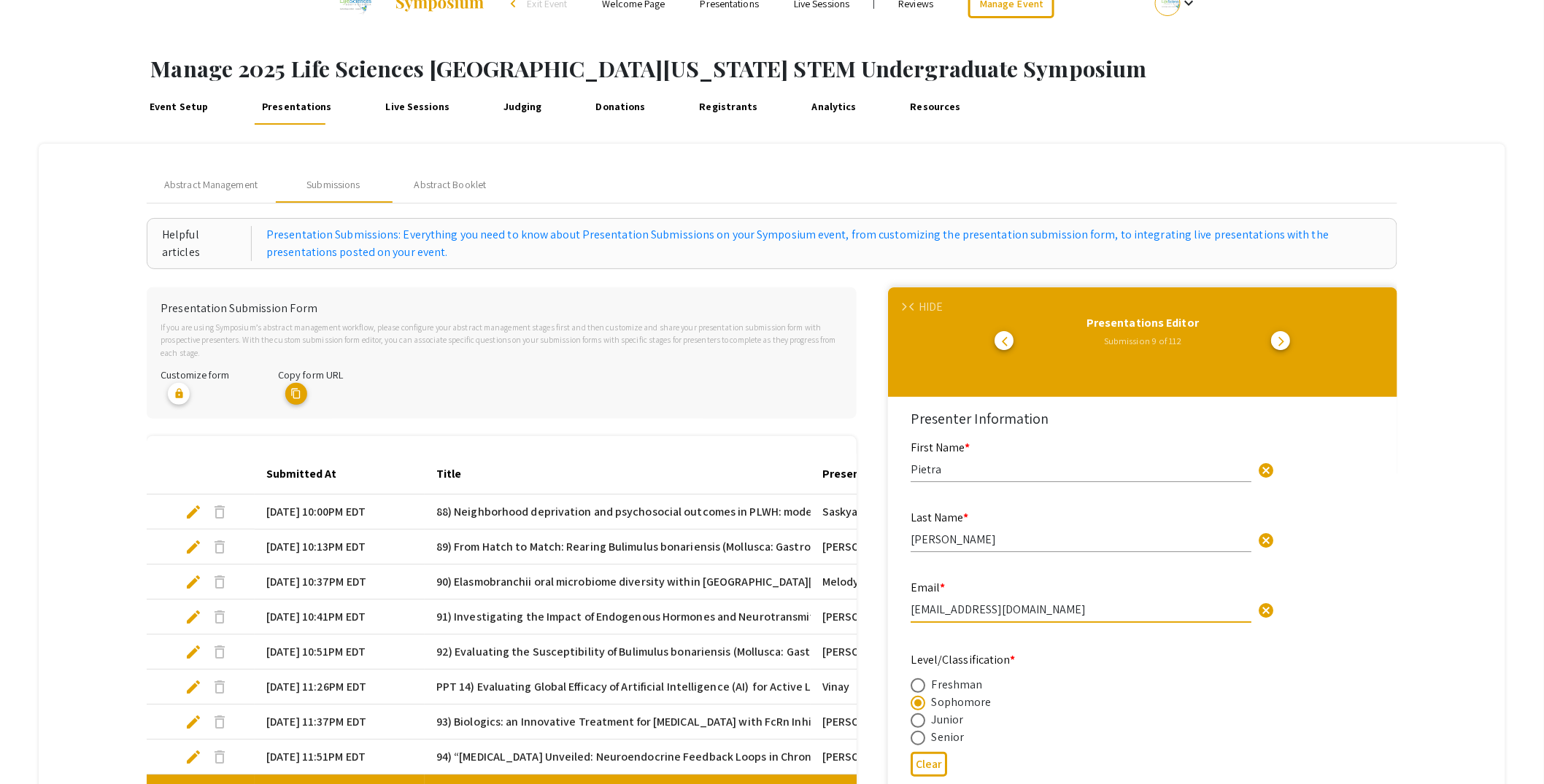
scroll to position [0, 0]
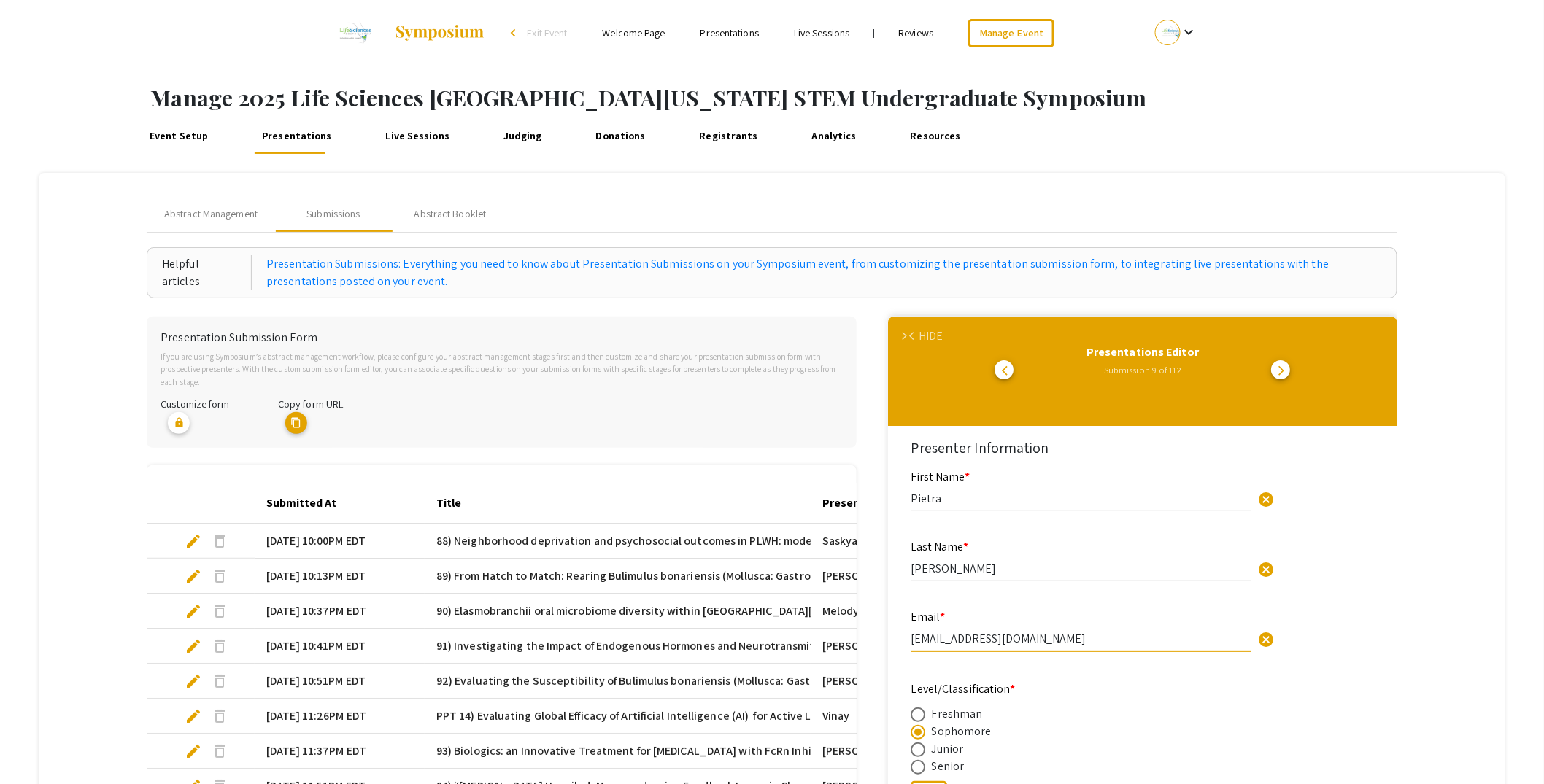
click at [931, 330] on div "HIDE" at bounding box center [930, 336] width 24 height 17
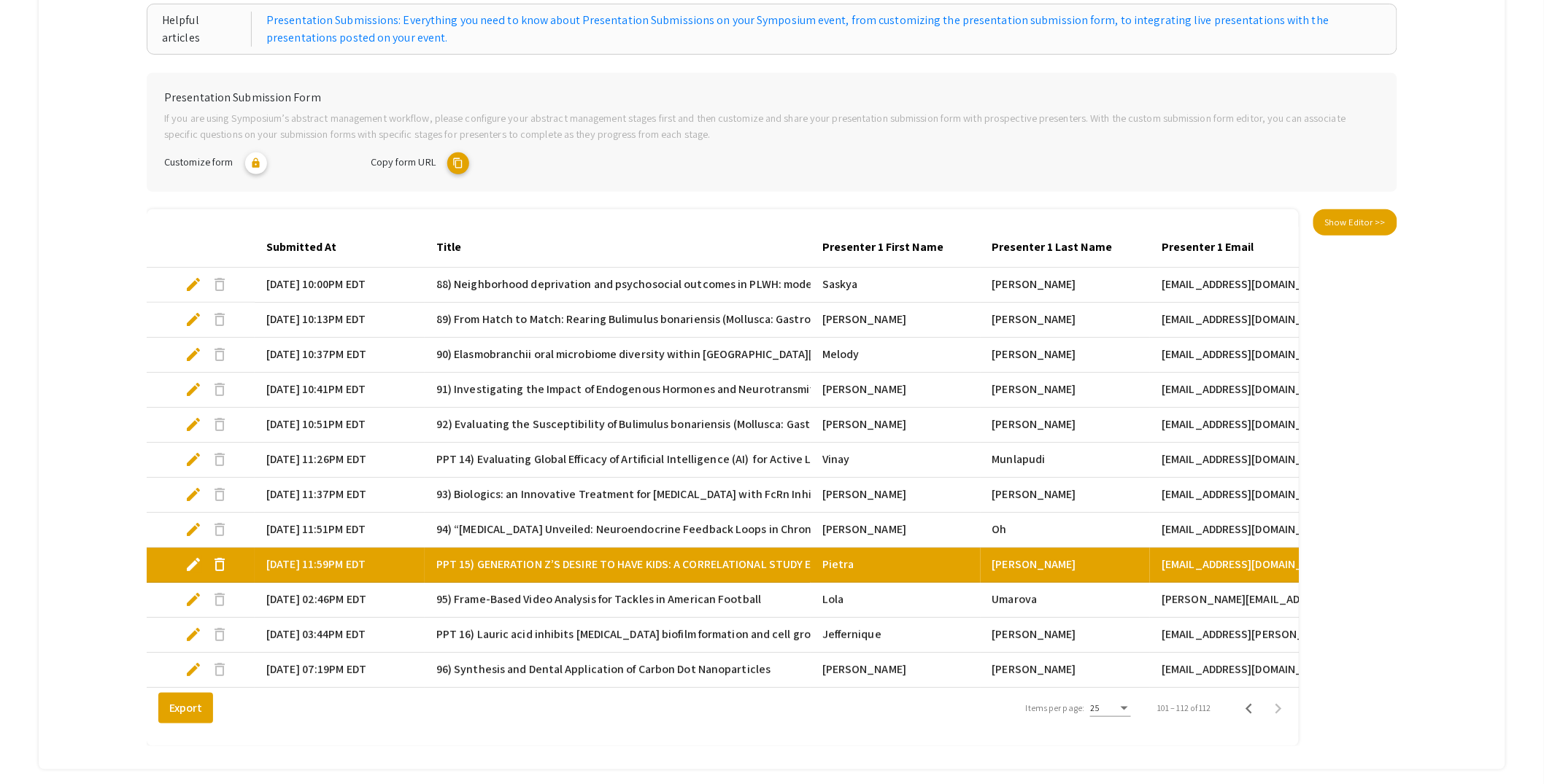
scroll to position [248, 0]
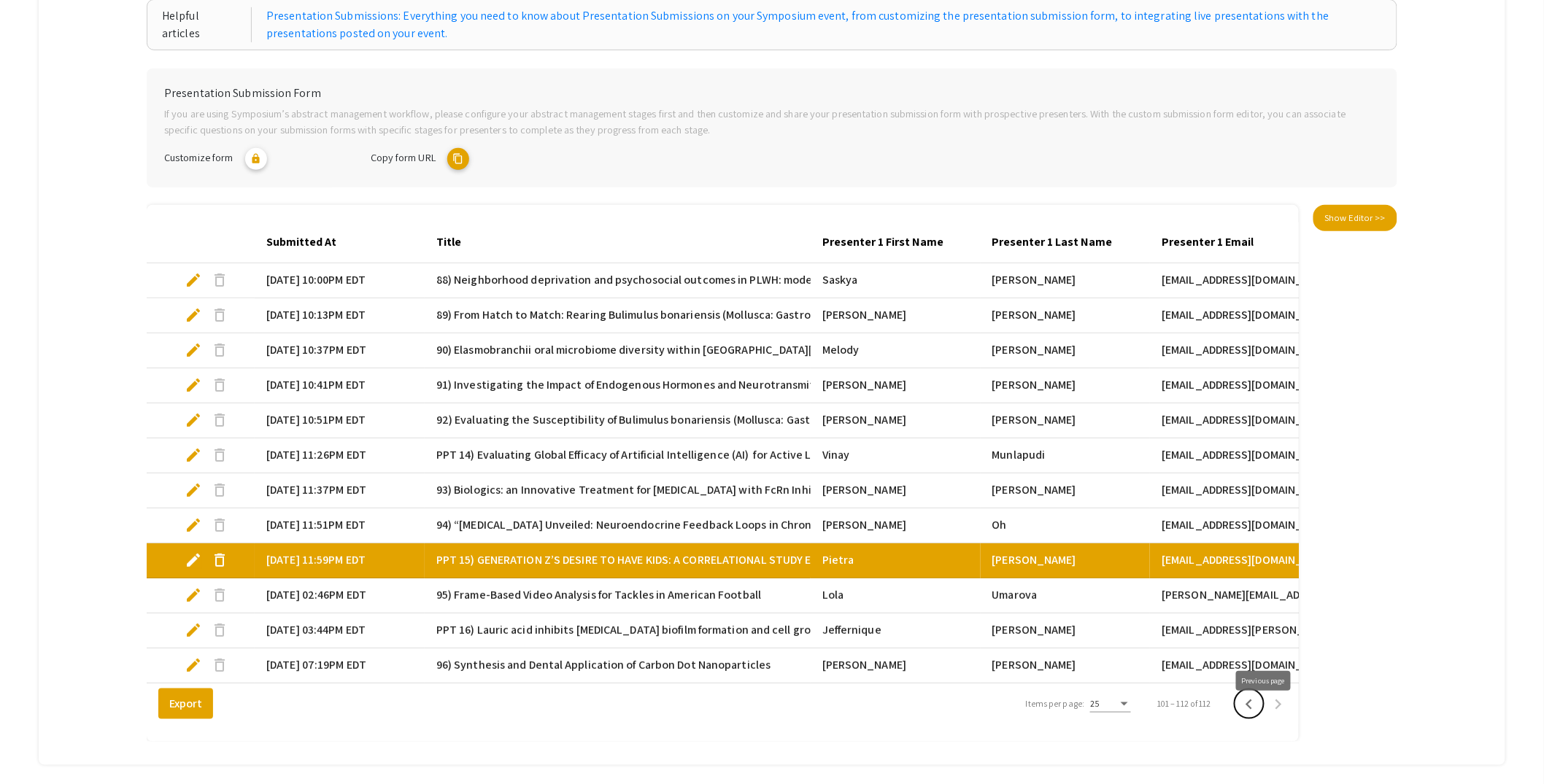
click at [1259, 715] on icon "Previous page" at bounding box center [1249, 705] width 21 height 21
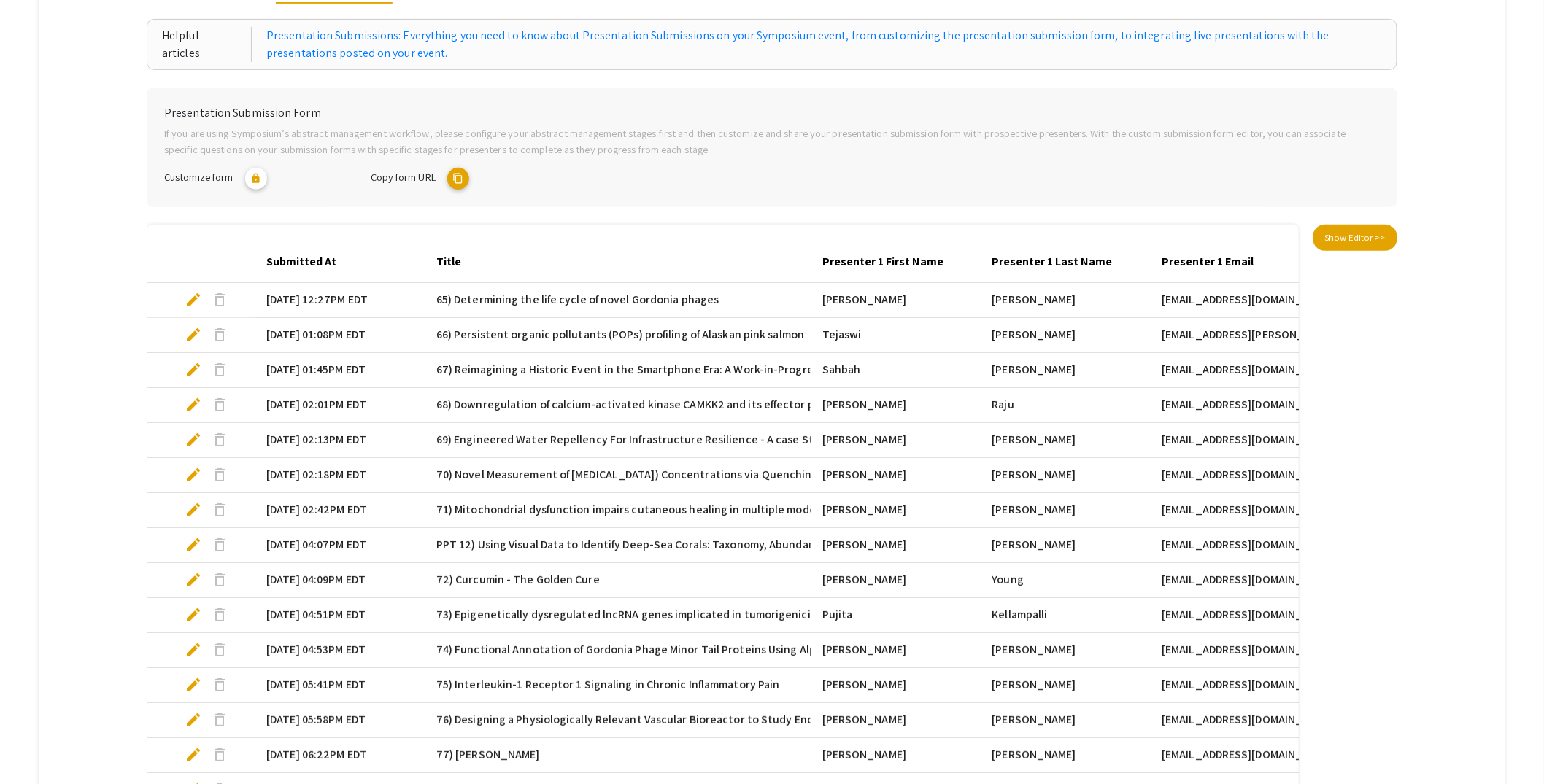
scroll to position [229, 0]
click at [188, 369] on span "edit" at bounding box center [193, 369] width 17 height 17
select select "custom"
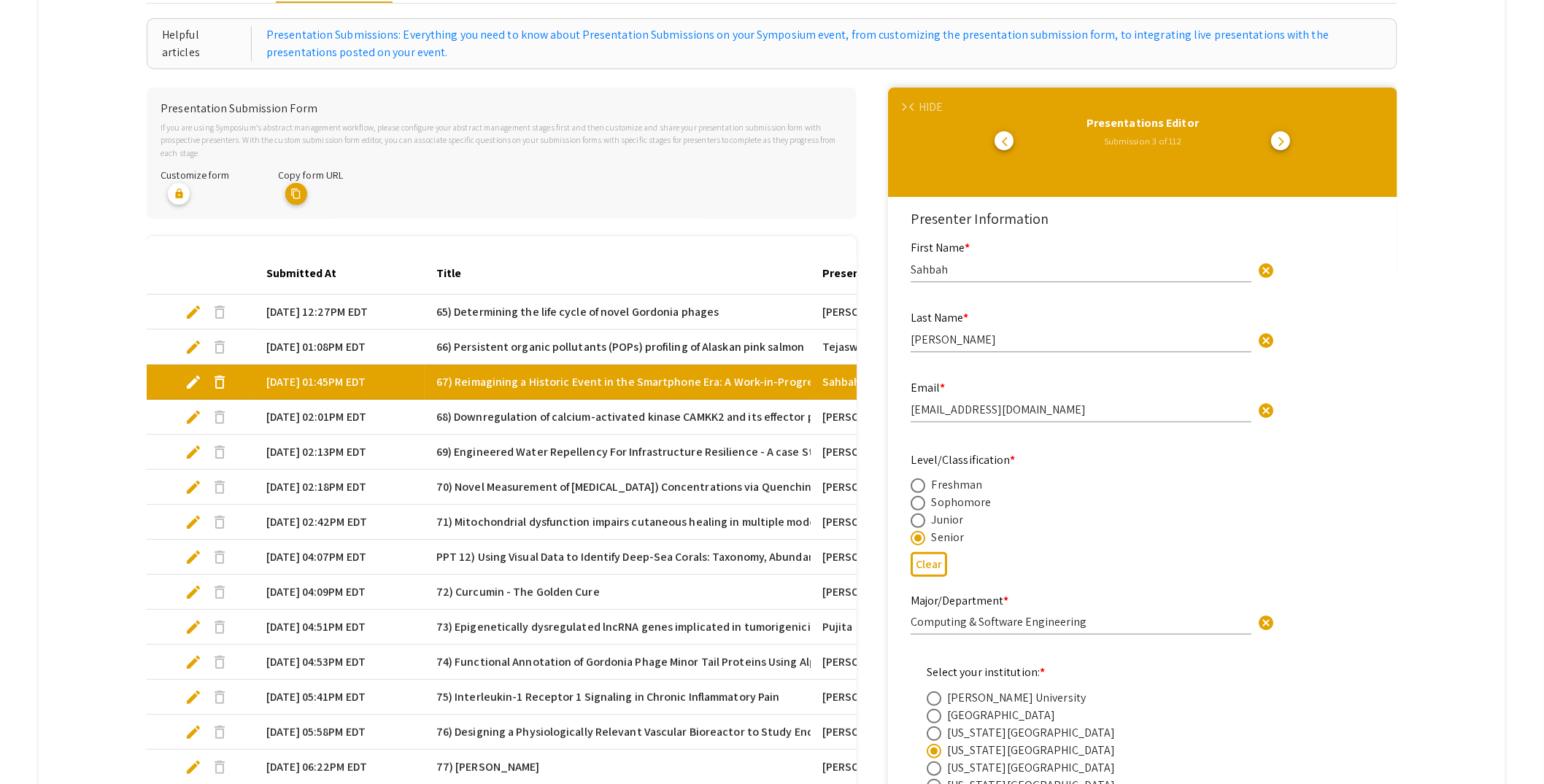
type input "0"
select select "custom"
click at [959, 269] on input "Sahbah" at bounding box center [1081, 269] width 341 height 15
click at [1071, 414] on input "sgonzalez3276@eagle.fgcu.edu" at bounding box center [1081, 410] width 341 height 15
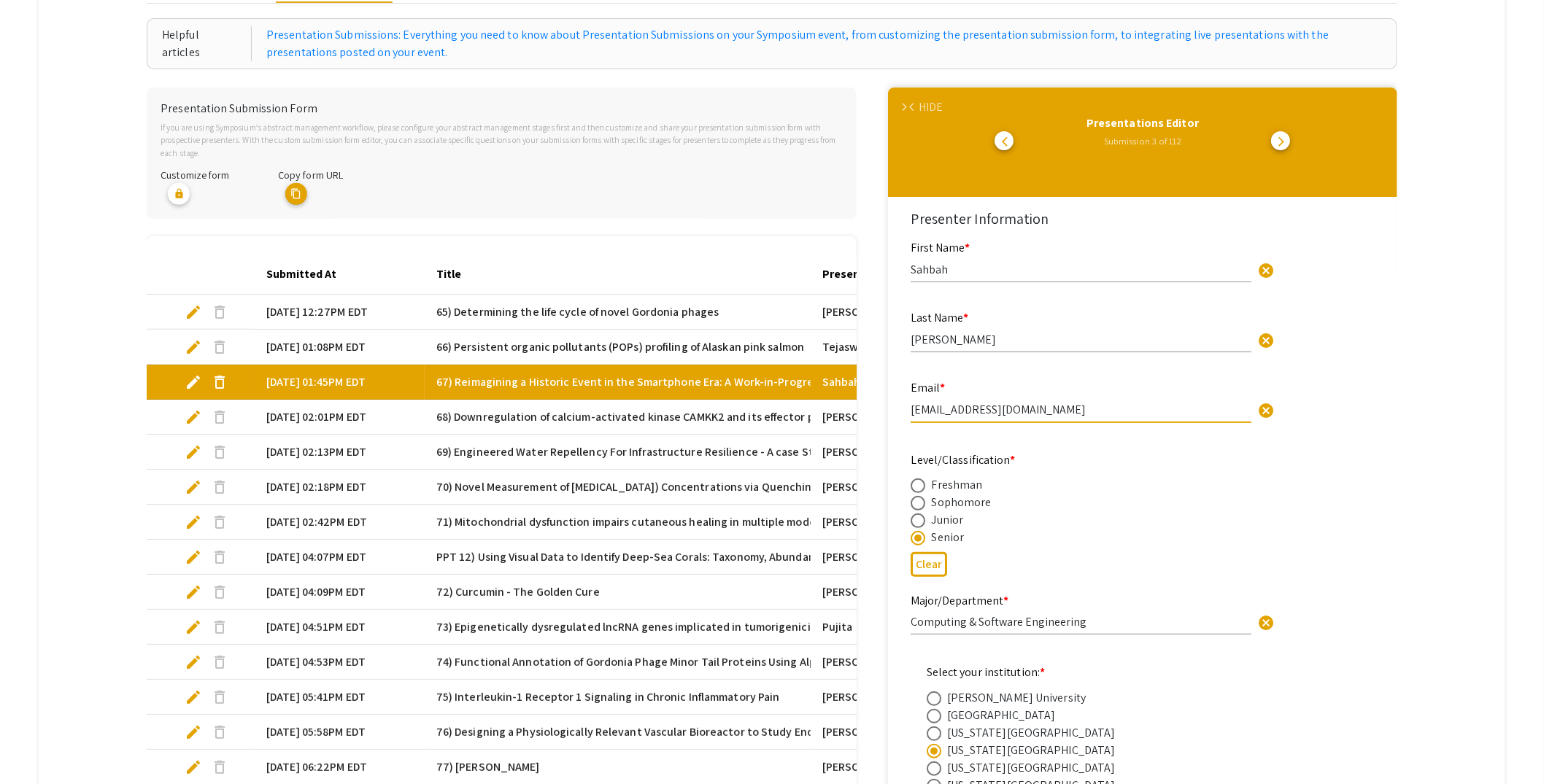
click at [1071, 413] on input "sgonzalez3276@eagle.fgcu.edu" at bounding box center [1081, 410] width 341 height 15
click at [932, 108] on div "HIDE" at bounding box center [930, 107] width 24 height 17
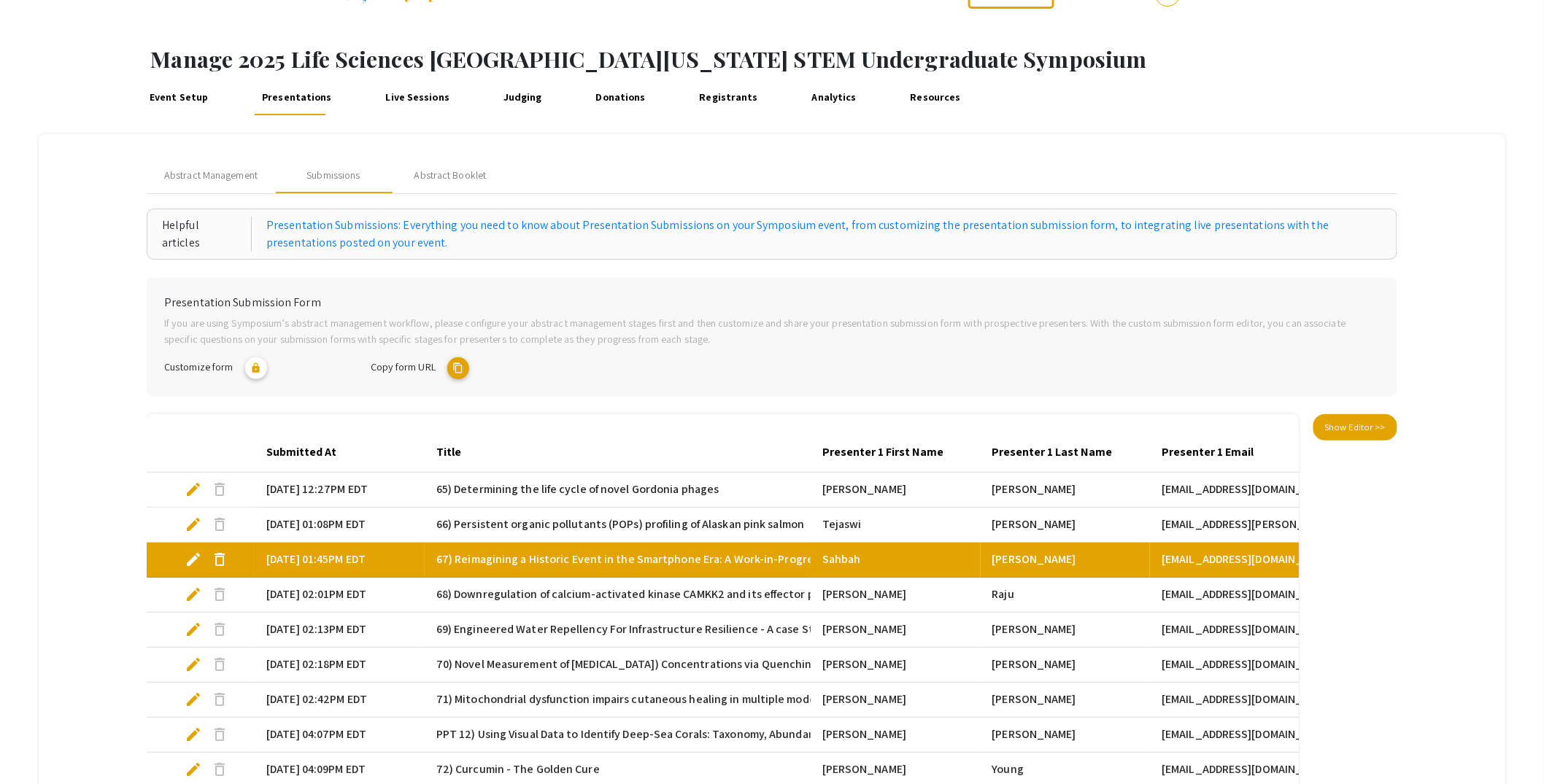
scroll to position [0, 0]
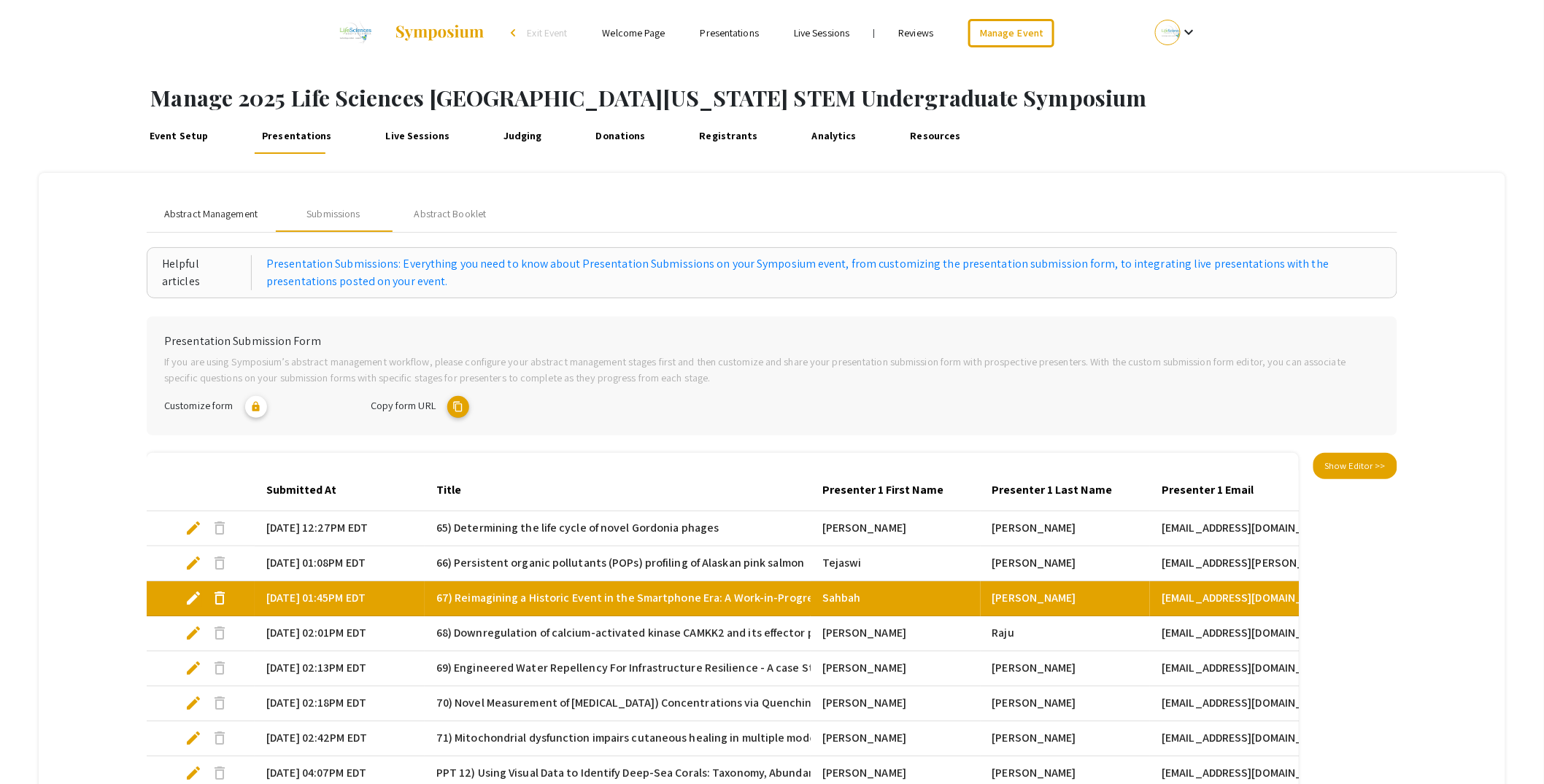
click at [197, 208] on span "Abstract Management" at bounding box center [211, 214] width 94 height 15
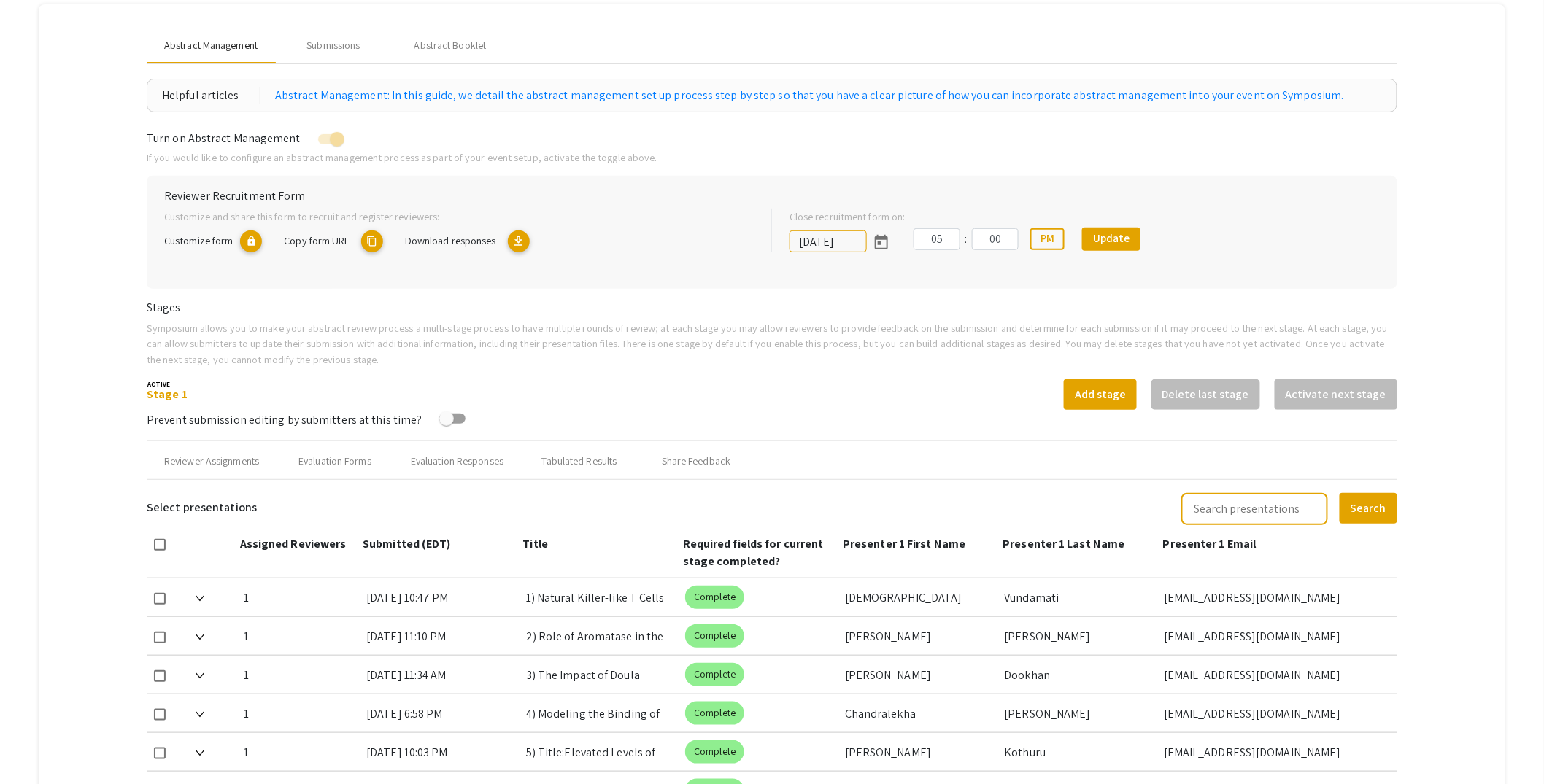
scroll to position [431, 0]
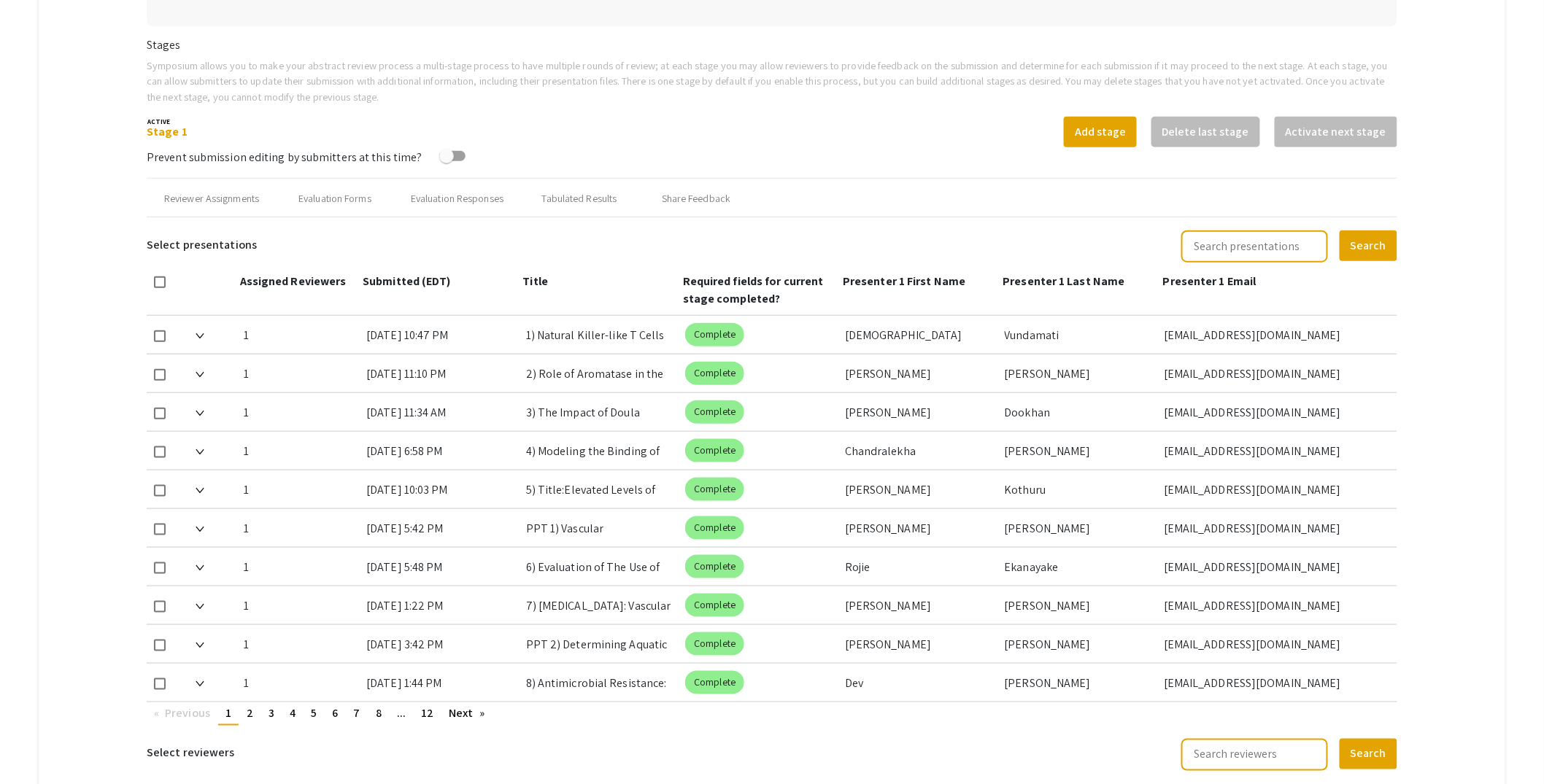
click at [1464, 316] on mat-tab-group "Abstract Management Submissions Abstract Booklet Helpful articles Abstract Mana…" at bounding box center [772, 521] width 1467 height 1558
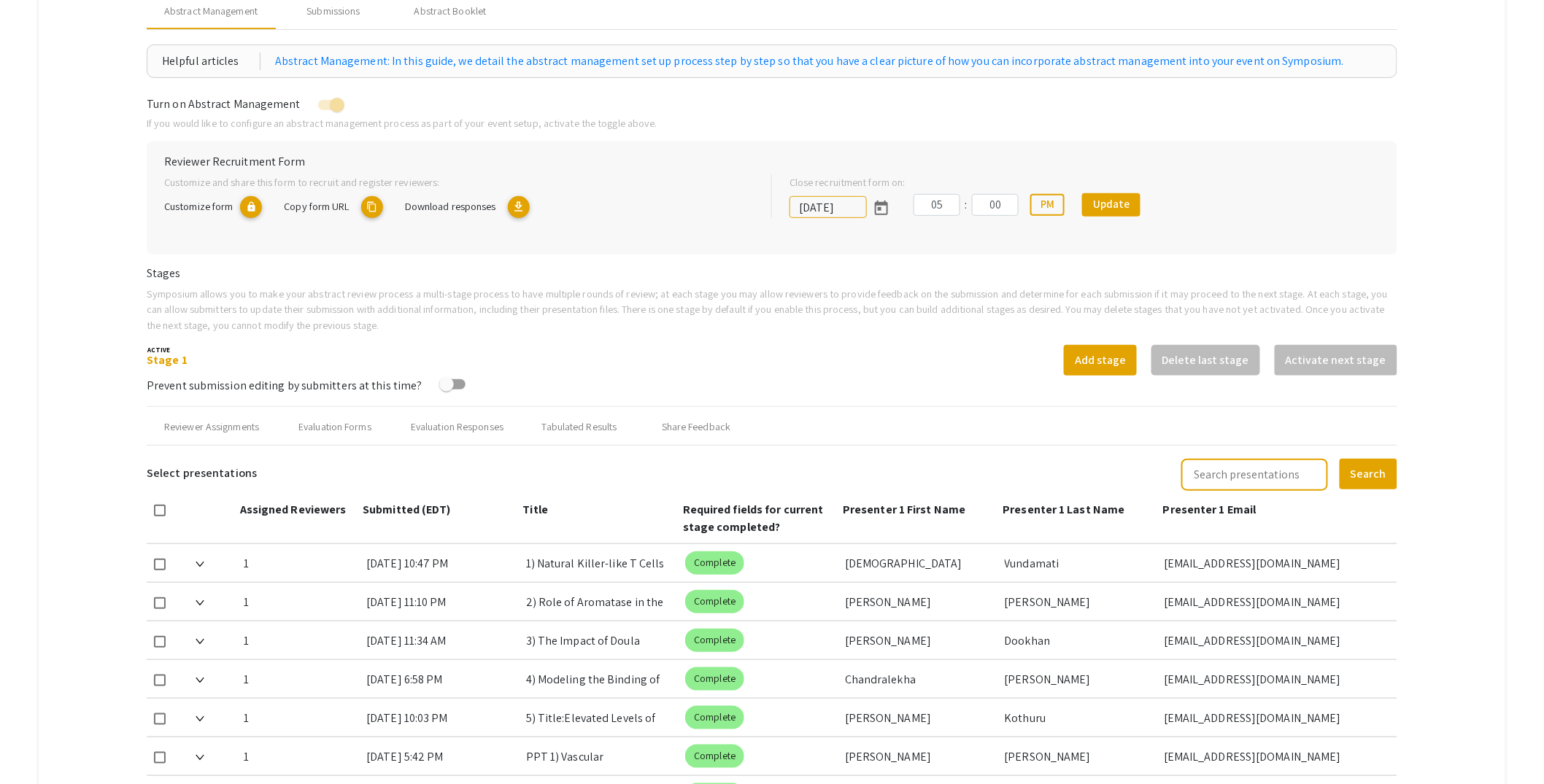
scroll to position [200, 0]
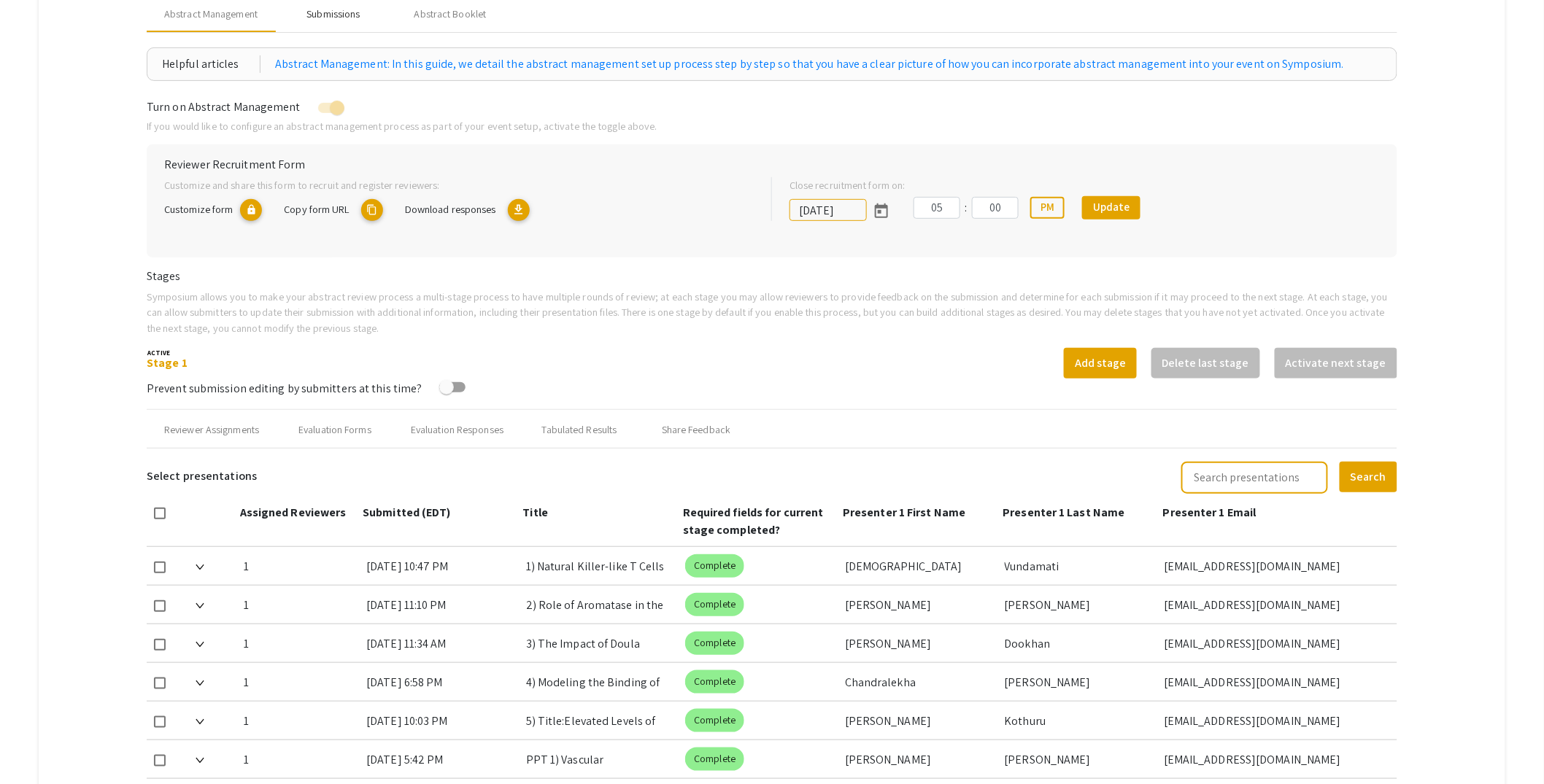
click at [355, 17] on div "Submissions" at bounding box center [333, 15] width 53 height 15
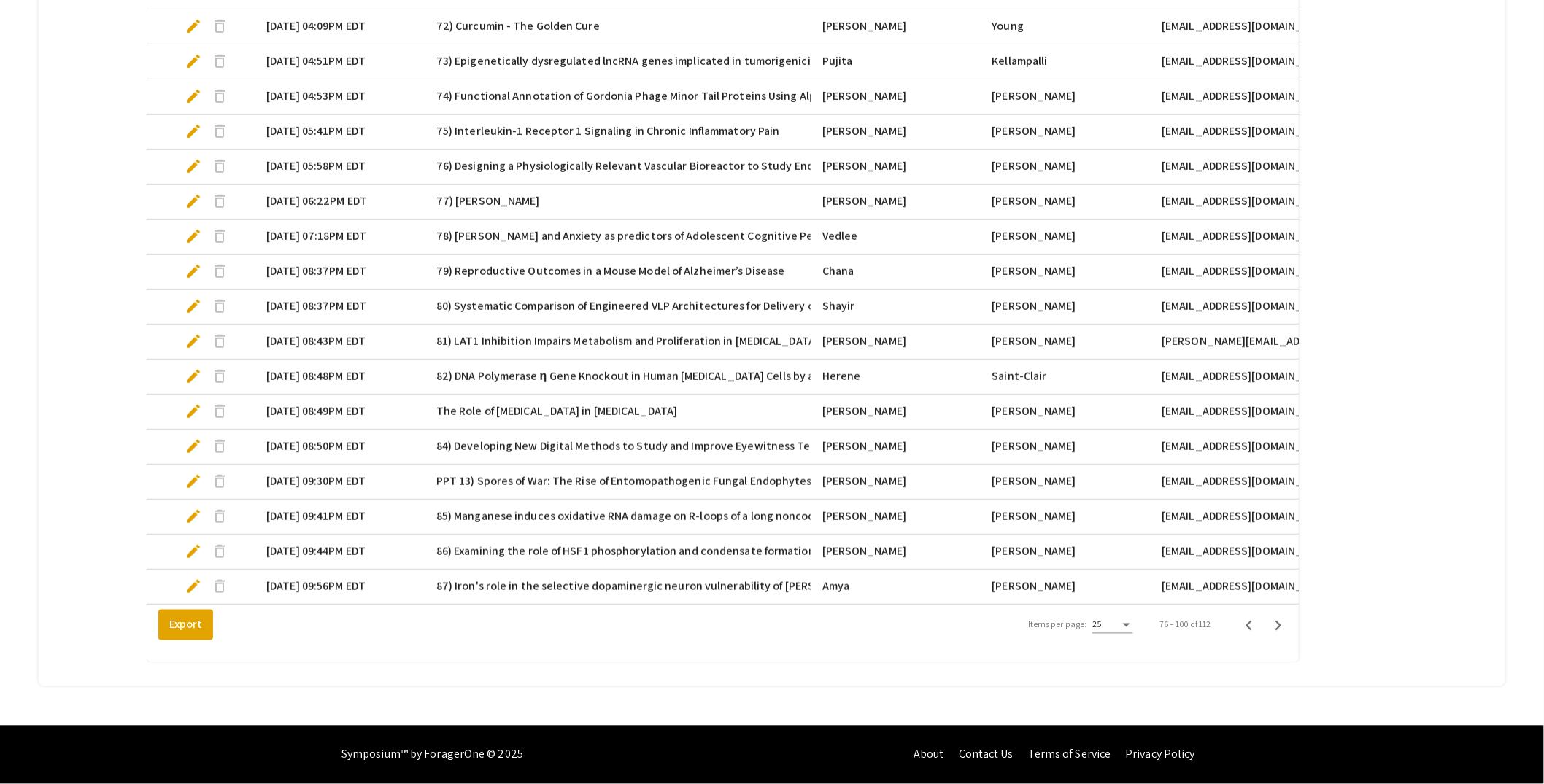
scroll to position [793, 0]
click at [1288, 624] on icon "Next page" at bounding box center [1278, 626] width 21 height 21
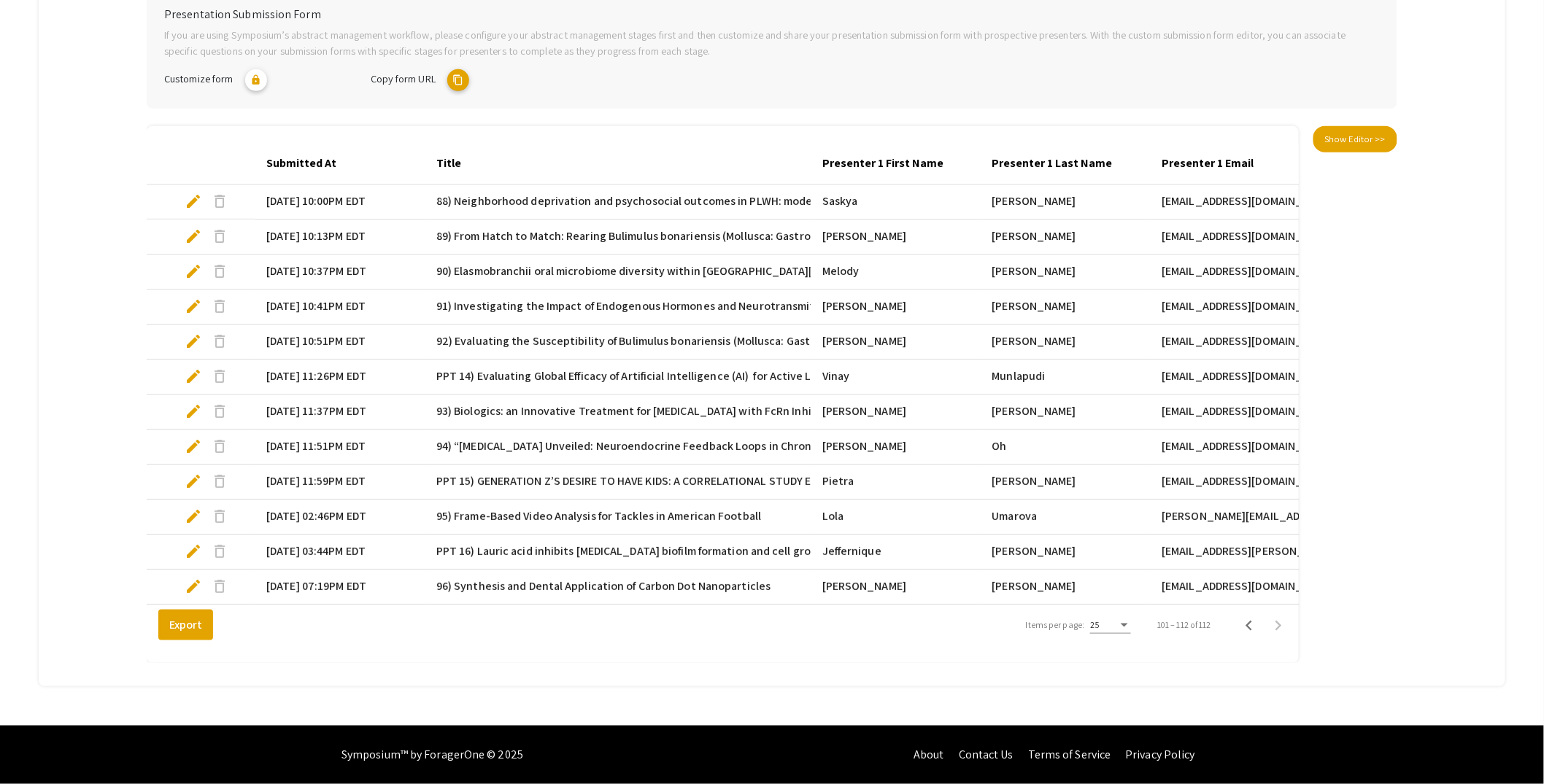
scroll to position [337, 0]
click at [192, 438] on span "edit" at bounding box center [193, 447] width 17 height 17
select select "custom"
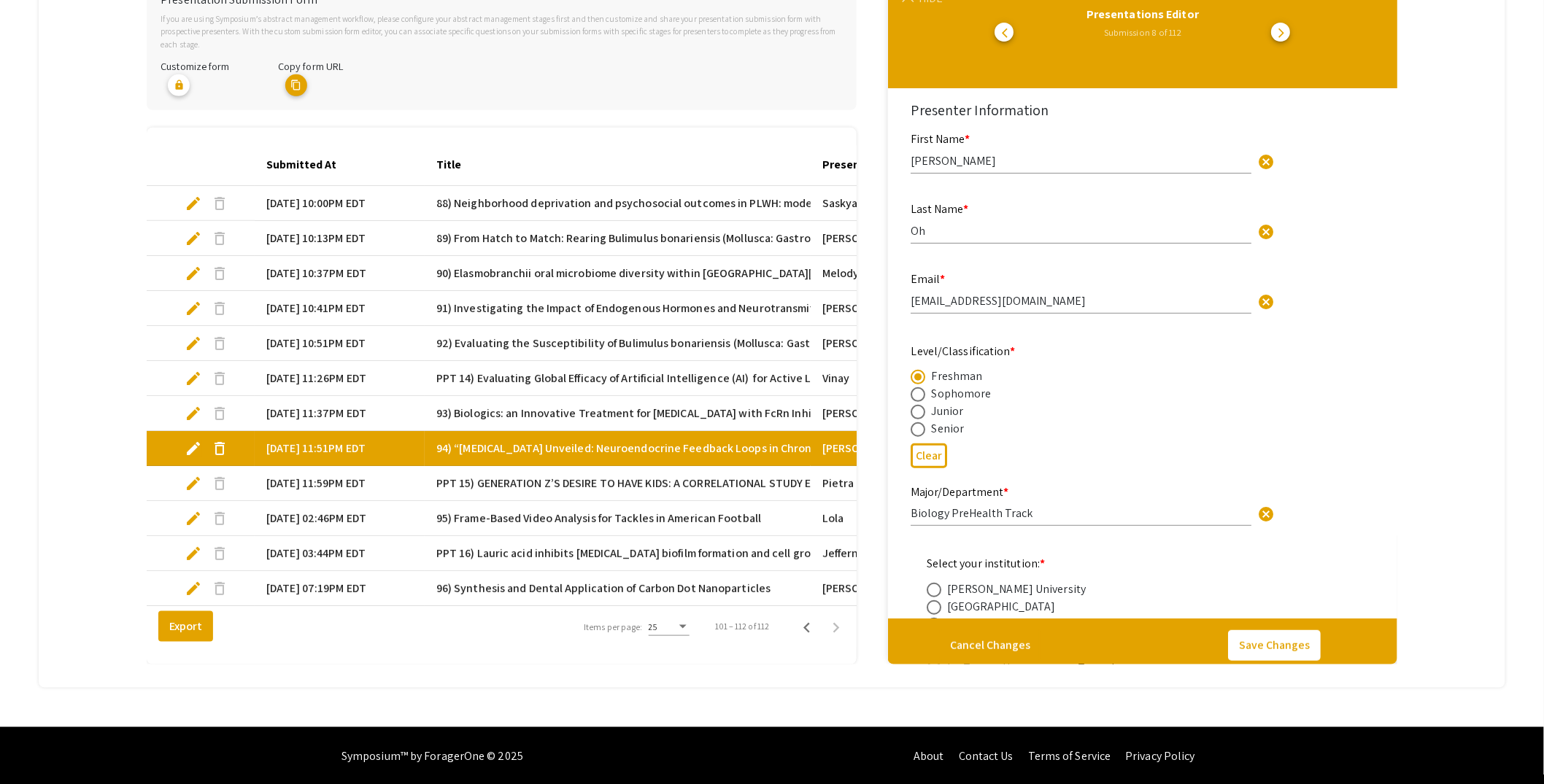
scroll to position [351, 0]
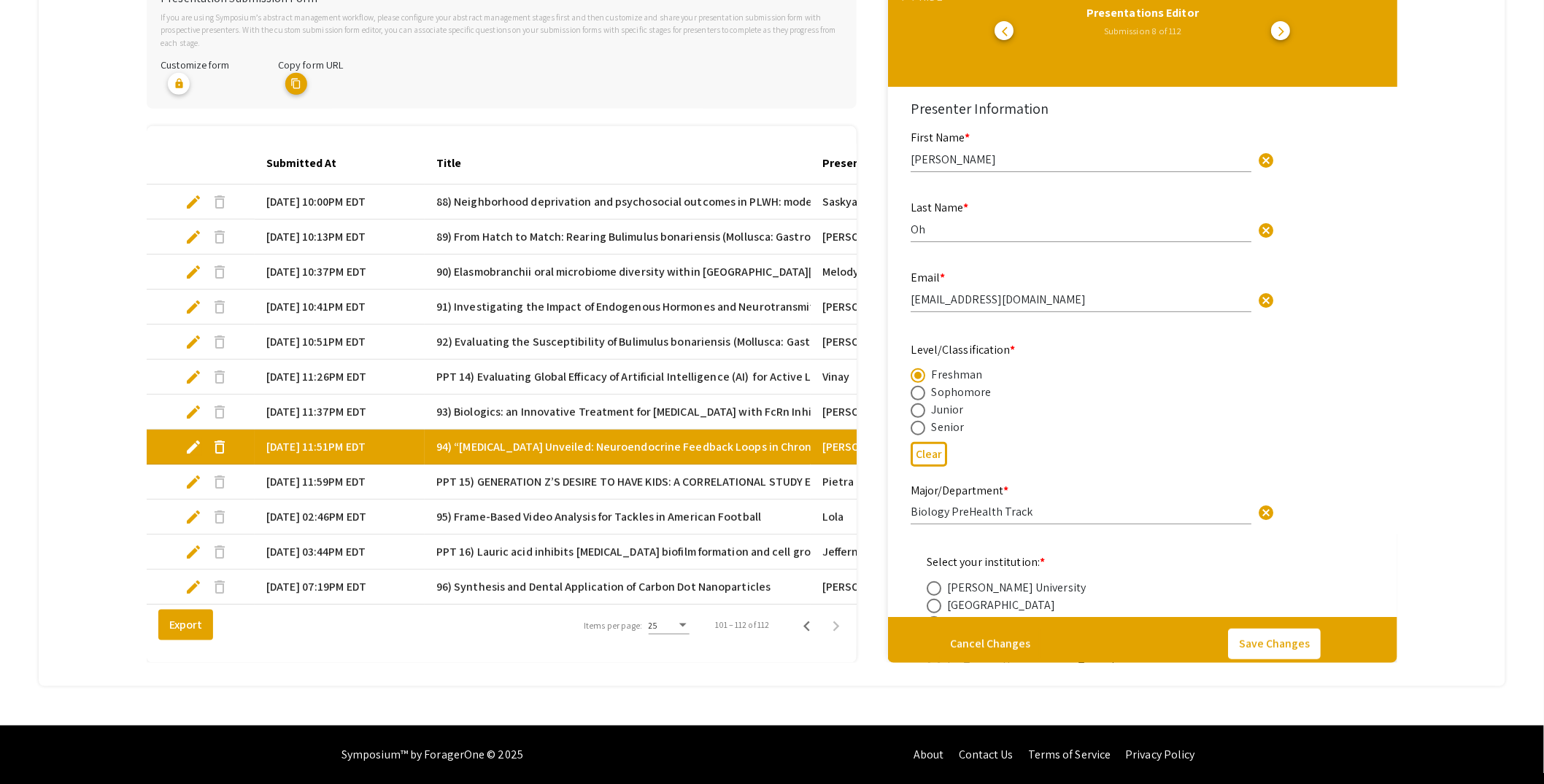
type input "0"
select select "custom"
type input "1"
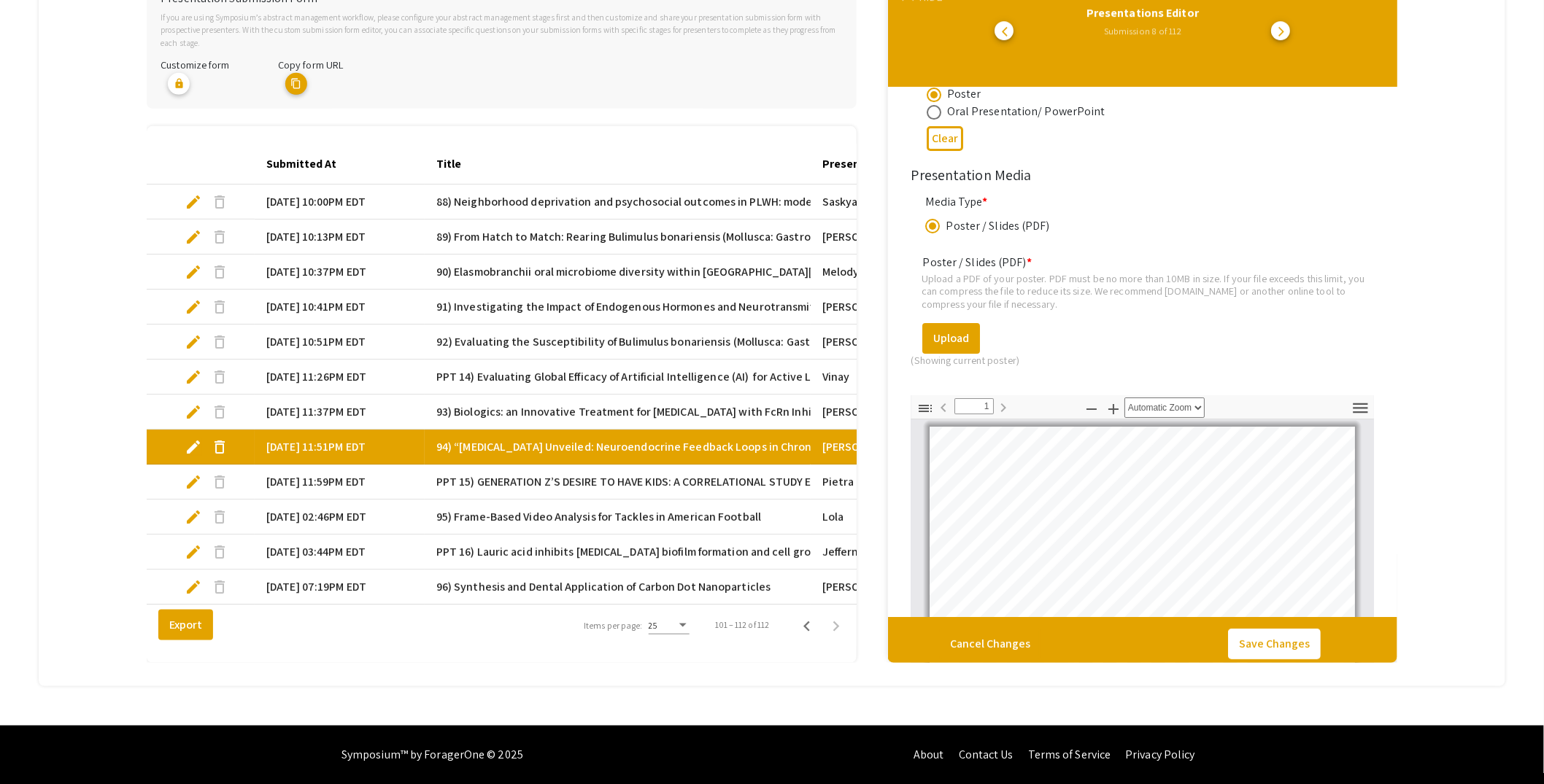
scroll to position [2219, 0]
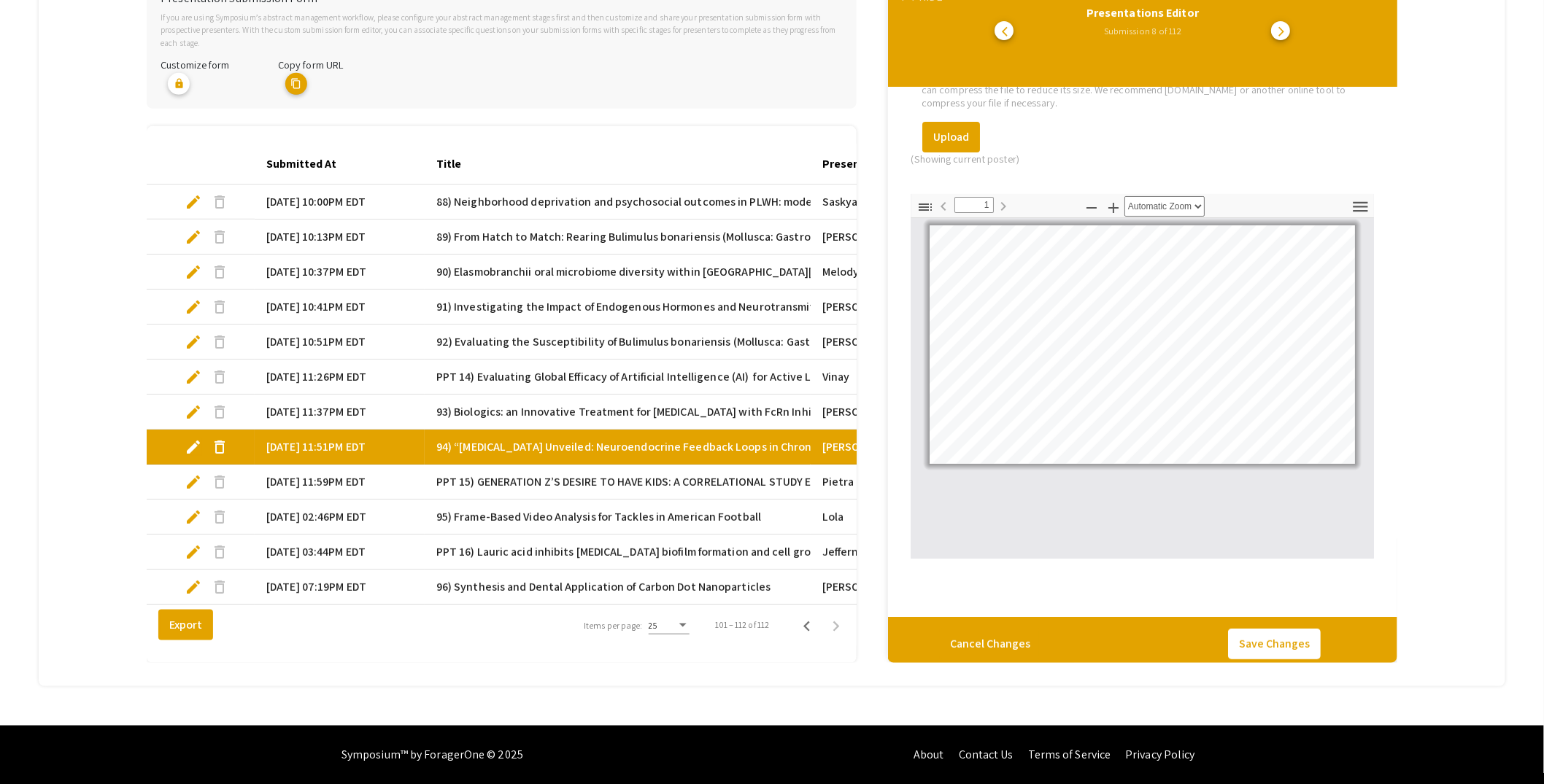
select select "page-width"
click at [956, 122] on button "Upload" at bounding box center [950, 138] width 58 height 31
click at [106, 167] on mat-tab-group "Abstract Management Submissions Abstract Booklet Helpful articles Presentation …" at bounding box center [772, 260] width 1467 height 853
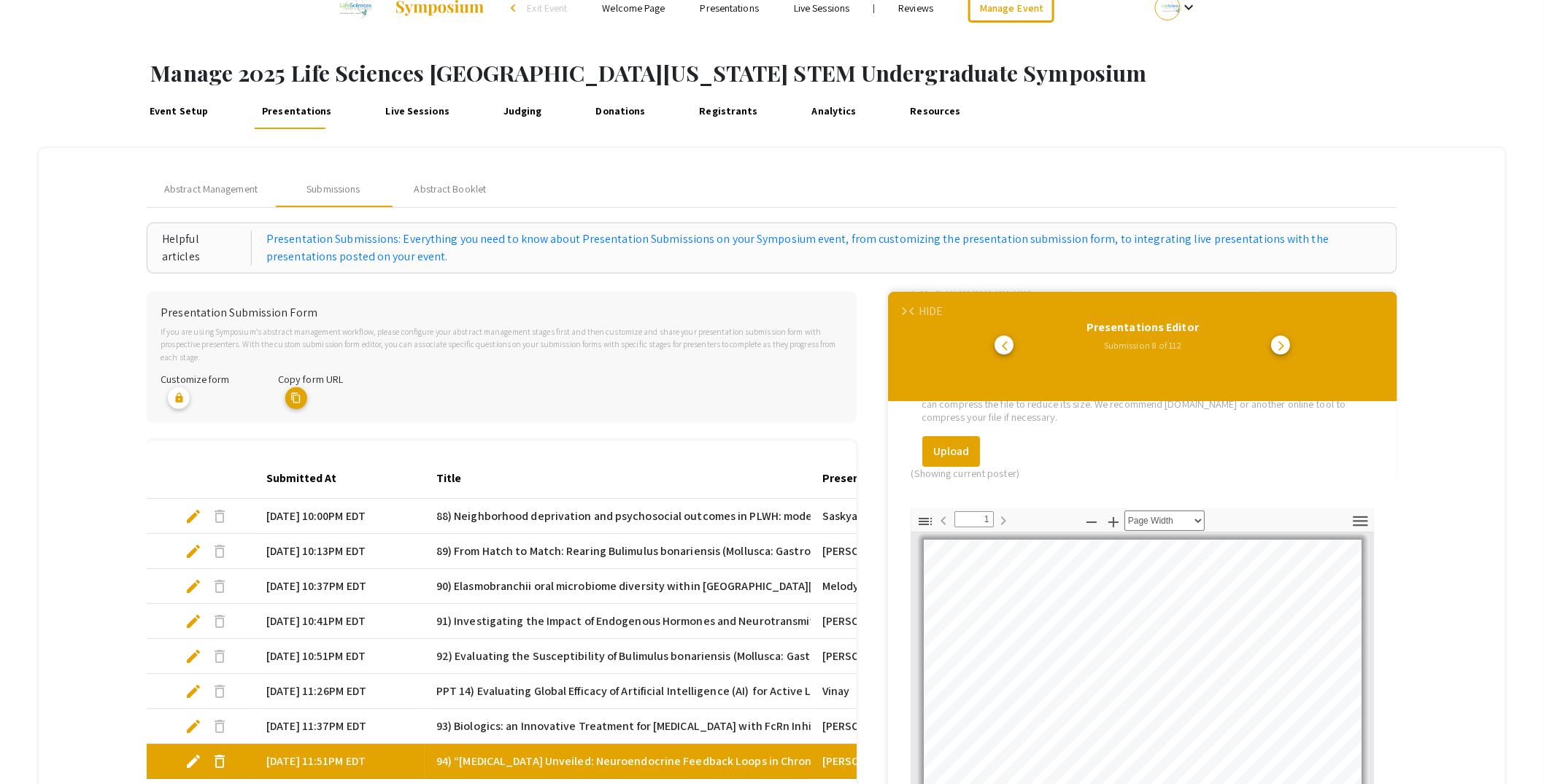
scroll to position [24, 0]
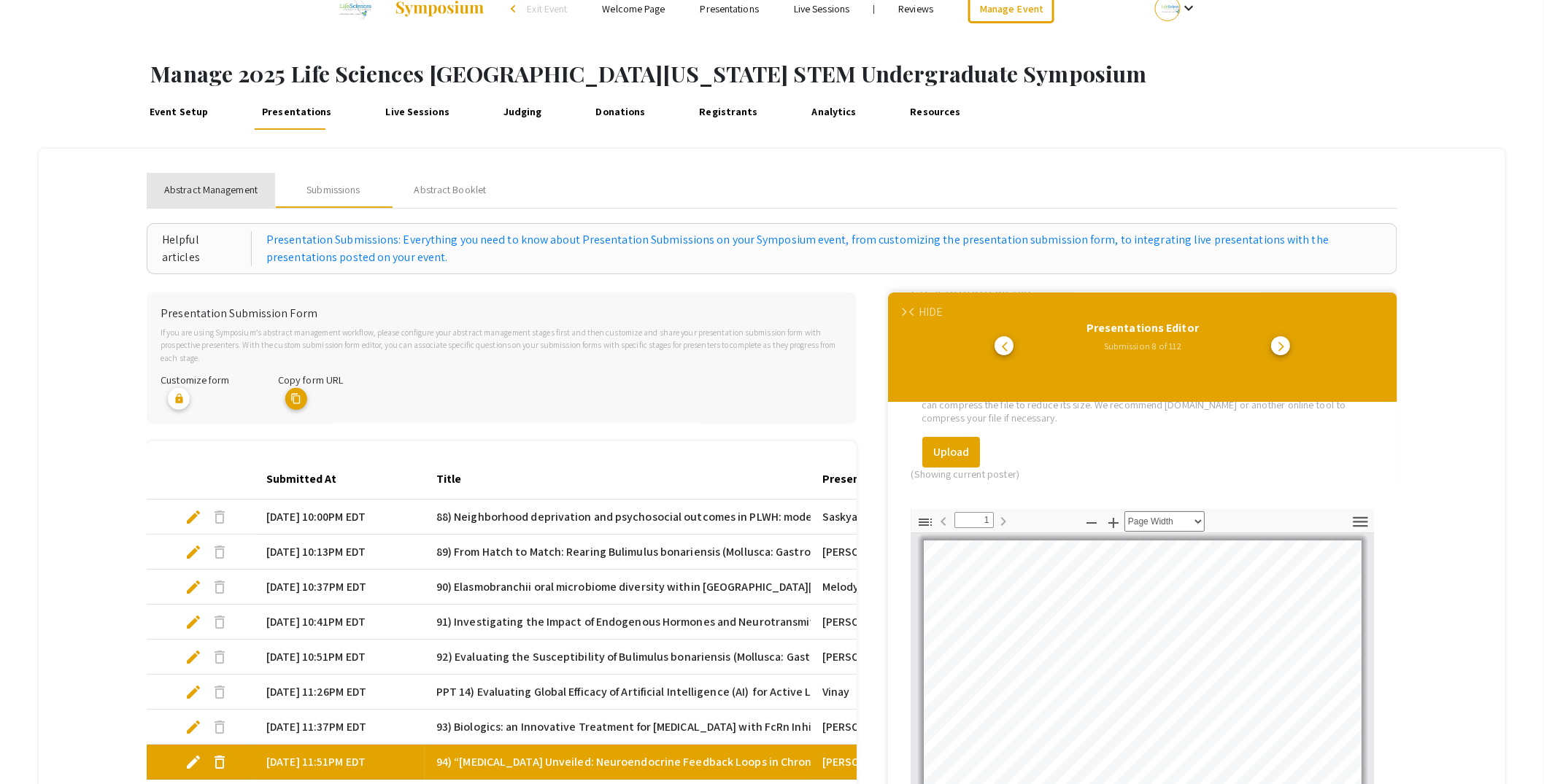
click at [208, 185] on span "Abstract Management" at bounding box center [211, 190] width 94 height 15
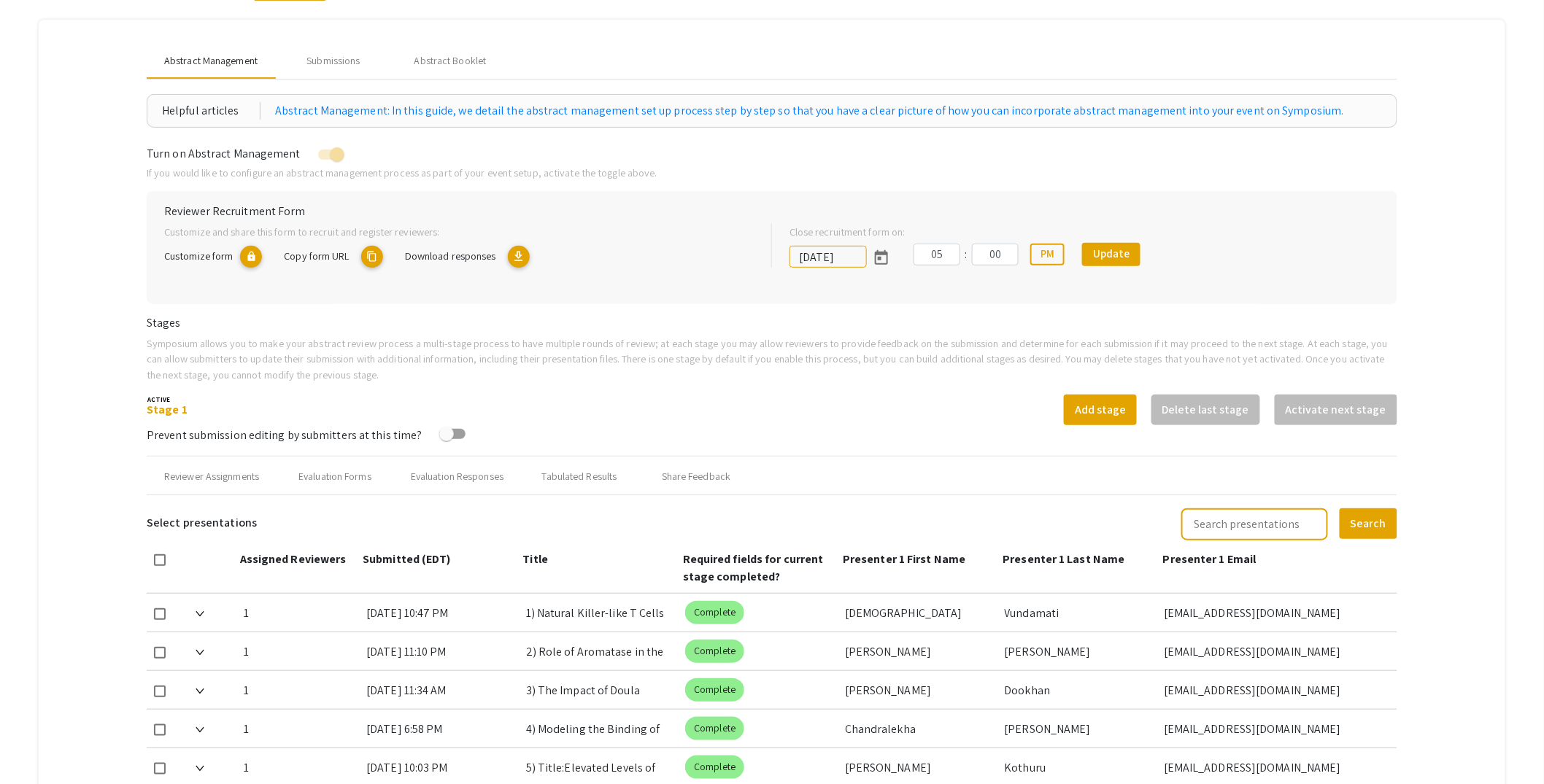
scroll to position [162, 0]
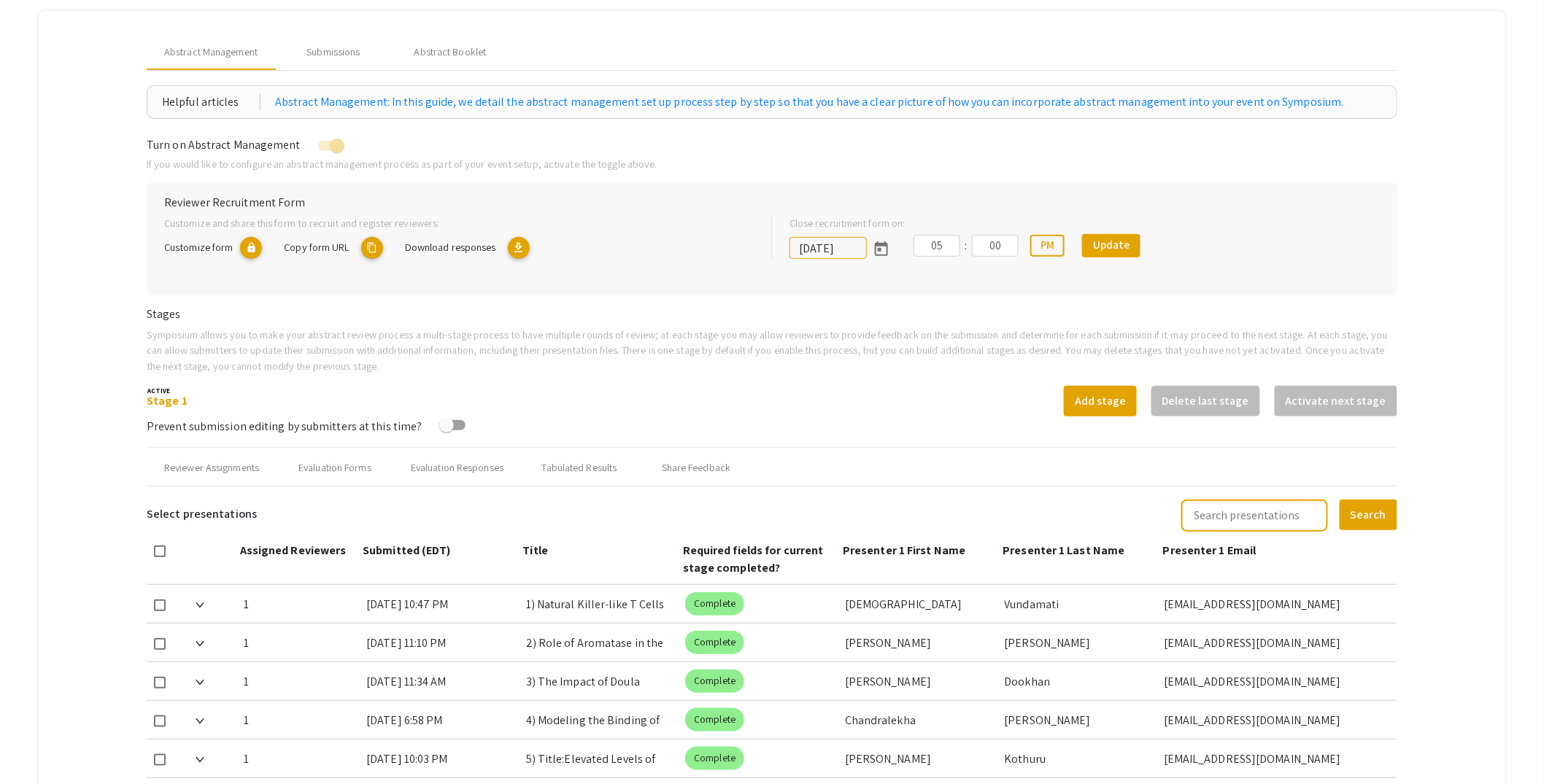
click at [1264, 515] on input "text" at bounding box center [1254, 515] width 146 height 32
type input "marek"
click at [1339, 500] on button "Search" at bounding box center [1368, 515] width 58 height 31
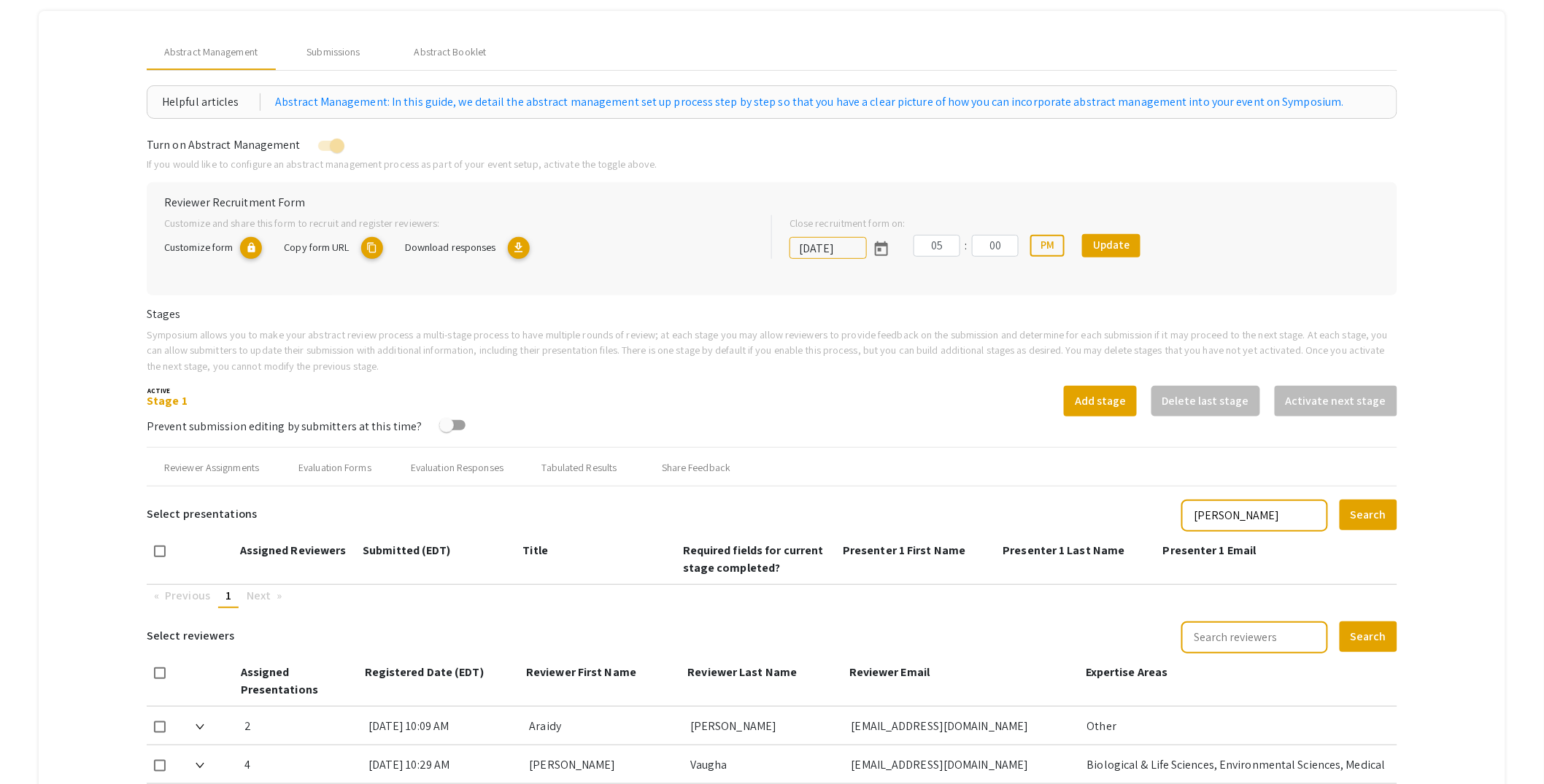
drag, startPoint x: 1280, startPoint y: 514, endPoint x: 1167, endPoint y: 515, distance: 113.0
click at [1169, 515] on app-symposium-custom-table "Select presentations marek Search Assigned Reviewers Submitted (EDT) Title Requ…" at bounding box center [771, 553] width 1251 height 110
type input "marcus"
click at [1339, 500] on button "Search" at bounding box center [1368, 515] width 58 height 31
click at [1393, 519] on button "Search" at bounding box center [1368, 515] width 58 height 31
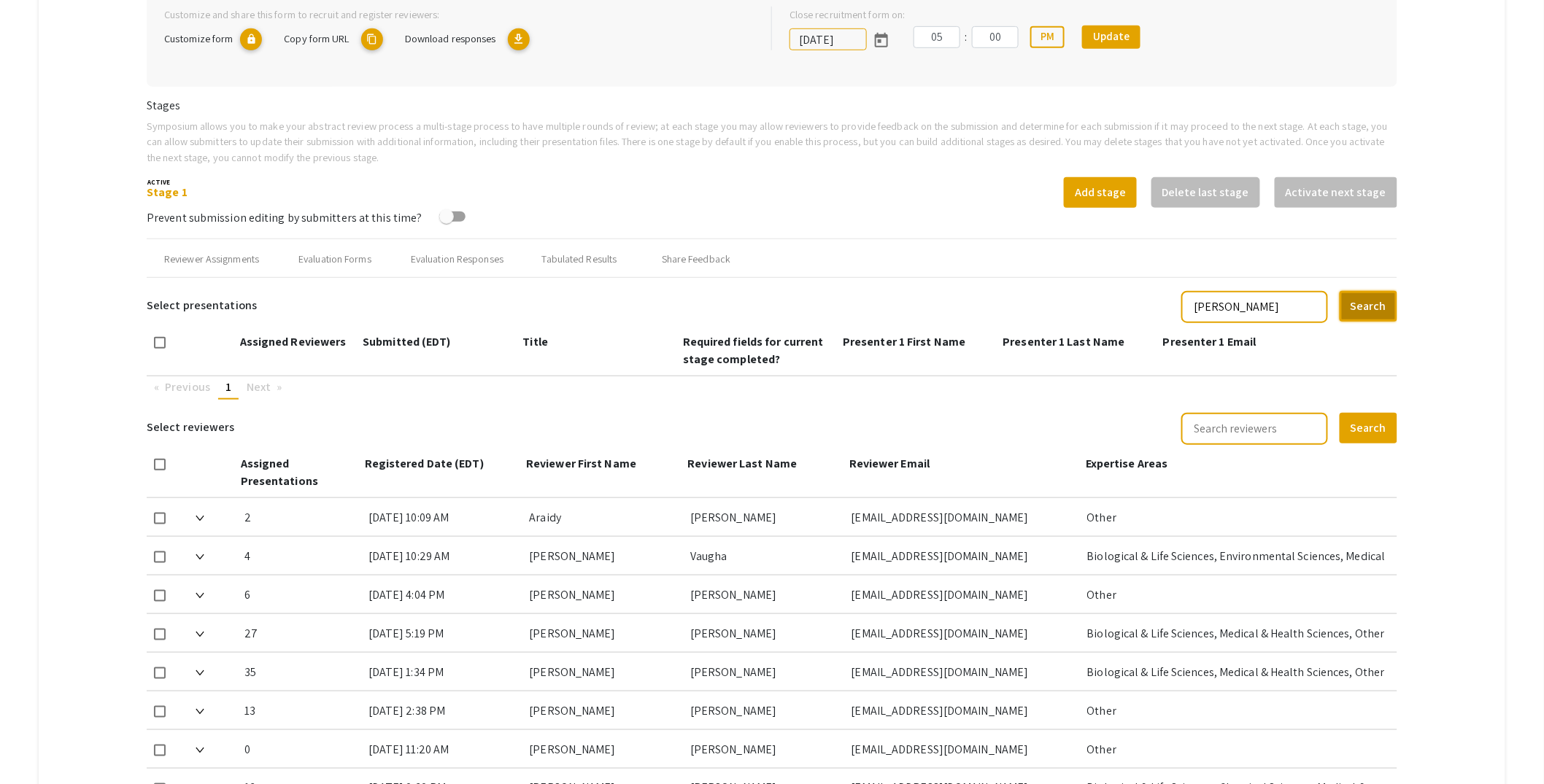
scroll to position [426, 0]
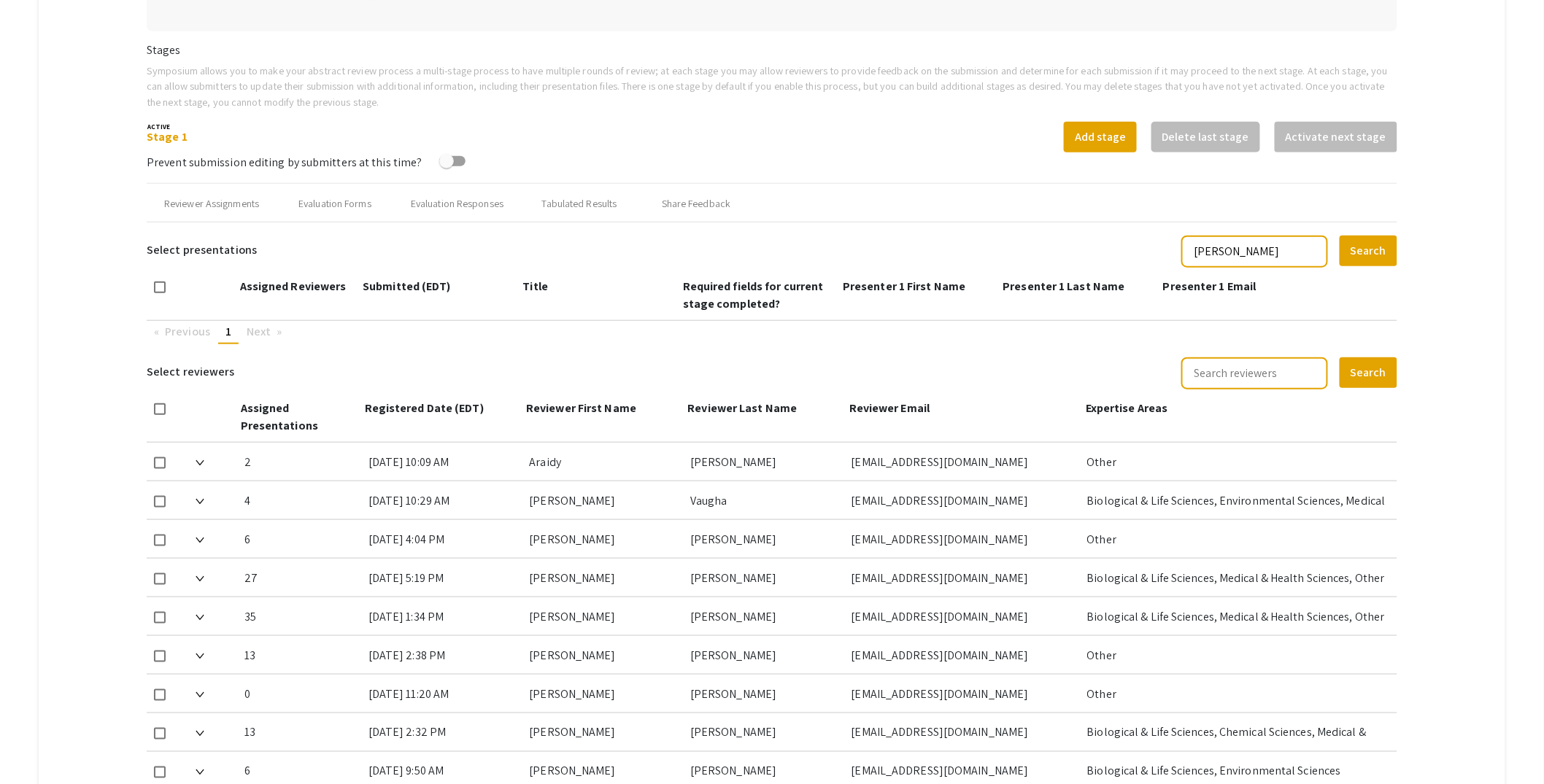
click at [80, 345] on mat-tab-group "Abstract Management Submissions Abstract Booklet Helpful articles Abstract Mana…" at bounding box center [772, 332] width 1467 height 1171
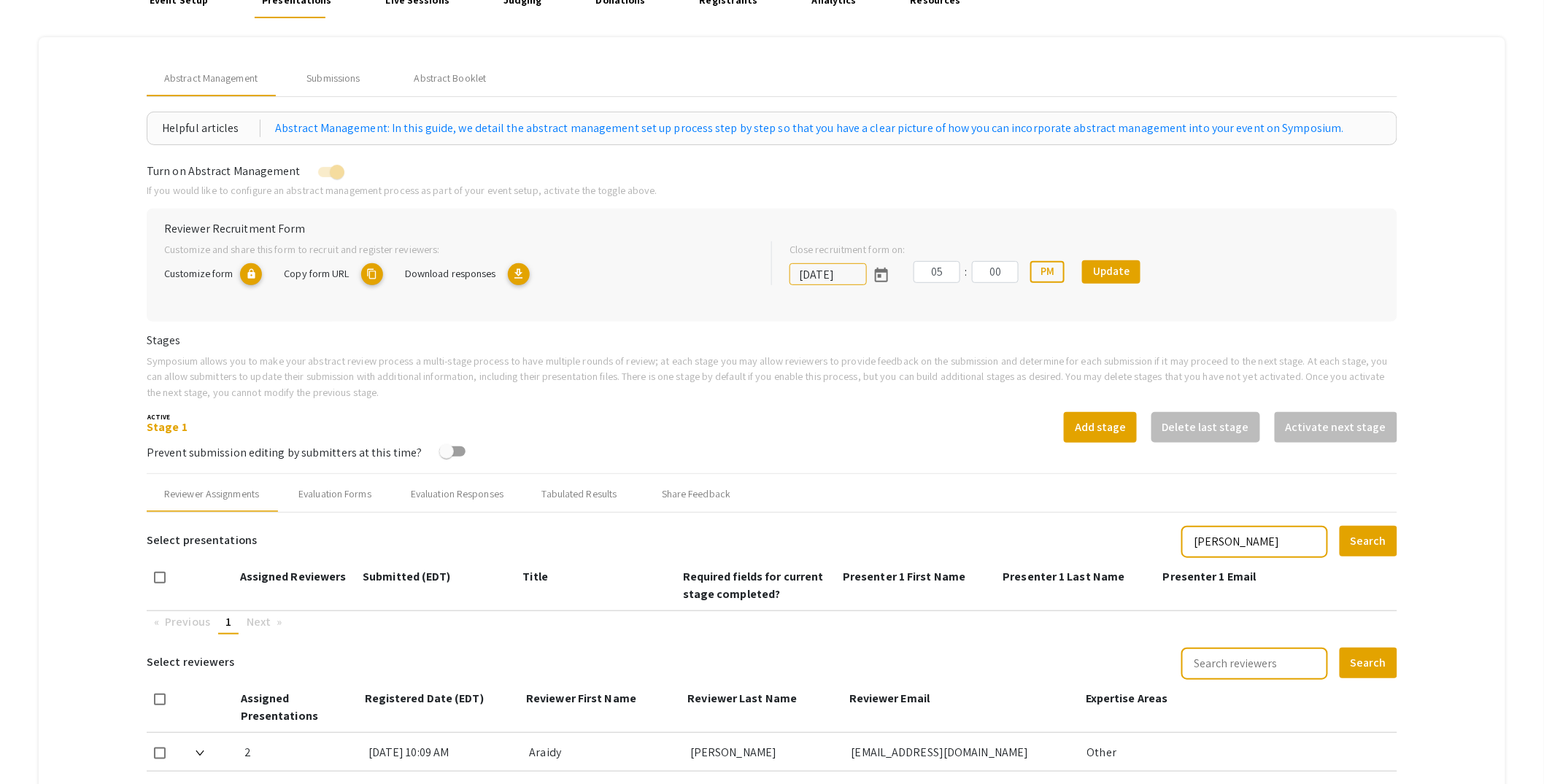
scroll to position [133, 0]
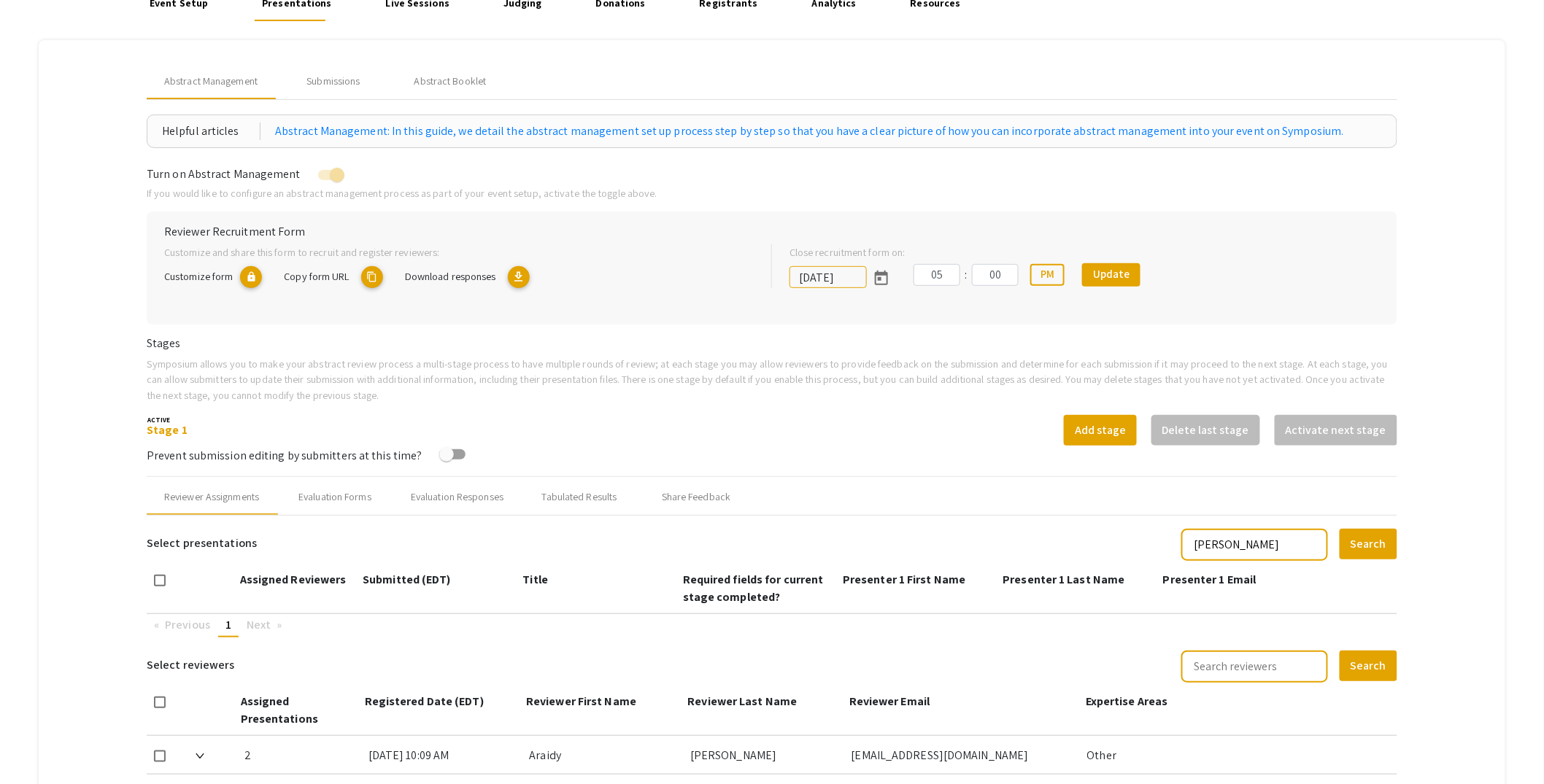
click at [698, 8] on link "Registrants" at bounding box center [728, 3] width 66 height 35
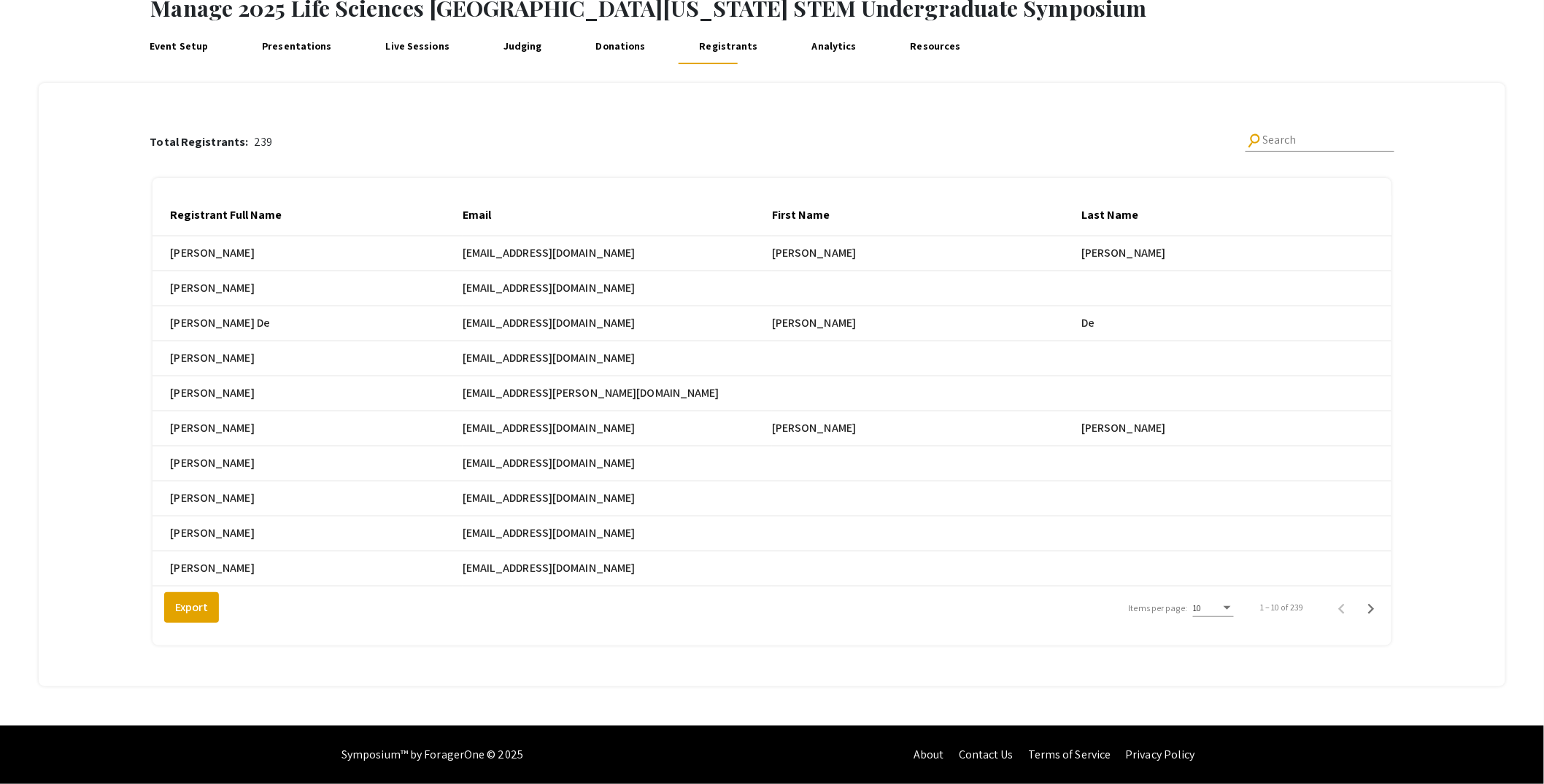
scroll to position [95, 0]
click at [1220, 614] on div "10" at bounding box center [1207, 608] width 28 height 10
click at [1220, 644] on span "25" at bounding box center [1223, 640] width 40 height 27
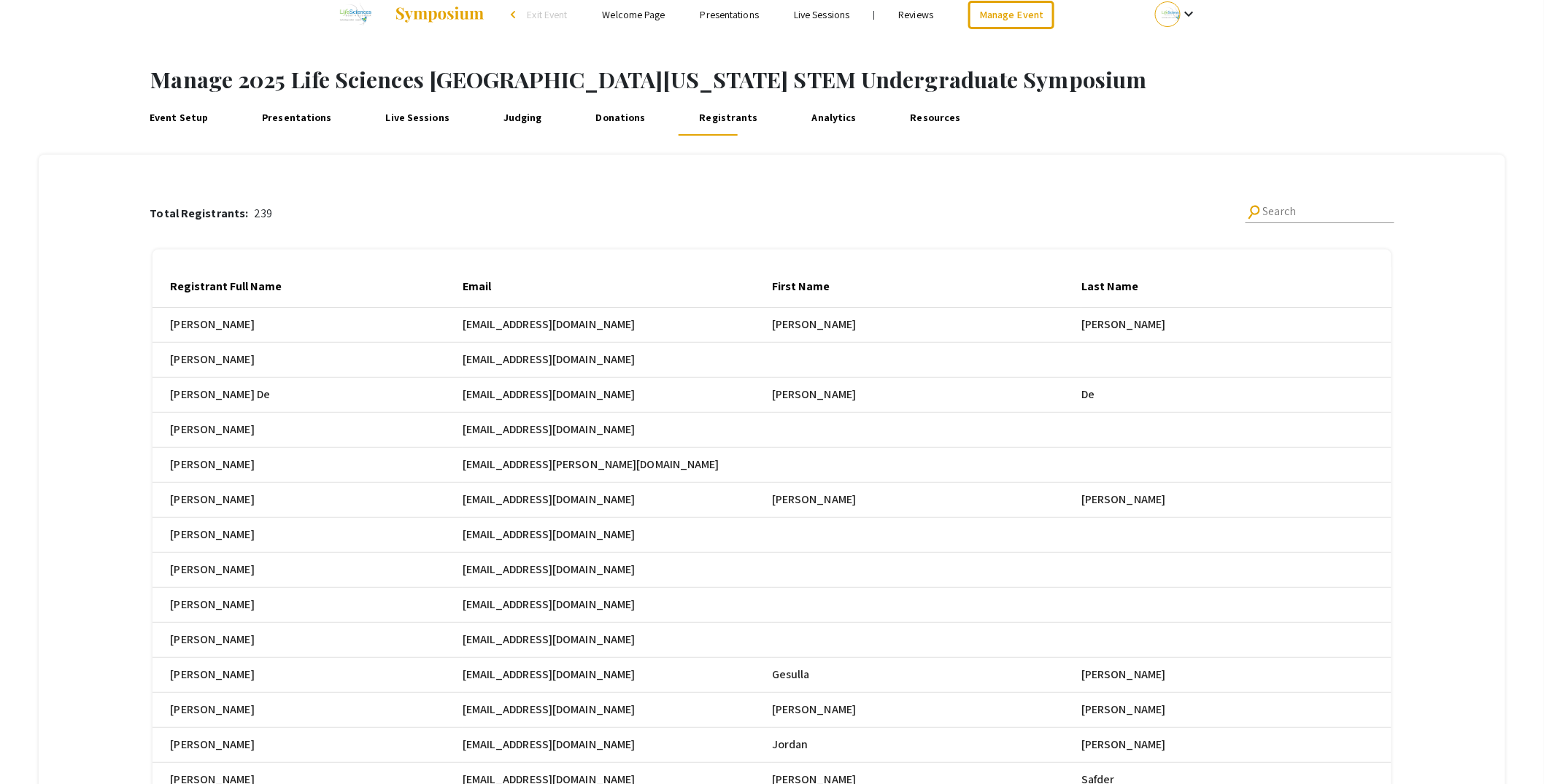
scroll to position [23, 0]
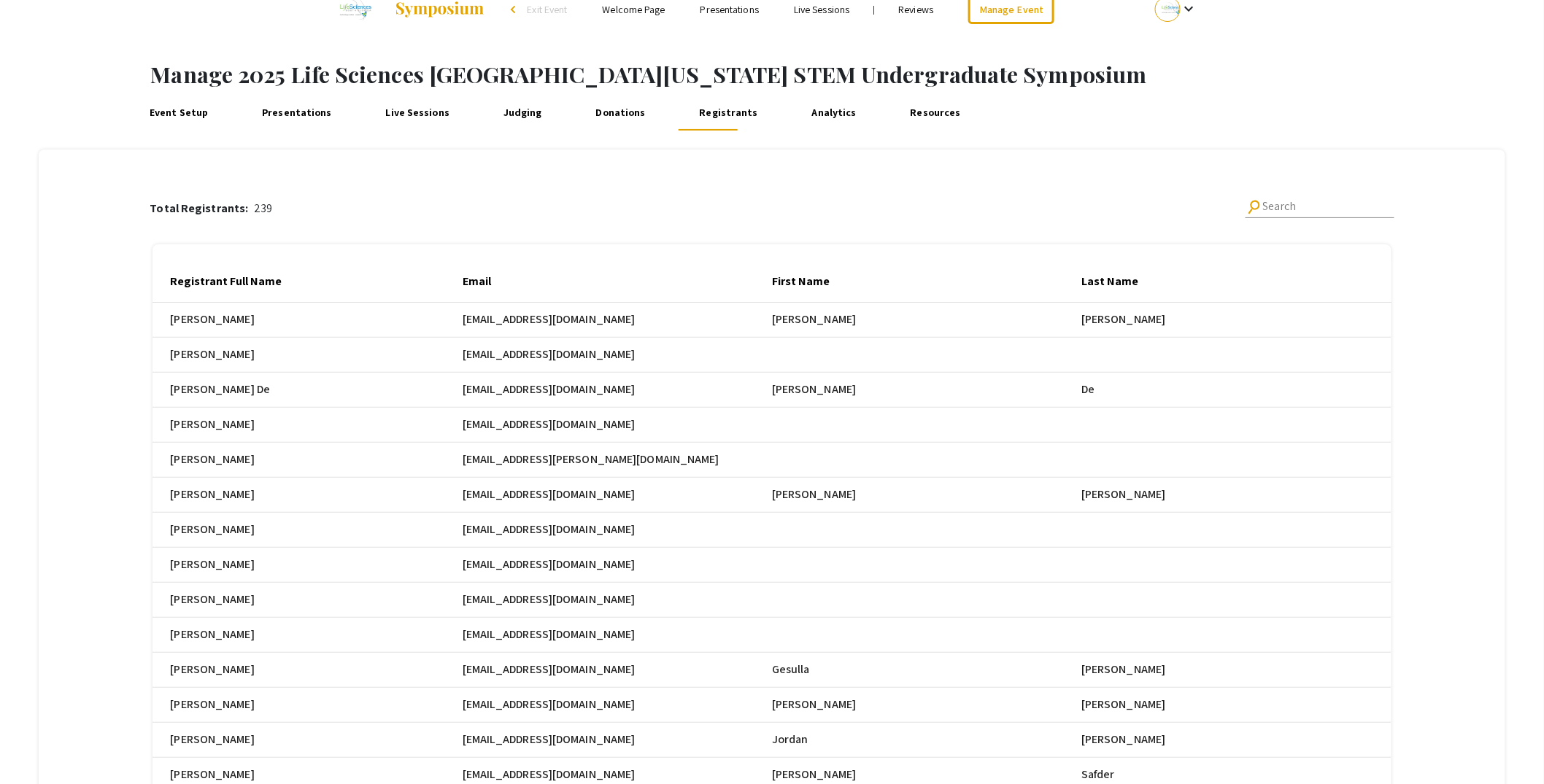
click at [1312, 205] on input "Search" at bounding box center [1328, 206] width 132 height 13
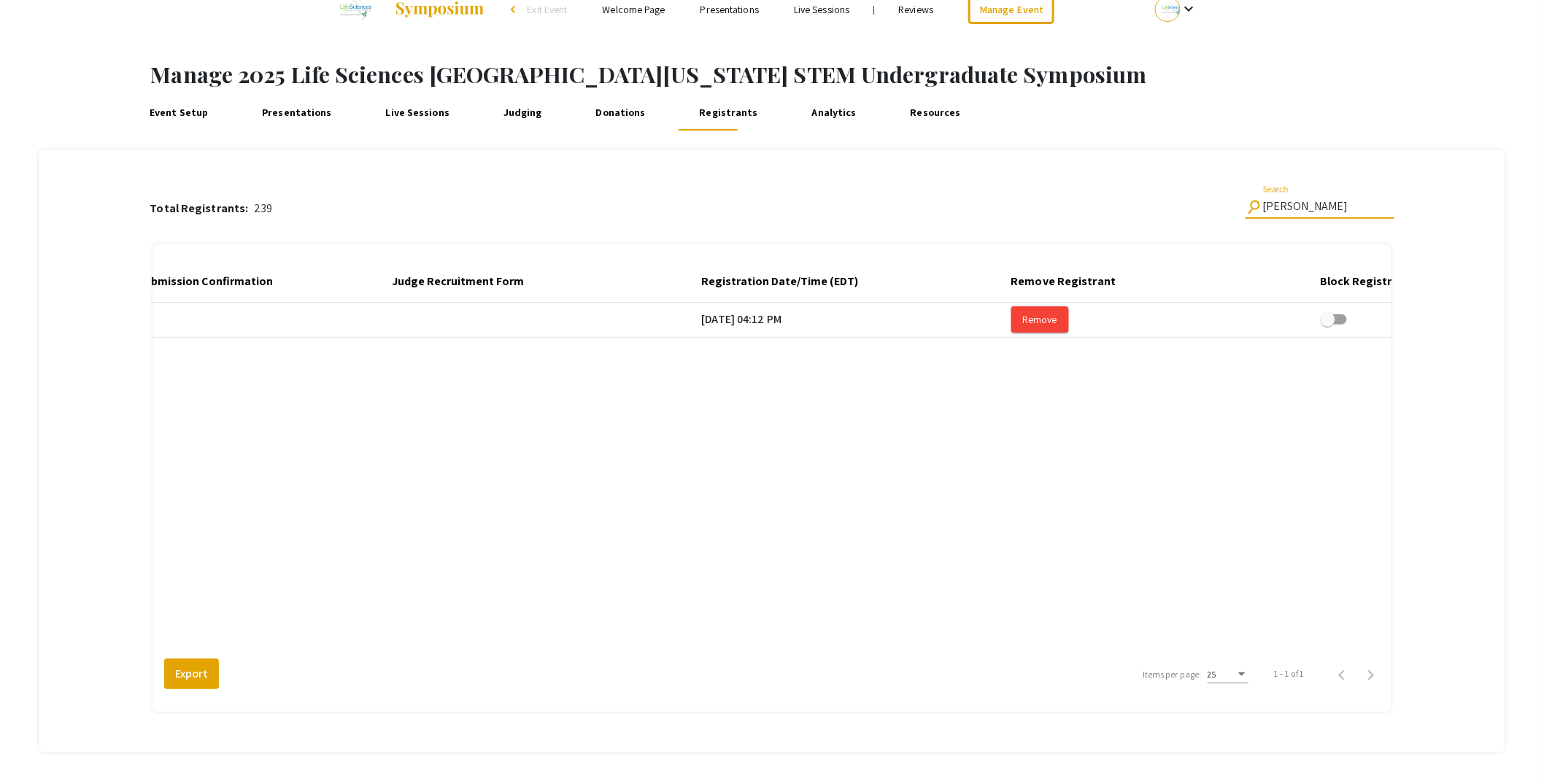
scroll to position [0, 2912]
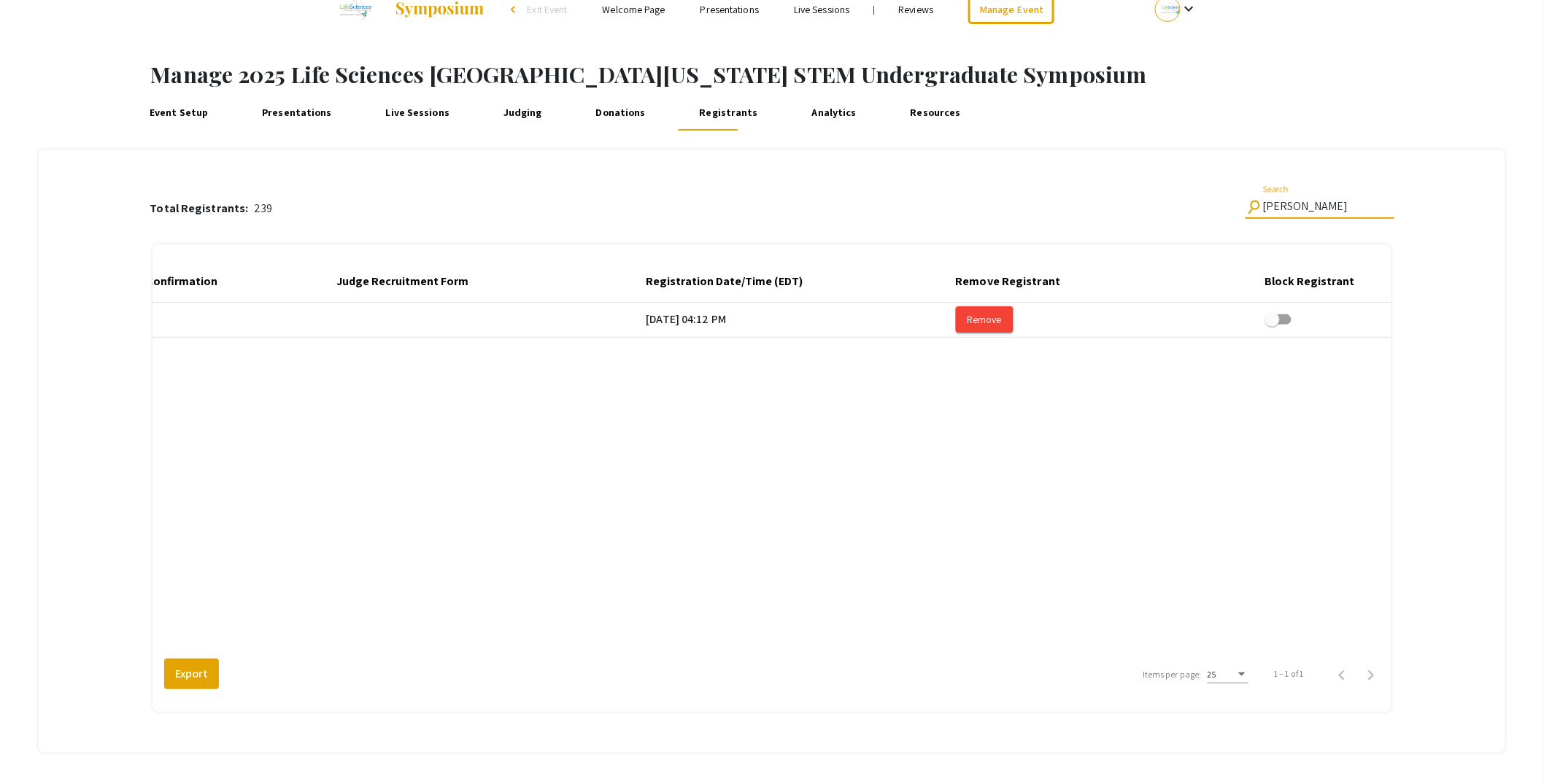
type input "marcus"
click at [1002, 315] on span "Remove" at bounding box center [985, 319] width 34 height 13
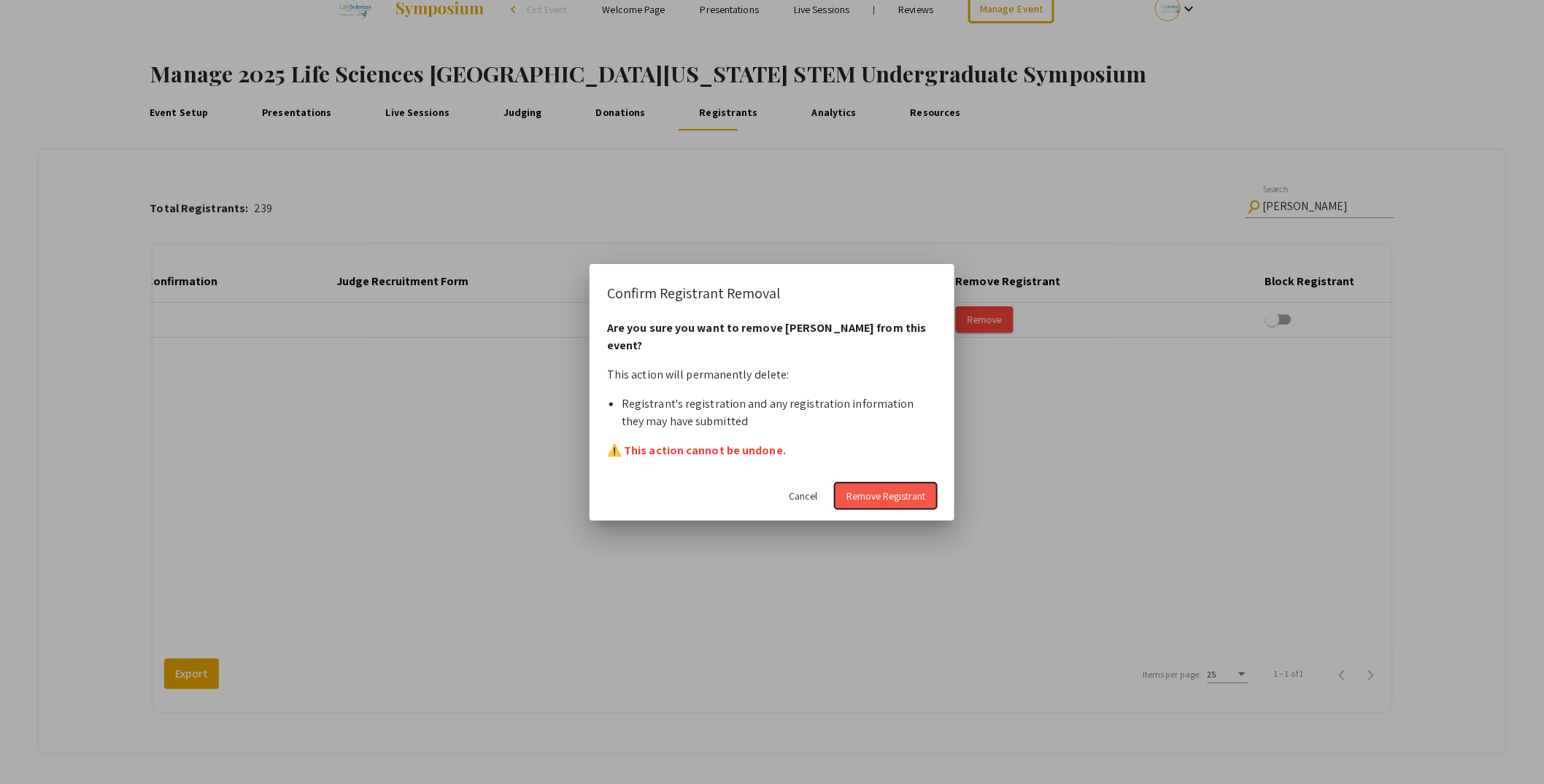
click at [893, 497] on span "Remove Registrant" at bounding box center [886, 496] width 79 height 13
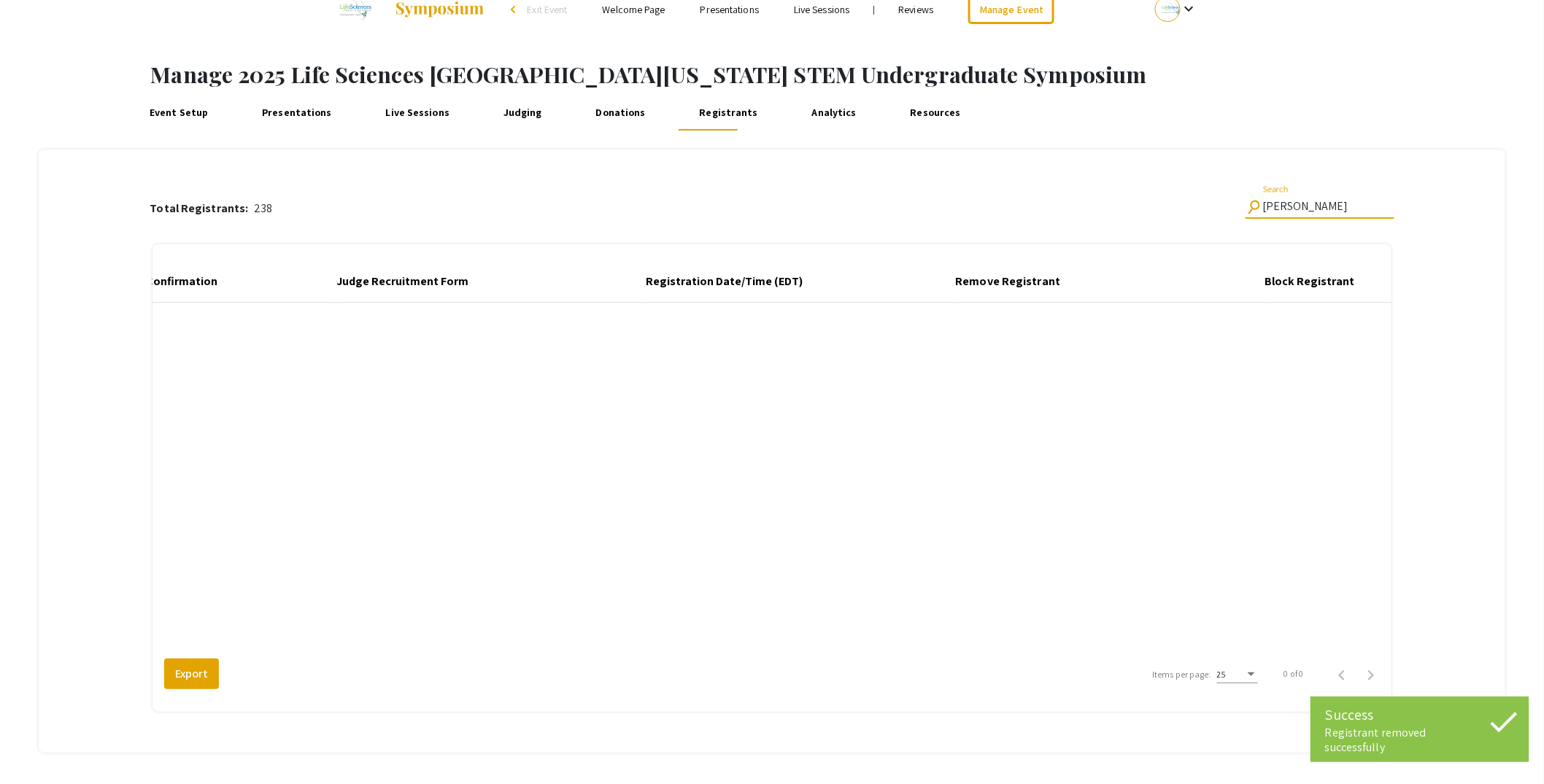
click at [1334, 206] on input "marcus" at bounding box center [1328, 206] width 132 height 13
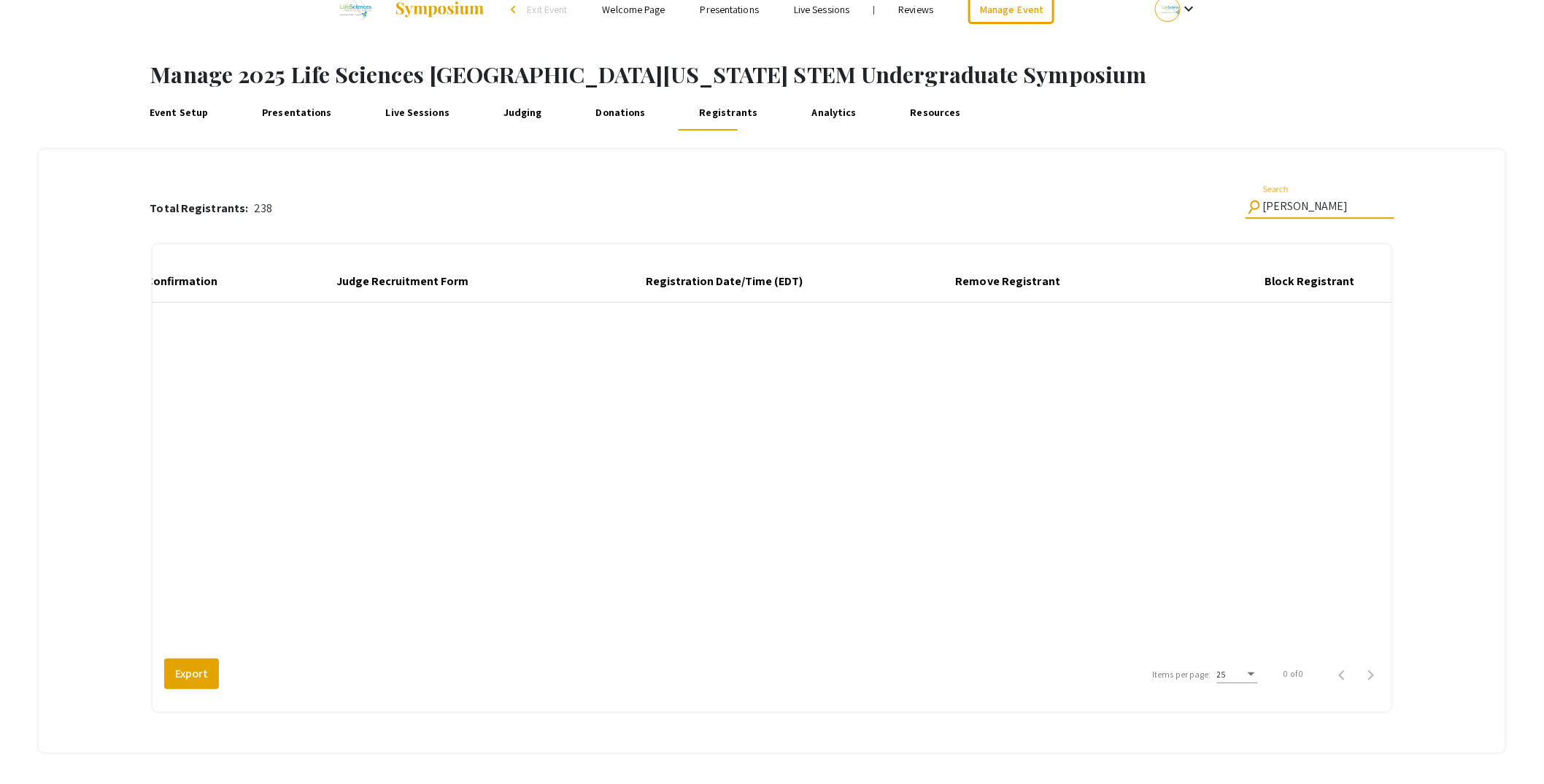
click at [1335, 208] on input "marcus" at bounding box center [1328, 206] width 132 height 13
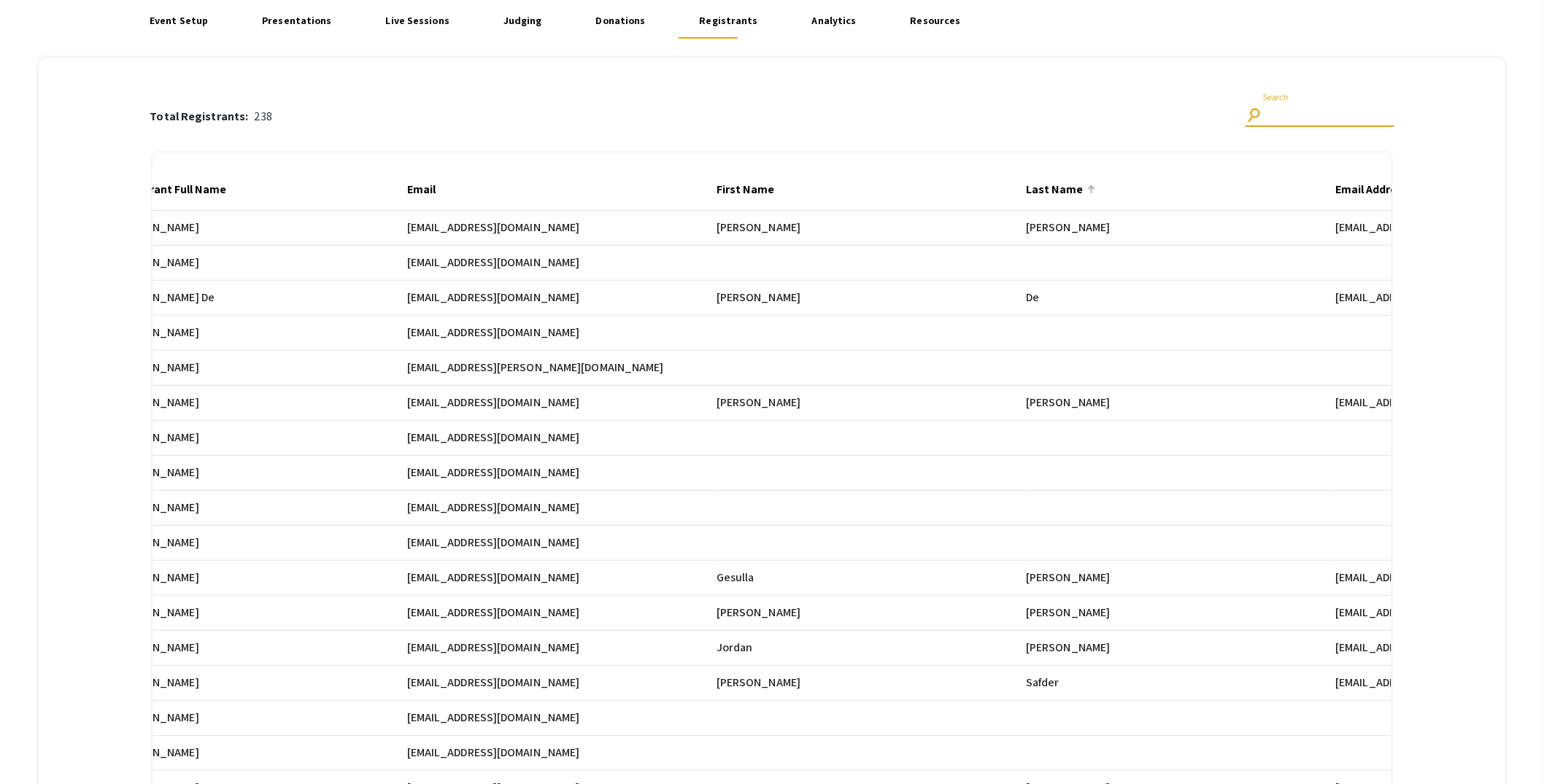
scroll to position [0, 0]
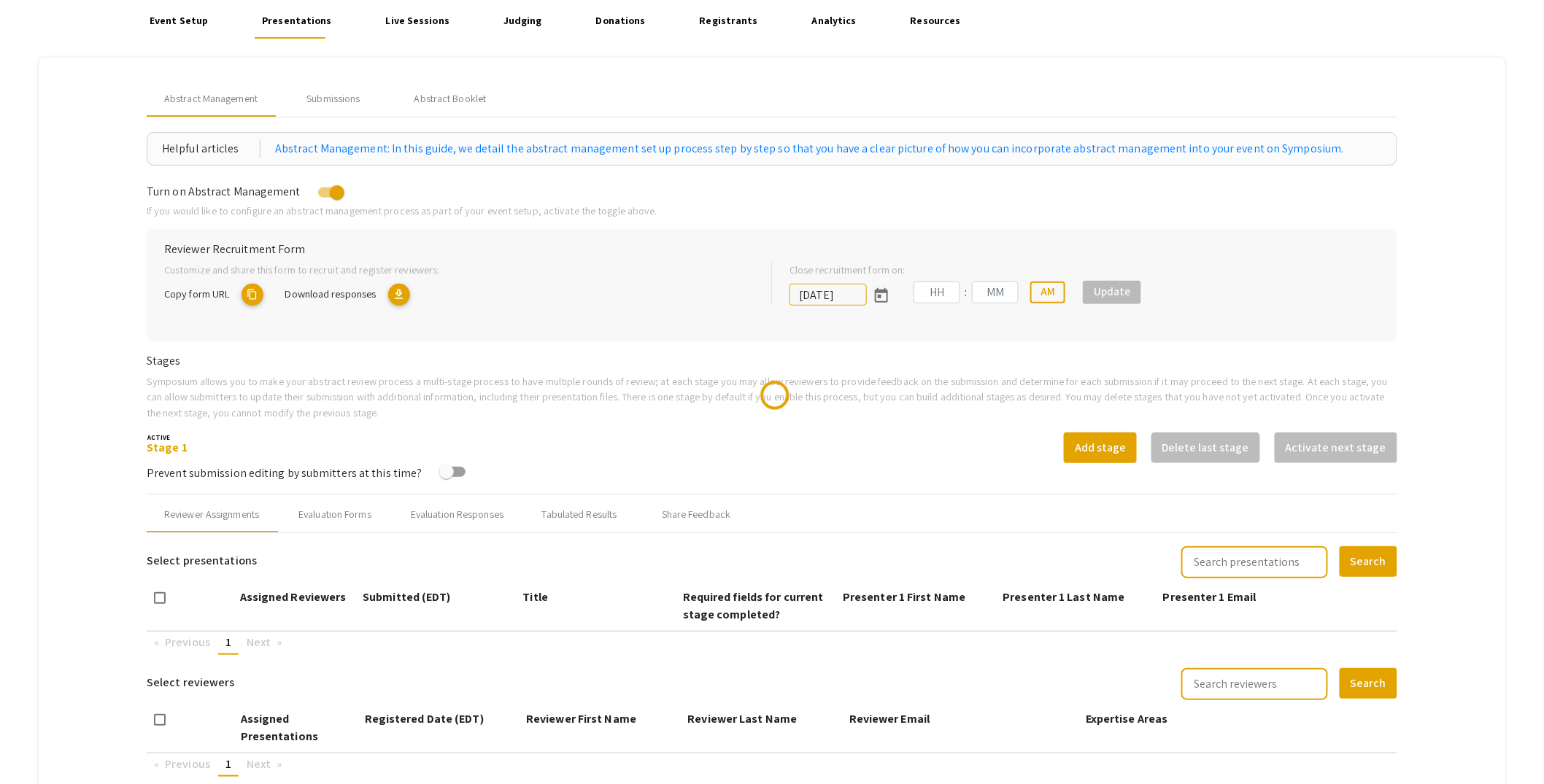
scroll to position [133, 0]
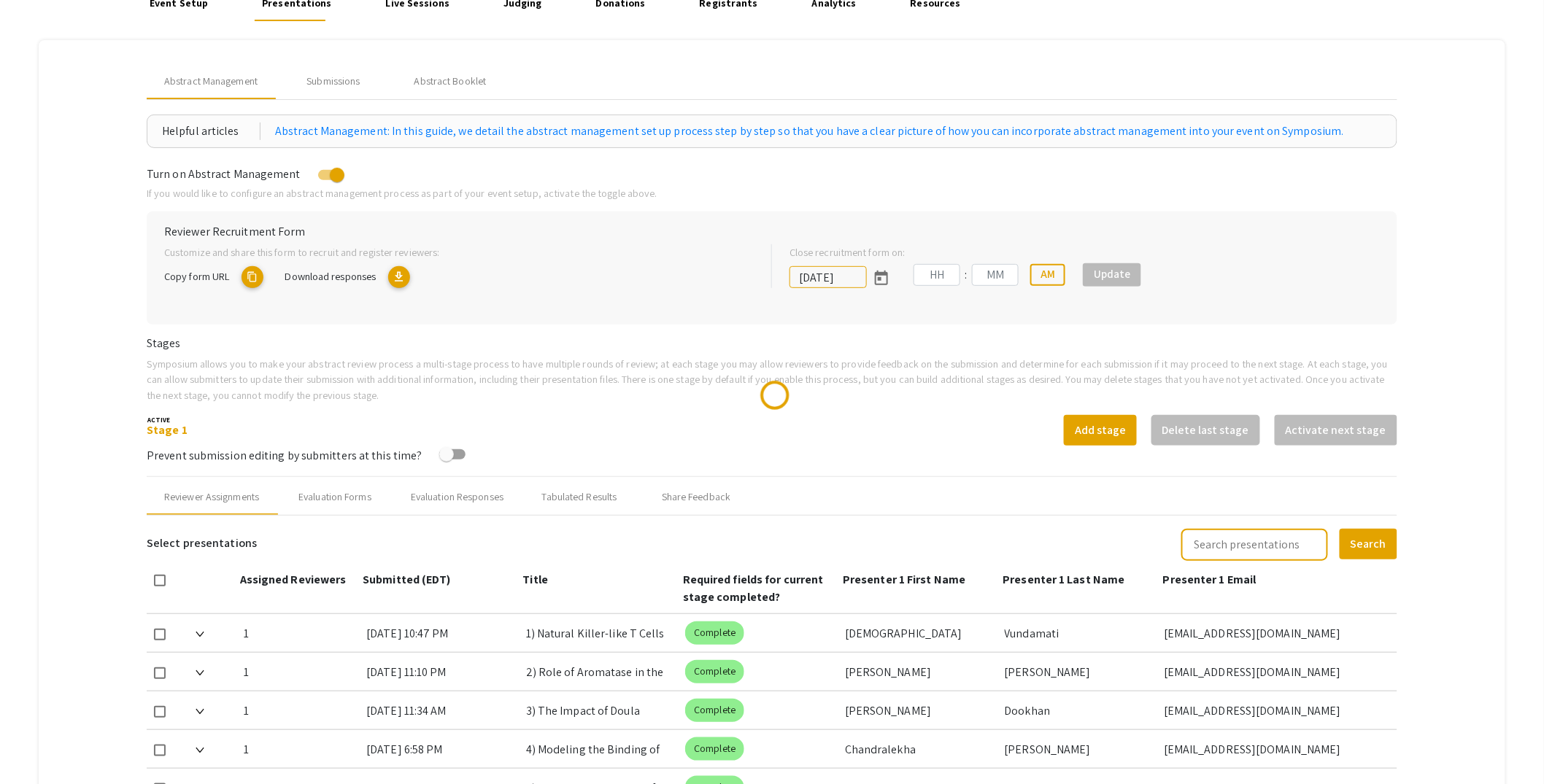
type input "[DATE]"
type input "05"
type input "00"
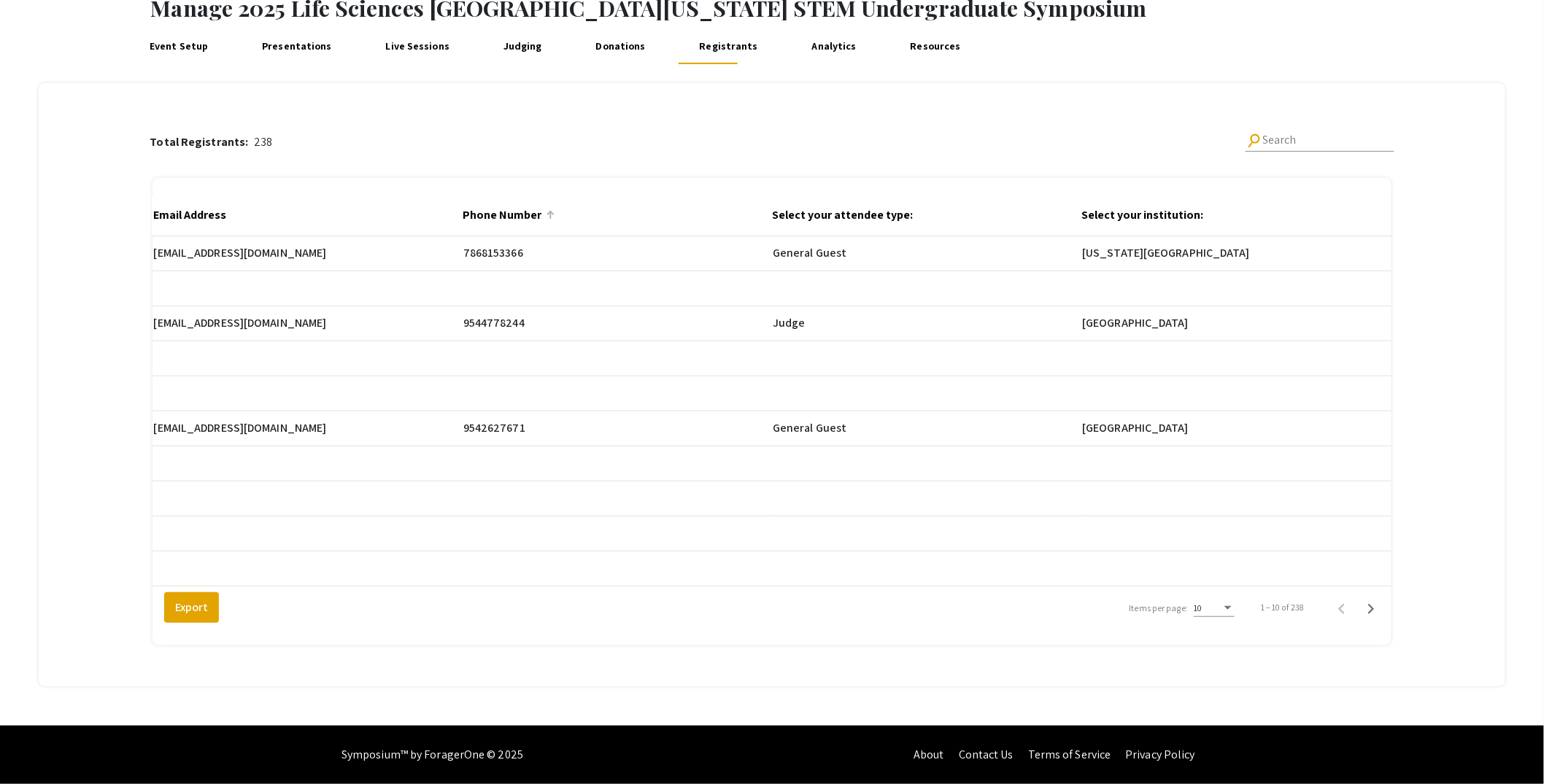
scroll to position [0, 1238]
click at [926, 211] on div at bounding box center [922, 212] width 9 height 2
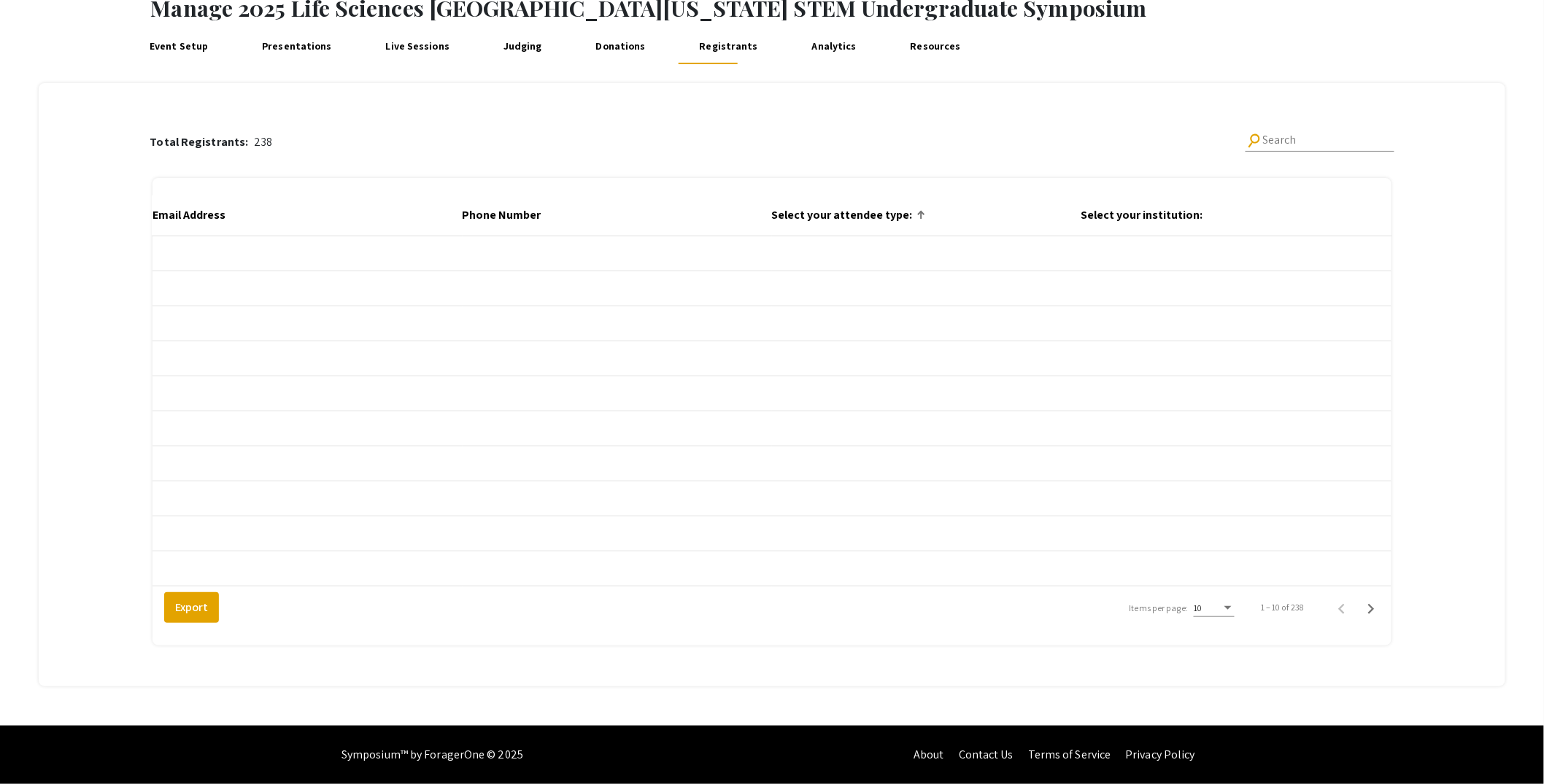
click at [925, 212] on div at bounding box center [923, 213] width 4 height 4
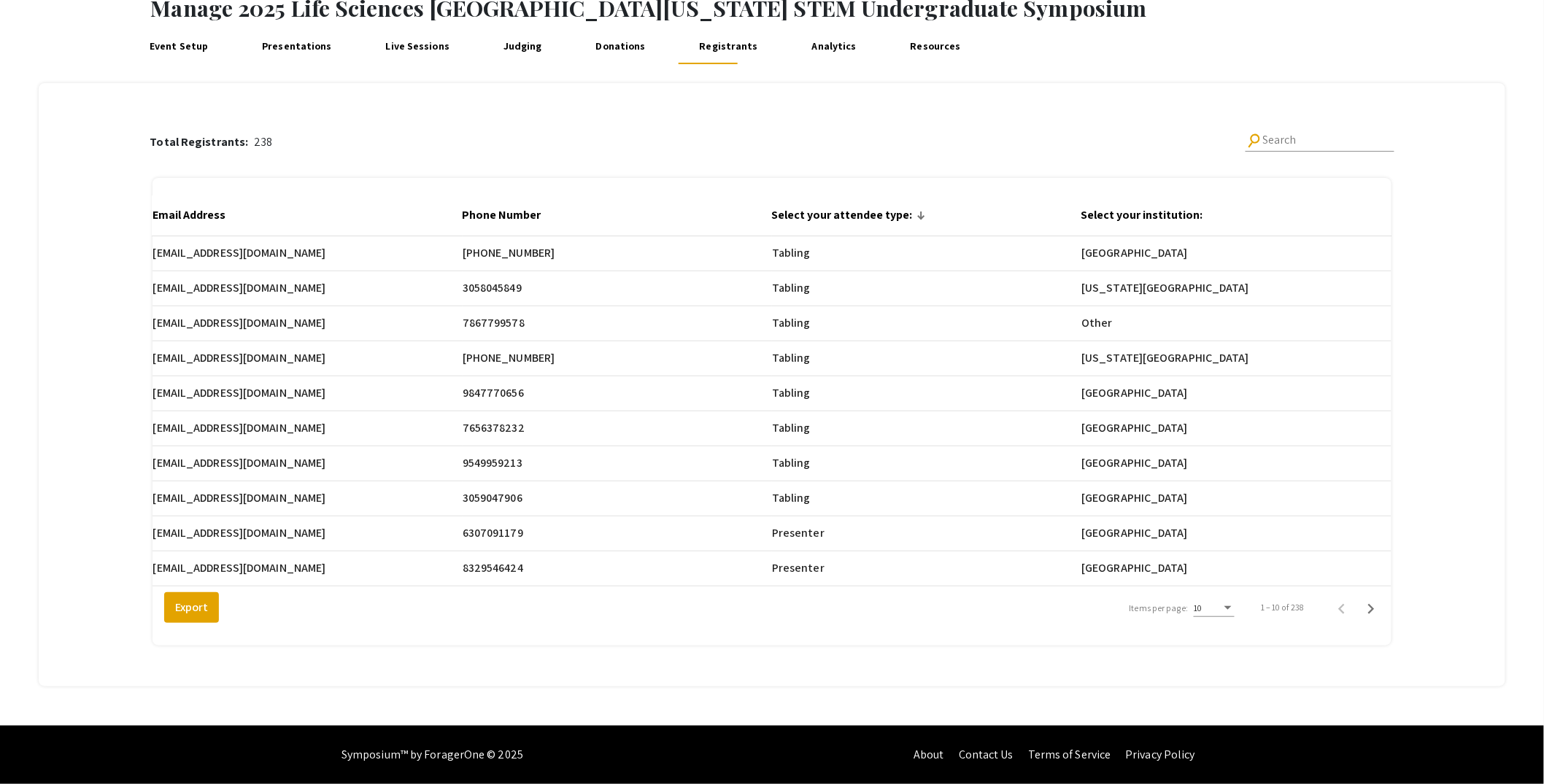
click at [447, 381] on mat-cell "dmcarrera08@gmail.com" at bounding box center [307, 393] width 309 height 35
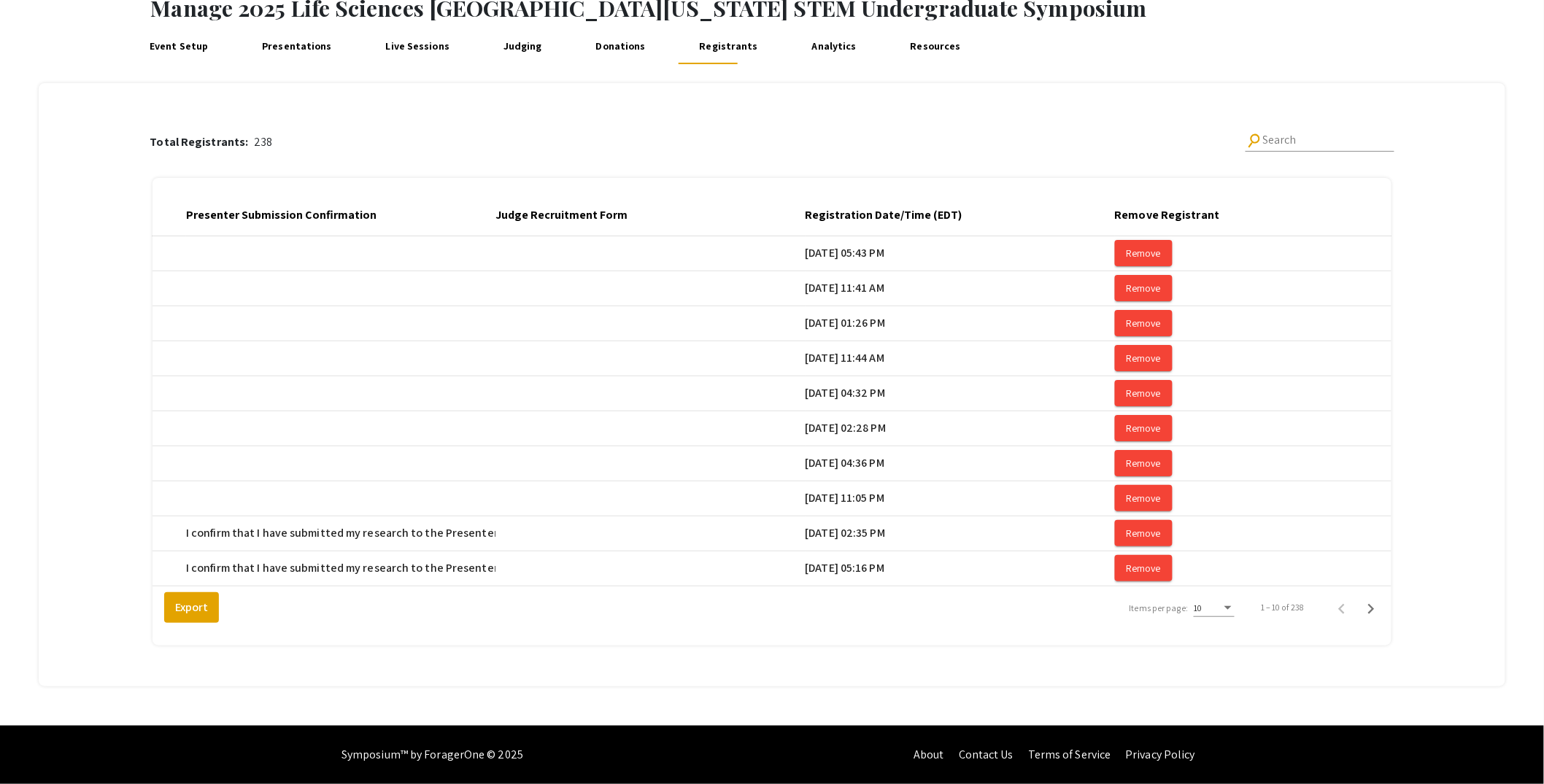
scroll to position [0, 3021]
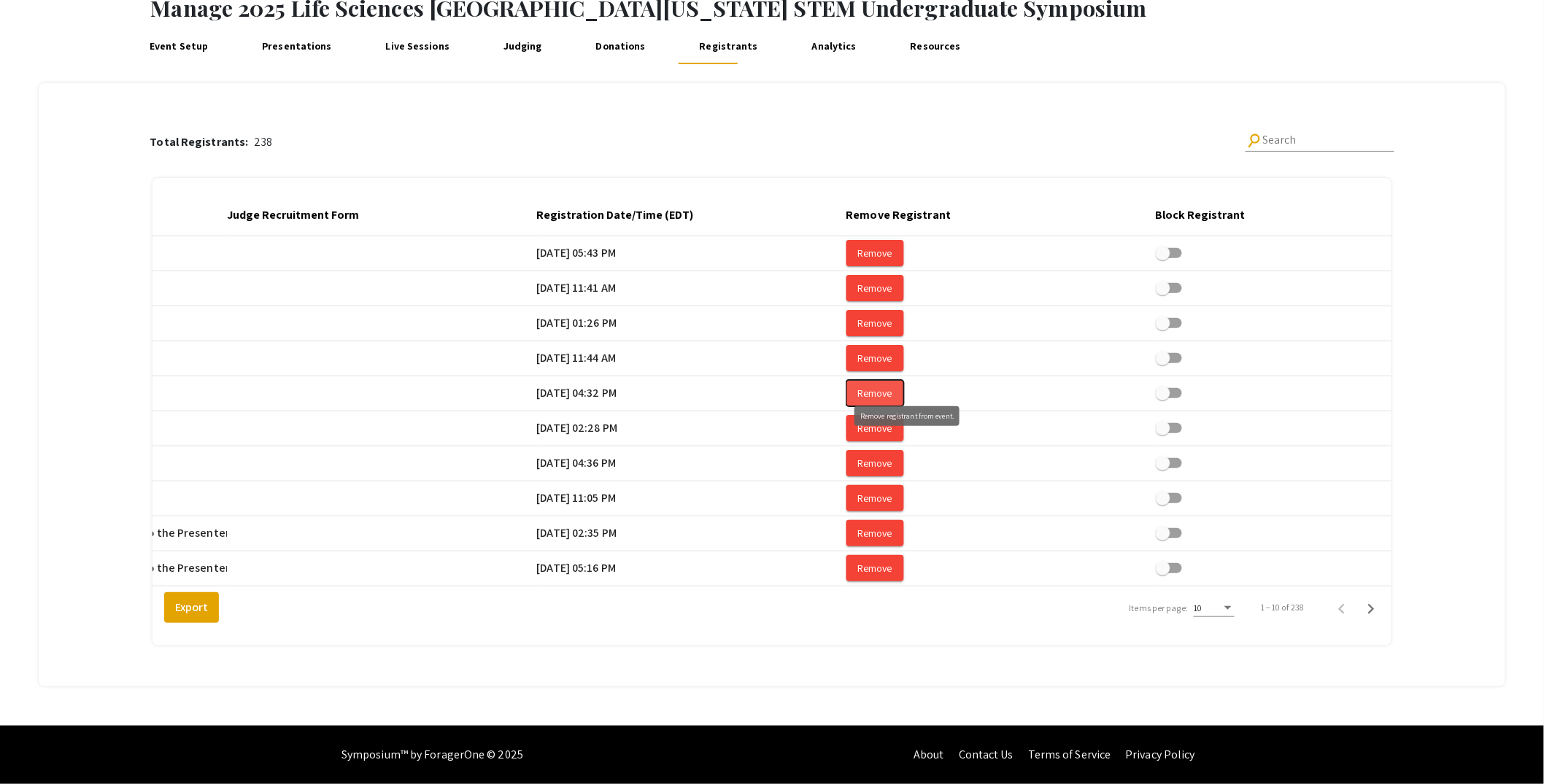
click at [892, 386] on span "Remove" at bounding box center [875, 392] width 34 height 13
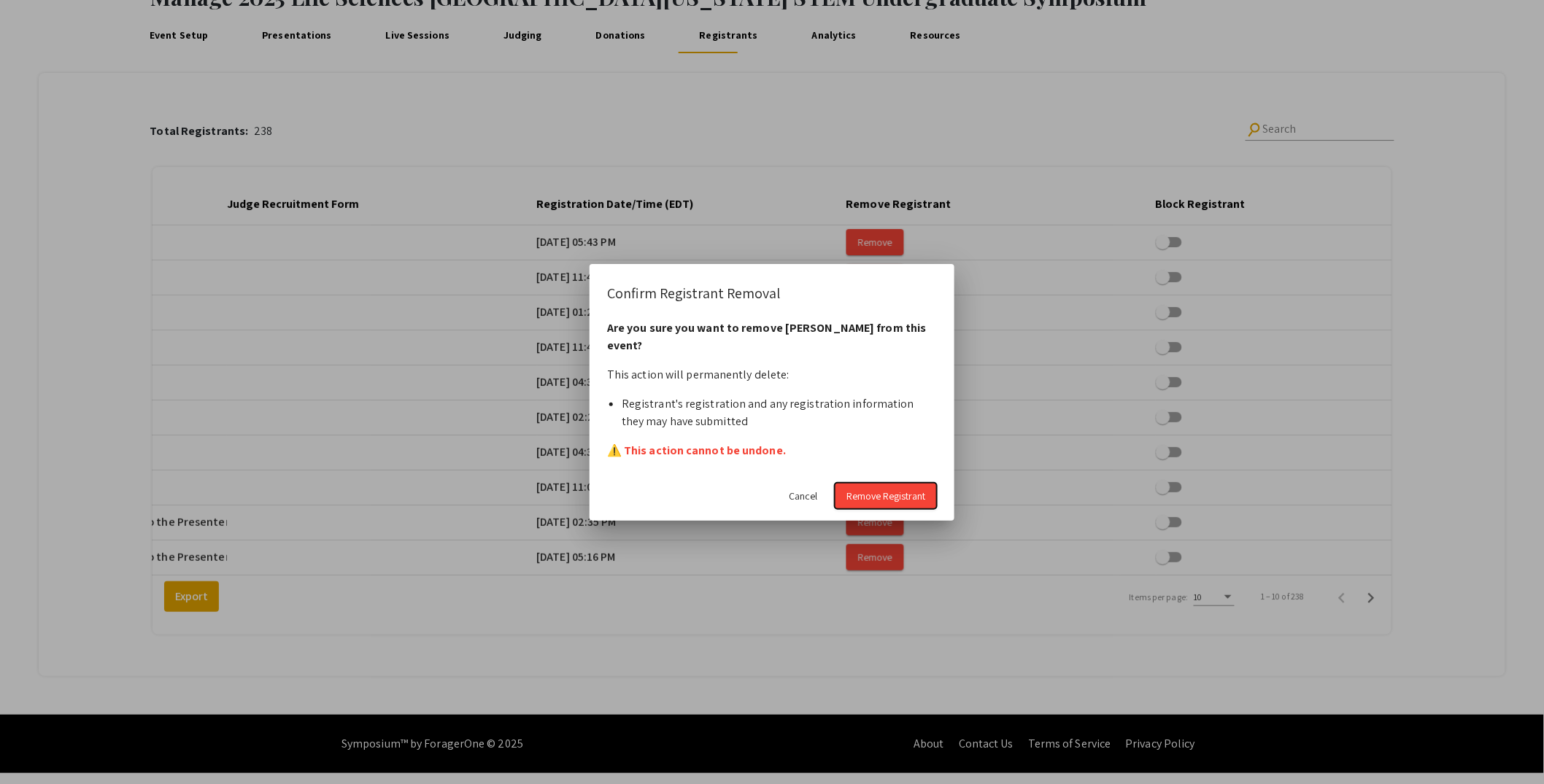
click at [908, 490] on span "Remove Registrant" at bounding box center [886, 496] width 79 height 13
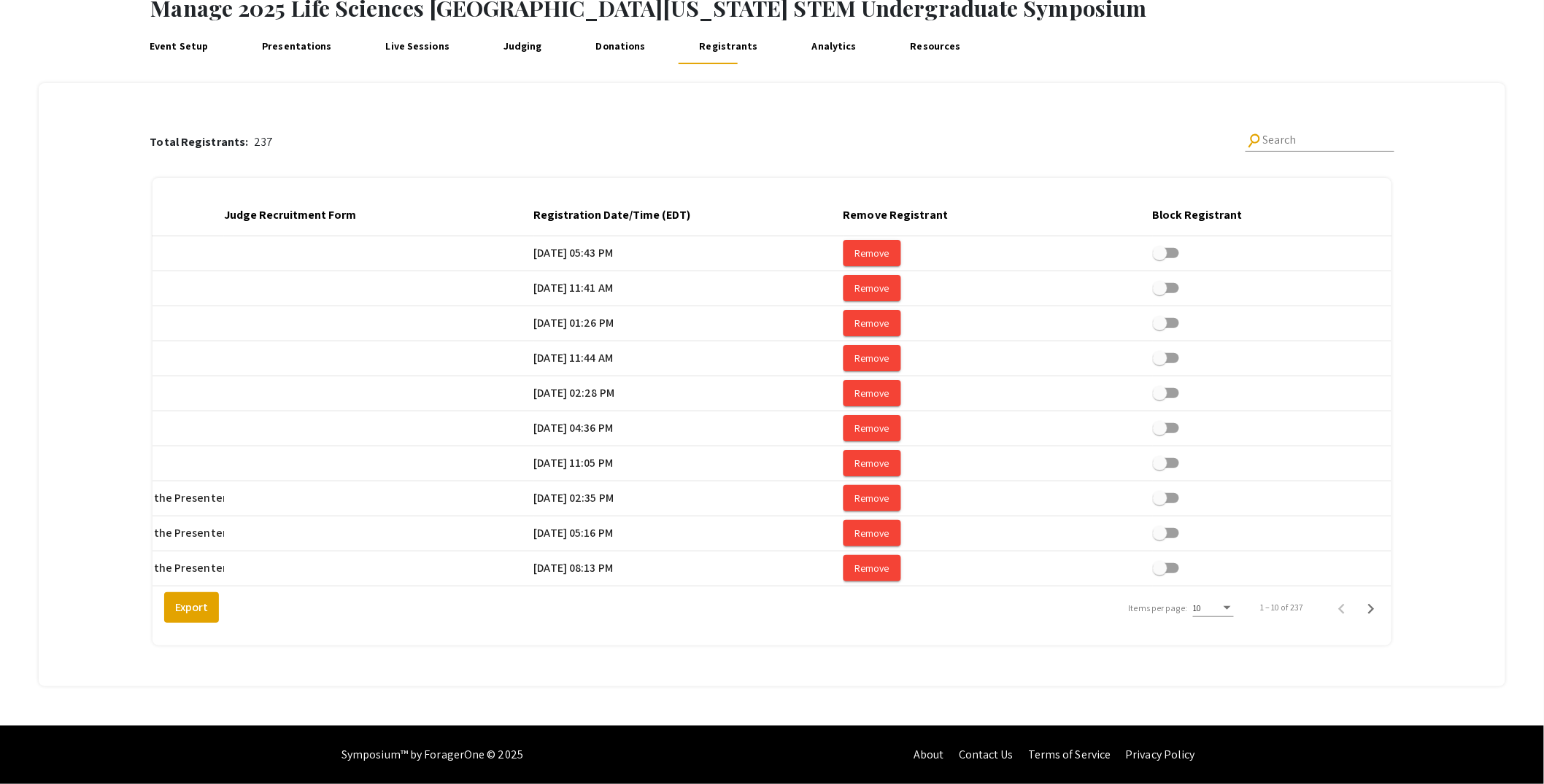
scroll to position [0, 3029]
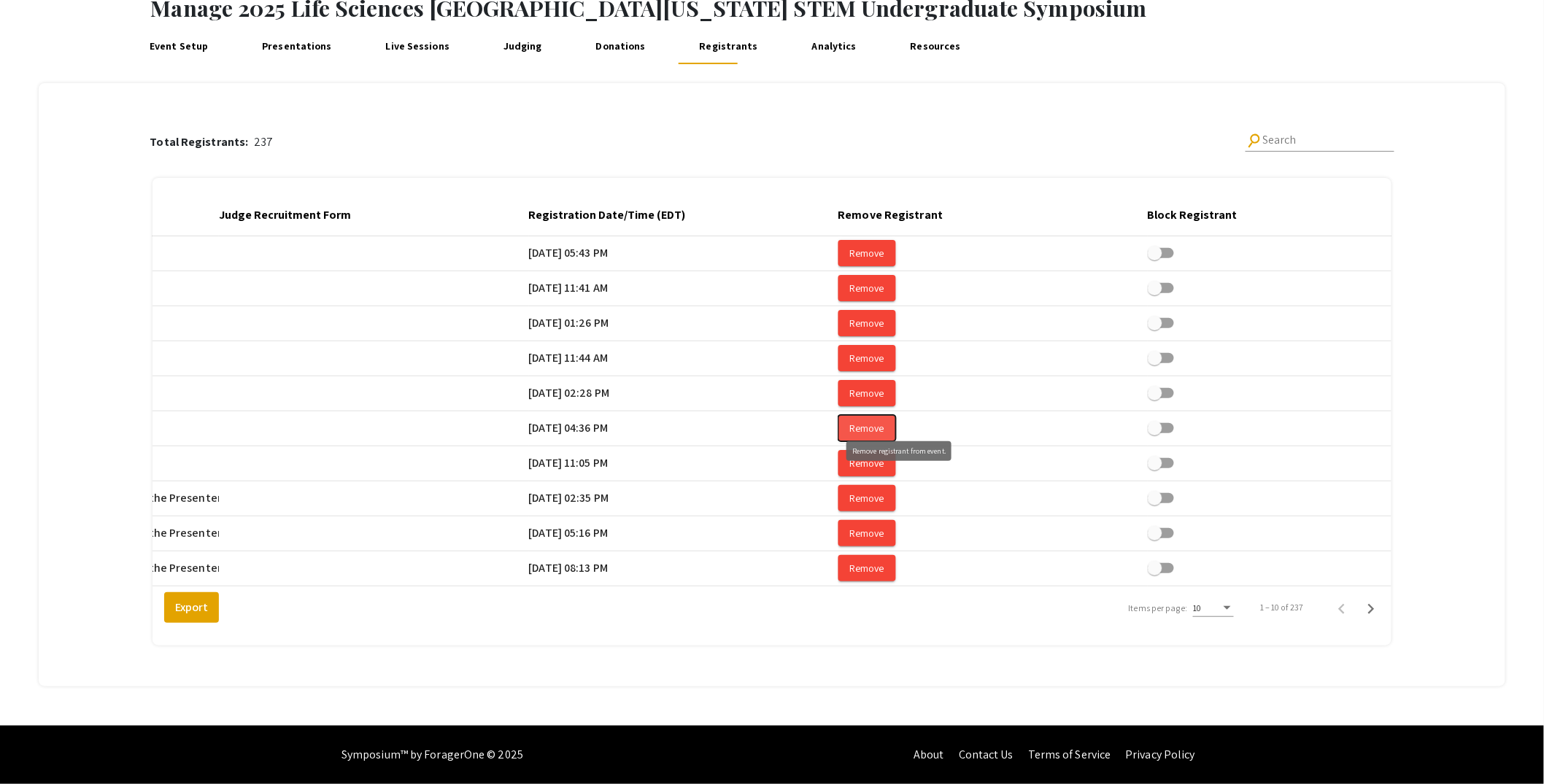
click at [884, 422] on span "Remove" at bounding box center [868, 428] width 34 height 13
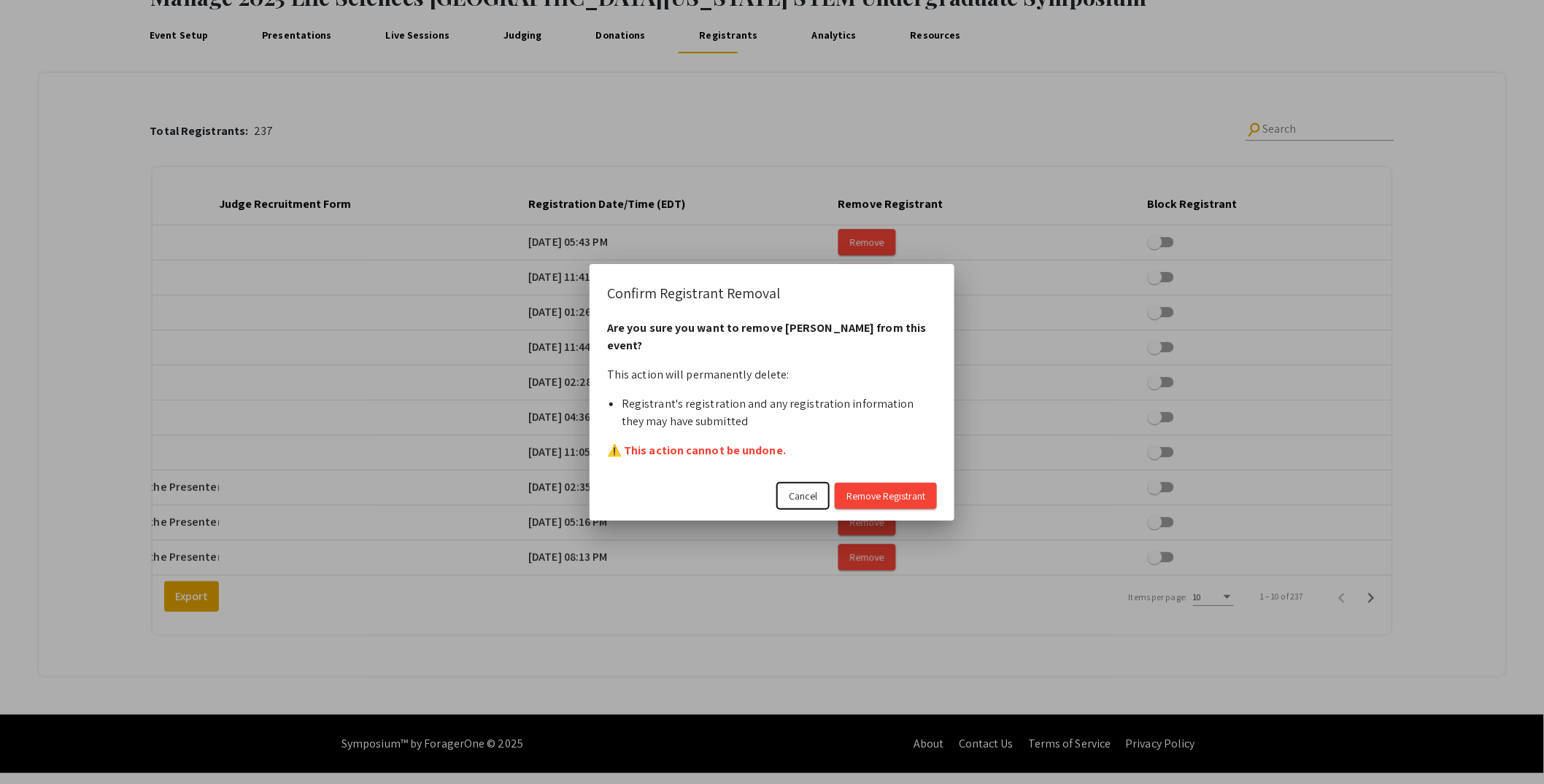
click at [800, 491] on span "Cancel" at bounding box center [802, 496] width 28 height 13
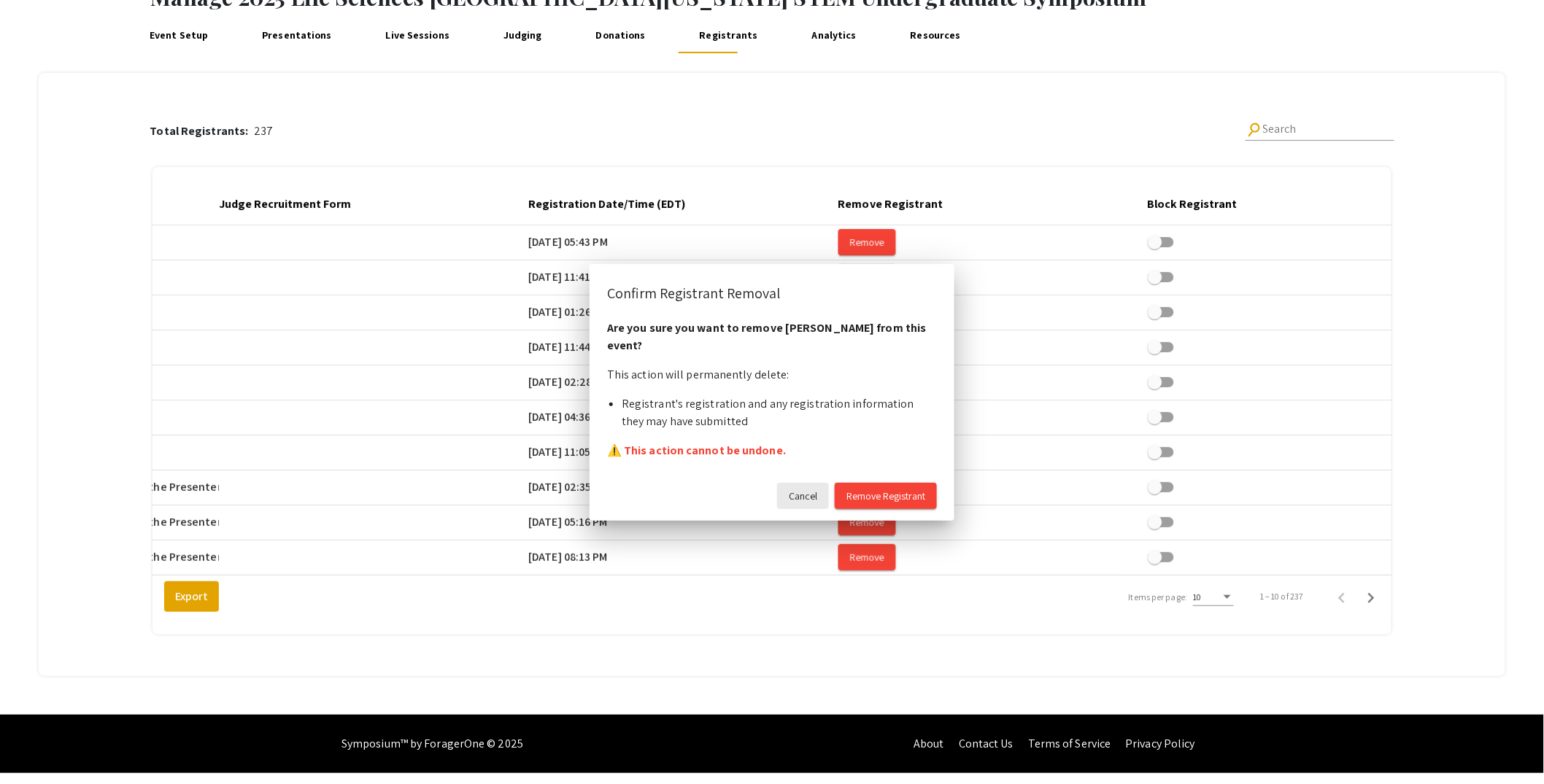
scroll to position [100, 0]
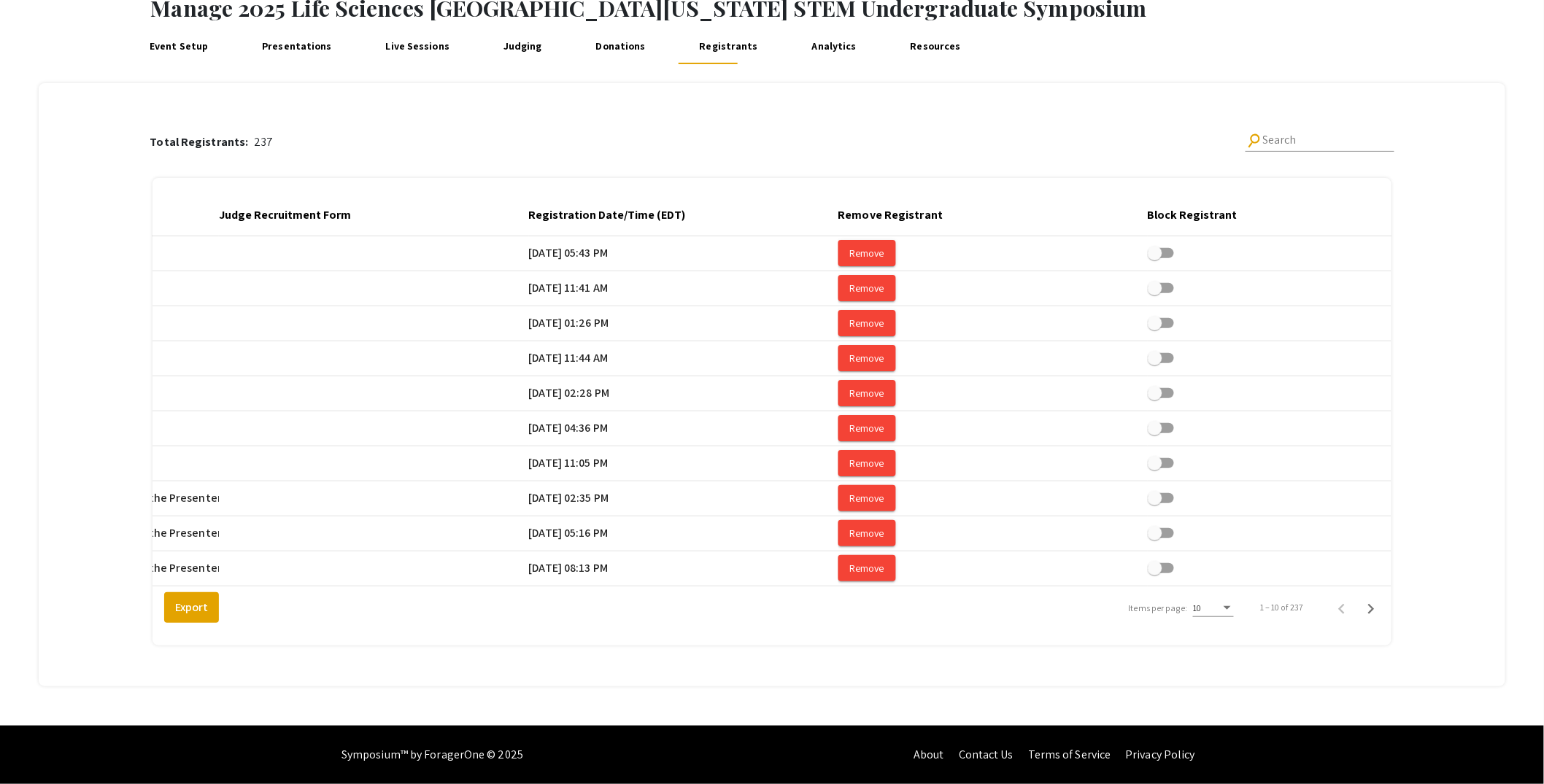
click at [1047, 132] on div "Total Registrants: 237 search Search" at bounding box center [771, 142] width 1244 height 47
click at [309, 37] on link "Presentations" at bounding box center [297, 46] width 77 height 35
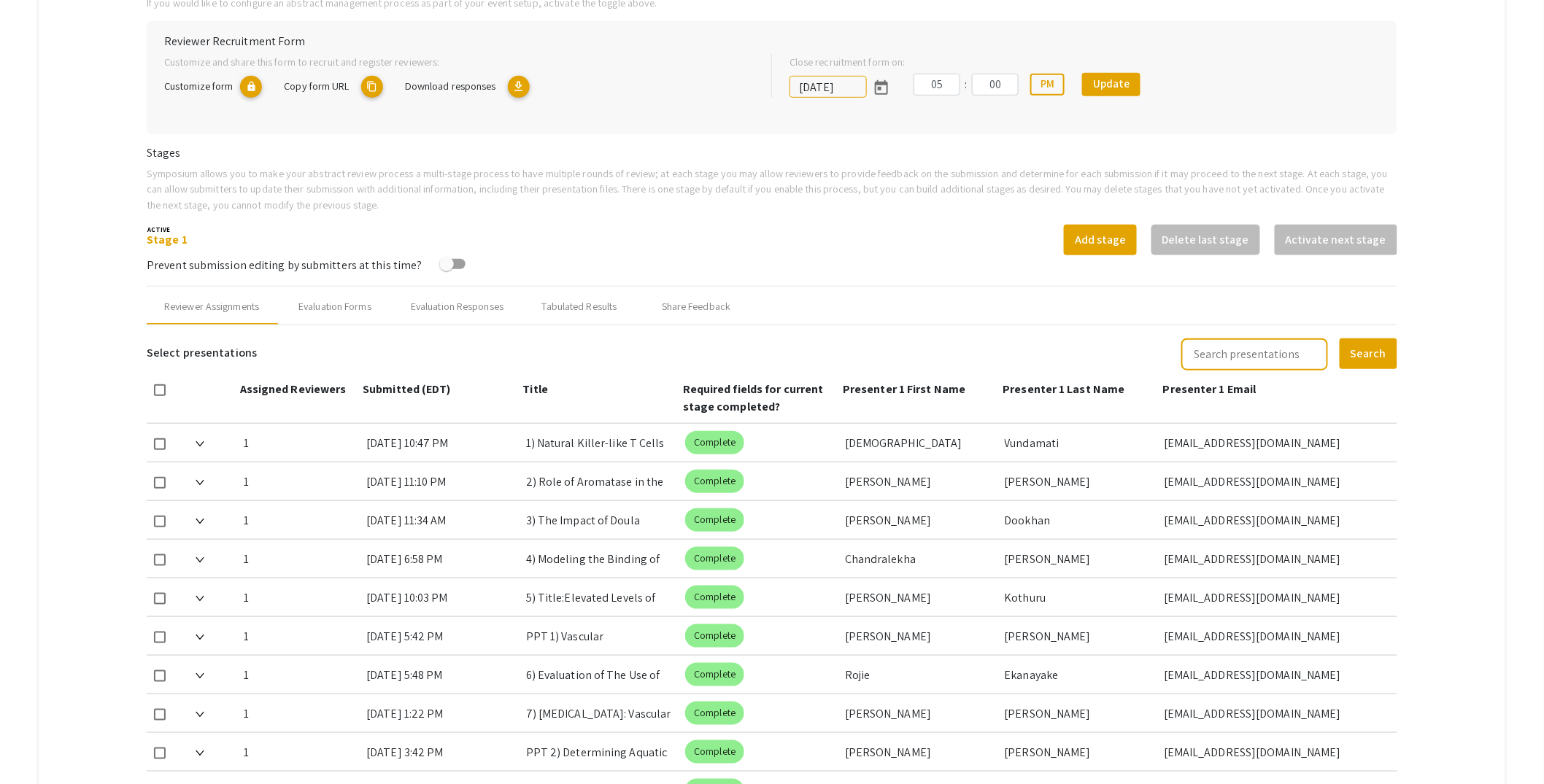
scroll to position [472, 0]
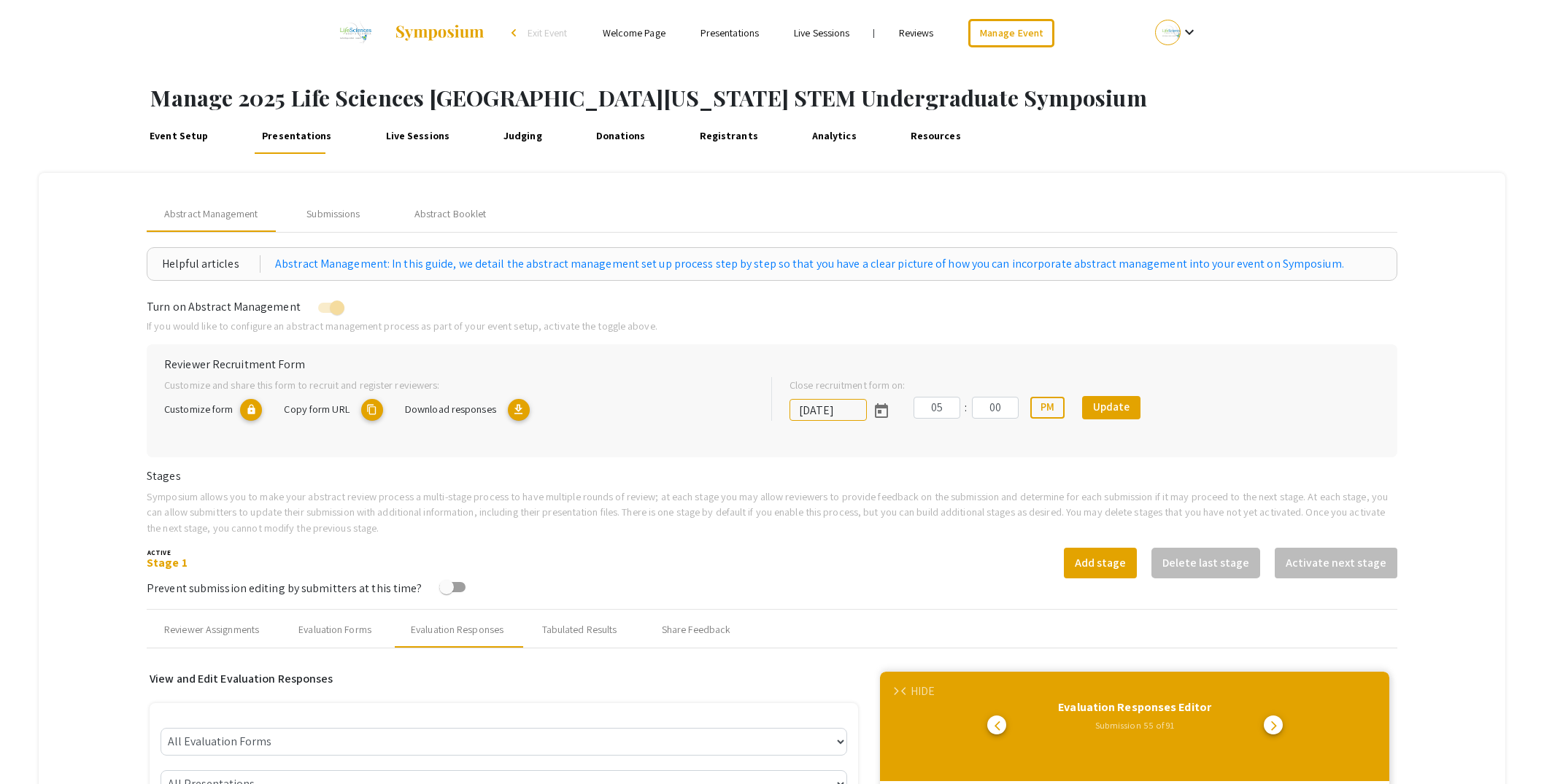
select select "[PERSON_NAME]"
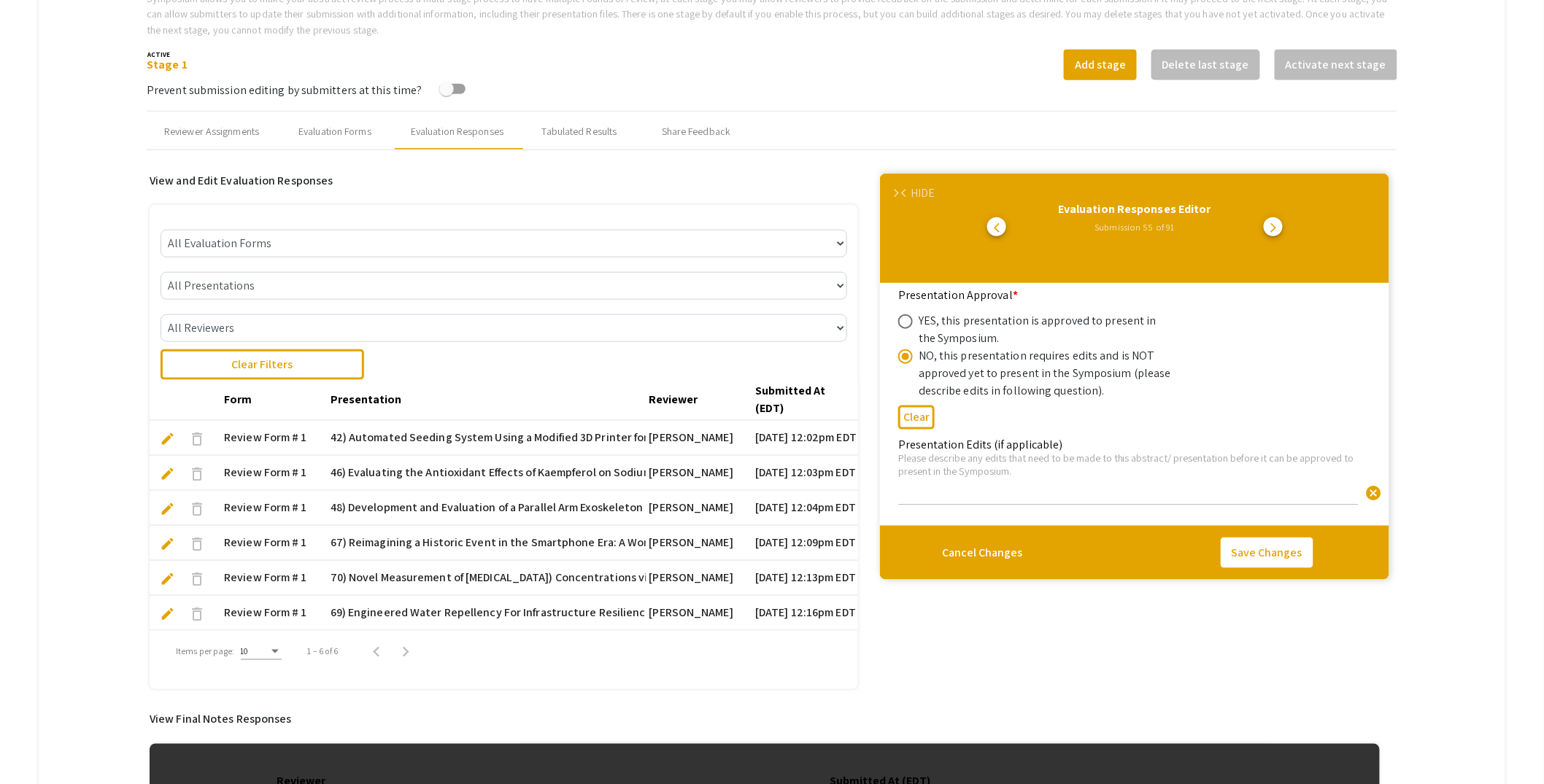
click at [1436, 143] on mat-tab-group "Abstract Management Submissions Abstract Booklet Helpful articles Abstract Mana…" at bounding box center [772, 291] width 1467 height 1233
click at [1463, 105] on mat-tab-group "Abstract Management Submissions Abstract Booklet Helpful articles Abstract Mana…" at bounding box center [772, 291] width 1467 height 1233
click at [1457, 159] on mat-tab-group "Abstract Management Submissions Abstract Booklet Helpful articles Abstract Mana…" at bounding box center [772, 291] width 1467 height 1233
